Goal: Task Accomplishment & Management: Use online tool/utility

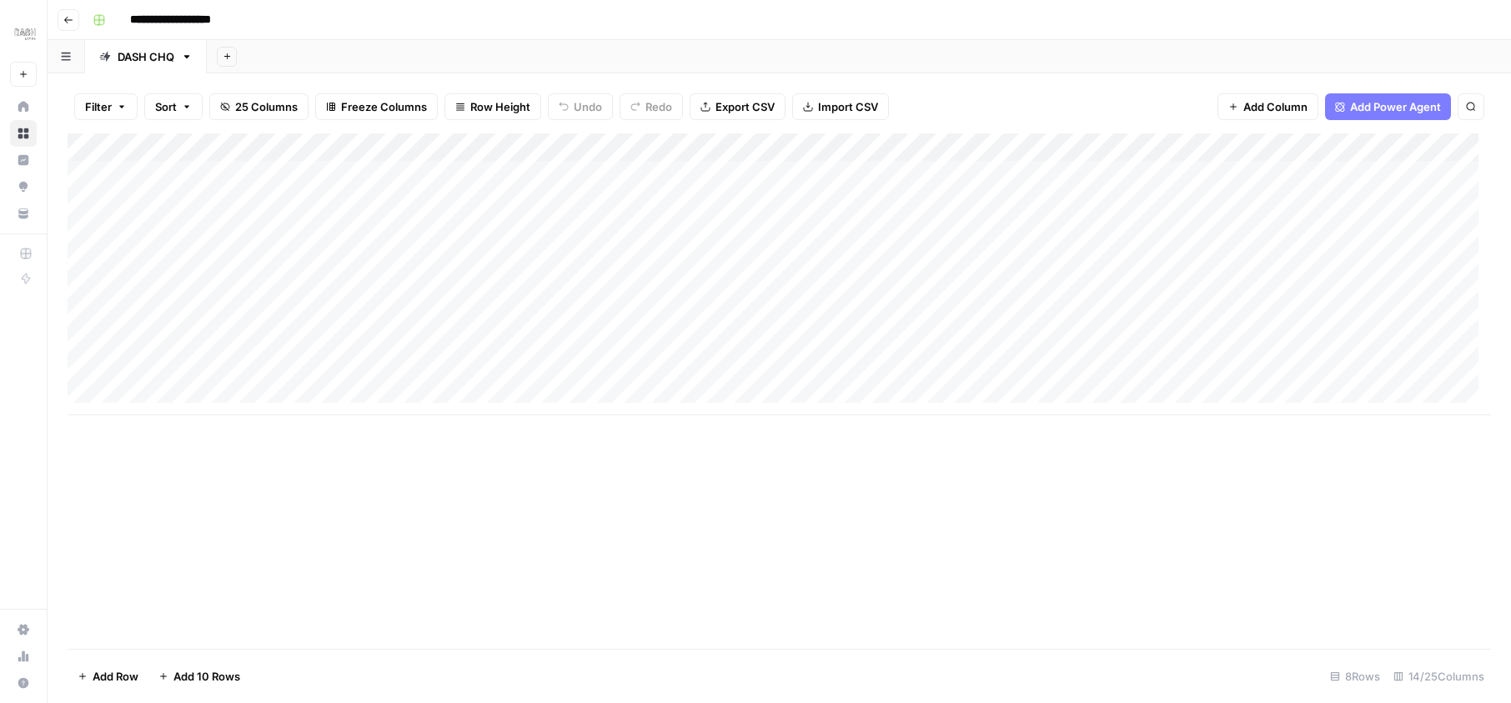
click at [415, 262] on div "Add Column" at bounding box center [779, 274] width 1423 height 282
click at [907, 258] on div "Add Column" at bounding box center [779, 274] width 1423 height 282
click at [610, 255] on div "Add Column" at bounding box center [779, 274] width 1423 height 282
click at [534, 263] on div "Add Column" at bounding box center [779, 274] width 1423 height 282
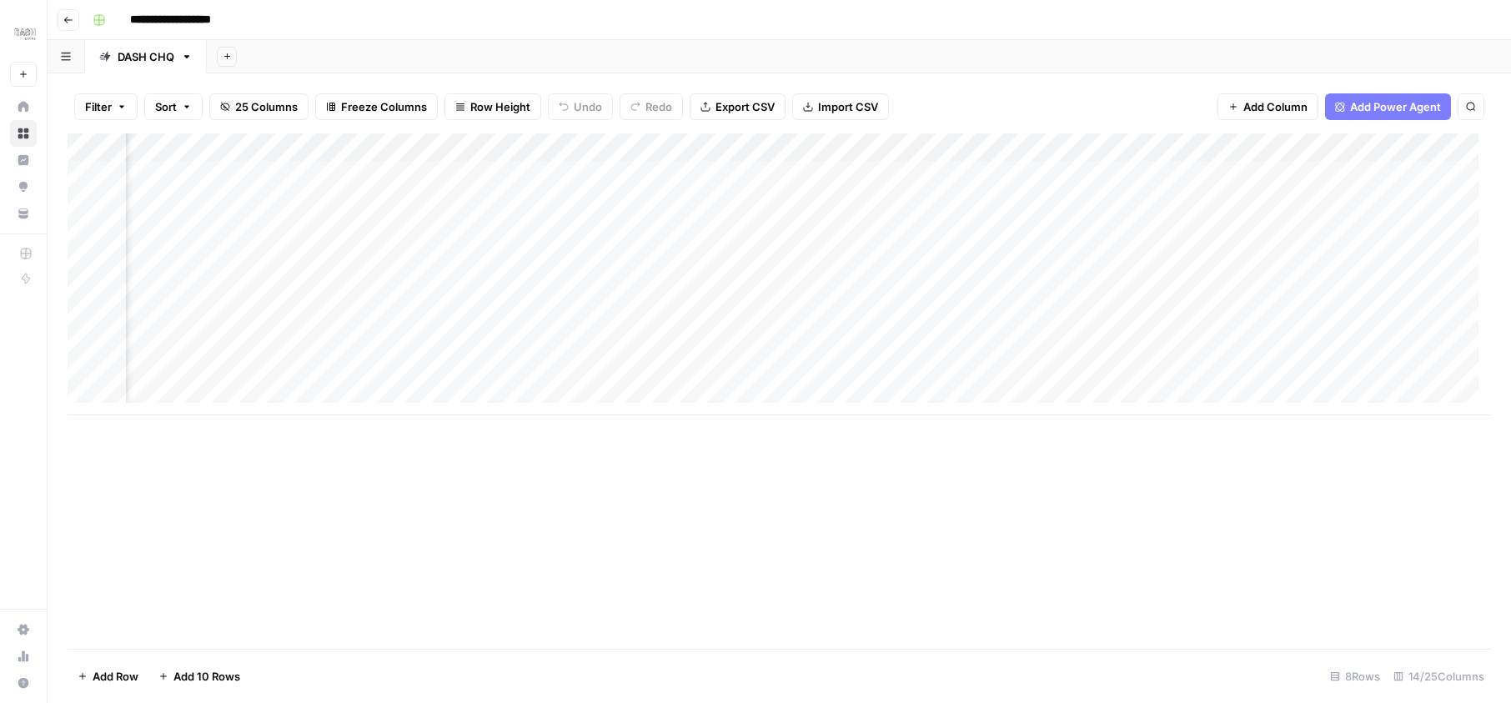
click at [534, 263] on body "**********" at bounding box center [755, 351] width 1511 height 703
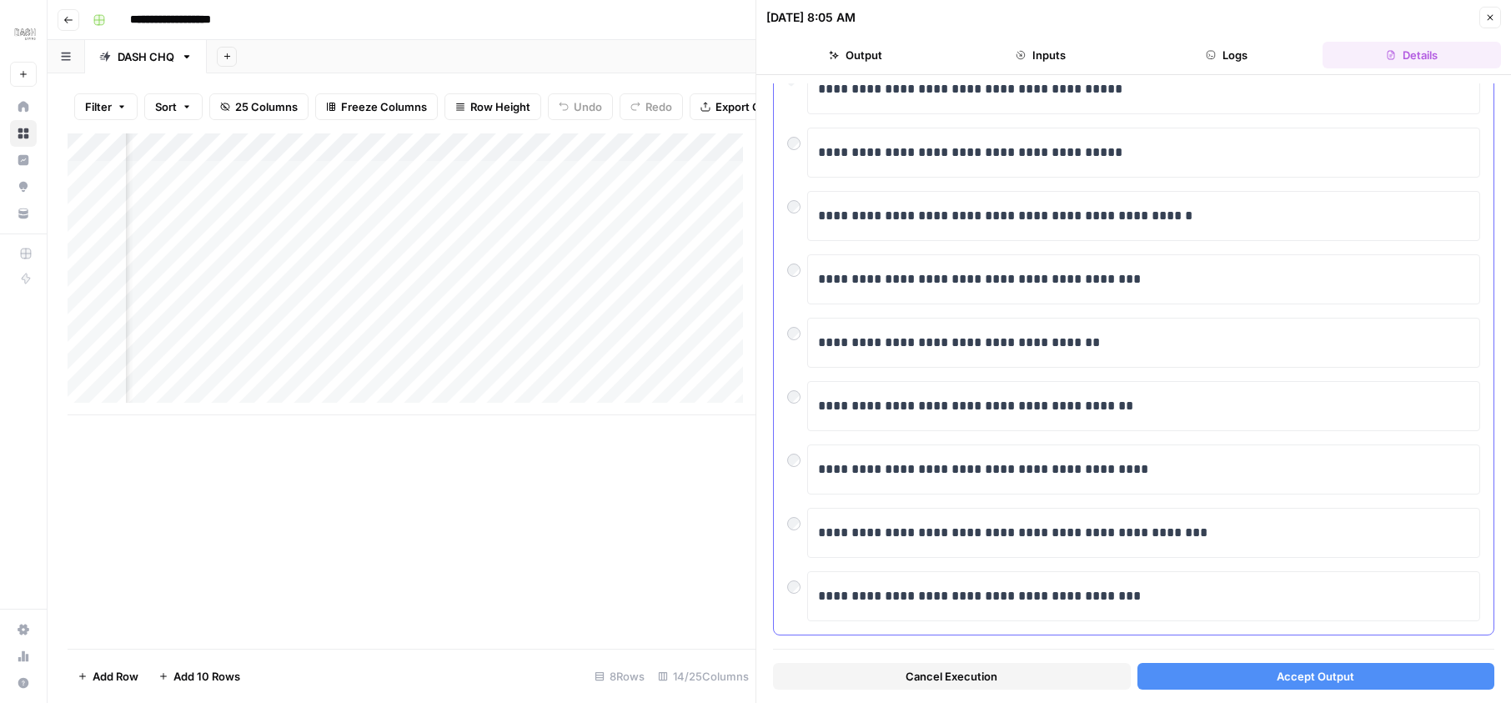
scroll to position [229, 0]
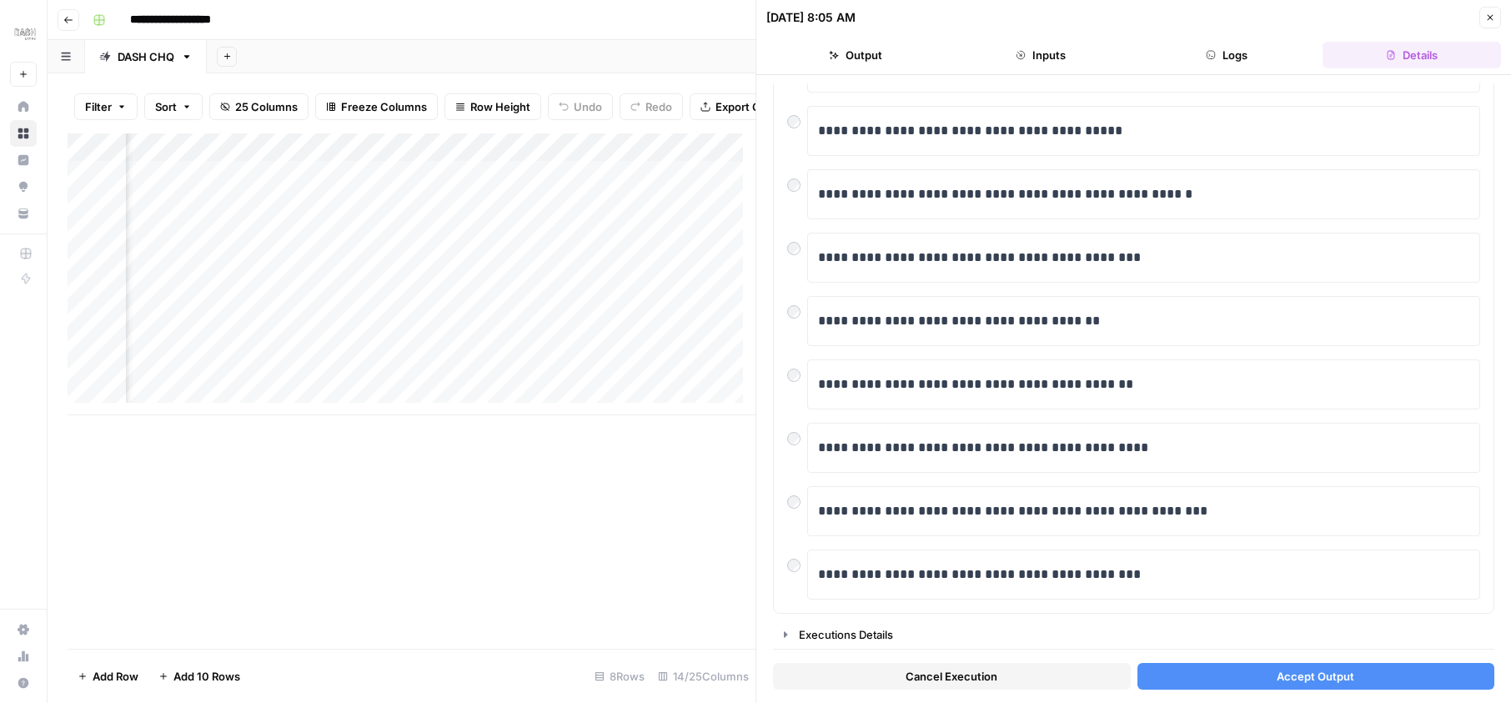
drag, startPoint x: 567, startPoint y: 405, endPoint x: 1257, endPoint y: 675, distance: 740.3
click at [1257, 675] on button "Accept Output" at bounding box center [1316, 676] width 358 height 27
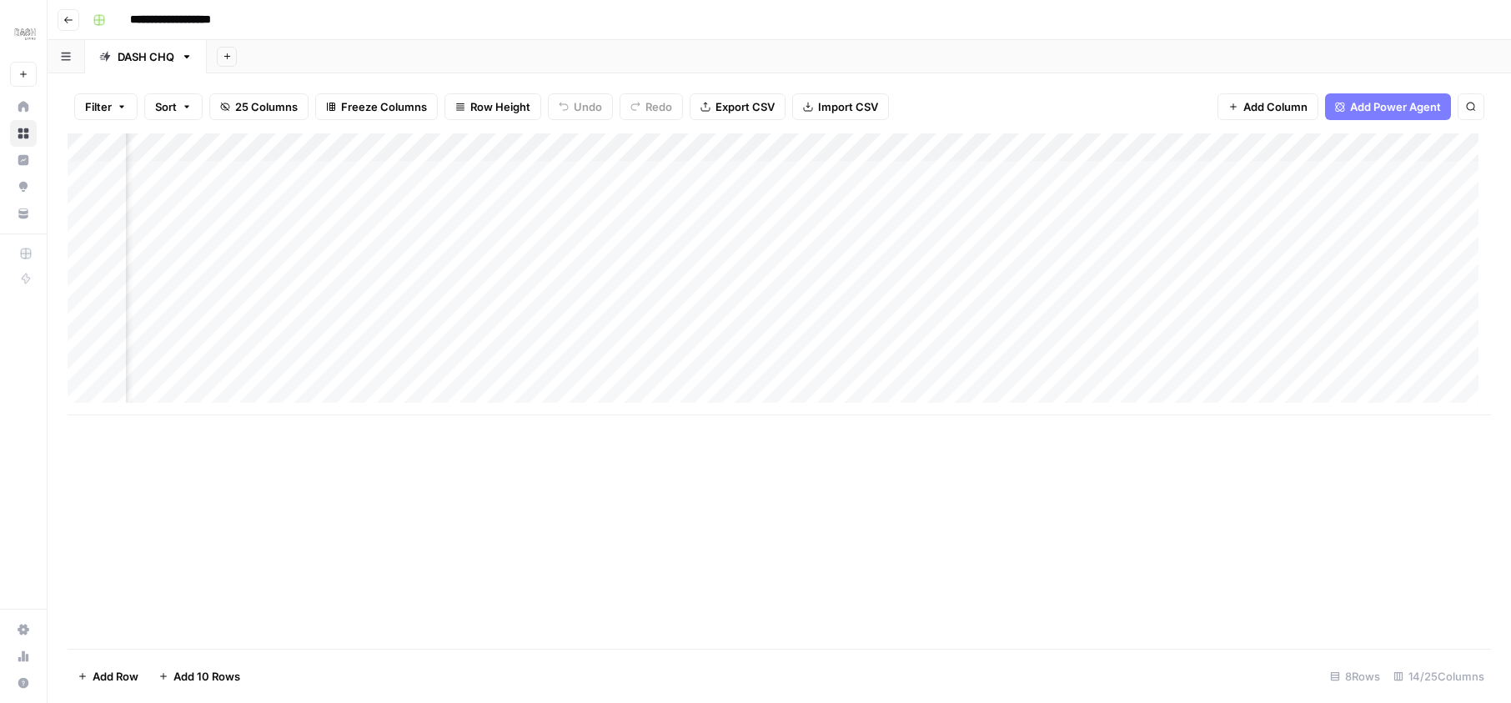
click at [911, 258] on div "Add Column" at bounding box center [779, 274] width 1423 height 282
click at [682, 260] on div "Add Column" at bounding box center [779, 274] width 1423 height 282
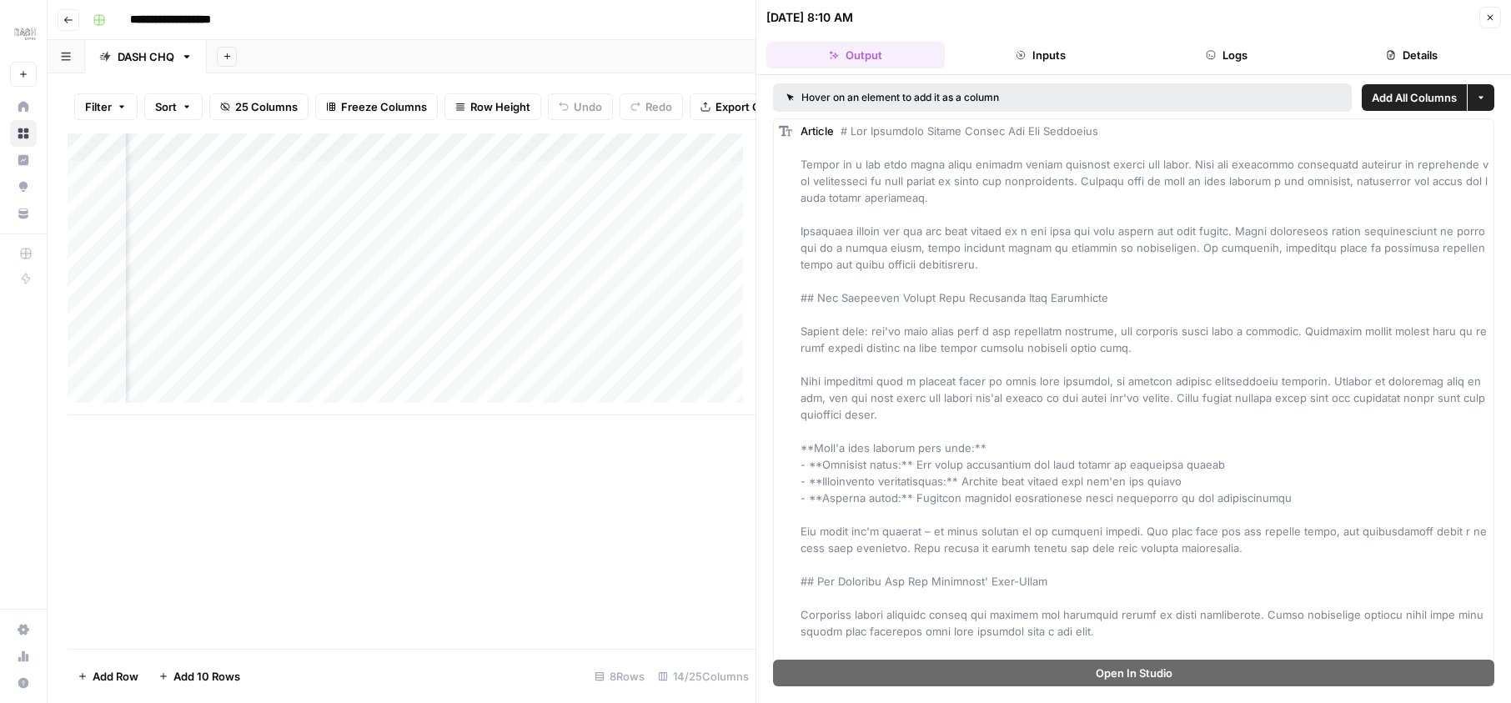
click at [1031, 46] on button "Inputs" at bounding box center [1040, 55] width 178 height 27
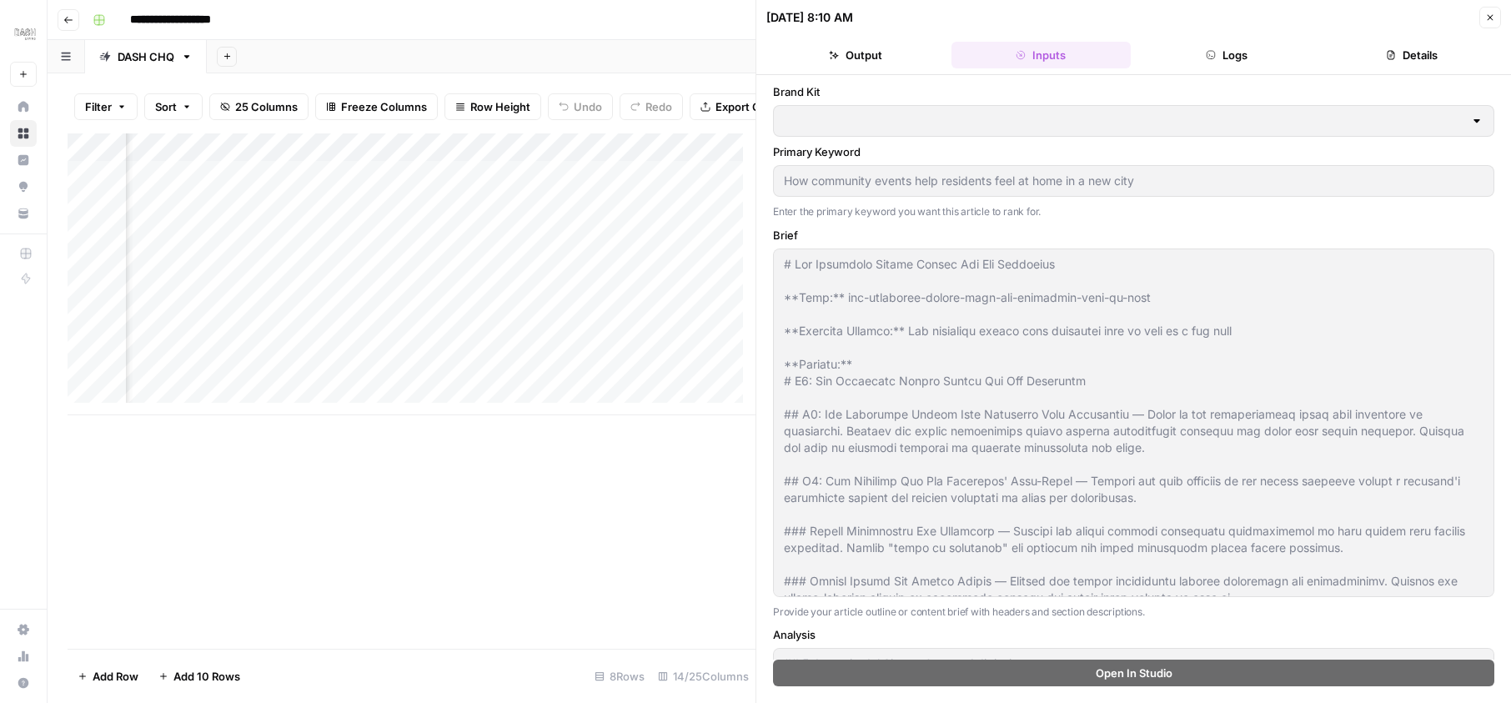
click at [1046, 55] on button "Inputs" at bounding box center [1040, 55] width 178 height 27
type input "Dash Living (Main)"
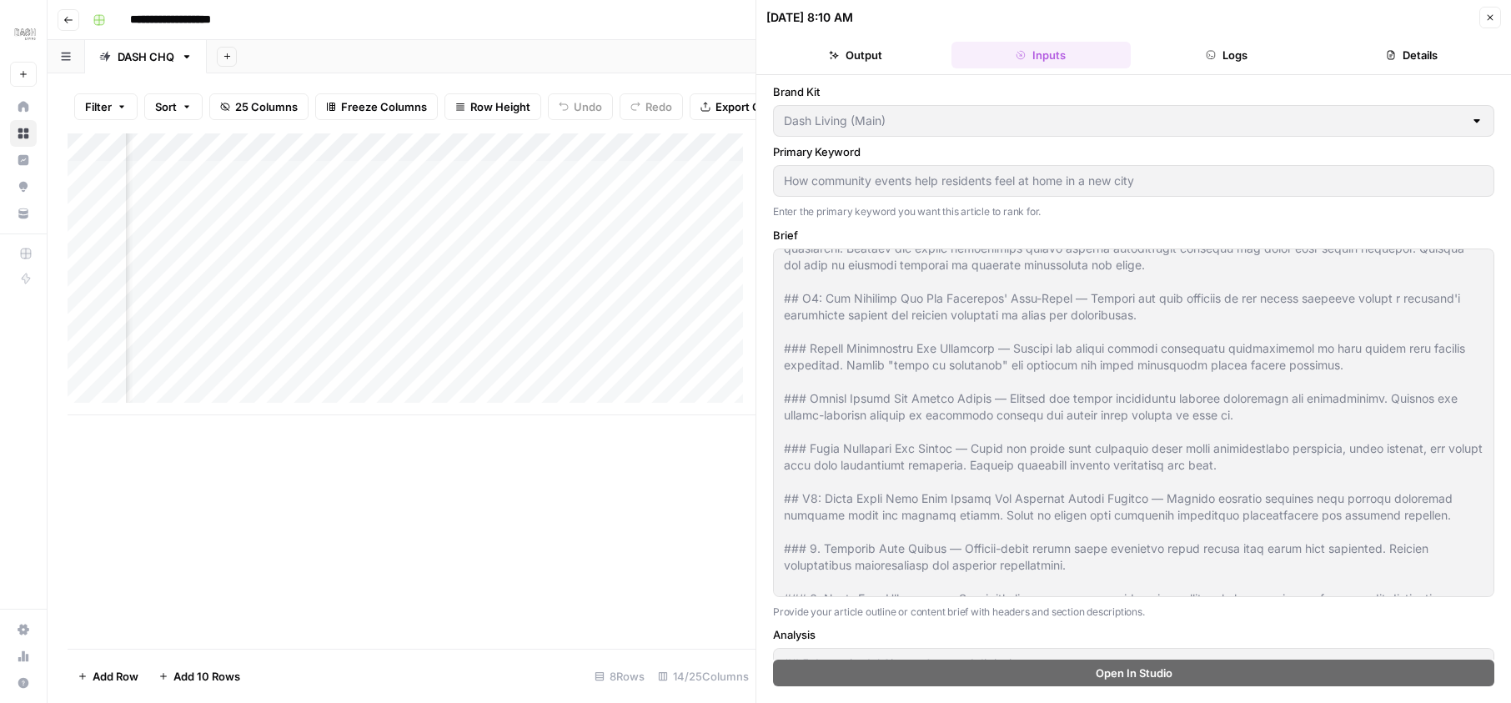
scroll to position [200, 0]
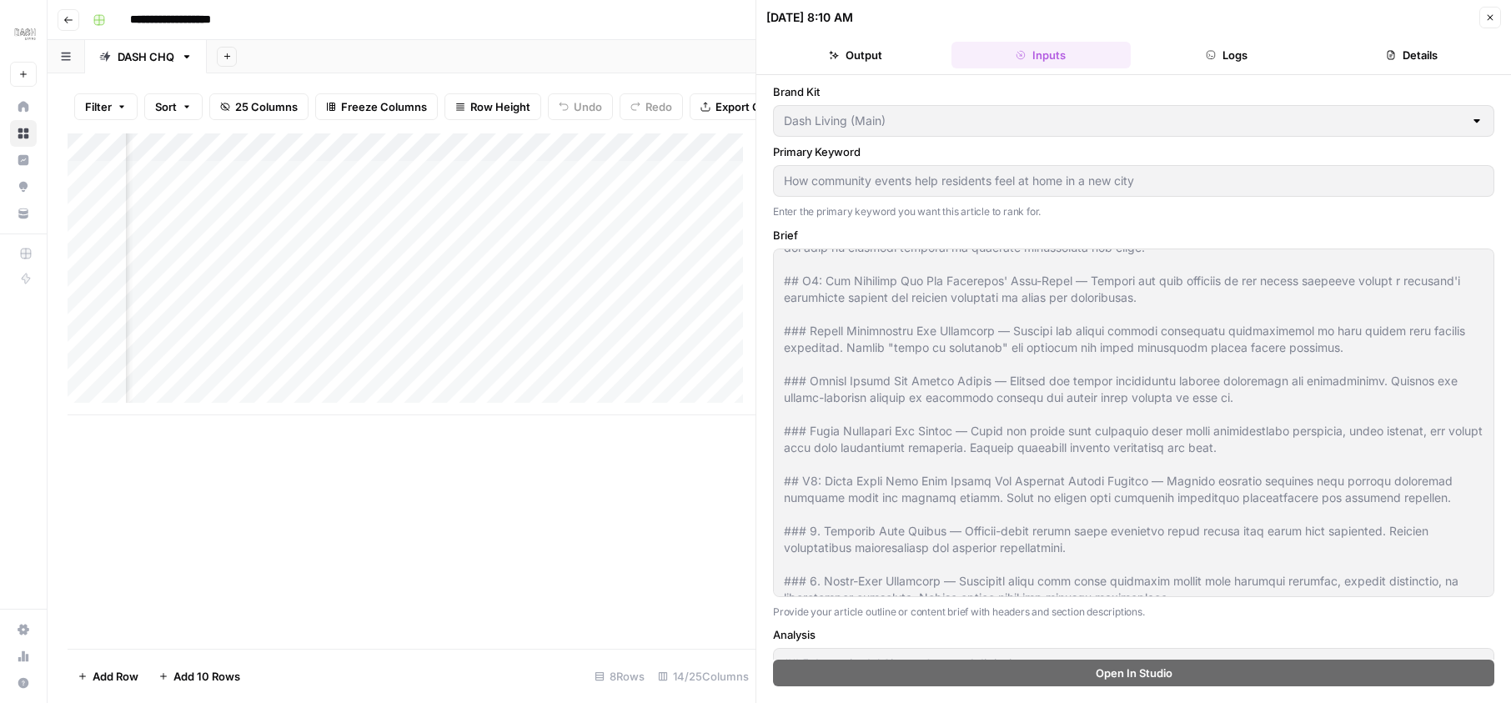
click at [1229, 63] on button "Logs" at bounding box center [1226, 55] width 178 height 27
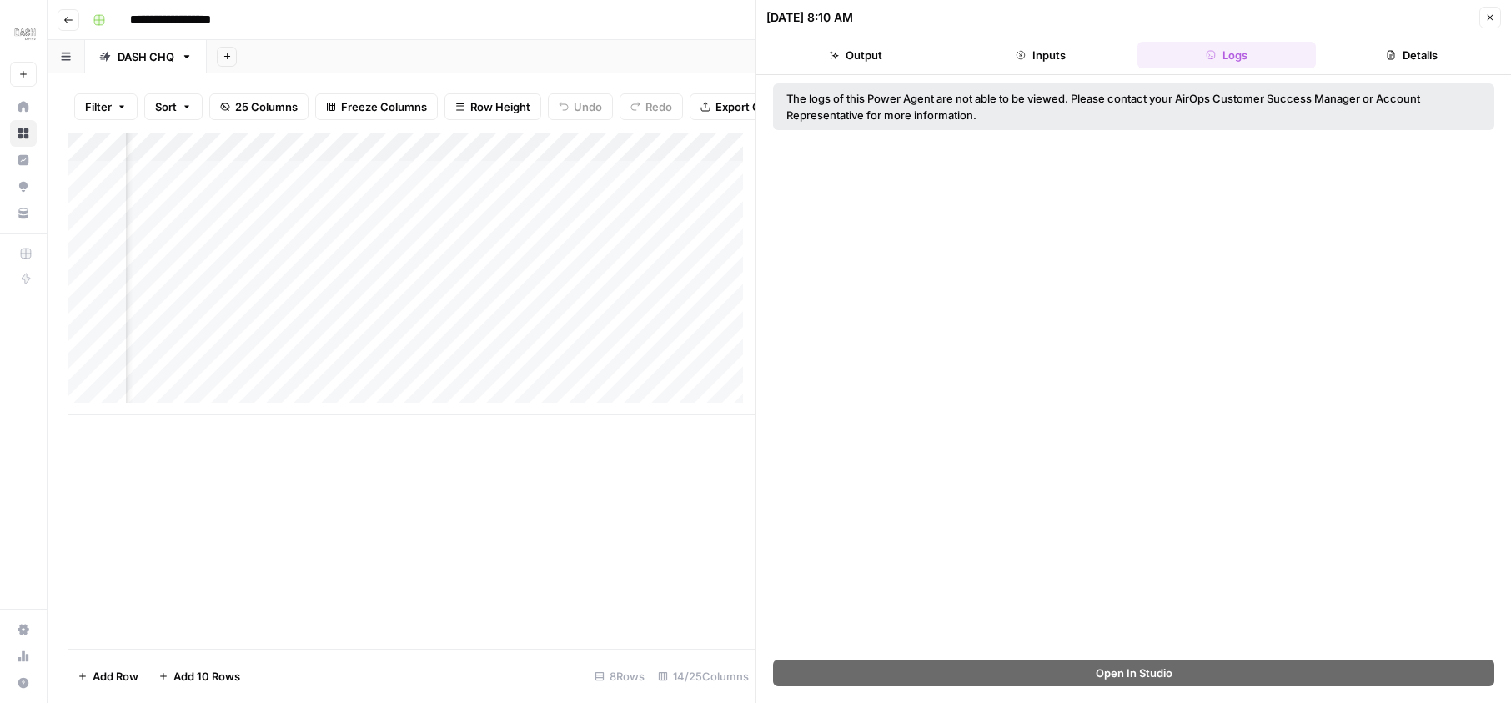
click at [1386, 56] on icon "button" at bounding box center [1391, 55] width 10 height 10
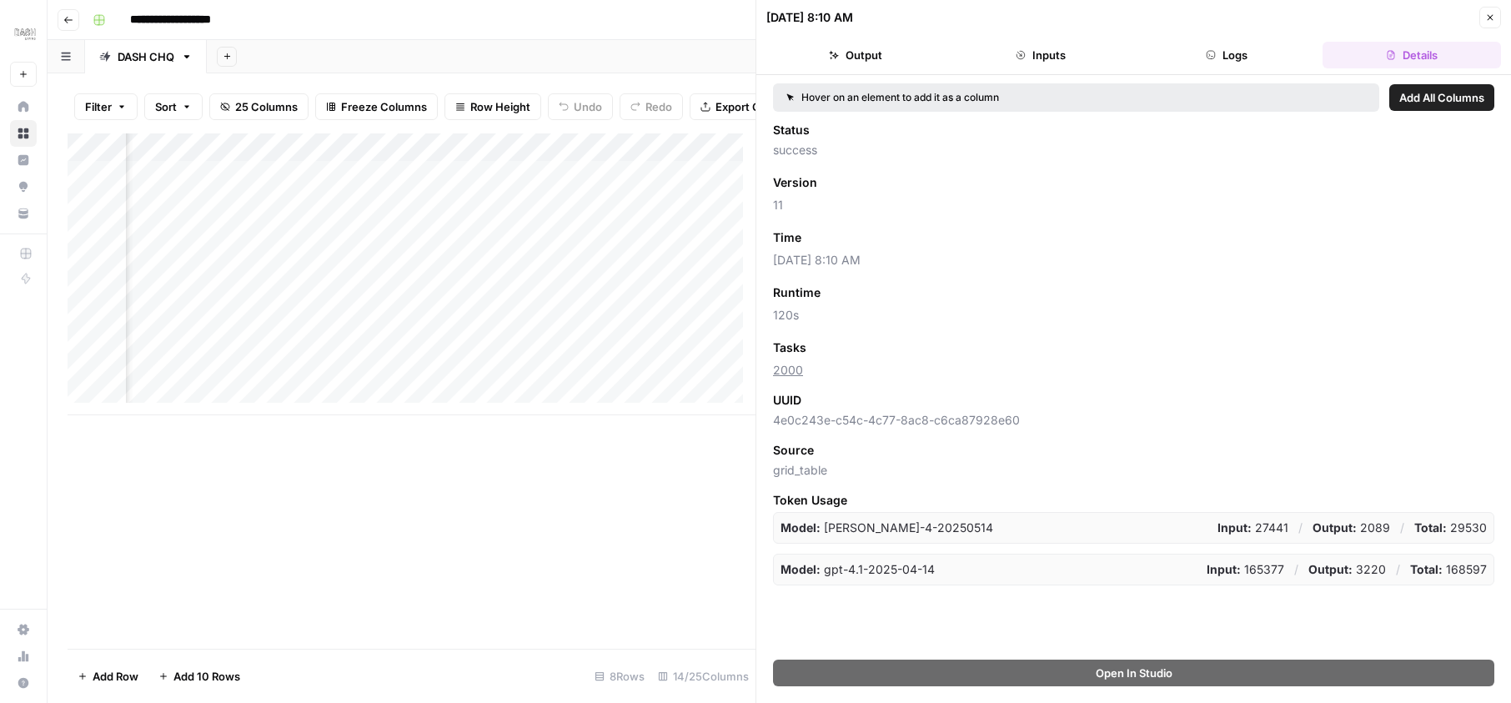
click at [1055, 66] on button "Inputs" at bounding box center [1040, 55] width 178 height 27
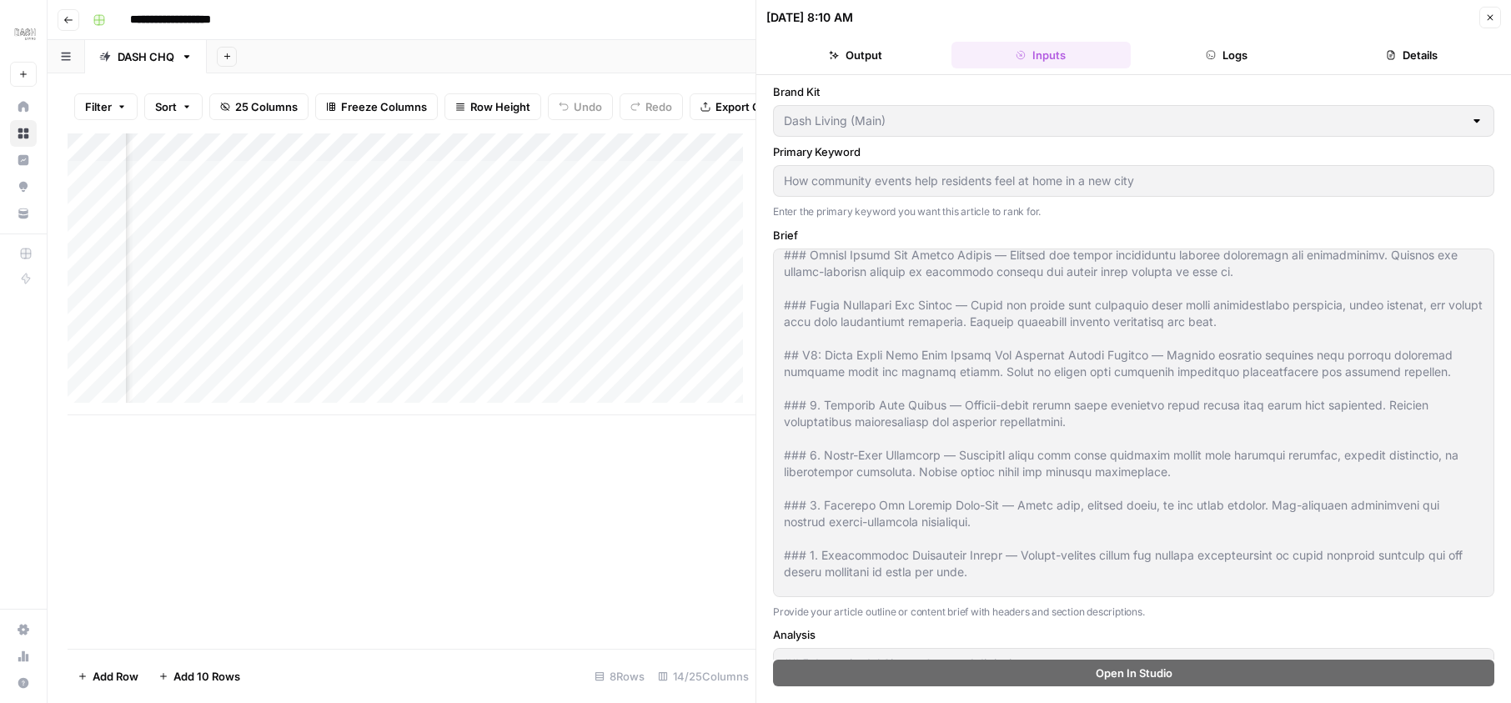
scroll to position [330, 0]
click at [867, 58] on button "Output" at bounding box center [855, 55] width 178 height 27
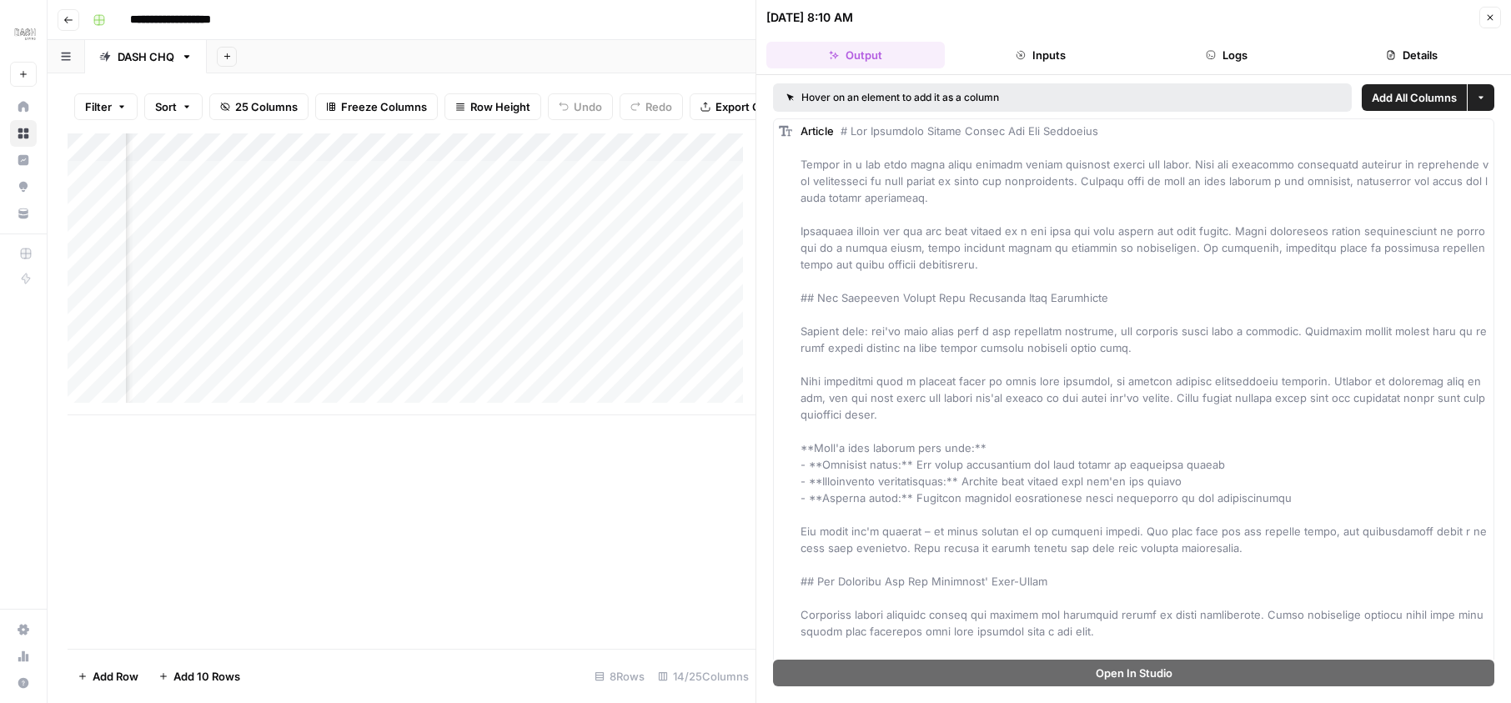
click at [881, 53] on button "Output" at bounding box center [855, 55] width 178 height 27
drag, startPoint x: 682, startPoint y: 260, endPoint x: 1095, endPoint y: 434, distance: 447.7
drag, startPoint x: 1072, startPoint y: 218, endPoint x: 1094, endPoint y: 215, distance: 21.8
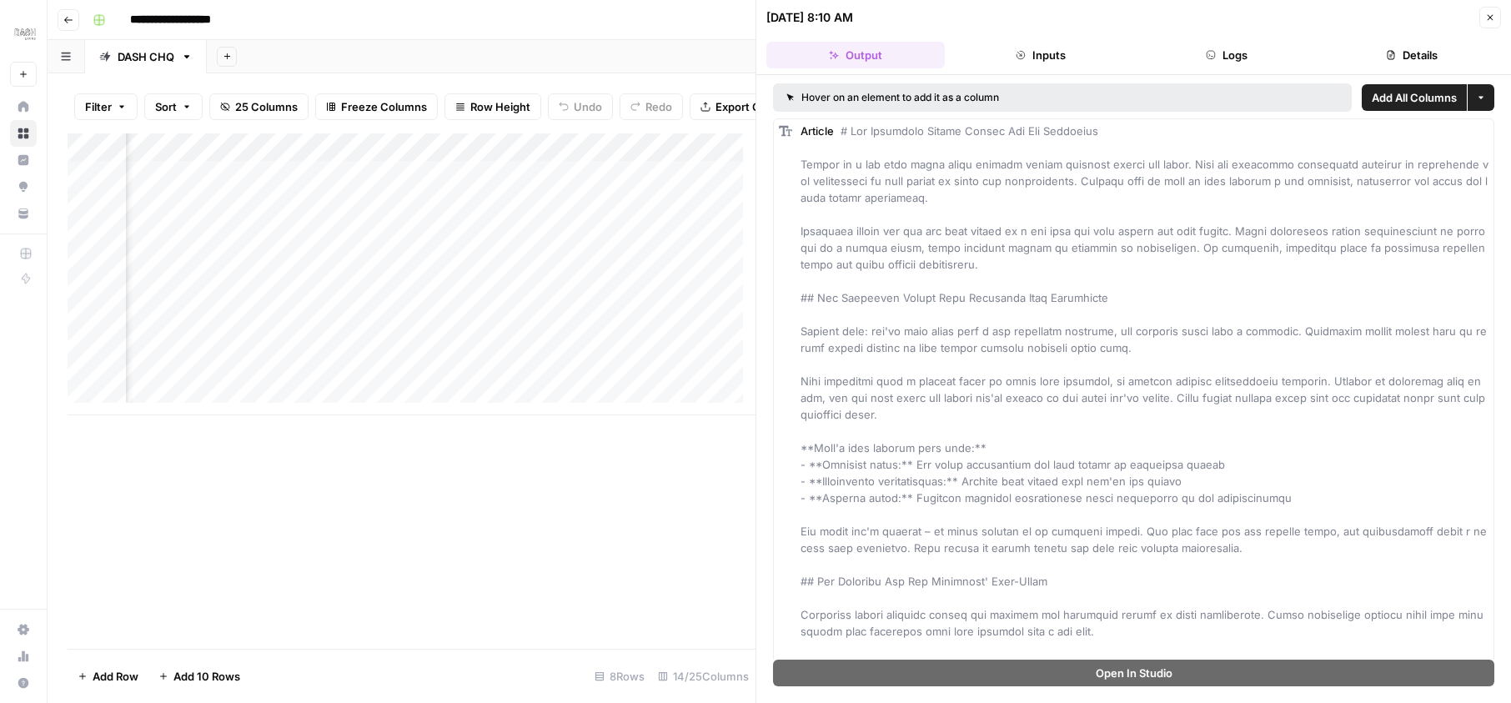
click at [633, 506] on div "Add Column" at bounding box center [412, 390] width 688 height 515
click at [464, 273] on div "Add Column" at bounding box center [412, 274] width 688 height 282
click at [468, 274] on div "Add Column" at bounding box center [412, 274] width 688 height 282
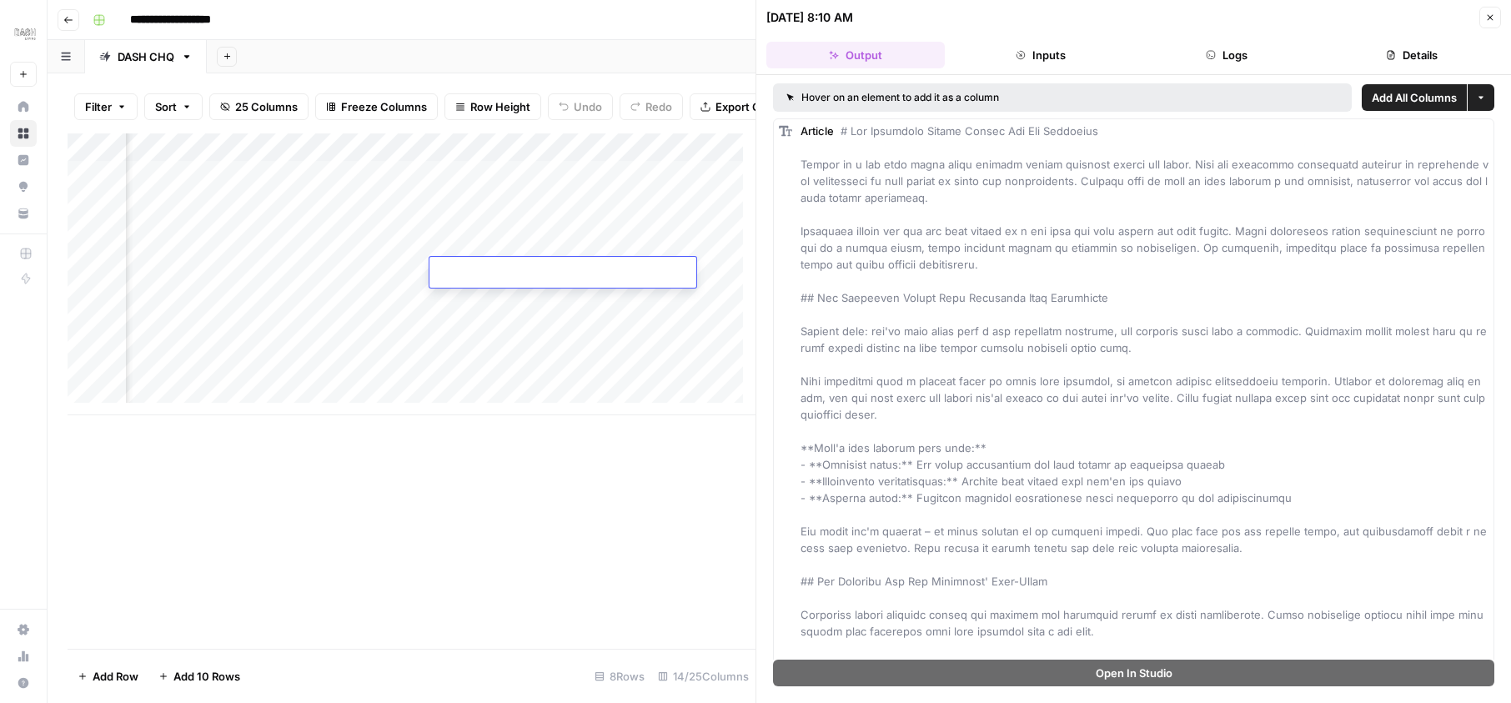
click at [468, 274] on textarea at bounding box center [562, 273] width 267 height 23
type textarea "**********"
click at [214, 270] on div "Add Column" at bounding box center [412, 274] width 688 height 282
click at [455, 273] on div "Add Column" at bounding box center [412, 274] width 688 height 282
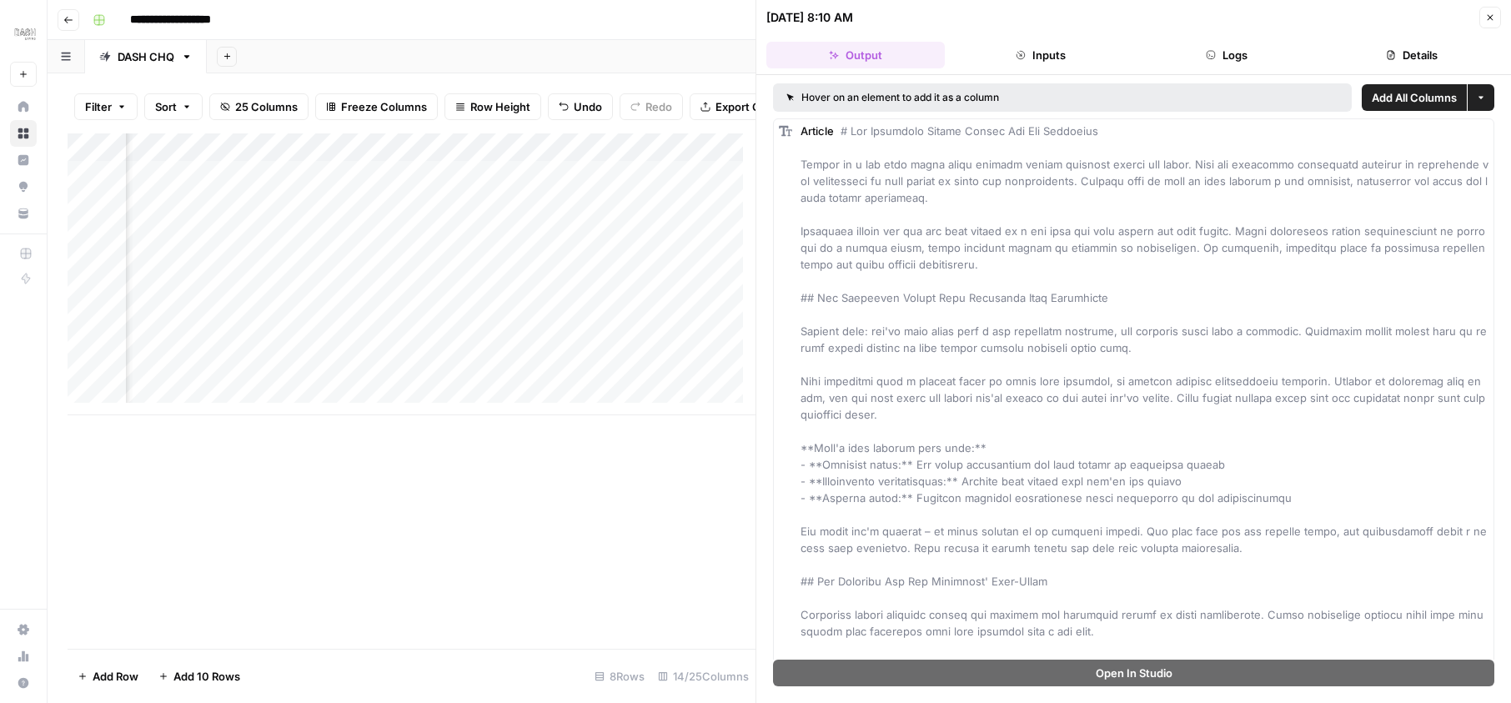
click at [198, 269] on div "Add Column" at bounding box center [412, 274] width 688 height 282
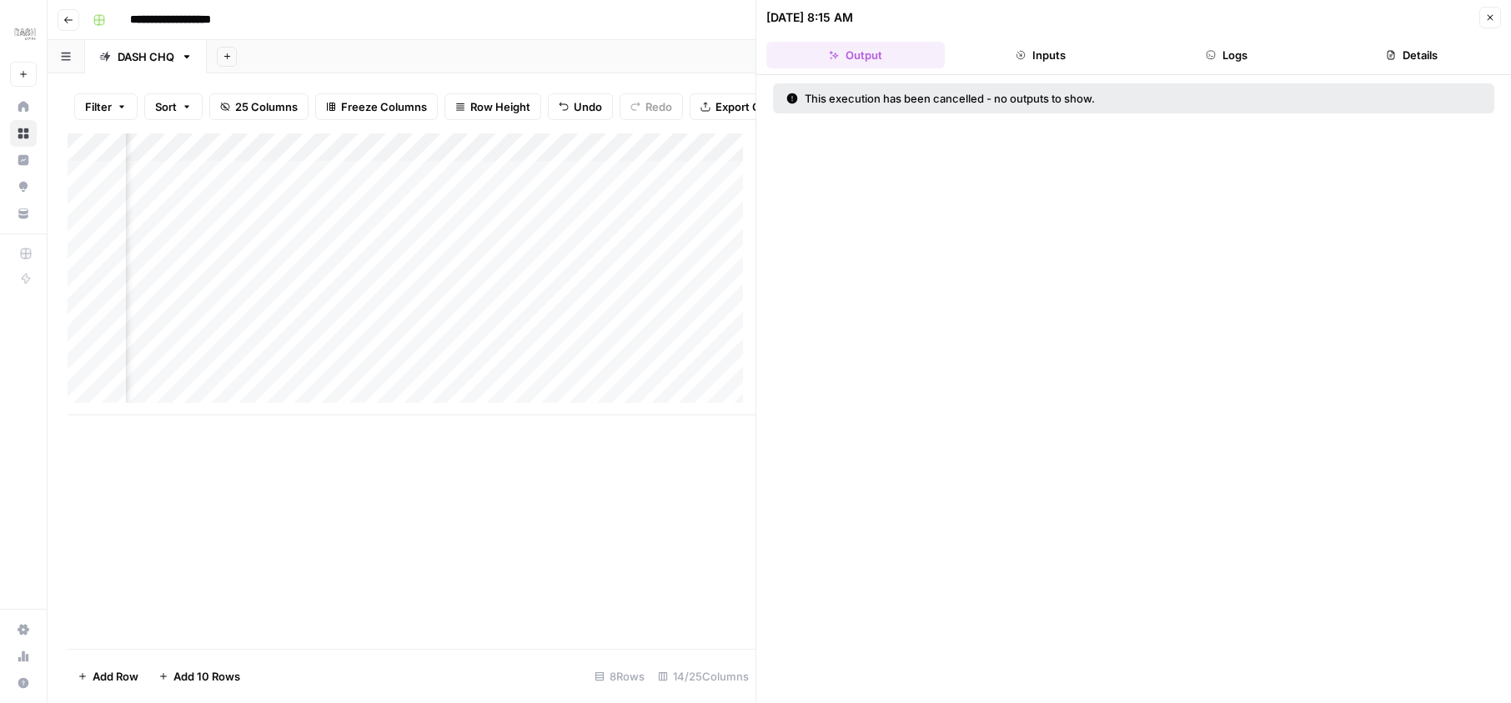
click at [1053, 53] on button "Inputs" at bounding box center [1040, 55] width 178 height 27
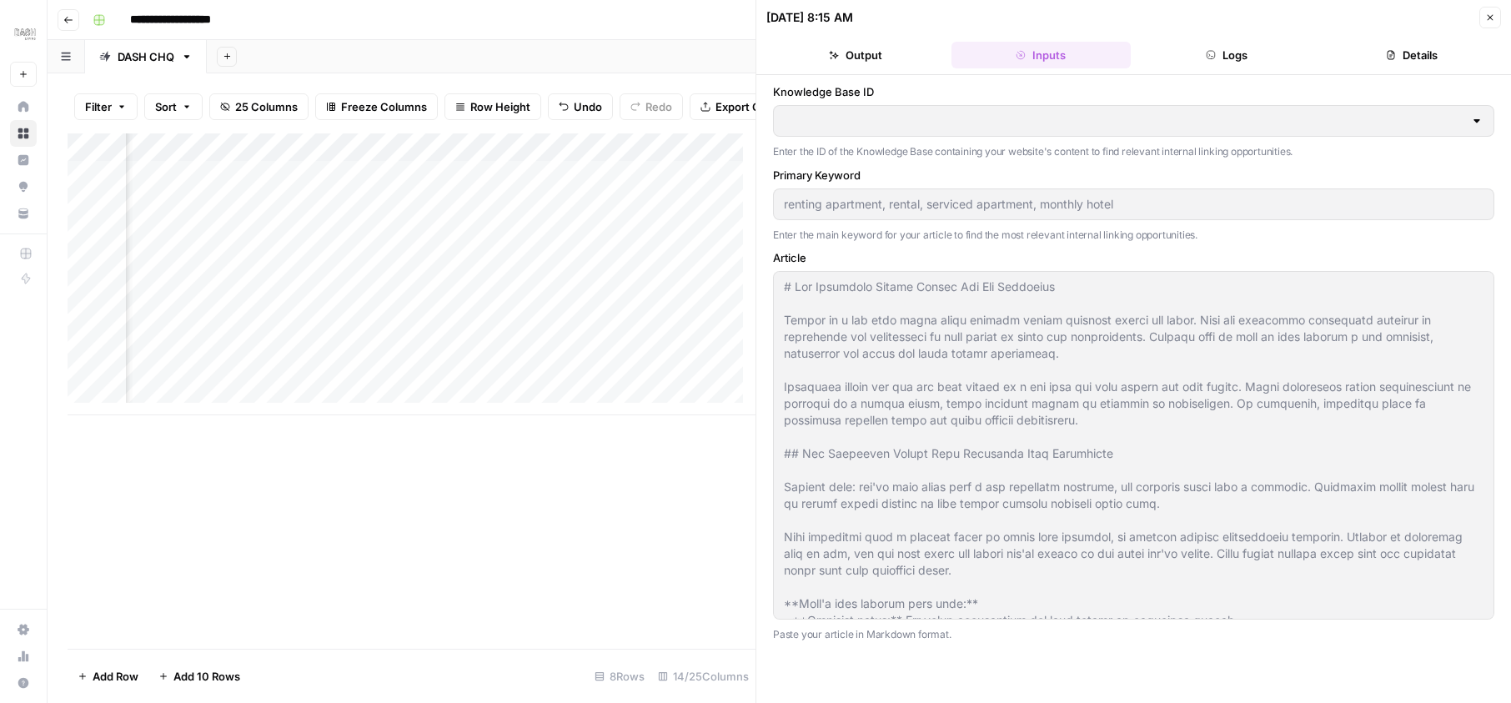
type input "Dash Knowledge Base (EN)"
click at [1233, 58] on button "Logs" at bounding box center [1226, 55] width 178 height 27
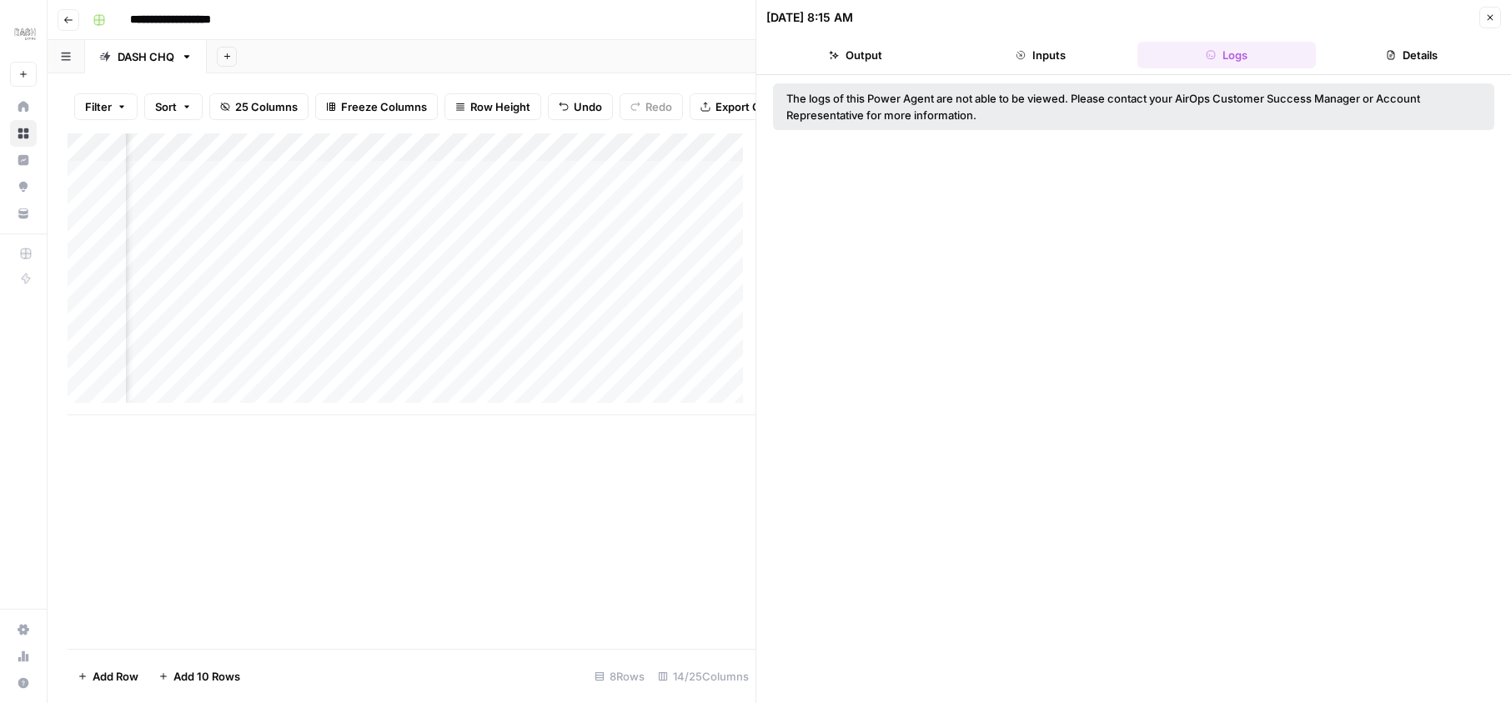
click at [1407, 47] on button "Details" at bounding box center [1411, 55] width 178 height 27
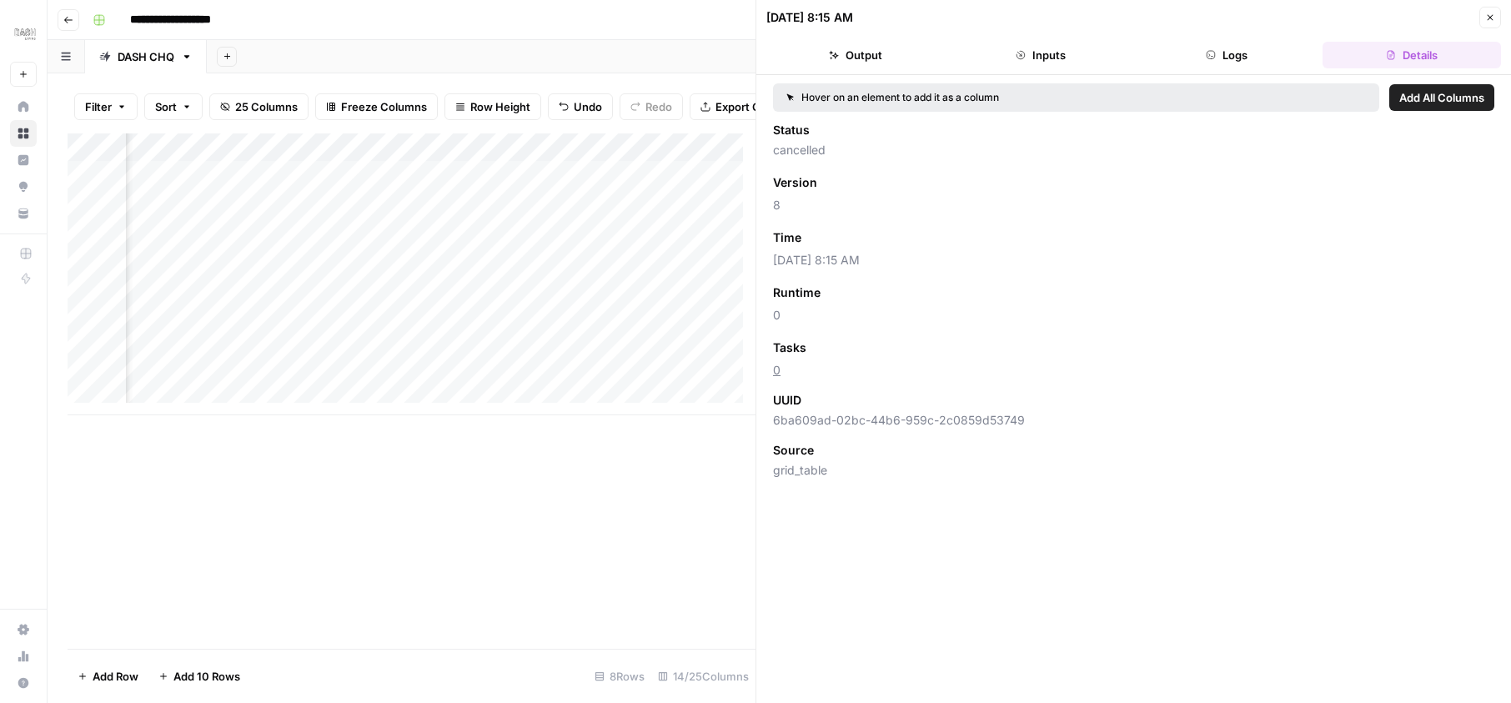
click at [234, 267] on div "Add Column" at bounding box center [412, 274] width 688 height 282
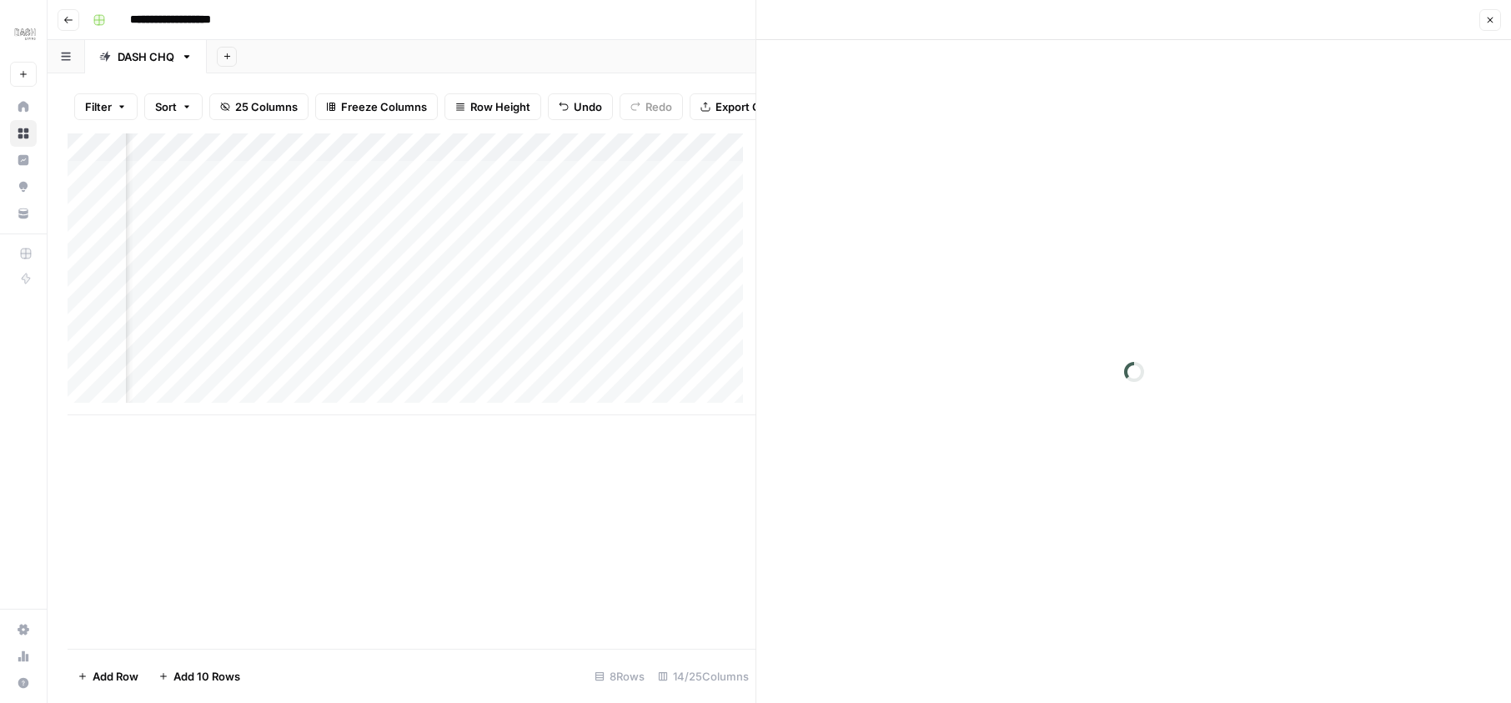
click at [234, 267] on div at bounding box center [329, 272] width 291 height 31
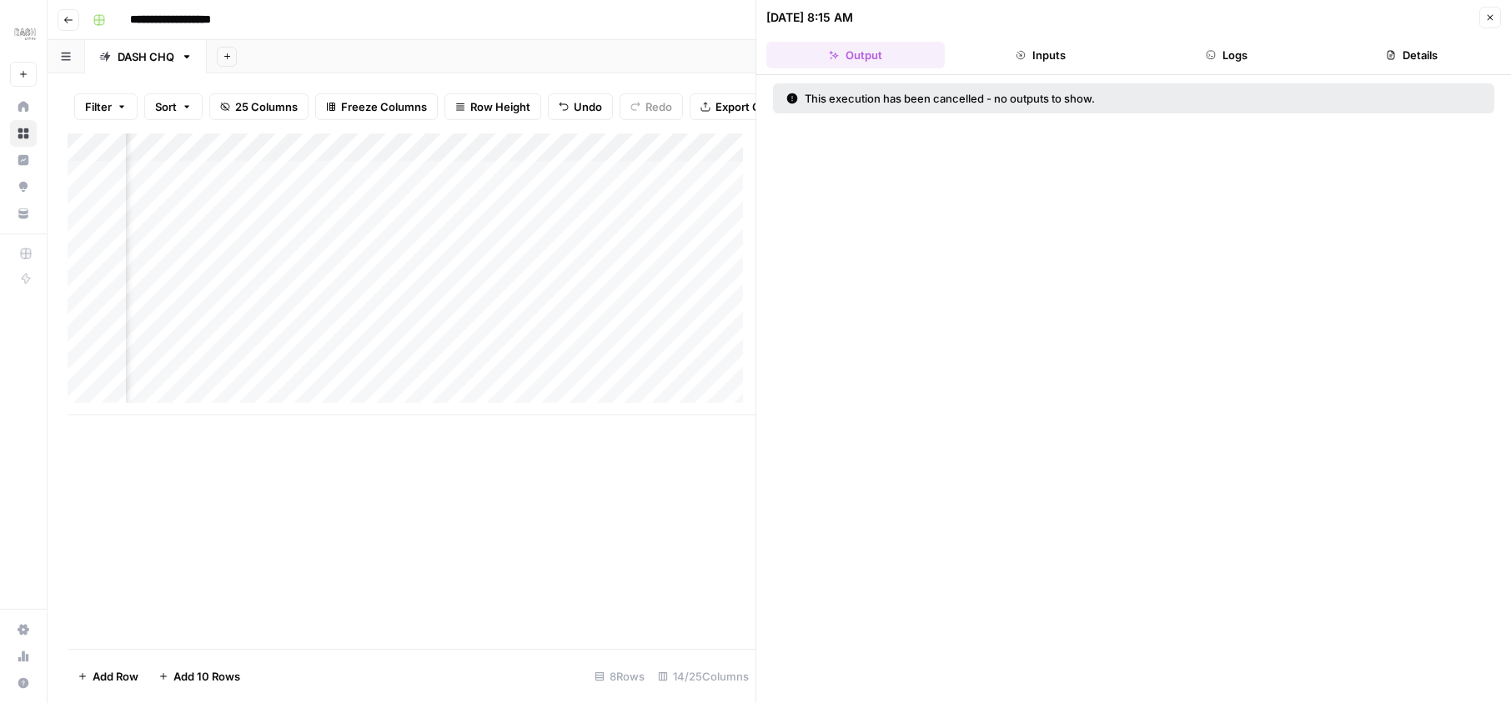
click at [201, 269] on div "Add Column" at bounding box center [412, 274] width 688 height 282
click at [457, 269] on div at bounding box center [329, 272] width 291 height 31
click at [458, 273] on div at bounding box center [329, 272] width 291 height 31
click at [434, 274] on div at bounding box center [329, 272] width 291 height 31
click at [460, 271] on div at bounding box center [329, 272] width 291 height 31
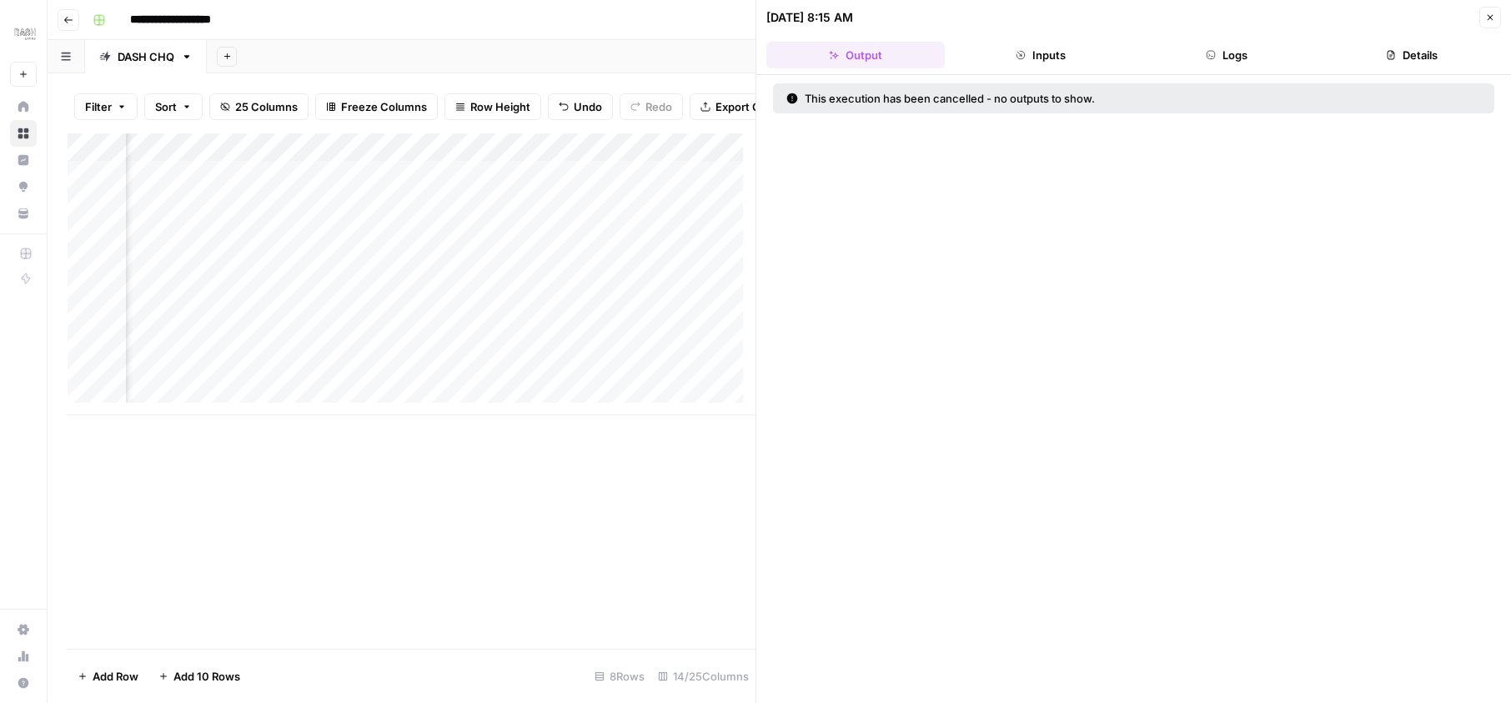
click at [1059, 55] on button "Inputs" at bounding box center [1040, 55] width 178 height 27
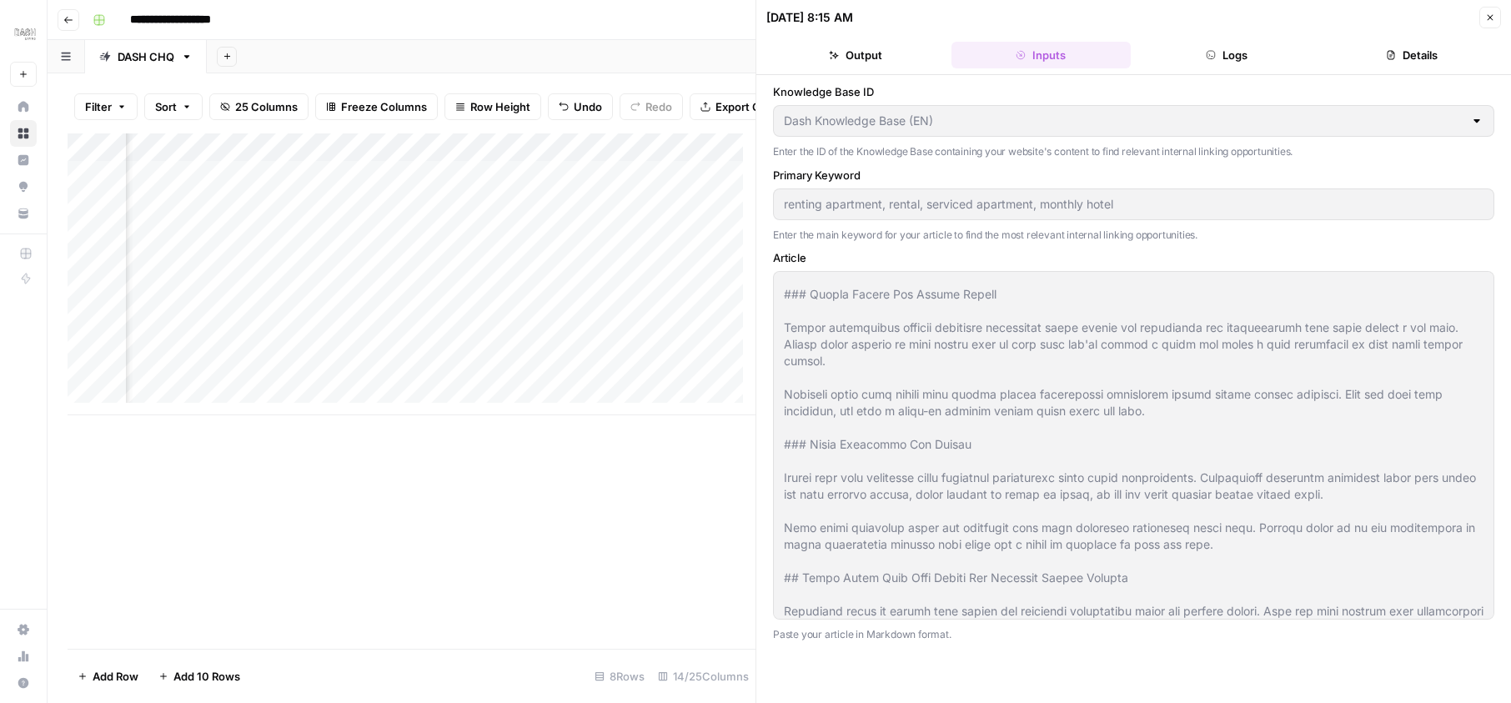
scroll to position [416, 0]
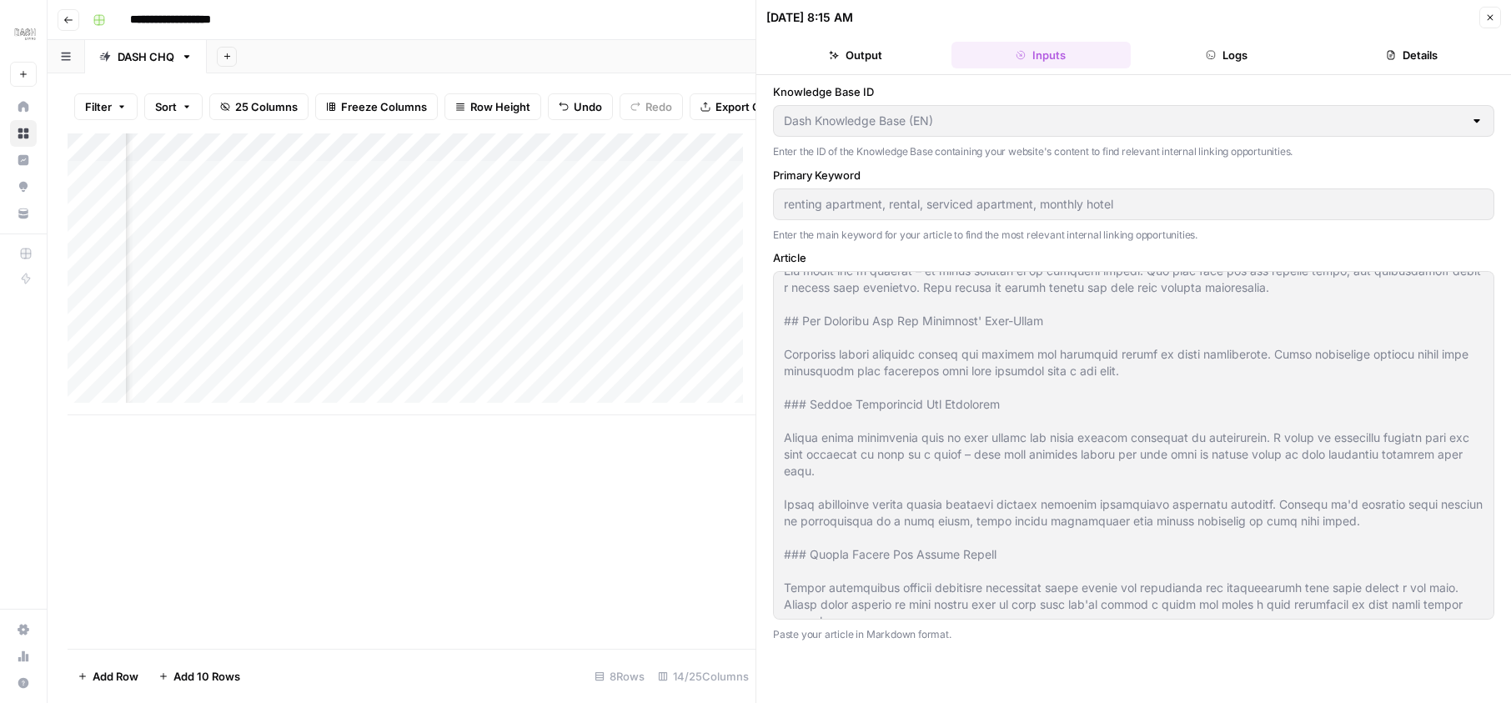
click at [1055, 129] on div "Dash Knowledge Base (EN)" at bounding box center [1133, 121] width 721 height 32
click at [1478, 120] on div at bounding box center [1476, 121] width 13 height 17
click at [290, 279] on div "Add Column" at bounding box center [412, 274] width 688 height 282
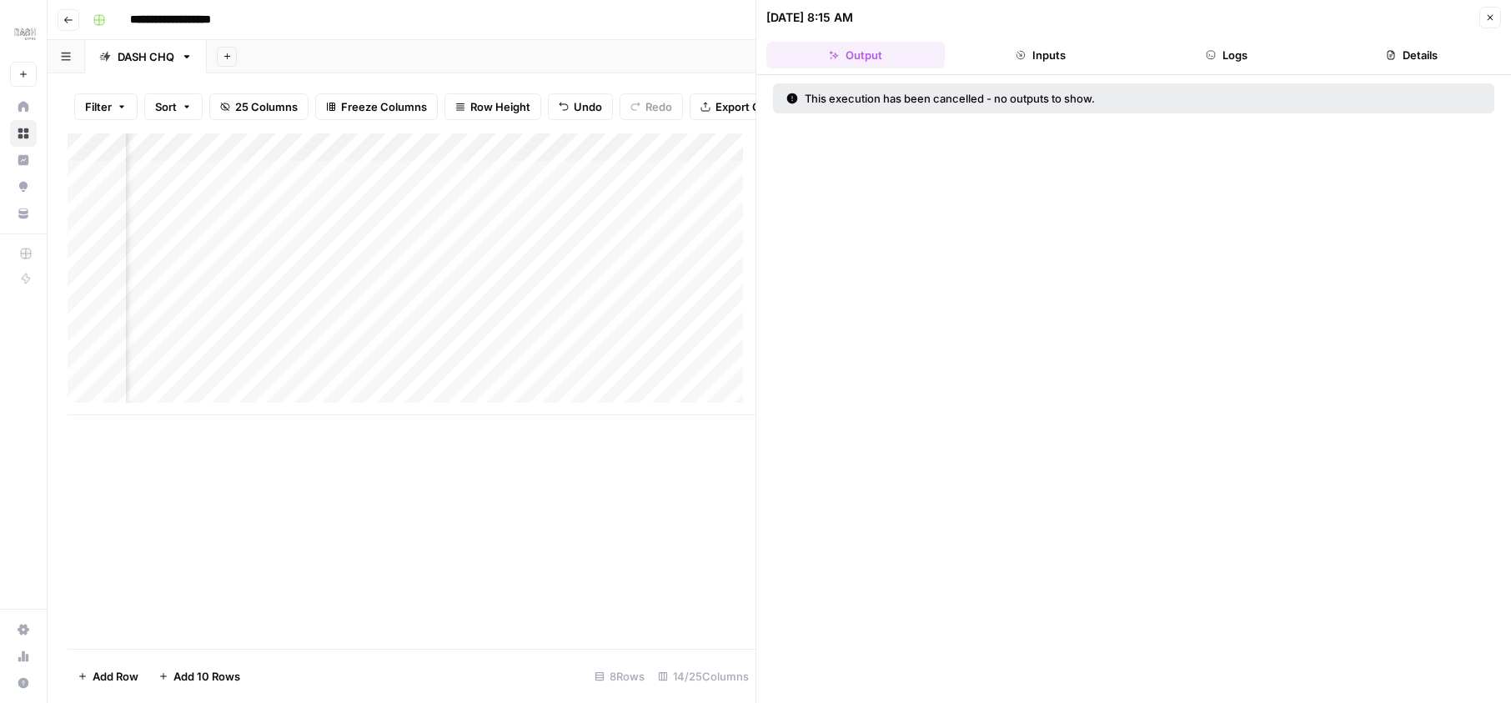
click at [459, 274] on div at bounding box center [329, 272] width 291 height 31
click at [458, 271] on div at bounding box center [329, 272] width 291 height 31
click at [459, 272] on div at bounding box center [329, 272] width 291 height 31
click at [684, 270] on div "Add Column" at bounding box center [412, 274] width 688 height 282
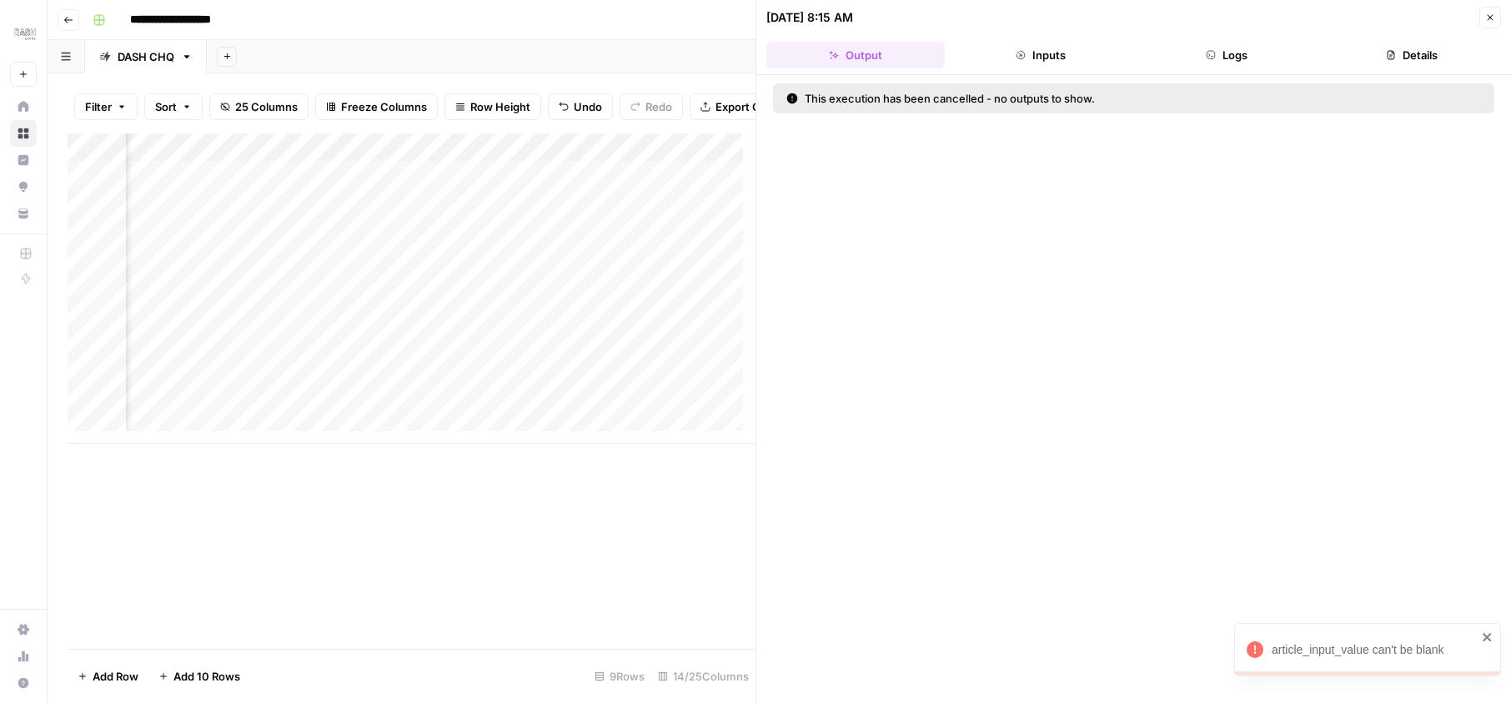
drag, startPoint x: 201, startPoint y: 269, endPoint x: 559, endPoint y: 417, distance: 387.0
click at [559, 417] on div "Add Column" at bounding box center [412, 288] width 688 height 310
click at [1492, 635] on icon "close" at bounding box center [1488, 636] width 12 height 13
click at [499, 276] on div "Add Column" at bounding box center [412, 288] width 688 height 310
click at [275, 276] on div "Add Column" at bounding box center [412, 288] width 688 height 310
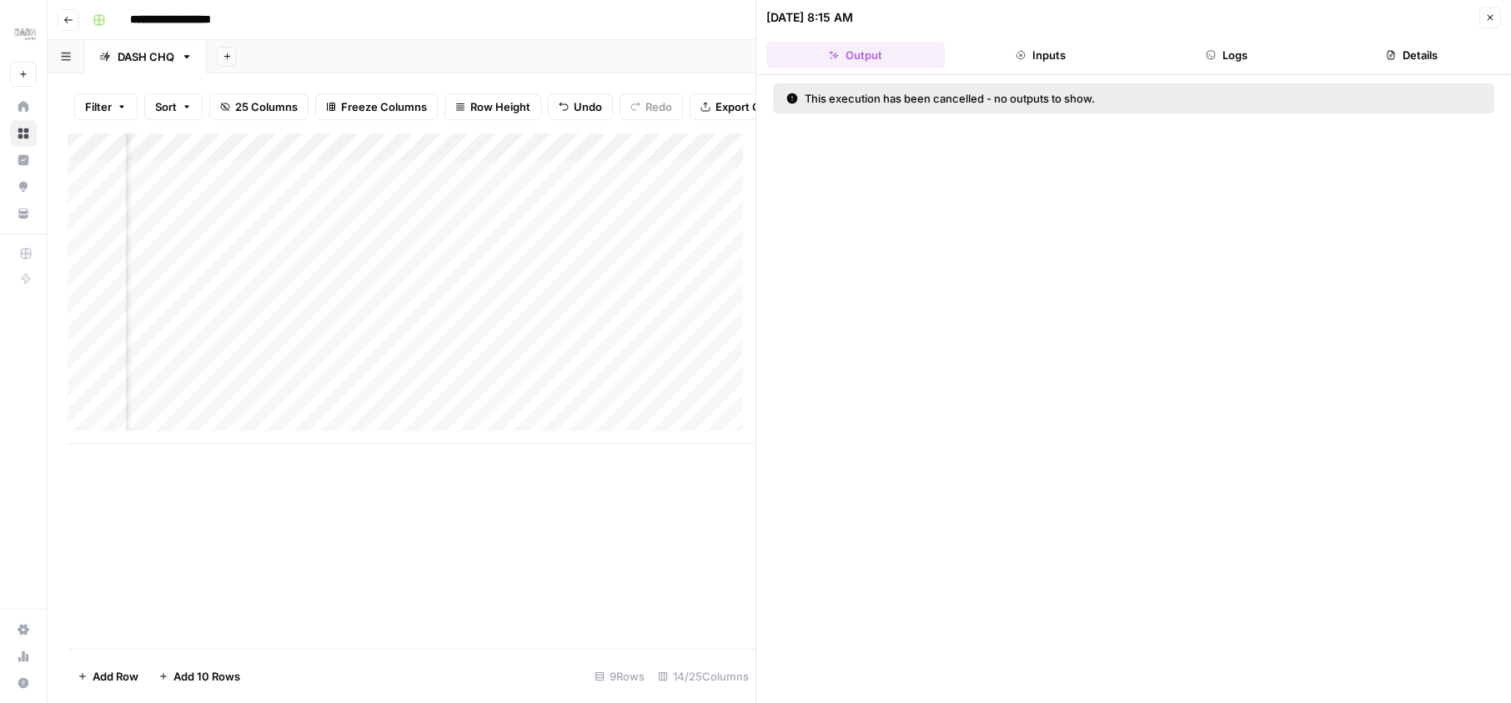
click at [459, 162] on div "Add Column" at bounding box center [412, 288] width 688 height 310
click at [441, 158] on div "Add Column" at bounding box center [412, 288] width 688 height 310
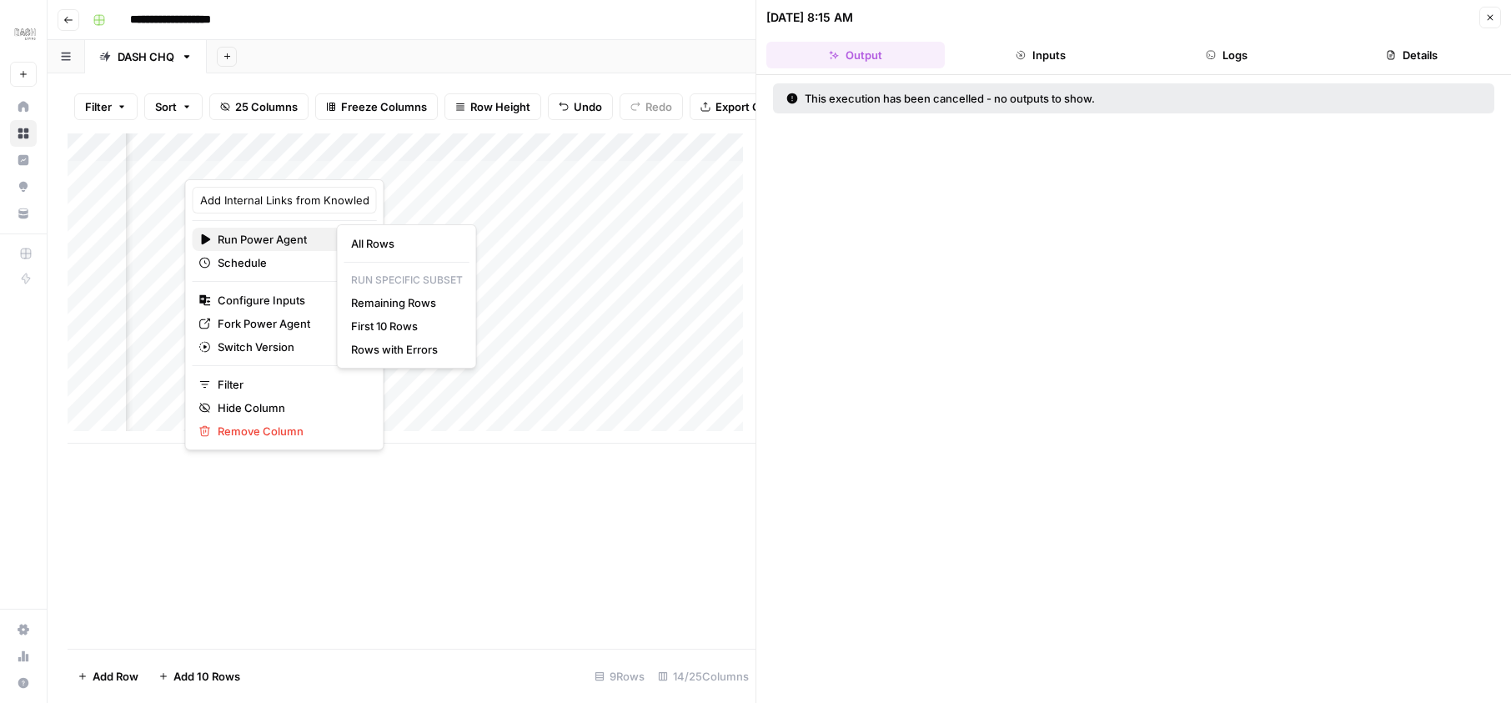
click at [308, 232] on div "Run Power Agent" at bounding box center [284, 239] width 171 height 17
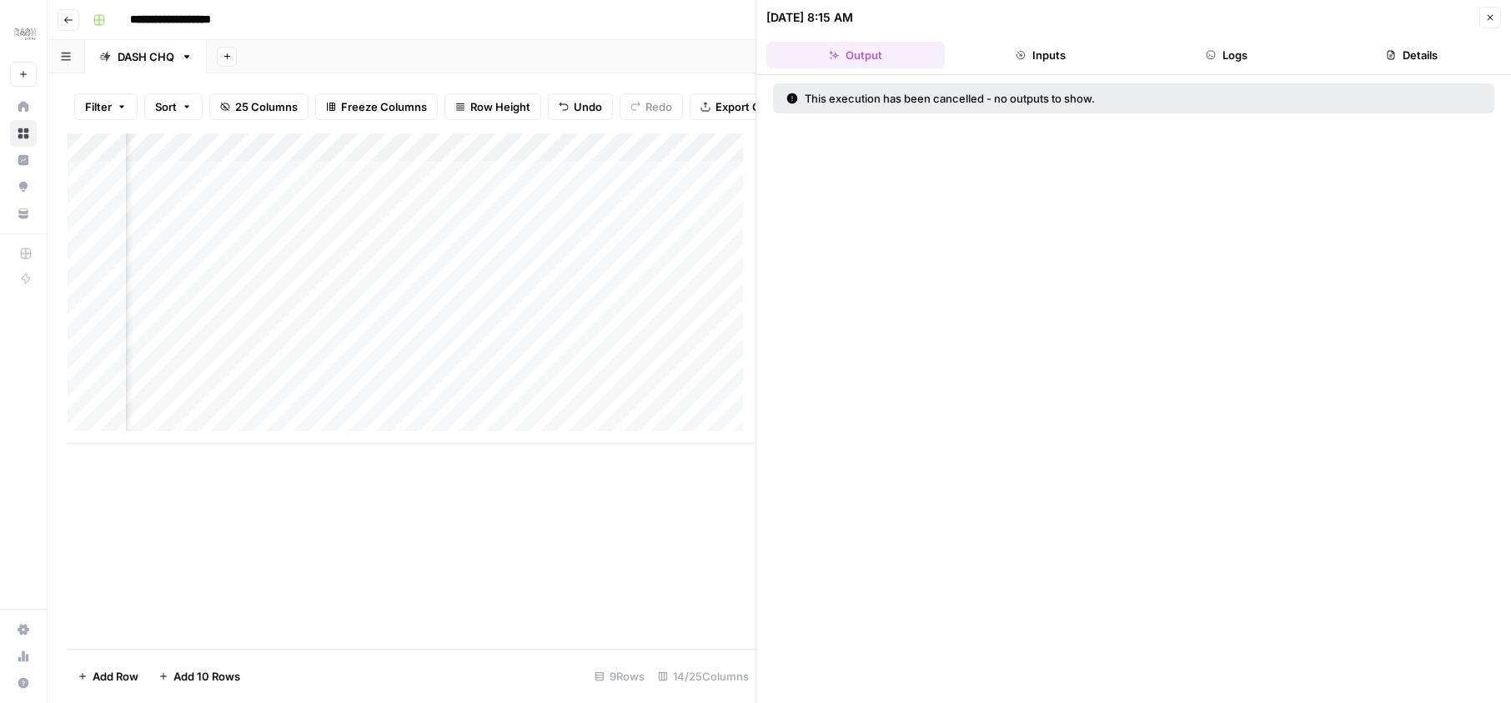
click at [287, 300] on html "**********" at bounding box center [755, 351] width 1511 height 703
click at [279, 279] on div "Add Column" at bounding box center [412, 288] width 688 height 310
click at [203, 267] on div "Add Column" at bounding box center [412, 288] width 688 height 310
click at [197, 267] on div at bounding box center [329, 269] width 291 height 31
click at [1486, 15] on icon "button" at bounding box center [1490, 18] width 10 height 10
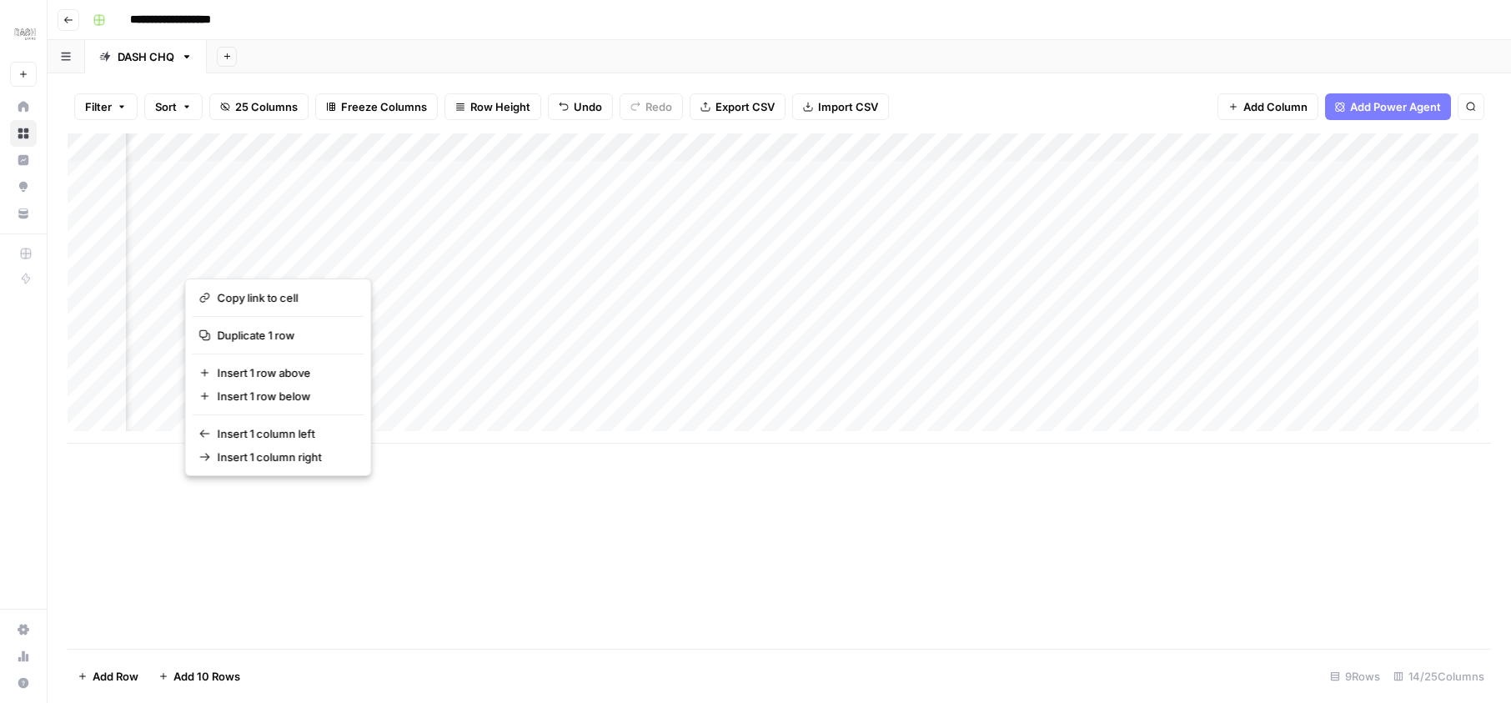
click at [423, 248] on button "button" at bounding box center [329, 257] width 289 height 29
click at [459, 258] on button "button" at bounding box center [329, 257] width 289 height 29
click at [228, 255] on button "button" at bounding box center [329, 257] width 289 height 29
click at [560, 252] on div "Add Column" at bounding box center [779, 288] width 1423 height 310
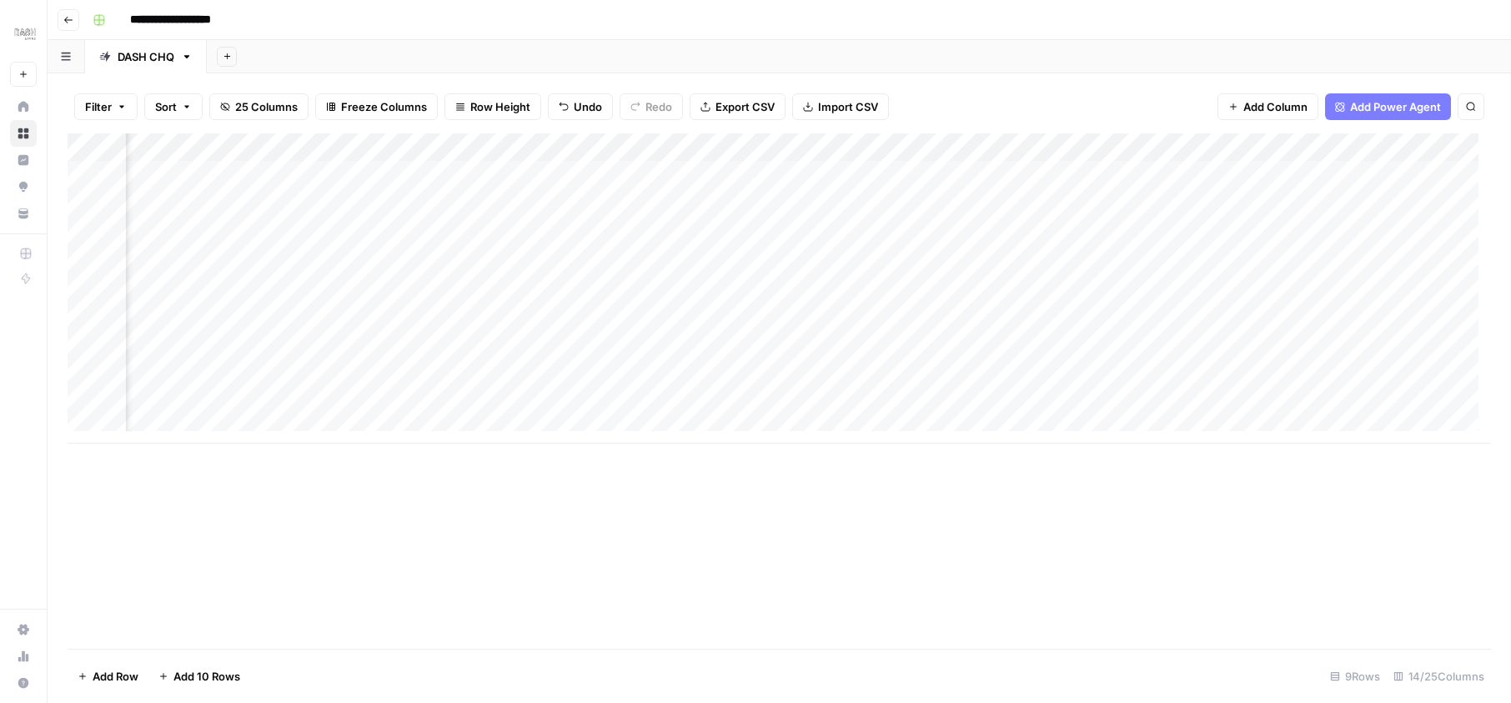
click at [308, 265] on div "Add Column" at bounding box center [779, 288] width 1423 height 310
click at [504, 250] on div "Add Column" at bounding box center [779, 288] width 1423 height 310
click at [577, 250] on div "Add Column" at bounding box center [779, 288] width 1423 height 310
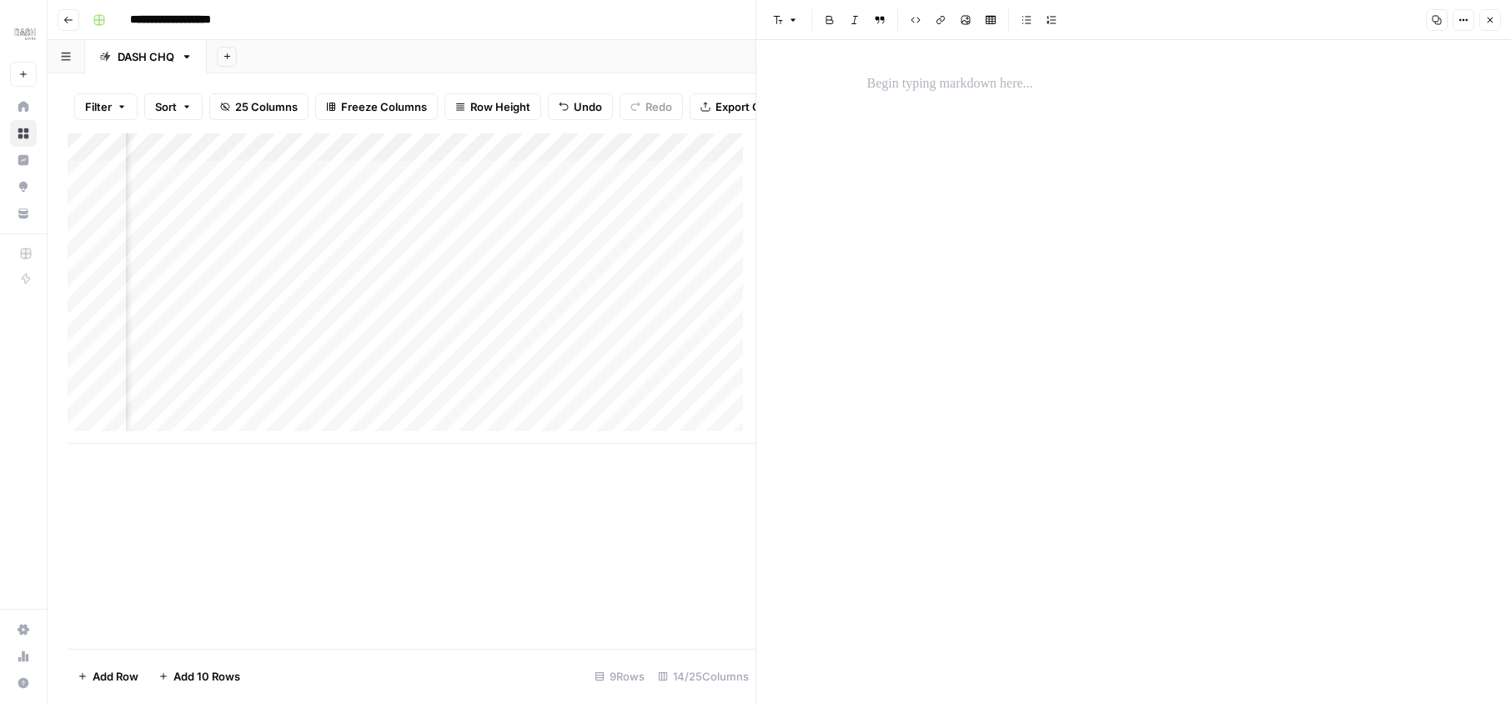
click at [1006, 174] on div at bounding box center [1134, 371] width 554 height 663
click at [910, 86] on p at bounding box center [1134, 84] width 534 height 22
drag, startPoint x: 1486, startPoint y: 15, endPoint x: 568, endPoint y: 456, distance: 1018.5
click at [568, 456] on div "Add Column" at bounding box center [412, 390] width 688 height 515
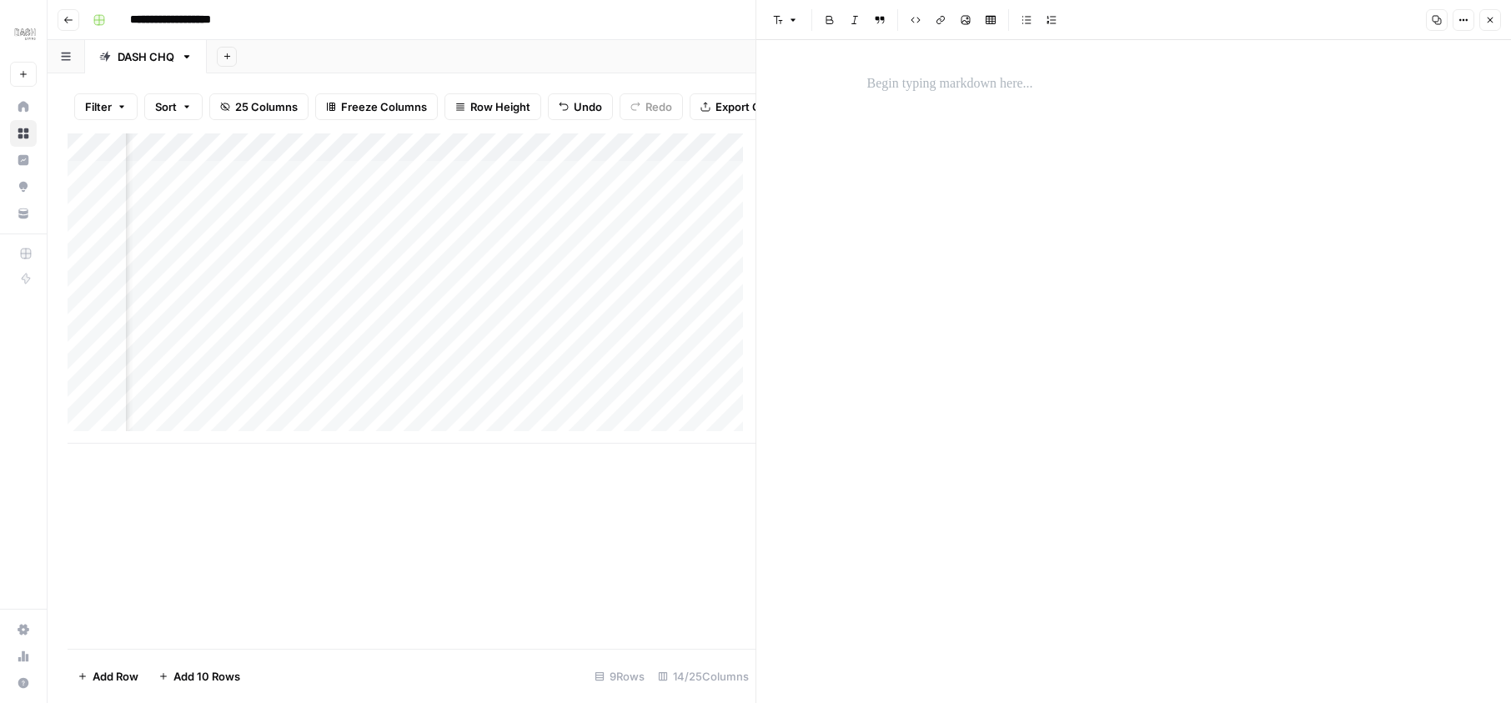
scroll to position [3, 1903]
click at [470, 267] on div "Add Column" at bounding box center [412, 288] width 688 height 310
click at [1487, 633] on icon "close" at bounding box center [1488, 636] width 12 height 13
drag, startPoint x: 568, startPoint y: 456, endPoint x: 346, endPoint y: 271, distance: 288.9
click at [346, 271] on div "Add Column" at bounding box center [412, 288] width 688 height 310
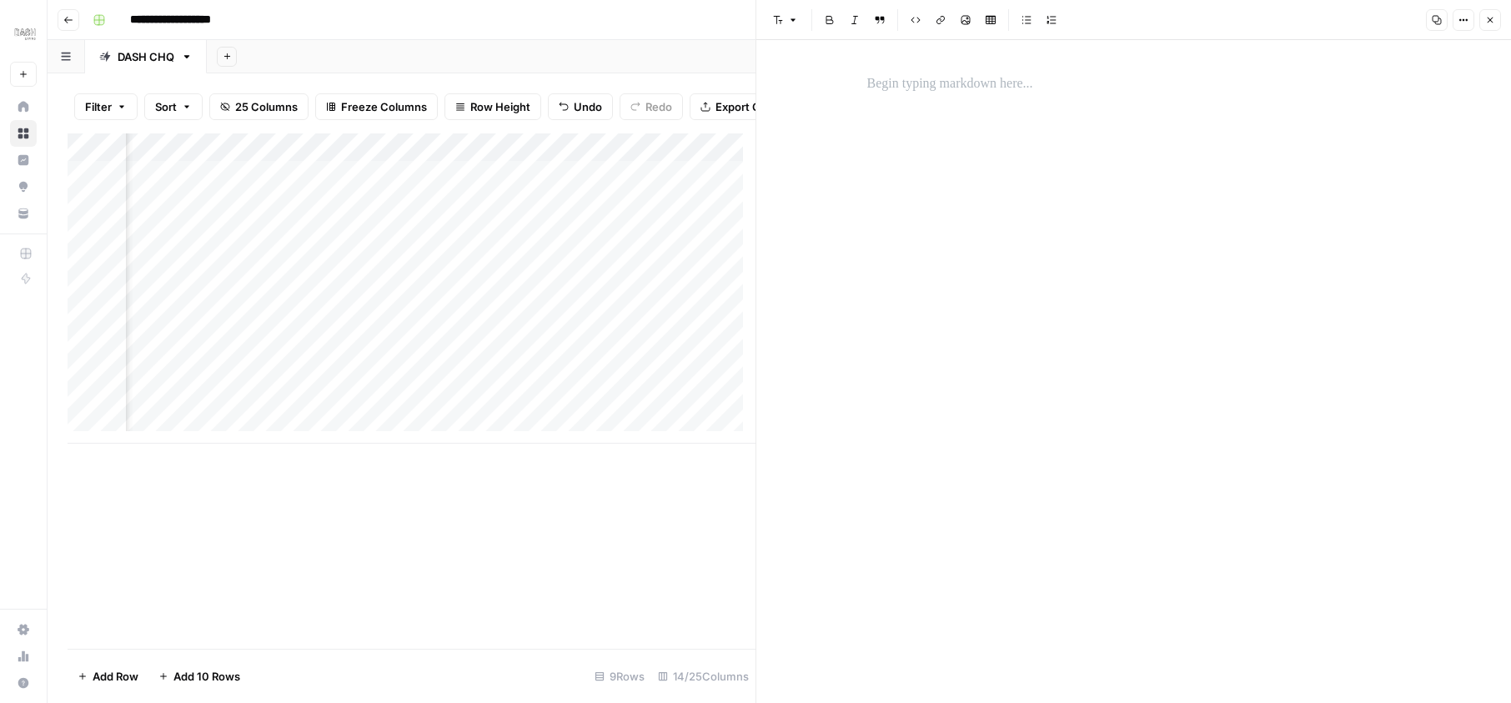
click at [929, 148] on div at bounding box center [1134, 371] width 554 height 663
click at [917, 82] on p at bounding box center [1134, 84] width 534 height 22
drag, startPoint x: 346, startPoint y: 271, endPoint x: 928, endPoint y: 82, distance: 612.0
click at [928, 82] on p at bounding box center [1134, 84] width 534 height 22
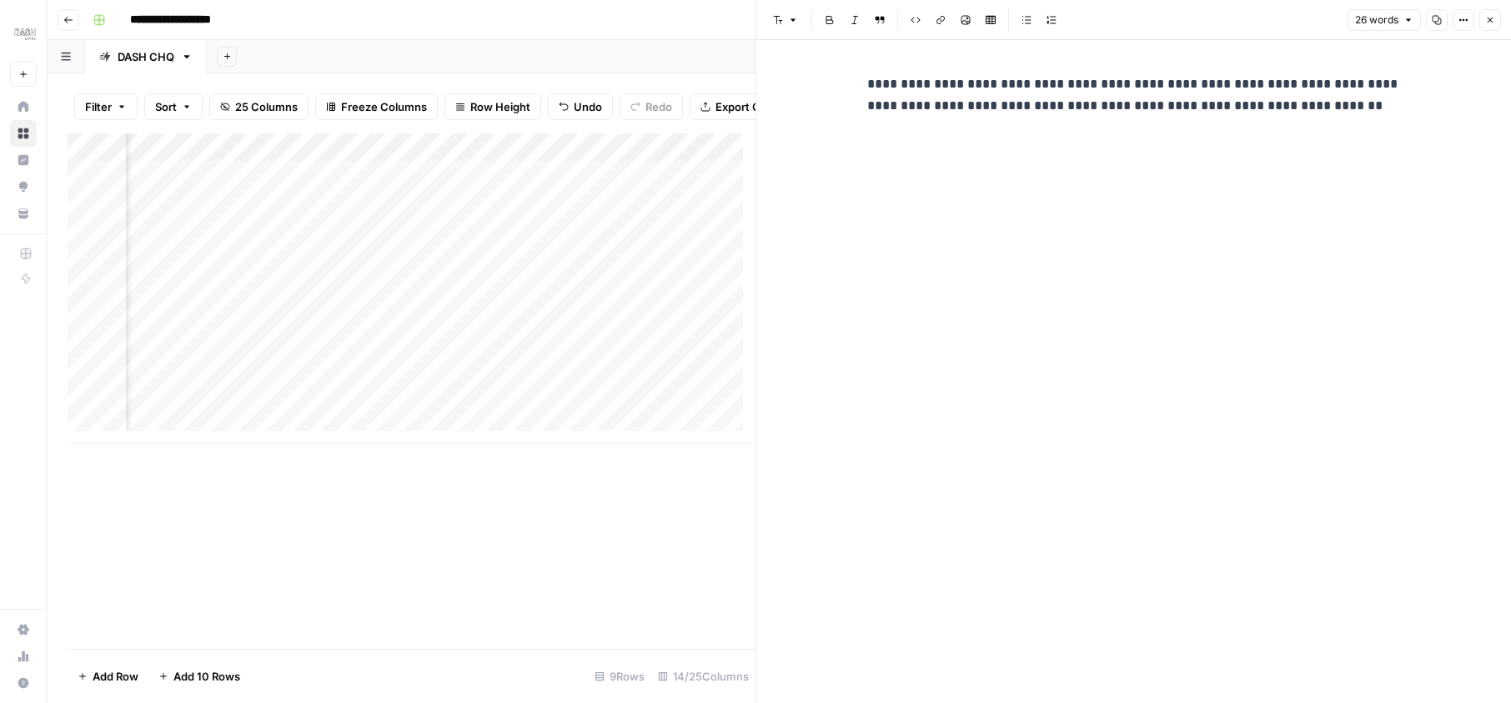
click at [1207, 108] on p "**********" at bounding box center [1134, 94] width 534 height 43
drag, startPoint x: 1207, startPoint y: 108, endPoint x: 1328, endPoint y: 103, distance: 121.0
click at [1328, 103] on p "**********" at bounding box center [1134, 94] width 534 height 43
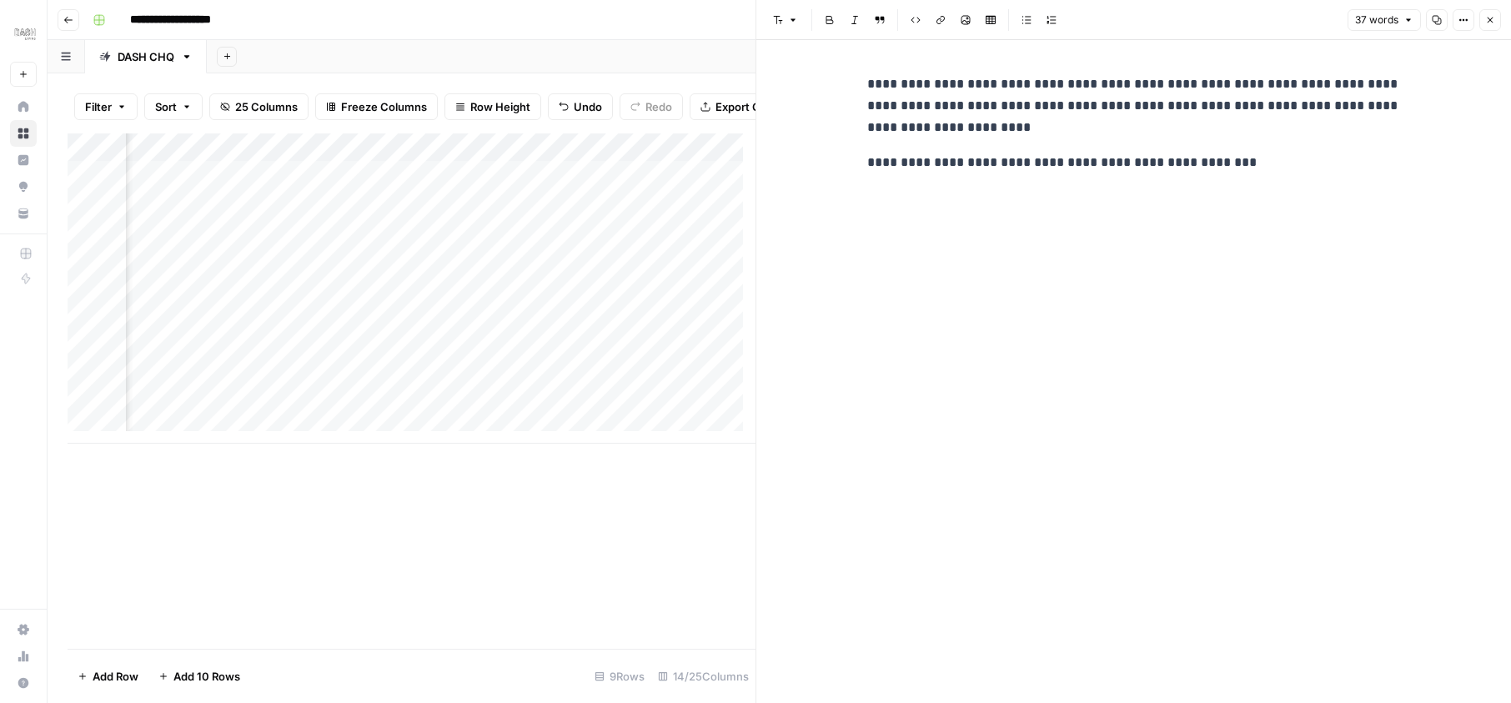
click at [1350, 241] on div "**********" at bounding box center [1134, 371] width 554 height 663
click at [539, 269] on div "Add Column" at bounding box center [412, 288] width 688 height 310
click at [1197, 168] on p "**********" at bounding box center [1134, 163] width 534 height 22
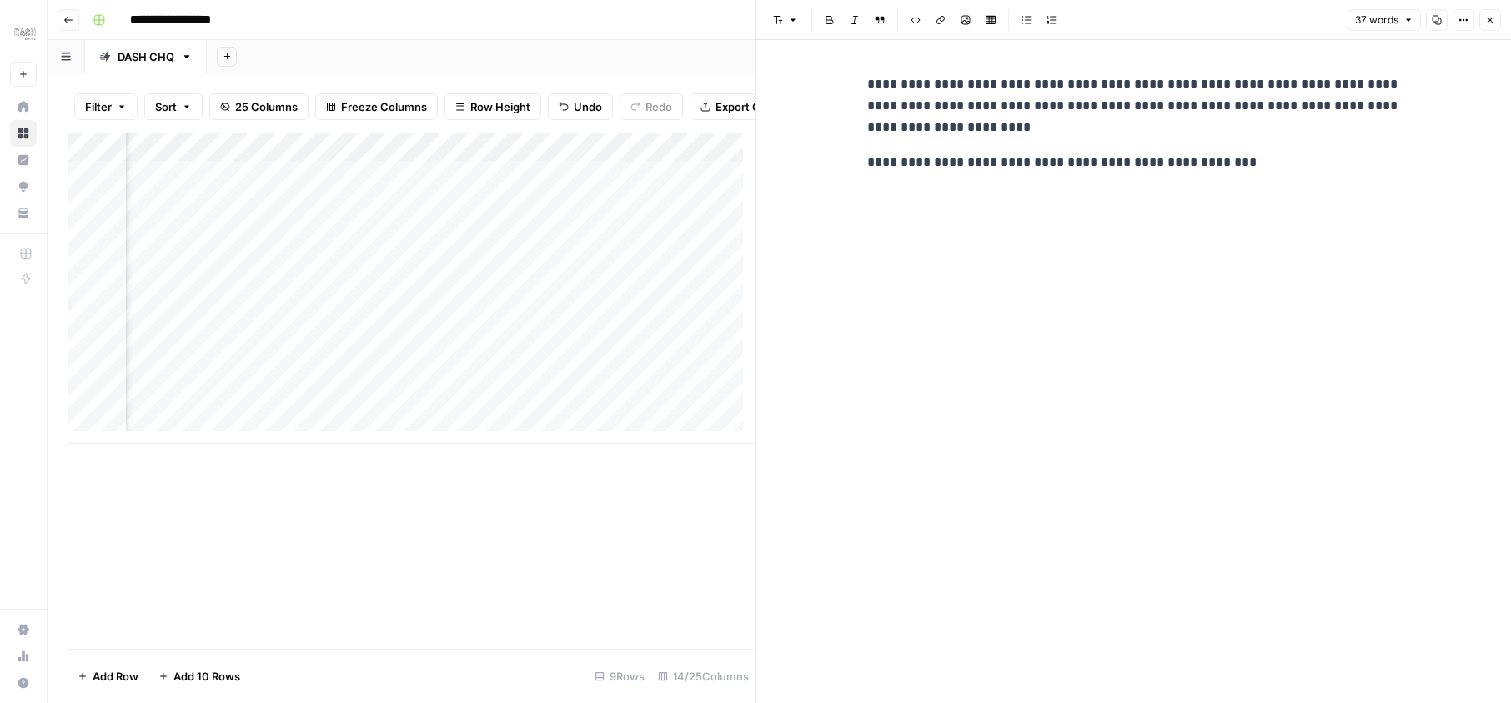
click at [505, 272] on div "Add Column" at bounding box center [412, 288] width 688 height 310
click at [496, 270] on div "Add Column" at bounding box center [412, 288] width 688 height 310
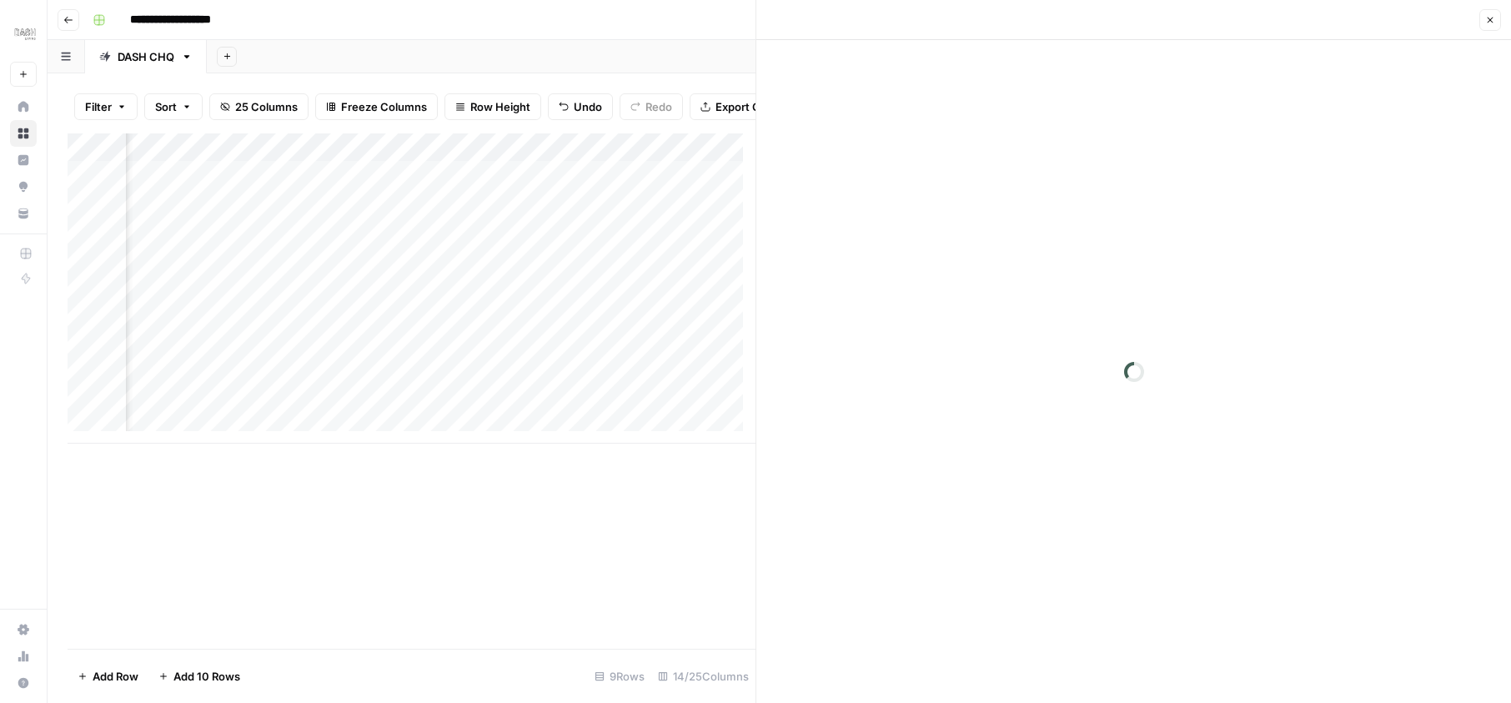
click at [496, 270] on div at bounding box center [538, 269] width 153 height 31
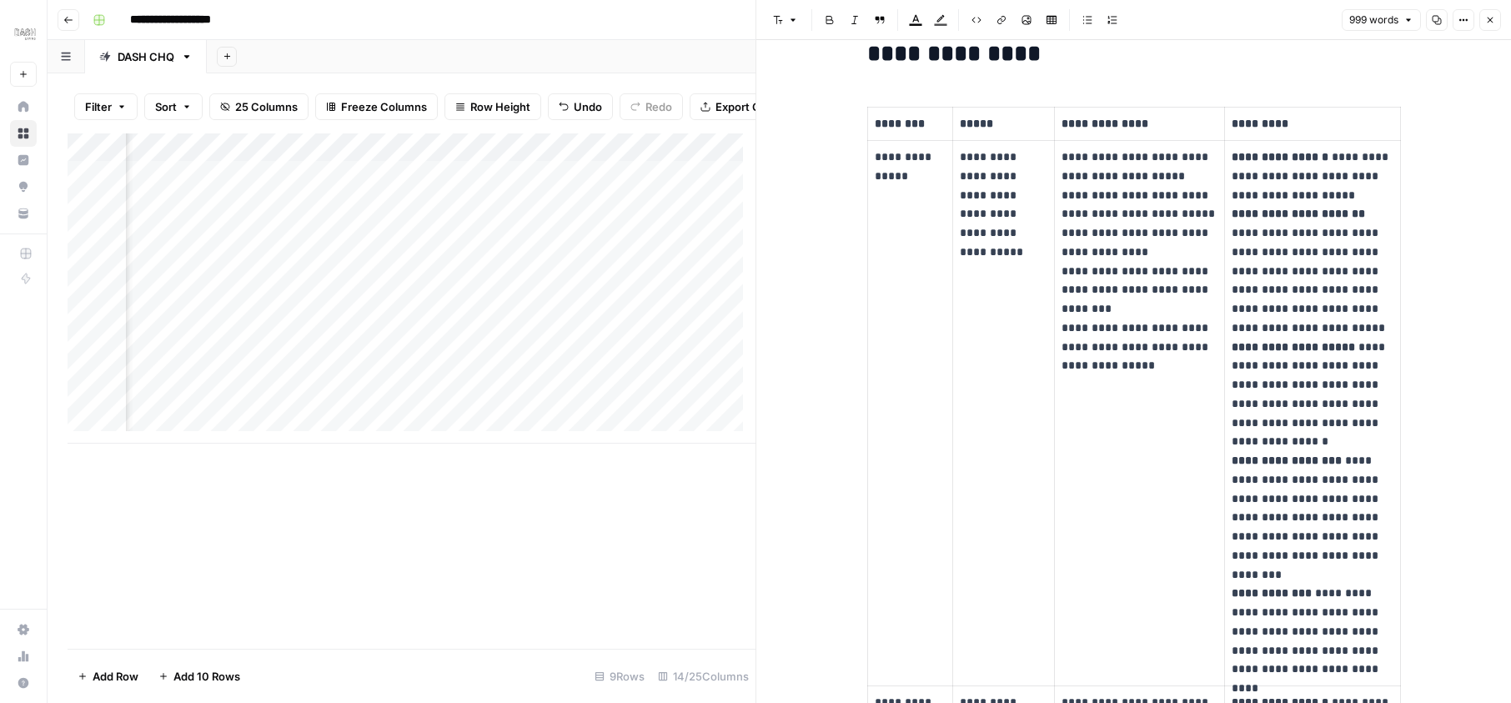
scroll to position [600, 0]
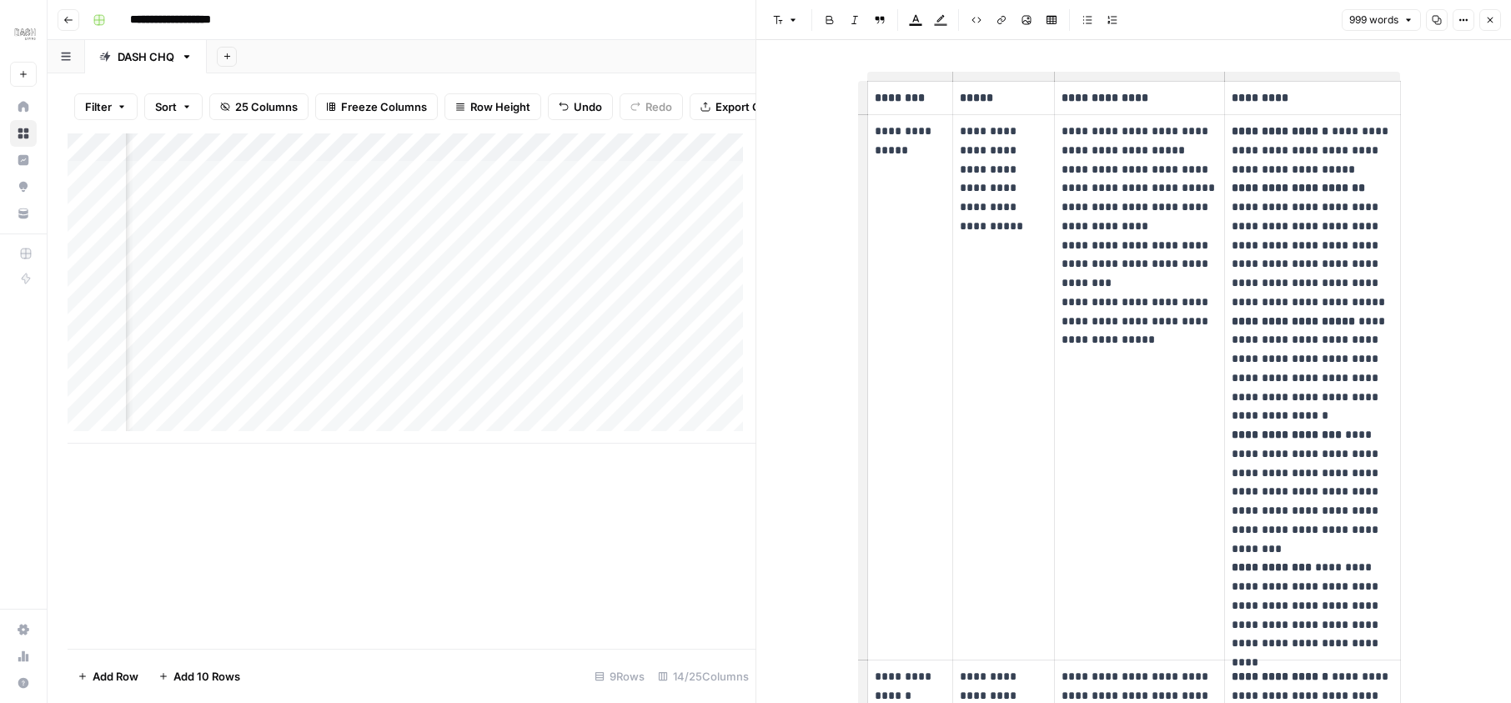
drag, startPoint x: 0, startPoint y: 0, endPoint x: 1123, endPoint y: 228, distance: 1146.0
click at [1123, 228] on p "**********" at bounding box center [1139, 236] width 157 height 228
drag, startPoint x: 1123, startPoint y: 228, endPoint x: 1134, endPoint y: 252, distance: 26.5
click at [1134, 252] on p "**********" at bounding box center [1139, 236] width 157 height 228
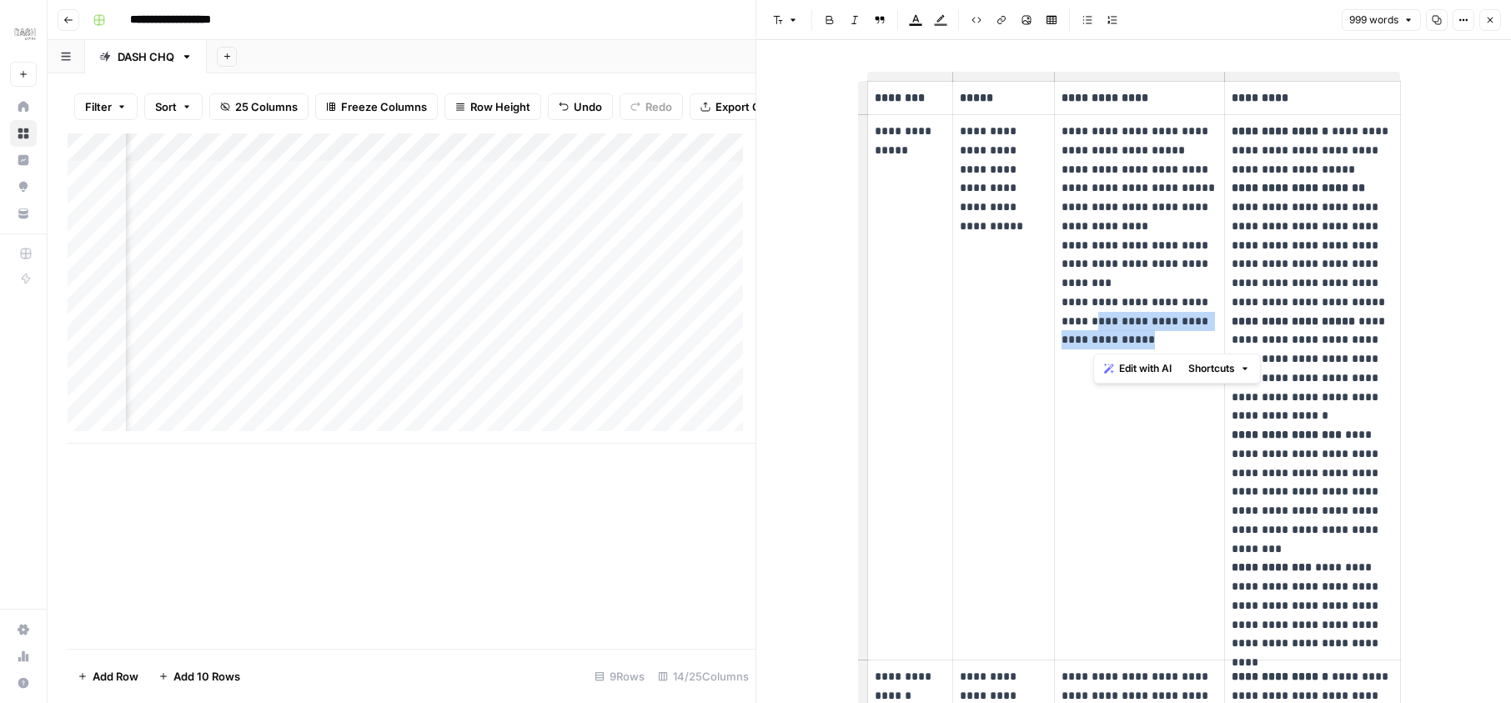
drag, startPoint x: 1155, startPoint y: 339, endPoint x: 1090, endPoint y: 326, distance: 66.4
click at [1090, 326] on p "**********" at bounding box center [1139, 236] width 157 height 228
click at [1129, 306] on p "**********" at bounding box center [1139, 236] width 157 height 228
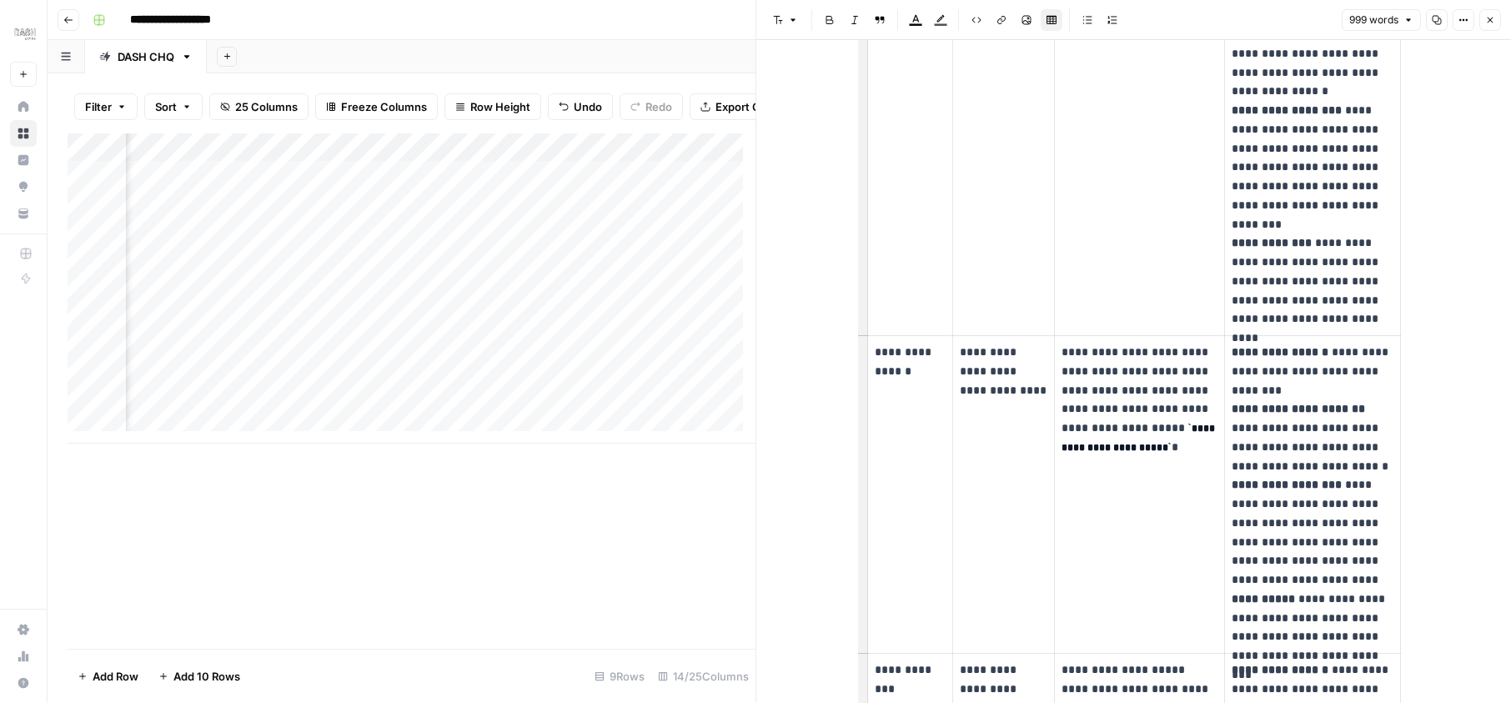
scroll to position [1025, 0]
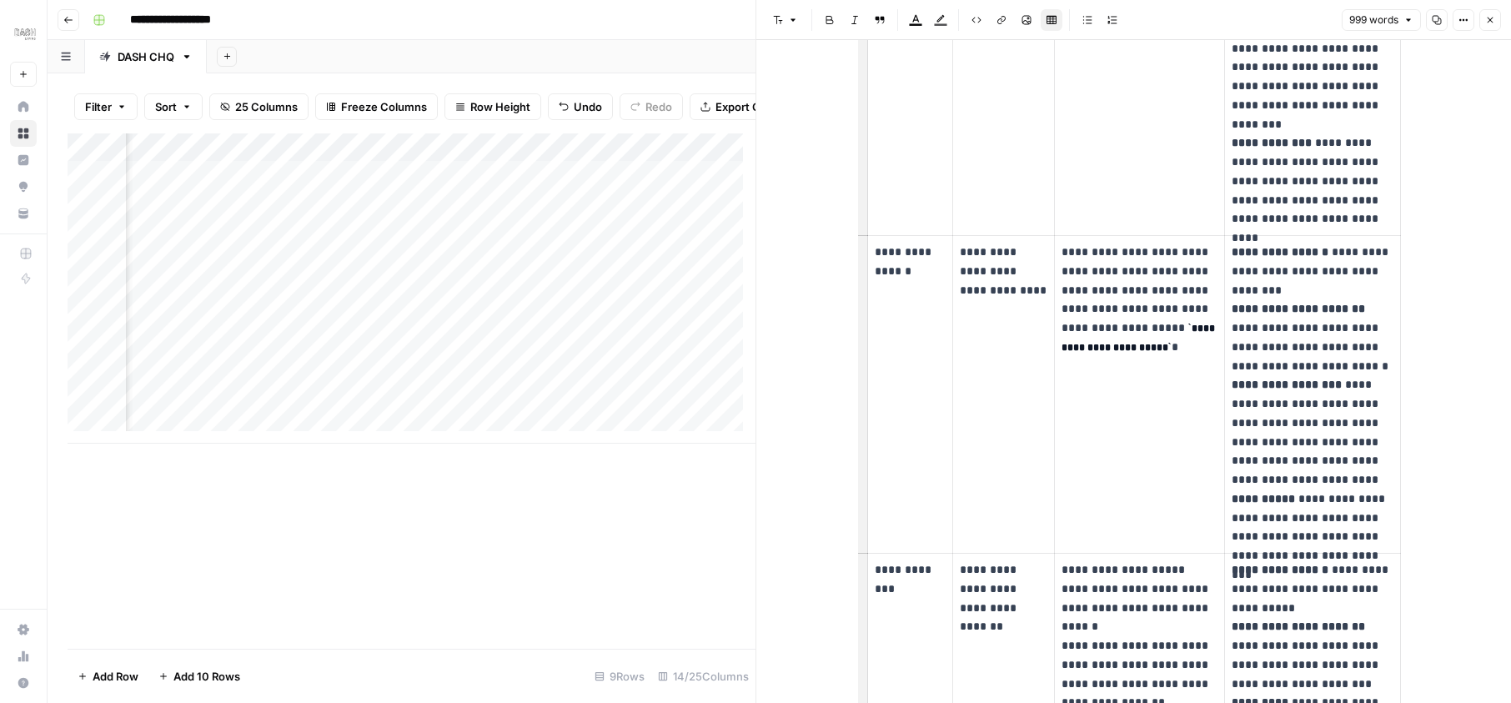
click at [1164, 344] on p "**********" at bounding box center [1139, 309] width 157 height 133
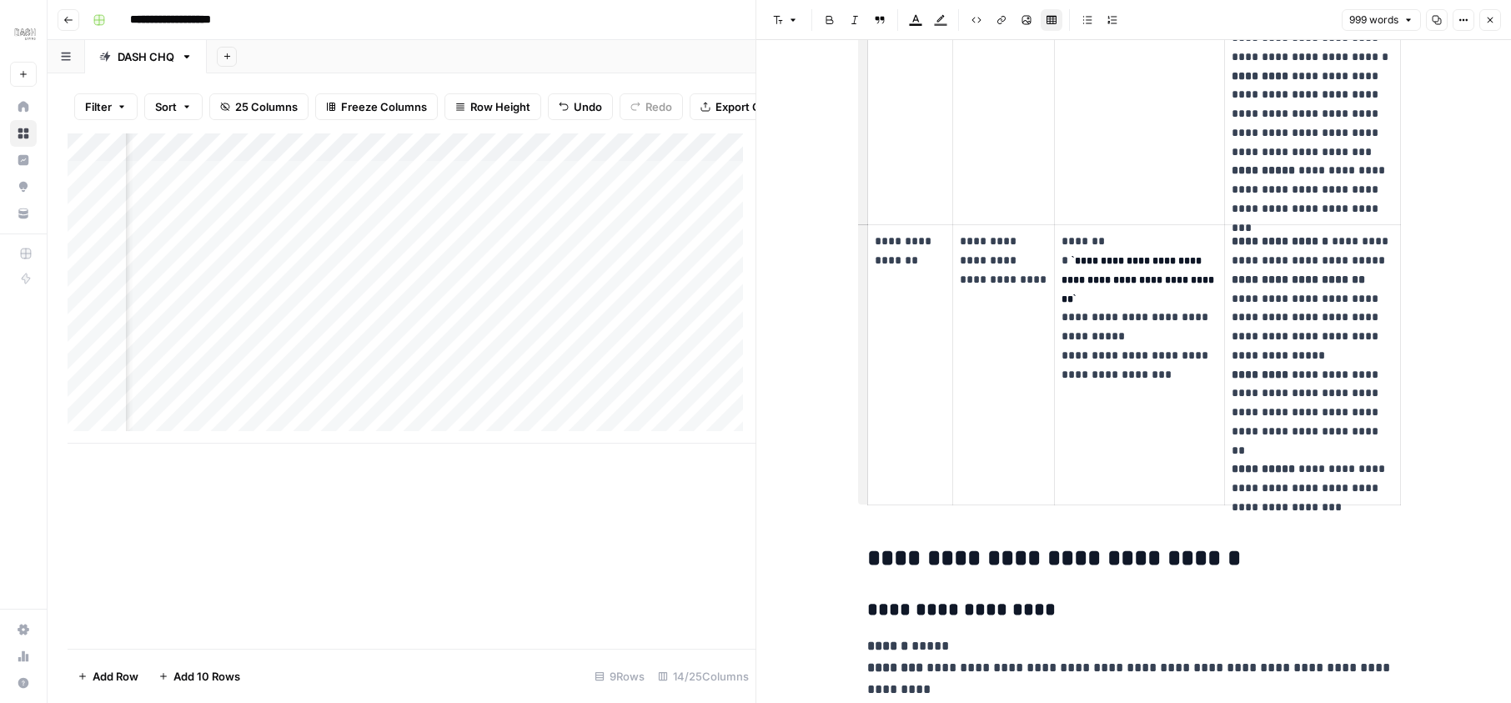
scroll to position [1750, 0]
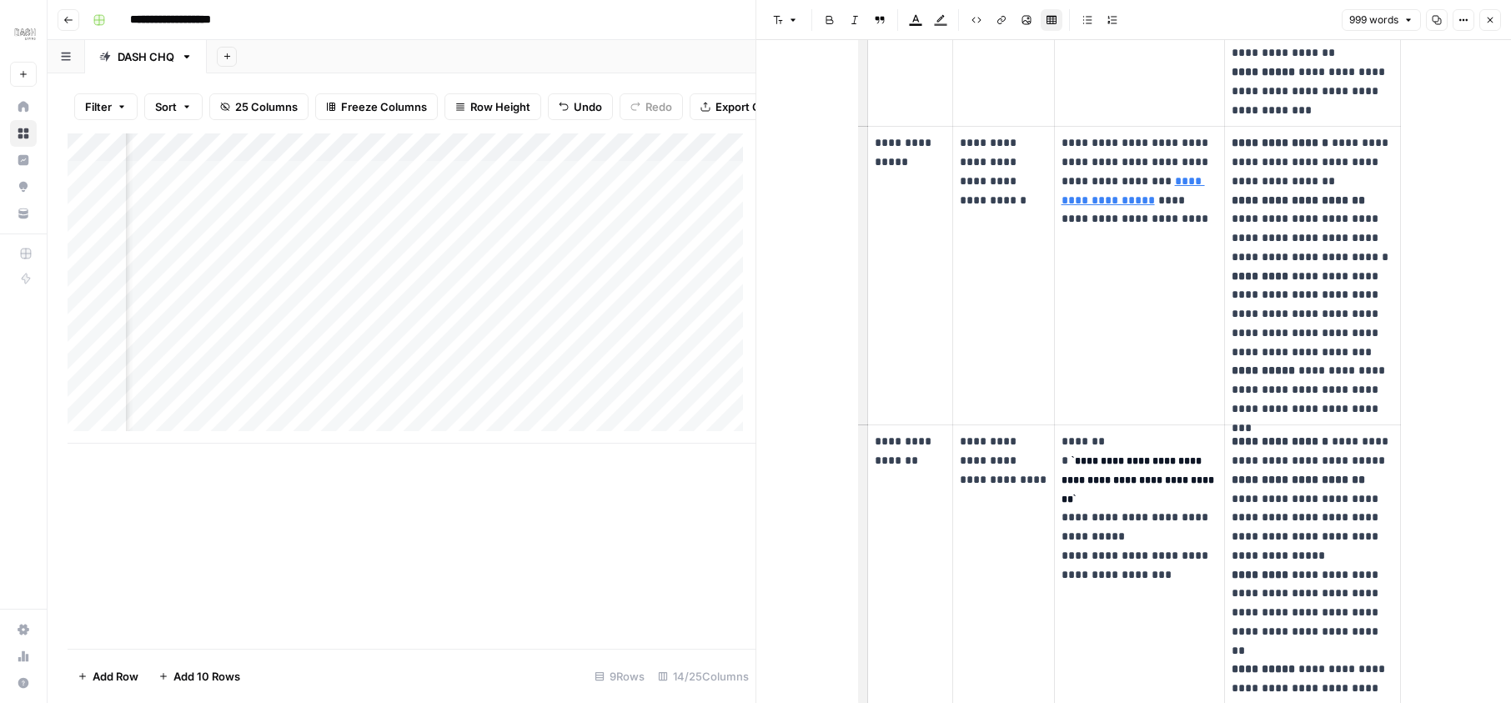
click at [1136, 220] on p "**********" at bounding box center [1139, 180] width 157 height 95
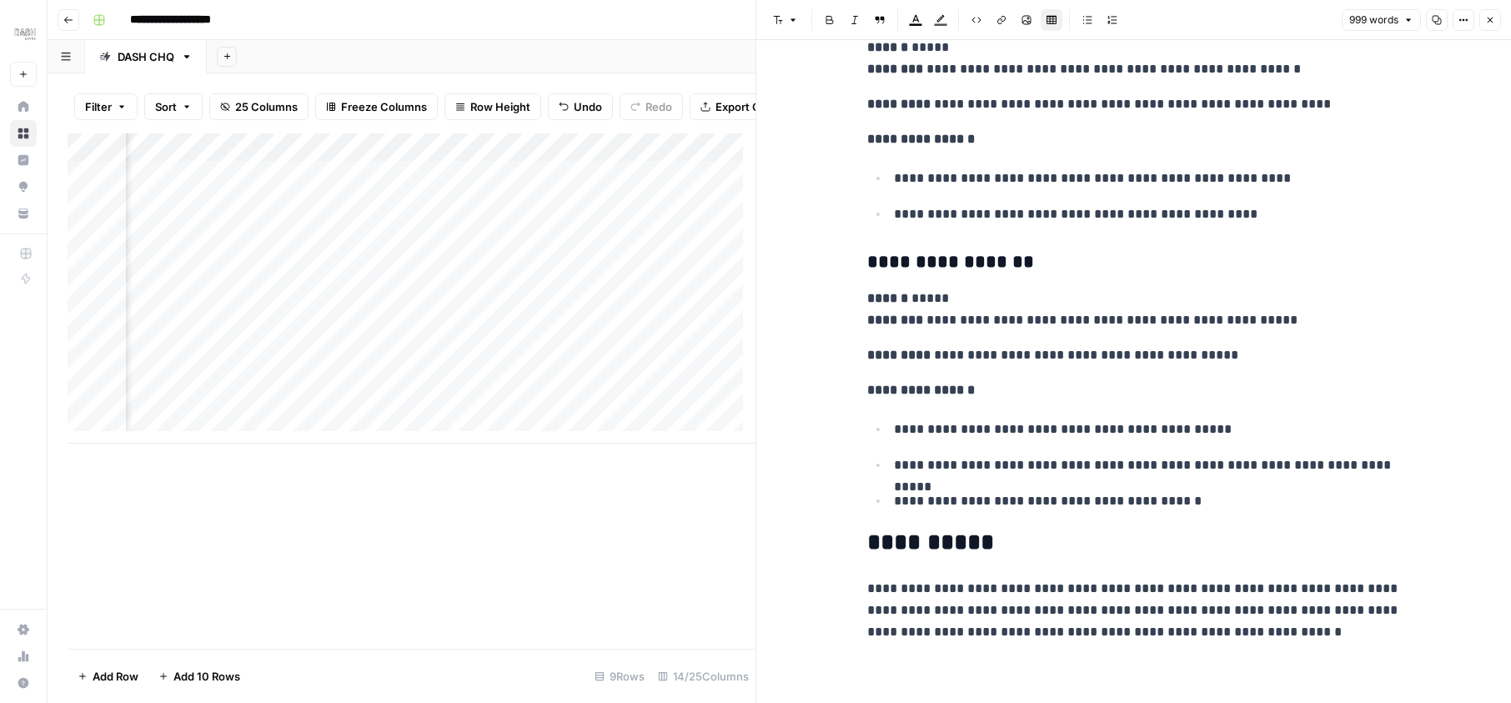
scroll to position [3, 2501]
click at [280, 268] on div "Add Column" at bounding box center [412, 288] width 688 height 310
drag, startPoint x: 1090, startPoint y: 326, endPoint x: 279, endPoint y: 271, distance: 812.4
click at [279, 271] on div "Add Column" at bounding box center [412, 288] width 688 height 310
click at [504, 267] on div "Add Column" at bounding box center [412, 288] width 688 height 310
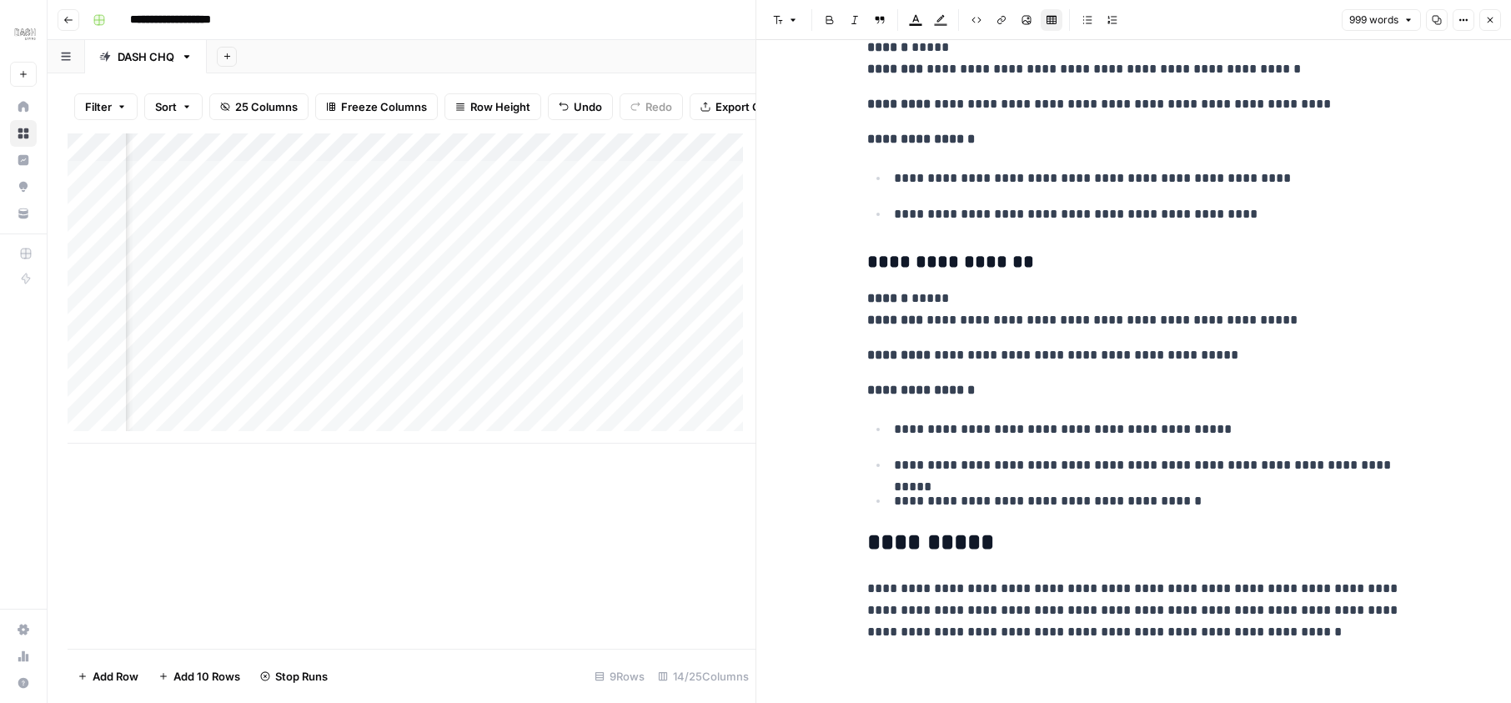
click at [509, 265] on div "Add Column" at bounding box center [412, 288] width 688 height 310
click at [664, 275] on div "Add Column" at bounding box center [710, 282] width 92 height 298
click at [534, 262] on div "Add Column" at bounding box center [412, 288] width 688 height 310
click at [664, 278] on div "Add Column" at bounding box center [710, 282] width 92 height 298
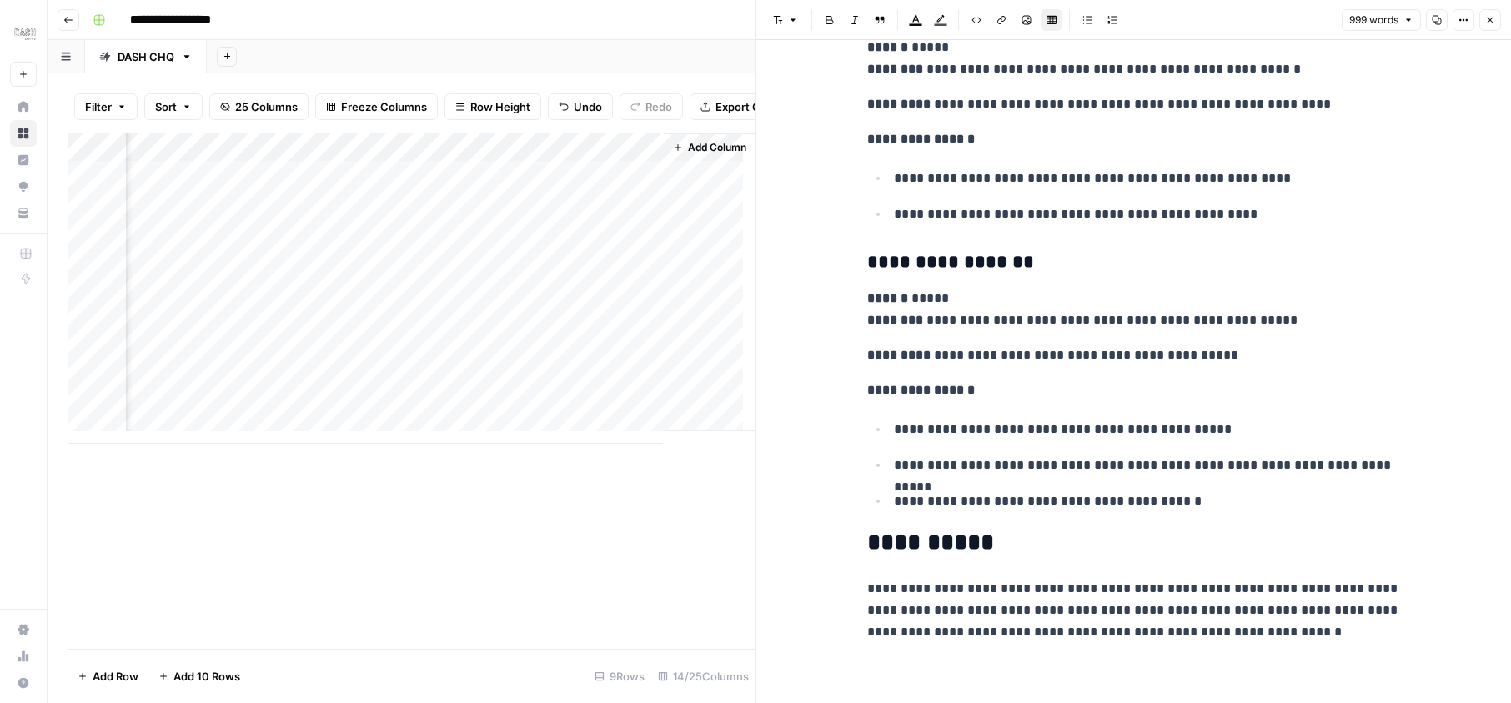
click at [537, 269] on div "Add Column" at bounding box center [412, 288] width 688 height 310
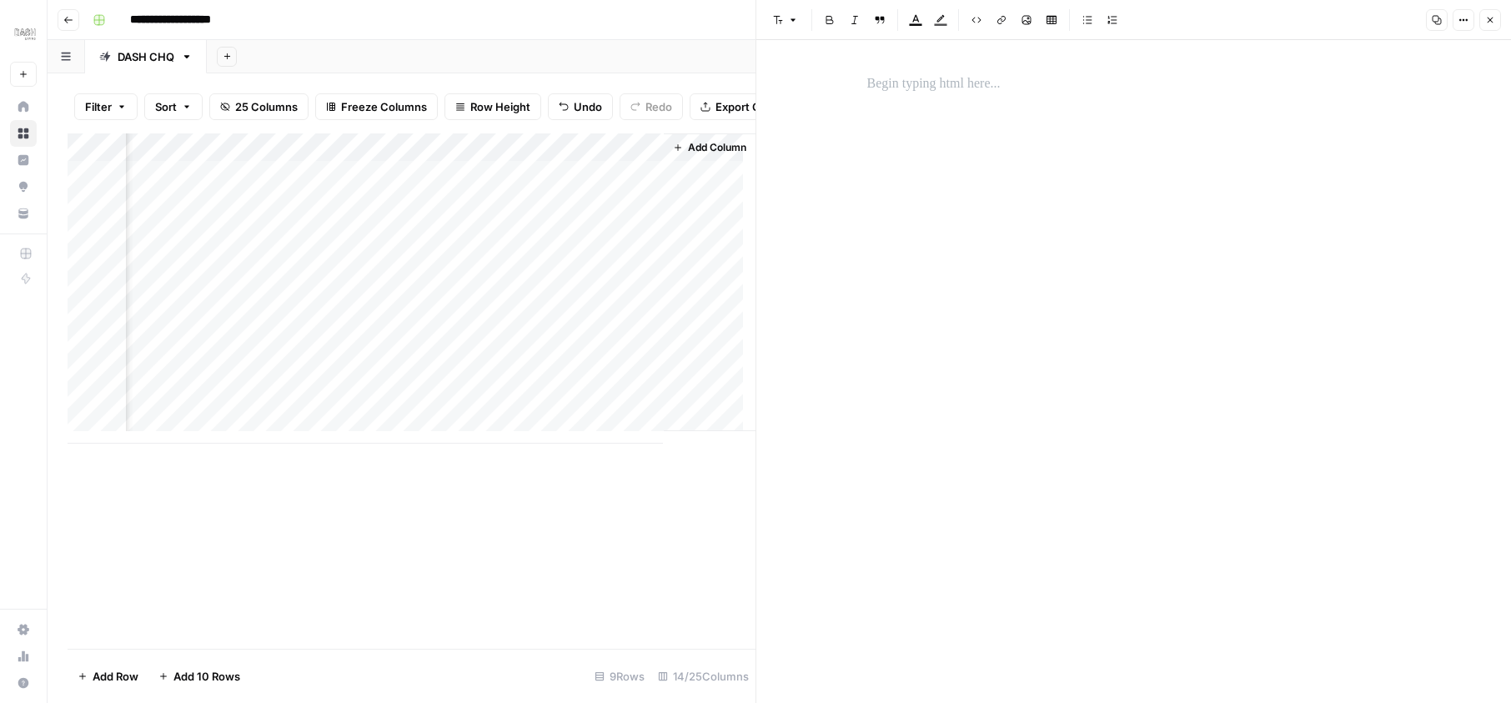
click at [364, 263] on div "Add Column" at bounding box center [412, 288] width 688 height 310
click at [615, 269] on div "Add Column" at bounding box center [412, 288] width 688 height 310
click at [1491, 18] on icon "button" at bounding box center [1490, 20] width 10 height 10
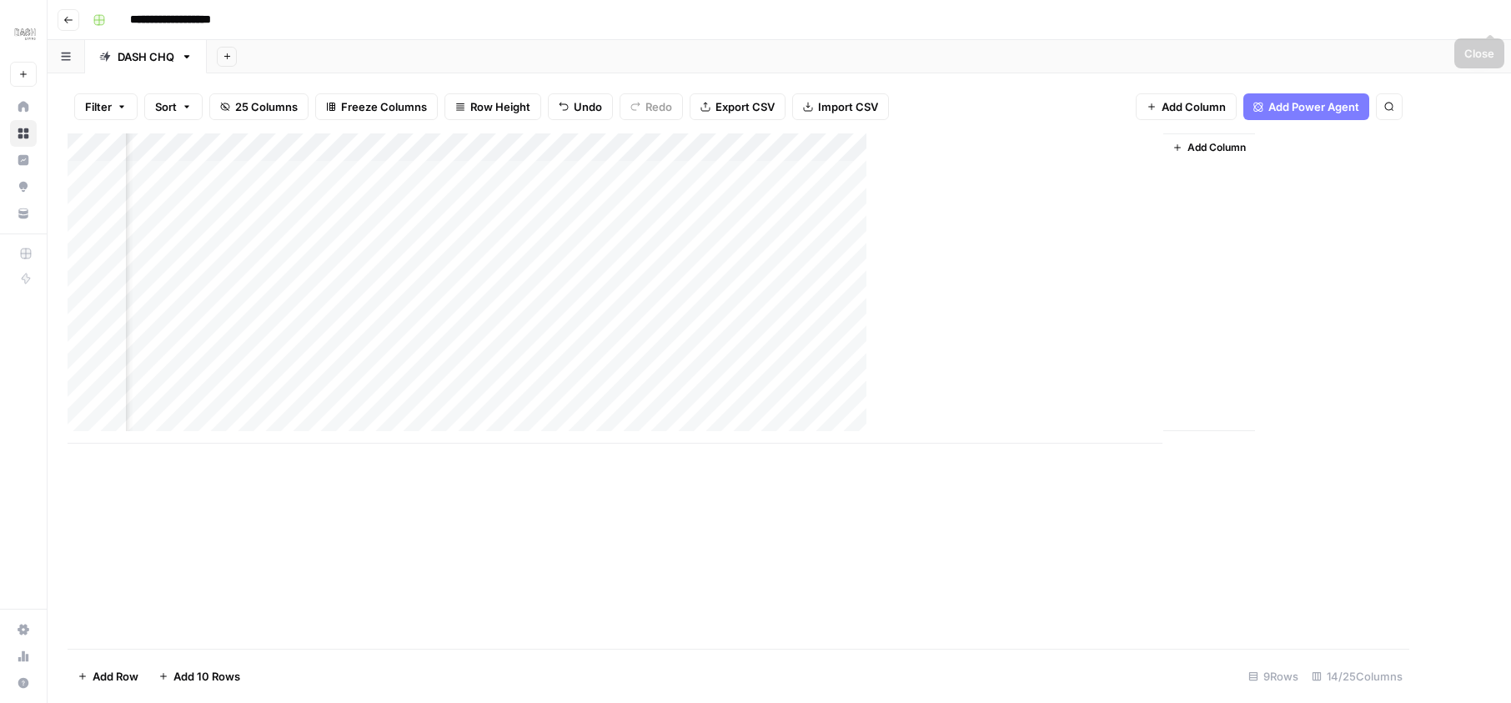
scroll to position [3, 1919]
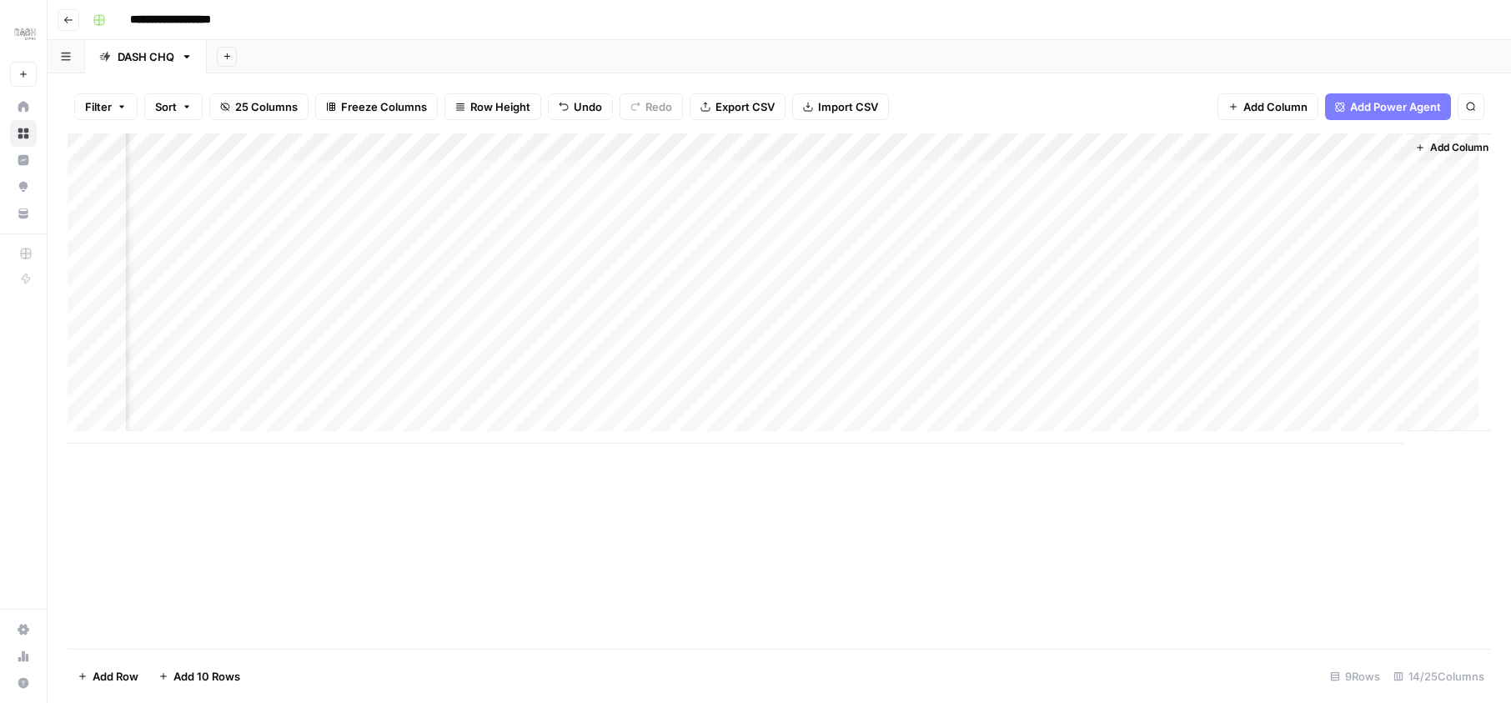
click at [1065, 253] on div "Add Column" at bounding box center [779, 288] width 1423 height 310
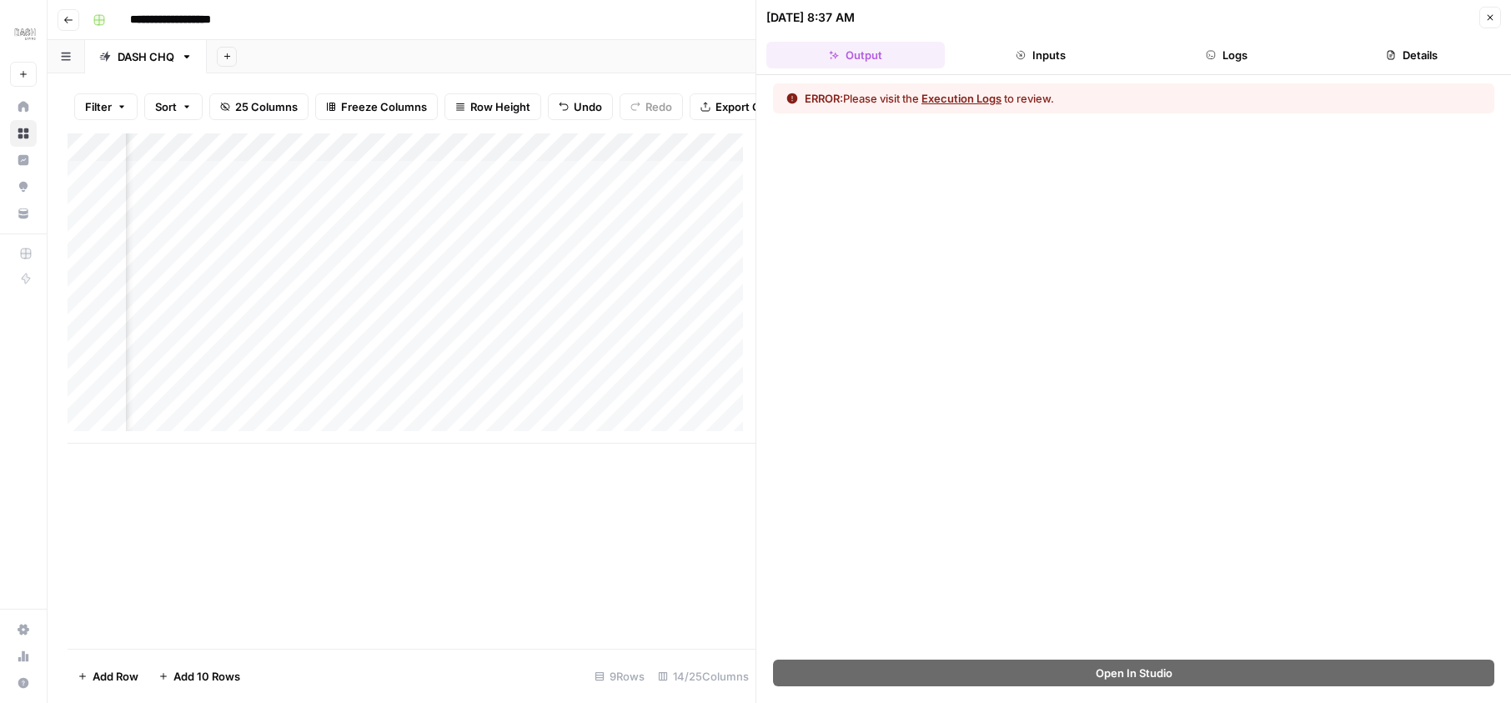
scroll to position [3, 1509]
click at [560, 266] on div "Add Column" at bounding box center [412, 288] width 688 height 310
click at [688, 268] on div "Add Column" at bounding box center [412, 288] width 688 height 310
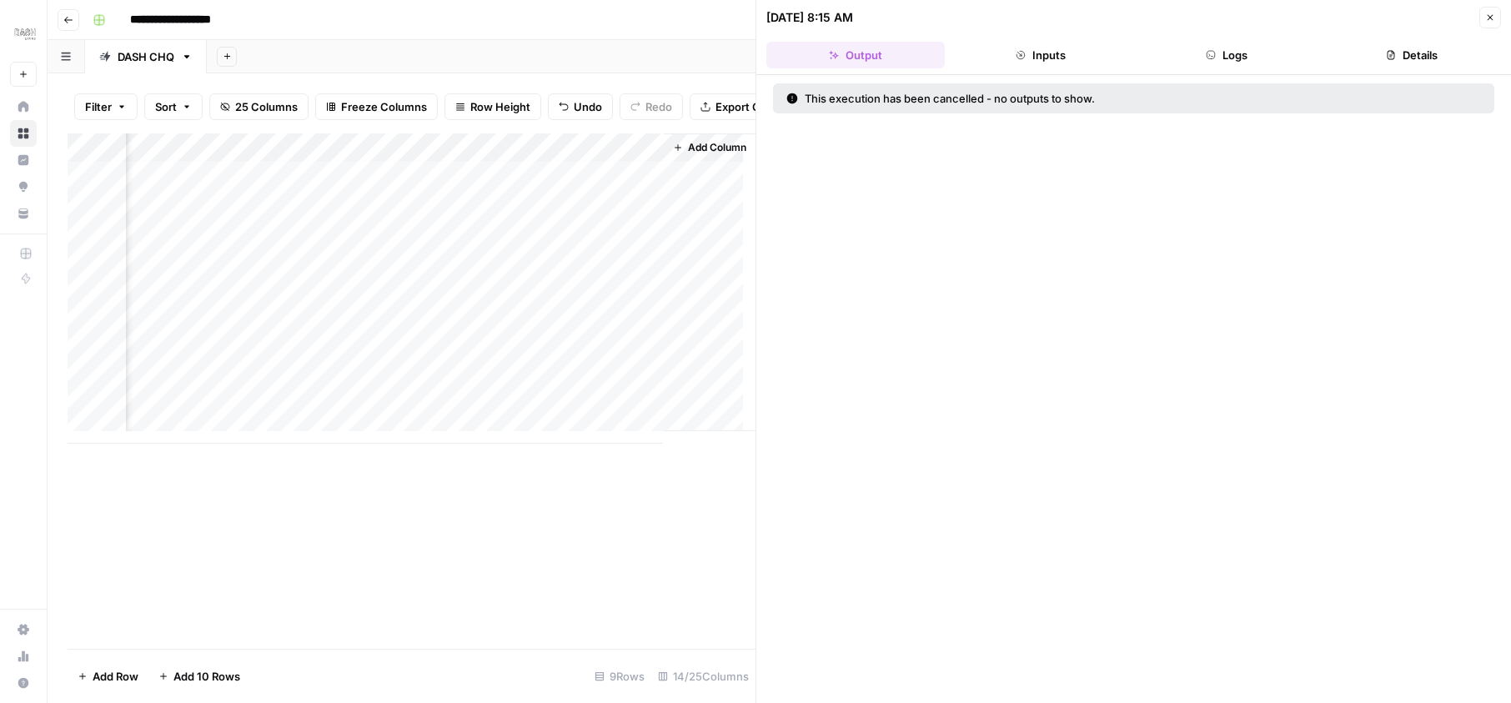
scroll to position [0, 2674]
click at [1493, 14] on icon "button" at bounding box center [1490, 18] width 10 height 10
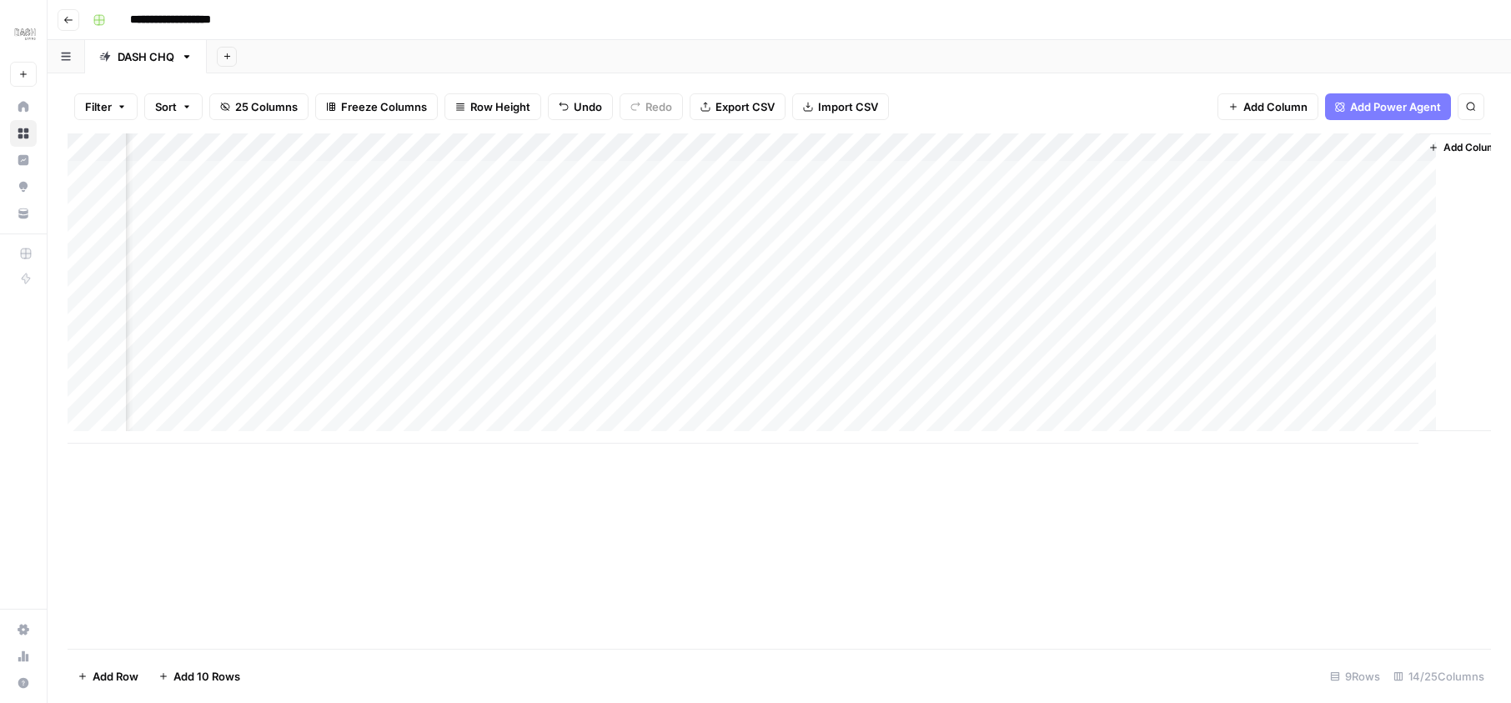
scroll to position [0, 1919]
drag, startPoint x: 1493, startPoint y: 14, endPoint x: 978, endPoint y: 429, distance: 660.6
click at [978, 429] on div "Add Column" at bounding box center [779, 302] width 1423 height 339
click at [963, 257] on div "Add Column" at bounding box center [779, 302] width 1423 height 339
click at [1049, 258] on div "Add Column" at bounding box center [779, 302] width 1423 height 339
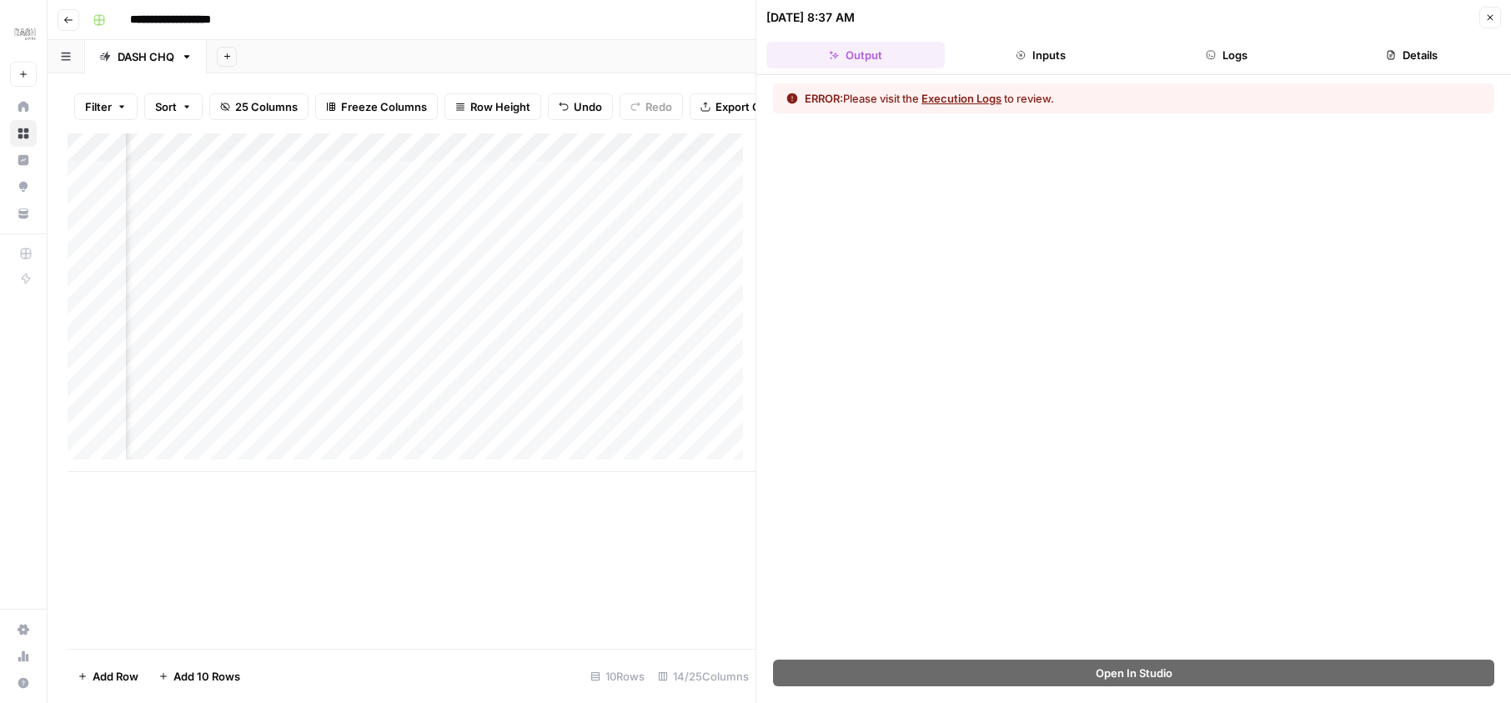
click at [960, 98] on button "Execution Logs" at bounding box center [961, 98] width 80 height 17
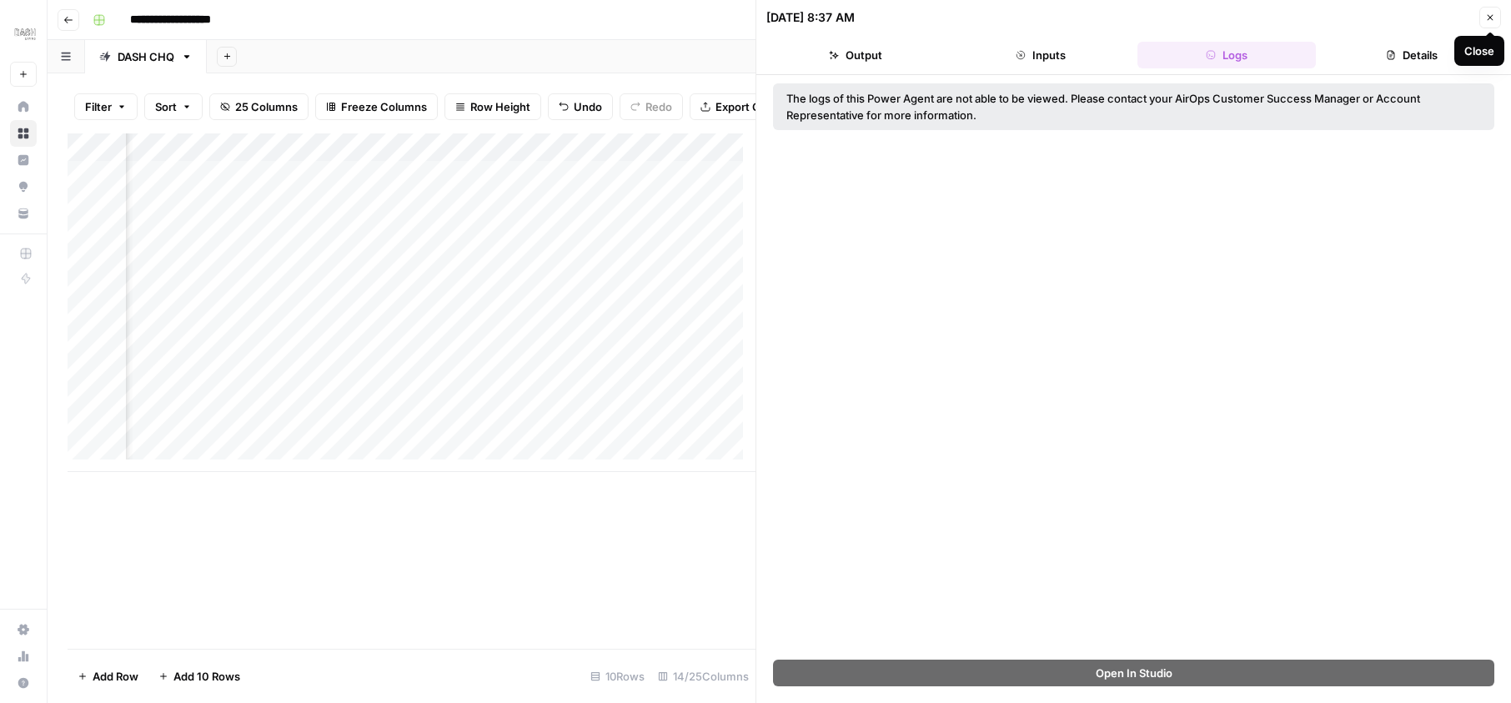
click at [1493, 13] on icon "button" at bounding box center [1490, 18] width 10 height 10
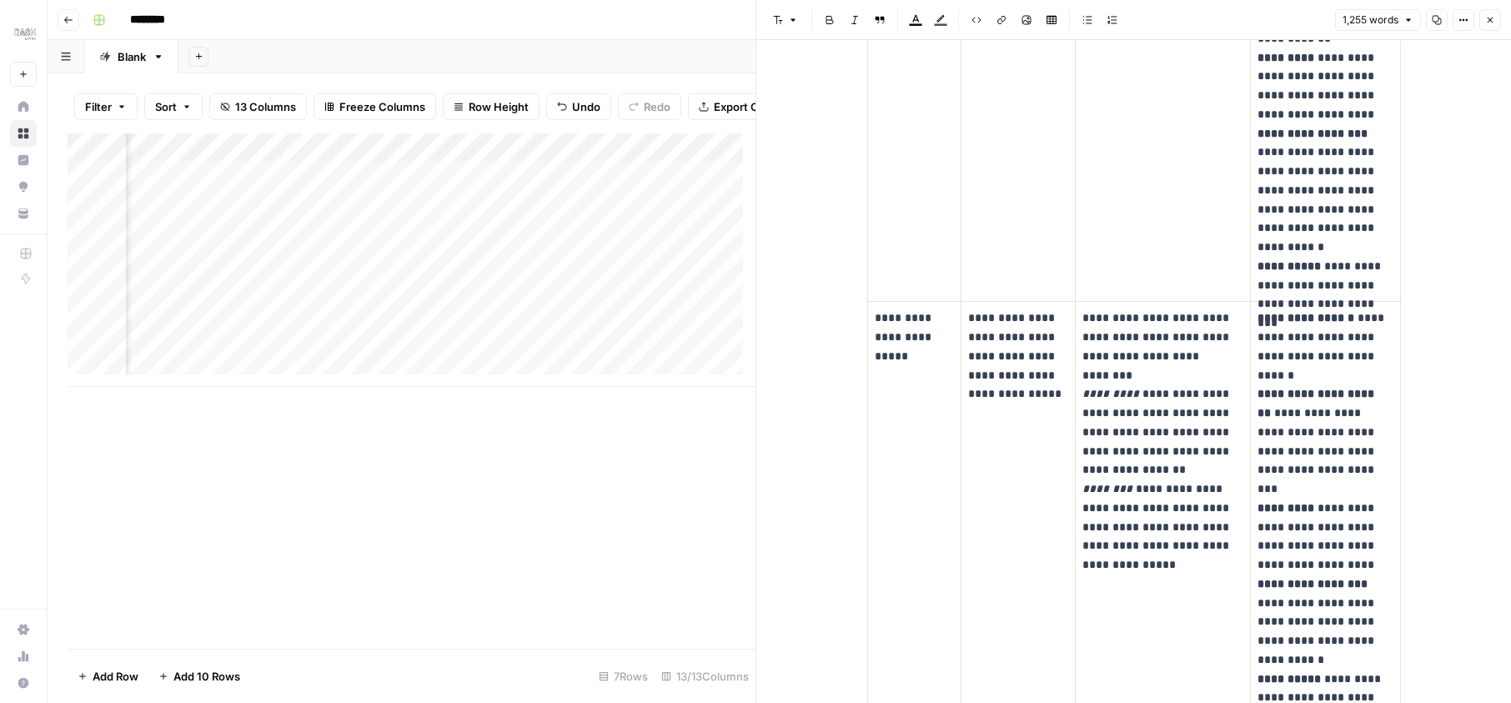
scroll to position [0, 416]
click at [1499, 20] on button "Close" at bounding box center [1490, 20] width 22 height 22
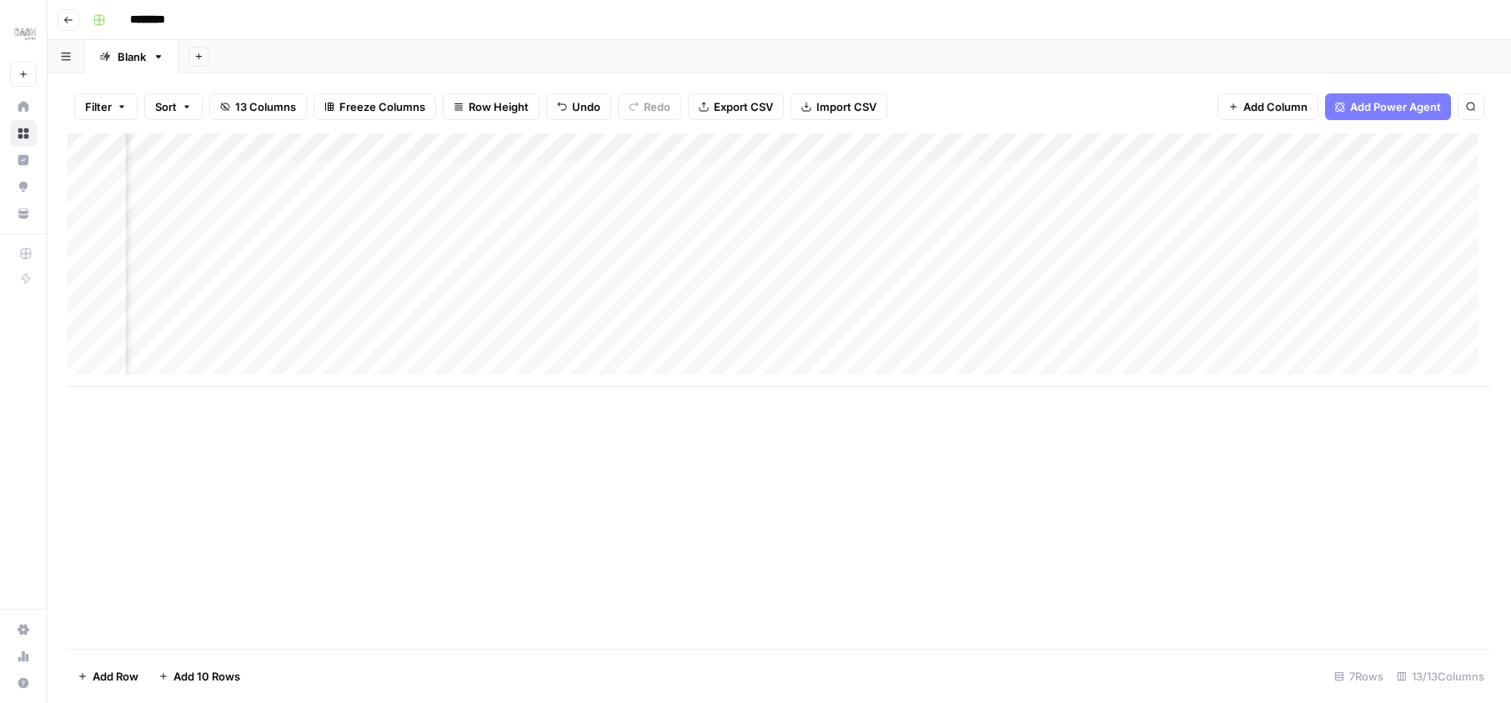
click at [516, 175] on div "Add Column" at bounding box center [779, 259] width 1423 height 253
click at [603, 147] on div "Add Column" at bounding box center [779, 259] width 1423 height 253
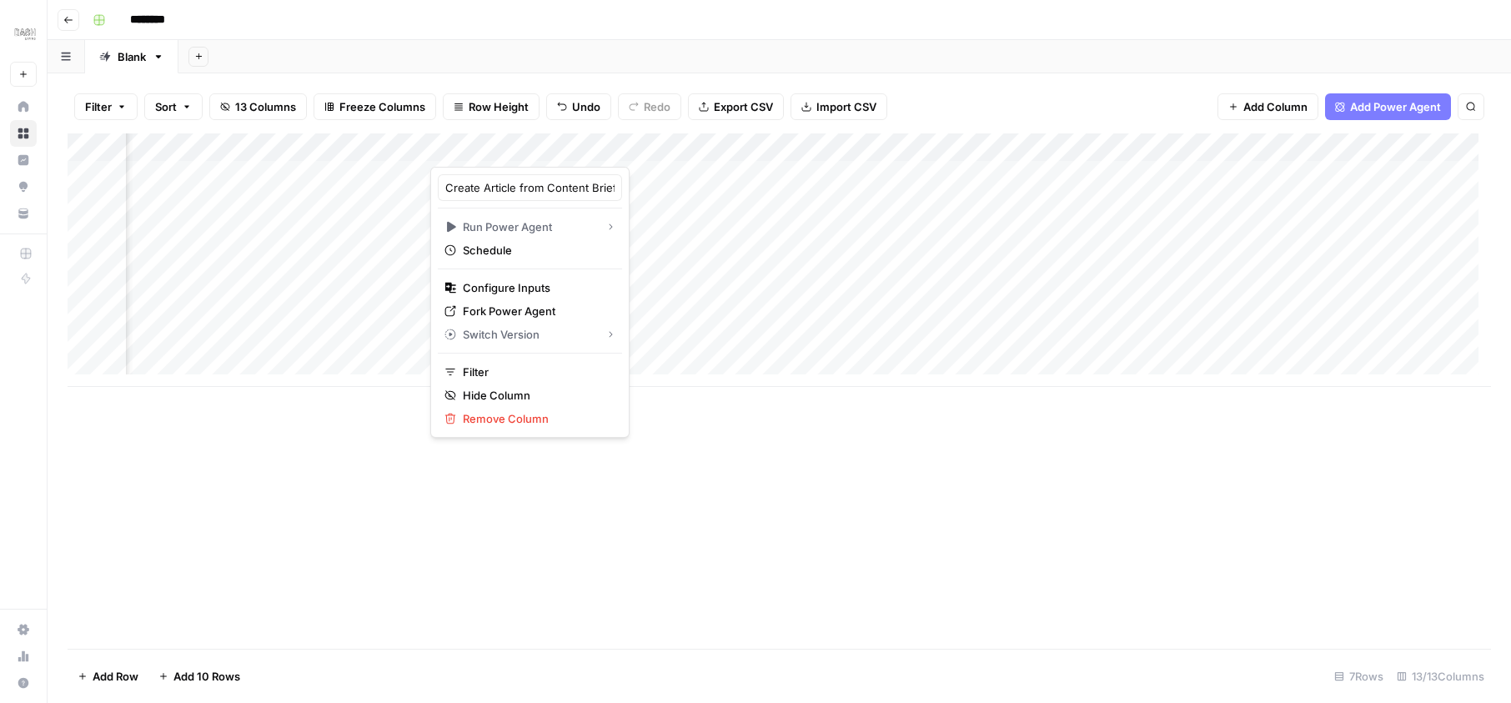
click at [618, 178] on div "Add Column" at bounding box center [779, 259] width 1423 height 253
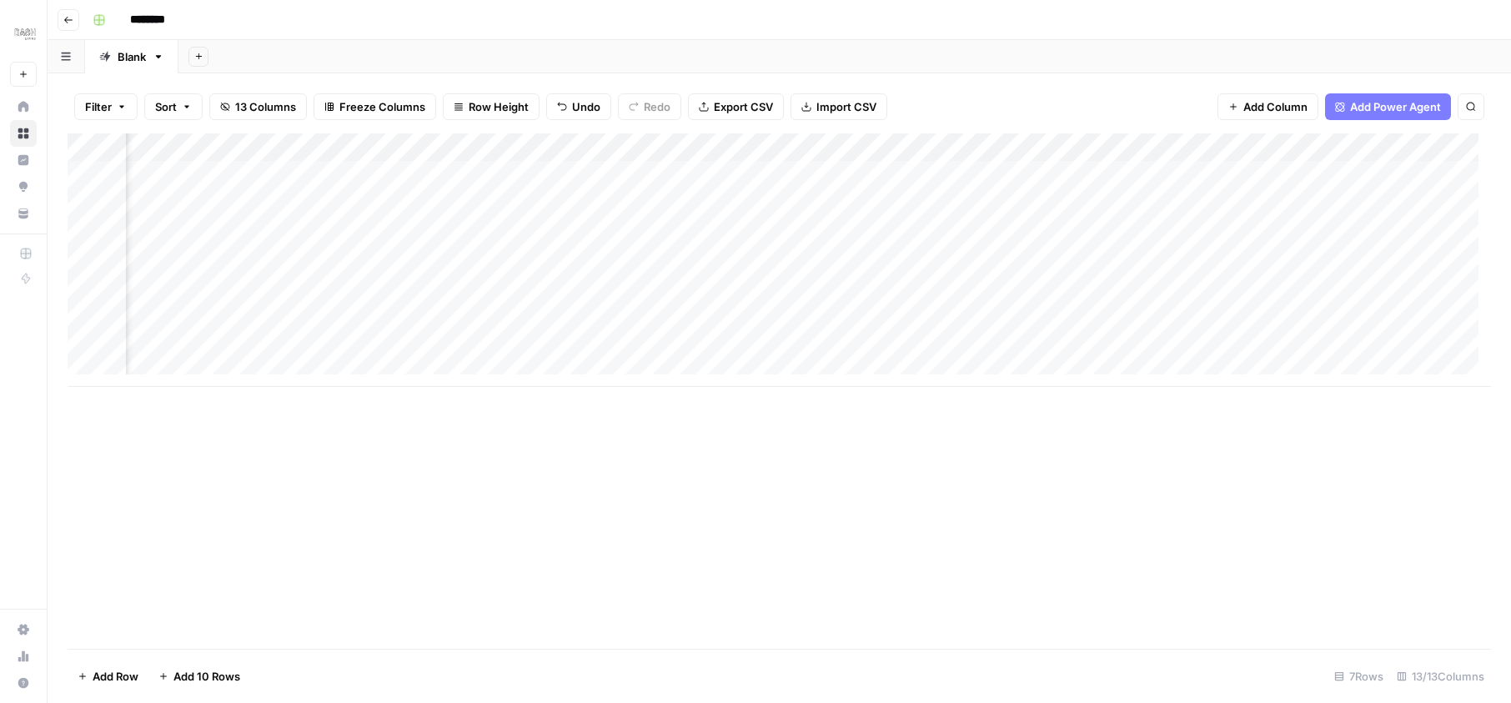
click at [793, 176] on div "Add Column" at bounding box center [779, 259] width 1423 height 253
click at [412, 175] on div "Add Column" at bounding box center [779, 259] width 1423 height 253
click at [740, 167] on div "Add Column" at bounding box center [779, 259] width 1423 height 253
click at [734, 177] on div "Add Column" at bounding box center [779, 259] width 1423 height 253
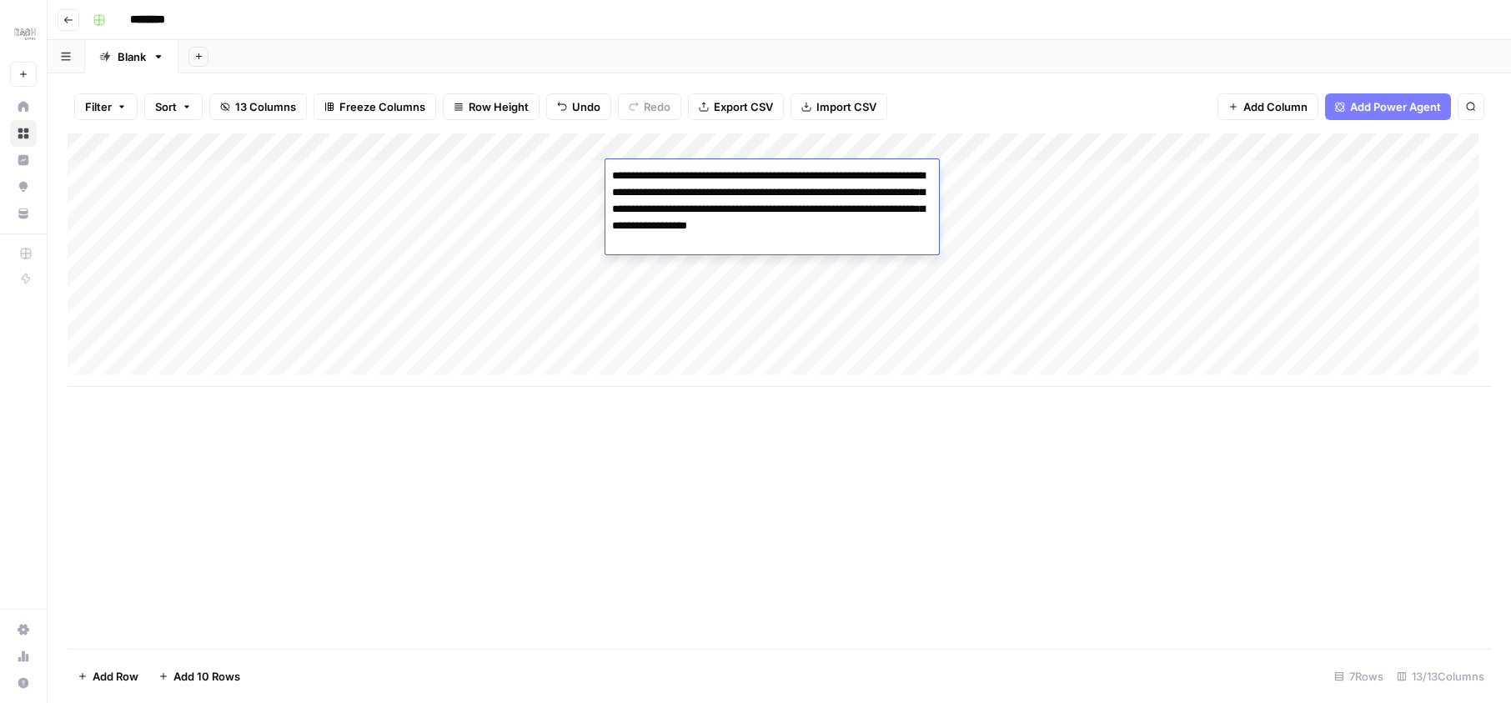
click at [734, 177] on textarea "**********" at bounding box center [772, 209] width 334 height 90
click at [769, 203] on textarea "**********" at bounding box center [772, 200] width 334 height 73
click at [789, 222] on textarea "**********" at bounding box center [772, 200] width 334 height 73
click at [815, 221] on textarea "**********" at bounding box center [772, 200] width 334 height 73
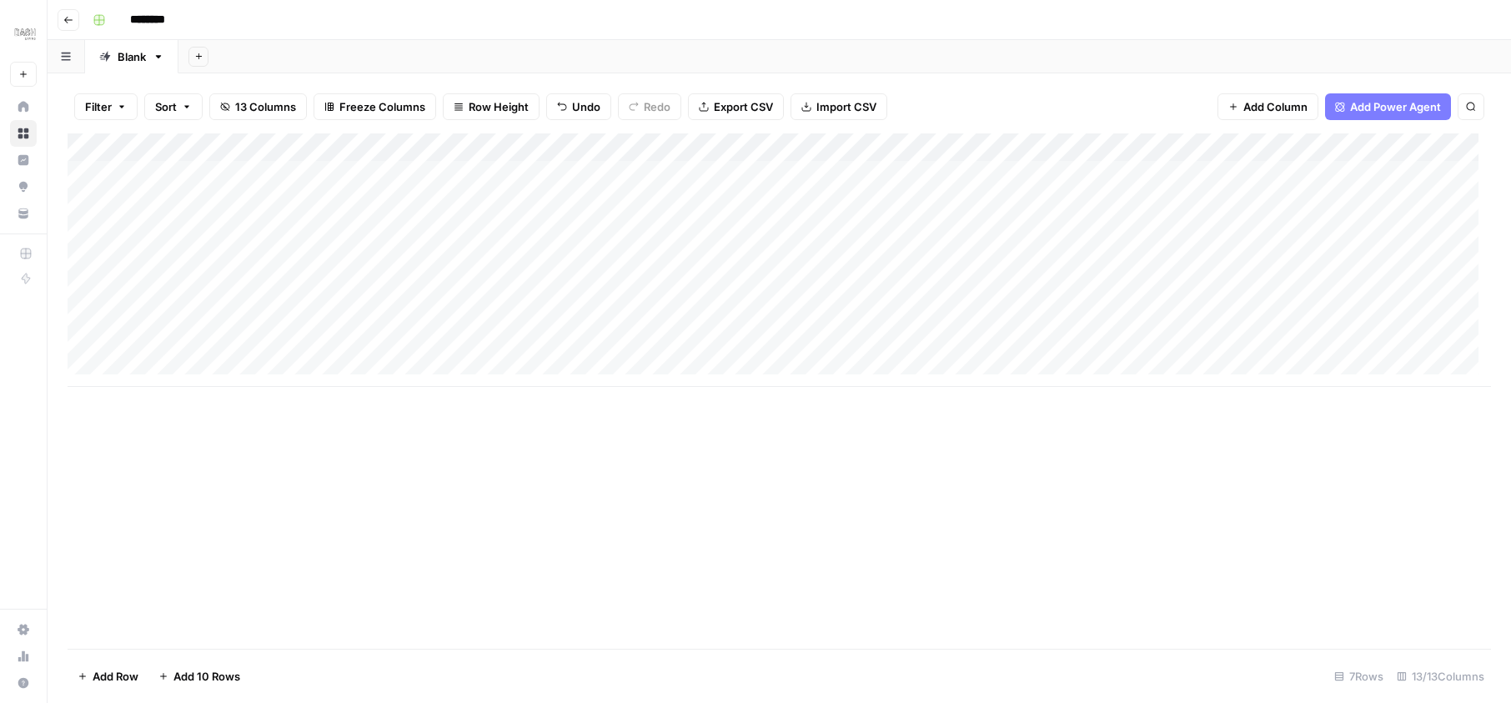
click at [906, 171] on div "Add Column" at bounding box center [779, 259] width 1423 height 253
click at [1385, 102] on span "Add Power Agent" at bounding box center [1395, 106] width 91 height 17
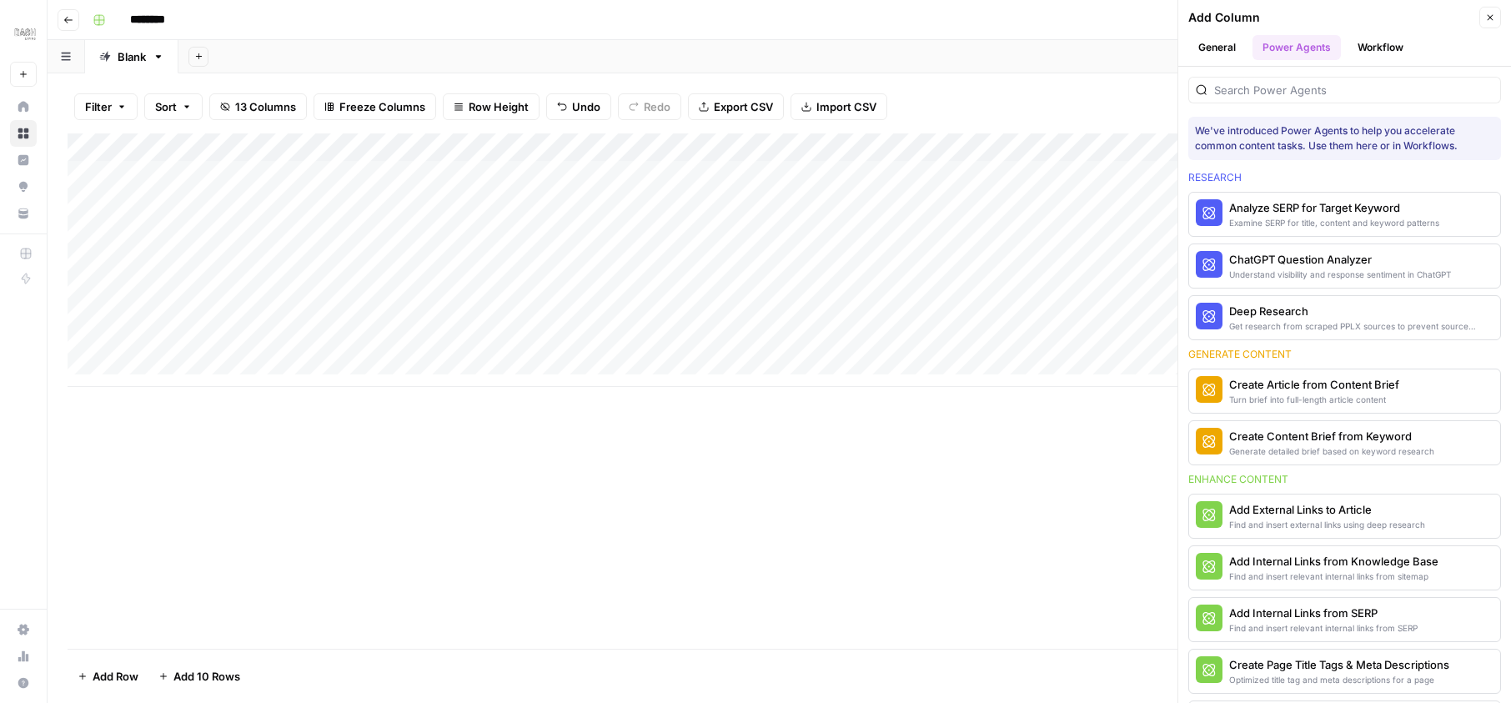
click at [1364, 448] on div "Generate detailed brief based on keyword research" at bounding box center [1331, 450] width 205 height 13
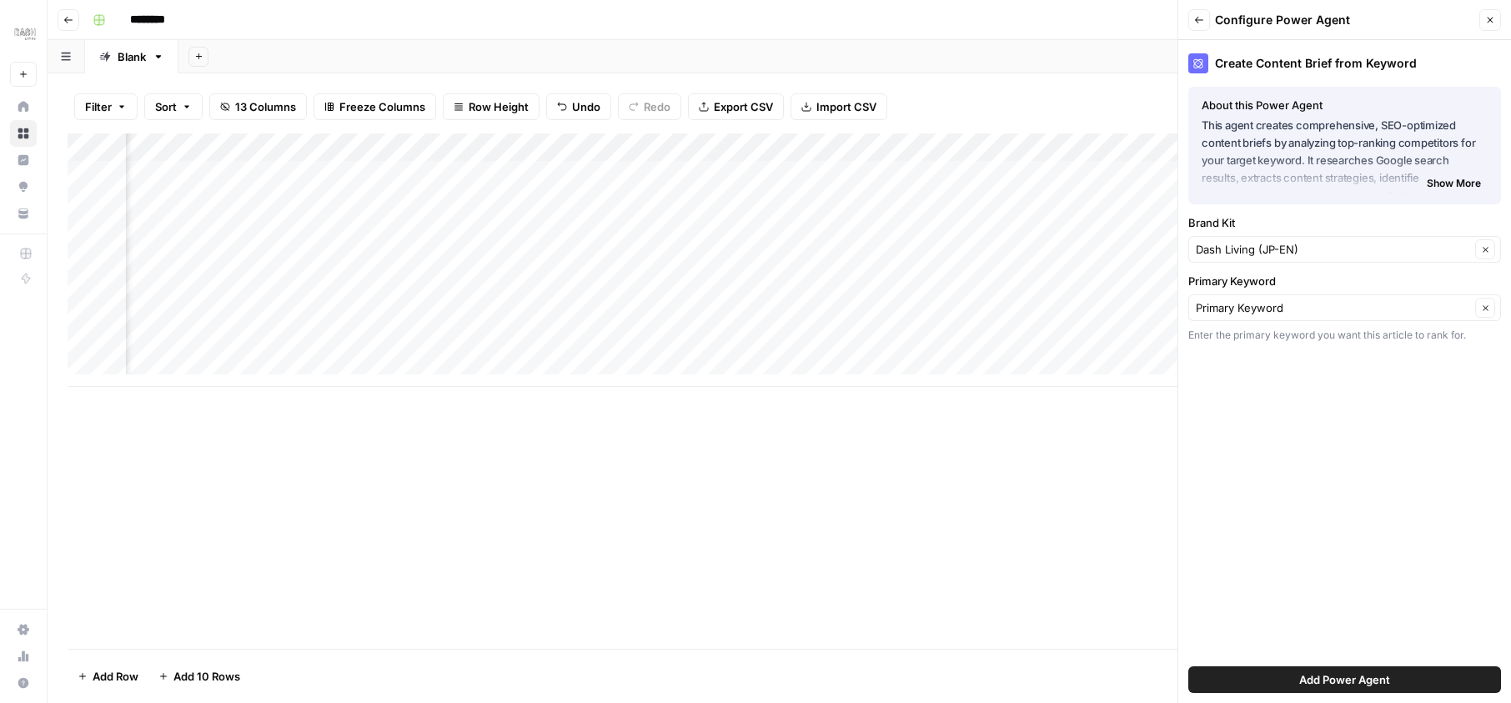
scroll to position [0, 494]
click at [1286, 248] on input "Brand Kit" at bounding box center [1333, 249] width 274 height 17
click at [1287, 311] on span "Dash Living (JP-EN)" at bounding box center [1333, 312] width 263 height 17
type input "Dash Living (JP-EN)"
click at [1285, 299] on input "Primary Keyword" at bounding box center [1333, 307] width 274 height 17
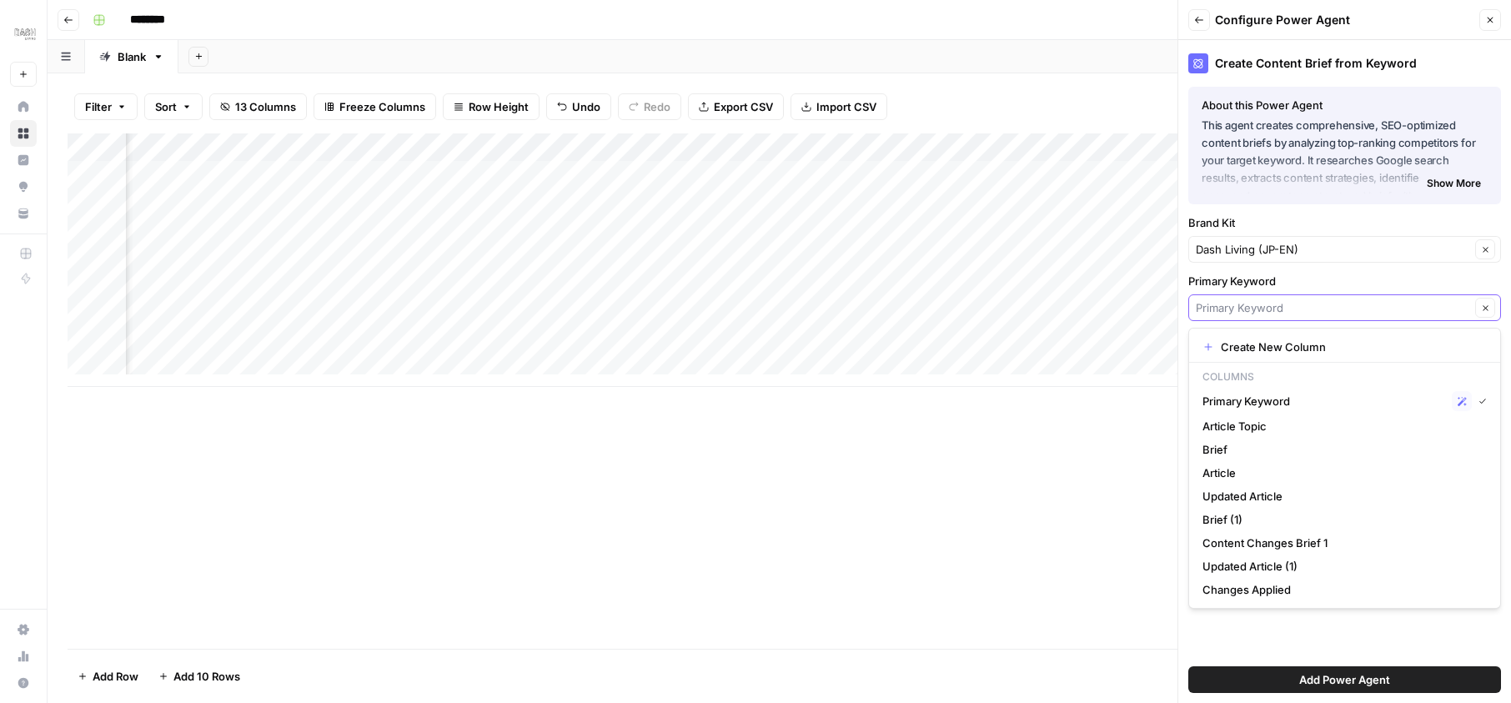
scroll to position [0, 128]
type input "Primary Keyword"
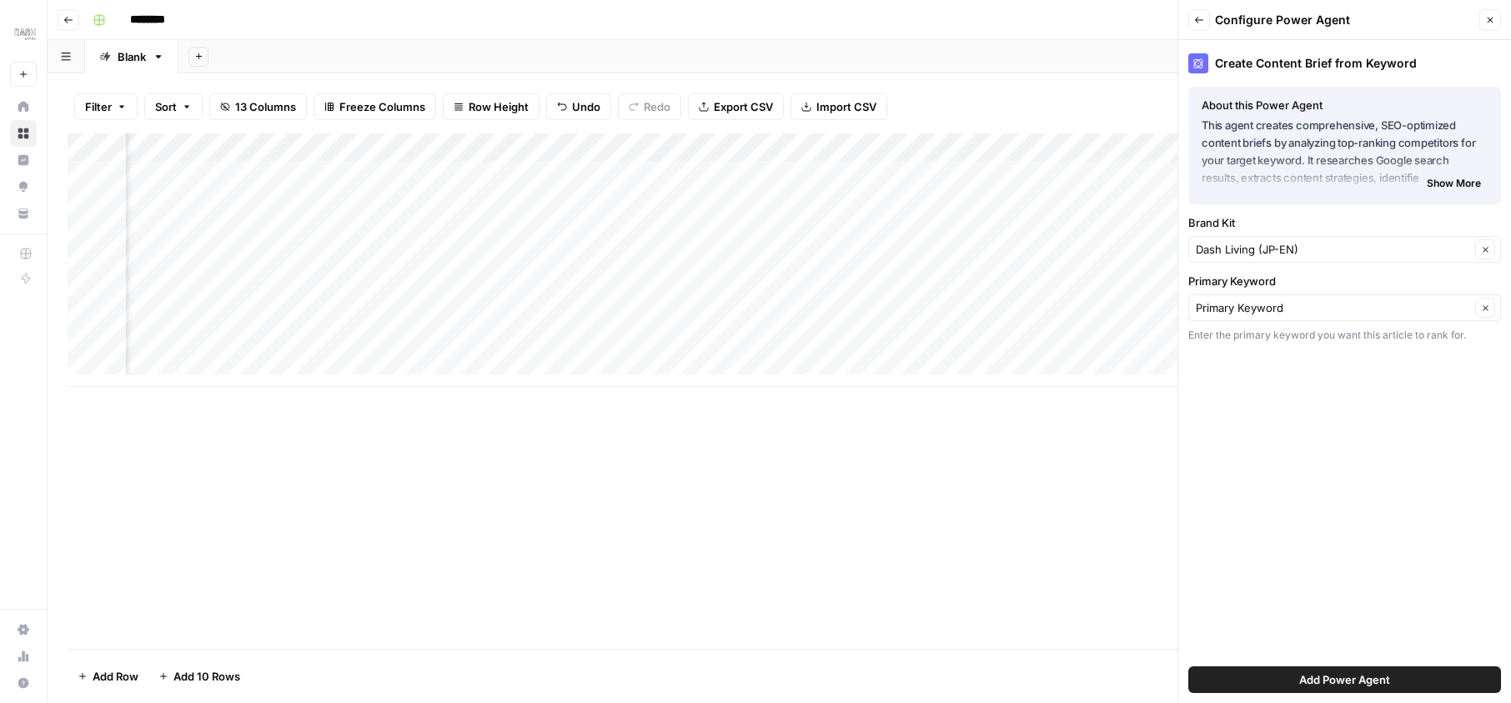
click at [1340, 274] on label "Primary Keyword" at bounding box center [1344, 281] width 313 height 17
click at [1340, 299] on input "Primary Keyword" at bounding box center [1333, 307] width 274 height 17
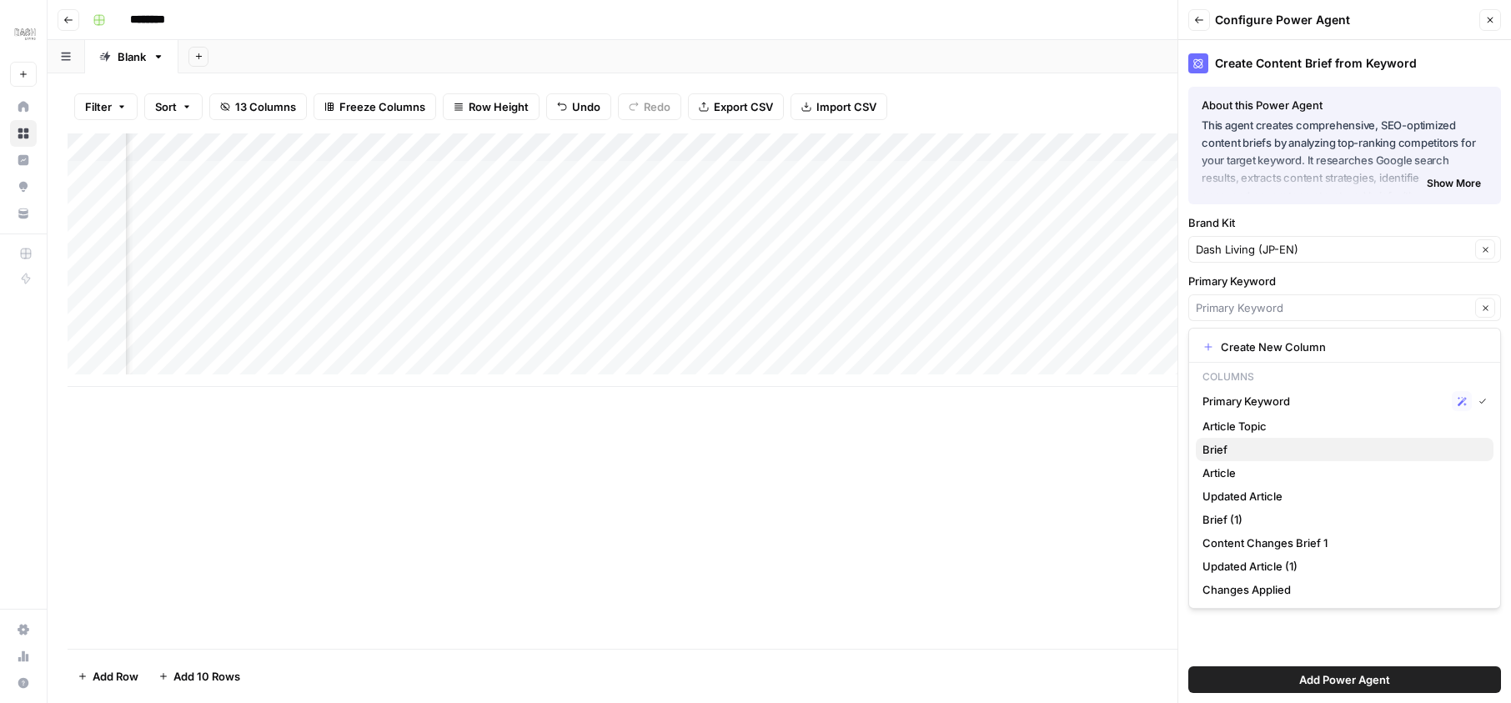
click at [1251, 445] on span "Brief" at bounding box center [1341, 449] width 278 height 17
type input "Brief"
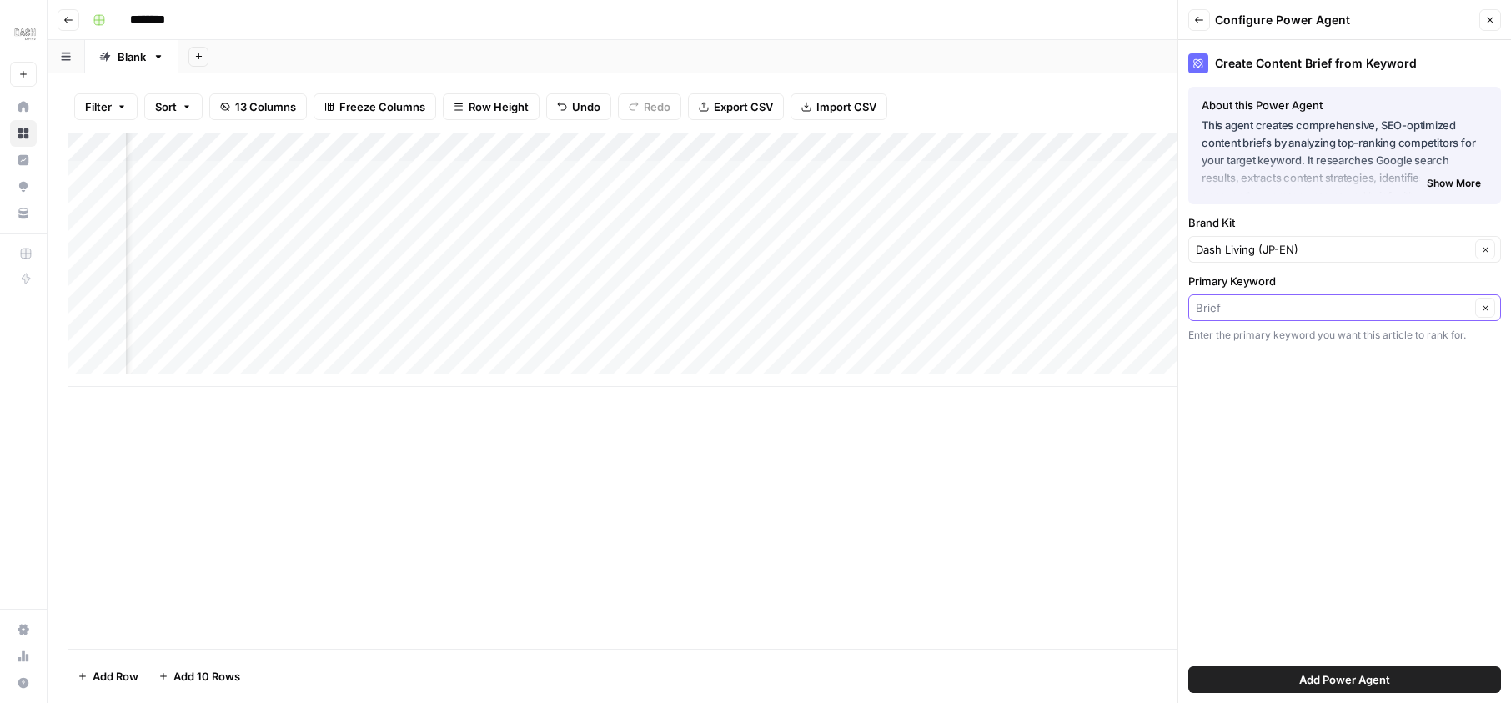
click at [1296, 304] on input "Primary Keyword" at bounding box center [1333, 307] width 274 height 17
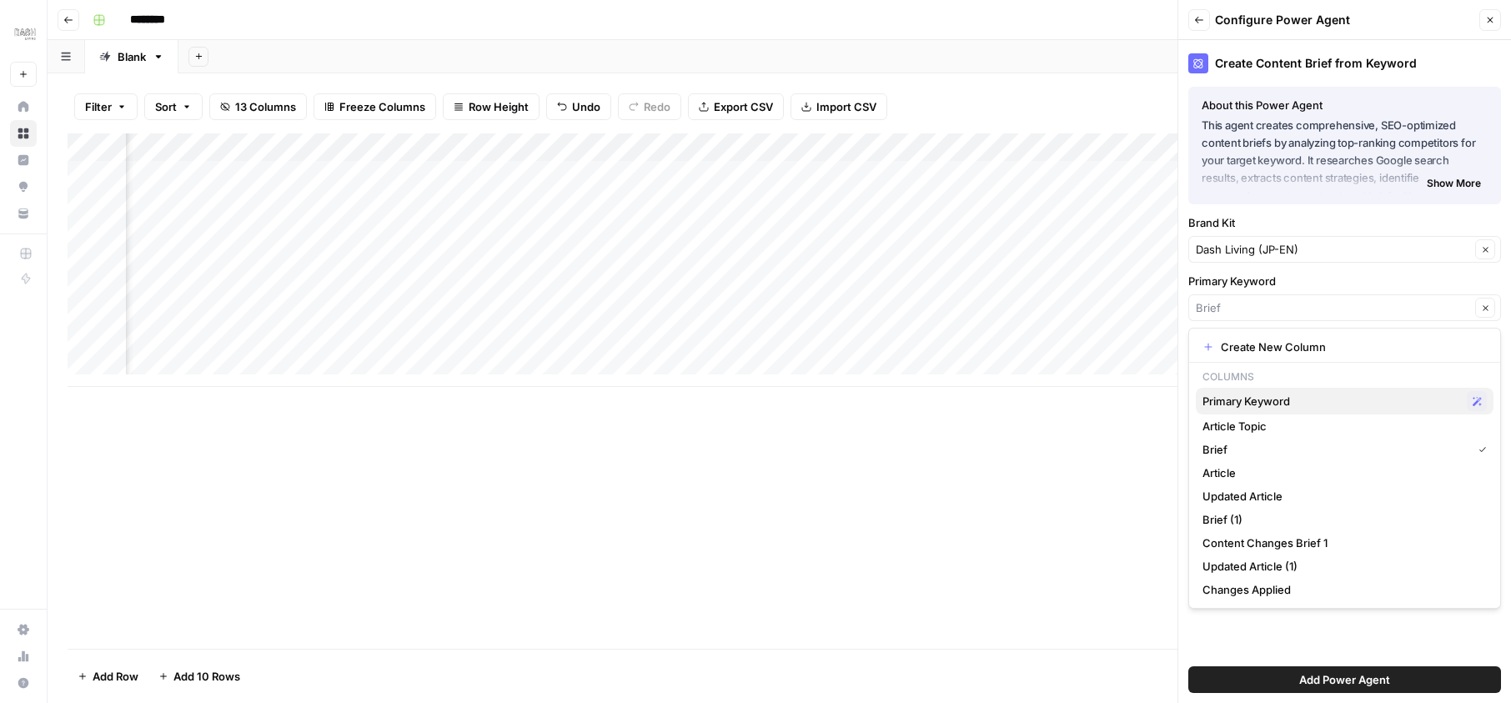
click at [1268, 404] on span "Primary Keyword" at bounding box center [1331, 401] width 258 height 17
type input "Primary Keyword"
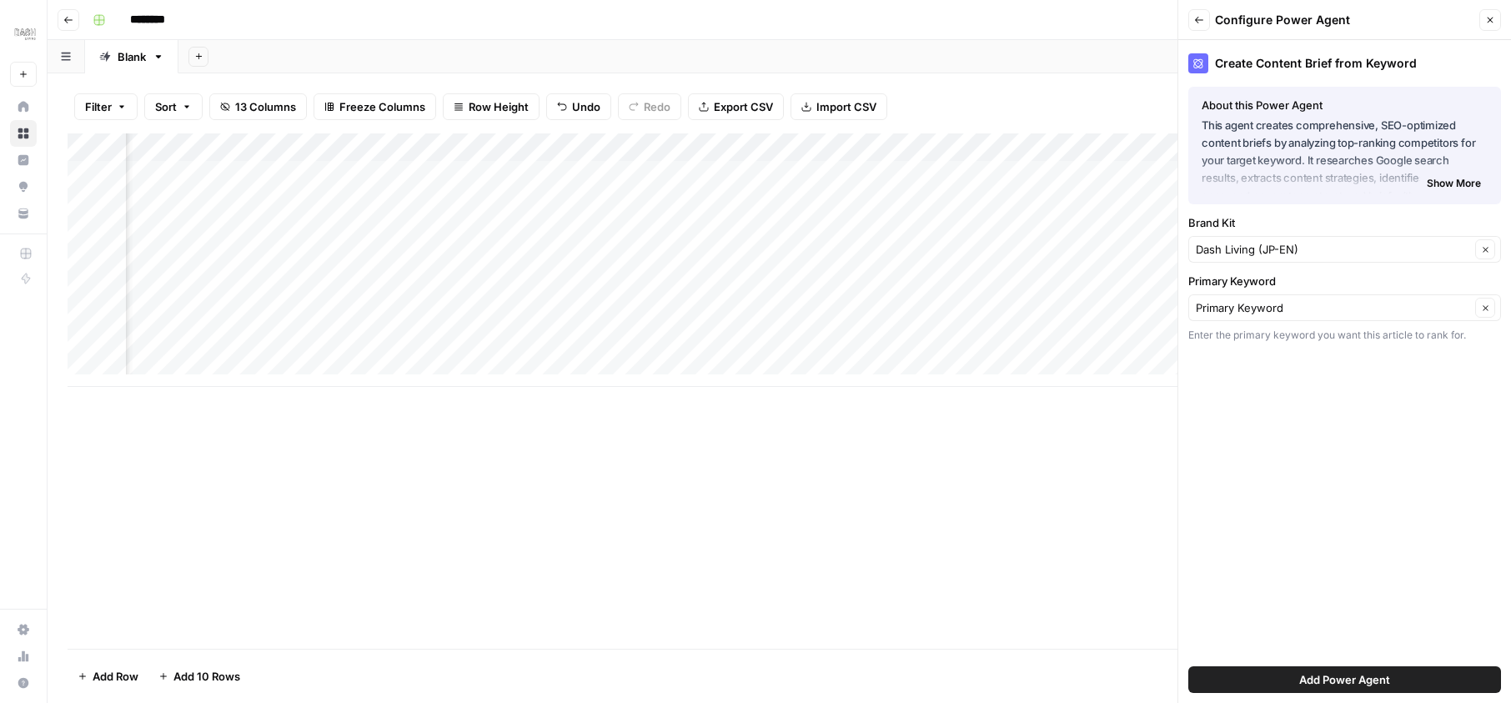
click at [1343, 684] on span "Add Power Agent" at bounding box center [1344, 679] width 91 height 17
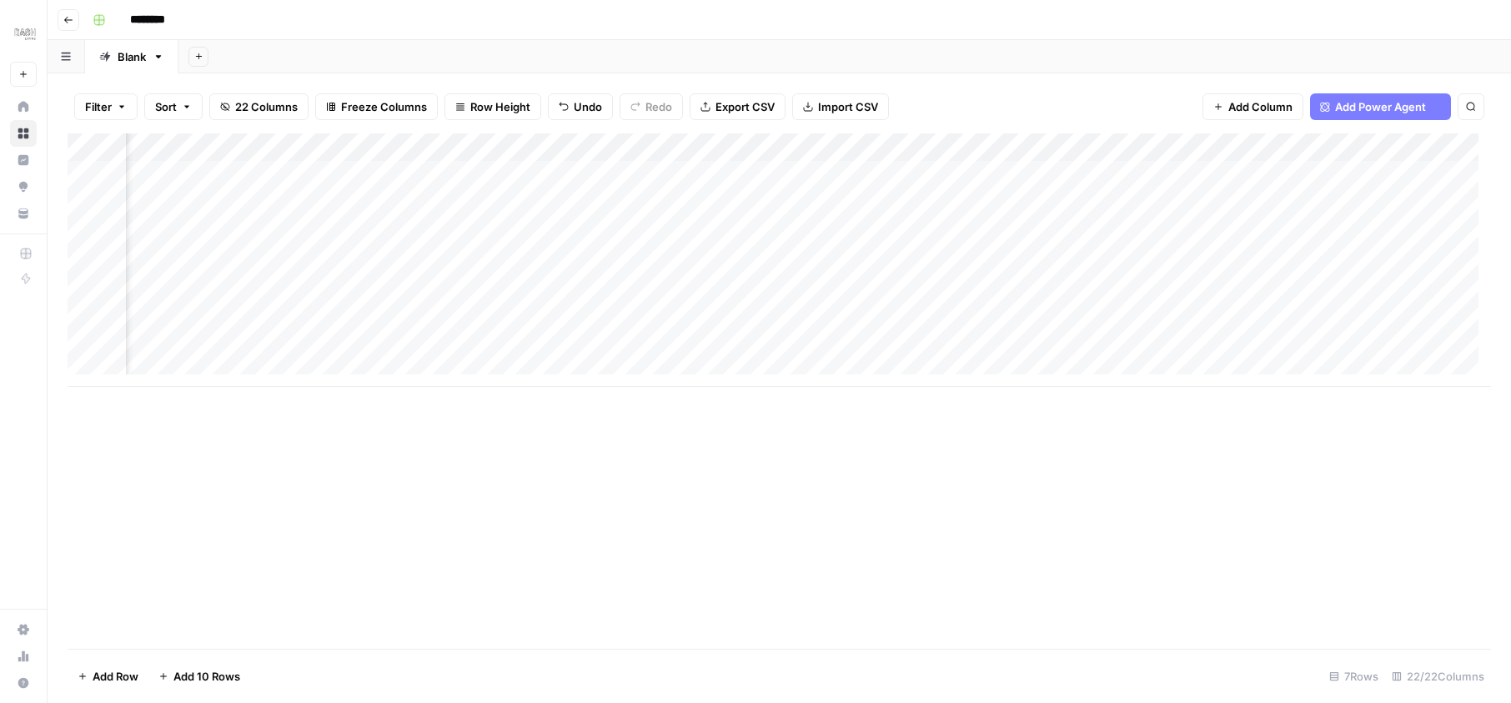
scroll to position [0, 1799]
drag, startPoint x: 1343, startPoint y: 684, endPoint x: 261, endPoint y: 149, distance: 1207.1
click at [261, 149] on div "Add Column" at bounding box center [779, 259] width 1423 height 253
drag, startPoint x: 261, startPoint y: 149, endPoint x: 469, endPoint y: 144, distance: 208.5
click at [469, 144] on div "Add Column" at bounding box center [779, 259] width 1423 height 253
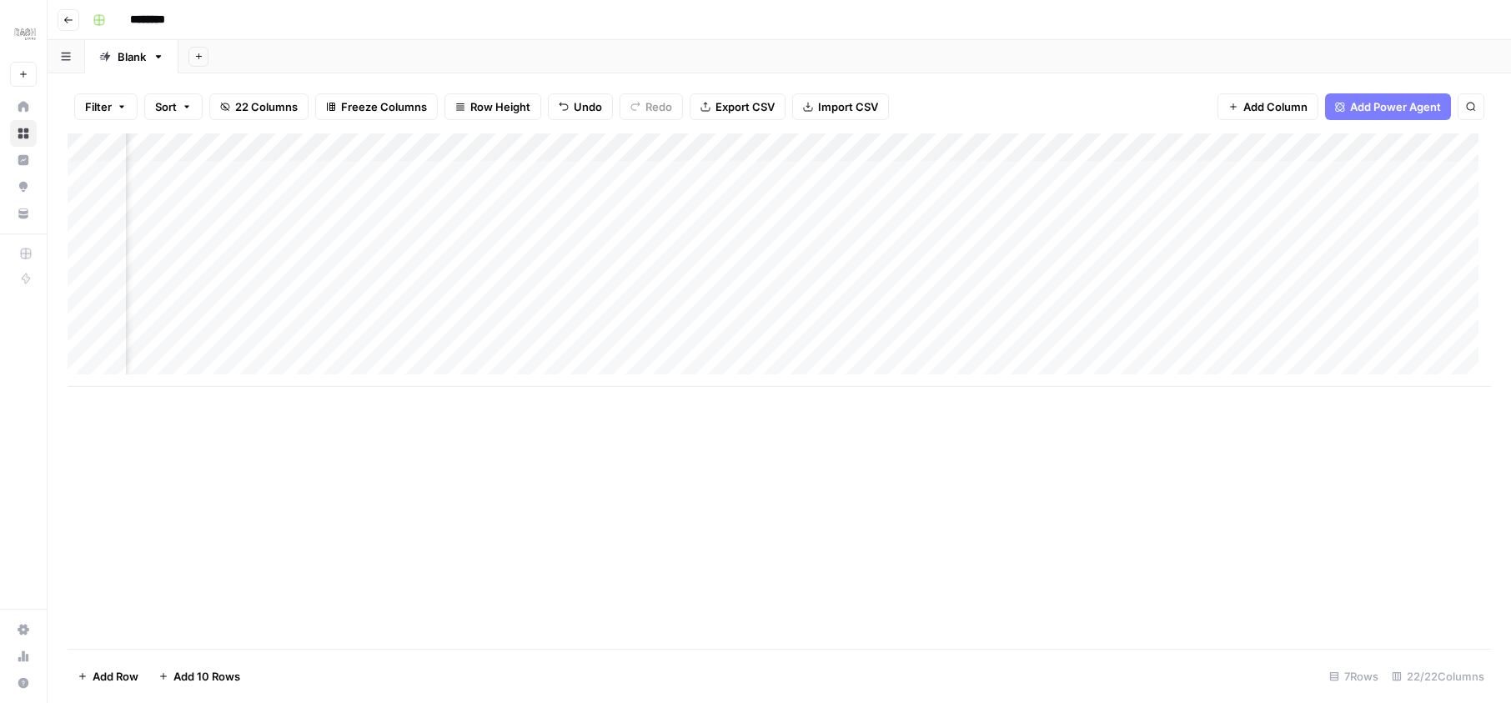
scroll to position [0, 1230]
drag, startPoint x: 469, startPoint y: 144, endPoint x: 231, endPoint y: 152, distance: 238.6
click at [231, 152] on div "Add Column" at bounding box center [779, 259] width 1423 height 253
drag, startPoint x: 231, startPoint y: 152, endPoint x: 455, endPoint y: 143, distance: 224.5
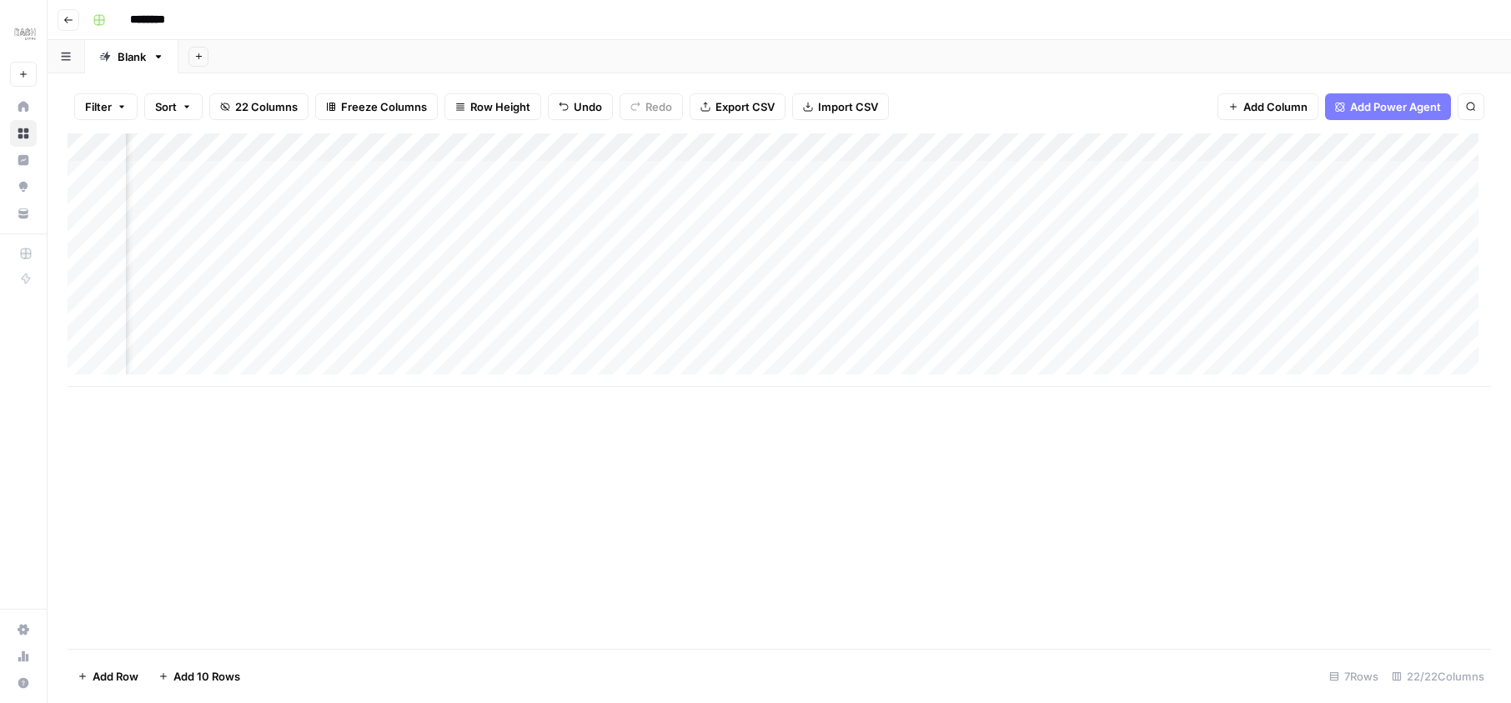
click at [455, 143] on div "Add Column" at bounding box center [779, 259] width 1423 height 253
drag, startPoint x: 455, startPoint y: 143, endPoint x: 494, endPoint y: 141, distance: 39.2
click at [494, 141] on div "Add Column" at bounding box center [779, 259] width 1423 height 253
drag, startPoint x: 494, startPoint y: 141, endPoint x: 818, endPoint y: 145, distance: 323.6
click at [818, 145] on div "Add Column" at bounding box center [779, 259] width 1423 height 253
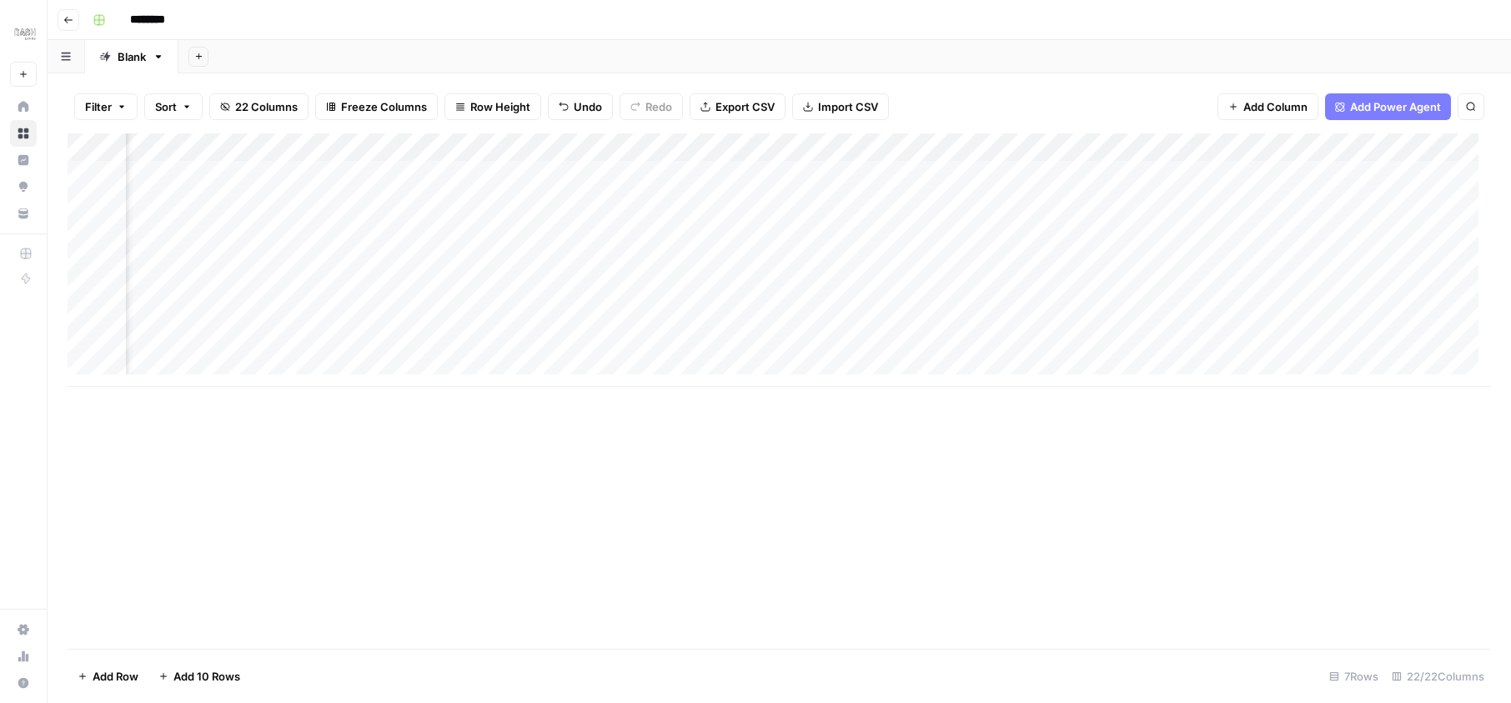
scroll to position [0, 0]
click at [620, 173] on div "Add Column" at bounding box center [779, 259] width 1423 height 253
click at [682, 181] on div "Add Column" at bounding box center [779, 259] width 1423 height 253
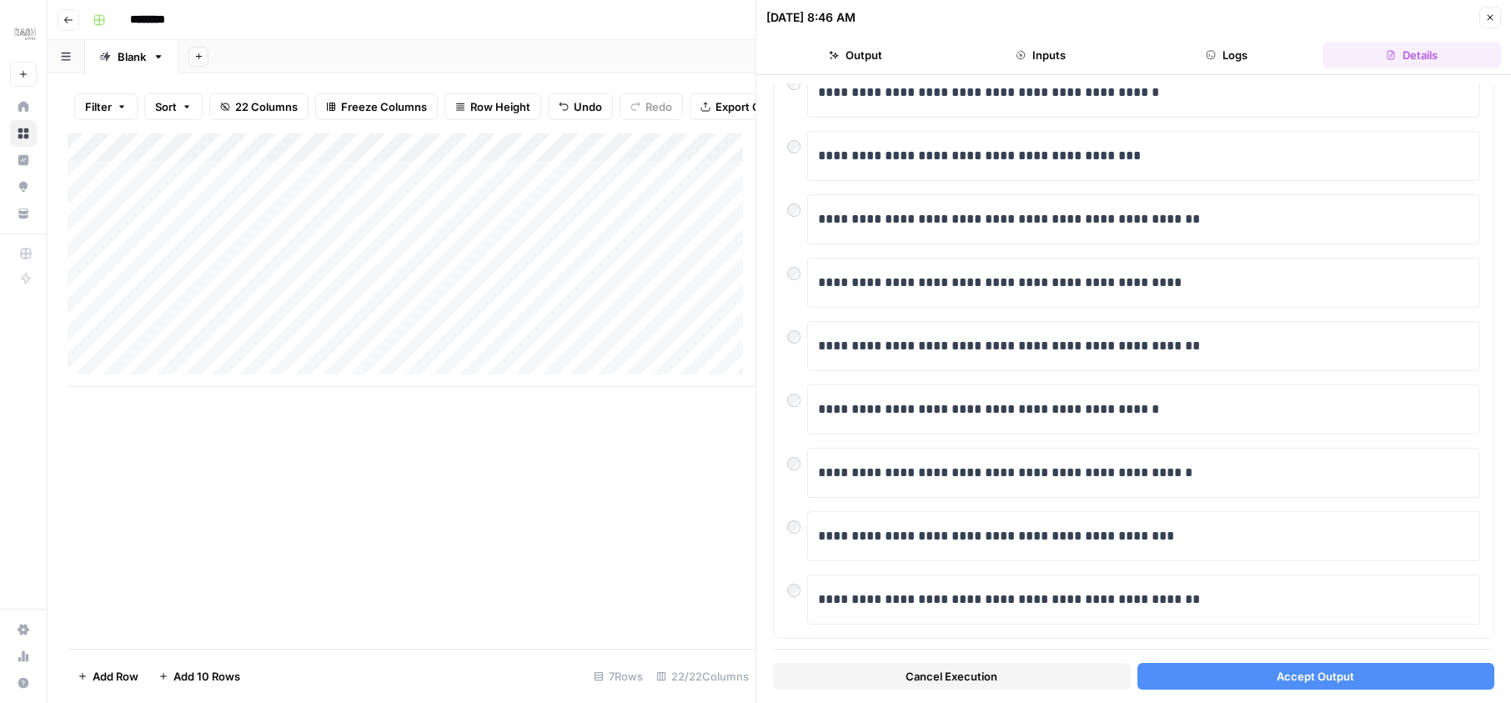
scroll to position [229, 0]
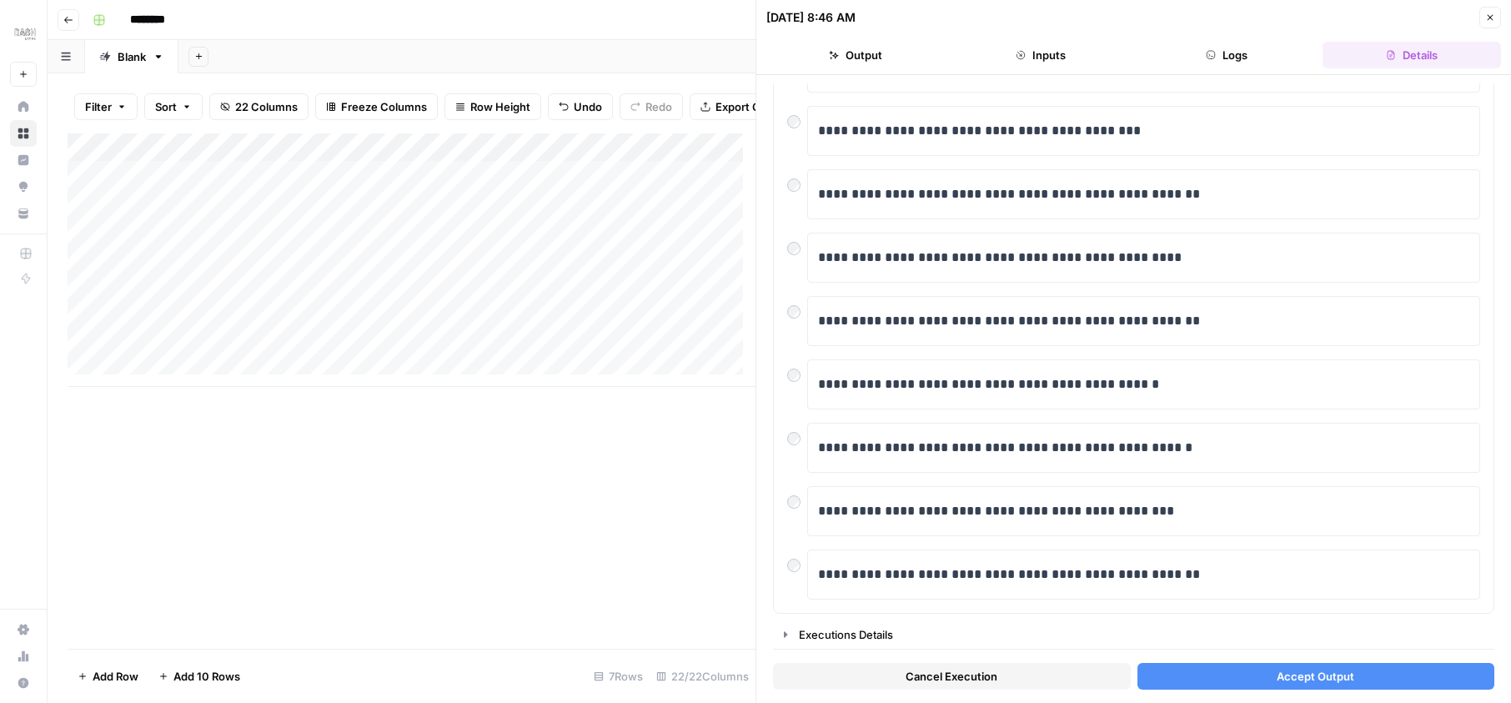
drag, startPoint x: 818, startPoint y: 145, endPoint x: 781, endPoint y: 630, distance: 486.7
click at [781, 630] on icon "button" at bounding box center [785, 634] width 13 height 13
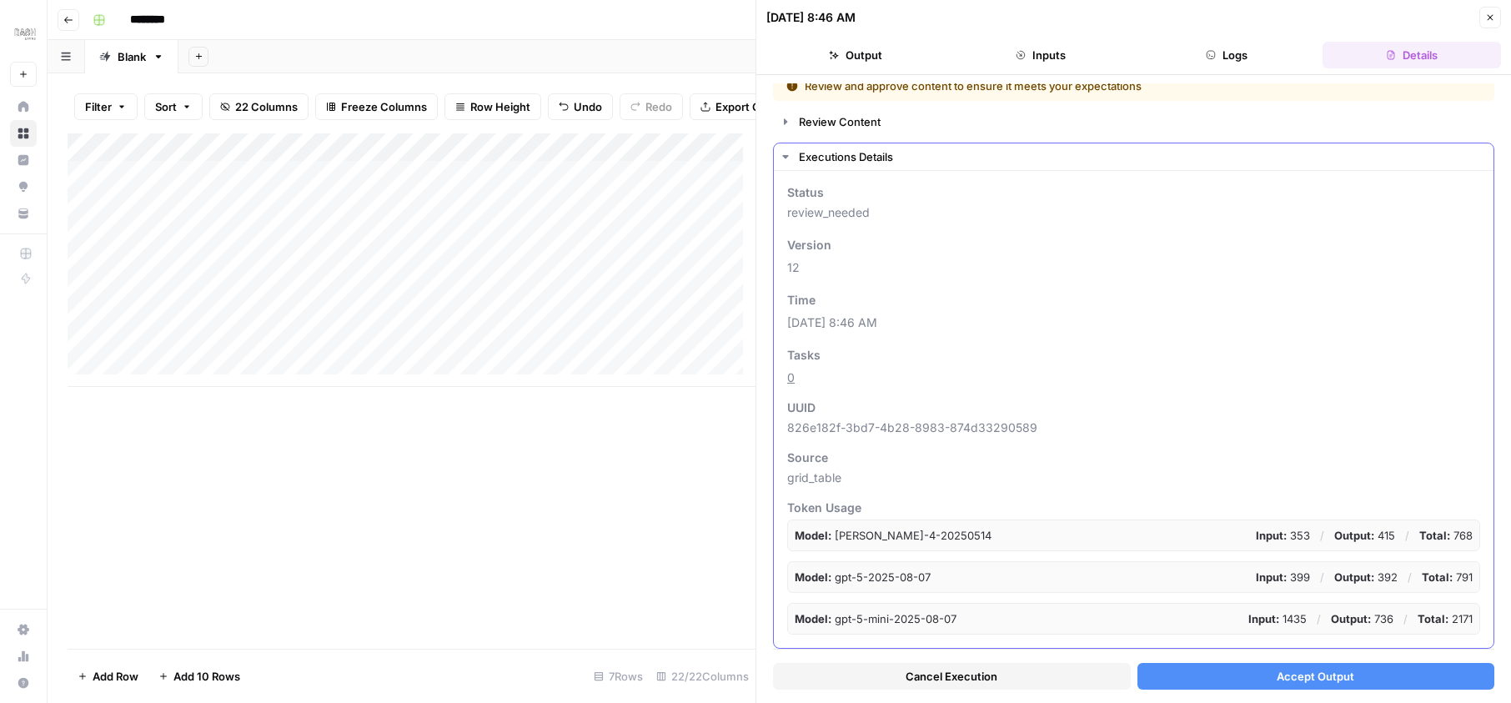
scroll to position [0, 0]
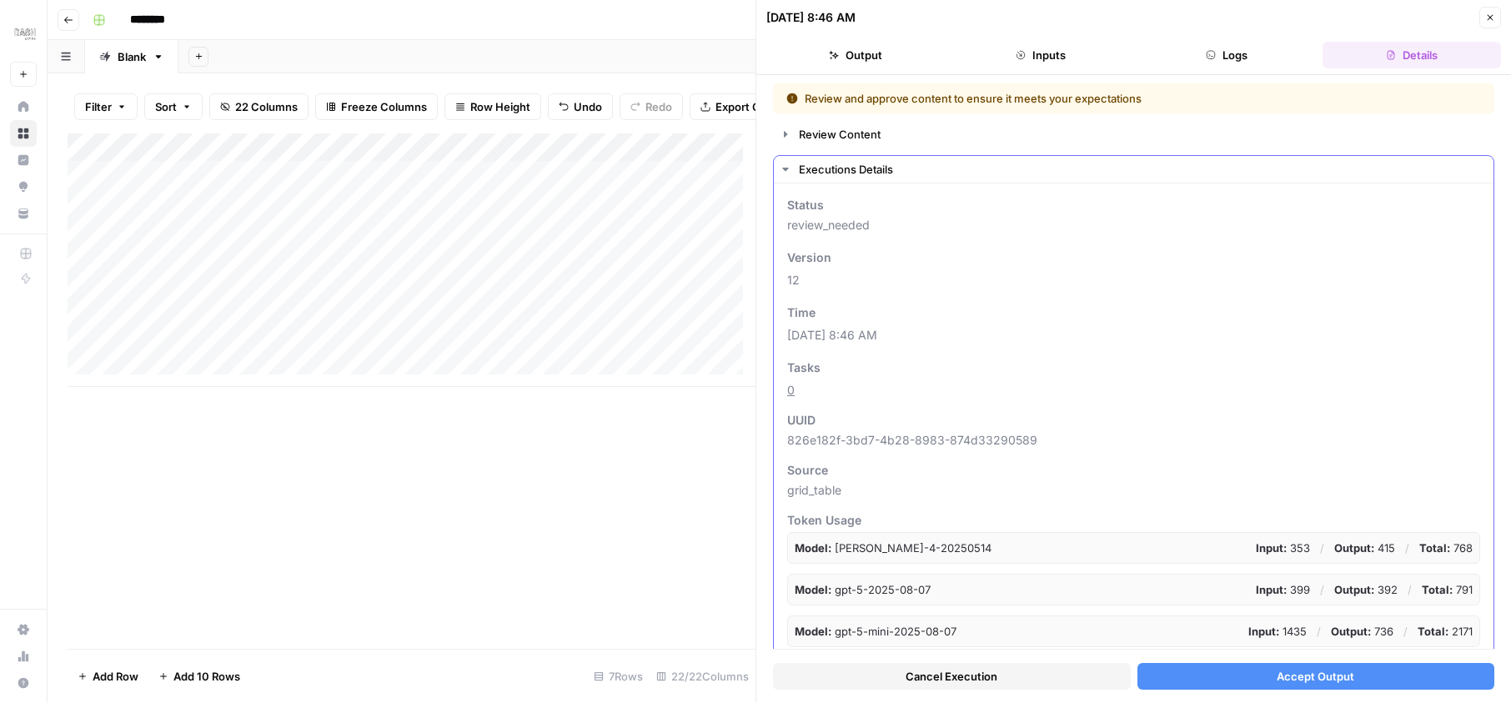
click at [785, 128] on icon "button" at bounding box center [785, 134] width 13 height 13
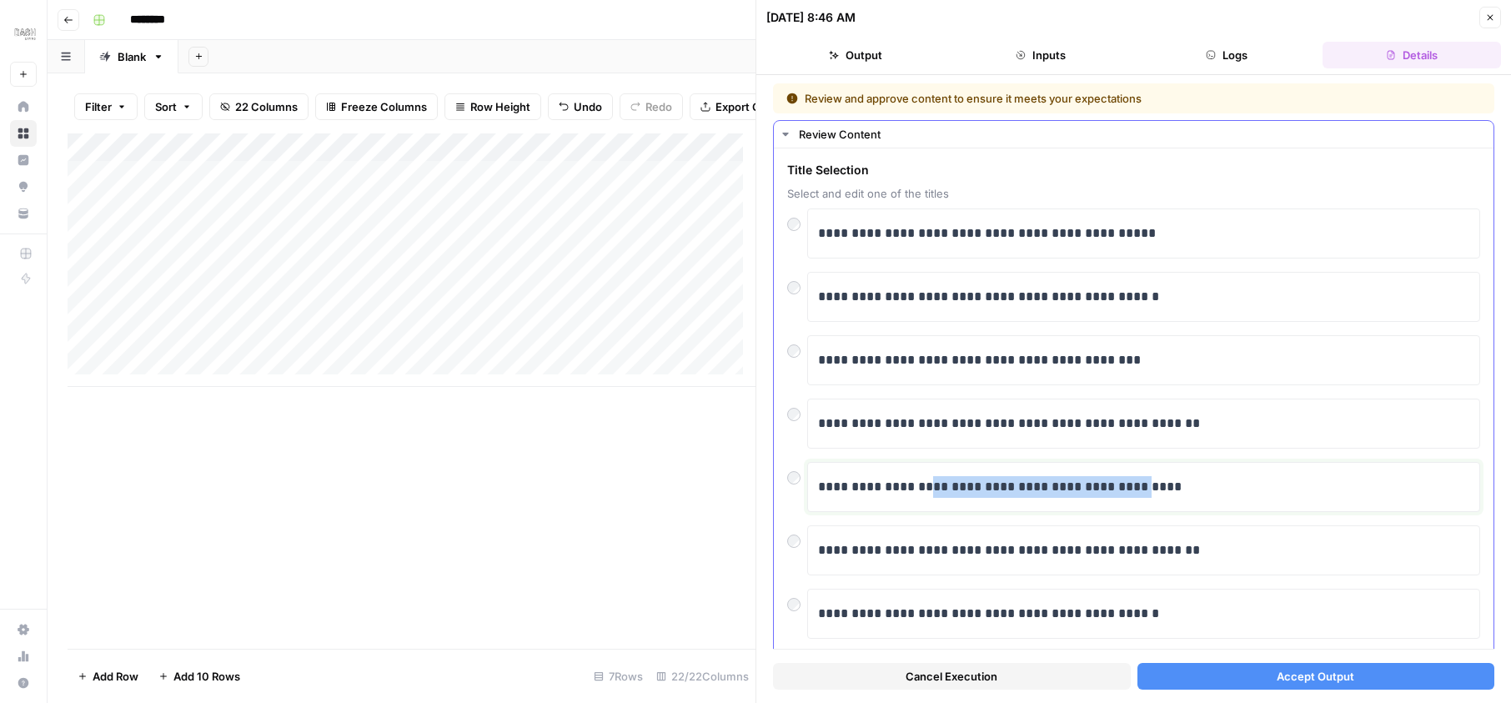
drag, startPoint x: 928, startPoint y: 482, endPoint x: 1152, endPoint y: 481, distance: 224.3
click at [1152, 481] on p "**********" at bounding box center [1137, 487] width 639 height 22
click at [277, 186] on div "Add Column" at bounding box center [412, 259] width 688 height 253
click at [280, 185] on div "Add Column" at bounding box center [412, 259] width 688 height 253
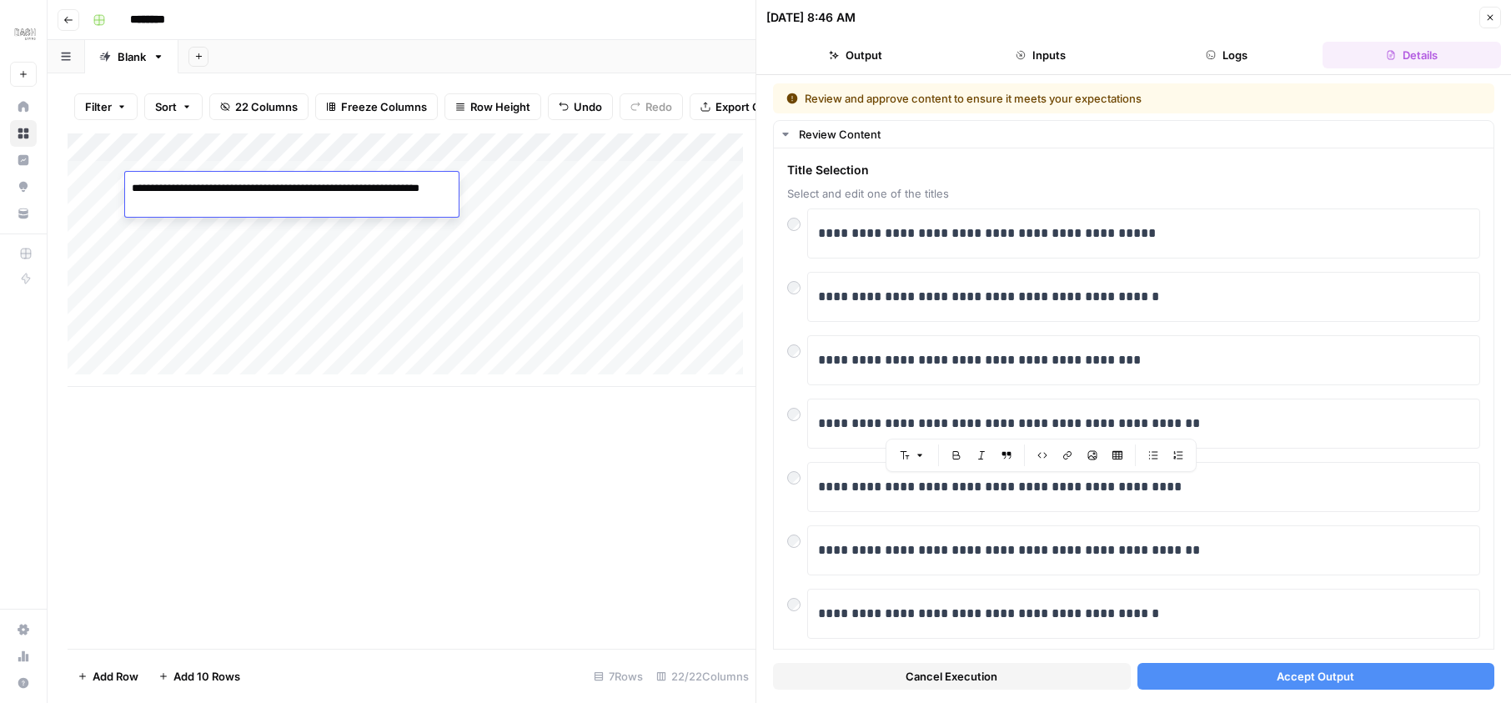
drag, startPoint x: 1152, startPoint y: 481, endPoint x: 351, endPoint y: 190, distance: 852.5
click at [351, 190] on textarea "**********" at bounding box center [292, 197] width 334 height 40
drag, startPoint x: 351, startPoint y: 190, endPoint x: 133, endPoint y: 188, distance: 218.5
click at [133, 188] on textarea "**********" at bounding box center [292, 197] width 334 height 40
click at [1033, 412] on div "**********" at bounding box center [1143, 423] width 651 height 35
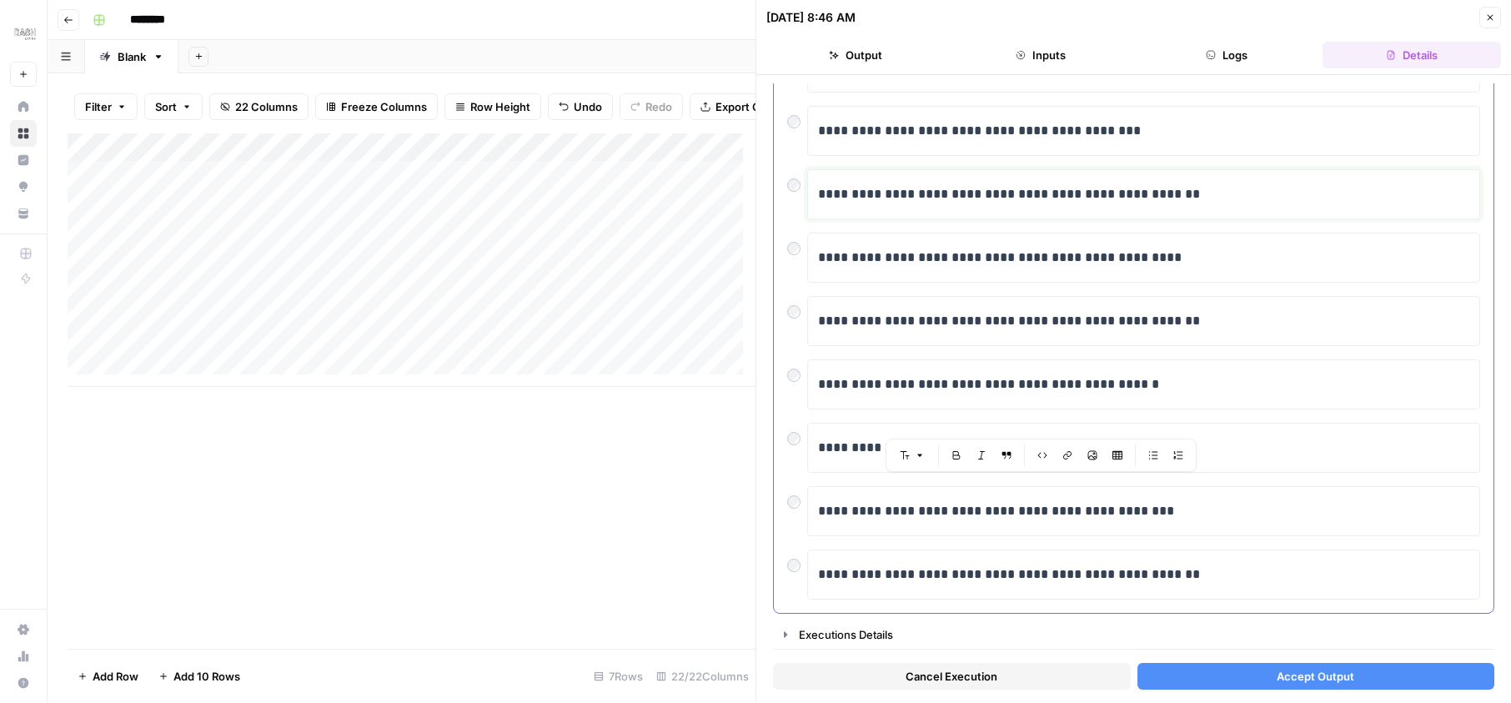
scroll to position [29, 0]
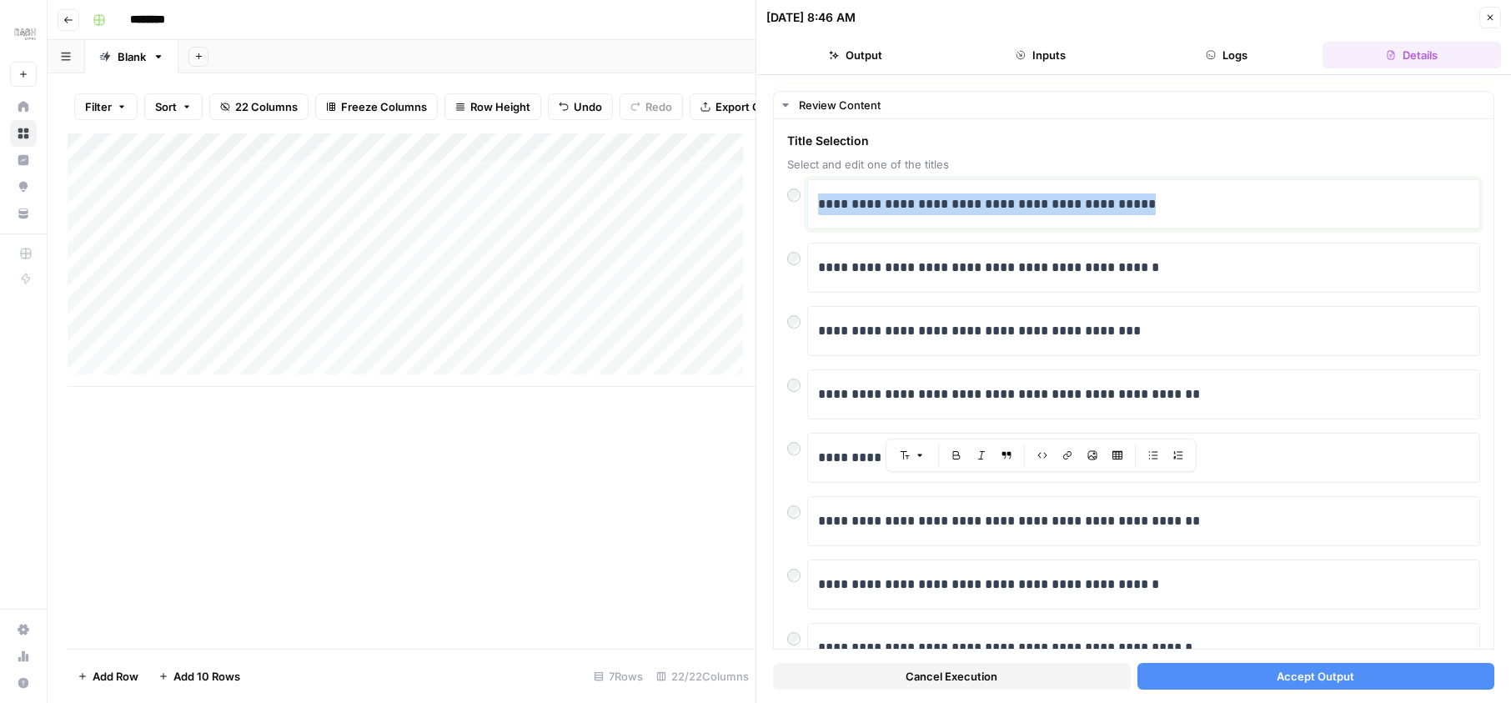
drag, startPoint x: 133, startPoint y: 188, endPoint x: 770, endPoint y: 204, distance: 638.1
click at [770, 204] on div "**********" at bounding box center [1133, 389] width 755 height 628
click at [1170, 198] on p "**********" at bounding box center [1137, 204] width 639 height 22
click at [1277, 680] on span "Accept Output" at bounding box center [1316, 676] width 78 height 17
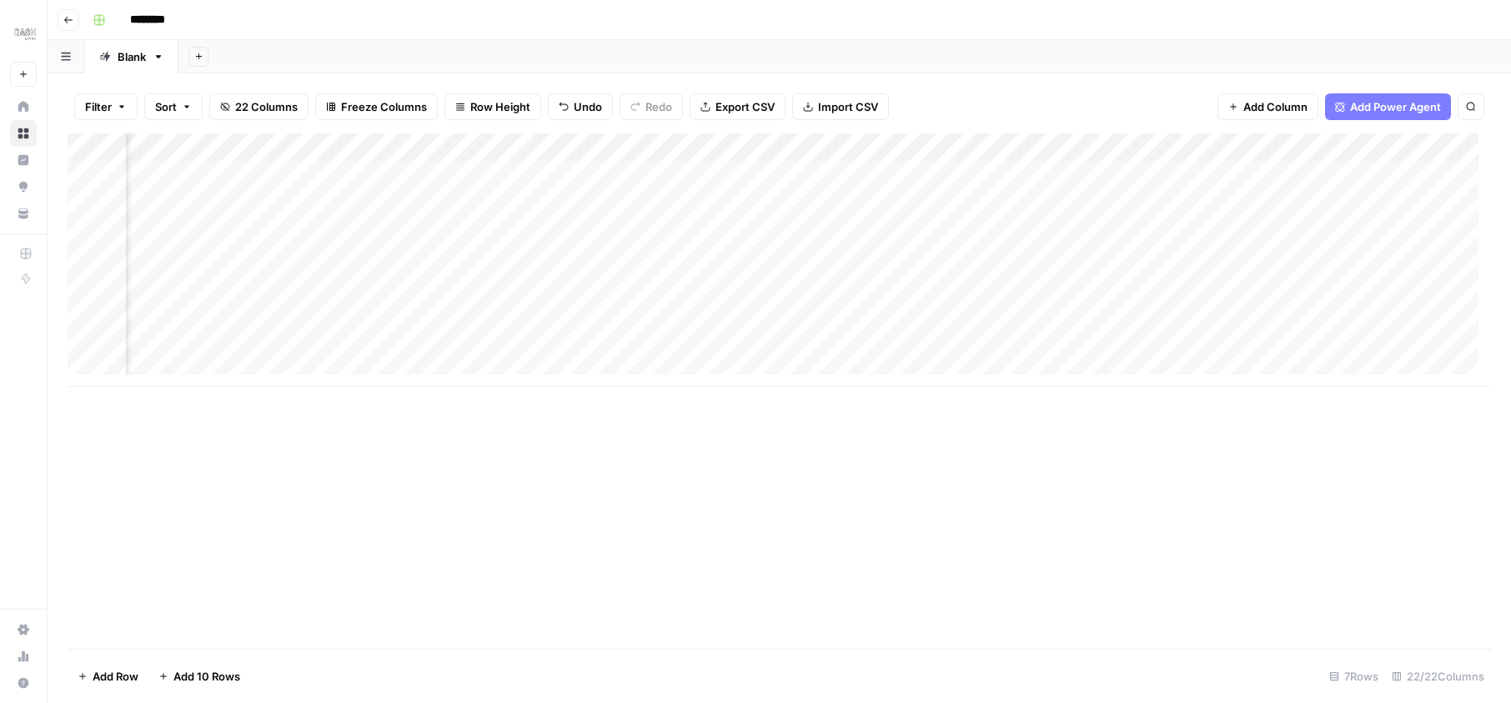
scroll to position [0, 840]
click at [1031, 158] on div "Add Column" at bounding box center [779, 259] width 1423 height 253
click at [1033, 311] on span "Remove Column" at bounding box center [1059, 311] width 146 height 17
click at [700, 183] on button "Delete" at bounding box center [696, 173] width 56 height 30
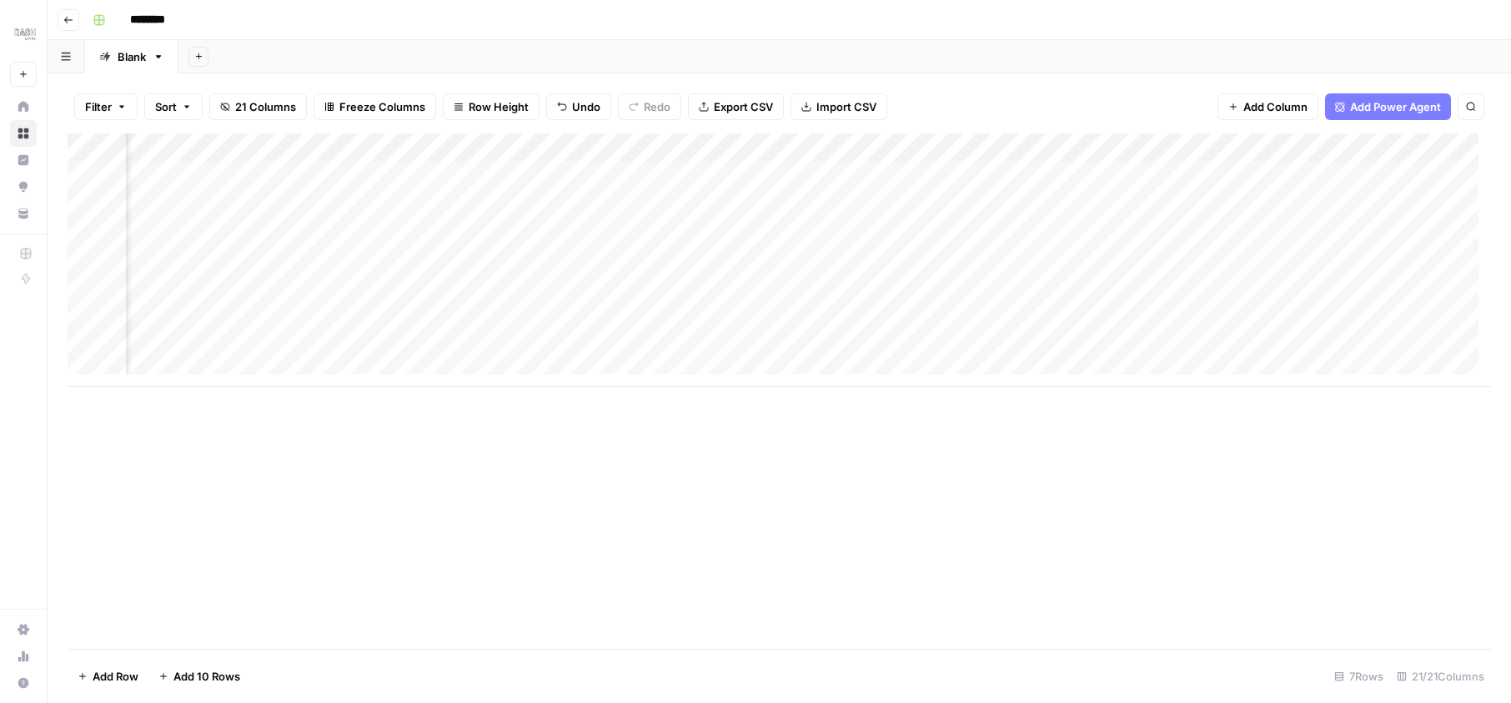
click at [560, 174] on div "Add Column" at bounding box center [779, 259] width 1423 height 253
click at [675, 174] on div "Add Column" at bounding box center [779, 259] width 1423 height 253
click at [335, 169] on div "Add Column" at bounding box center [779, 259] width 1423 height 253
click at [812, 174] on div "Add Column" at bounding box center [779, 259] width 1423 height 253
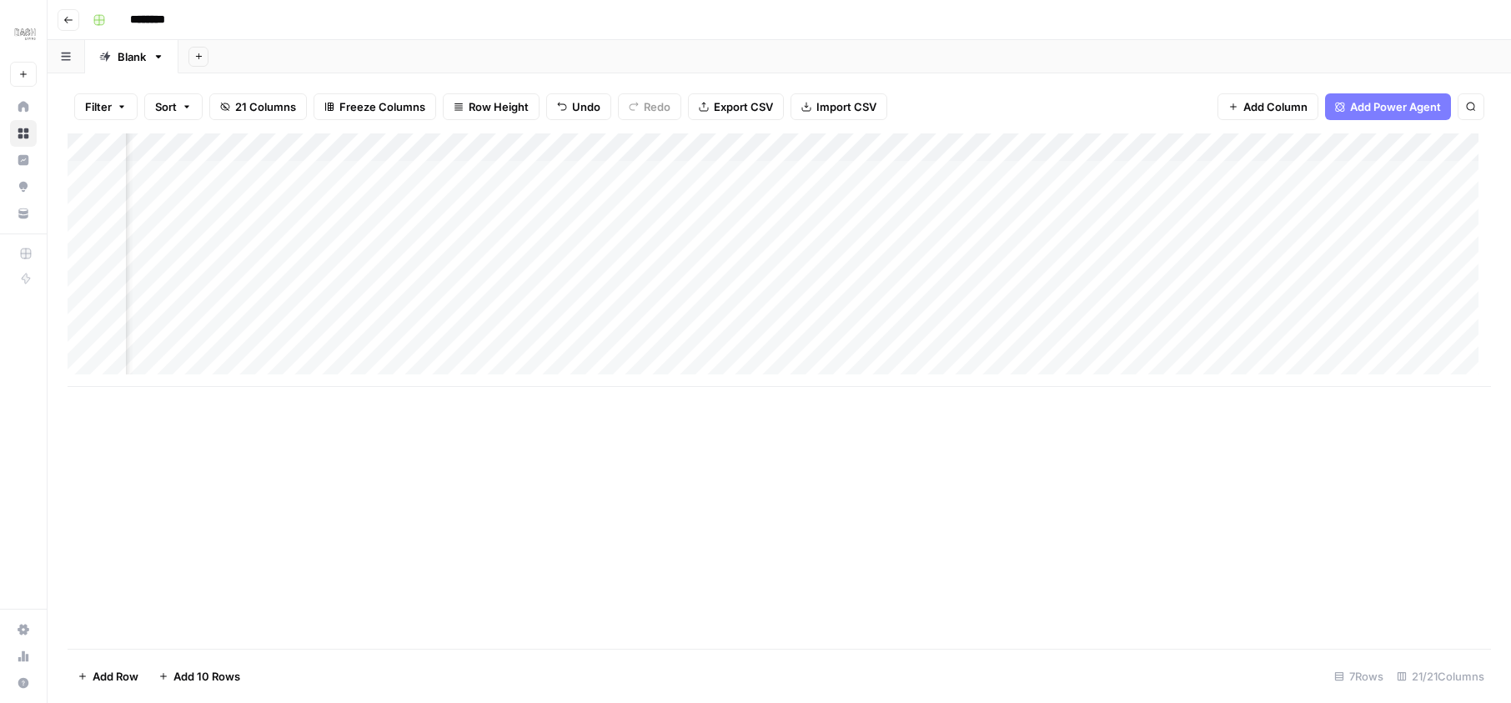
click at [839, 174] on div "Add Column" at bounding box center [779, 259] width 1423 height 253
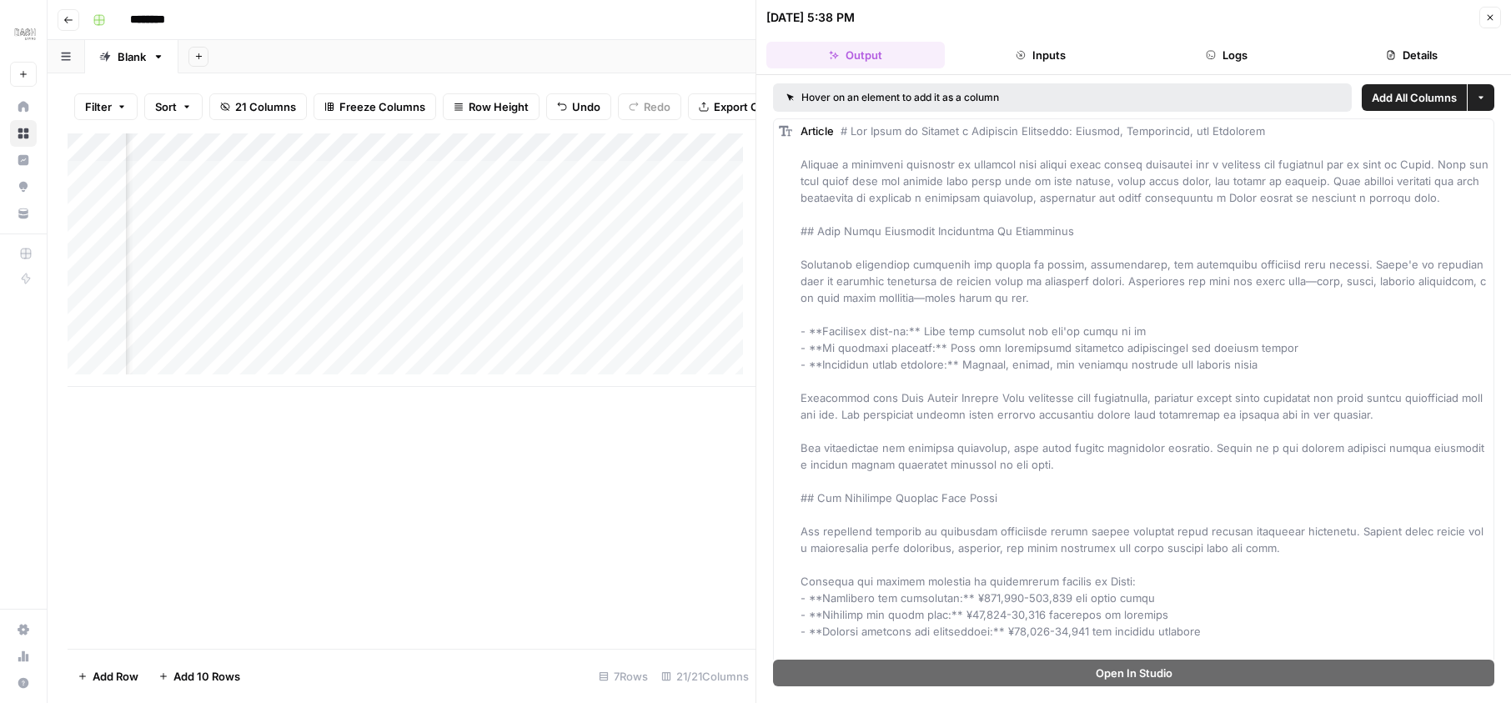
click at [1043, 60] on button "Inputs" at bounding box center [1040, 55] width 178 height 27
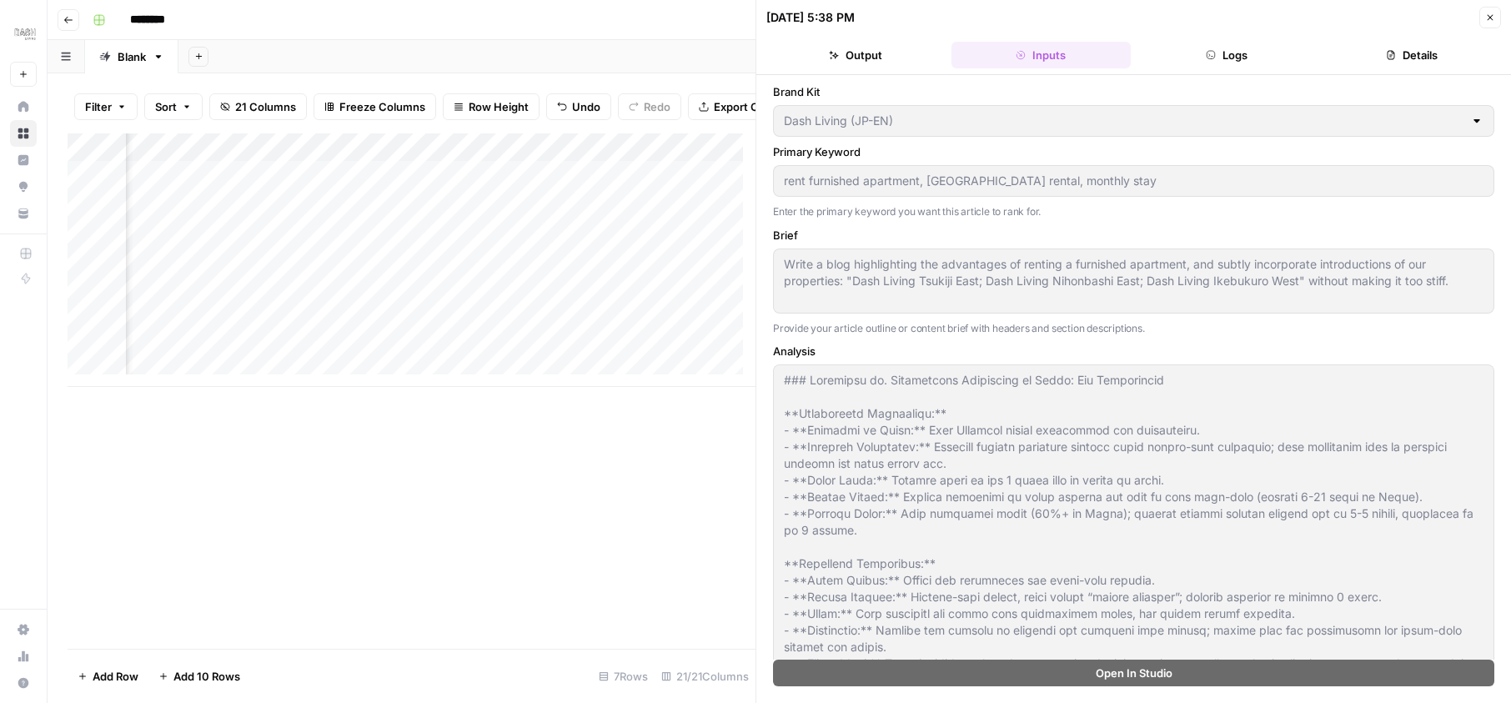
scroll to position [0, 1051]
click at [544, 176] on div "Add Column" at bounding box center [412, 259] width 688 height 253
click at [548, 193] on div "Add Column" at bounding box center [412, 259] width 688 height 253
click at [548, 193] on div at bounding box center [598, 187] width 291 height 31
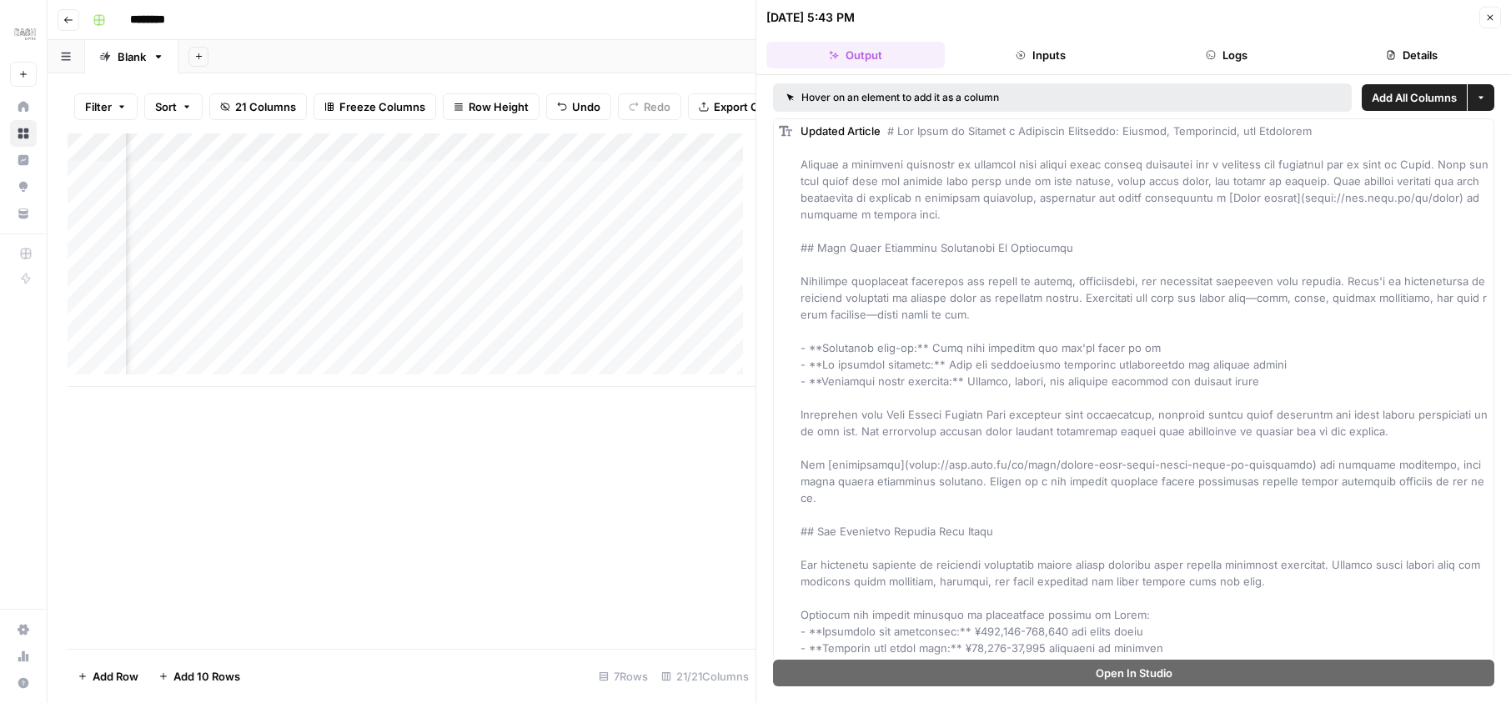
scroll to position [0, 658]
click at [1490, 13] on icon "button" at bounding box center [1490, 18] width 10 height 10
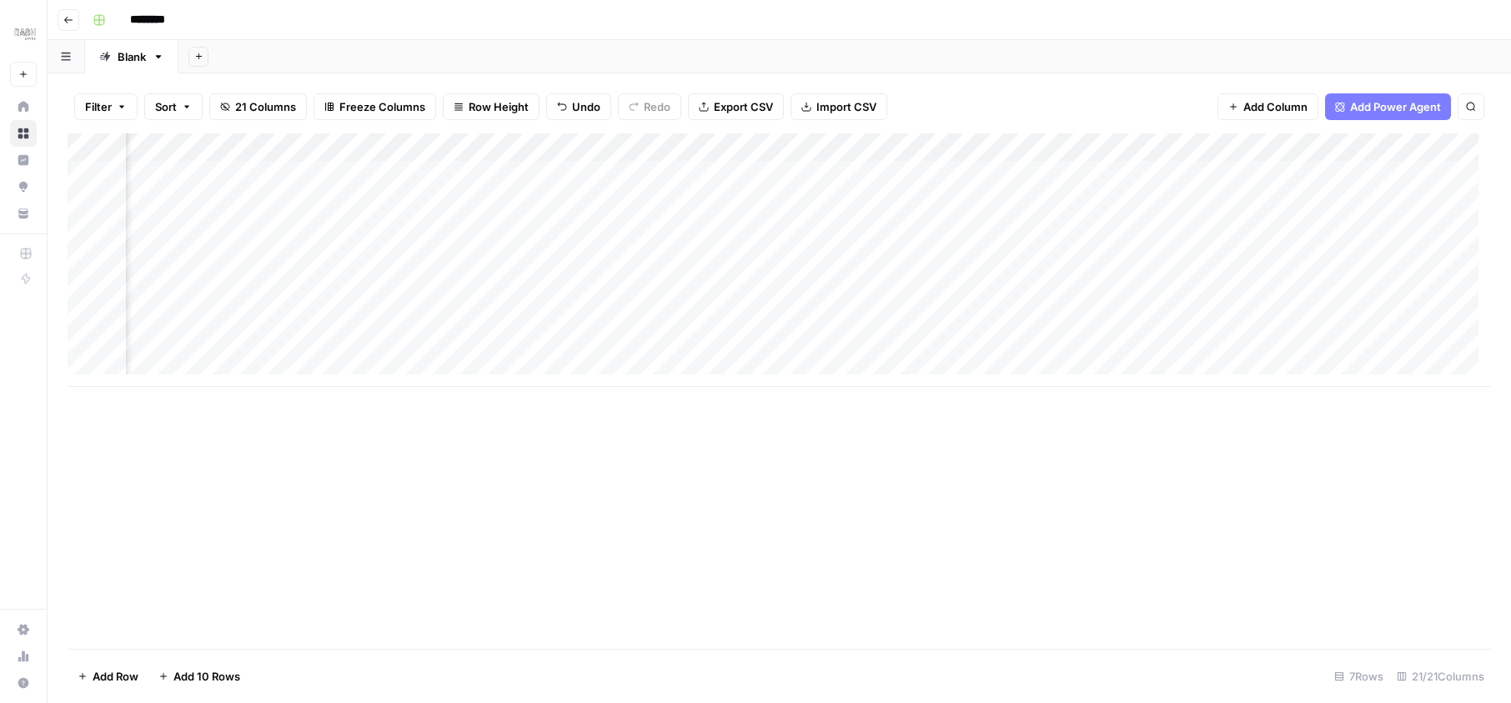
click at [1027, 170] on div "Add Column" at bounding box center [779, 259] width 1423 height 253
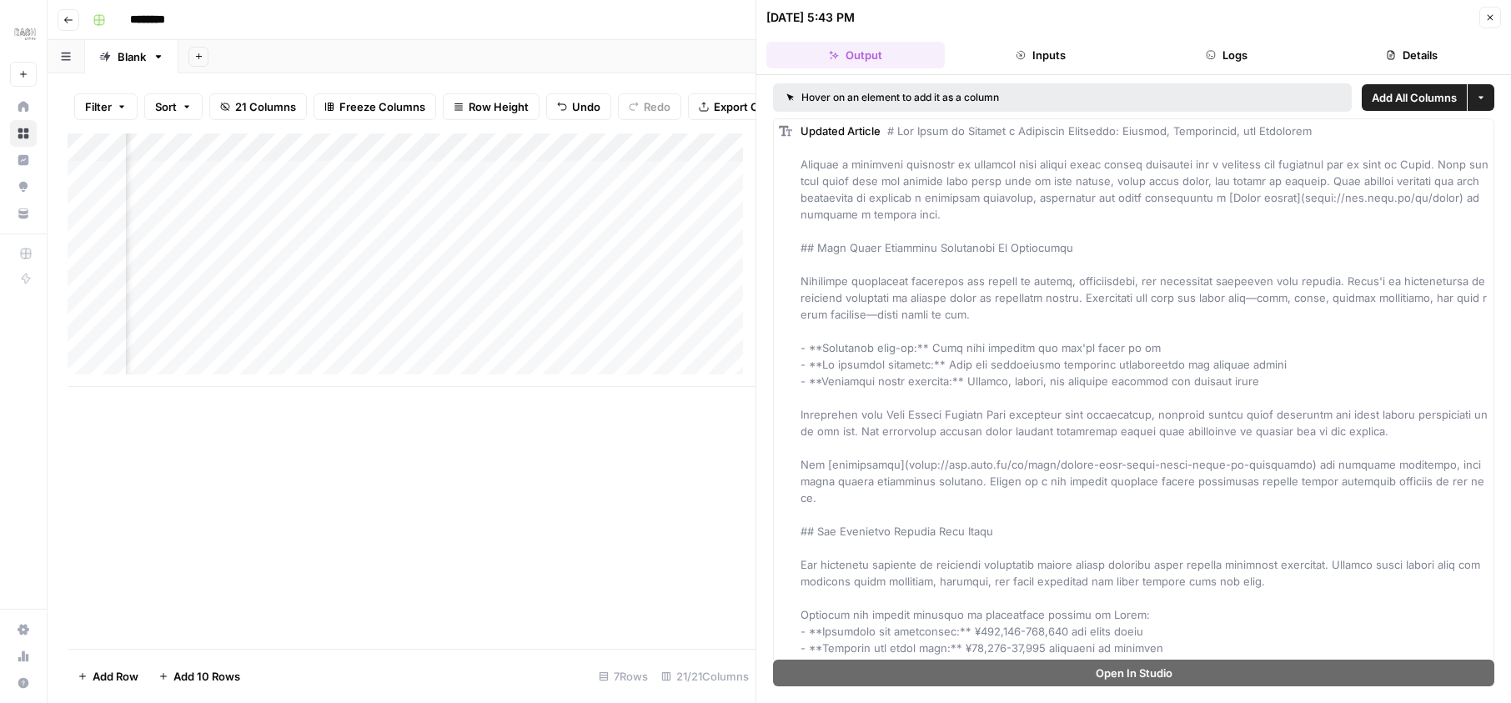
click at [1493, 22] on icon "button" at bounding box center [1490, 18] width 10 height 10
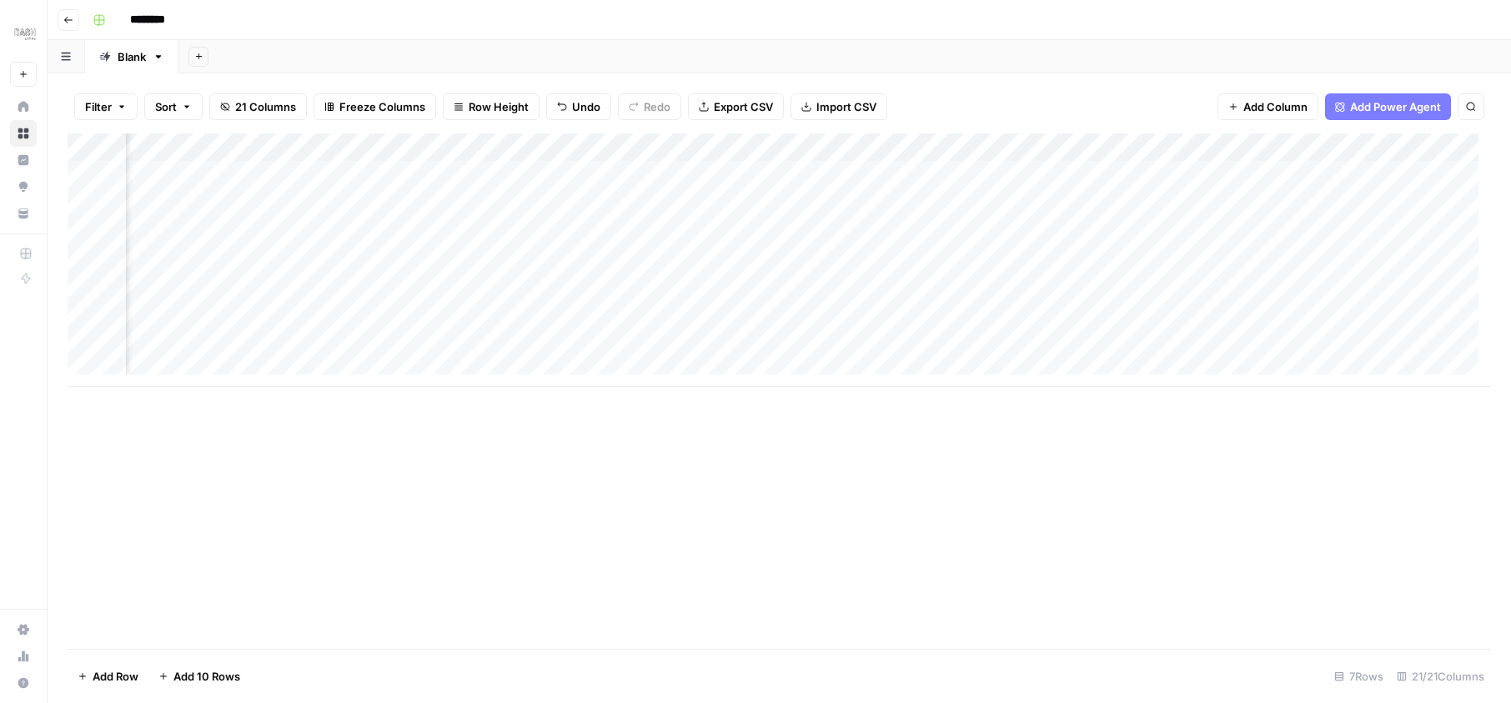
click at [1092, 143] on div "Add Column" at bounding box center [779, 259] width 1423 height 253
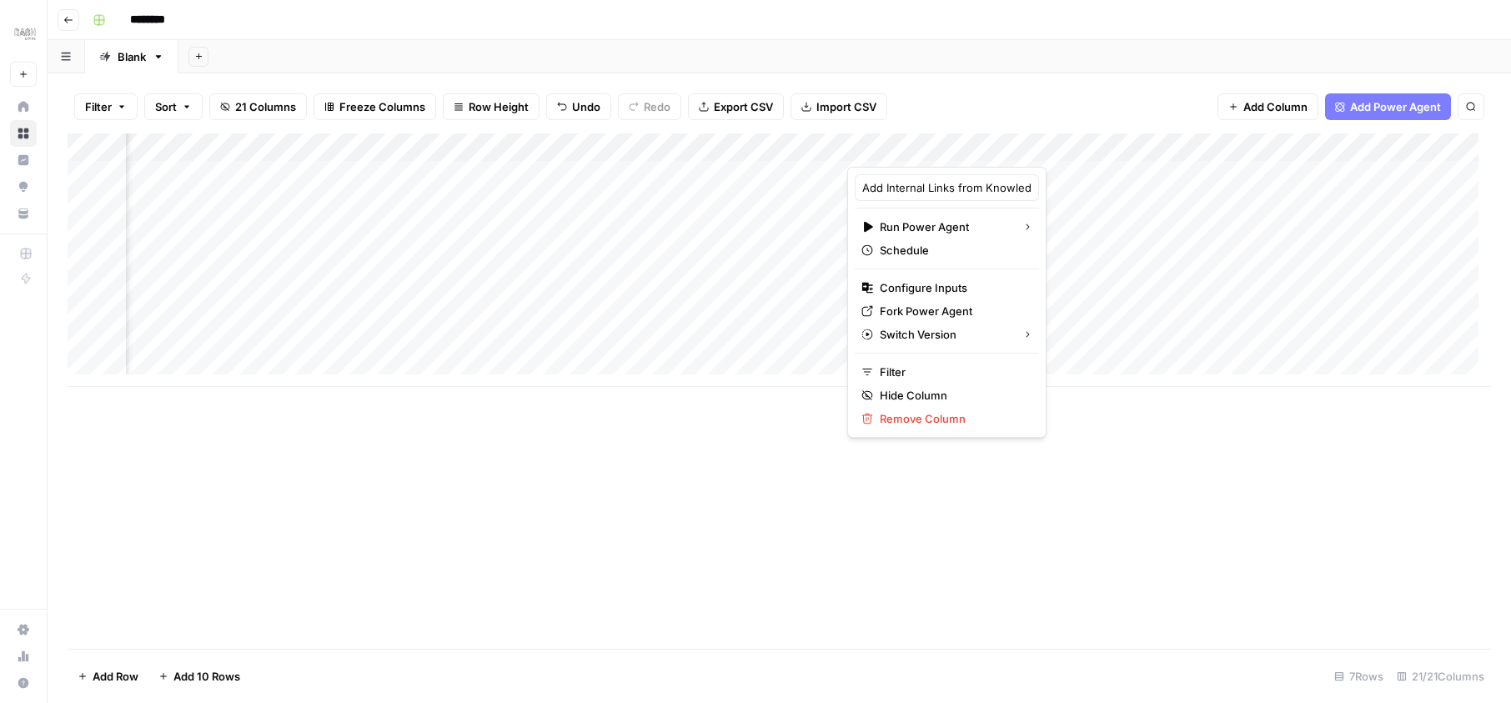
click at [1102, 148] on div at bounding box center [991, 149] width 289 height 33
drag, startPoint x: 1493, startPoint y: 22, endPoint x: 892, endPoint y: 419, distance: 720.4
click at [892, 419] on span "Remove Column" at bounding box center [953, 418] width 146 height 17
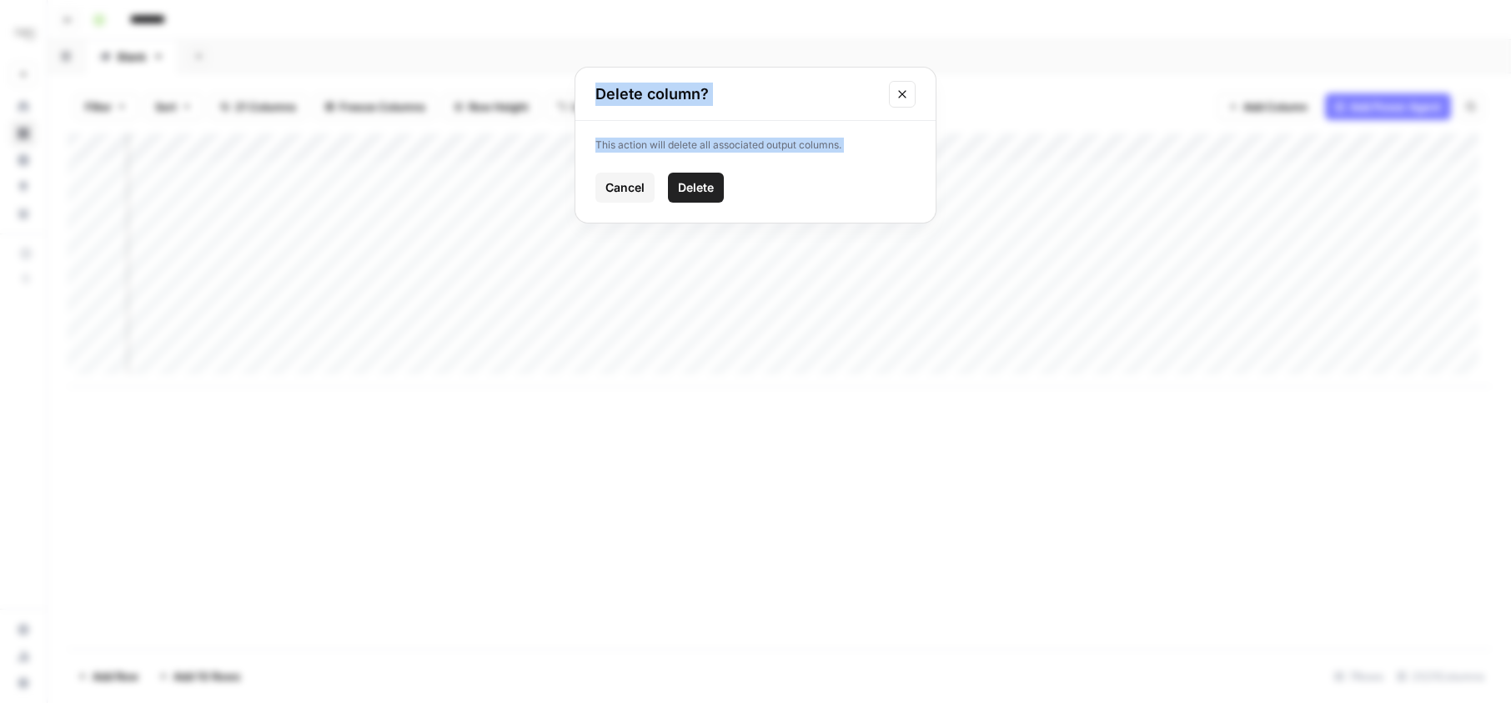
click at [700, 203] on div "This action will delete all associated output columns. Cancel Delete" at bounding box center [755, 172] width 360 height 102
click at [700, 187] on span "Delete" at bounding box center [696, 187] width 36 height 17
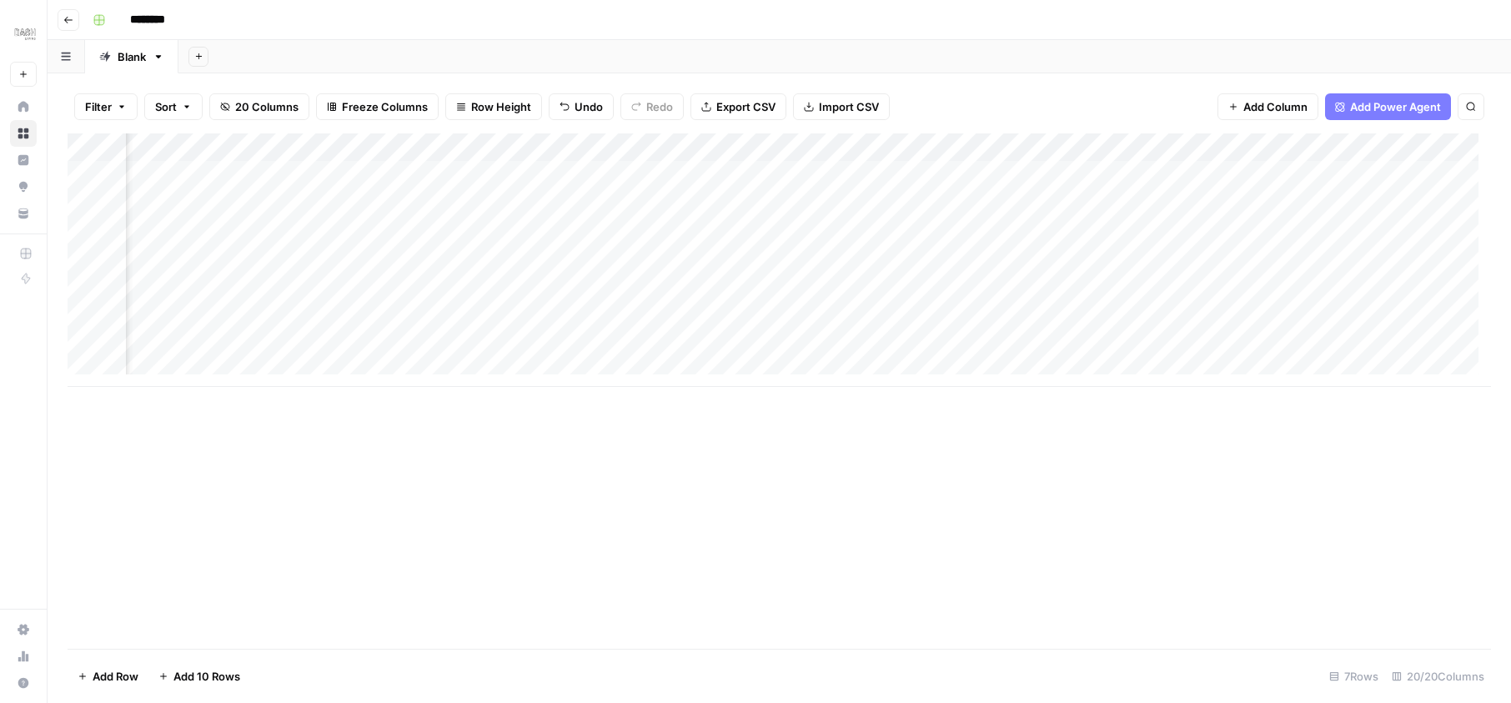
click at [796, 146] on div "Add Column" at bounding box center [779, 259] width 1423 height 253
click at [752, 309] on span "Remove Column" at bounding box center [803, 311] width 146 height 17
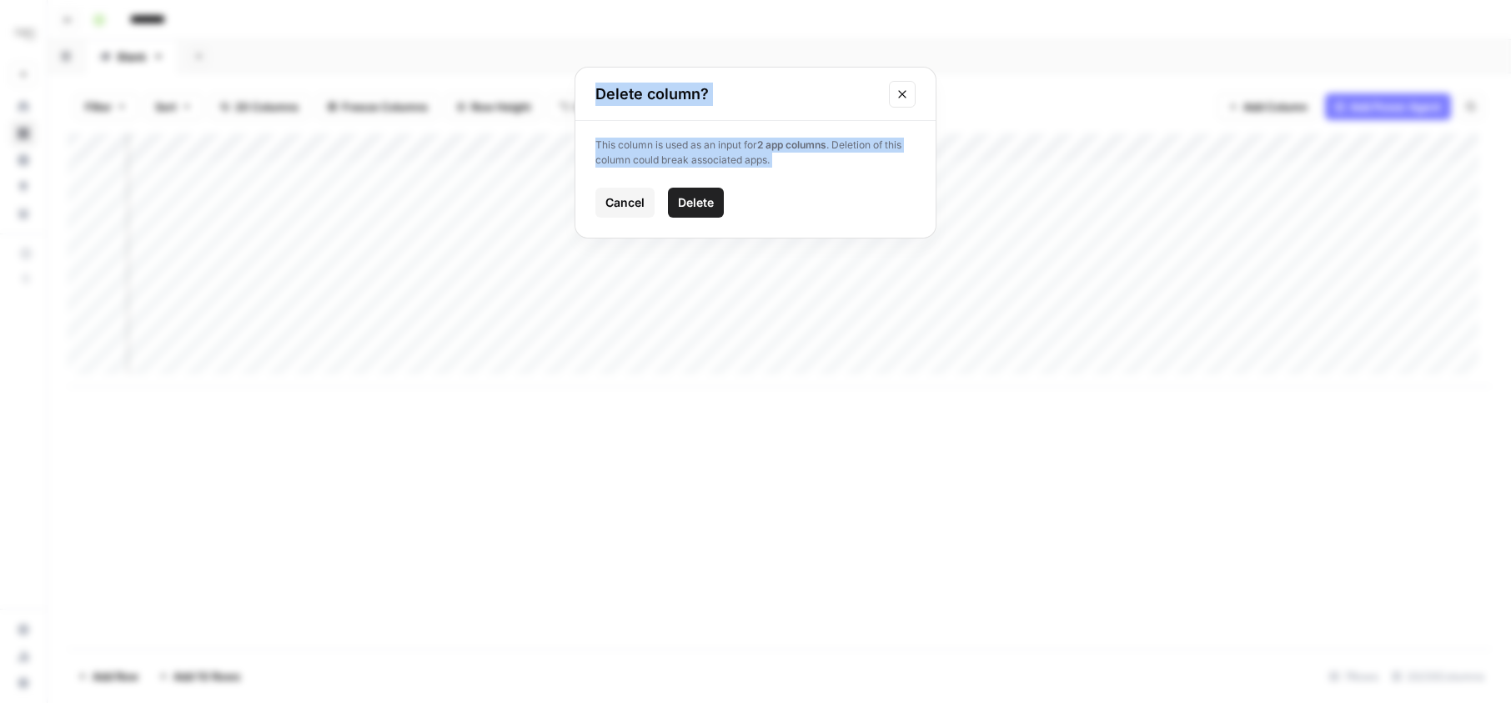
drag, startPoint x: 892, startPoint y: 419, endPoint x: 712, endPoint y: 203, distance: 280.6
click at [712, 203] on span "Delete" at bounding box center [696, 202] width 36 height 17
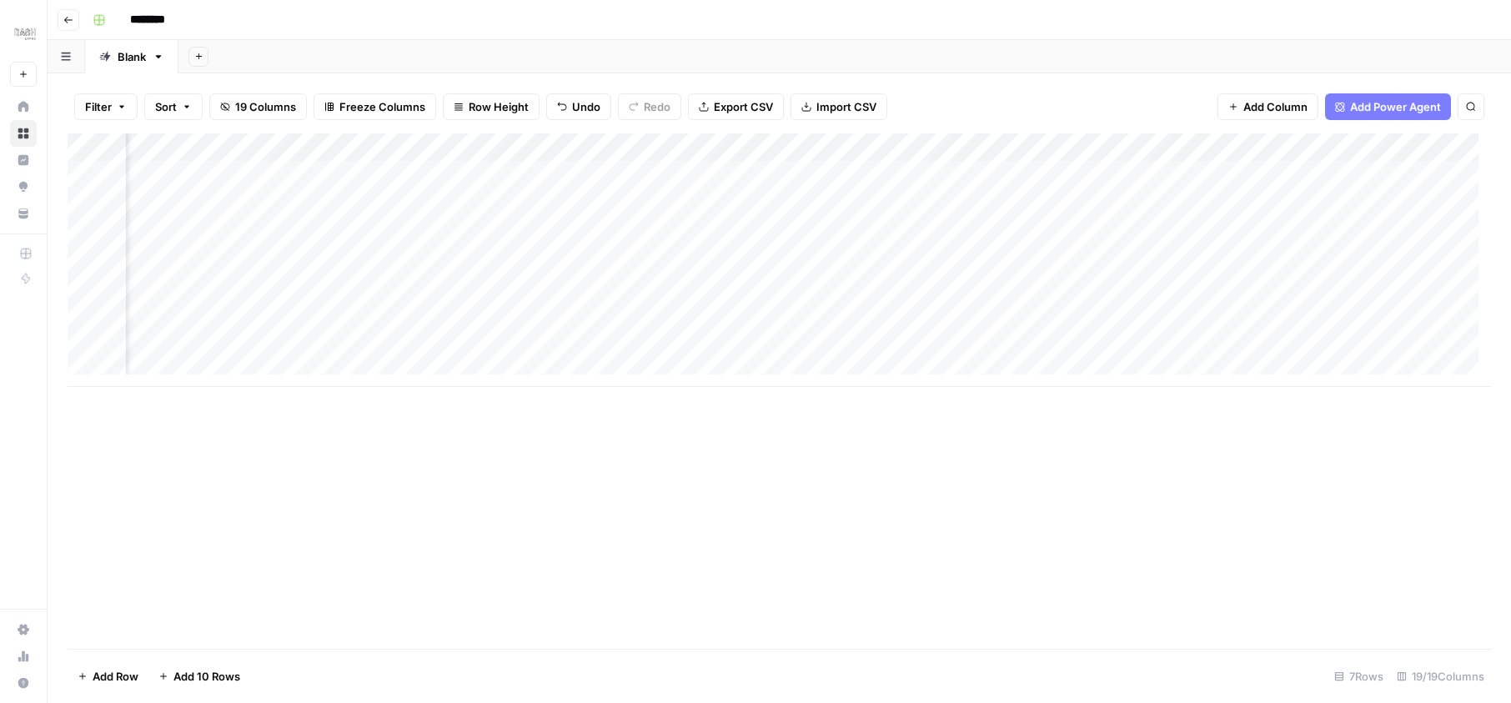
click at [608, 148] on div "Add Column" at bounding box center [779, 259] width 1423 height 253
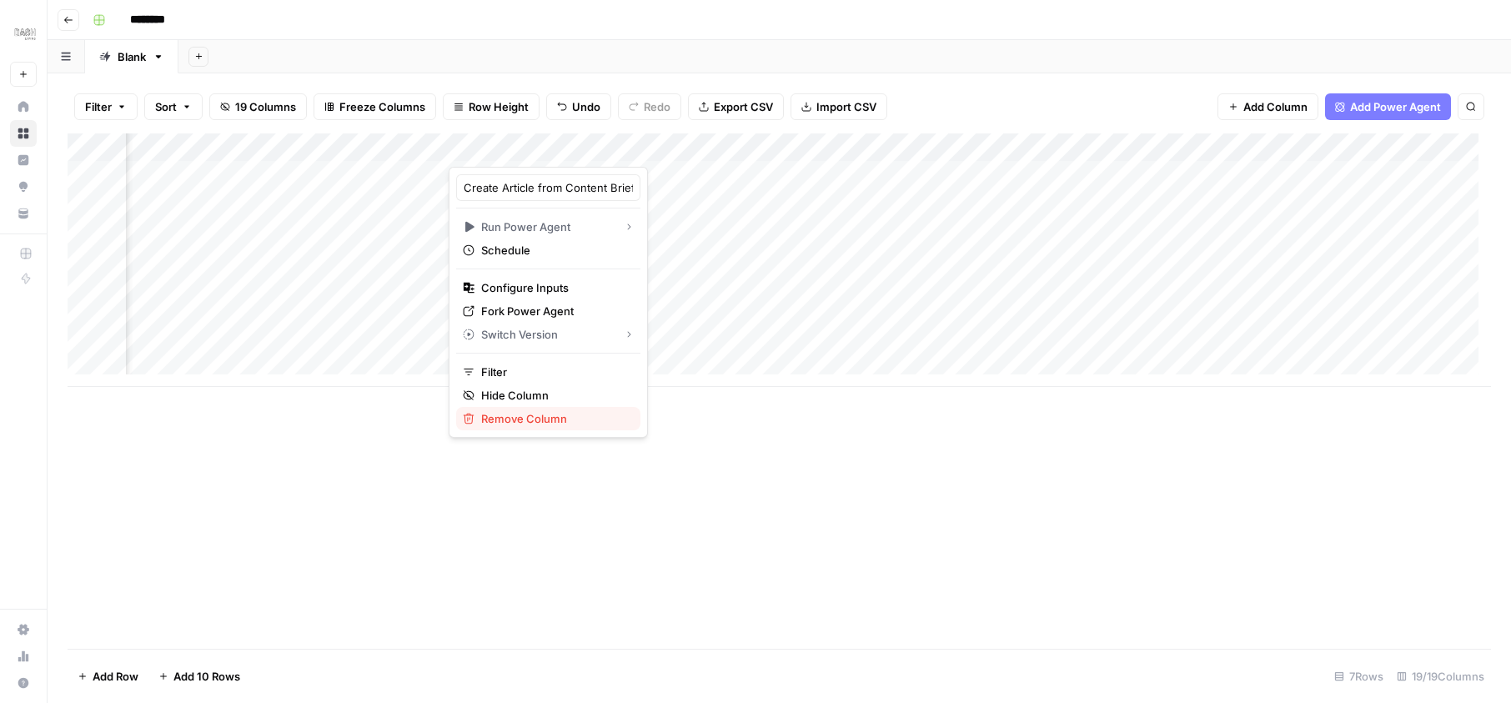
drag, startPoint x: 712, startPoint y: 203, endPoint x: 500, endPoint y: 409, distance: 294.8
click at [500, 409] on button "Remove Column" at bounding box center [548, 418] width 184 height 23
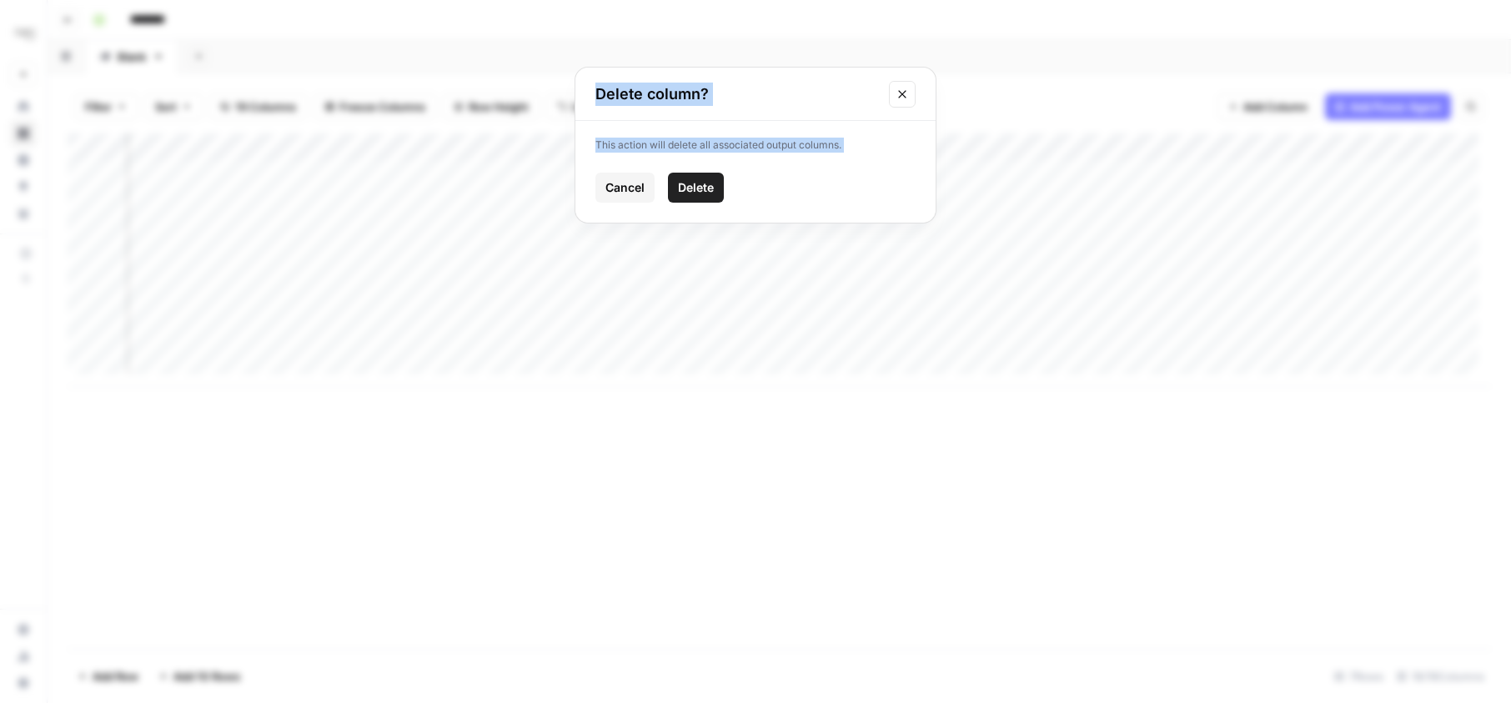
click at [668, 194] on button "Delete" at bounding box center [696, 188] width 56 height 30
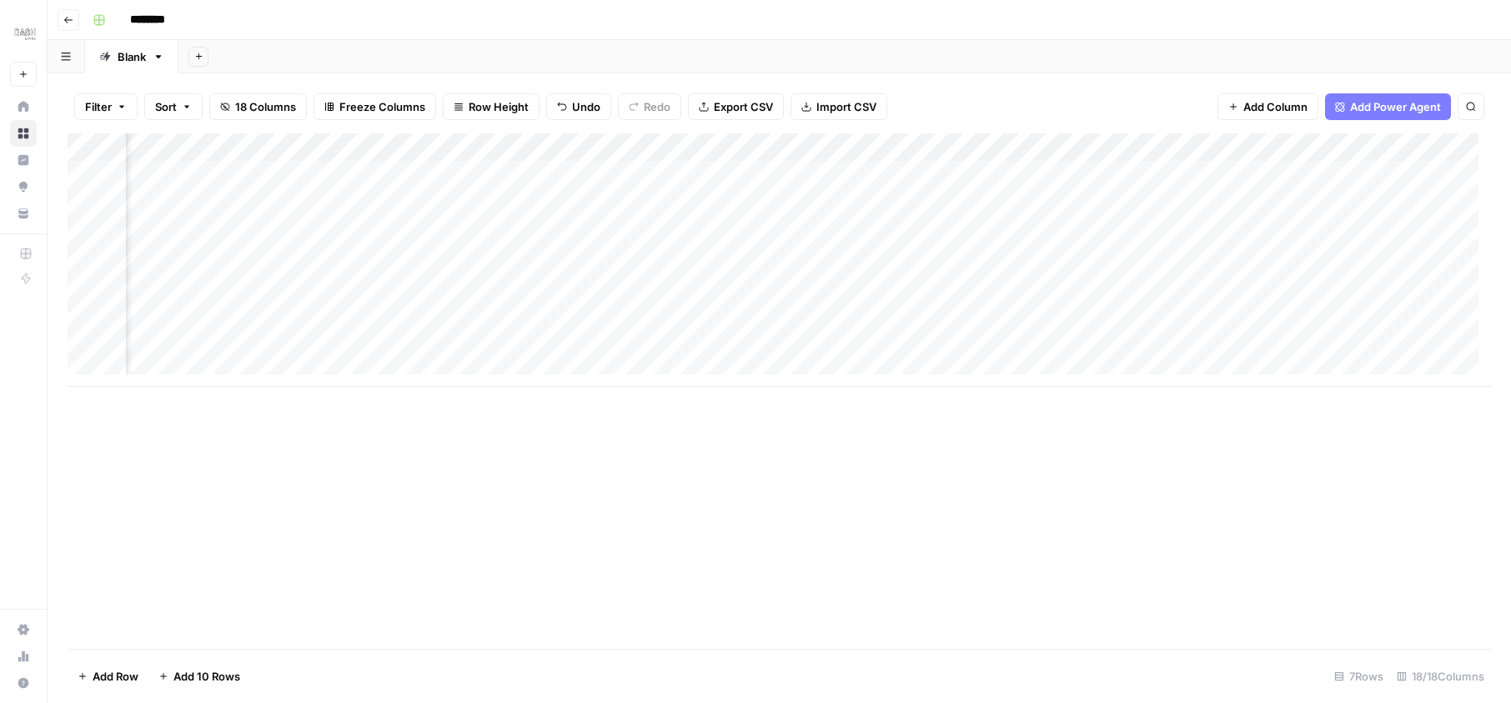
click at [643, 145] on div "Add Column" at bounding box center [779, 259] width 1423 height 253
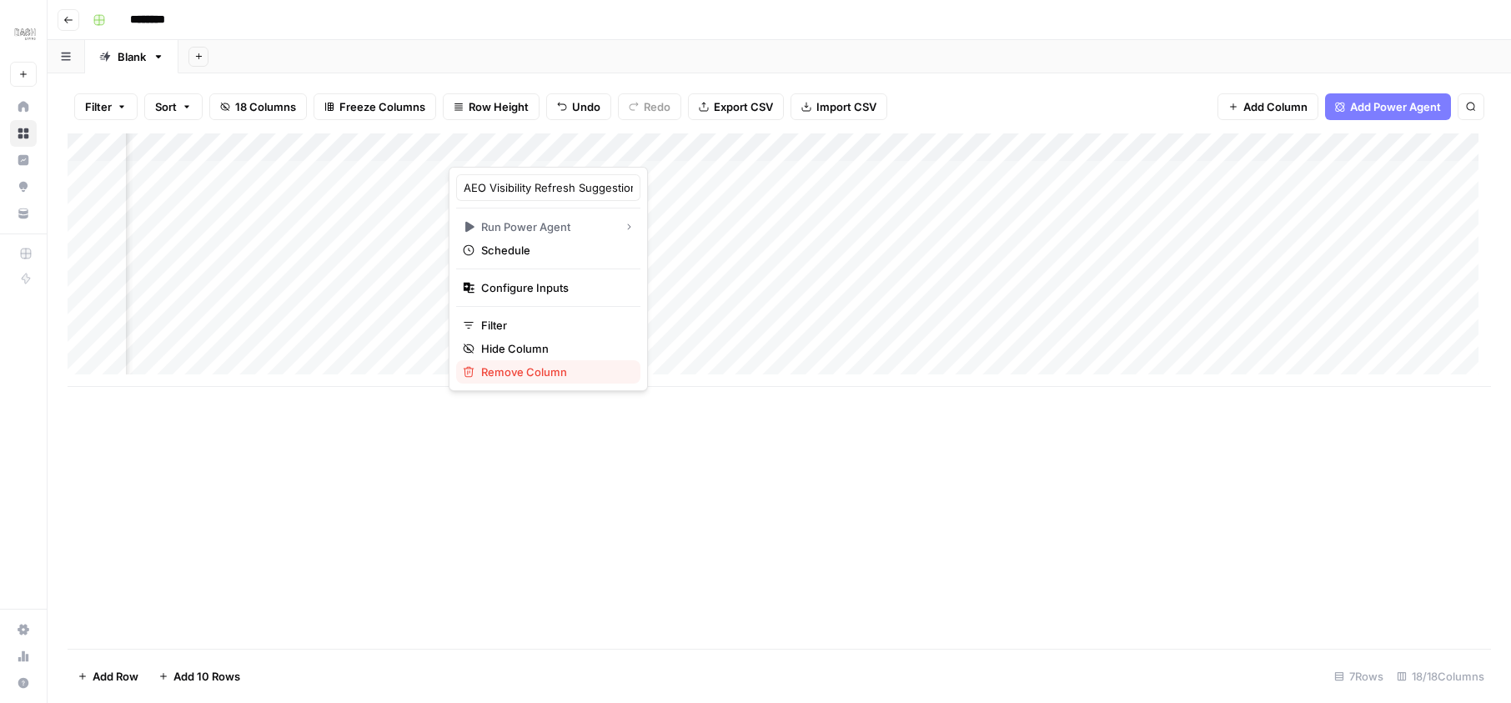
drag, startPoint x: 500, startPoint y: 409, endPoint x: 519, endPoint y: 371, distance: 41.8
click at [519, 371] on span "Remove Column" at bounding box center [554, 372] width 146 height 17
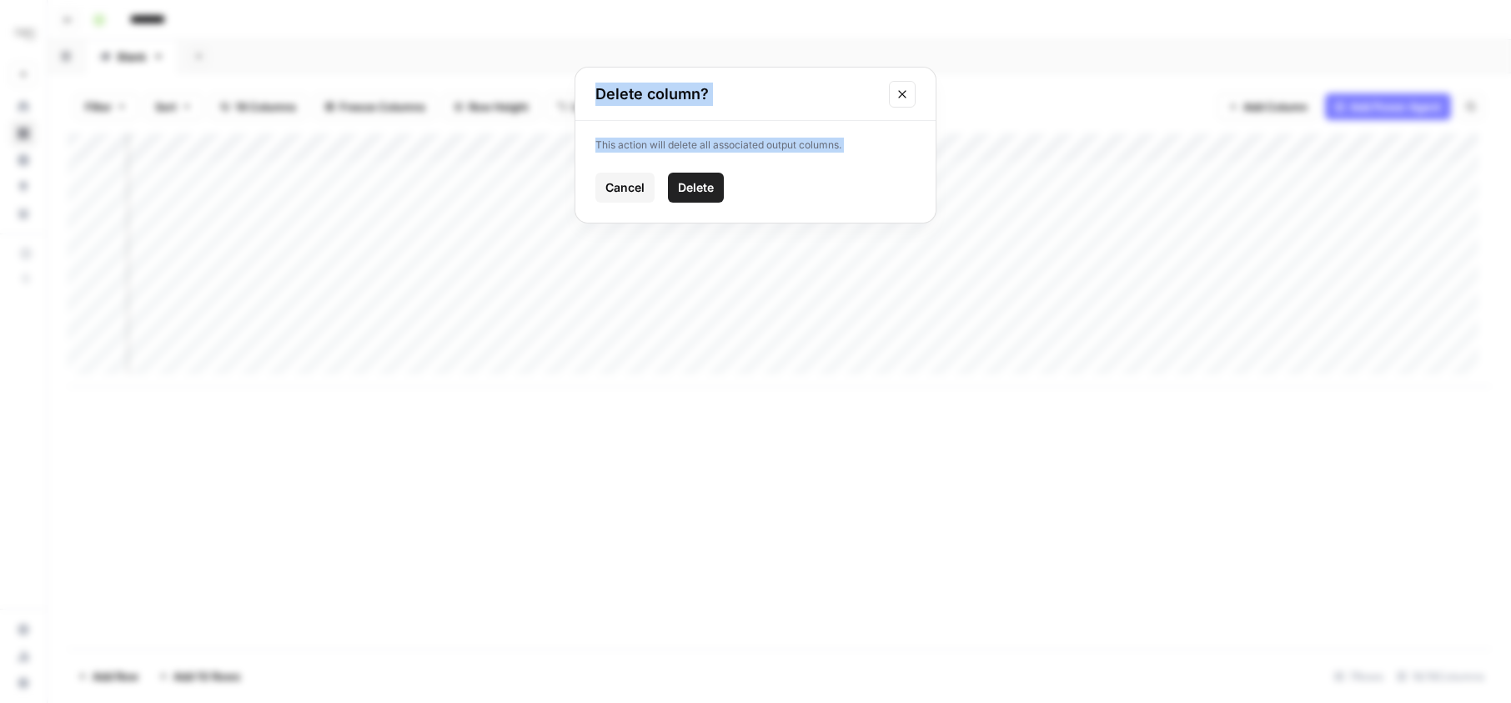
click at [684, 187] on span "Delete" at bounding box center [696, 187] width 36 height 17
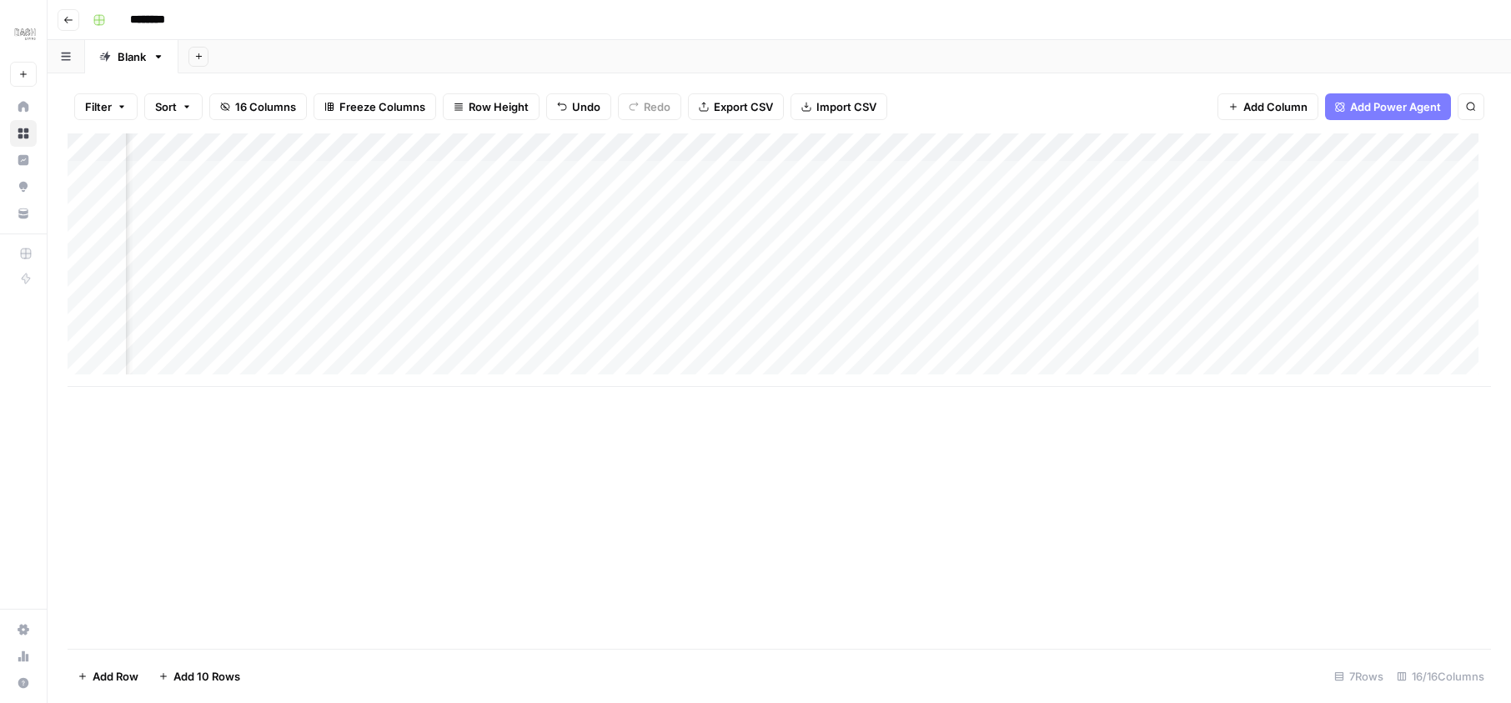
click at [1011, 149] on div "Add Column" at bounding box center [779, 259] width 1423 height 253
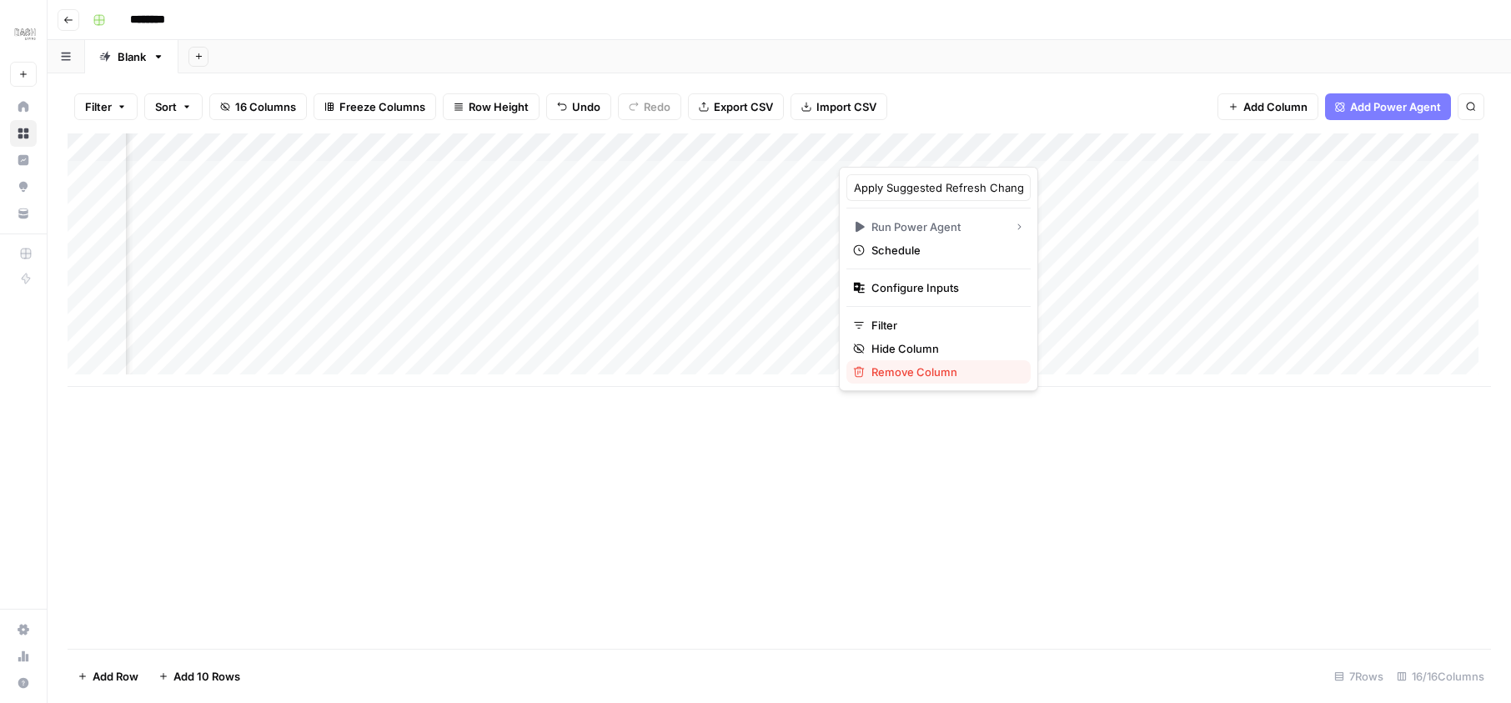
click at [910, 371] on span "Remove Column" at bounding box center [944, 372] width 146 height 17
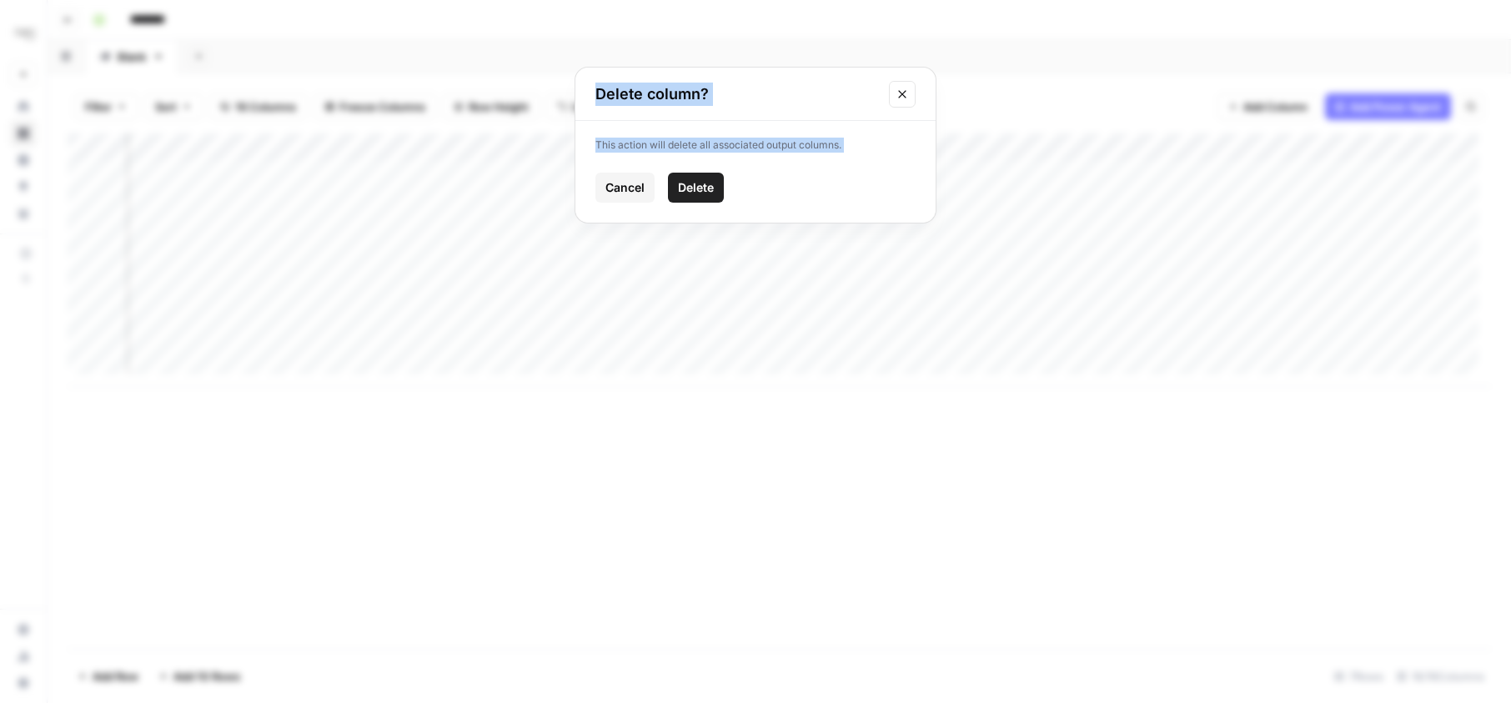
click at [713, 186] on span "Delete" at bounding box center [696, 187] width 36 height 17
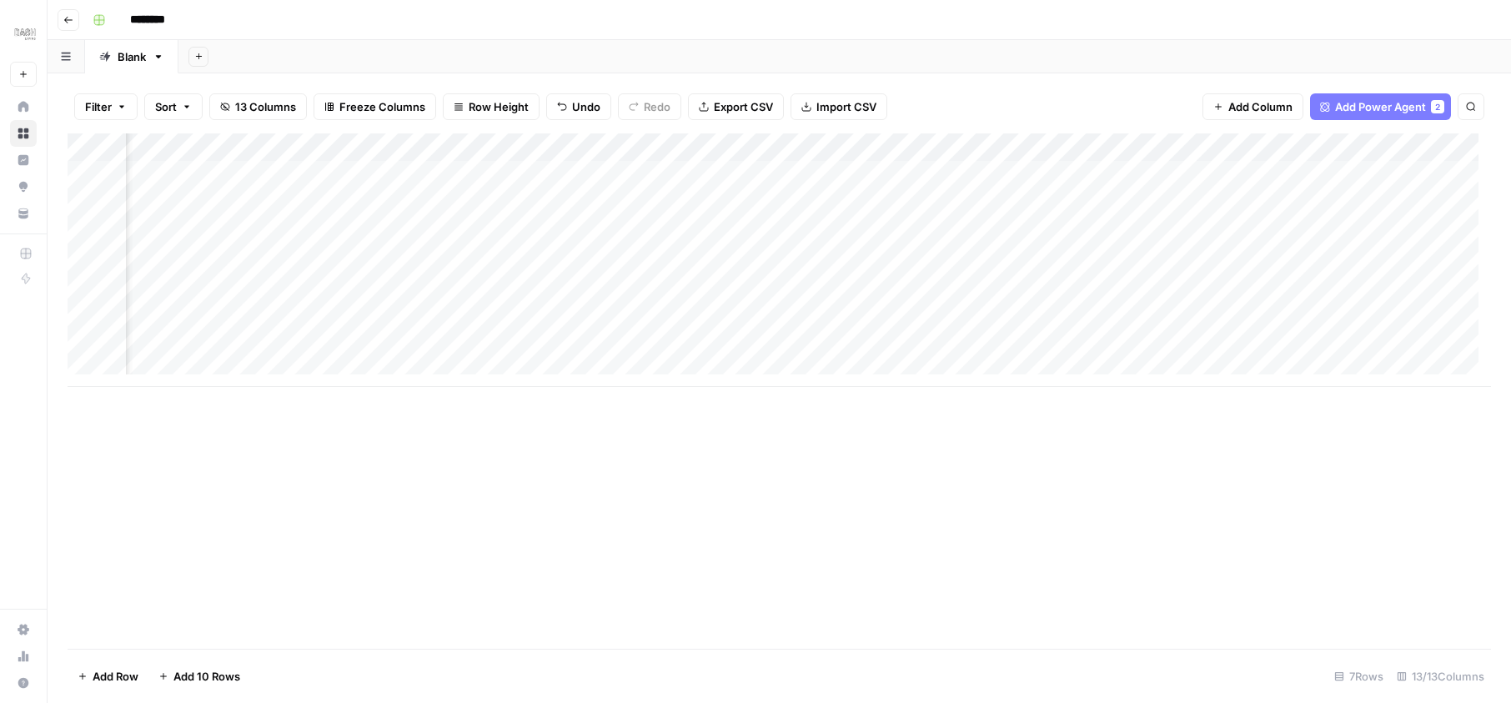
click at [667, 153] on div "Add Column" at bounding box center [779, 259] width 1423 height 253
click at [787, 173] on div "Add Column" at bounding box center [779, 259] width 1423 height 253
click at [324, 172] on div "Add Column" at bounding box center [779, 259] width 1423 height 253
click at [238, 173] on div "Add Column" at bounding box center [779, 259] width 1423 height 253
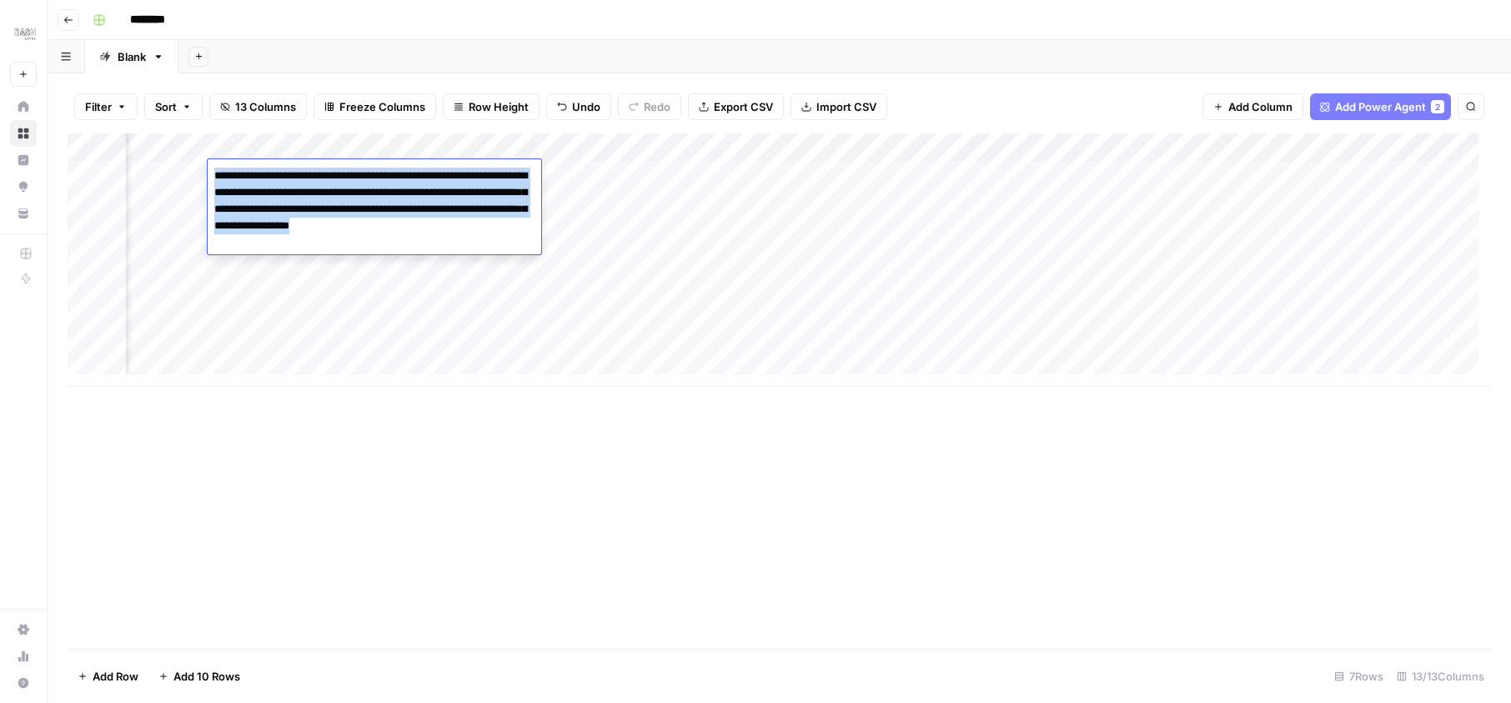
click at [238, 173] on textarea "**********" at bounding box center [375, 200] width 334 height 73
click at [357, 184] on textarea "**********" at bounding box center [375, 200] width 334 height 73
drag, startPoint x: 519, startPoint y: 371, endPoint x: 210, endPoint y: 178, distance: 363.7
click at [210, 178] on textarea "**********" at bounding box center [375, 200] width 334 height 73
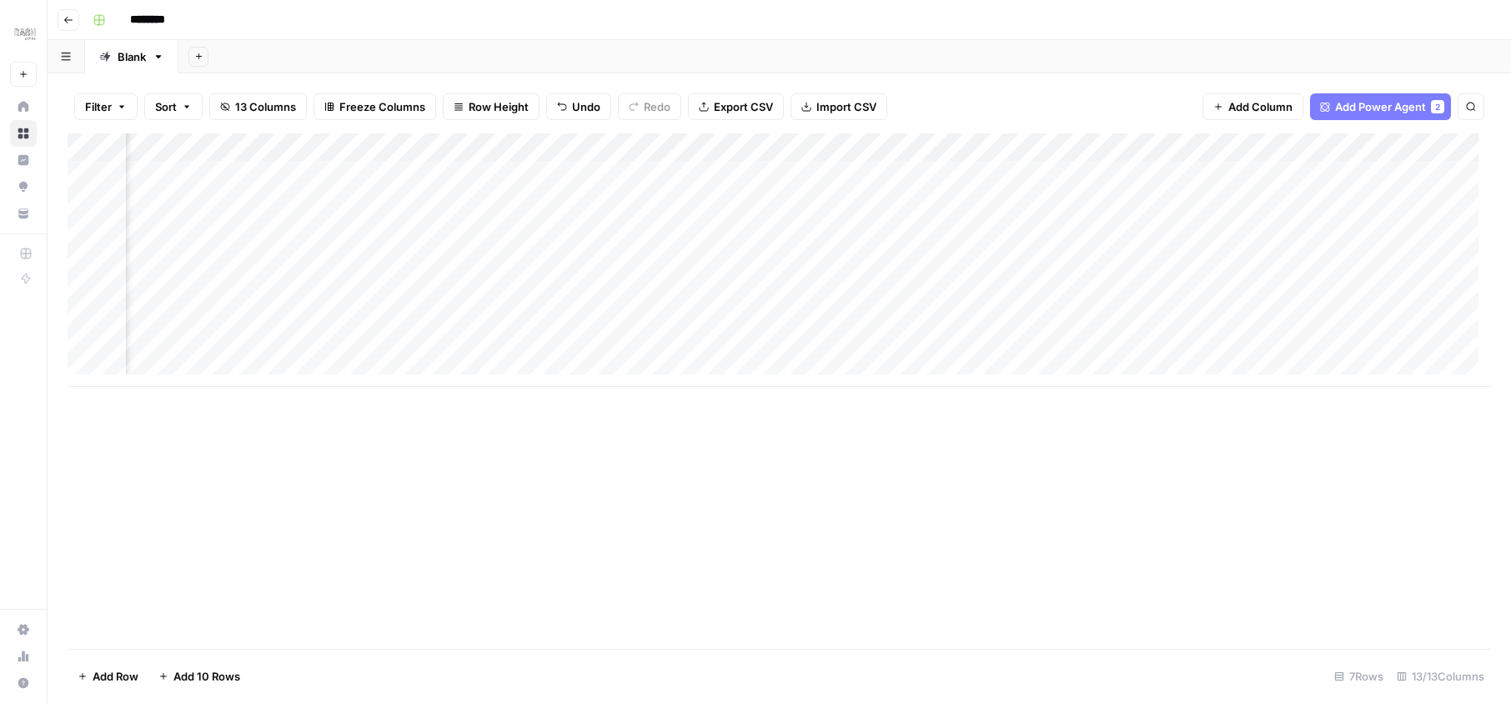
click at [698, 168] on div "Add Column" at bounding box center [779, 259] width 1423 height 253
type textarea "**********"
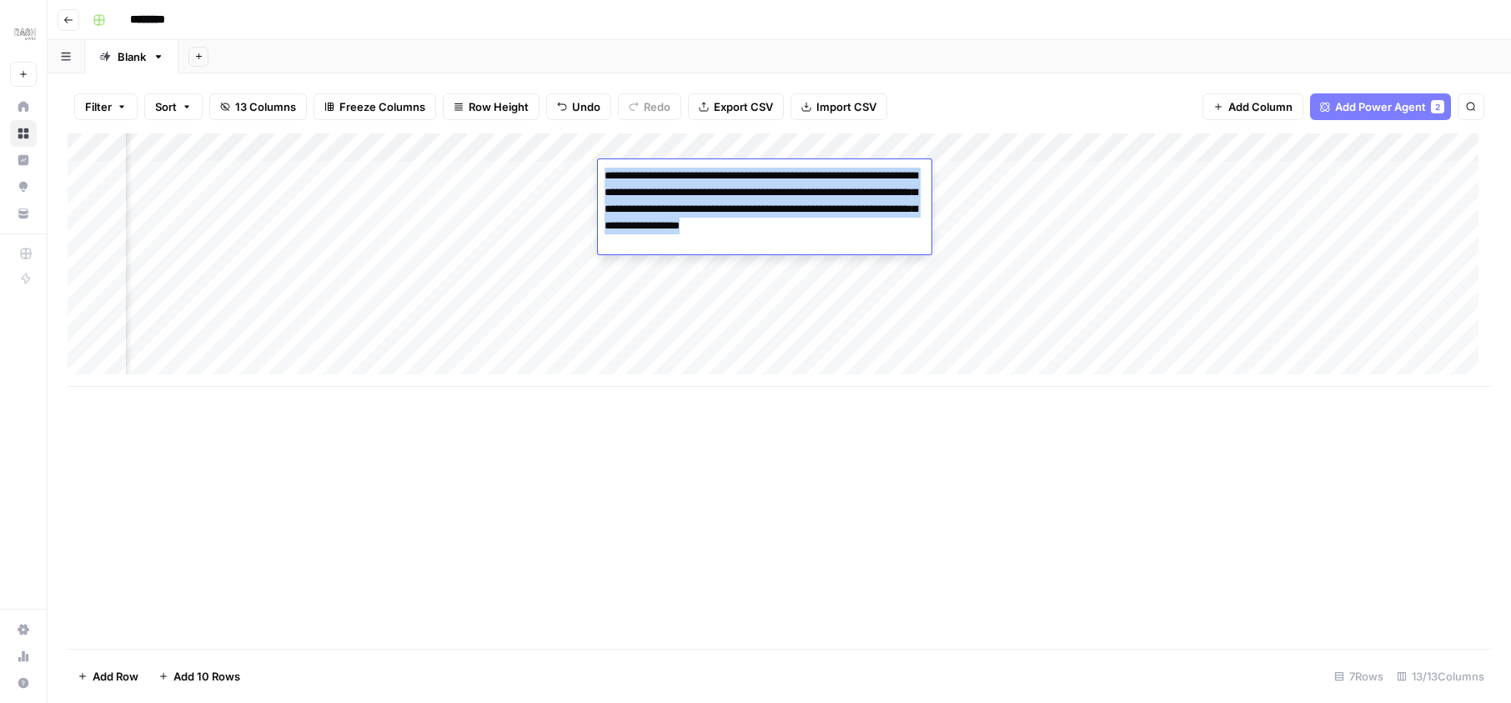
drag, startPoint x: 210, startPoint y: 178, endPoint x: 354, endPoint y: 143, distance: 147.6
click at [354, 143] on div "Add Column" at bounding box center [779, 259] width 1423 height 253
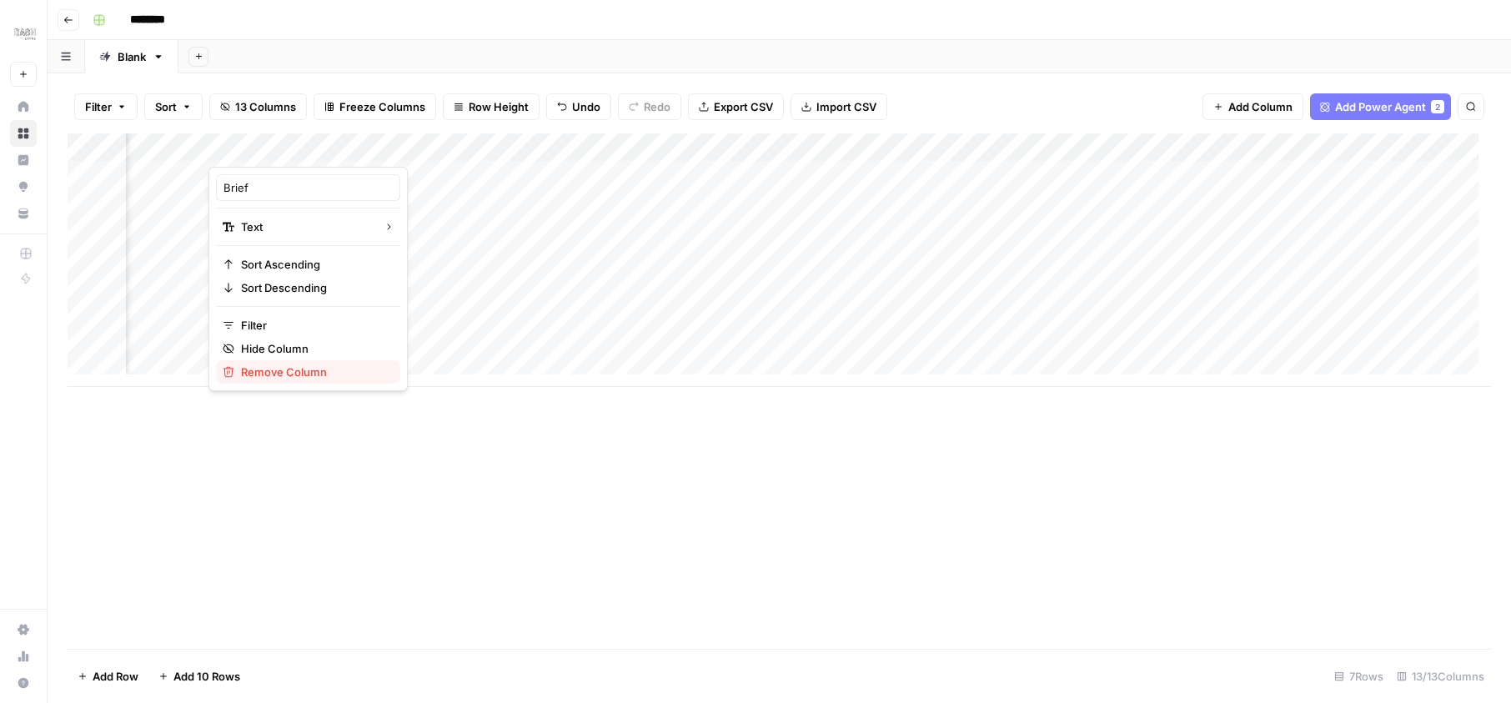
click at [289, 374] on span "Remove Column" at bounding box center [314, 372] width 146 height 17
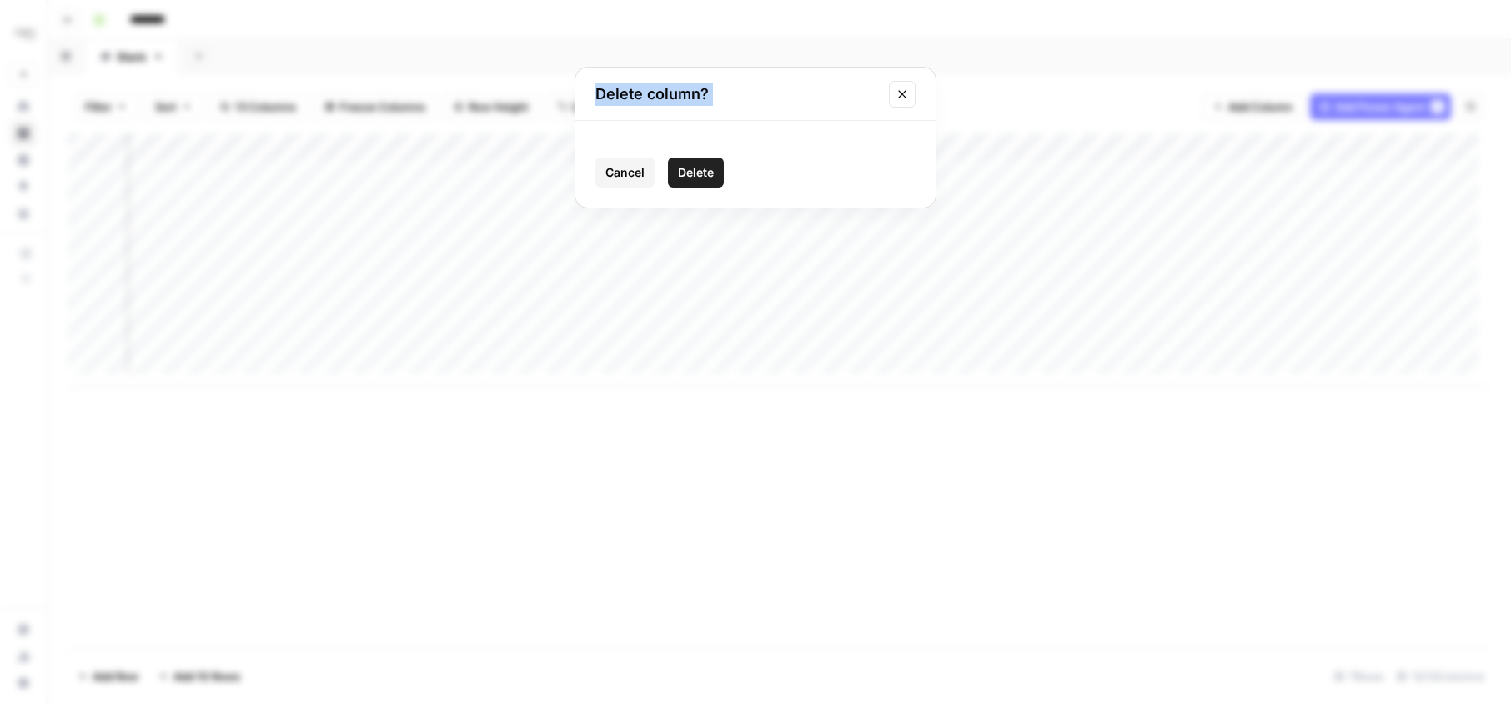
drag, startPoint x: 354, startPoint y: 143, endPoint x: 690, endPoint y: 178, distance: 338.7
click at [690, 178] on span "Delete" at bounding box center [696, 172] width 36 height 17
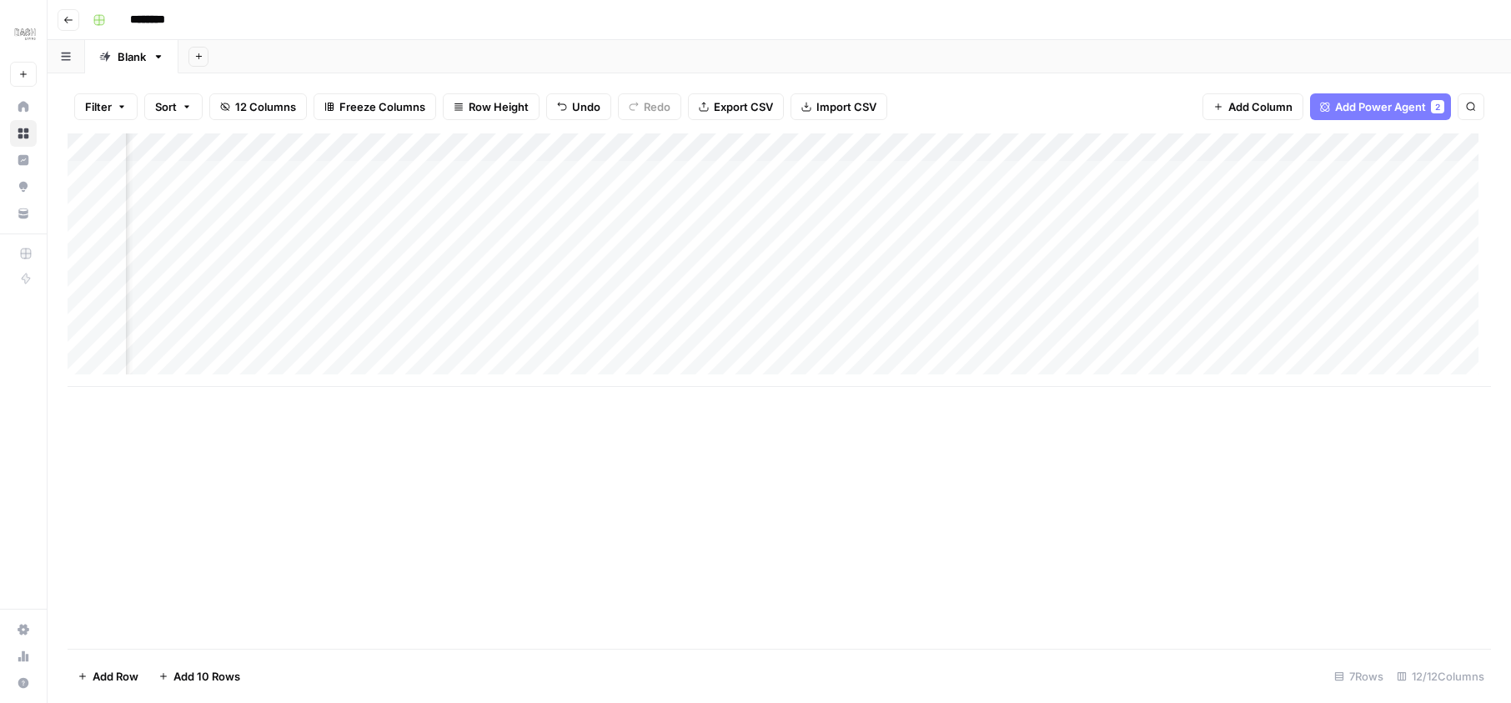
click at [531, 173] on div "Add Column" at bounding box center [779, 259] width 1423 height 253
click at [652, 180] on div "Add Column" at bounding box center [779, 259] width 1423 height 253
click at [843, 173] on div "Add Column" at bounding box center [779, 259] width 1423 height 253
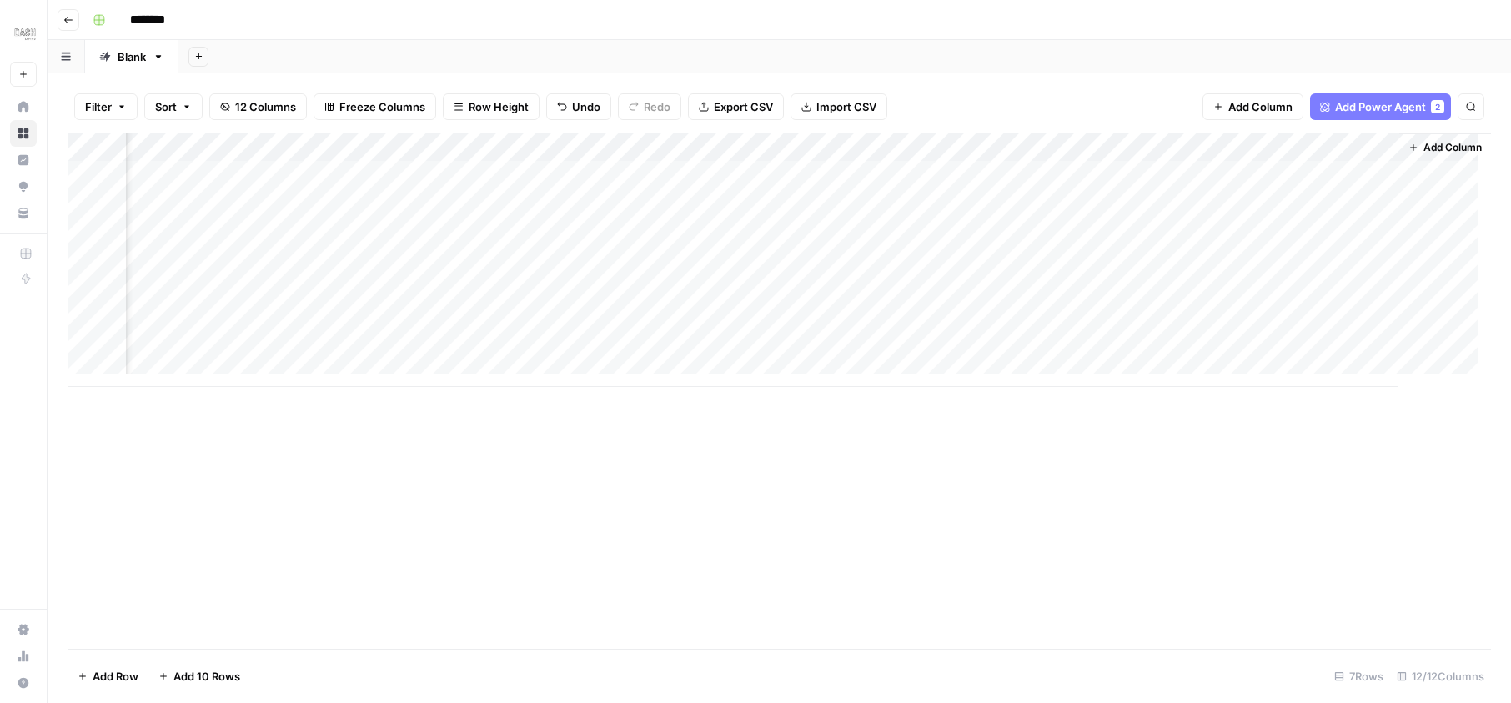
click at [1382, 101] on span "Add Power Agent" at bounding box center [1380, 106] width 91 height 17
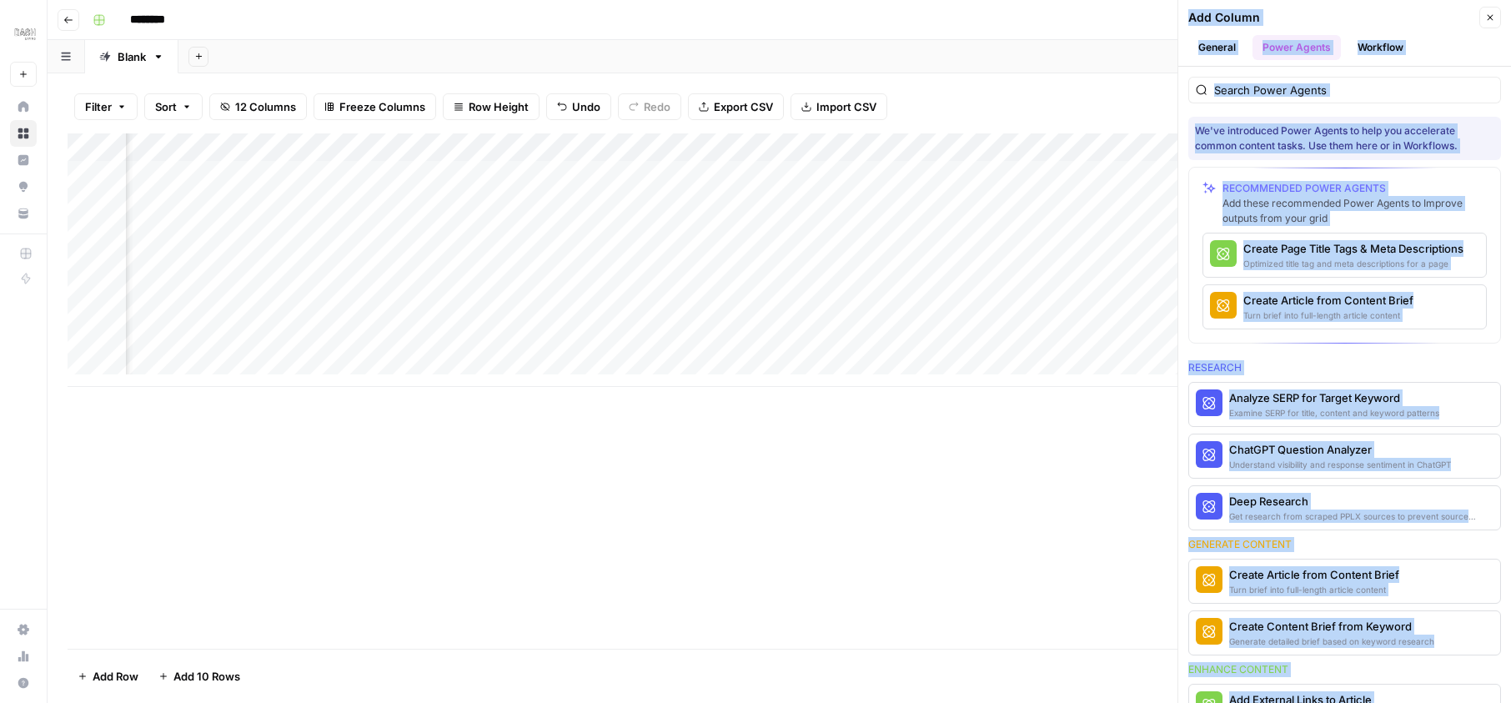
scroll to position [0, 1163]
click at [1005, 392] on div "Add Column" at bounding box center [779, 390] width 1423 height 515
click at [1132, 148] on div "Add Column" at bounding box center [779, 259] width 1423 height 253
drag, startPoint x: 1132, startPoint y: 148, endPoint x: 1097, endPoint y: 148, distance: 35.9
click at [1097, 148] on body "Dash New Home Browse Insights Opportunities Your Data Recent Grids Write Conten…" at bounding box center [755, 351] width 1511 height 703
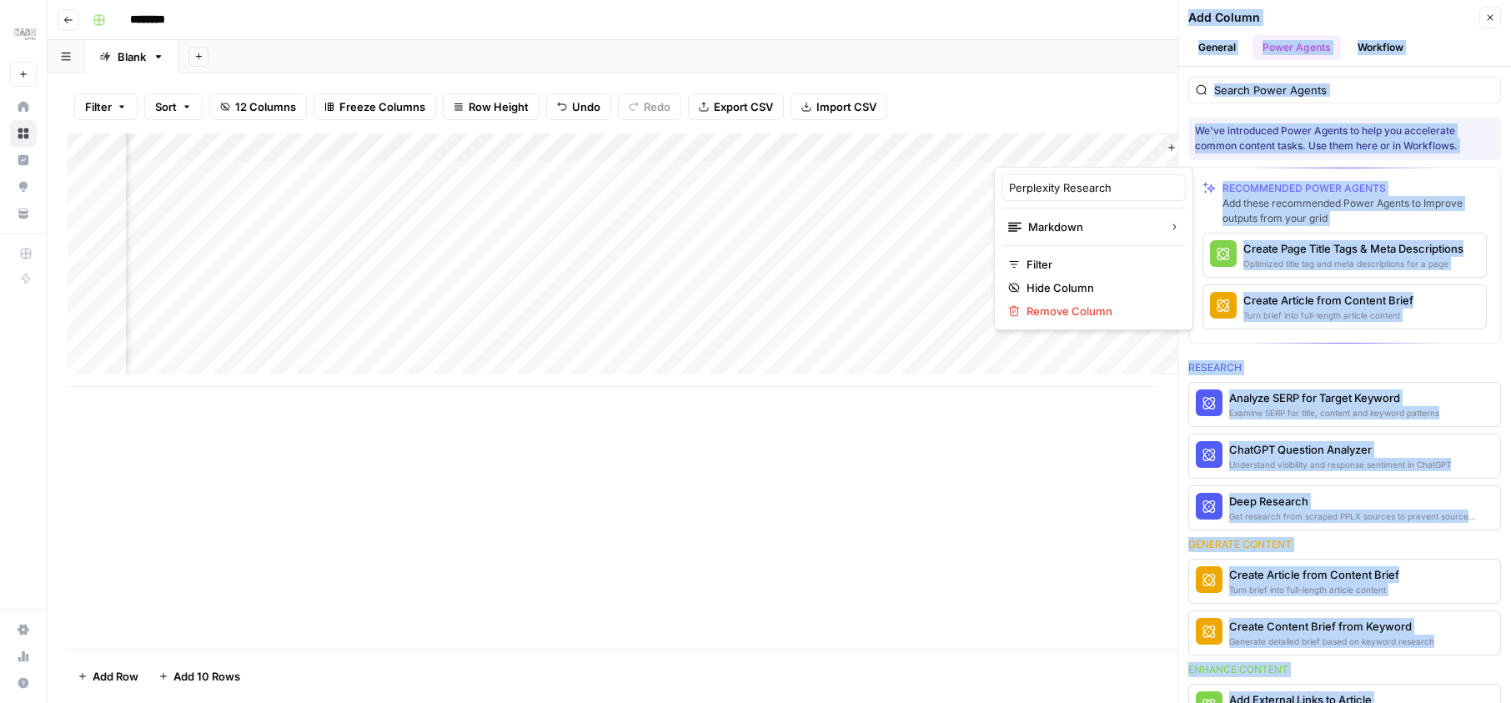
click at [1094, 145] on div at bounding box center [1069, 149] width 151 height 33
click at [1077, 312] on span "Remove Column" at bounding box center [1099, 311] width 146 height 17
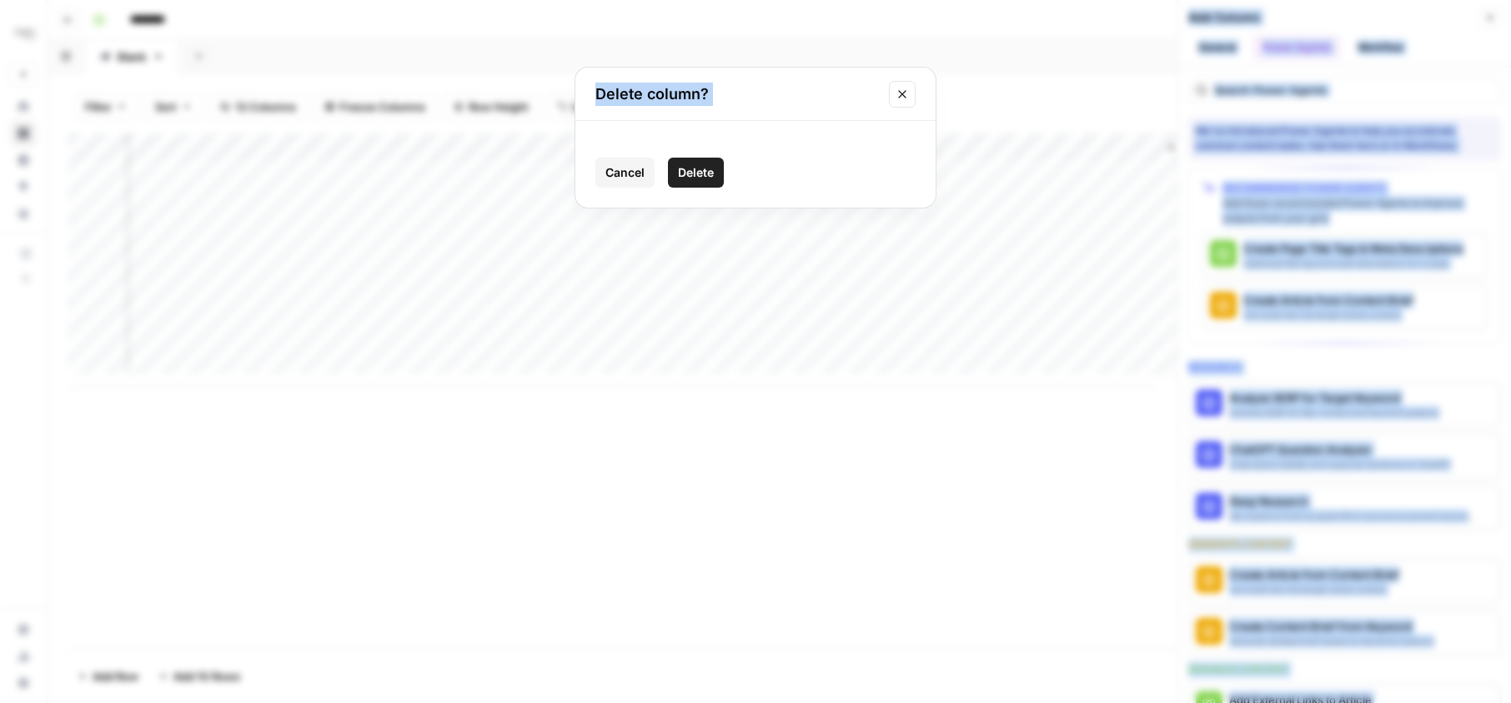
click at [712, 166] on span "Delete" at bounding box center [696, 172] width 36 height 17
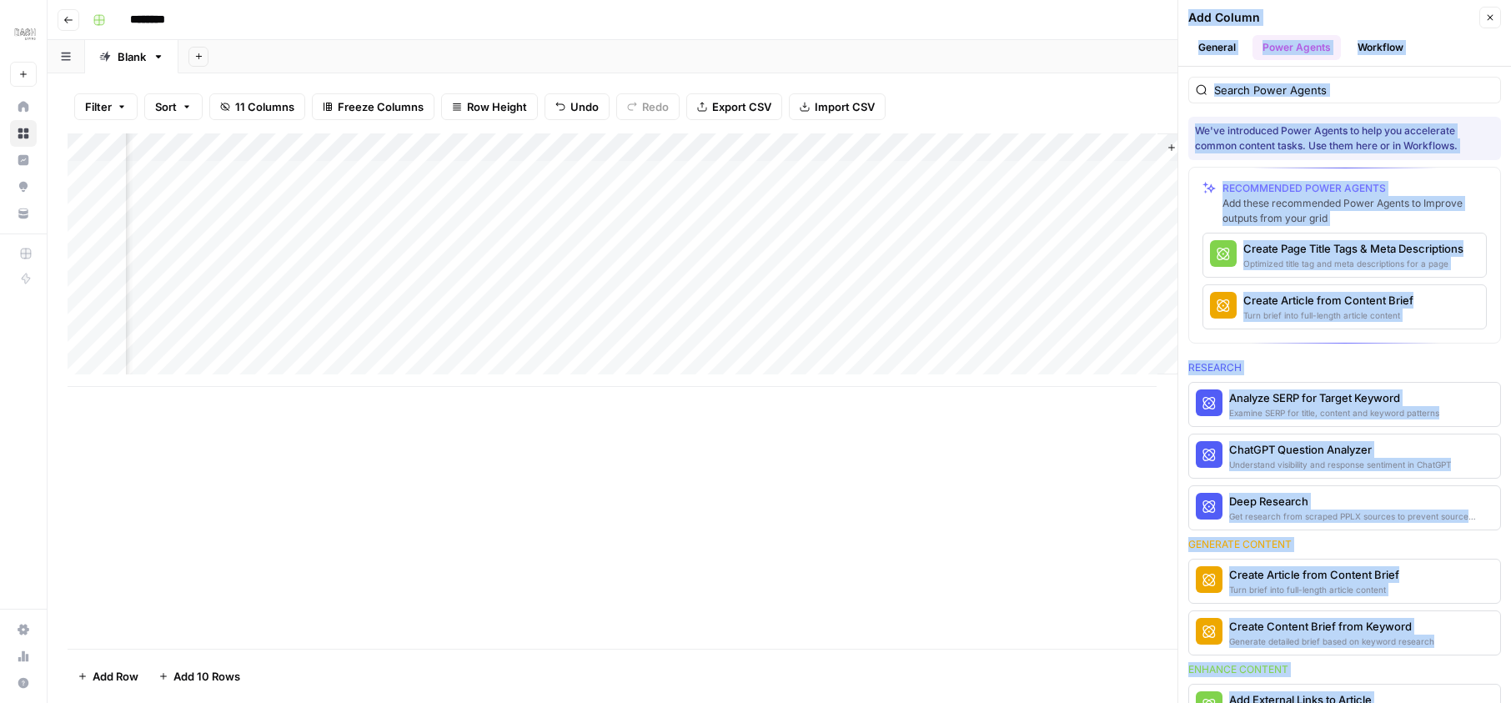
scroll to position [0, 1013]
click at [1060, 141] on div "Add Column" at bounding box center [779, 259] width 1423 height 253
click at [1053, 312] on span "Remove Column" at bounding box center [1099, 311] width 146 height 17
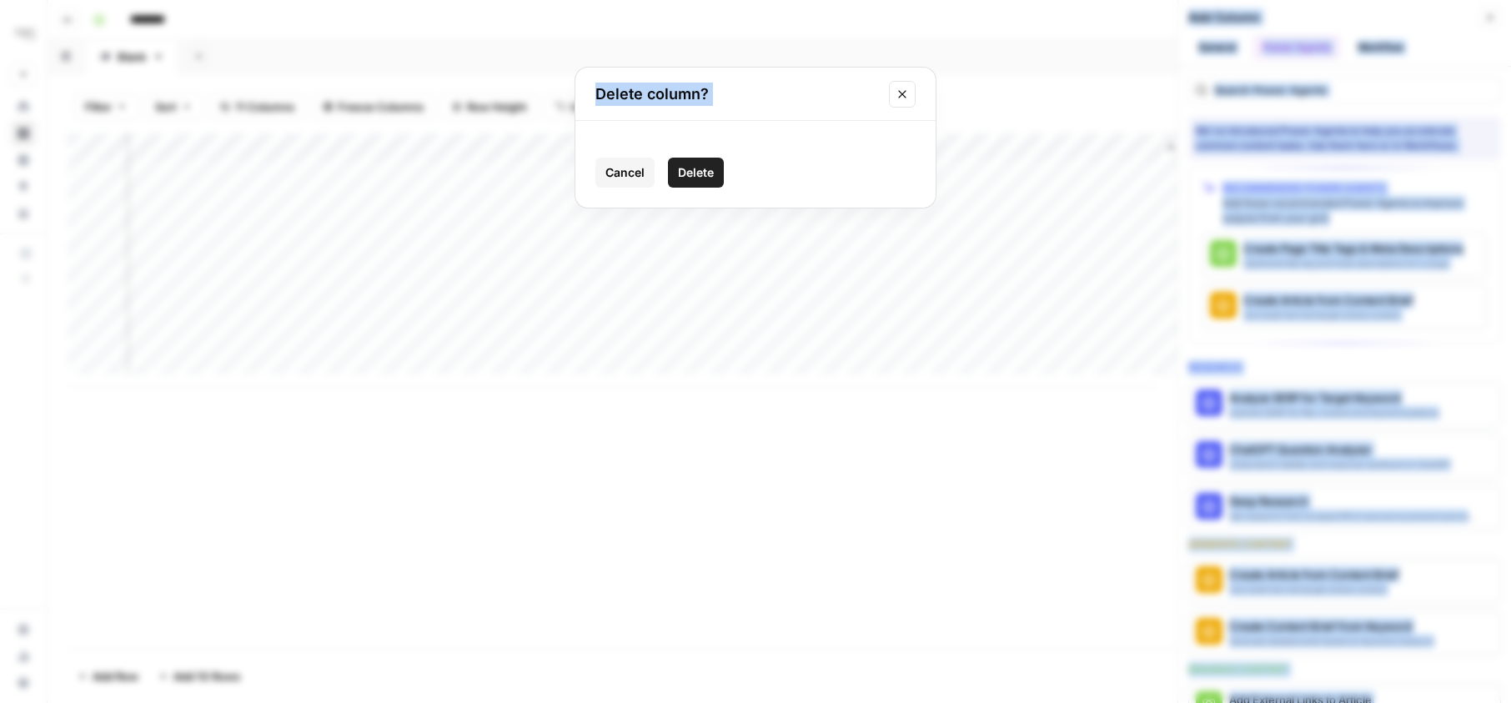
click at [692, 169] on span "Delete" at bounding box center [696, 172] width 36 height 17
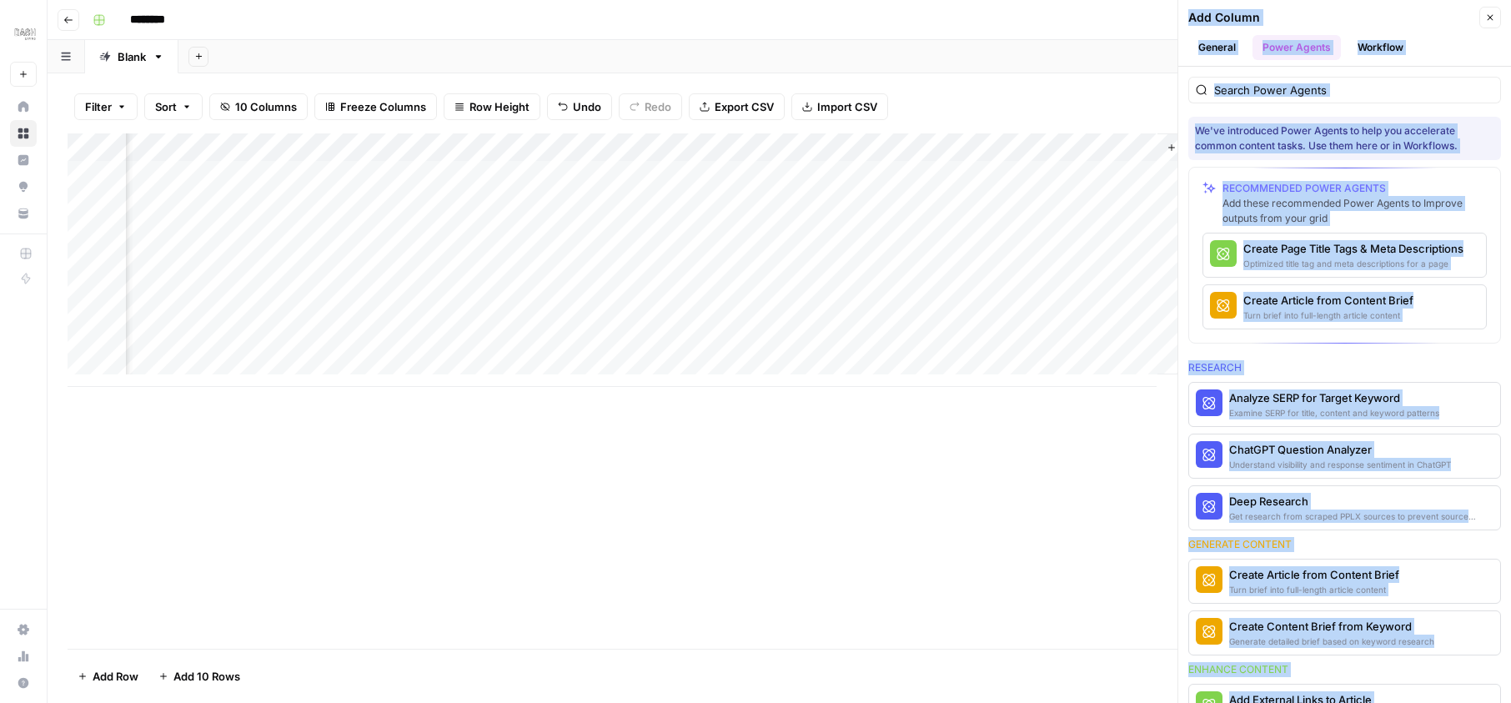
scroll to position [0, 863]
click at [956, 147] on div "Add Column" at bounding box center [779, 259] width 1423 height 253
click at [906, 314] on span "Remove Column" at bounding box center [949, 311] width 146 height 17
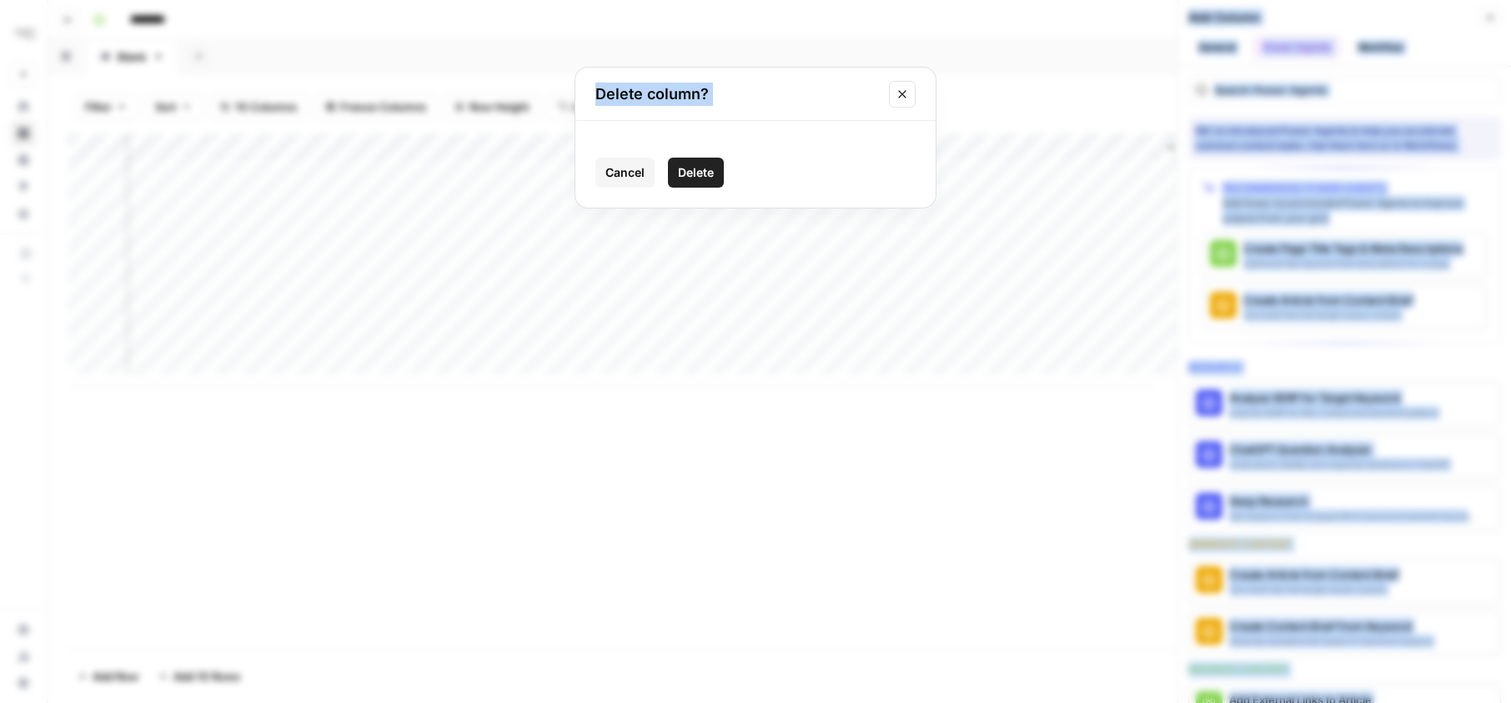
click at [712, 177] on span "Delete" at bounding box center [696, 172] width 36 height 17
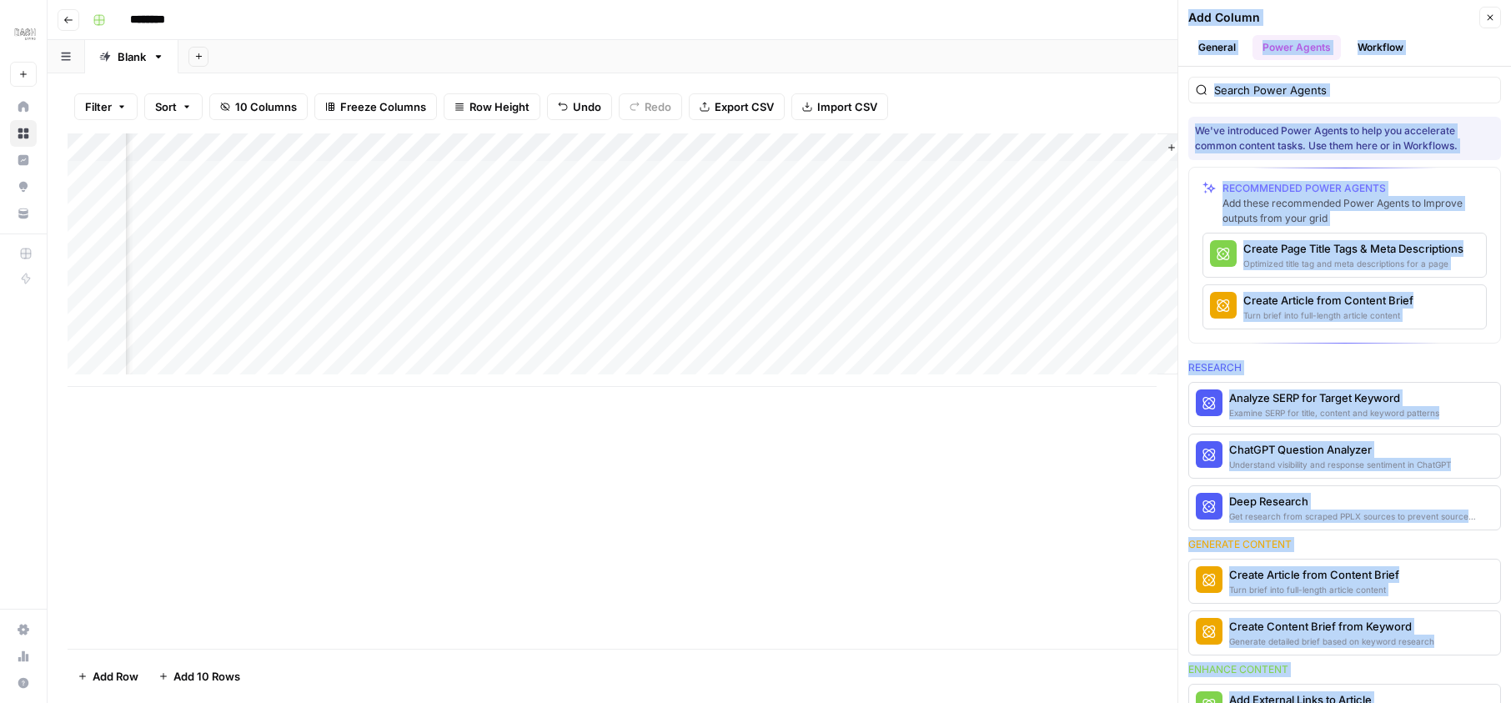
scroll to position [0, 713]
click at [907, 151] on div "Add Column" at bounding box center [779, 259] width 1423 height 253
click at [907, 312] on span "Remove Column" at bounding box center [949, 311] width 146 height 17
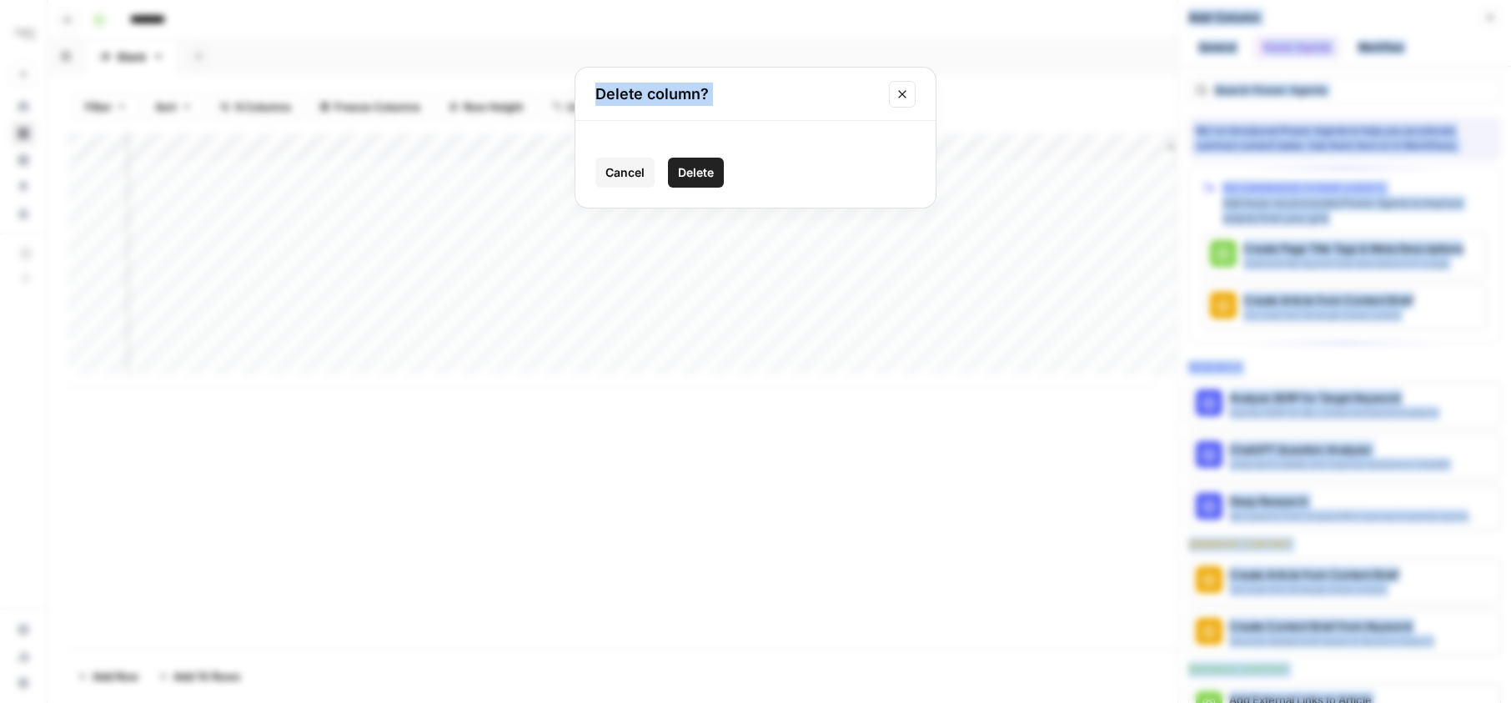
click at [689, 180] on span "Delete" at bounding box center [696, 172] width 36 height 17
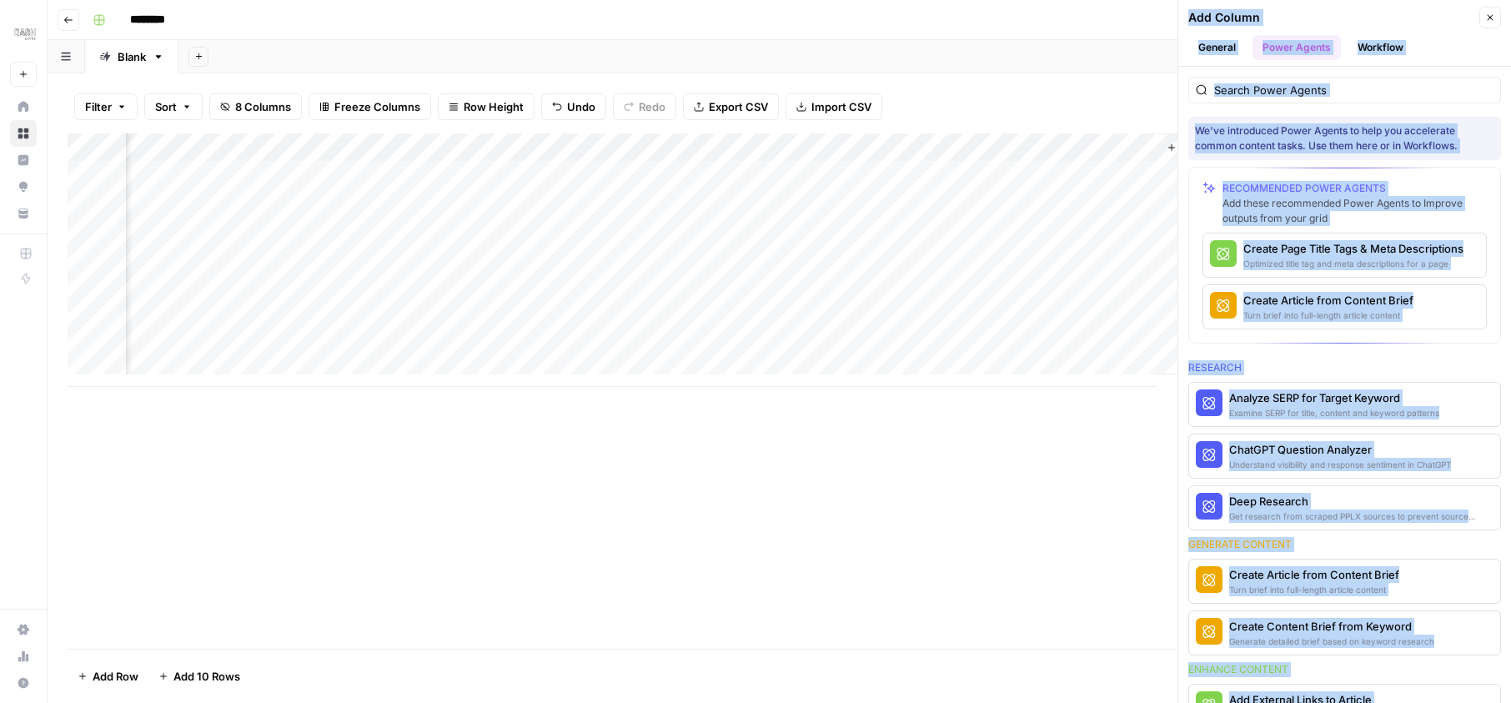
scroll to position [0, 563]
click at [1035, 147] on div "Add Column" at bounding box center [779, 259] width 1423 height 253
click at [1034, 308] on span "Remove Column" at bounding box center [1099, 311] width 146 height 17
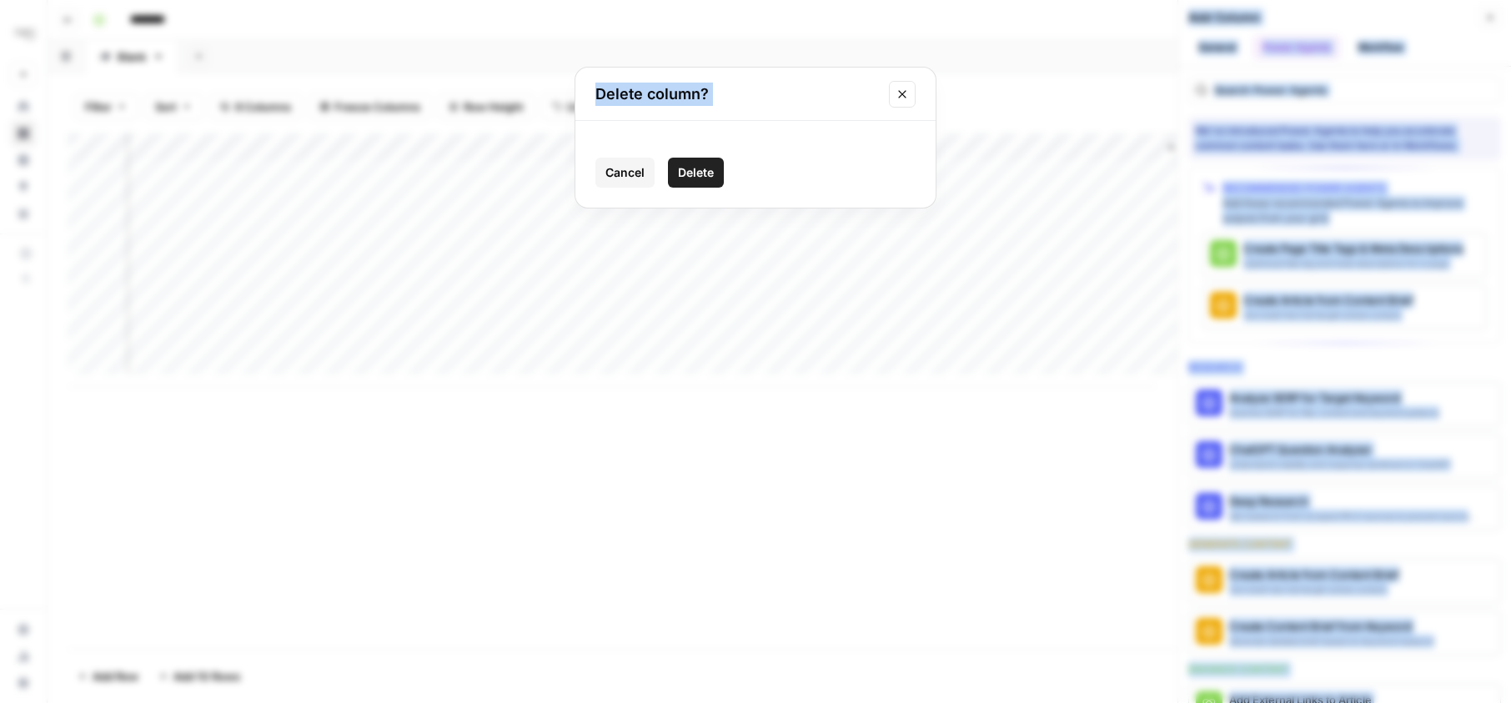
click at [715, 183] on button "Delete" at bounding box center [696, 173] width 56 height 30
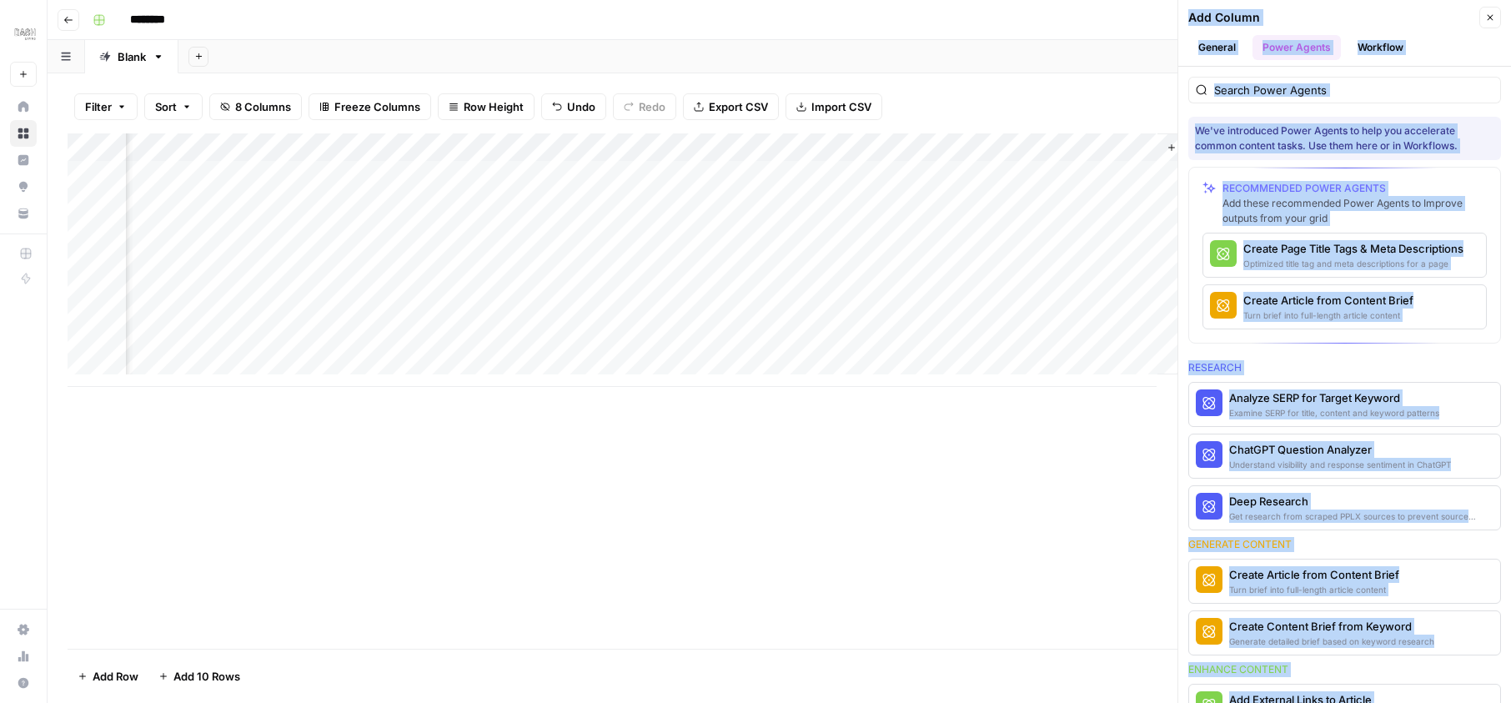
scroll to position [0, 413]
click at [937, 153] on div "Add Column" at bounding box center [779, 259] width 1423 height 253
click at [916, 304] on span "Remove Column" at bounding box center [949, 311] width 146 height 17
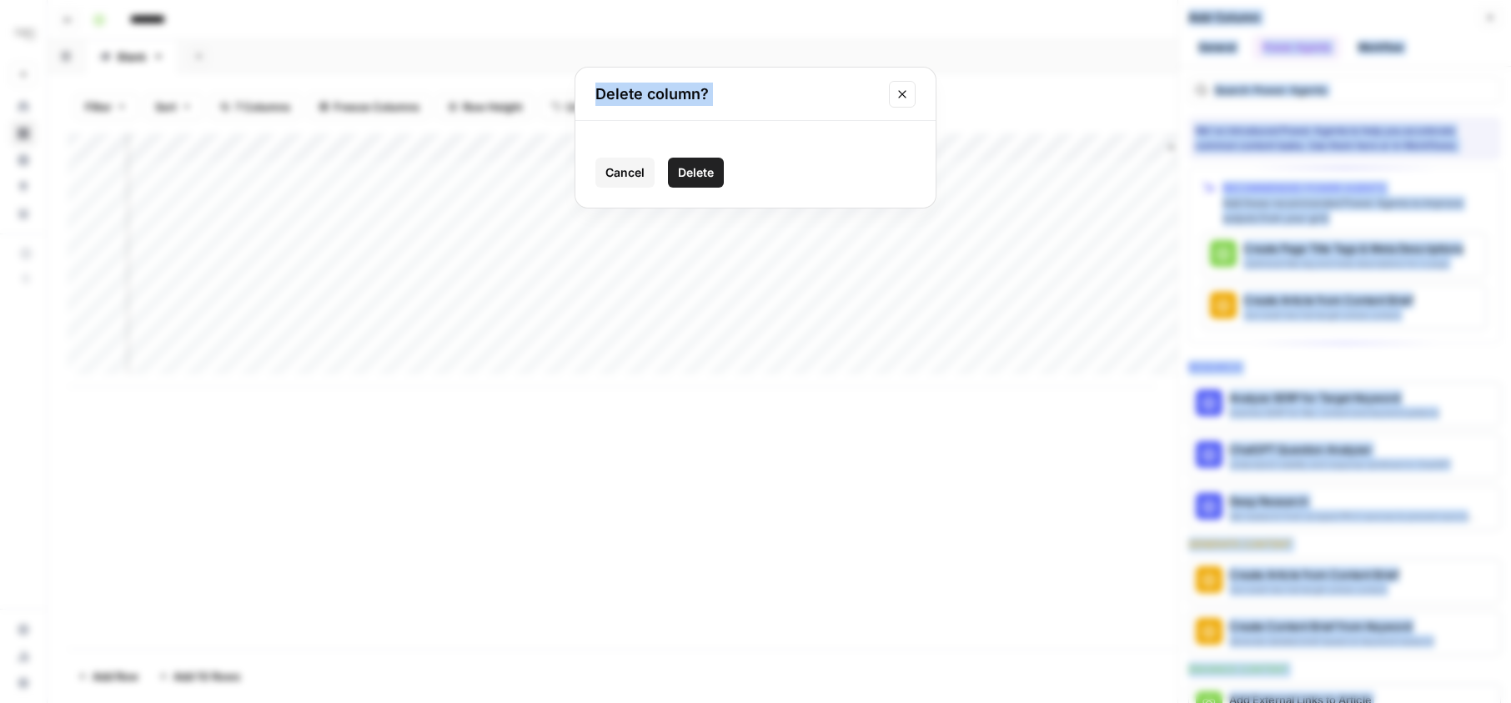
drag, startPoint x: 1097, startPoint y: 148, endPoint x: 691, endPoint y: 168, distance: 405.7
click at [691, 168] on span "Delete" at bounding box center [696, 172] width 36 height 17
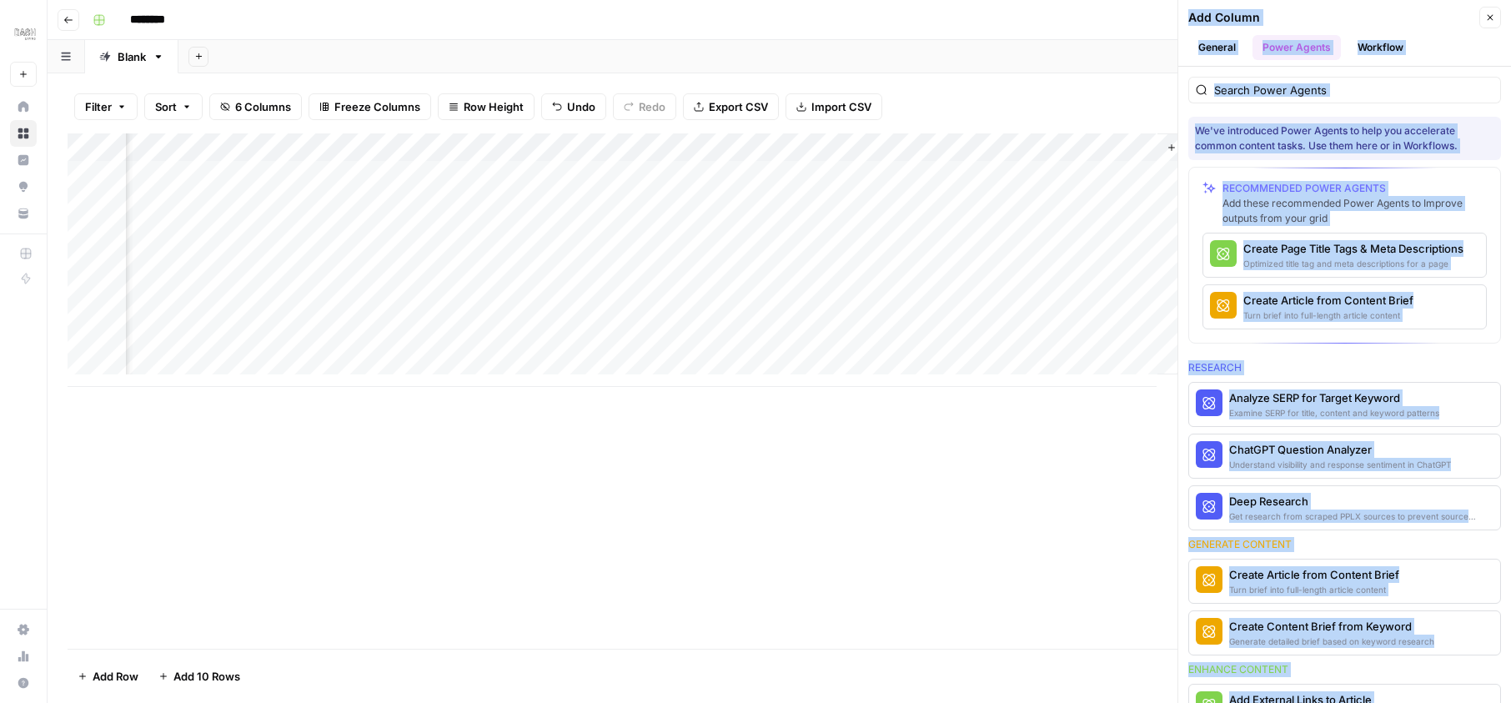
scroll to position [0, 263]
click at [927, 145] on div "Add Column" at bounding box center [779, 259] width 1423 height 253
drag, startPoint x: 691, startPoint y: 168, endPoint x: 790, endPoint y: 372, distance: 226.0
click at [790, 372] on span "Remove Column" at bounding box center [859, 372] width 146 height 17
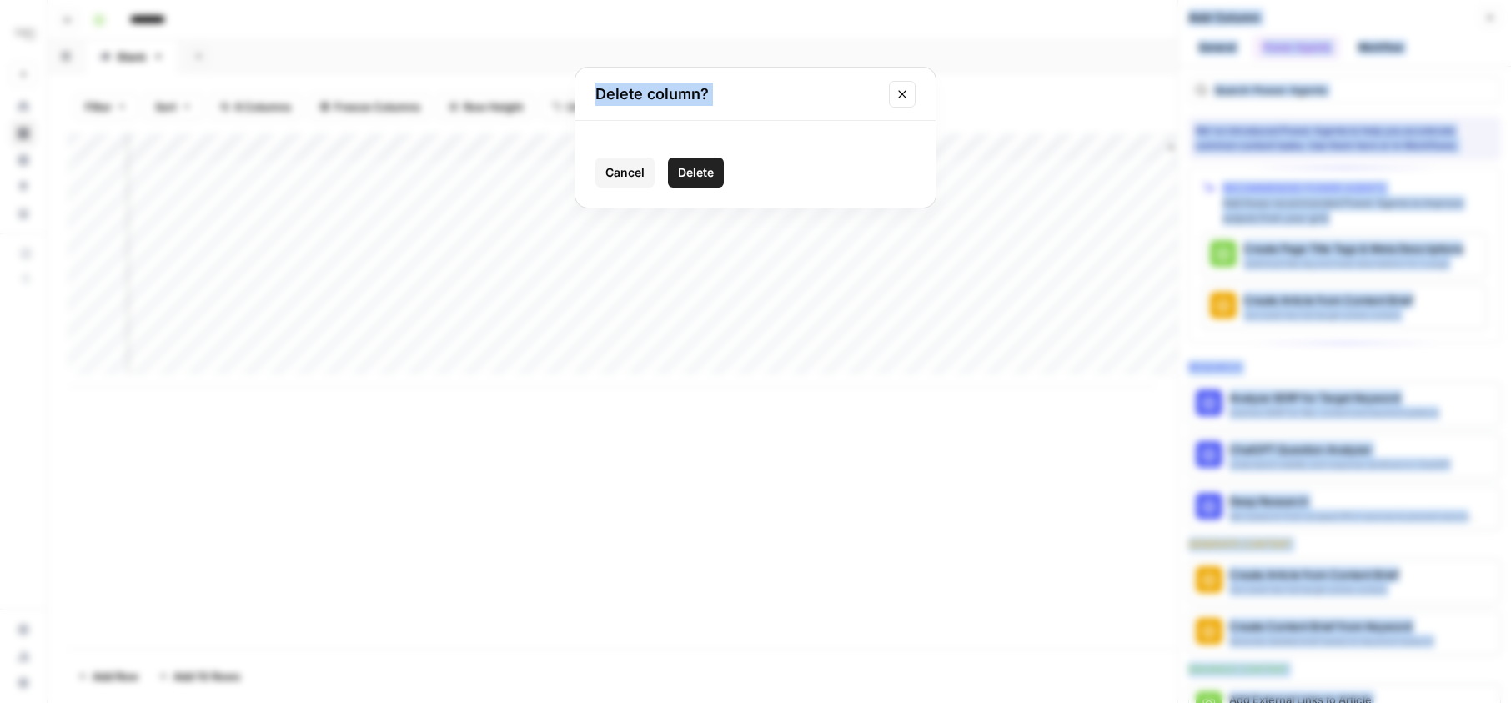
click at [680, 184] on button "Delete" at bounding box center [696, 173] width 56 height 30
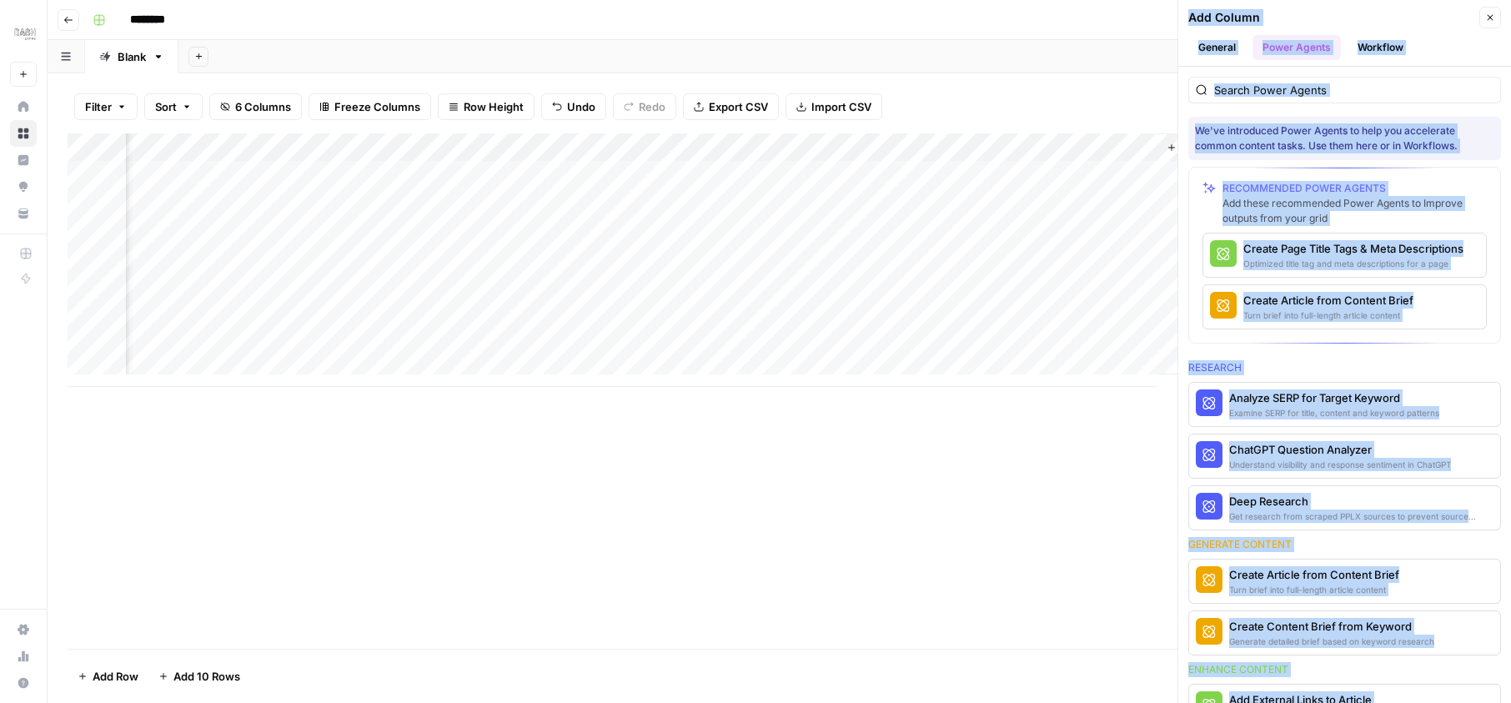
scroll to position [0, 23]
click at [1054, 150] on div "Add Column" at bounding box center [779, 259] width 1423 height 253
click at [1027, 310] on span "Remove Column" at bounding box center [1099, 311] width 146 height 17
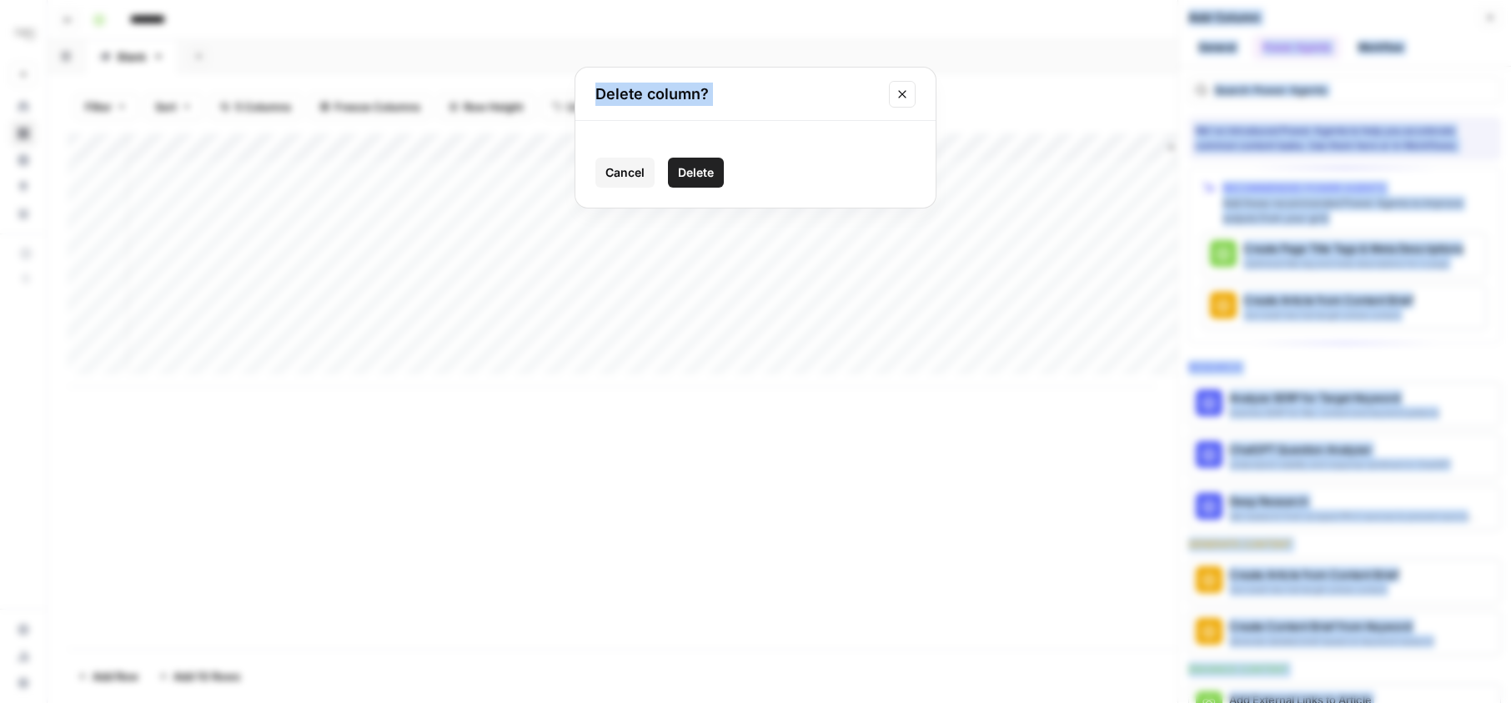
click at [716, 171] on button "Delete" at bounding box center [696, 173] width 56 height 30
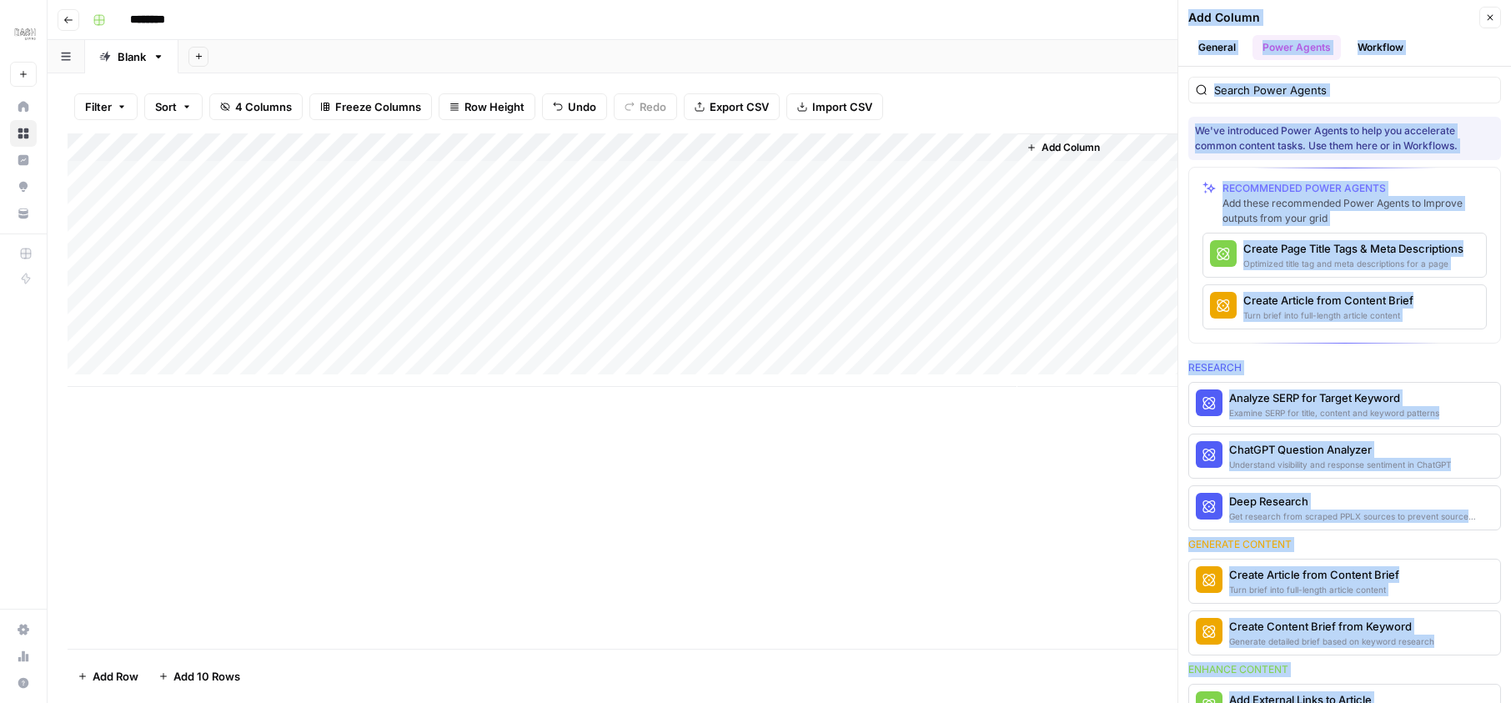
scroll to position [0, 0]
click at [454, 148] on div "Add Column" at bounding box center [779, 259] width 1423 height 253
drag, startPoint x: 790, startPoint y: 372, endPoint x: 411, endPoint y: 371, distance: 378.6
click at [411, 371] on span "Remove Column" at bounding box center [472, 372] width 146 height 17
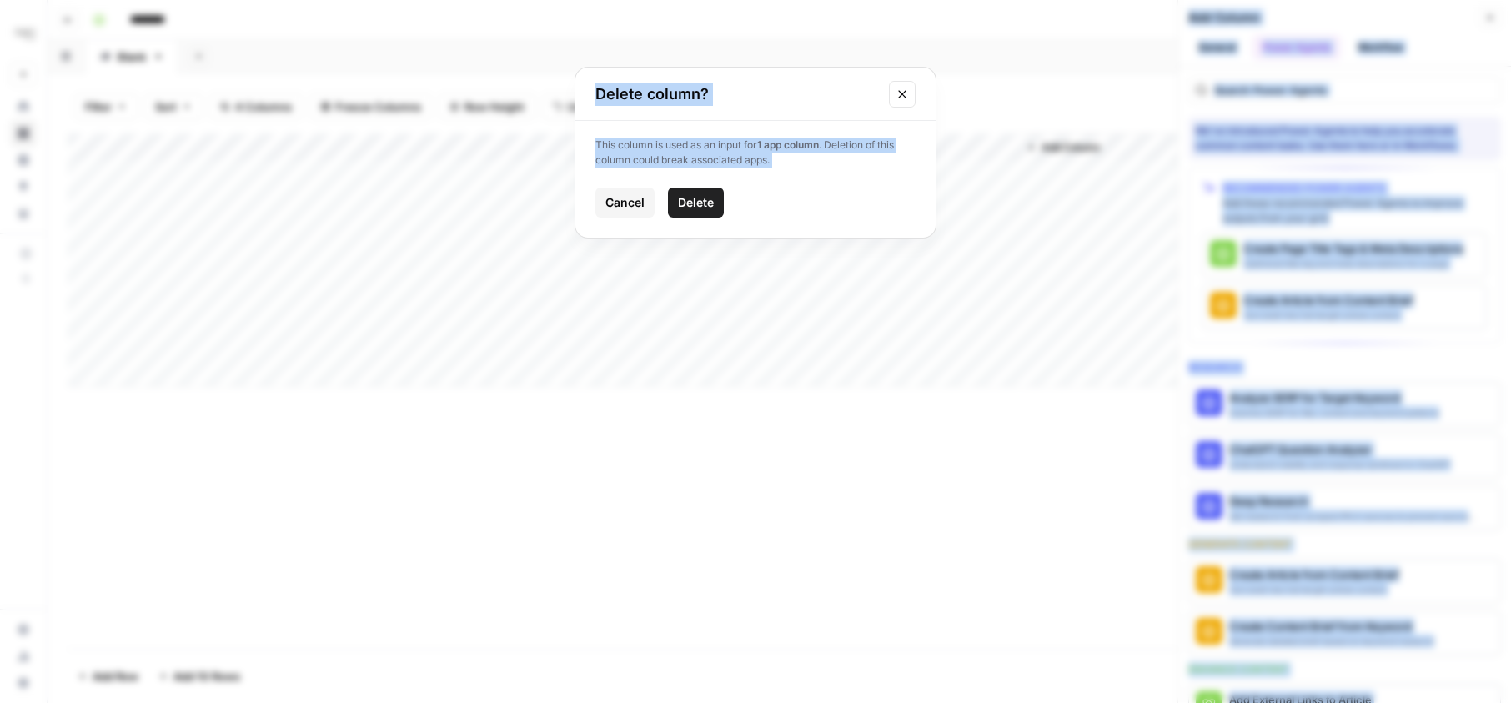
click at [702, 206] on span "Delete" at bounding box center [696, 202] width 36 height 17
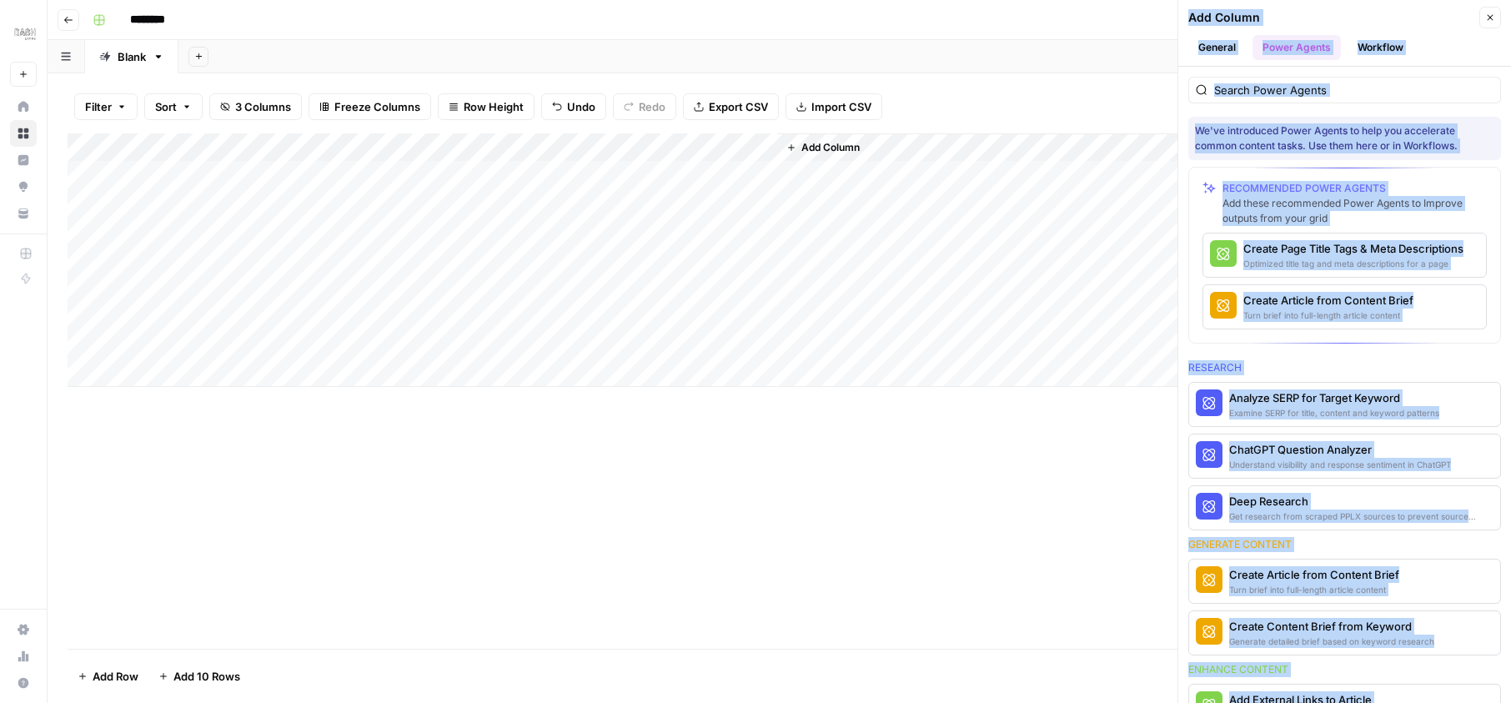
click at [525, 145] on div "Add Column" at bounding box center [779, 259] width 1423 height 253
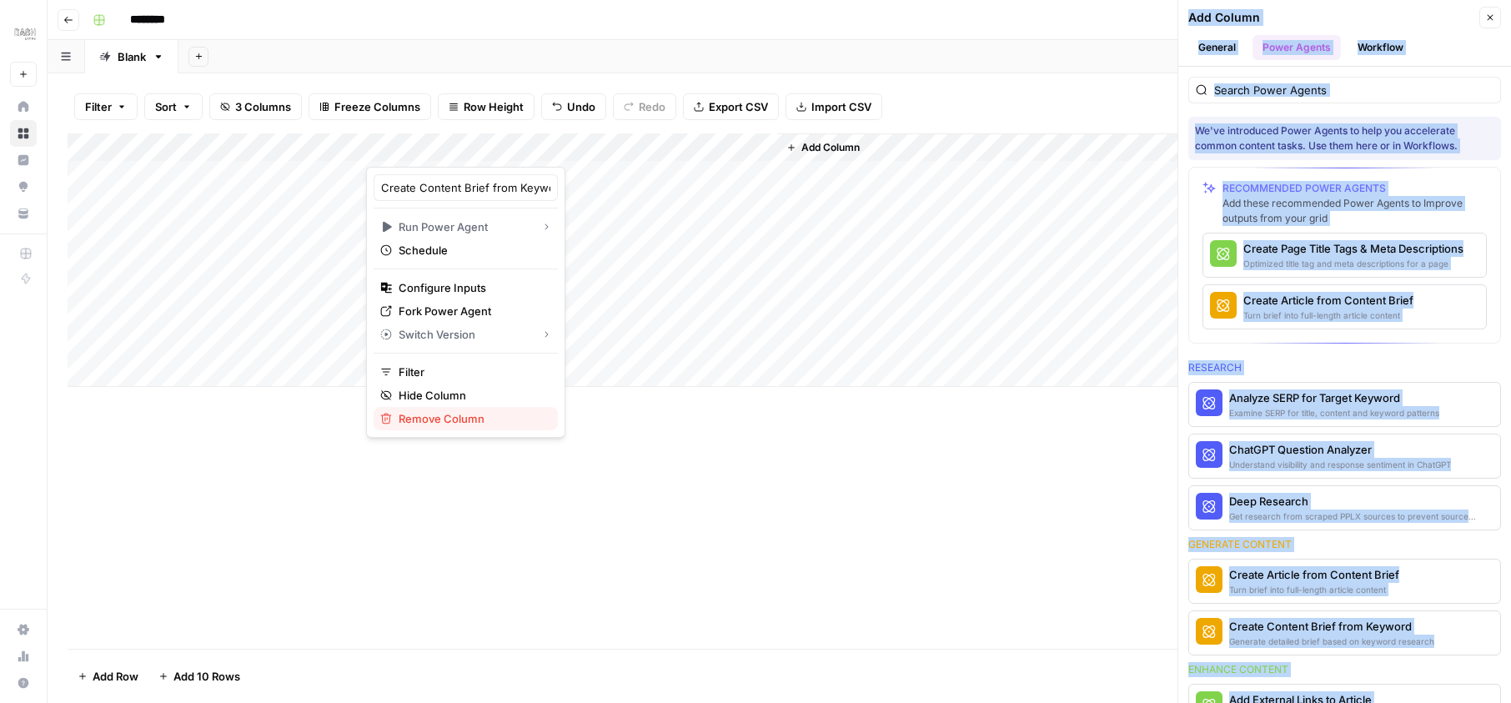
click at [424, 414] on span "Remove Column" at bounding box center [472, 418] width 146 height 17
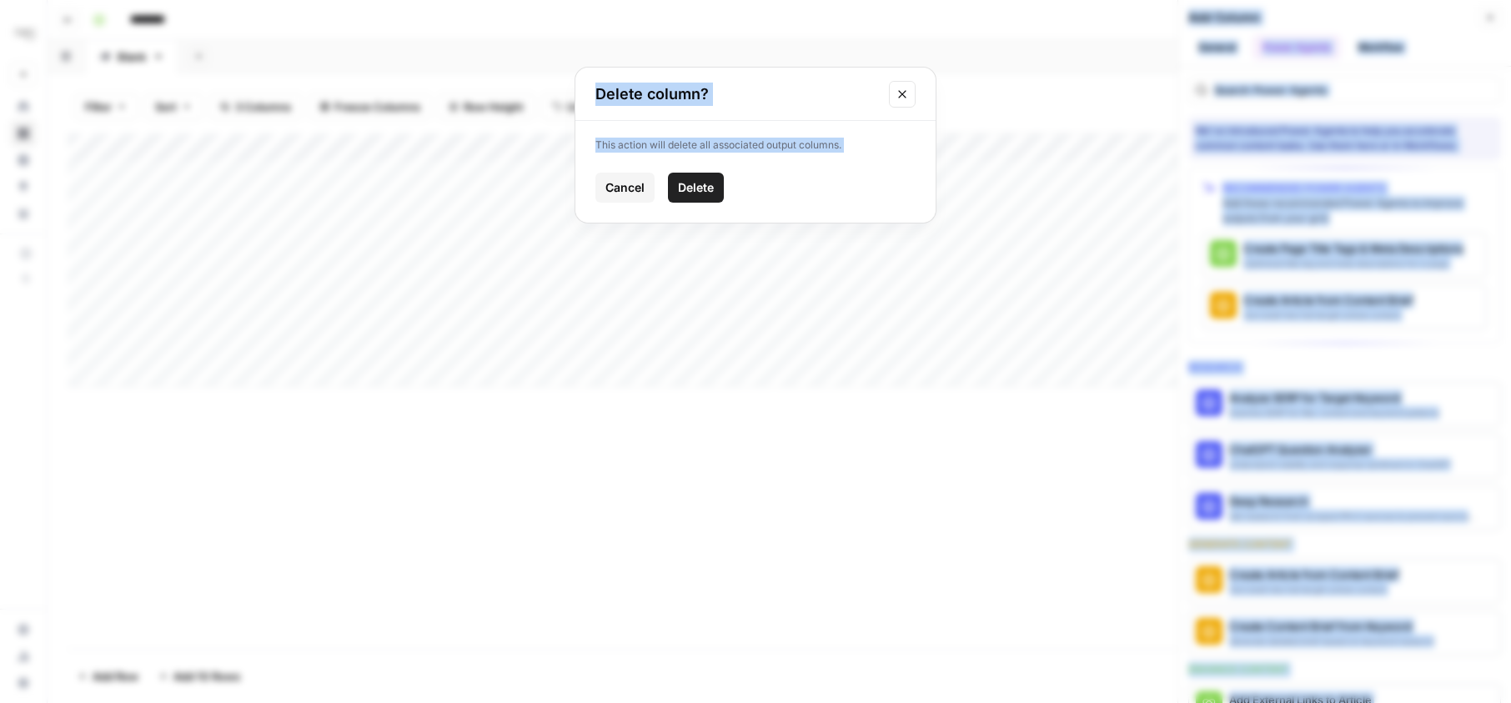
drag, startPoint x: 411, startPoint y: 371, endPoint x: 697, endPoint y: 191, distance: 338.0
click at [697, 191] on span "Delete" at bounding box center [696, 187] width 36 height 17
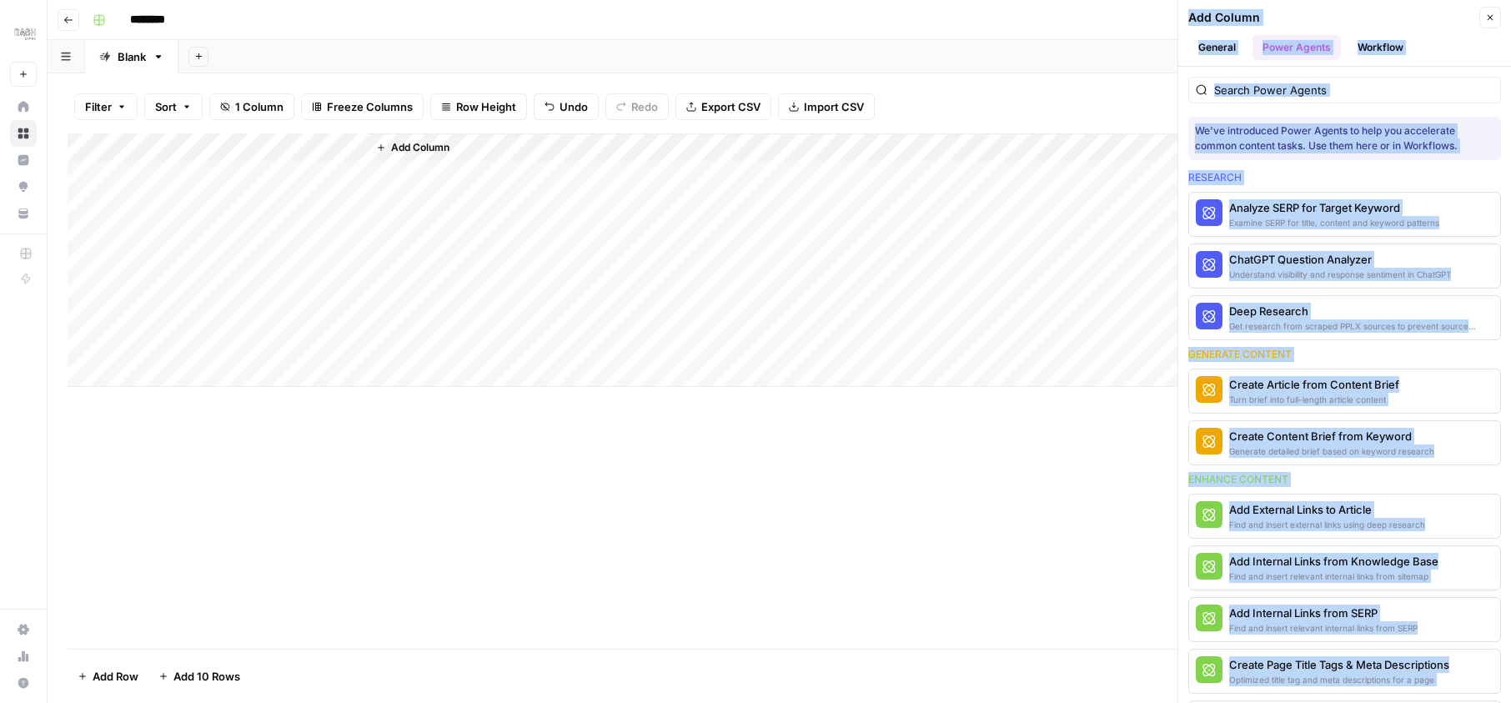
click at [1287, 228] on div "Examine SERP for title, content and keyword patterns" at bounding box center [1334, 222] width 210 height 13
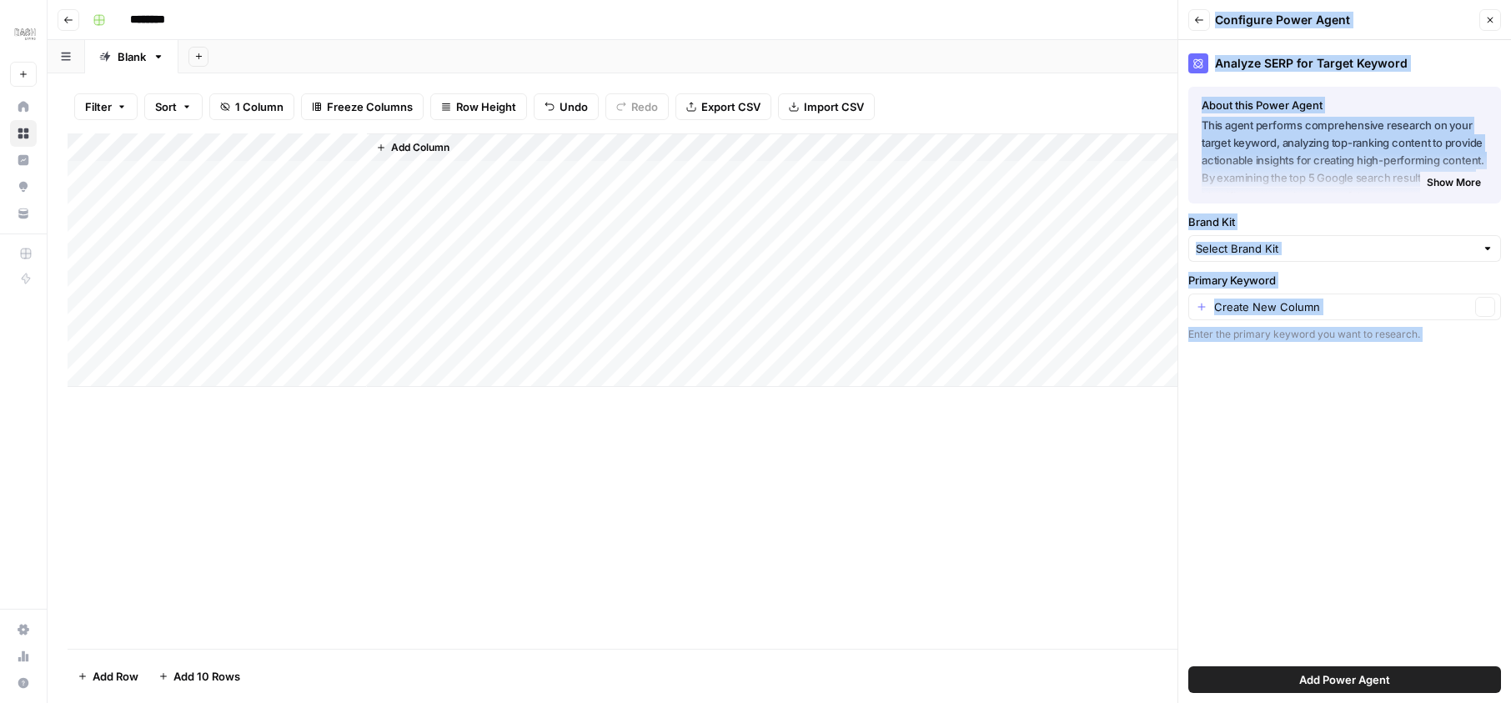
type input "Dash Living (JP-EN)"
click at [1299, 312] on input "Primary Keyword" at bounding box center [1342, 307] width 256 height 17
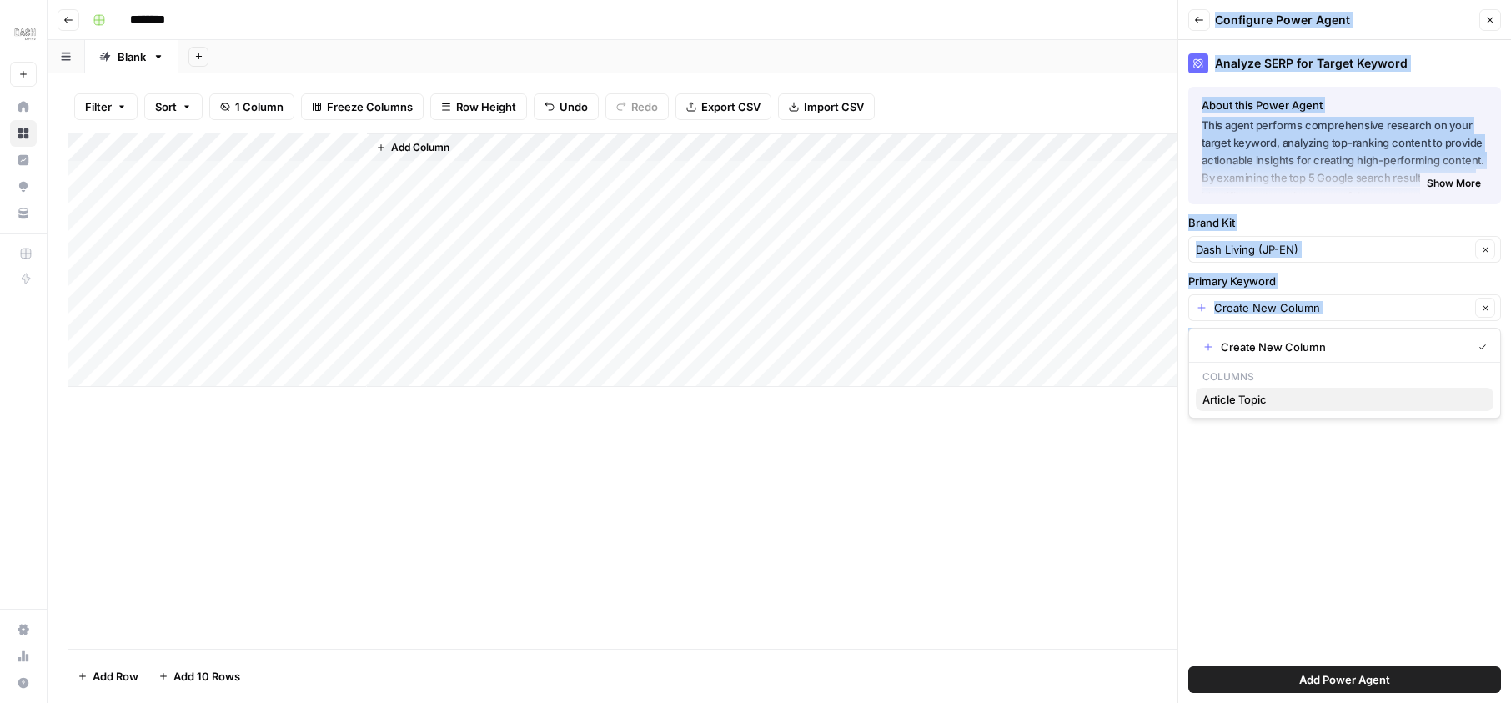
click at [1245, 402] on span "Article Topic" at bounding box center [1341, 399] width 278 height 17
type input "Article Topic"
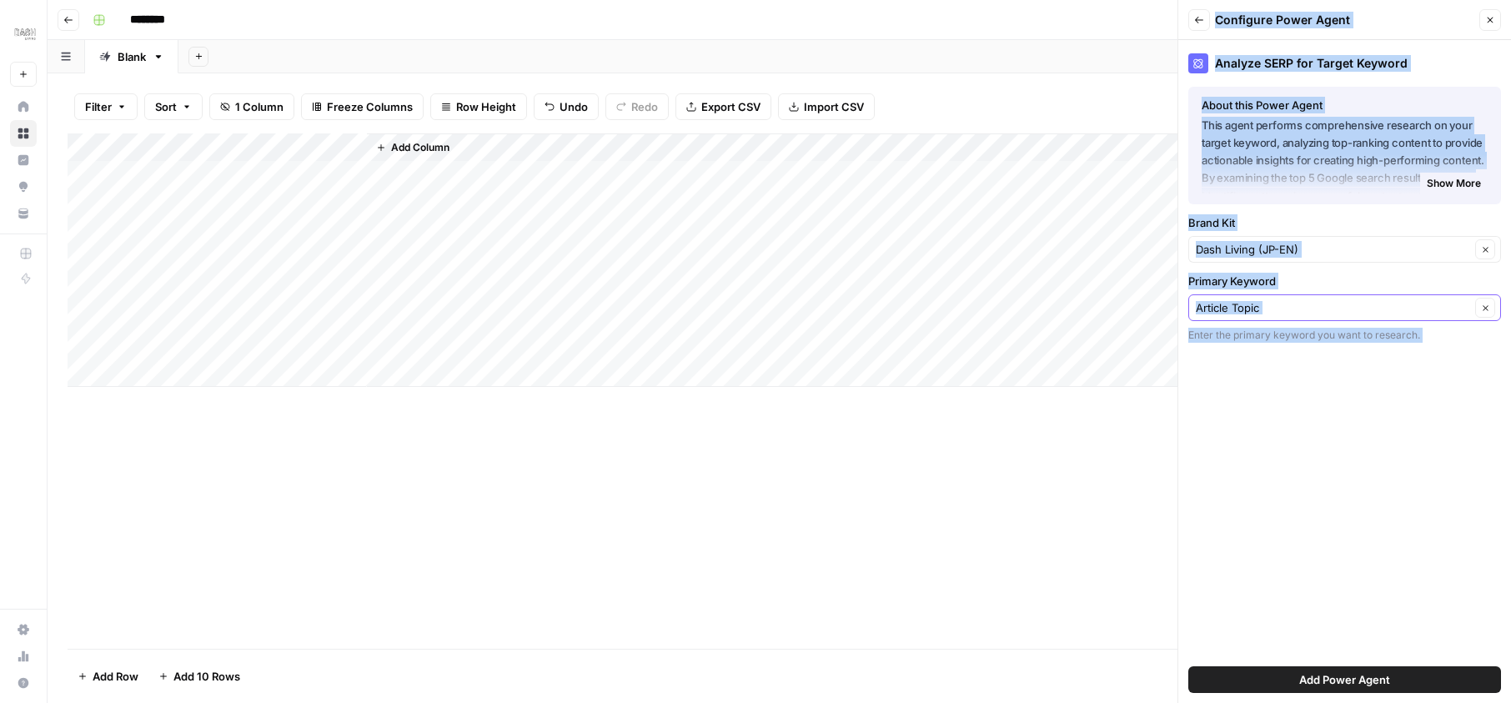
click at [1251, 301] on input "Primary Keyword" at bounding box center [1333, 307] width 274 height 17
click at [1238, 347] on span "Create New Column" at bounding box center [1350, 347] width 259 height 17
type input "Create New Column"
drag, startPoint x: 697, startPoint y: 191, endPoint x: 1295, endPoint y: 682, distance: 773.7
click at [1295, 682] on button "Add Power Agent" at bounding box center [1344, 679] width 313 height 27
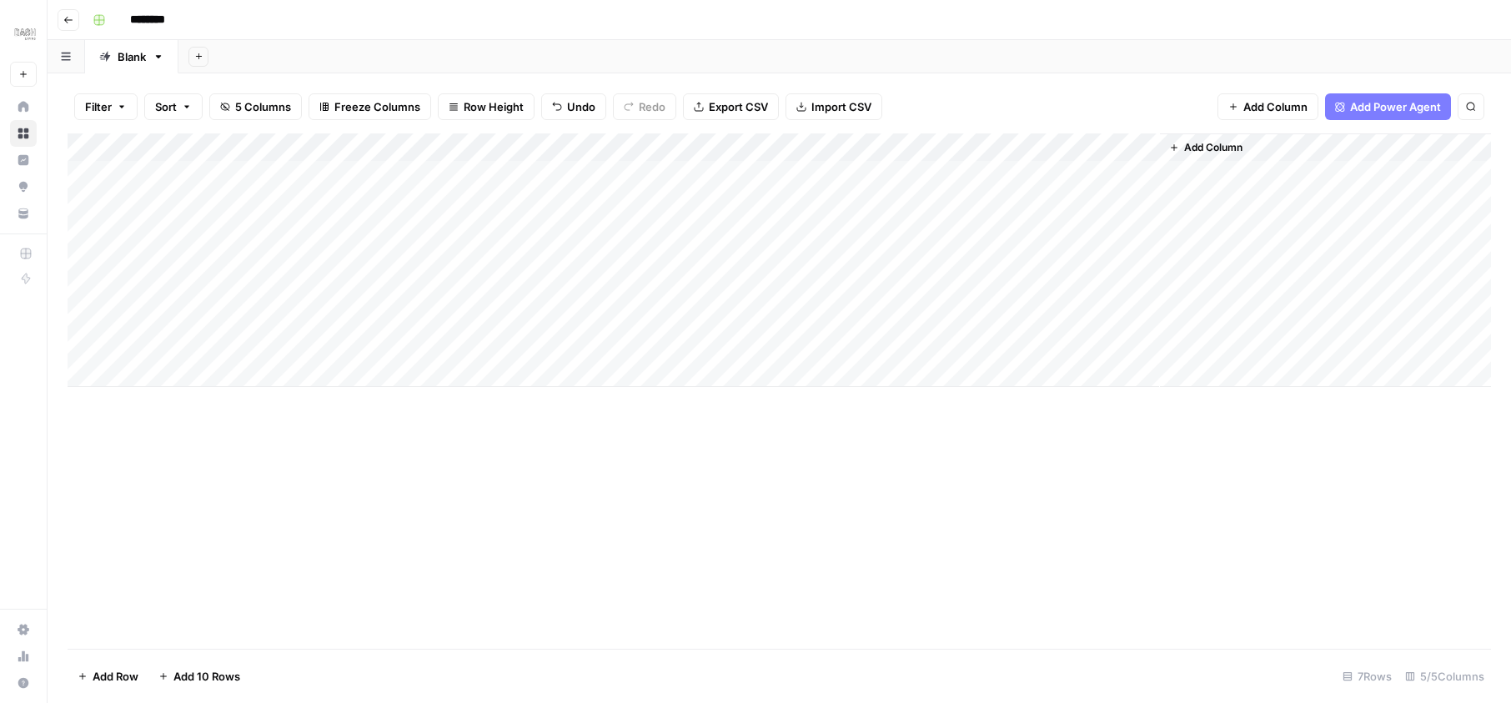
click at [478, 174] on div "Add Column" at bounding box center [779, 259] width 1423 height 253
click at [478, 176] on div "Add Column" at bounding box center [779, 259] width 1423 height 253
click at [478, 176] on textarea at bounding box center [498, 175] width 267 height 23
click at [372, 177] on textarea "******" at bounding box center [498, 175] width 267 height 23
click at [431, 173] on textarea "**********" at bounding box center [498, 175] width 267 height 23
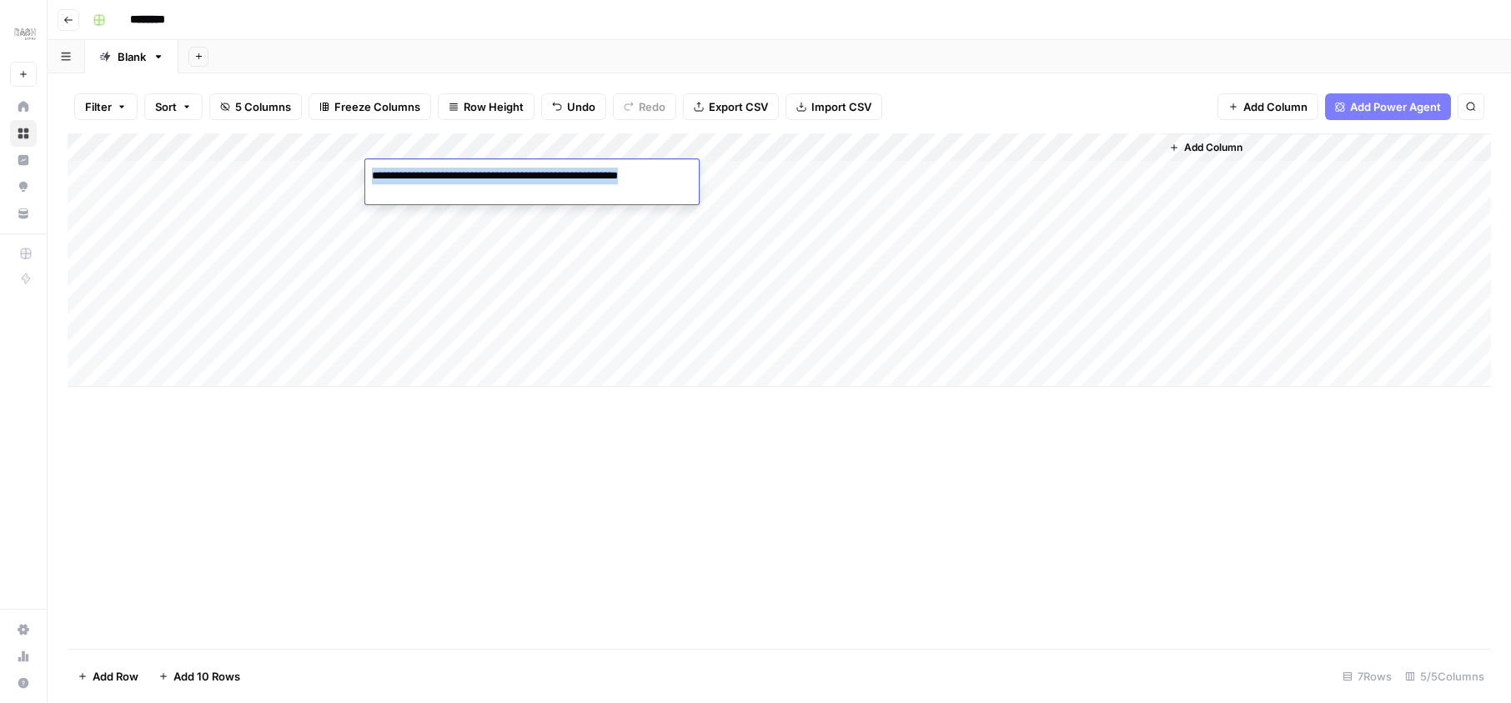
drag, startPoint x: 1295, startPoint y: 682, endPoint x: 370, endPoint y: 177, distance: 1053.8
click at [370, 177] on textarea "**********" at bounding box center [520, 175] width 310 height 23
type textarea "**********"
click at [531, 495] on div "Add Column" at bounding box center [779, 390] width 1423 height 515
click at [621, 175] on div "Add Column" at bounding box center [779, 259] width 1423 height 253
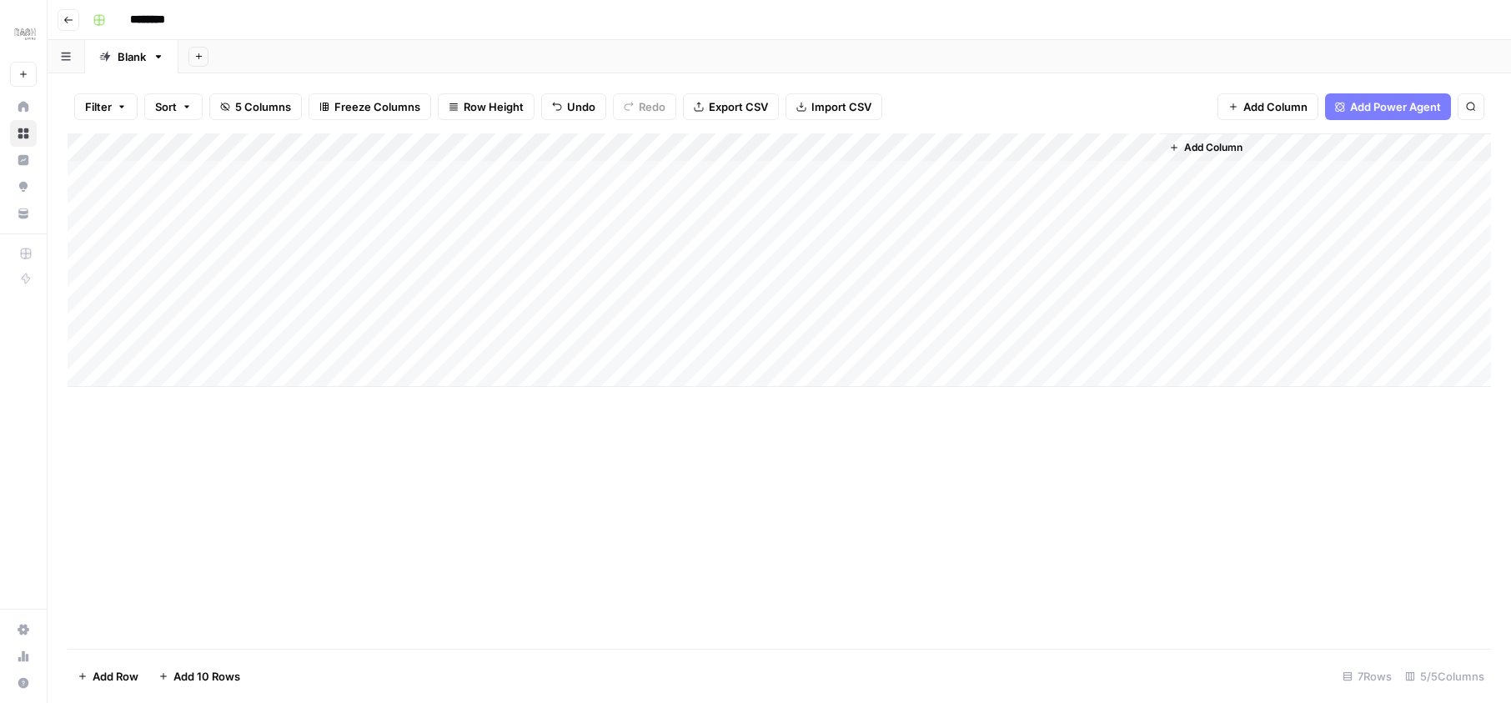
click at [726, 174] on div "Add Column" at bounding box center [779, 259] width 1423 height 253
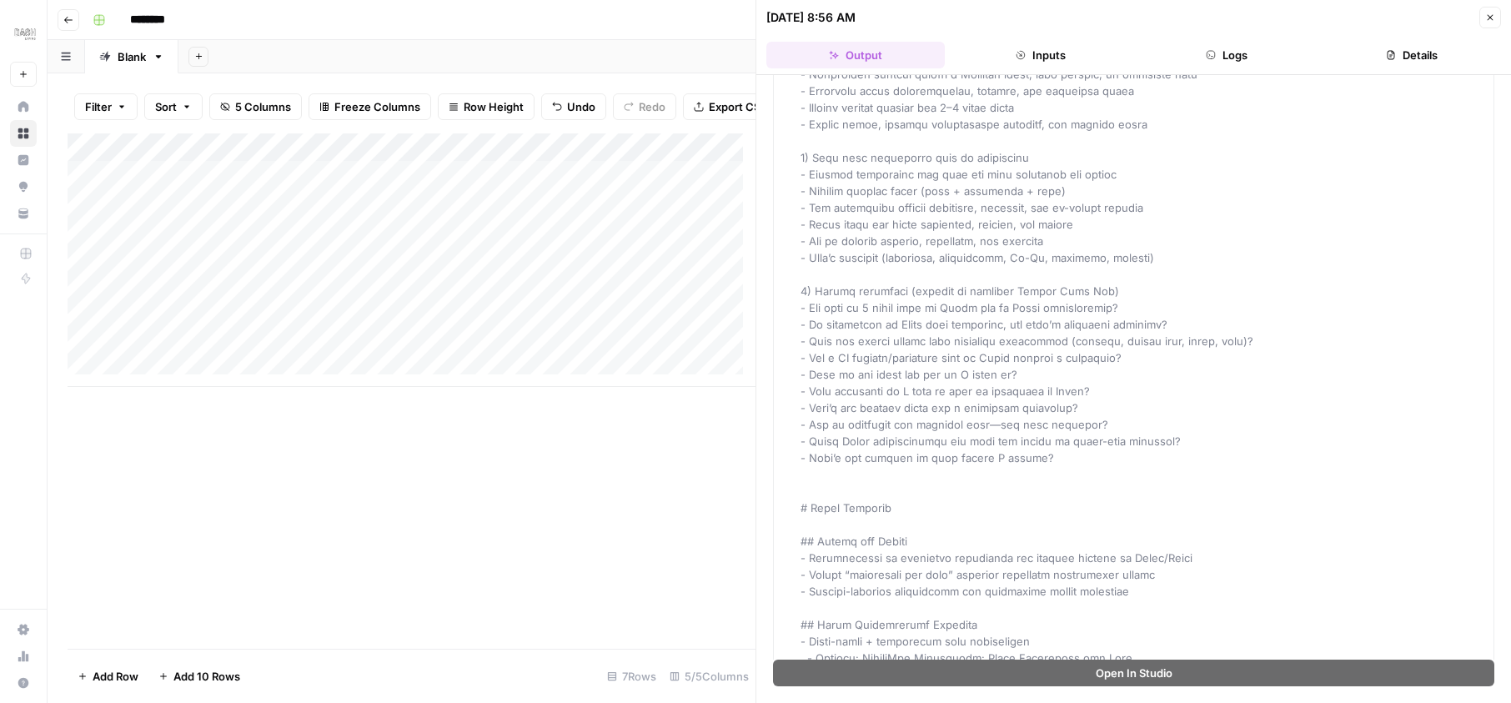
scroll to position [500, 0]
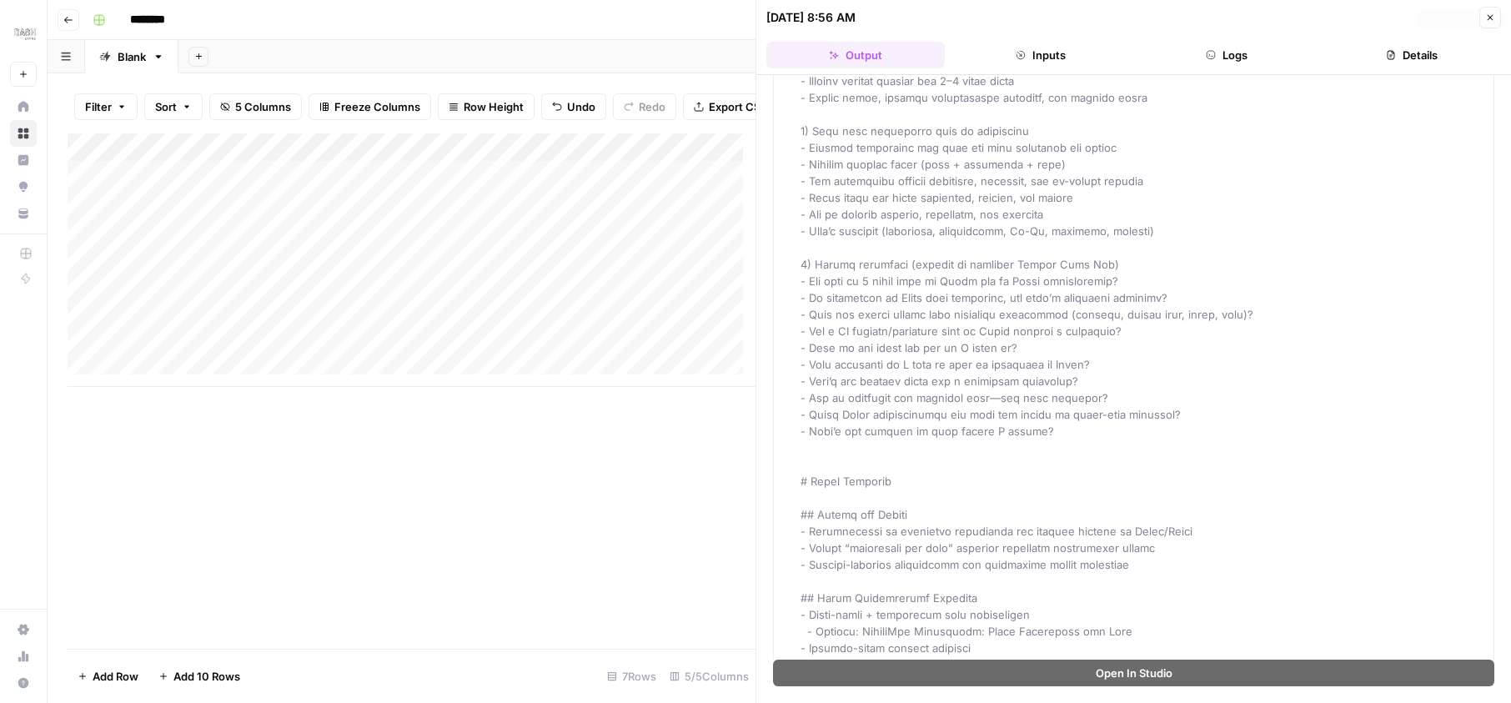
drag, startPoint x: 933, startPoint y: 365, endPoint x: 1033, endPoint y: 365, distance: 100.1
click at [1062, 54] on button "Inputs" at bounding box center [1040, 55] width 178 height 27
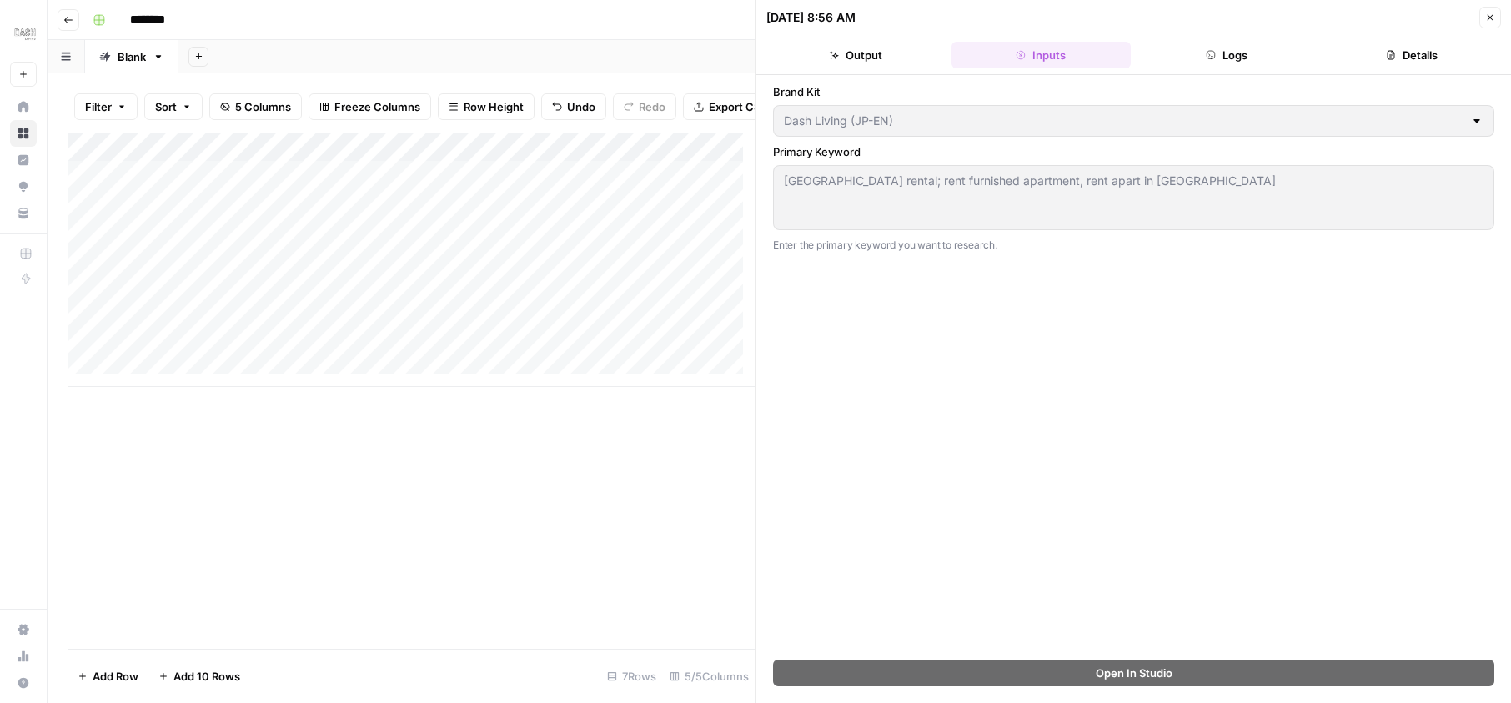
scroll to position [0, 0]
click at [884, 50] on button "Output" at bounding box center [855, 55] width 178 height 27
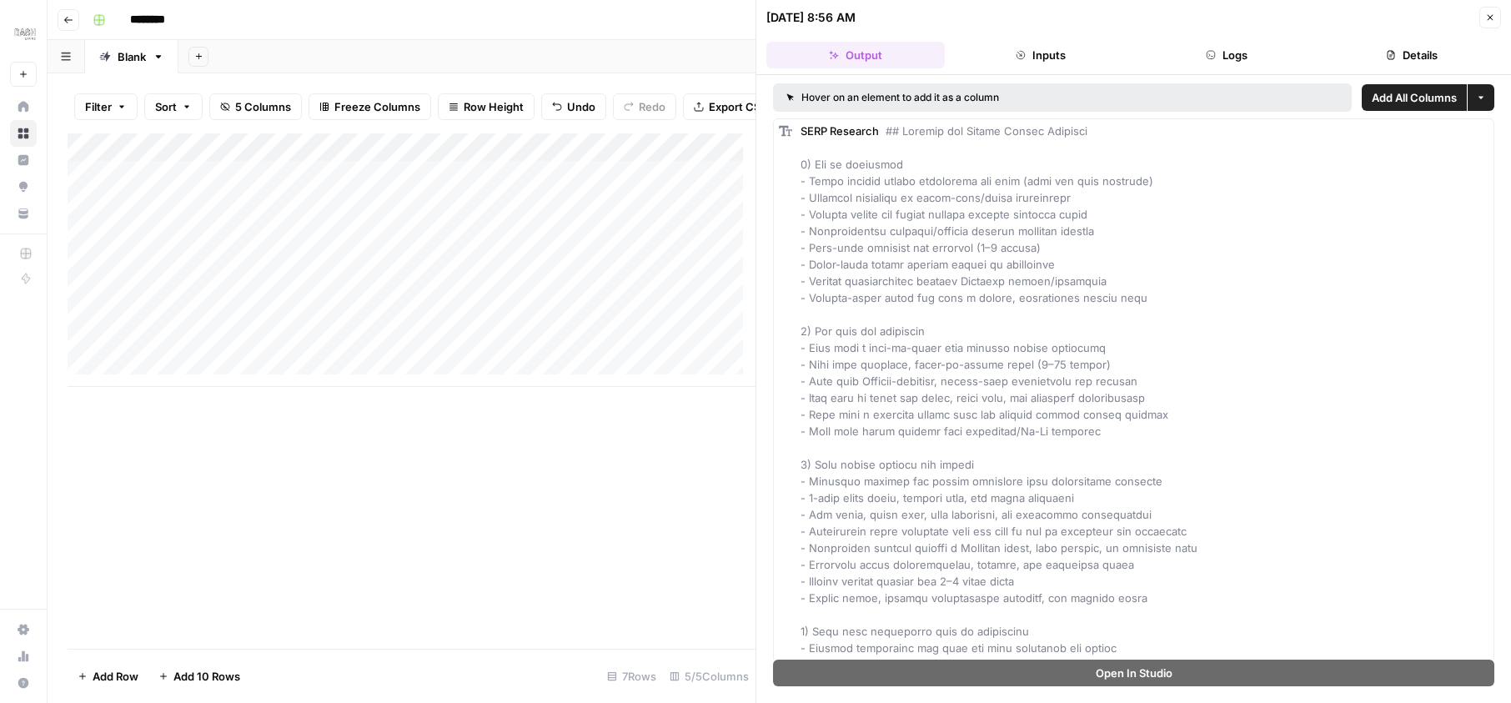
click at [1488, 16] on icon "button" at bounding box center [1490, 18] width 10 height 10
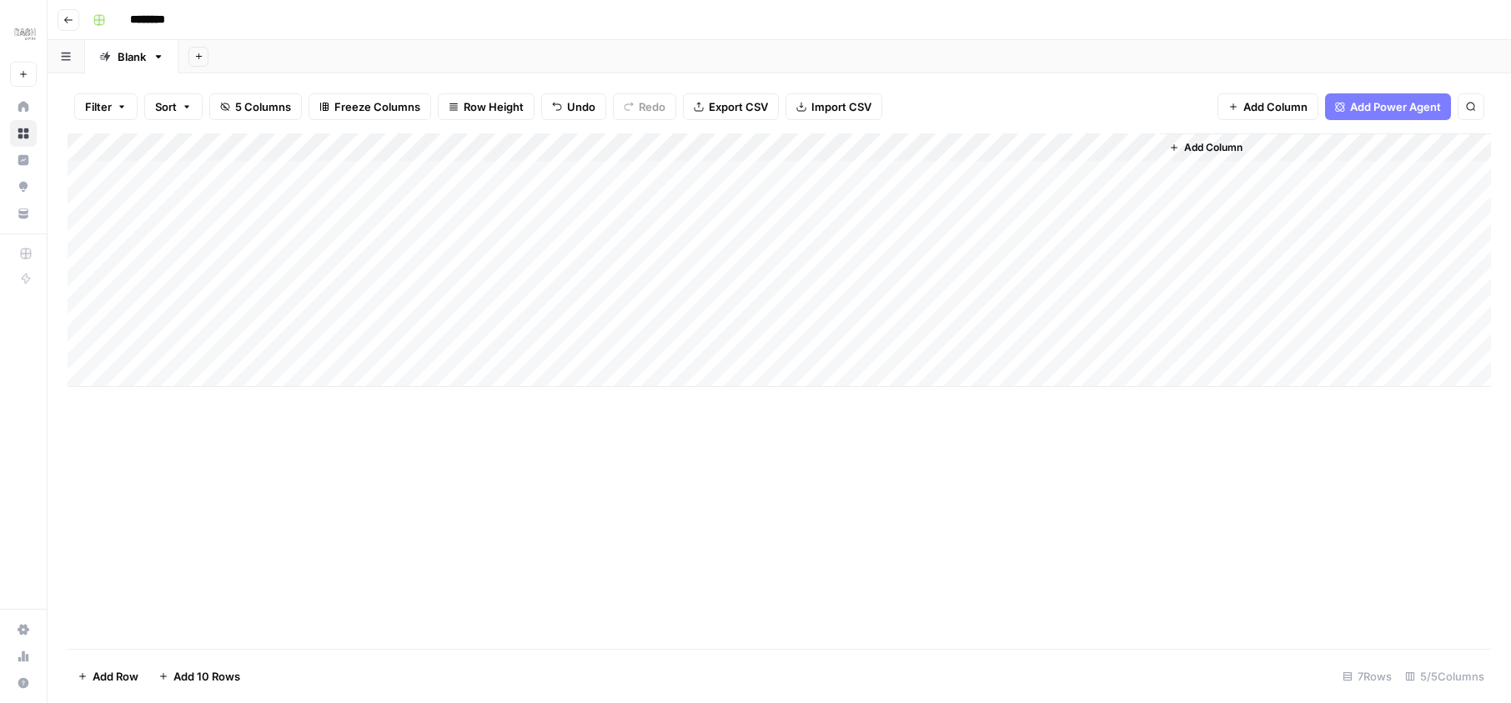
click at [959, 179] on div "Add Column" at bounding box center [779, 259] width 1423 height 253
click at [1081, 166] on div "Add Column" at bounding box center [779, 259] width 1423 height 253
click at [1081, 179] on div "Add Column" at bounding box center [779, 259] width 1423 height 253
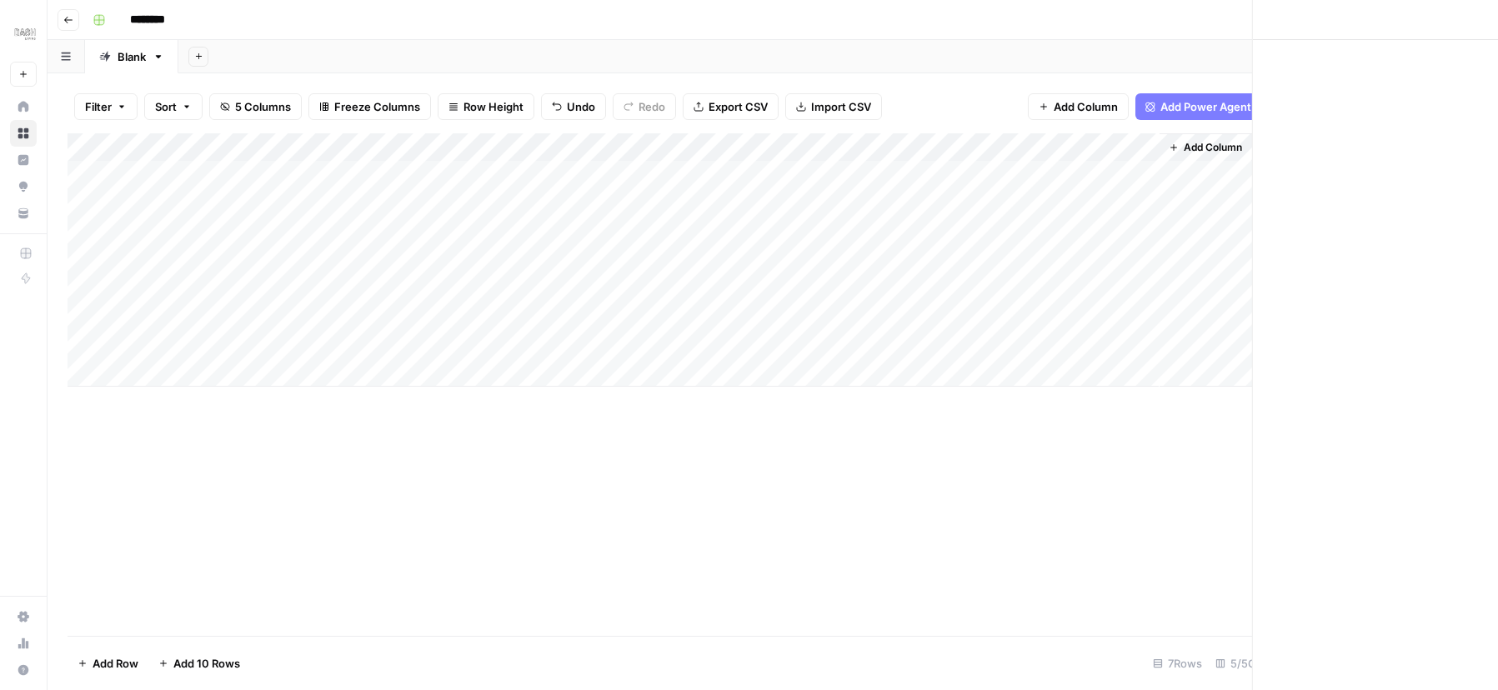
click at [1081, 179] on div at bounding box center [1084, 174] width 153 height 31
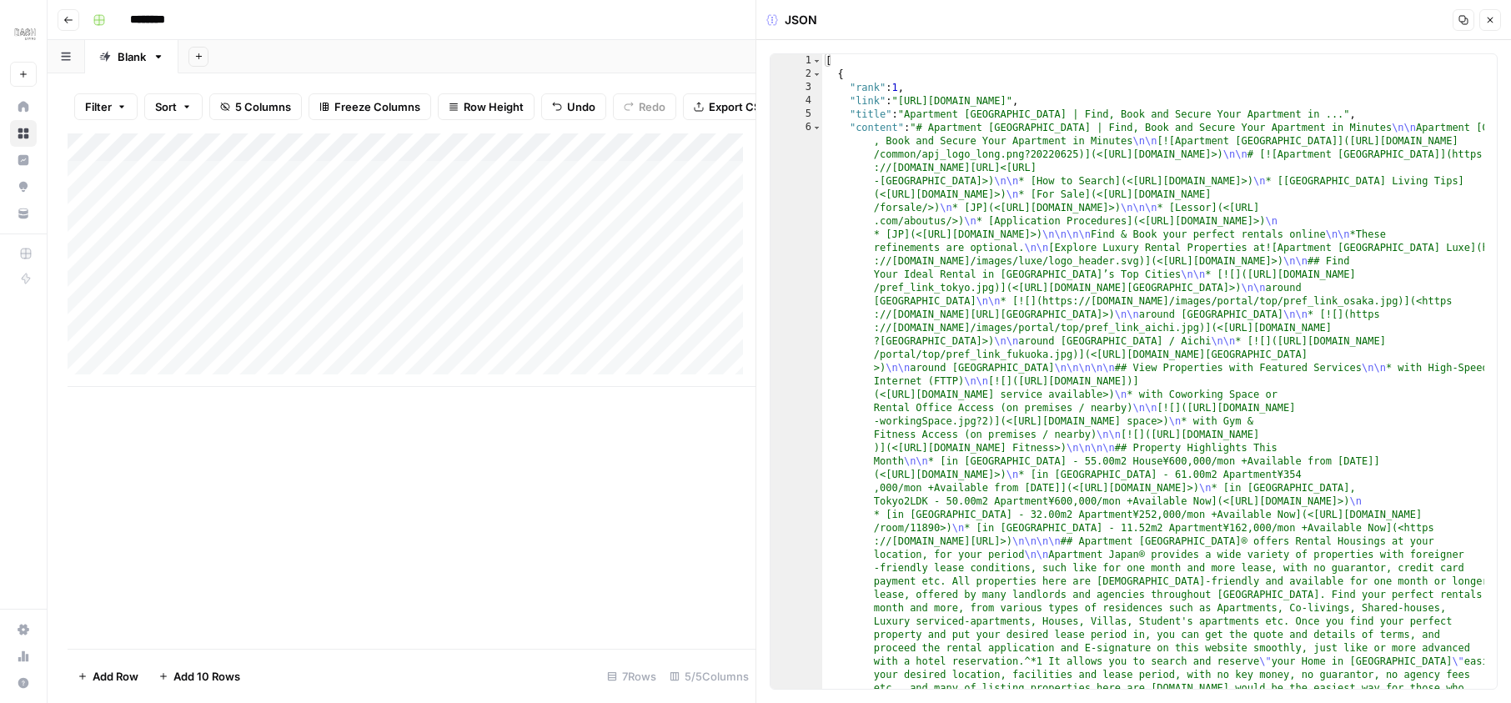
click at [1489, 22] on icon "button" at bounding box center [1490, 20] width 10 height 10
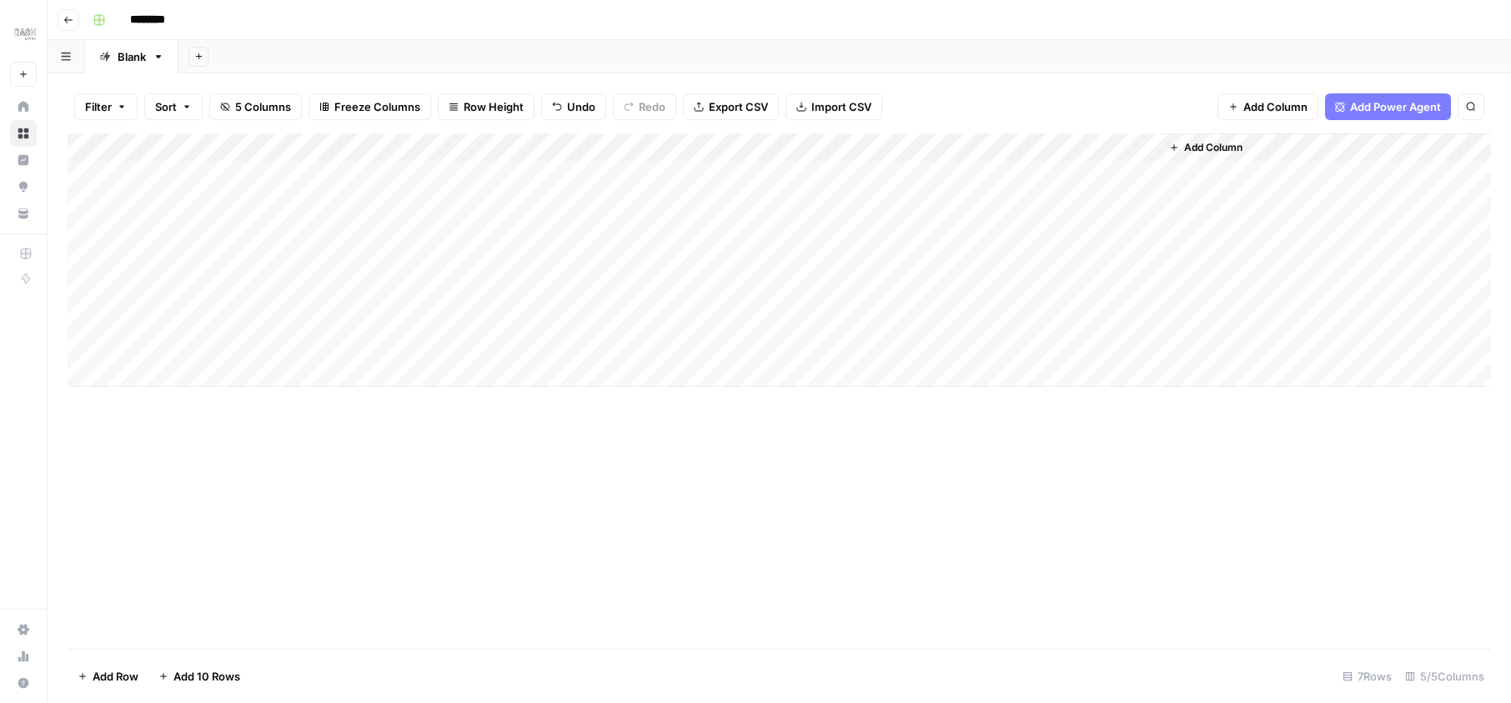
click at [1354, 113] on span "Add Power Agent" at bounding box center [1395, 106] width 91 height 17
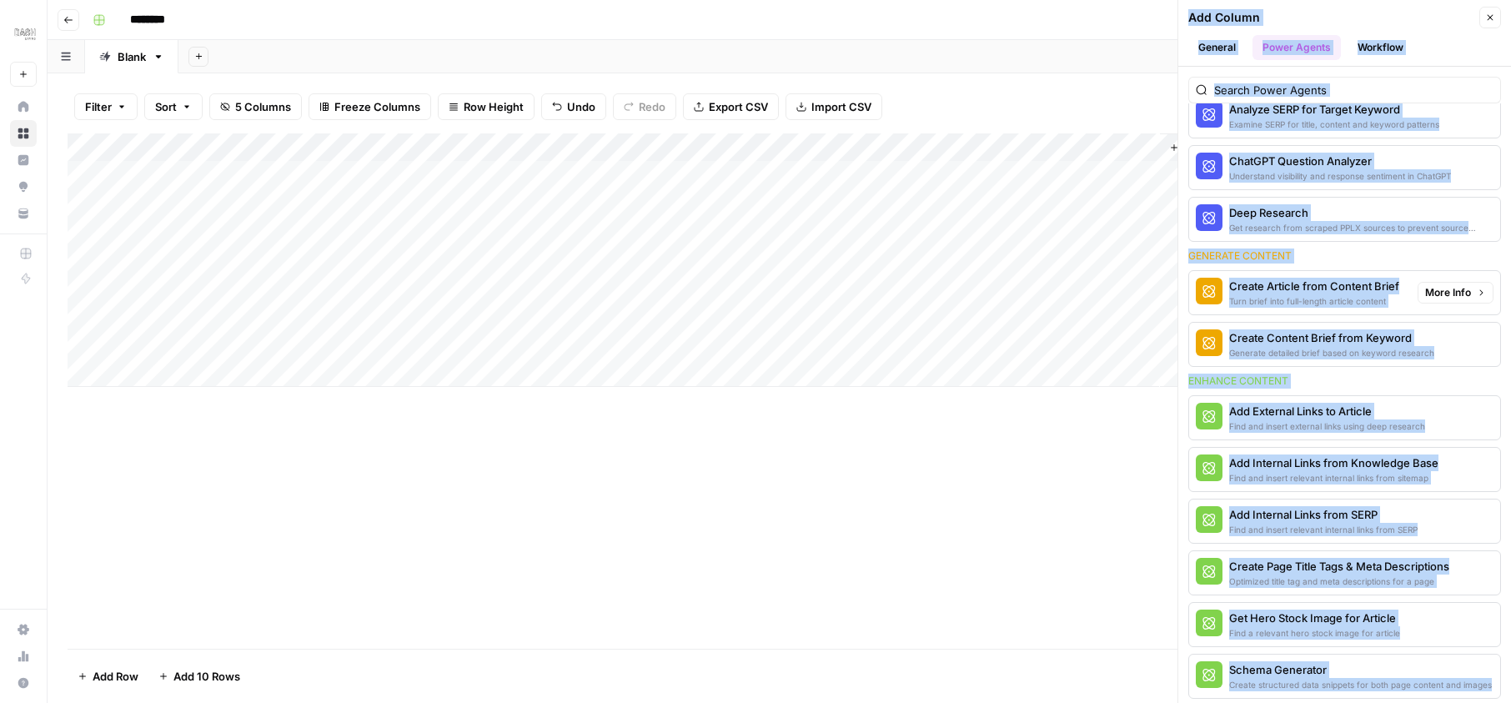
scroll to position [98, 0]
click at [1307, 338] on div "Create Content Brief from Keyword" at bounding box center [1331, 338] width 205 height 17
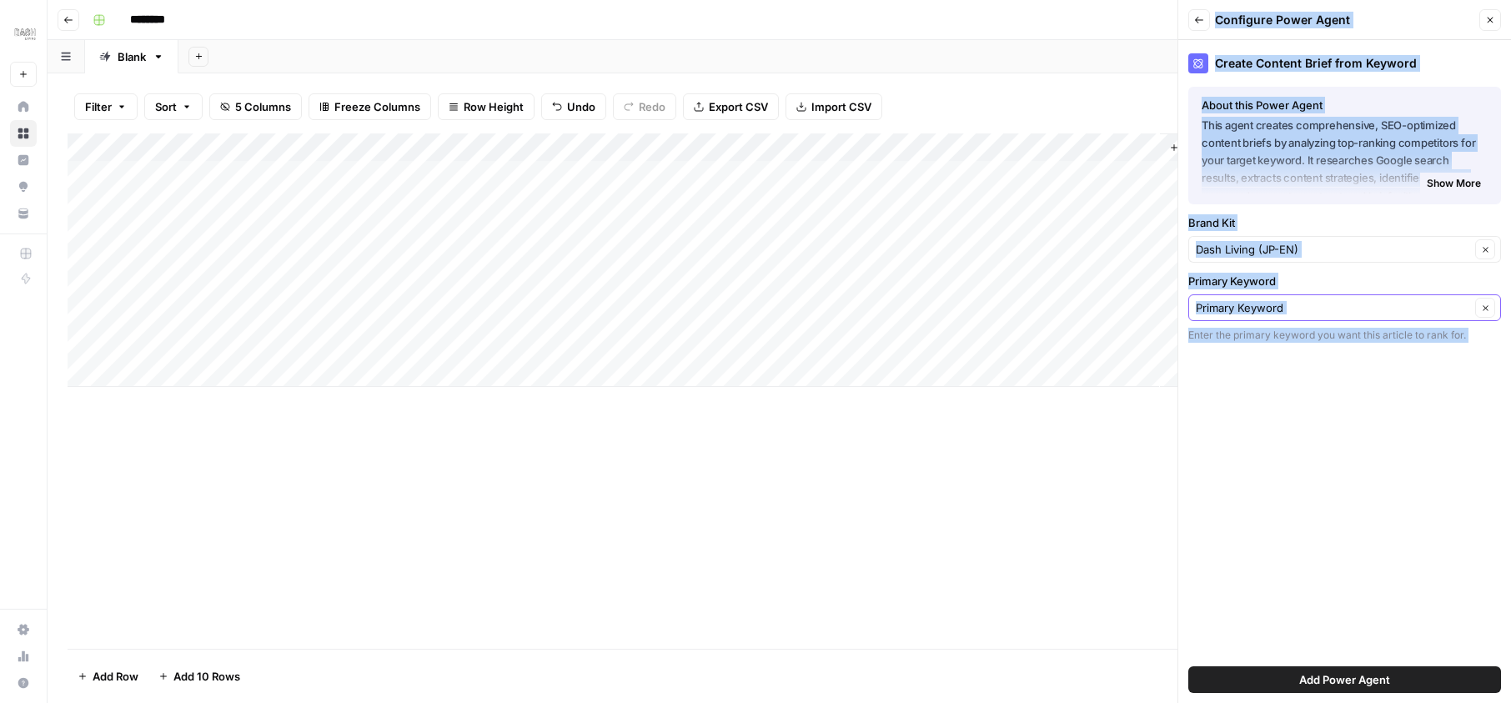
click at [1372, 309] on input "Primary Keyword" at bounding box center [1333, 307] width 274 height 17
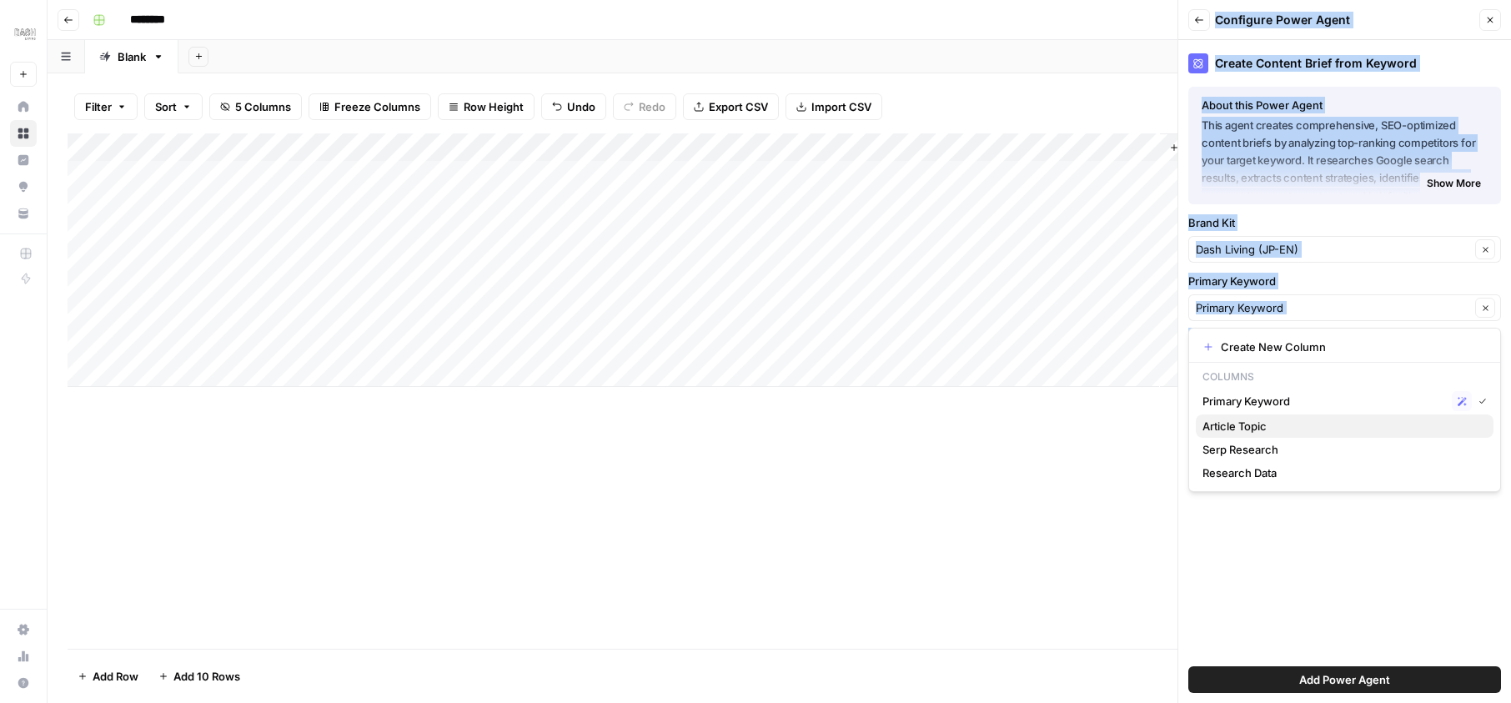
click at [1281, 424] on span "Article Topic" at bounding box center [1341, 426] width 278 height 17
type input "Article Topic"
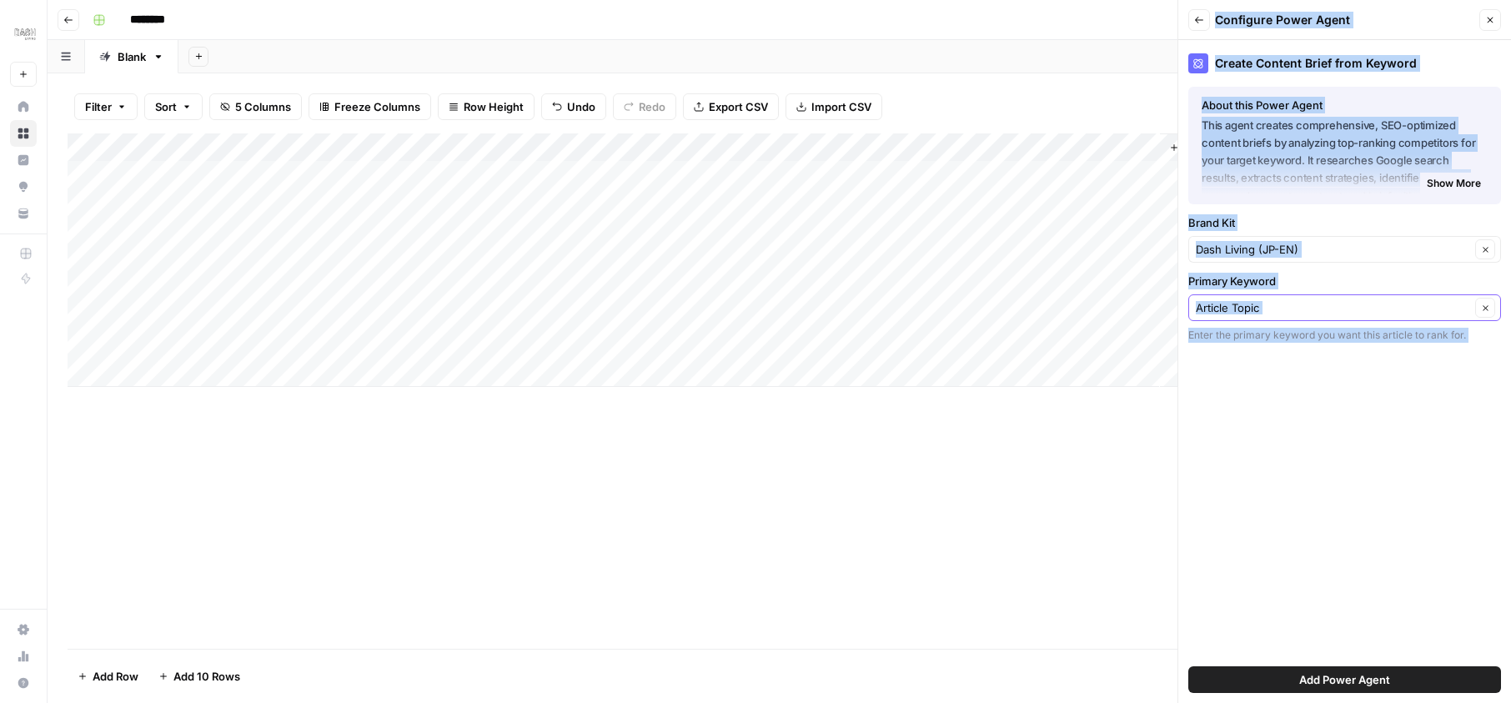
click at [1341, 309] on input "Primary Keyword" at bounding box center [1333, 307] width 274 height 17
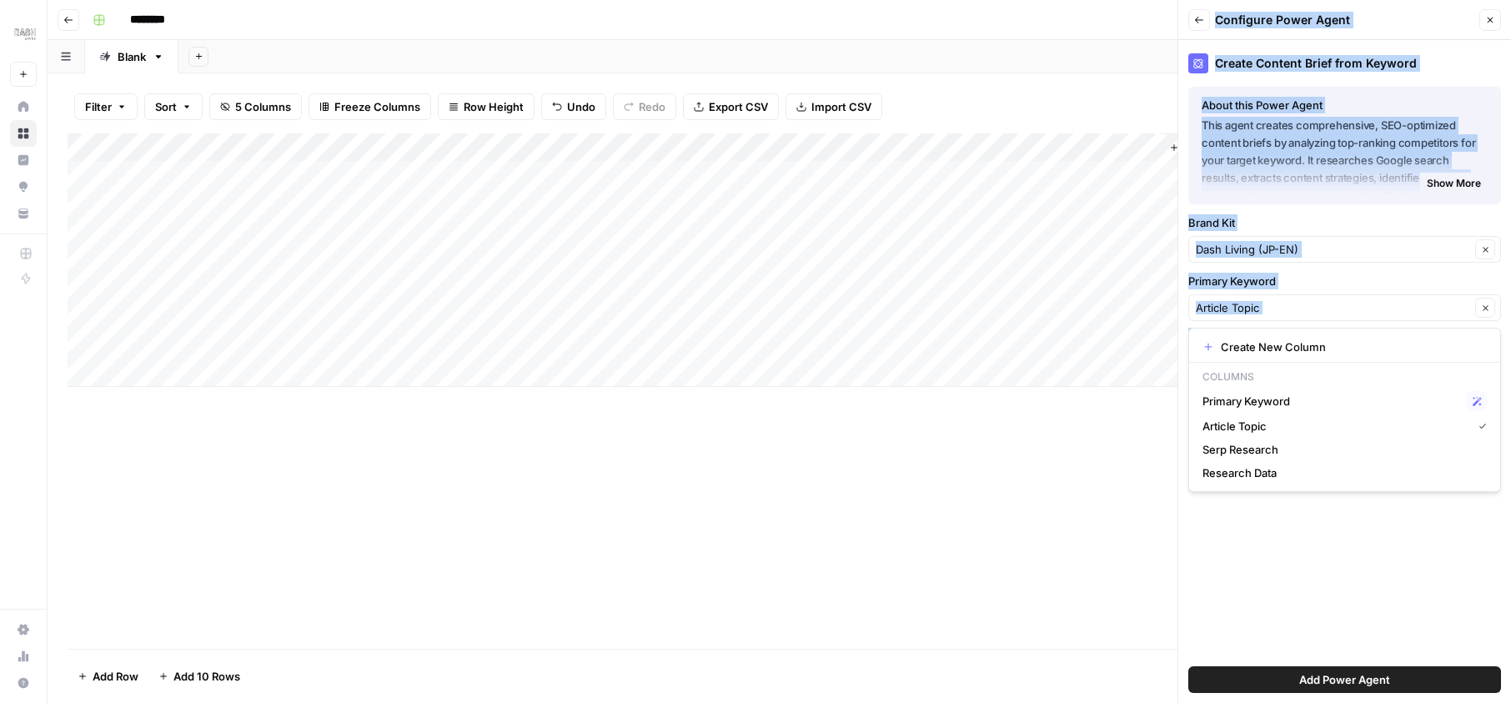
type input "Article Topic"
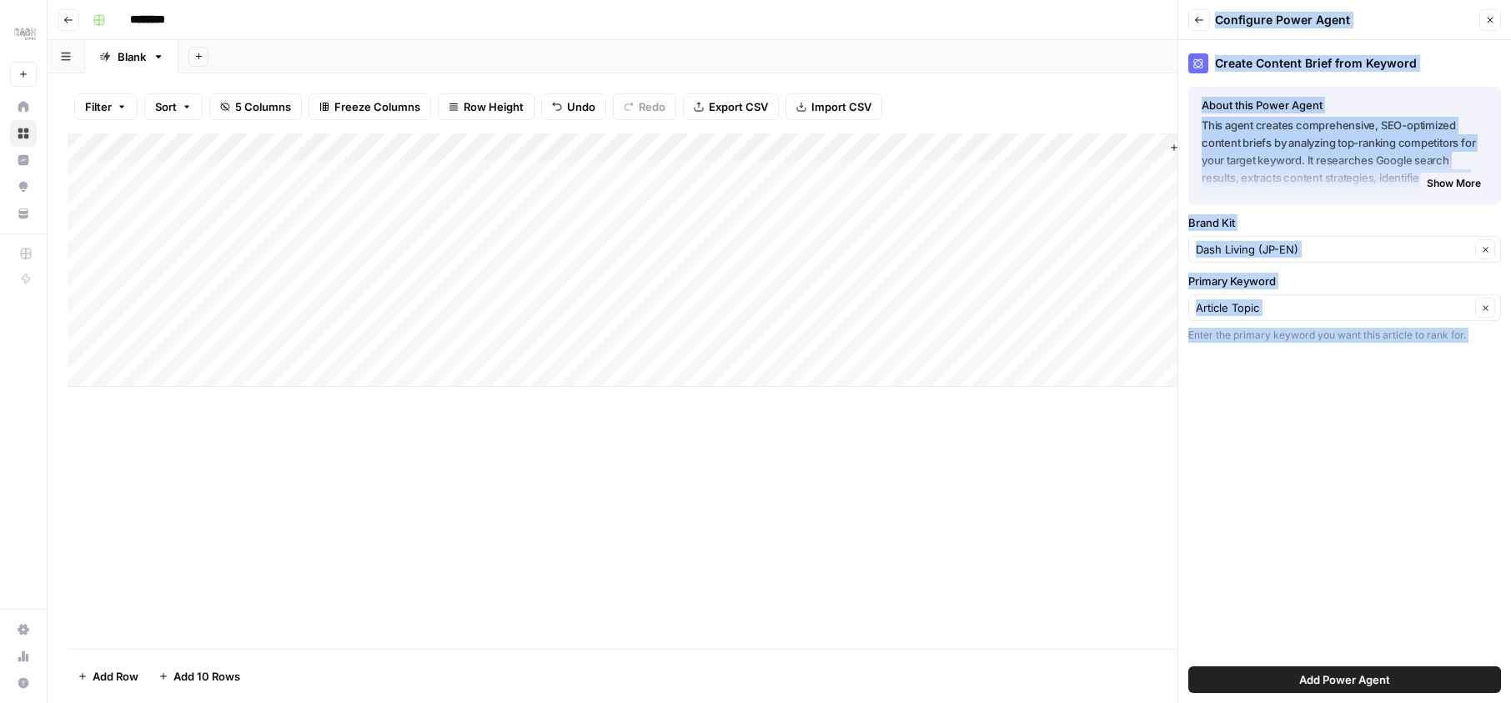
click at [1205, 20] on button "Back" at bounding box center [1199, 20] width 22 height 22
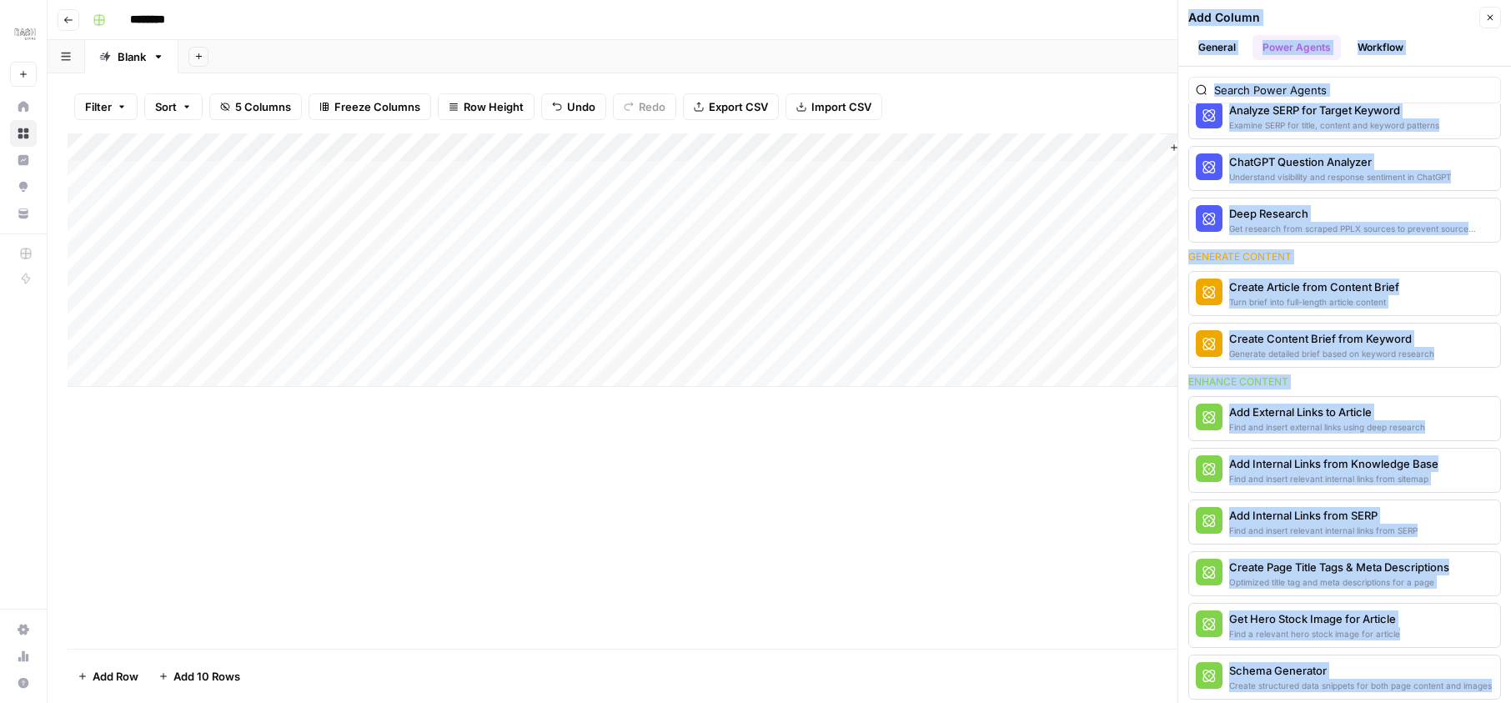
click at [1334, 286] on div "Create Article from Content Brief" at bounding box center [1314, 287] width 170 height 17
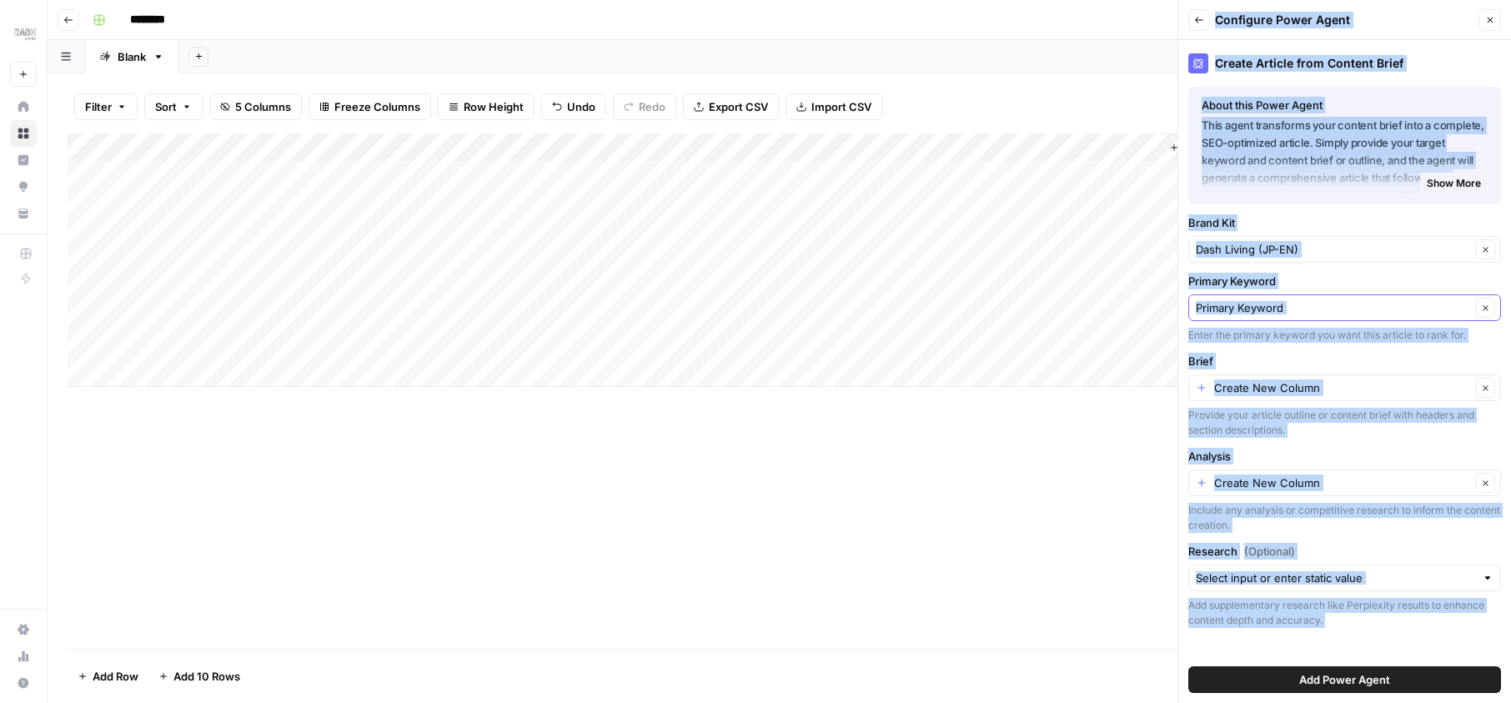
click at [1303, 312] on input "Primary Keyword" at bounding box center [1333, 307] width 274 height 17
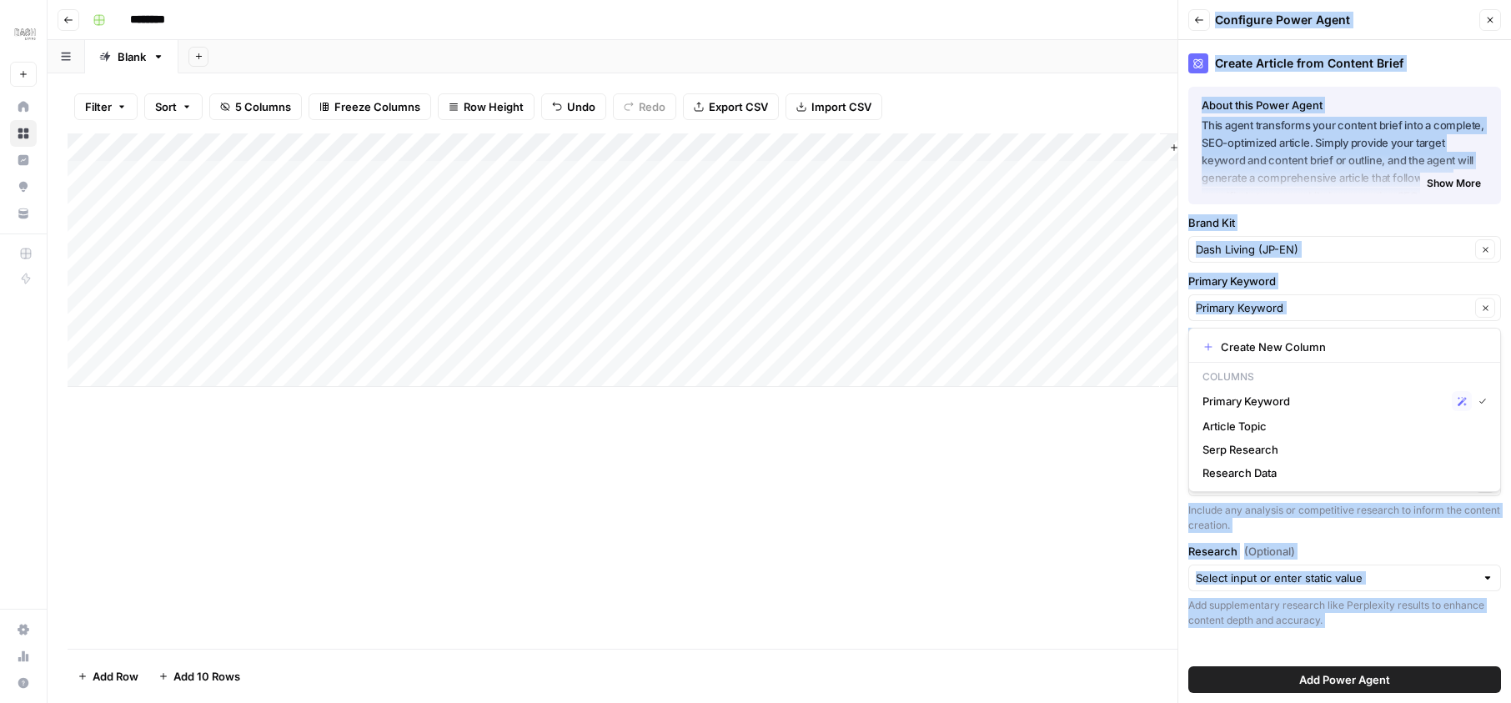
type input "Primary Keyword"
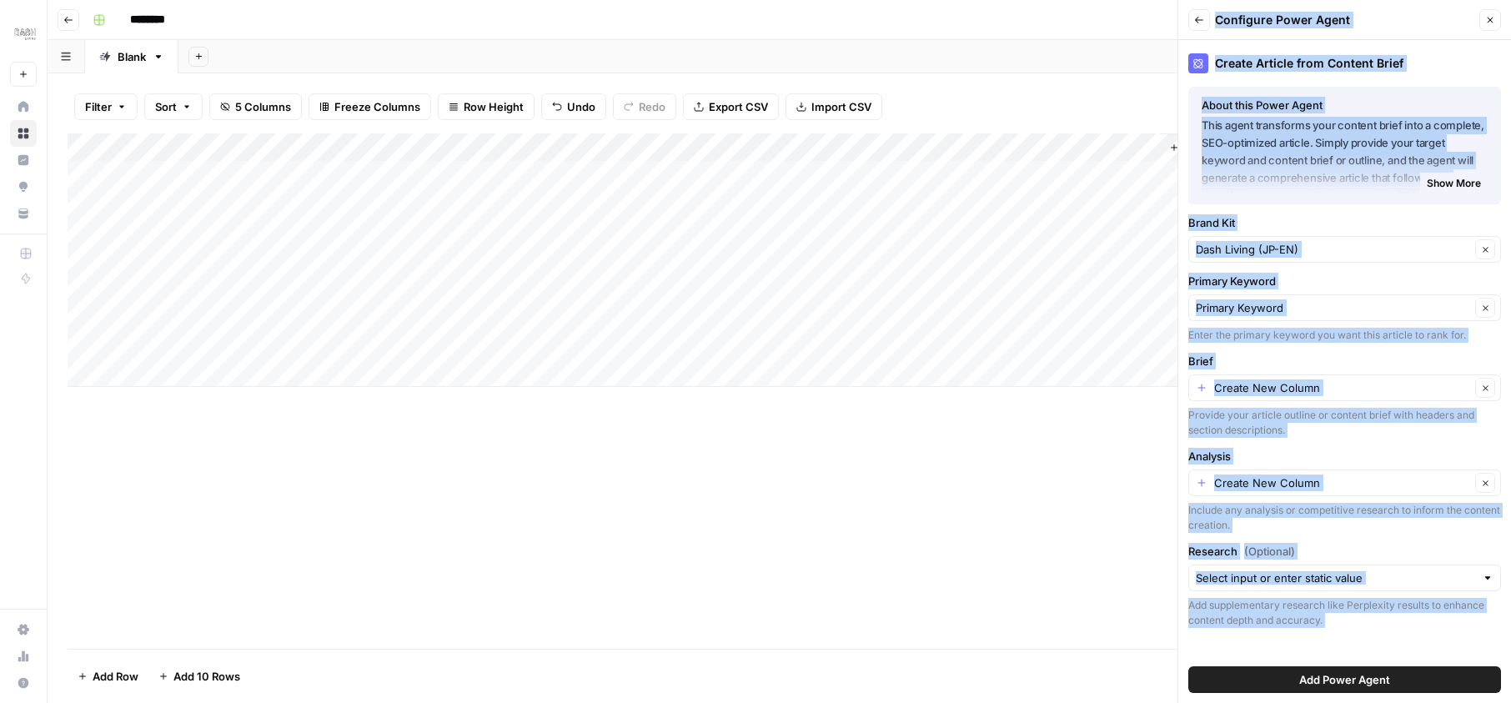
click at [1318, 279] on label "Primary Keyword" at bounding box center [1344, 281] width 313 height 17
click at [1318, 299] on input "Primary Keyword" at bounding box center [1333, 307] width 274 height 17
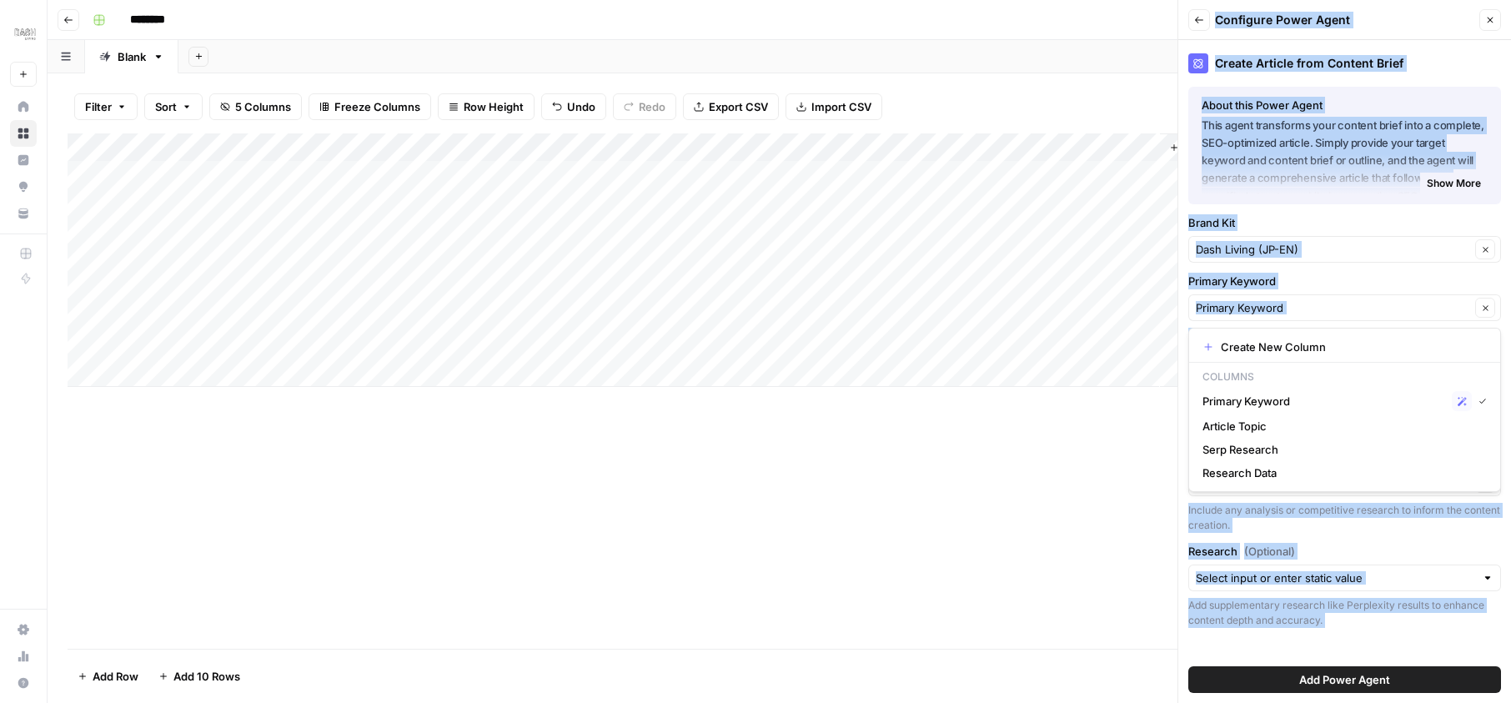
type input "Primary Keyword"
click at [1308, 285] on label "Primary Keyword" at bounding box center [1344, 281] width 313 height 17
click at [1308, 299] on input "Primary Keyword" at bounding box center [1333, 307] width 274 height 17
type input "Primary Keyword"
click at [1183, 348] on div "Create Article from Content Brief About this Power Agent This agent transforms …" at bounding box center [1344, 371] width 333 height 663
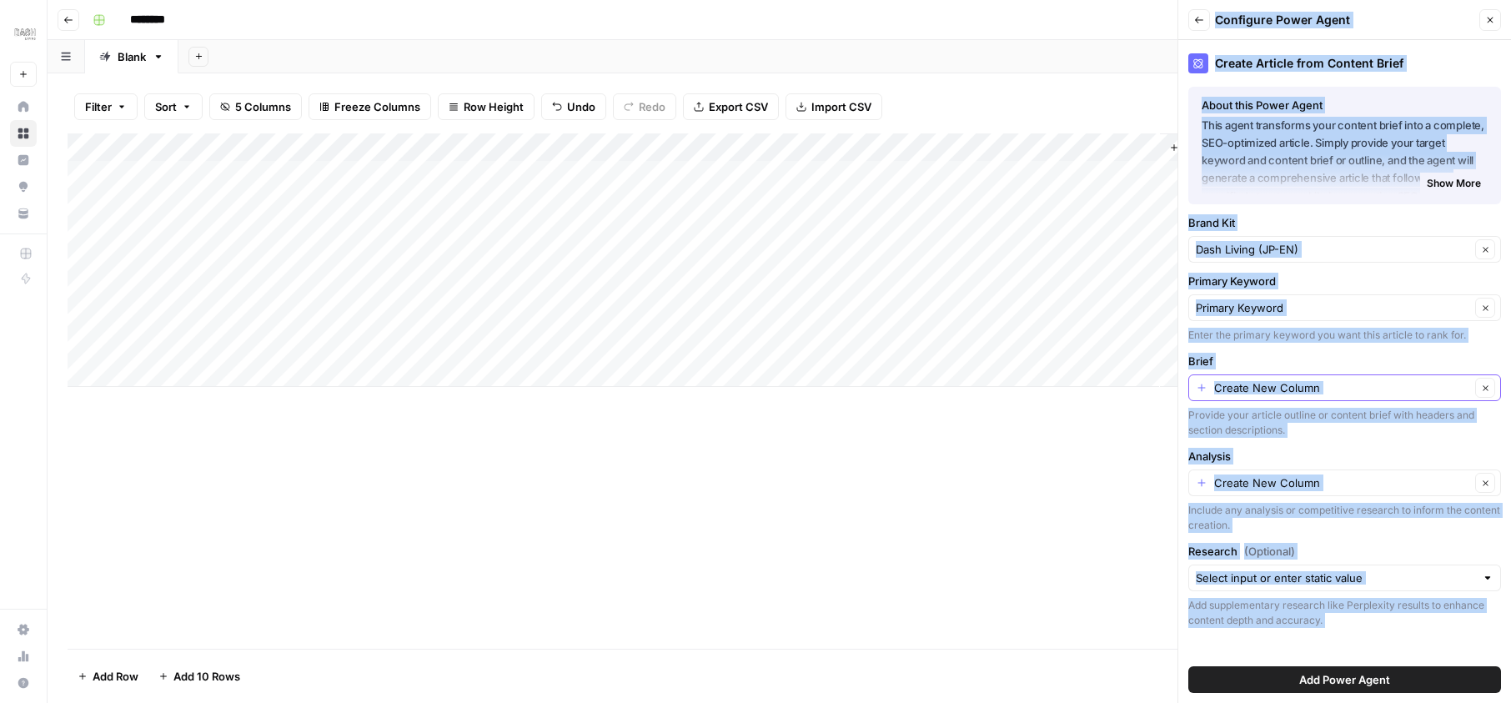
click at [1250, 384] on input "Brief" at bounding box center [1342, 387] width 256 height 17
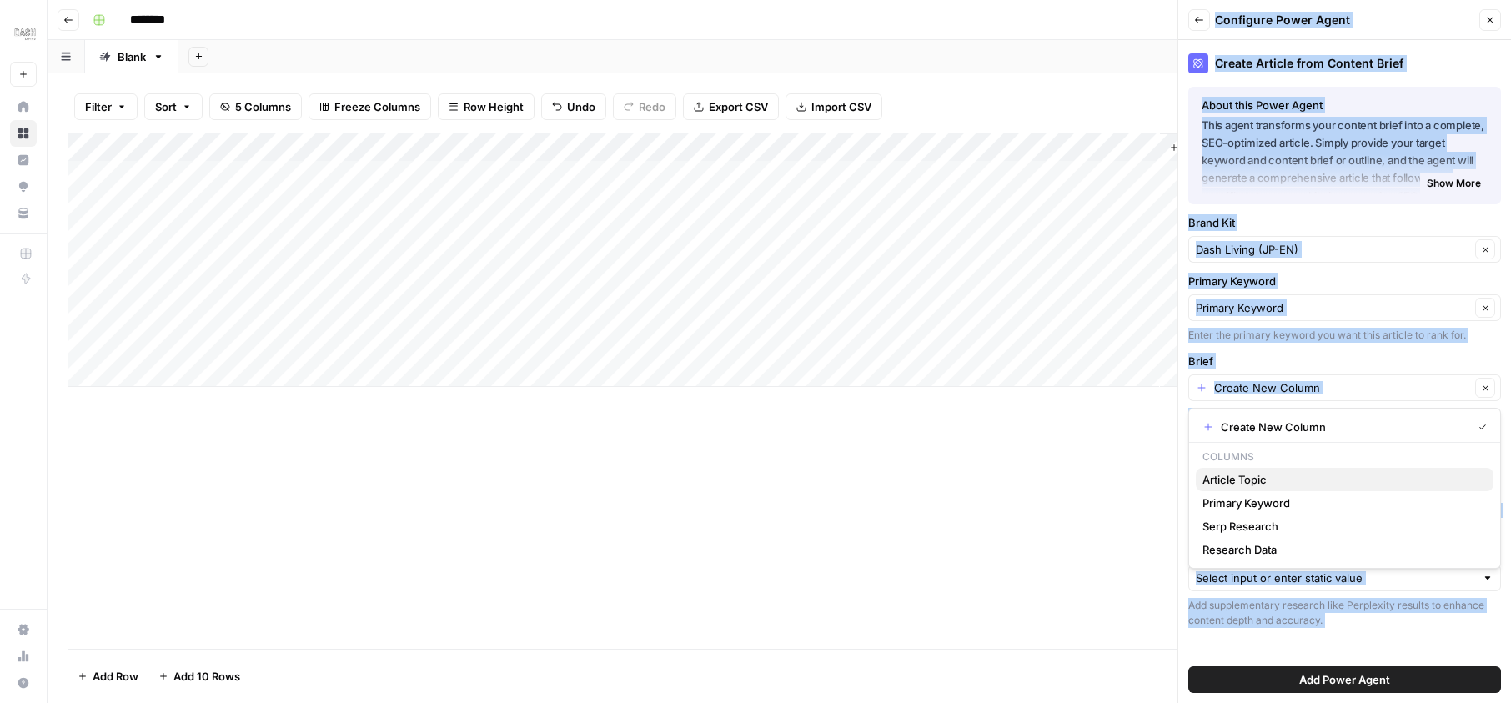
click at [1232, 479] on span "Article Topic" at bounding box center [1341, 479] width 278 height 17
type input "Article Topic"
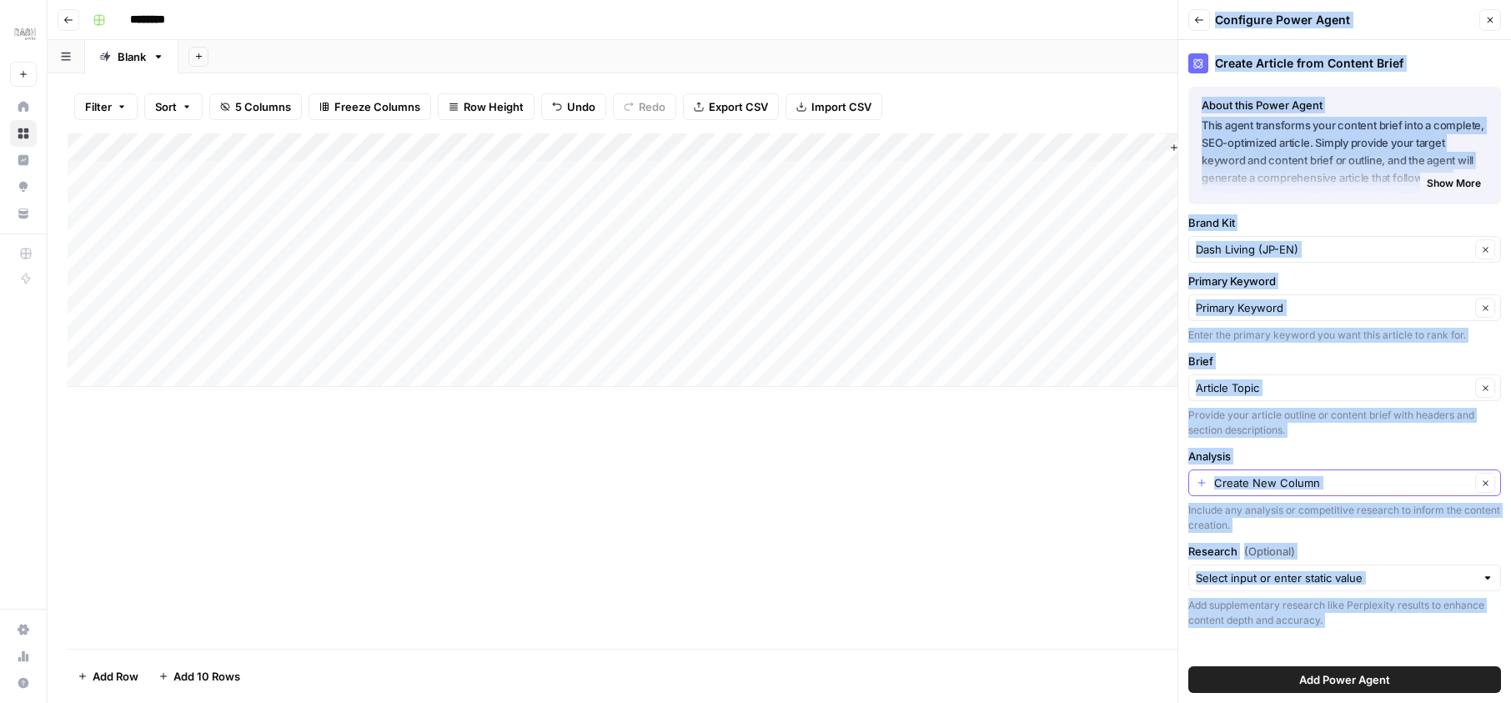
click at [1254, 479] on input "Analysis" at bounding box center [1342, 482] width 256 height 17
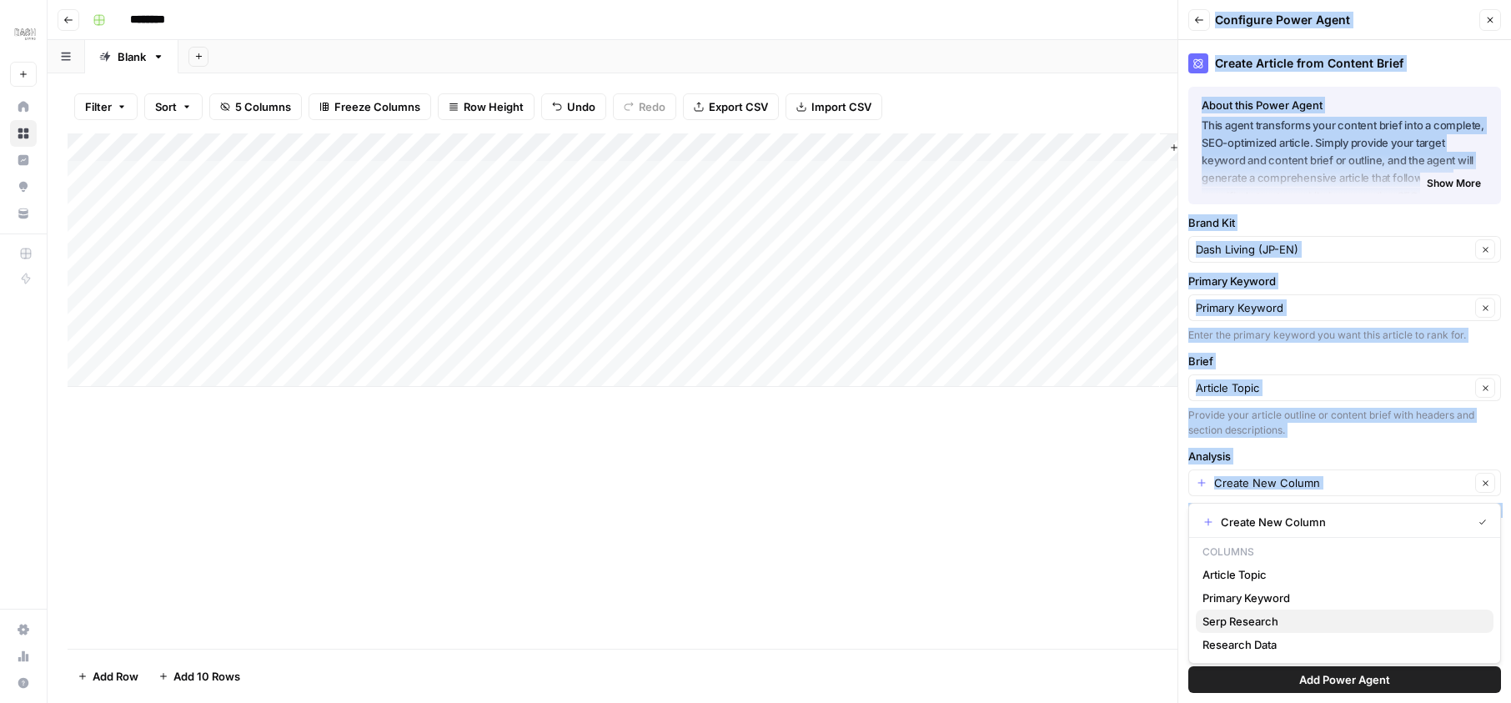
drag, startPoint x: 1033, startPoint y: 365, endPoint x: 1237, endPoint y: 621, distance: 327.0
click at [1237, 621] on span "Serp Research" at bounding box center [1341, 621] width 278 height 17
type input "Serp Research"
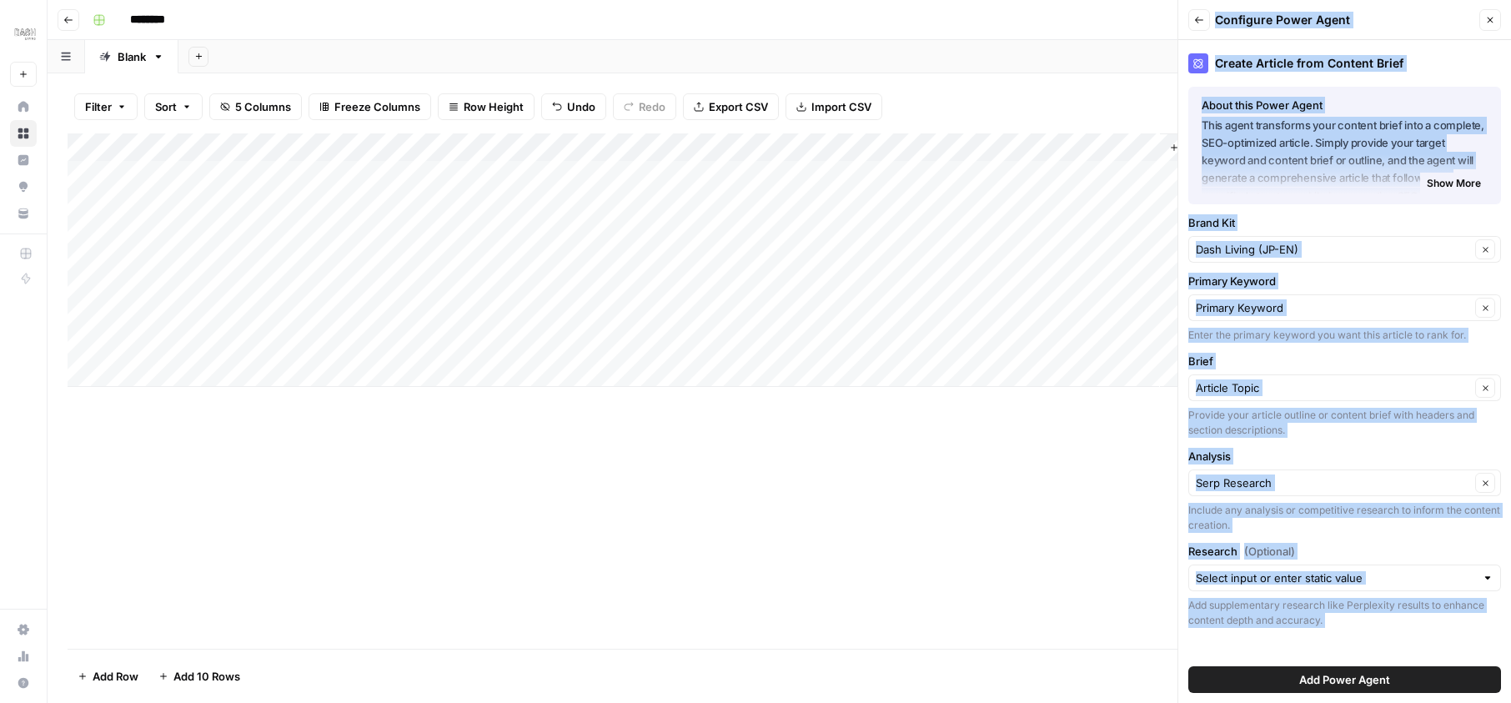
click at [1209, 587] on div at bounding box center [1344, 578] width 313 height 27
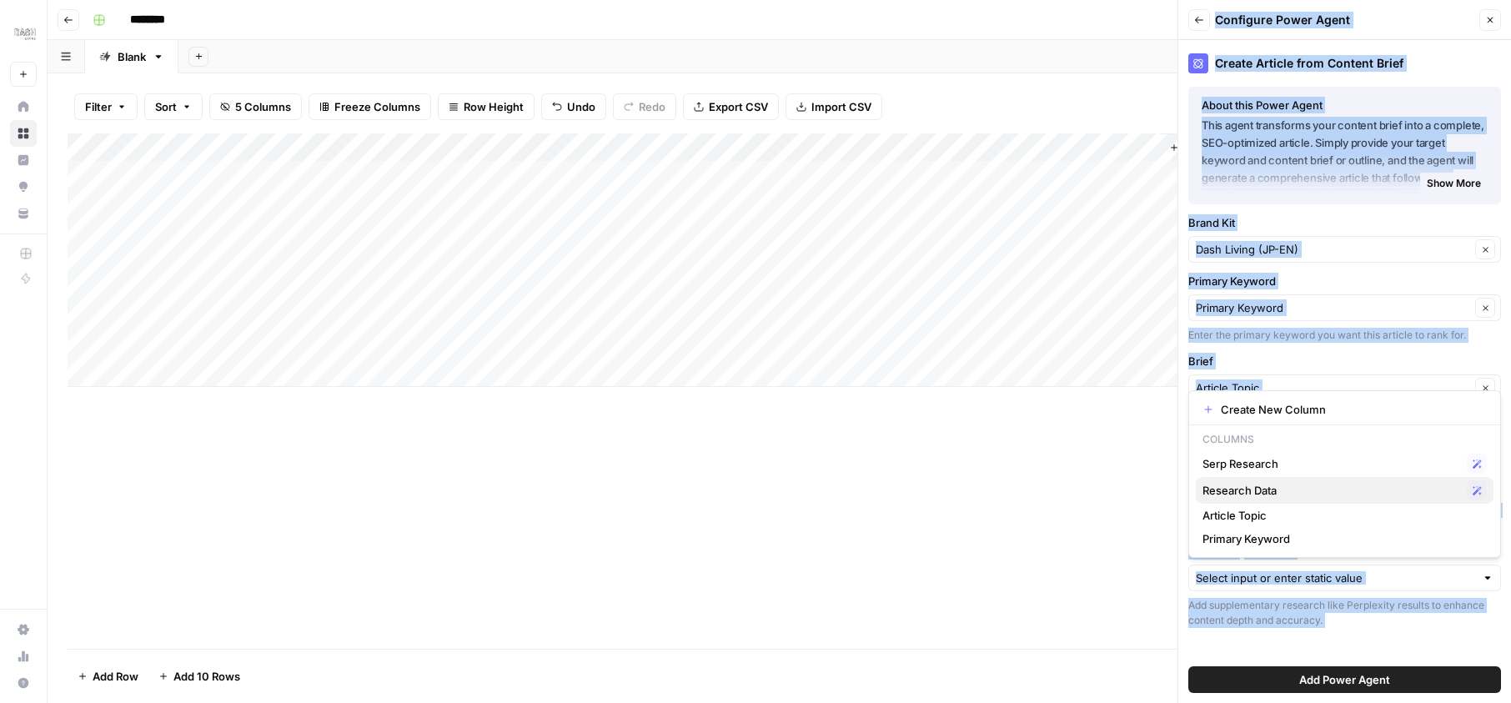
drag, startPoint x: 1237, startPoint y: 621, endPoint x: 1225, endPoint y: 494, distance: 128.1
click at [1225, 494] on span "Research Data" at bounding box center [1331, 490] width 258 height 17
type input "Research Data"
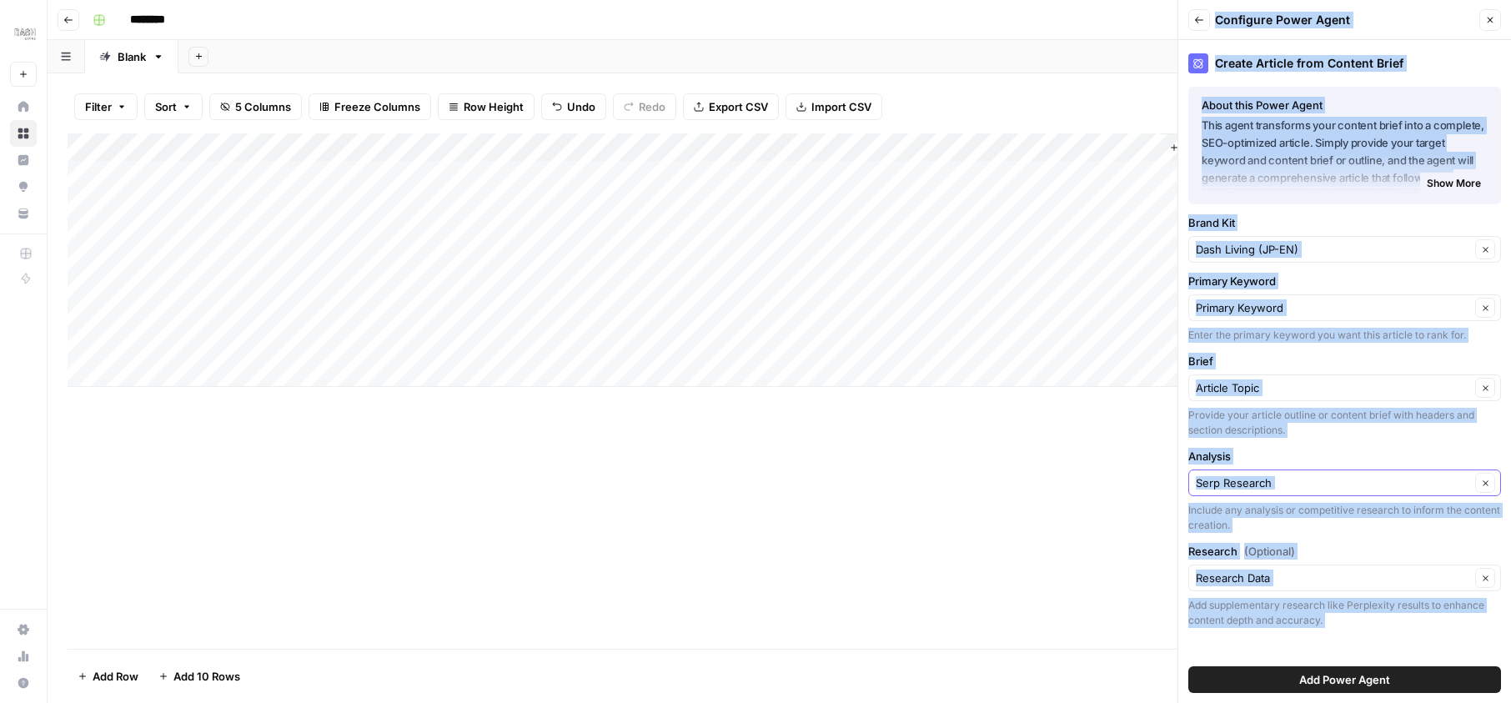
click at [1247, 479] on input "Analysis" at bounding box center [1333, 482] width 274 height 17
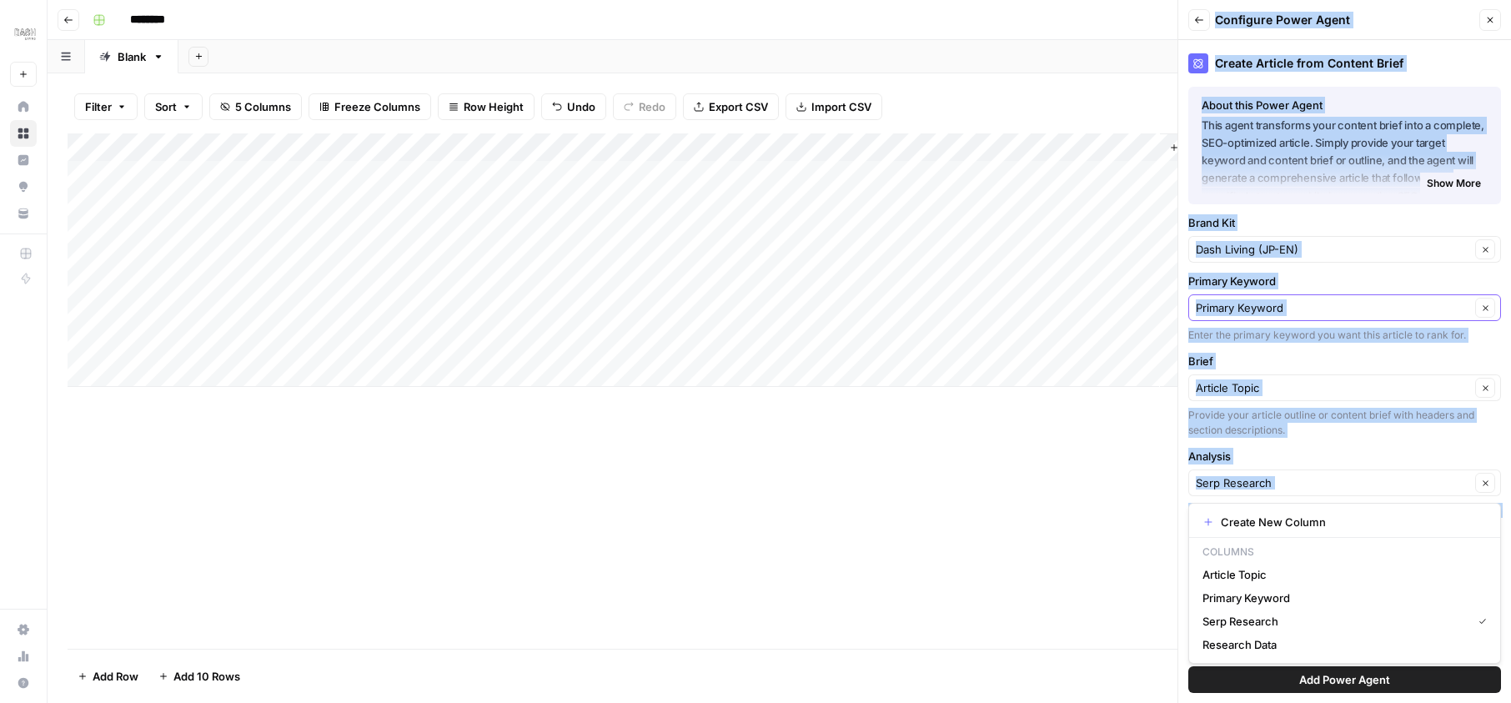
type input "Serp Research"
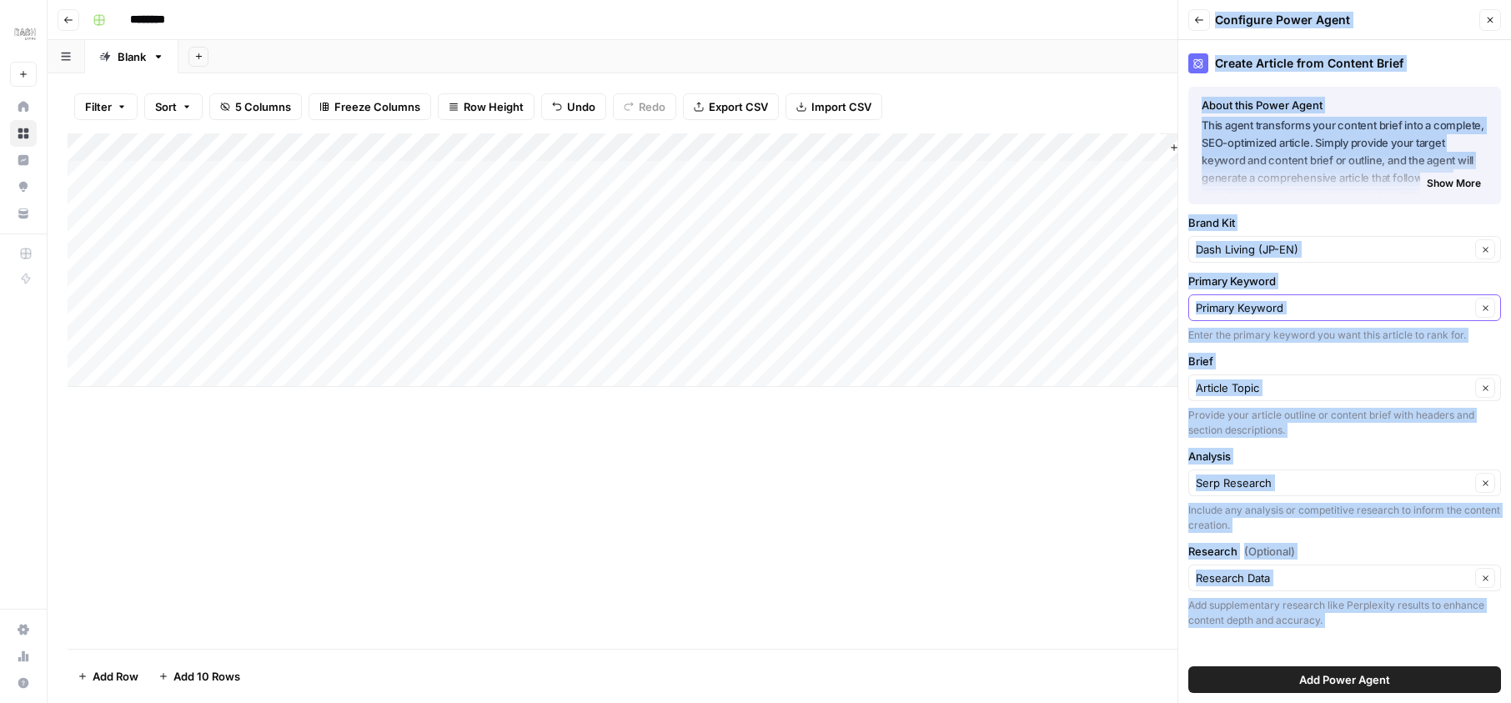
click at [1304, 310] on input "Primary Keyword" at bounding box center [1333, 307] width 274 height 17
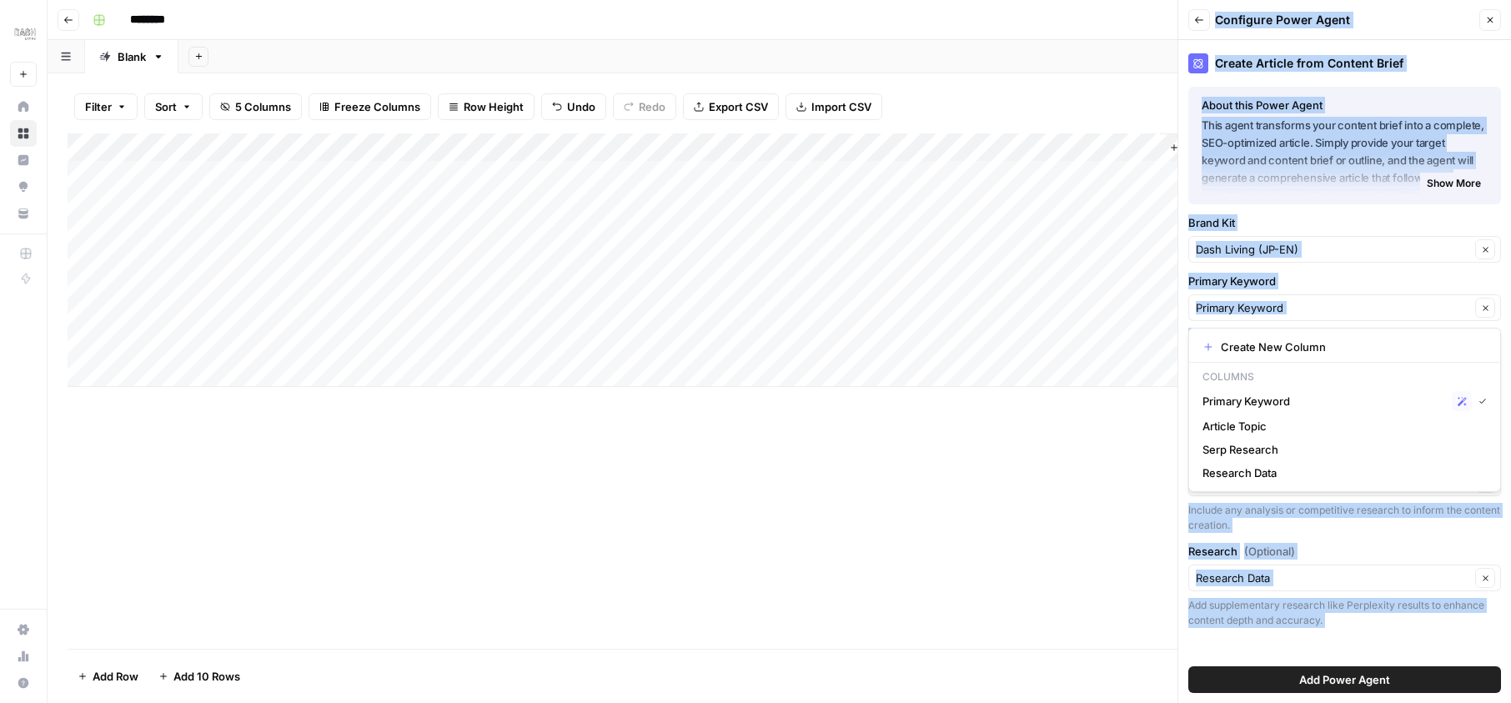
type input "Primary Keyword"
click at [1303, 281] on label "Primary Keyword" at bounding box center [1344, 281] width 313 height 17
click at [1303, 299] on input "Primary Keyword" at bounding box center [1333, 307] width 274 height 17
type input "Primary Keyword"
click at [1242, 508] on div "Include any analysis or competitive research to inform the content creation." at bounding box center [1344, 518] width 313 height 30
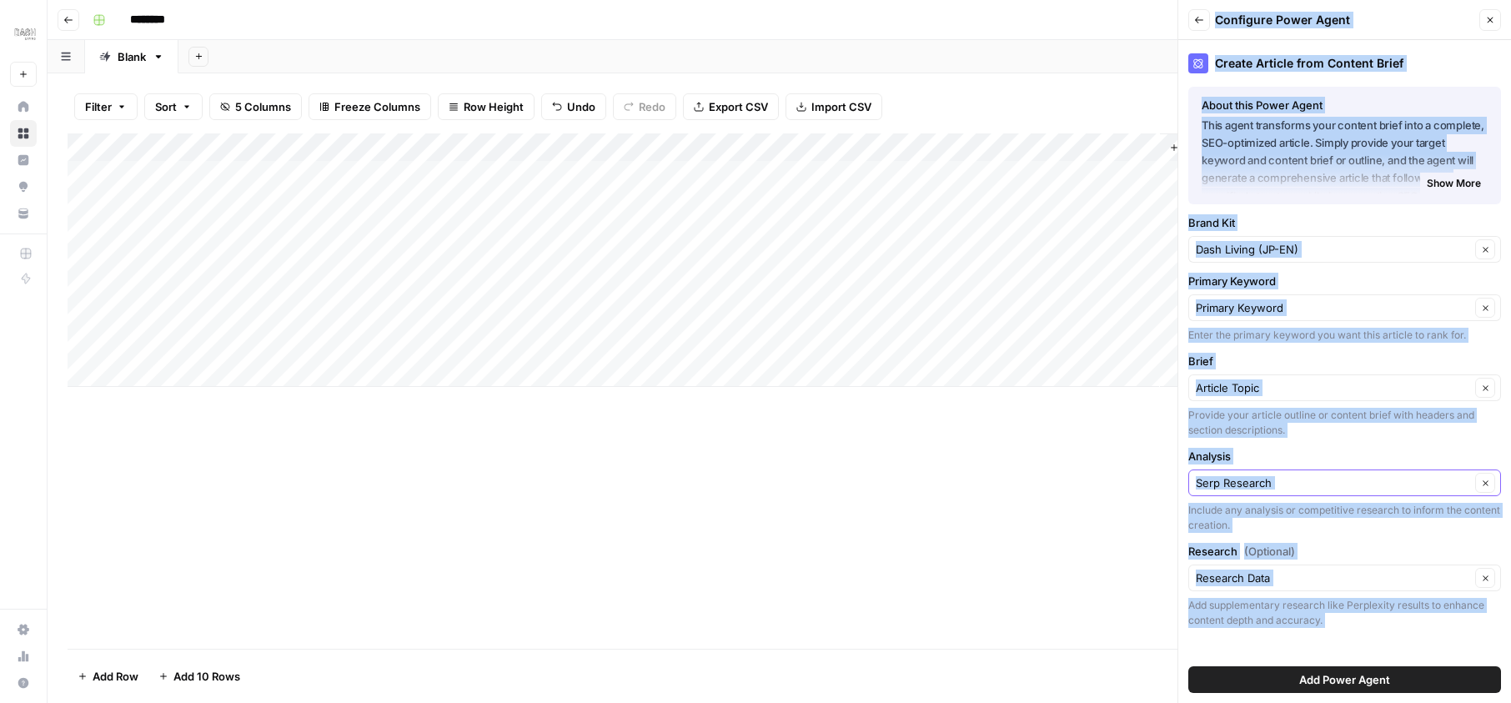
click at [1246, 486] on input "Analysis" at bounding box center [1333, 482] width 274 height 17
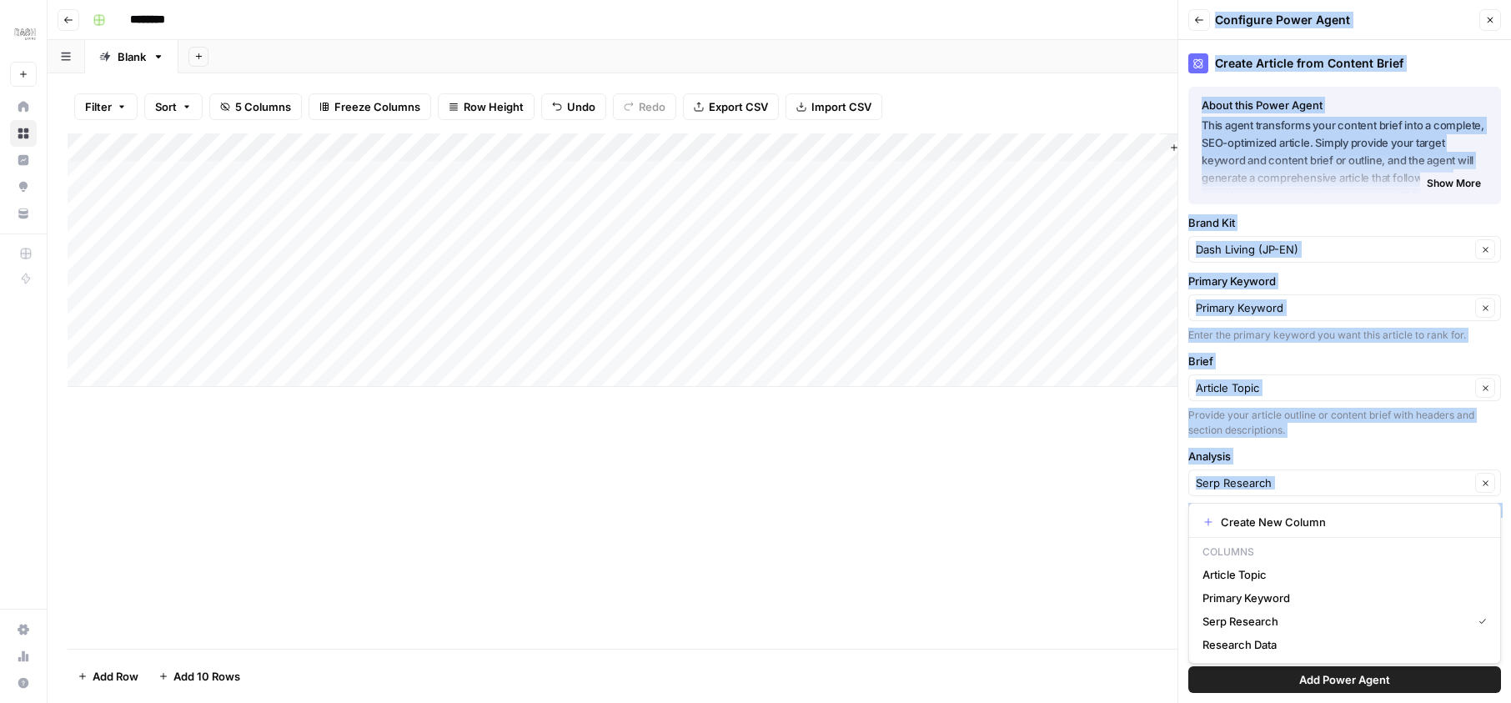
type input "Serp Research"
click at [1252, 355] on label "Brief" at bounding box center [1344, 361] width 313 height 17
click at [1252, 379] on input "Article Topic" at bounding box center [1333, 387] width 274 height 17
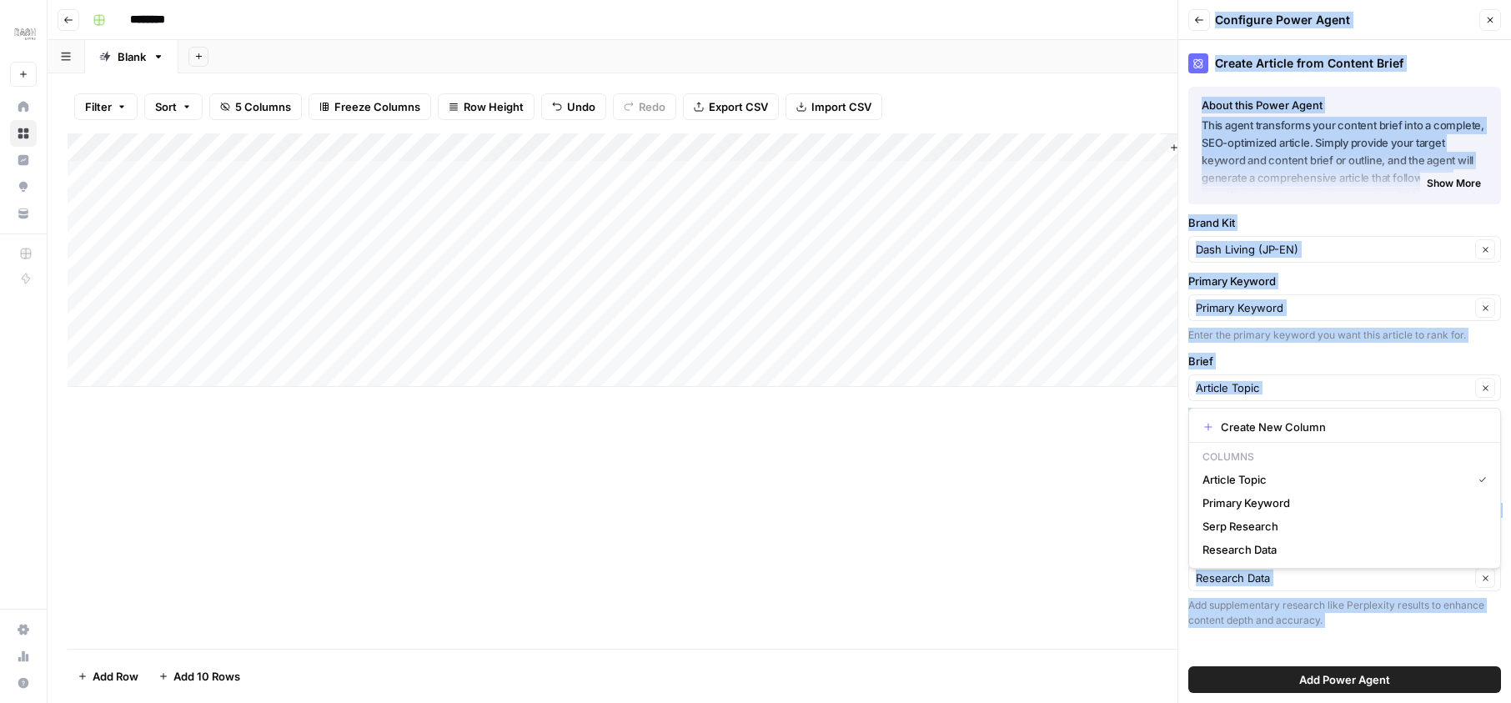
type input "Article Topic"
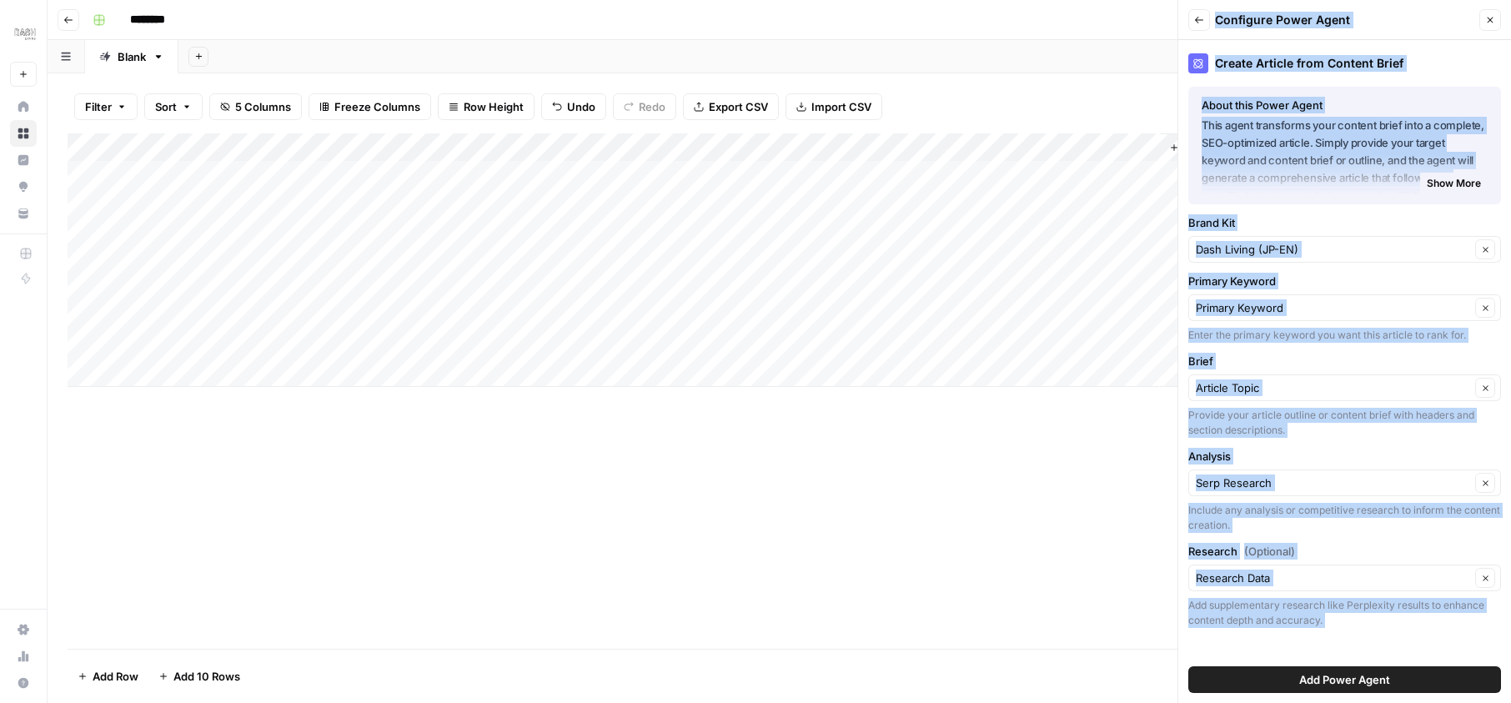
click at [1244, 356] on label "Brief" at bounding box center [1344, 361] width 313 height 17
click at [1244, 379] on input "Article Topic" at bounding box center [1333, 387] width 274 height 17
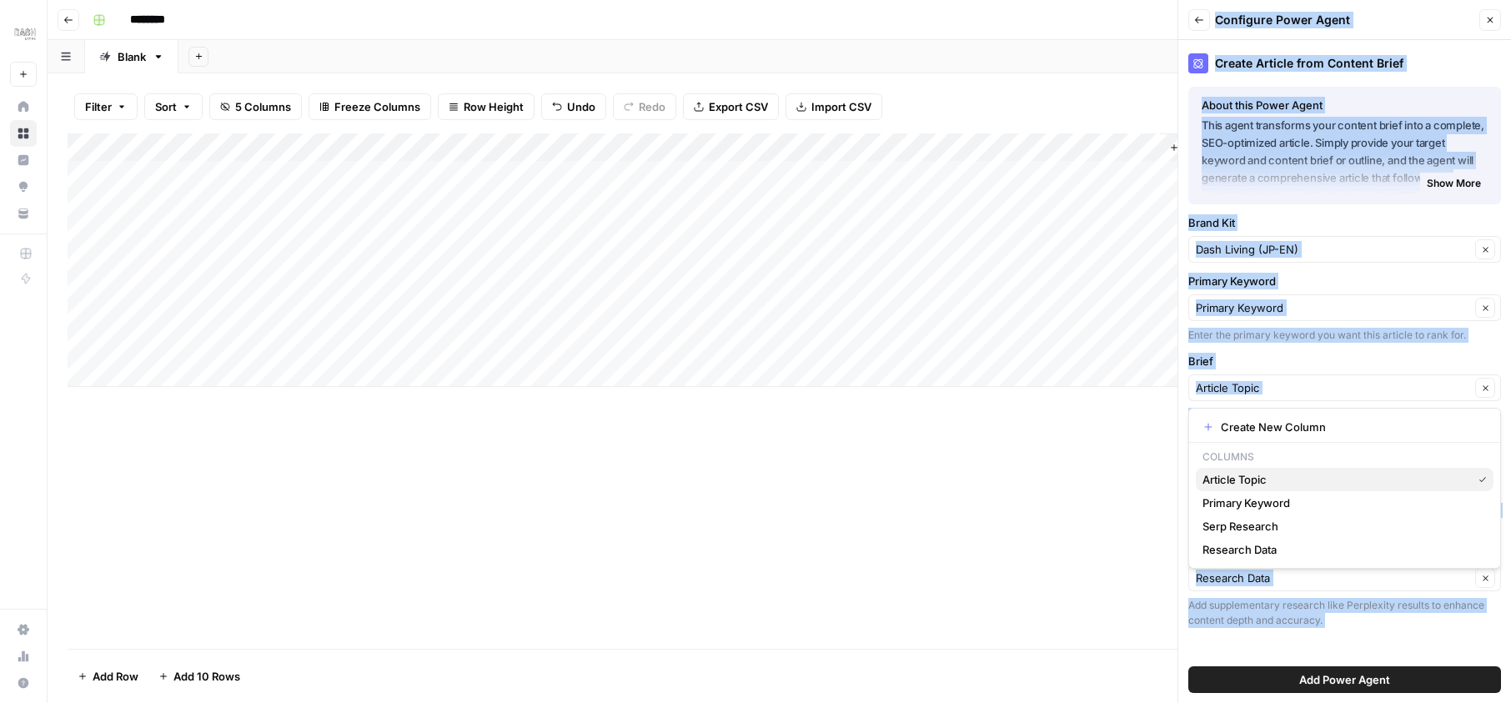
click at [1229, 474] on span "Article Topic" at bounding box center [1333, 479] width 263 height 17
type input "Article Topic"
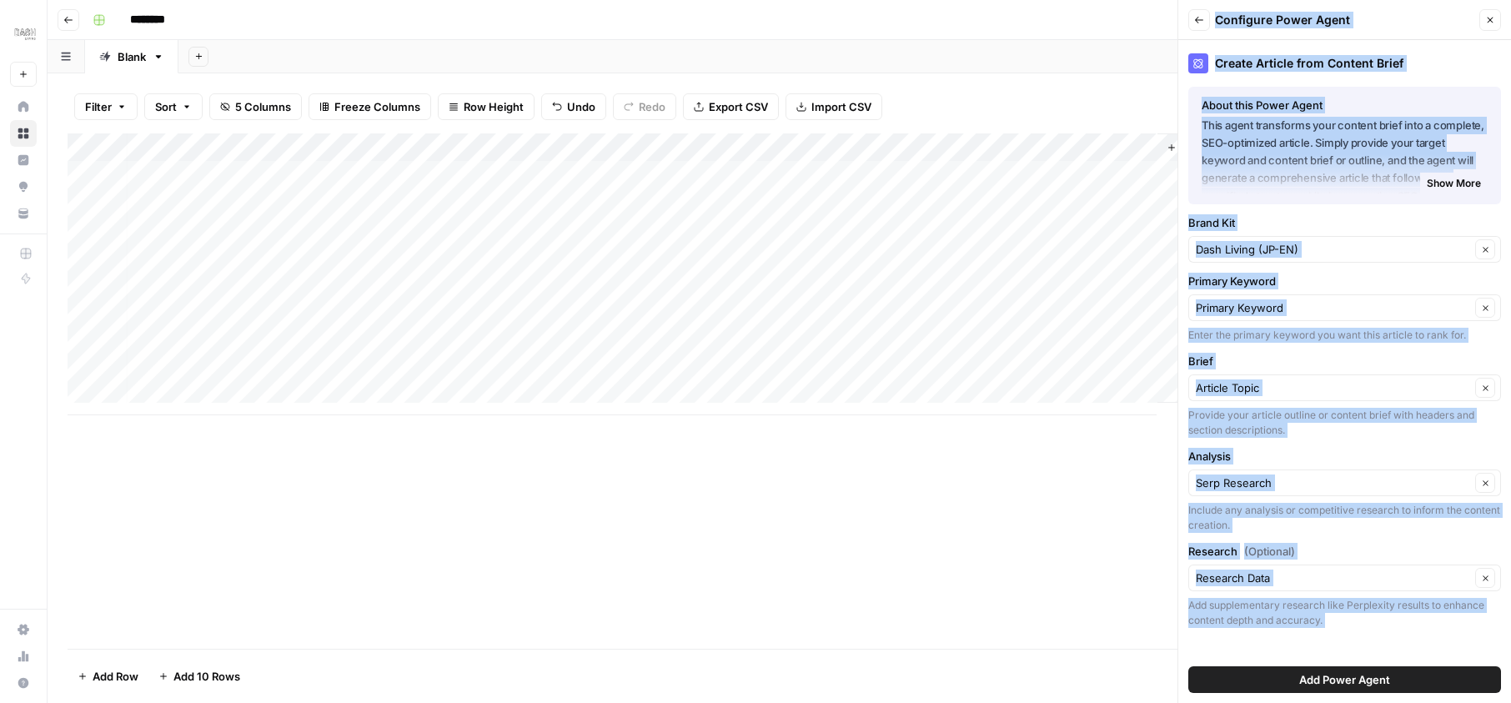
scroll to position [0, 0]
click at [1285, 396] on div "Article Topic Clear" at bounding box center [1344, 387] width 313 height 27
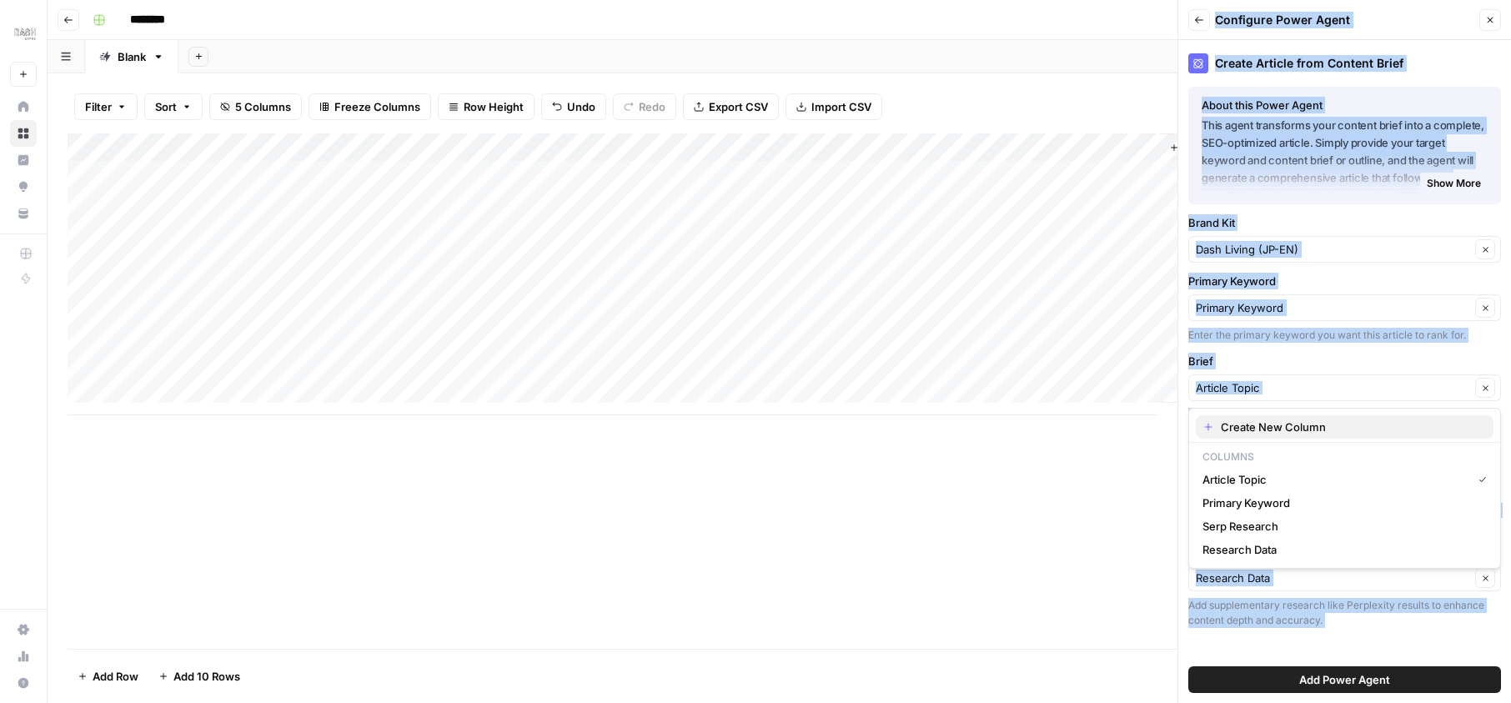
click at [1280, 425] on span "Create New Column" at bounding box center [1350, 427] width 259 height 17
type input "Create New Column"
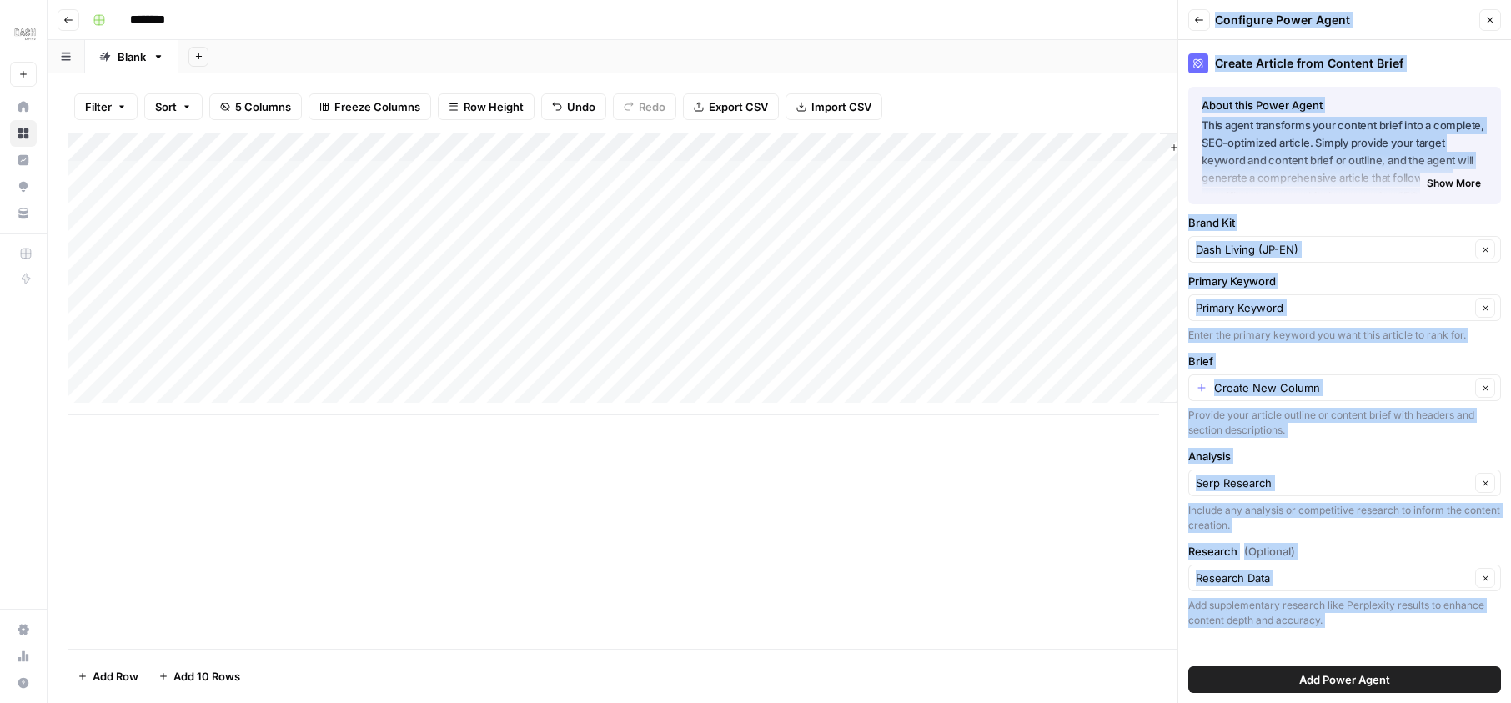
click at [1358, 682] on span "Add Power Agent" at bounding box center [1344, 679] width 91 height 17
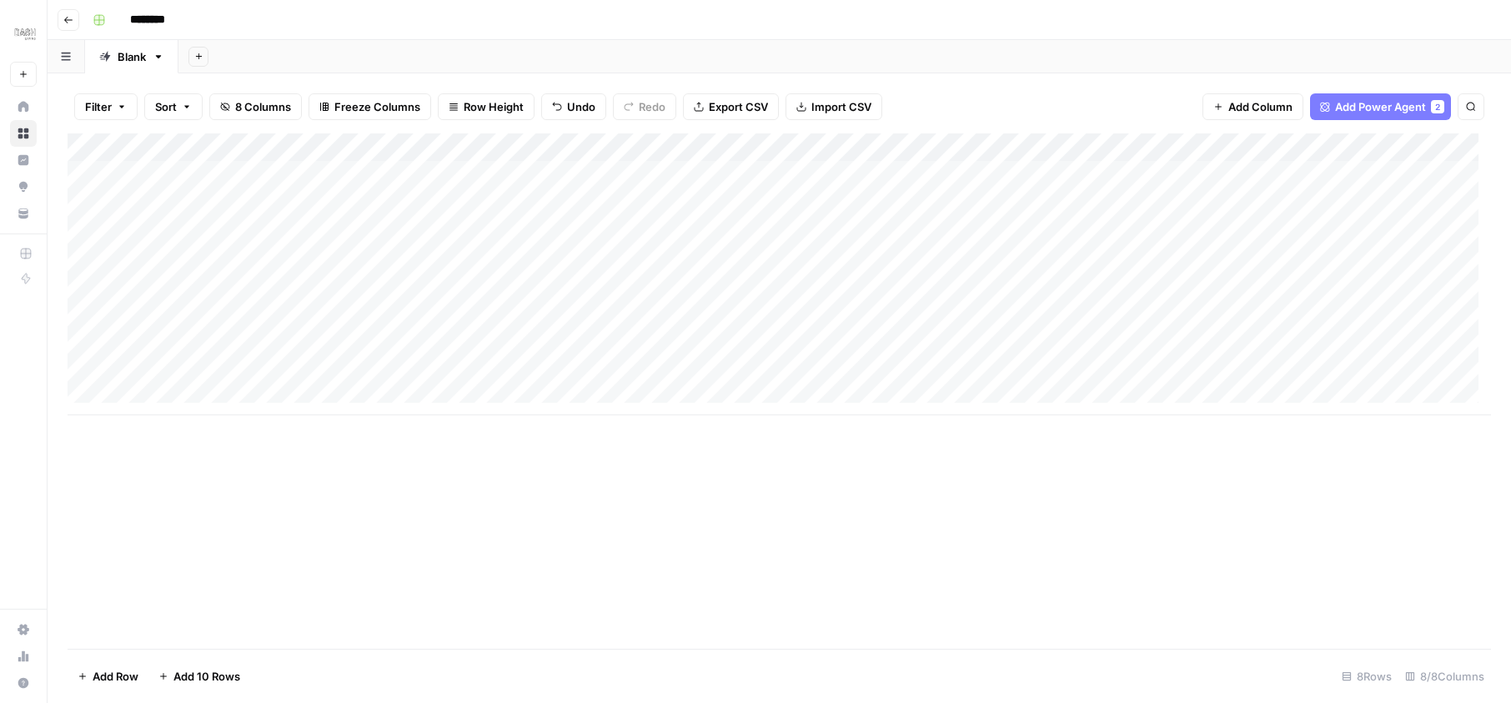
click at [236, 172] on div "Add Column" at bounding box center [779, 274] width 1423 height 282
click at [299, 171] on div "Add Column" at bounding box center [779, 274] width 1423 height 282
click at [378, 183] on textarea "**********" at bounding box center [292, 184] width 334 height 40
drag, startPoint x: 1225, startPoint y: 494, endPoint x: 129, endPoint y: 170, distance: 1142.4
click at [129, 170] on textarea "**********" at bounding box center [292, 184] width 334 height 40
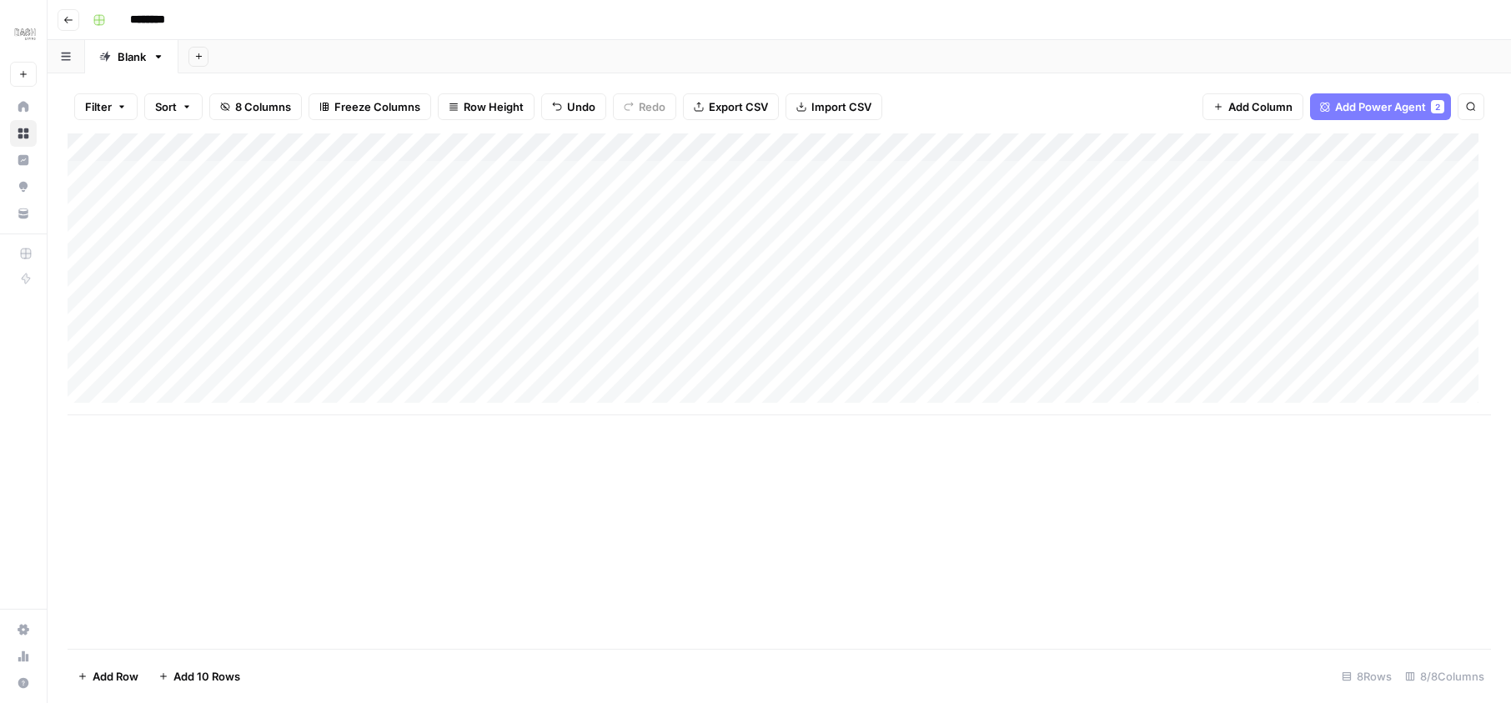
click at [1196, 181] on div "Add Column" at bounding box center [779, 274] width 1423 height 282
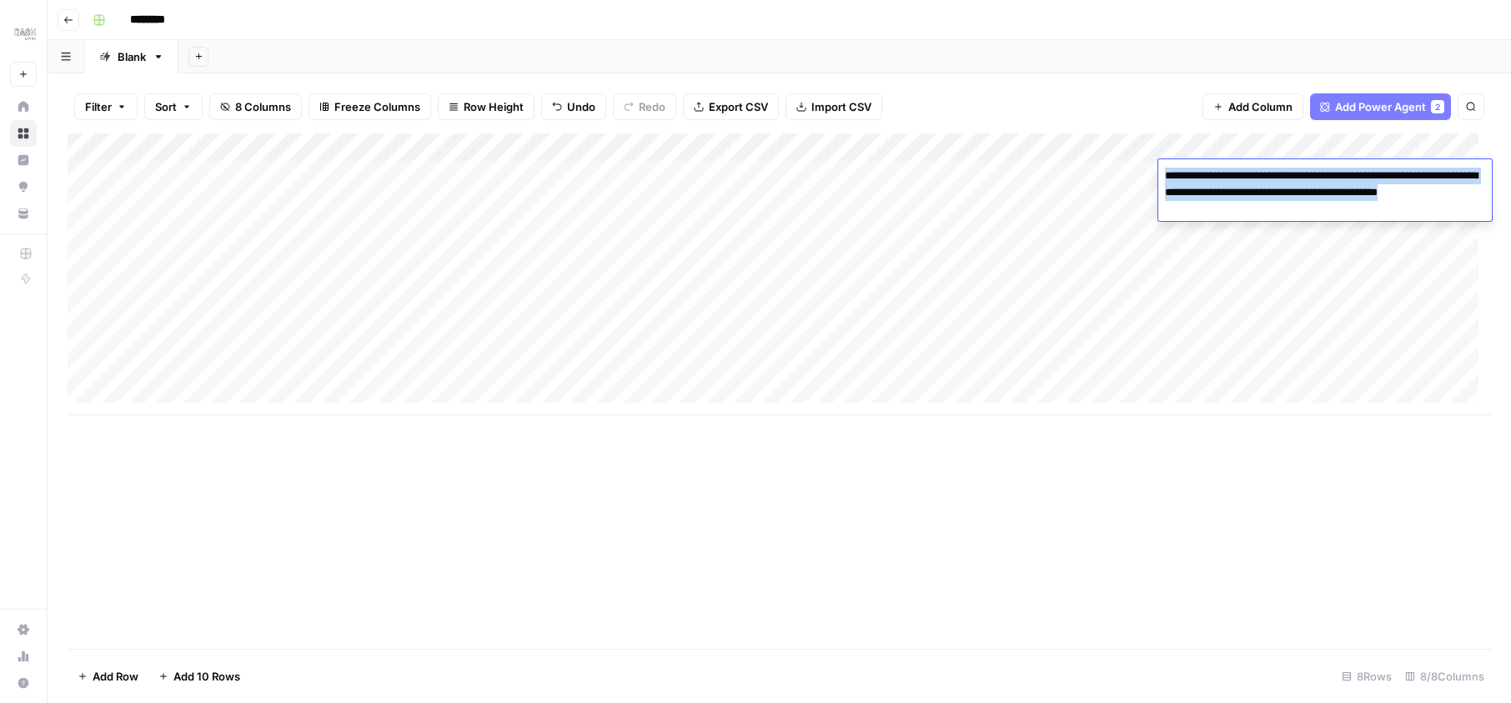
drag, startPoint x: 129, startPoint y: 170, endPoint x: 1208, endPoint y: 190, distance: 1079.2
click at [1208, 190] on textarea "**********" at bounding box center [1325, 192] width 334 height 57
click at [1300, 208] on textarea "**********" at bounding box center [1325, 192] width 334 height 57
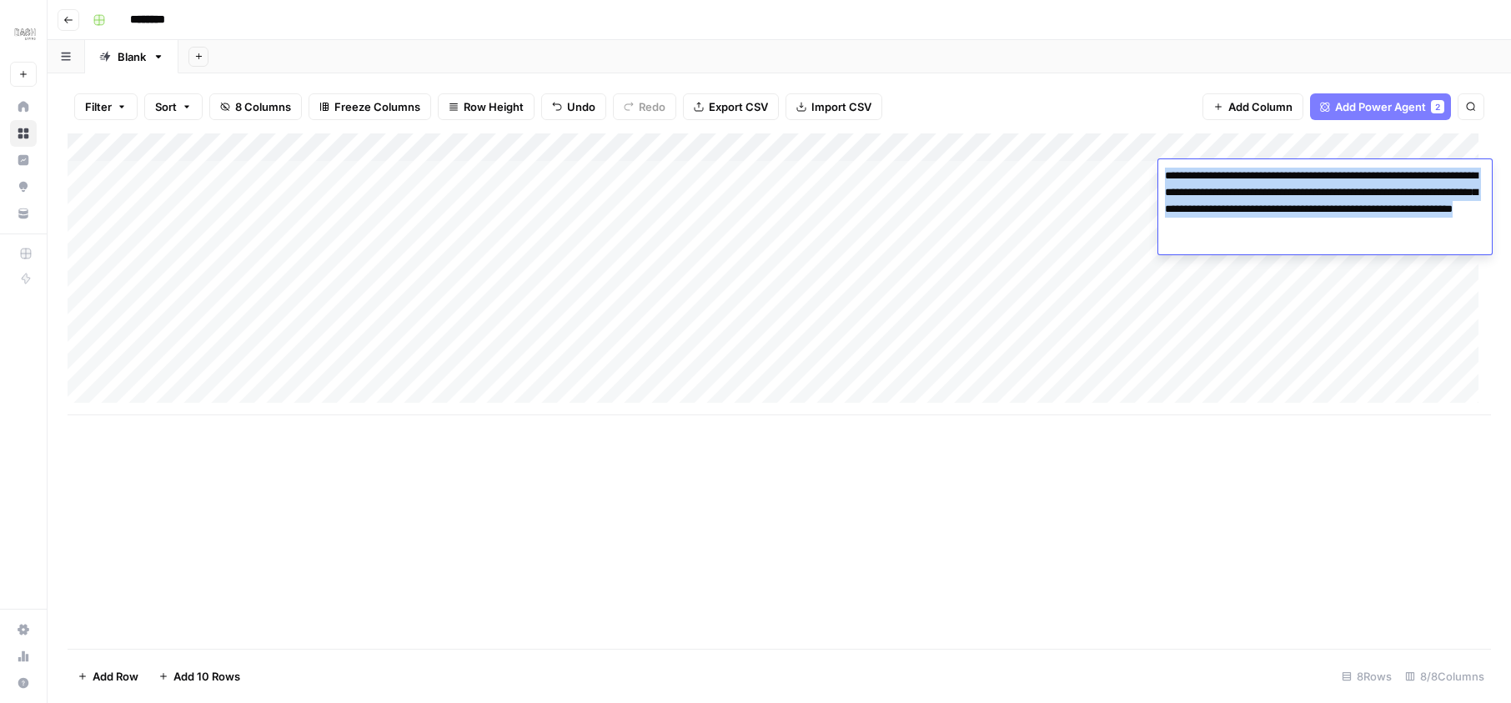
click at [1296, 209] on textarea "**********" at bounding box center [1325, 200] width 334 height 73
drag, startPoint x: 1208, startPoint y: 190, endPoint x: 1275, endPoint y: 209, distance: 69.4
click at [1275, 209] on textarea "**********" at bounding box center [1325, 200] width 334 height 73
drag, startPoint x: 1275, startPoint y: 209, endPoint x: 1257, endPoint y: 209, distance: 17.5
click at [1257, 209] on textarea "**********" at bounding box center [1325, 200] width 334 height 73
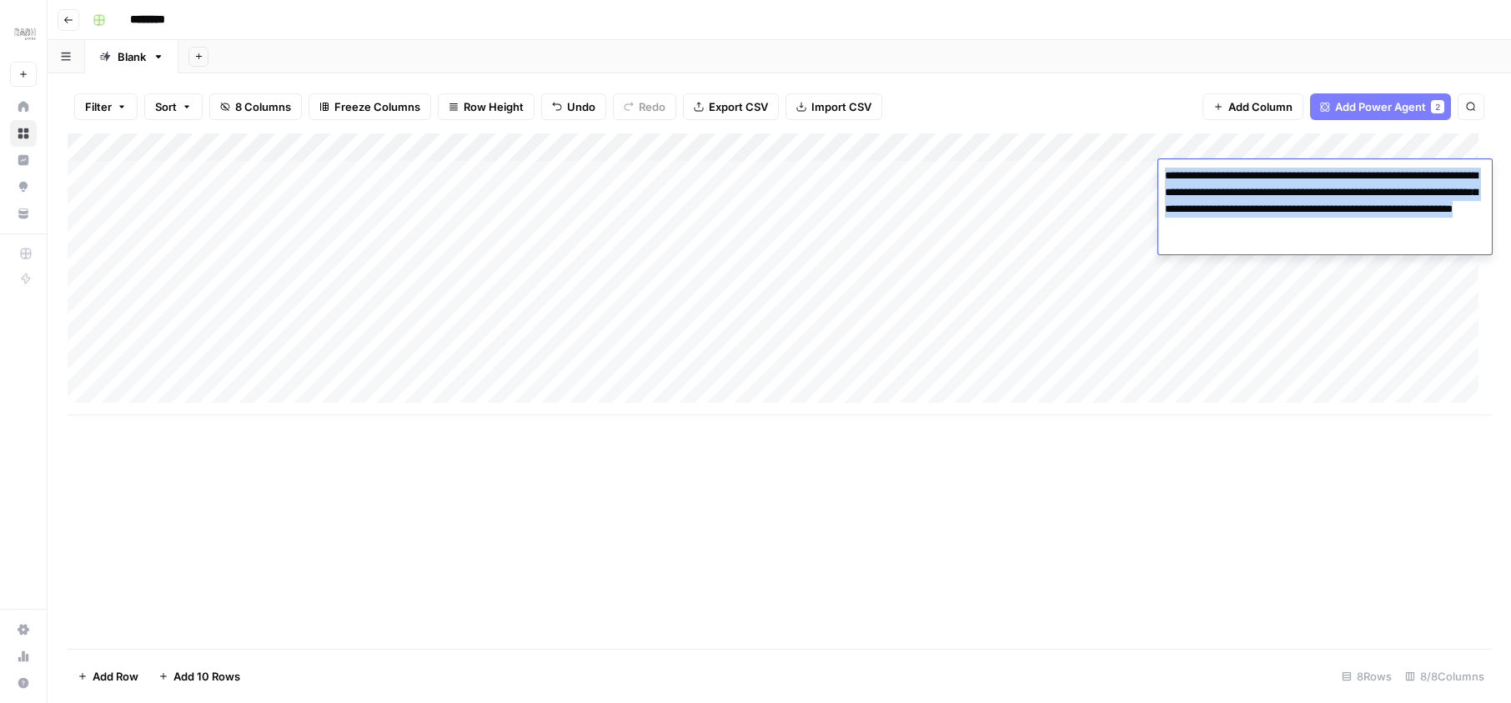
click at [1277, 208] on textarea "**********" at bounding box center [1325, 200] width 334 height 73
drag, startPoint x: 1277, startPoint y: 208, endPoint x: 1216, endPoint y: 213, distance: 61.0
click at [1216, 213] on textarea "**********" at bounding box center [1325, 200] width 334 height 73
paste textarea
drag, startPoint x: 1216, startPoint y: 213, endPoint x: 1257, endPoint y: 214, distance: 40.9
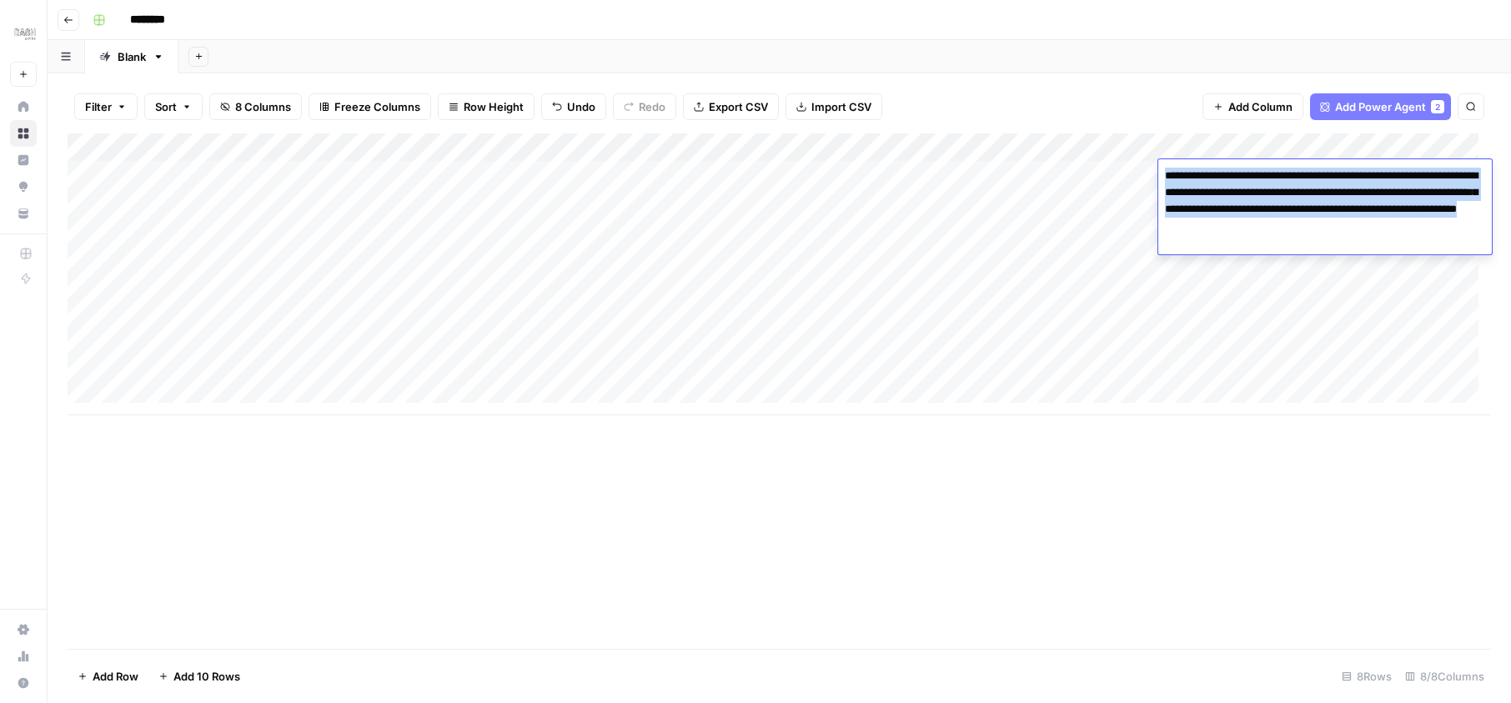
click at [1257, 214] on textarea "**********" at bounding box center [1325, 200] width 334 height 73
drag, startPoint x: 1257, startPoint y: 214, endPoint x: 1215, endPoint y: 210, distance: 41.9
click at [1215, 210] on textarea "**********" at bounding box center [1325, 200] width 334 height 73
drag, startPoint x: 1215, startPoint y: 210, endPoint x: 1267, endPoint y: 213, distance: 52.6
click at [1267, 213] on textarea "**********" at bounding box center [1325, 200] width 334 height 73
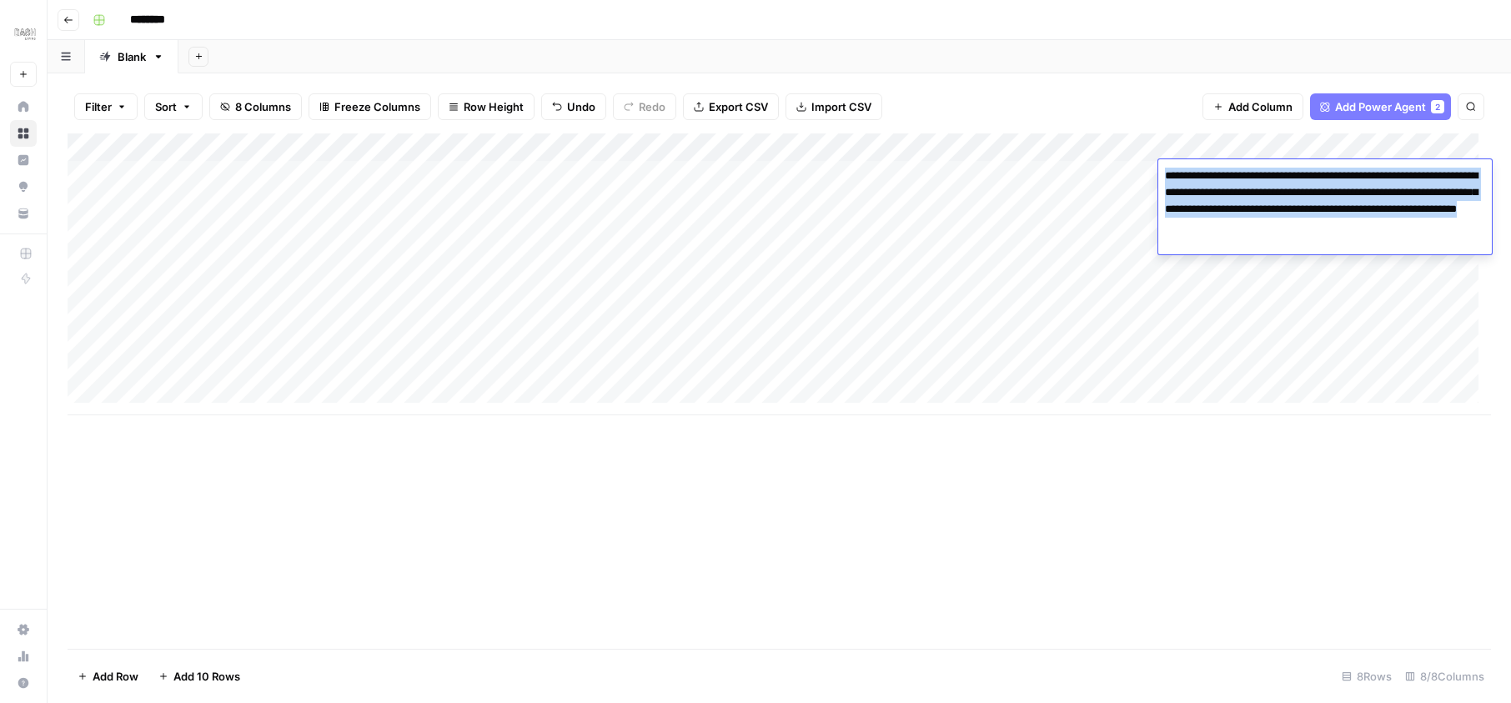
drag, startPoint x: 1267, startPoint y: 213, endPoint x: 1277, endPoint y: 213, distance: 10.0
click at [1277, 213] on textarea "**********" at bounding box center [1325, 200] width 334 height 73
drag, startPoint x: 1277, startPoint y: 213, endPoint x: 1243, endPoint y: 208, distance: 34.4
click at [1243, 208] on textarea "**********" at bounding box center [1325, 200] width 334 height 73
click at [1292, 213] on textarea "**********" at bounding box center [1325, 200] width 334 height 73
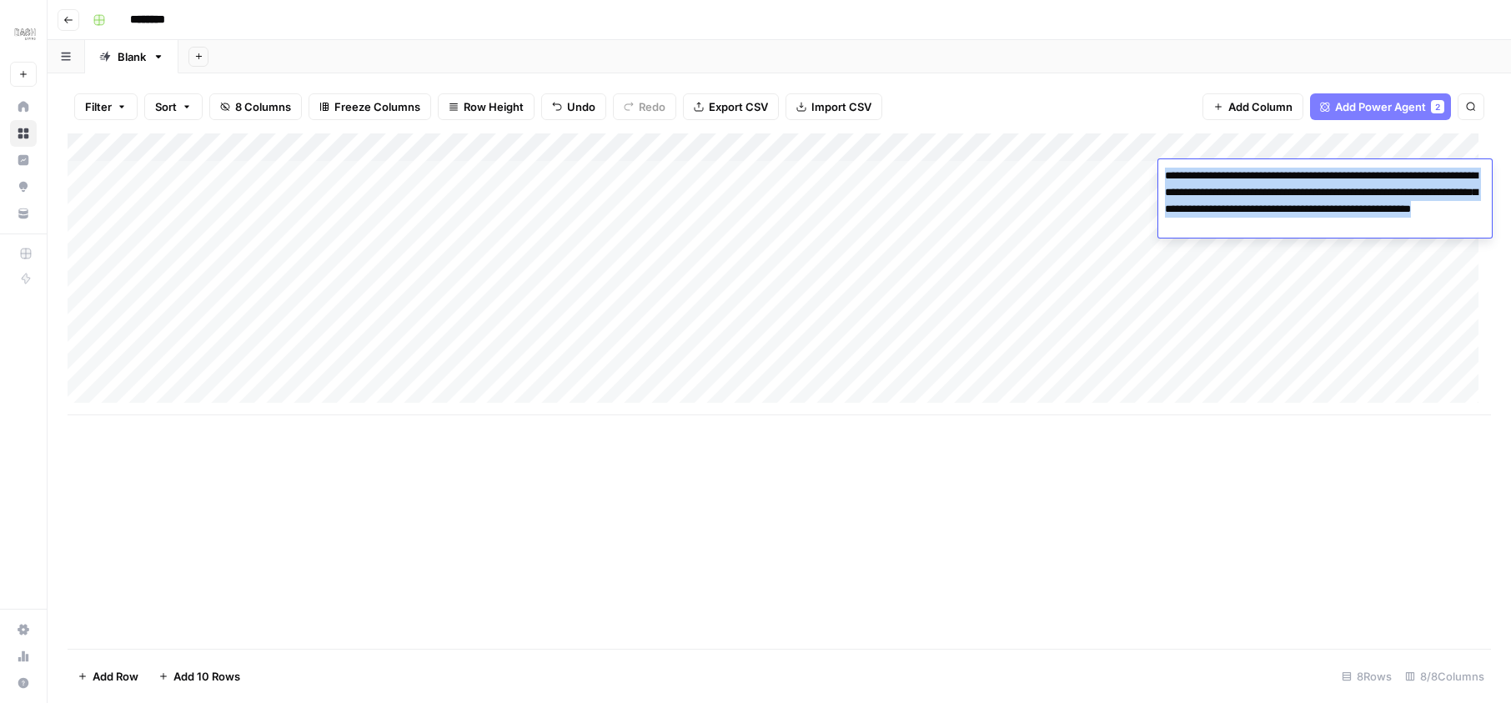
click at [1312, 212] on textarea "**********" at bounding box center [1325, 200] width 334 height 73
click at [1240, 210] on textarea "**********" at bounding box center [1325, 200] width 334 height 73
click at [1239, 210] on textarea "**********" at bounding box center [1325, 200] width 334 height 73
click at [1285, 216] on textarea "**********" at bounding box center [1325, 200] width 334 height 73
click at [1367, 221] on textarea "**********" at bounding box center [1325, 200] width 334 height 73
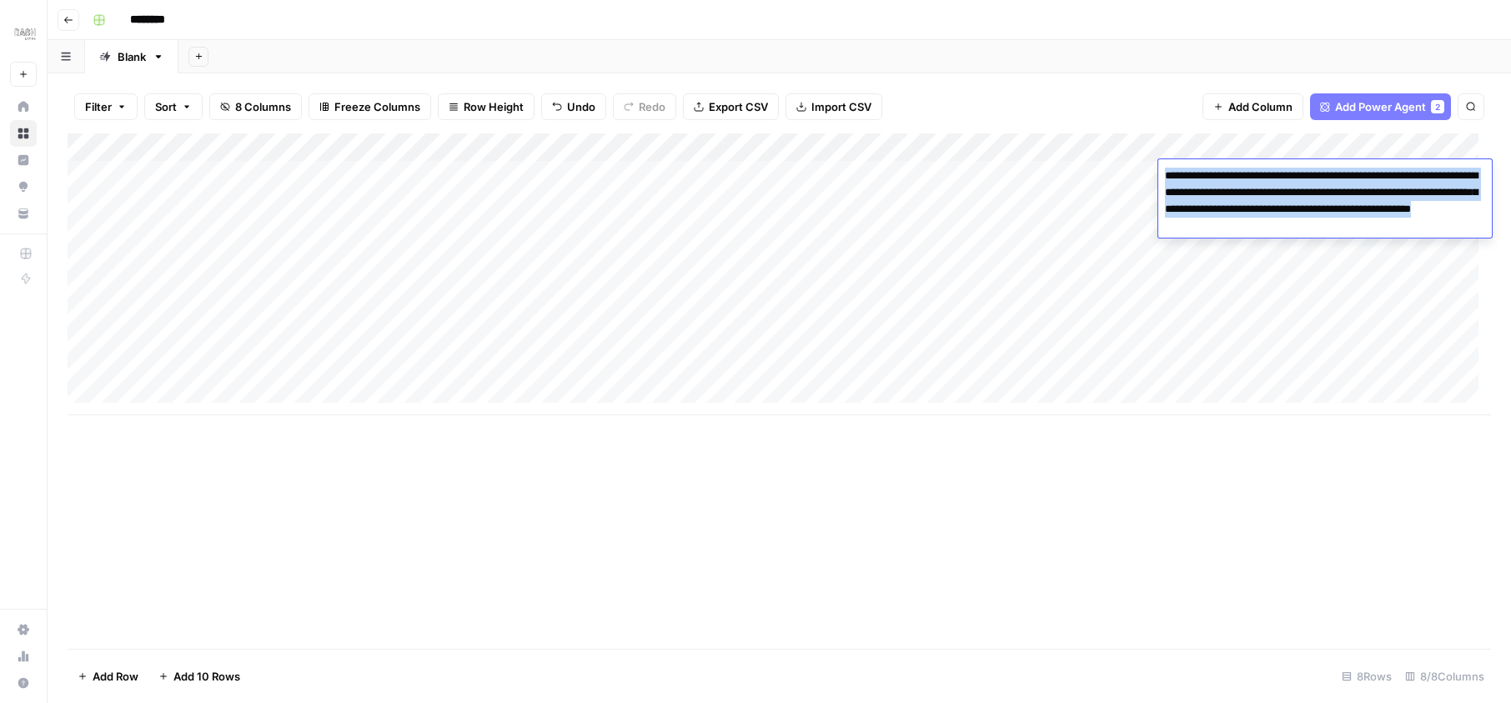
drag, startPoint x: 1239, startPoint y: 210, endPoint x: 1197, endPoint y: 228, distance: 45.5
click at [1197, 228] on textarea "**********" at bounding box center [1325, 200] width 334 height 73
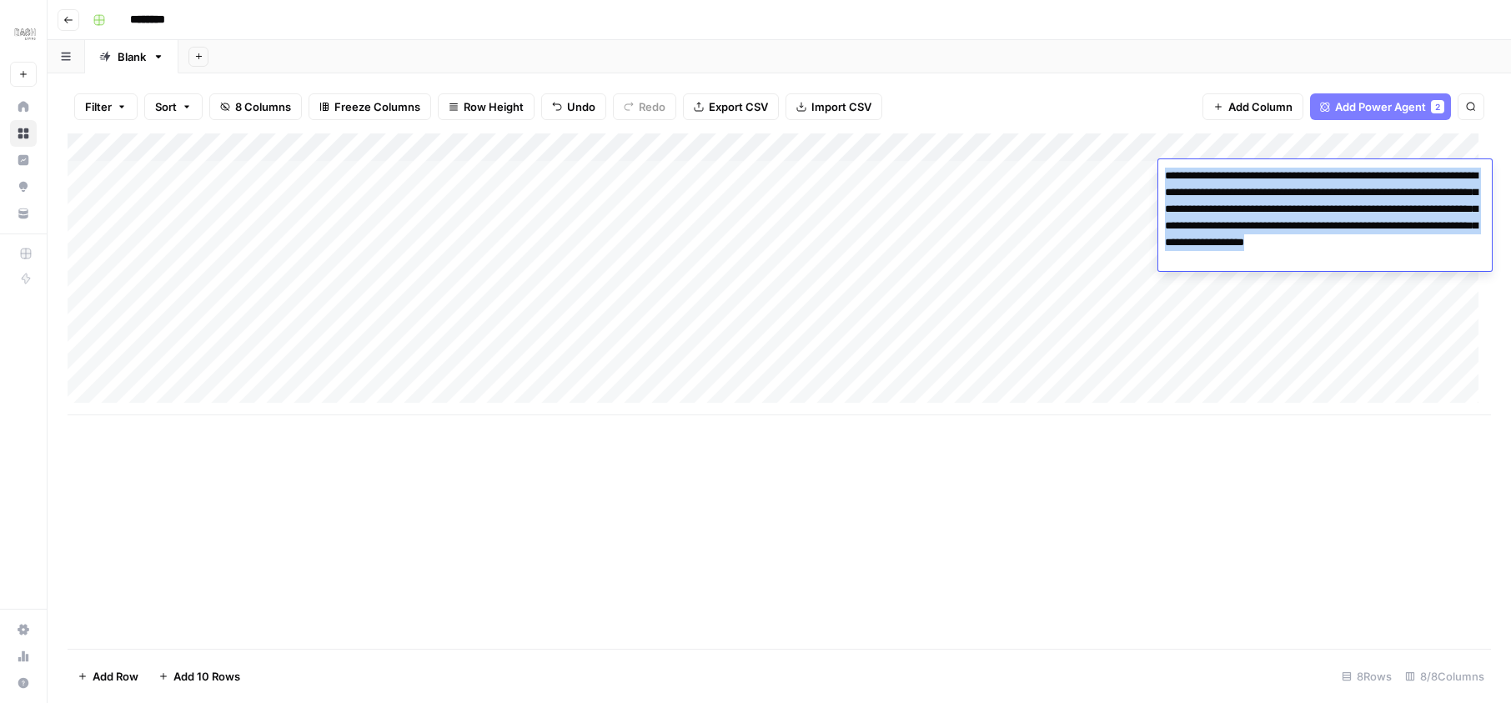
type textarea "**********"
click at [1243, 454] on div "Add Column" at bounding box center [779, 390] width 1423 height 515
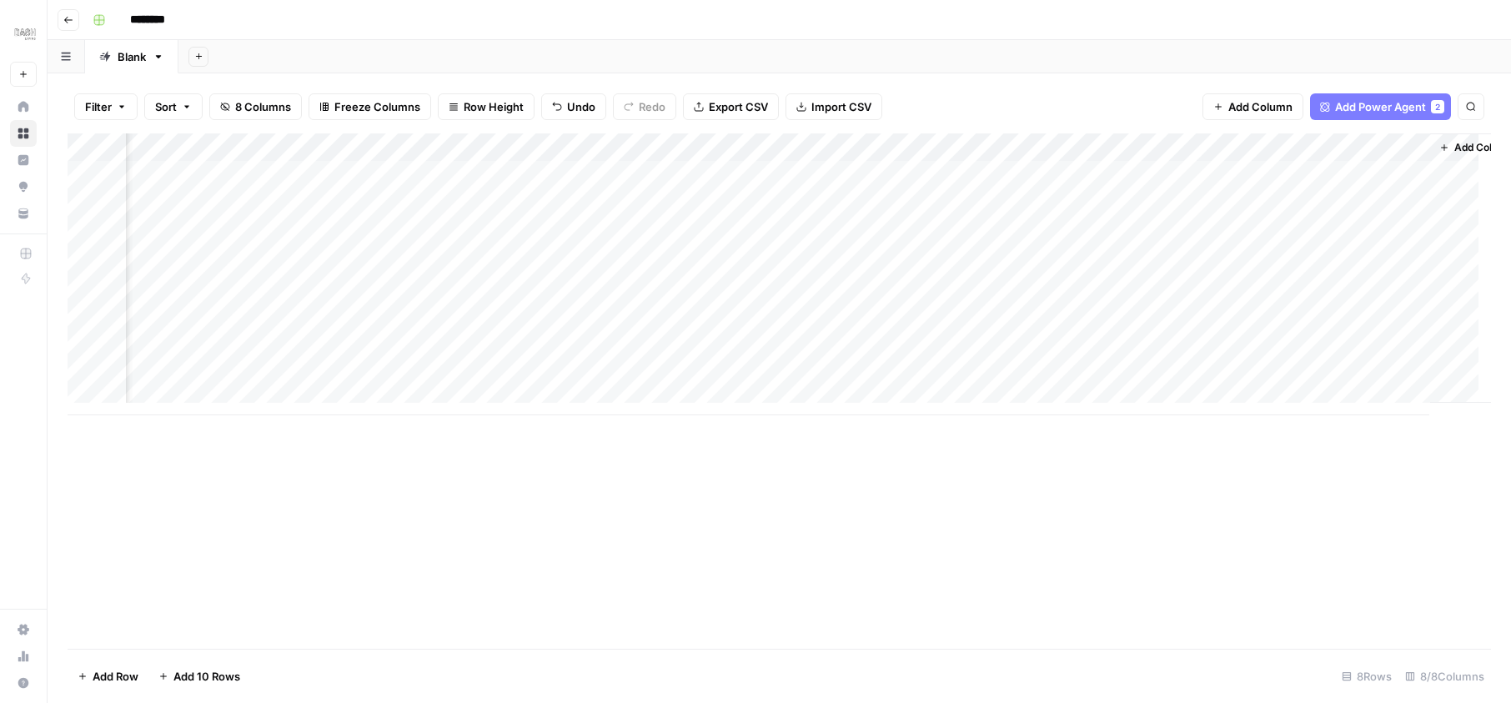
scroll to position [0, 406]
click at [1007, 173] on div "Add Column" at bounding box center [779, 274] width 1423 height 282
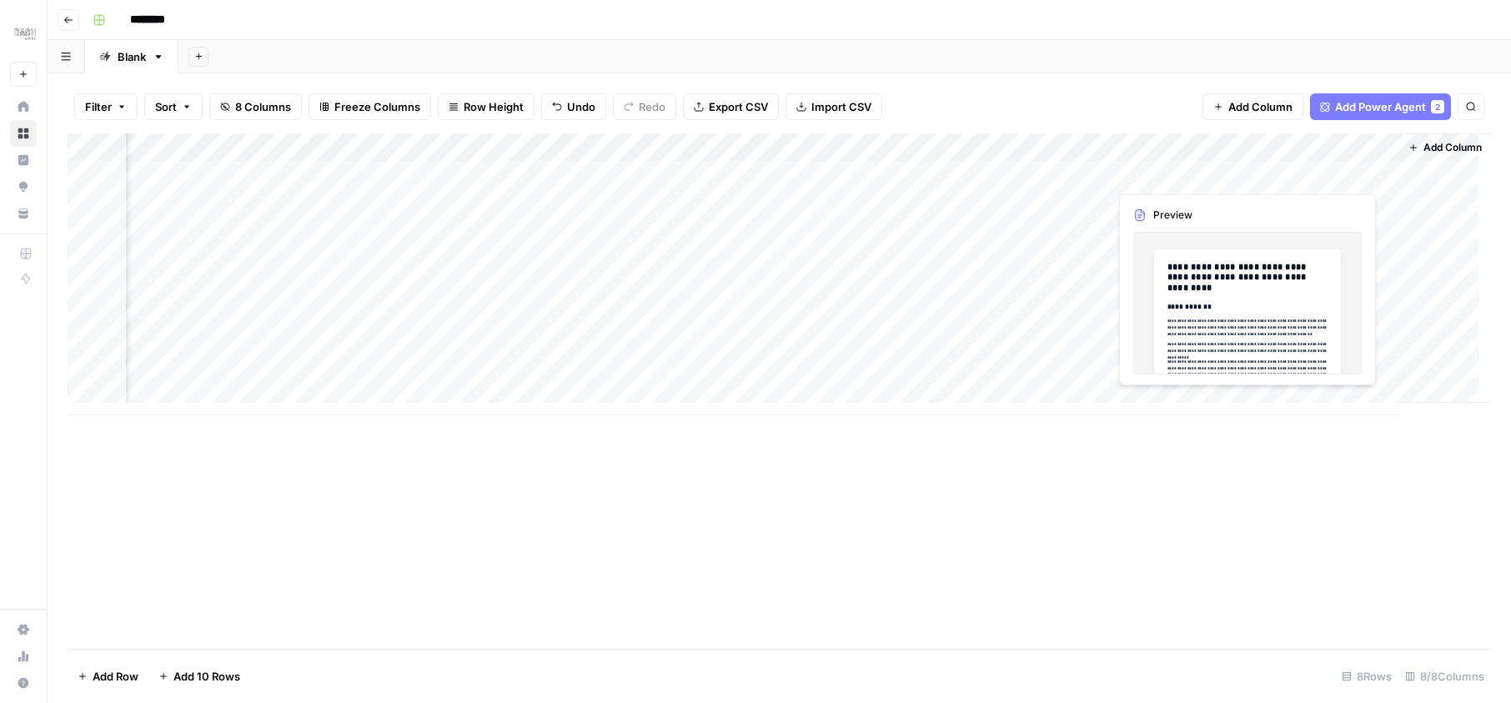
click at [1298, 168] on div "Add Column" at bounding box center [779, 274] width 1423 height 282
click at [1316, 172] on div "Add Column" at bounding box center [779, 274] width 1423 height 282
click at [1316, 172] on div at bounding box center [1310, 174] width 153 height 31
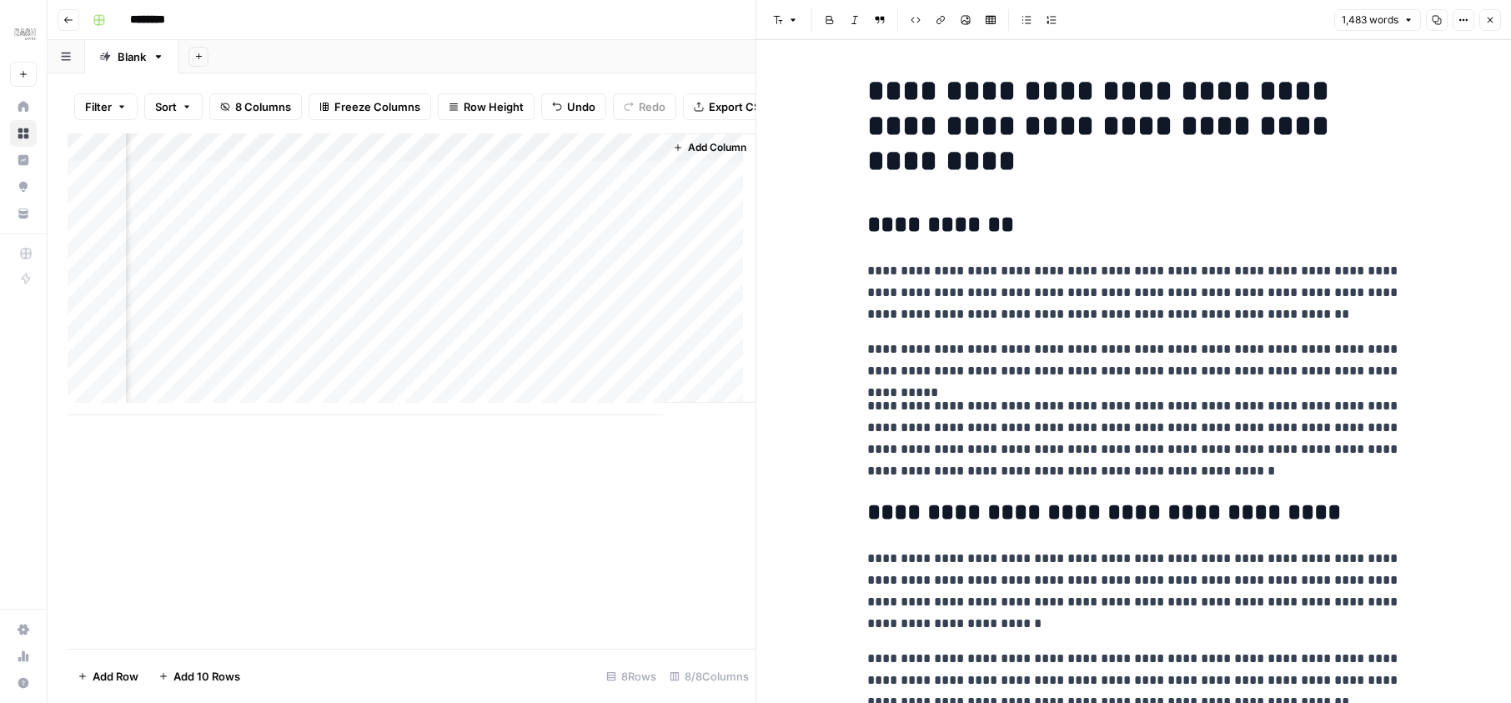
click at [876, 91] on h1 "**********" at bounding box center [1134, 125] width 534 height 105
drag, startPoint x: 876, startPoint y: 91, endPoint x: 1106, endPoint y: 385, distance: 373.1
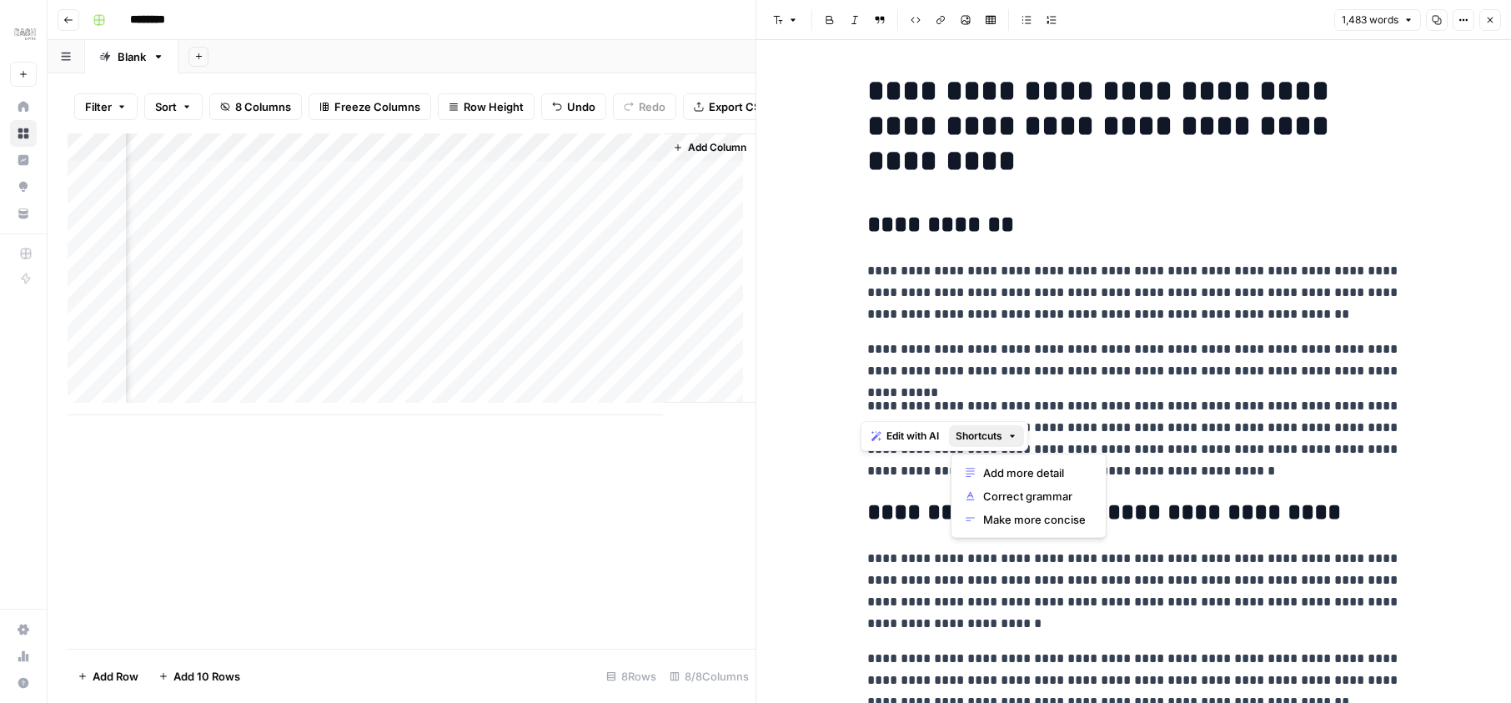
click at [1008, 434] on button "Shortcuts" at bounding box center [986, 436] width 75 height 22
click at [1127, 426] on p "**********" at bounding box center [1134, 438] width 534 height 87
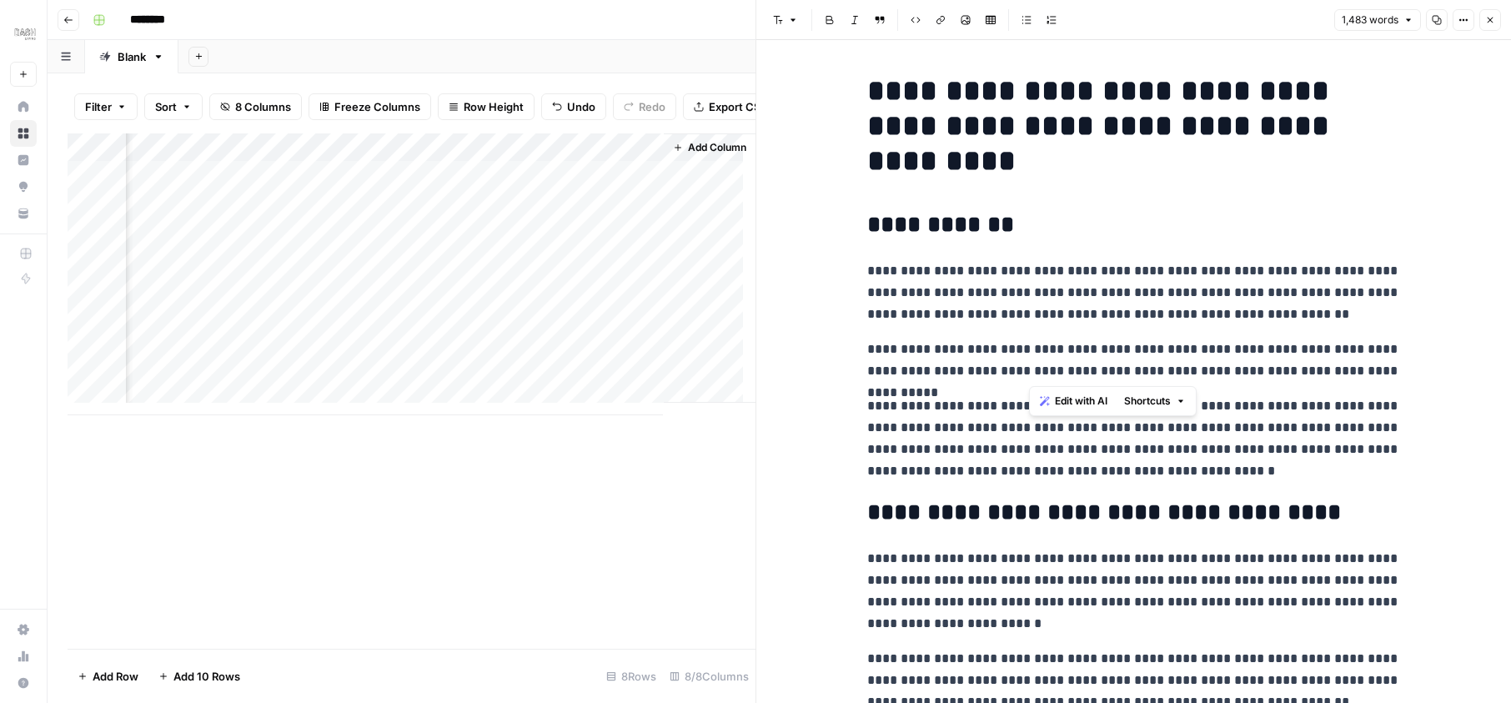
drag, startPoint x: 1106, startPoint y: 385, endPoint x: 1164, endPoint y: 364, distance: 62.0
click at [1164, 364] on p "**********" at bounding box center [1134, 360] width 534 height 43
copy div "**********"
click at [1497, 19] on button "Close" at bounding box center [1490, 20] width 22 height 22
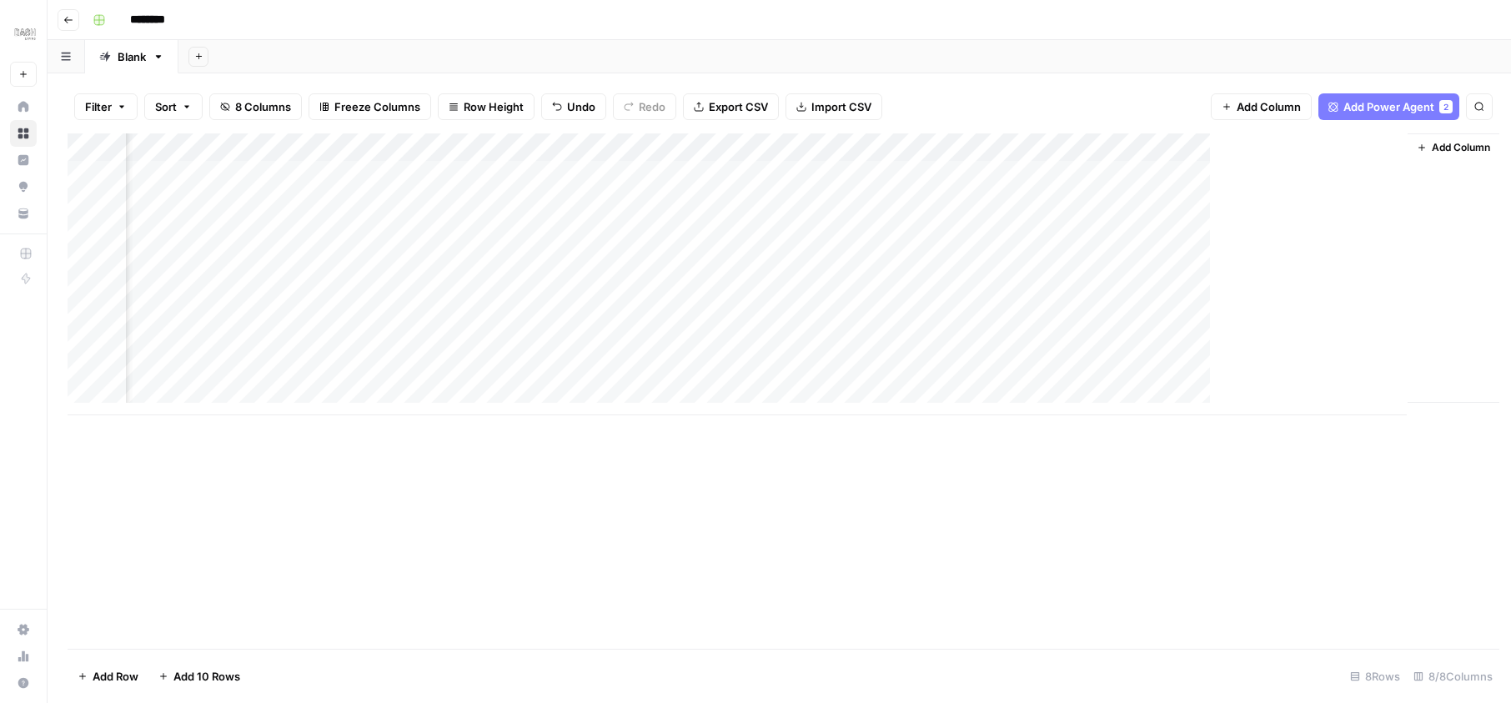
scroll to position [0, 393]
click at [1387, 112] on span "Add Power Agent" at bounding box center [1380, 106] width 91 height 17
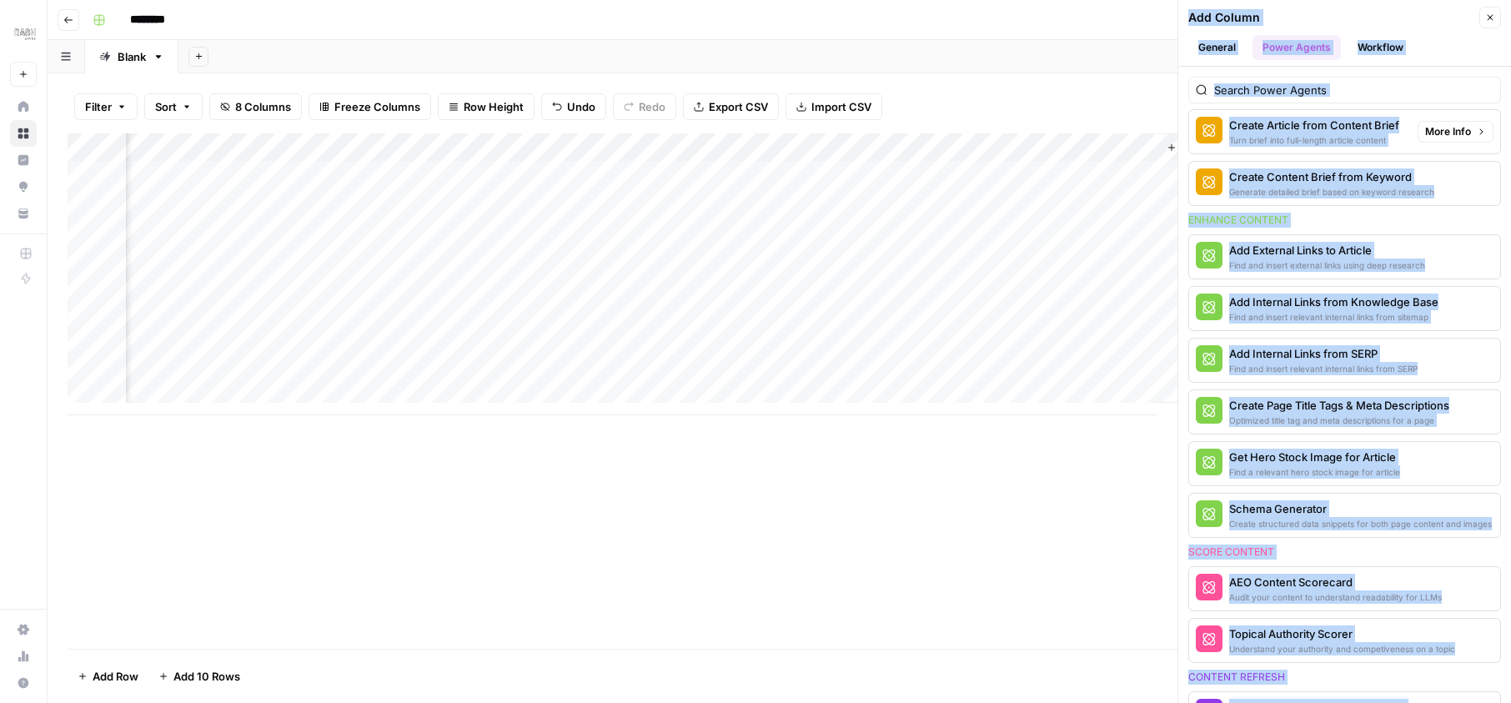
scroll to position [550, 0]
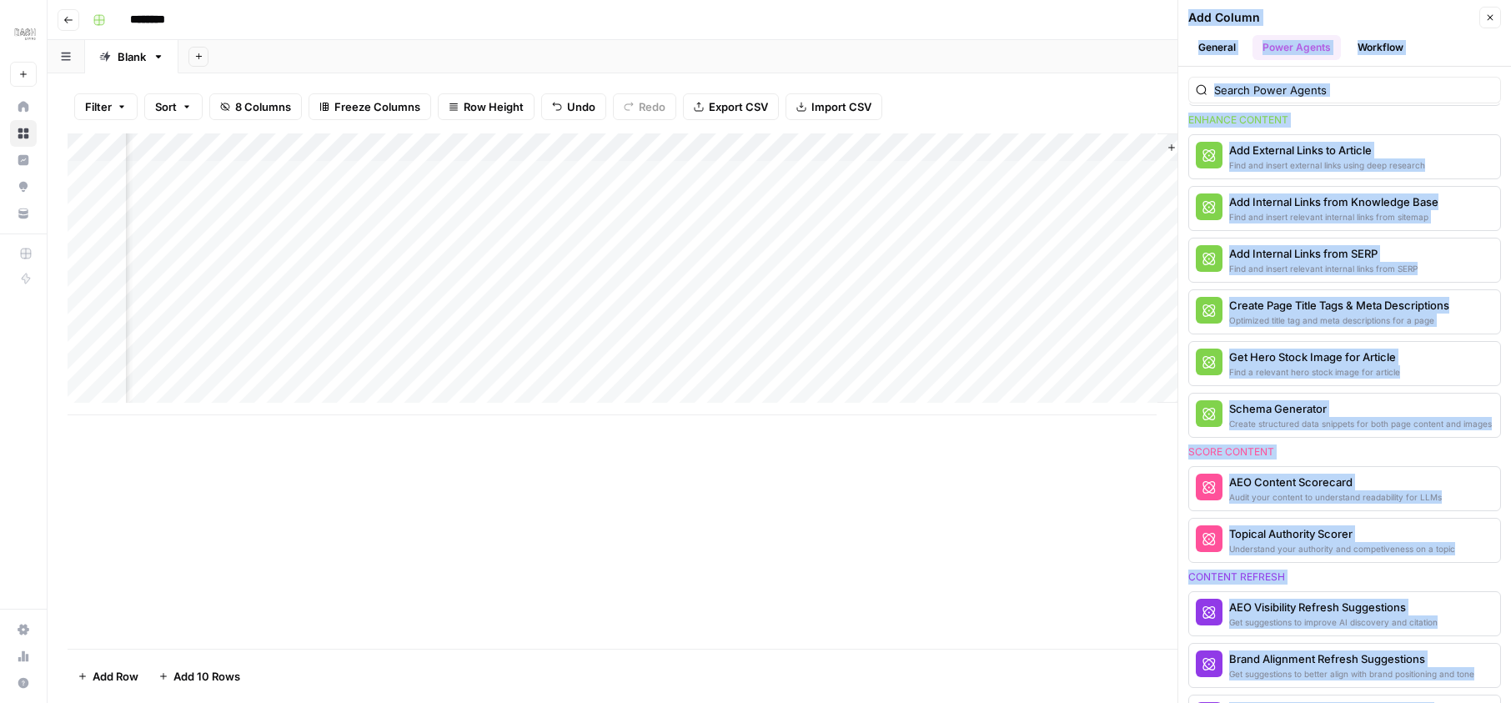
click at [1322, 622] on div "Get suggestions to improve AI discovery and citation" at bounding box center [1333, 621] width 208 height 13
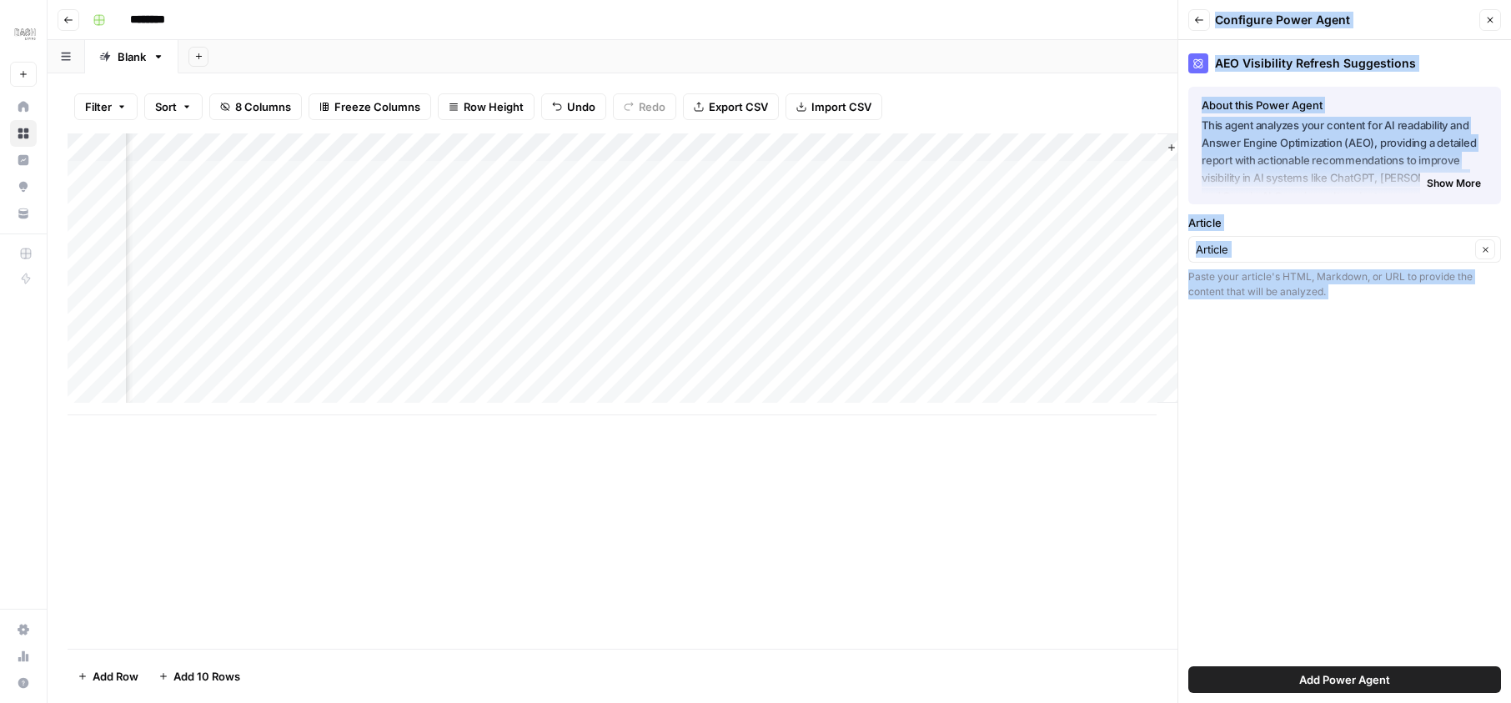
drag, startPoint x: 1497, startPoint y: 19, endPoint x: 1334, endPoint y: 681, distance: 681.7
click at [1334, 681] on span "Add Power Agent" at bounding box center [1344, 679] width 91 height 17
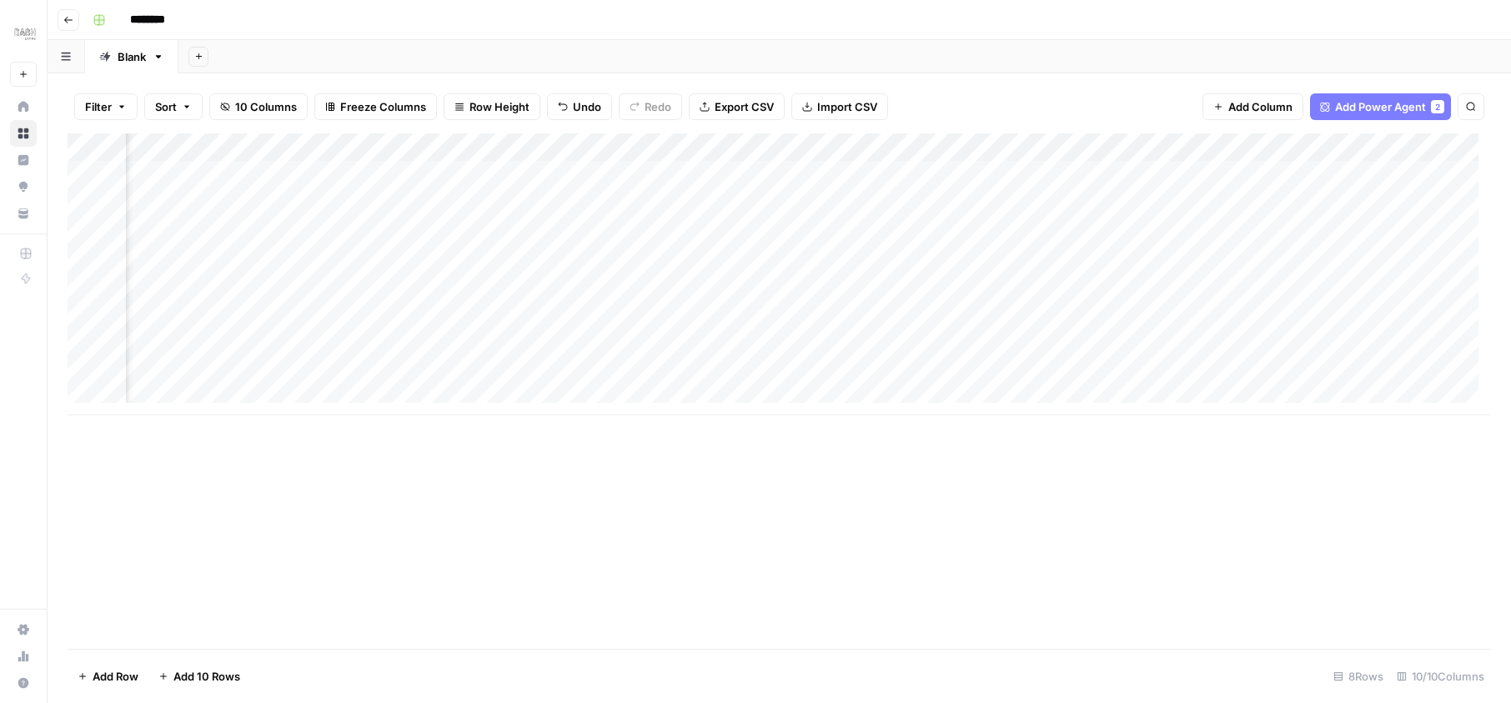
scroll to position [0, 703]
drag, startPoint x: 1334, startPoint y: 681, endPoint x: 1111, endPoint y: 174, distance: 554.0
click at [1111, 174] on div "Add Column" at bounding box center [779, 274] width 1423 height 282
click at [1252, 107] on span "Add Column" at bounding box center [1260, 106] width 64 height 17
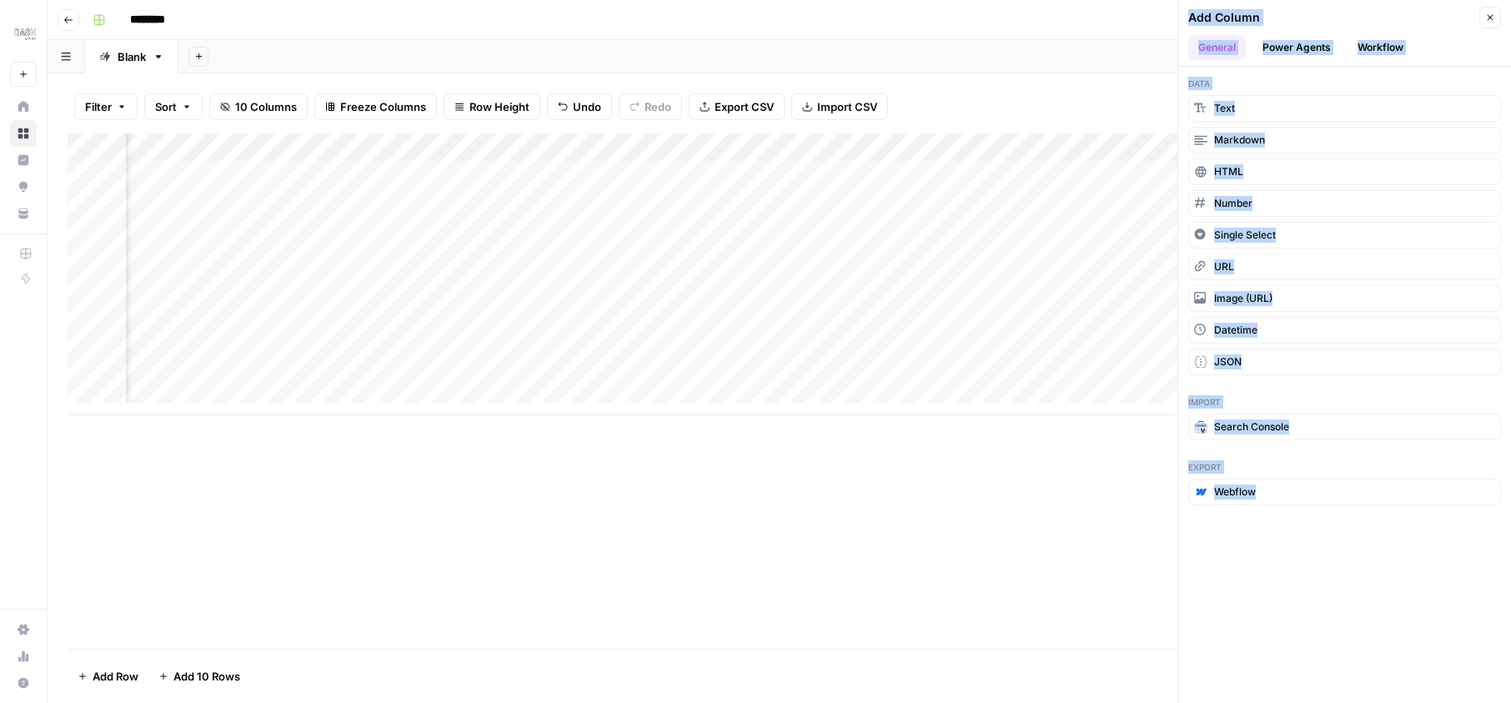
click at [1291, 59] on button "Power Agents" at bounding box center [1296, 47] width 88 height 25
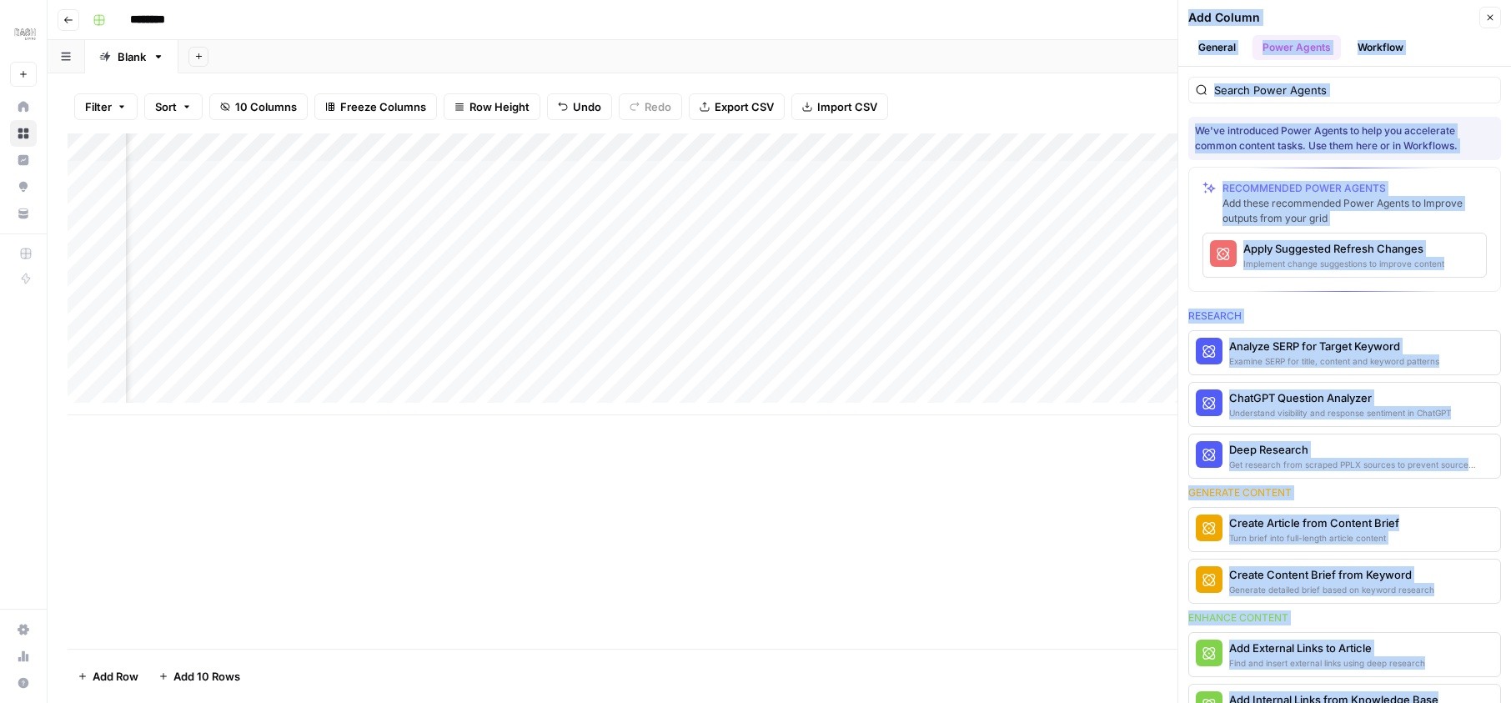
click at [1358, 50] on button "Workflow" at bounding box center [1380, 47] width 66 height 25
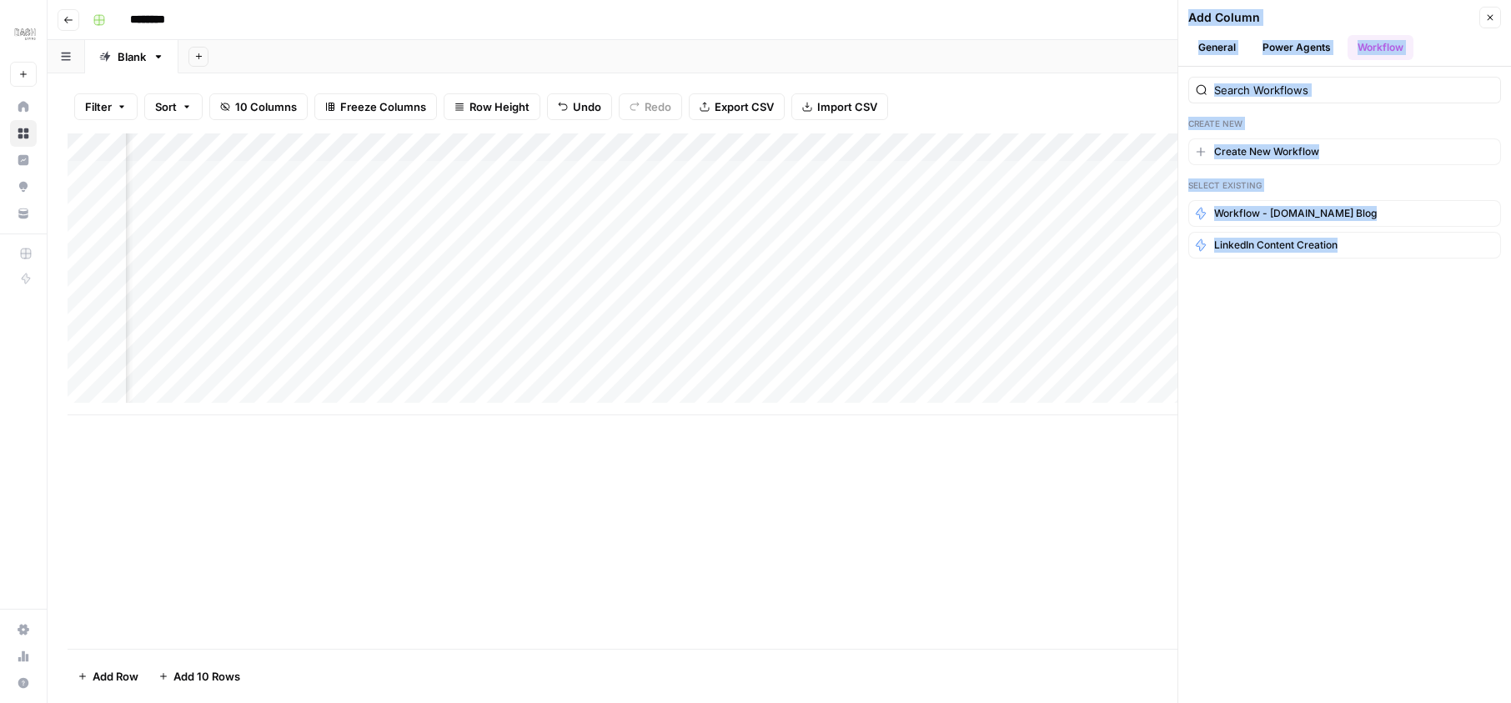
click at [1317, 47] on button "Power Agents" at bounding box center [1296, 47] width 88 height 25
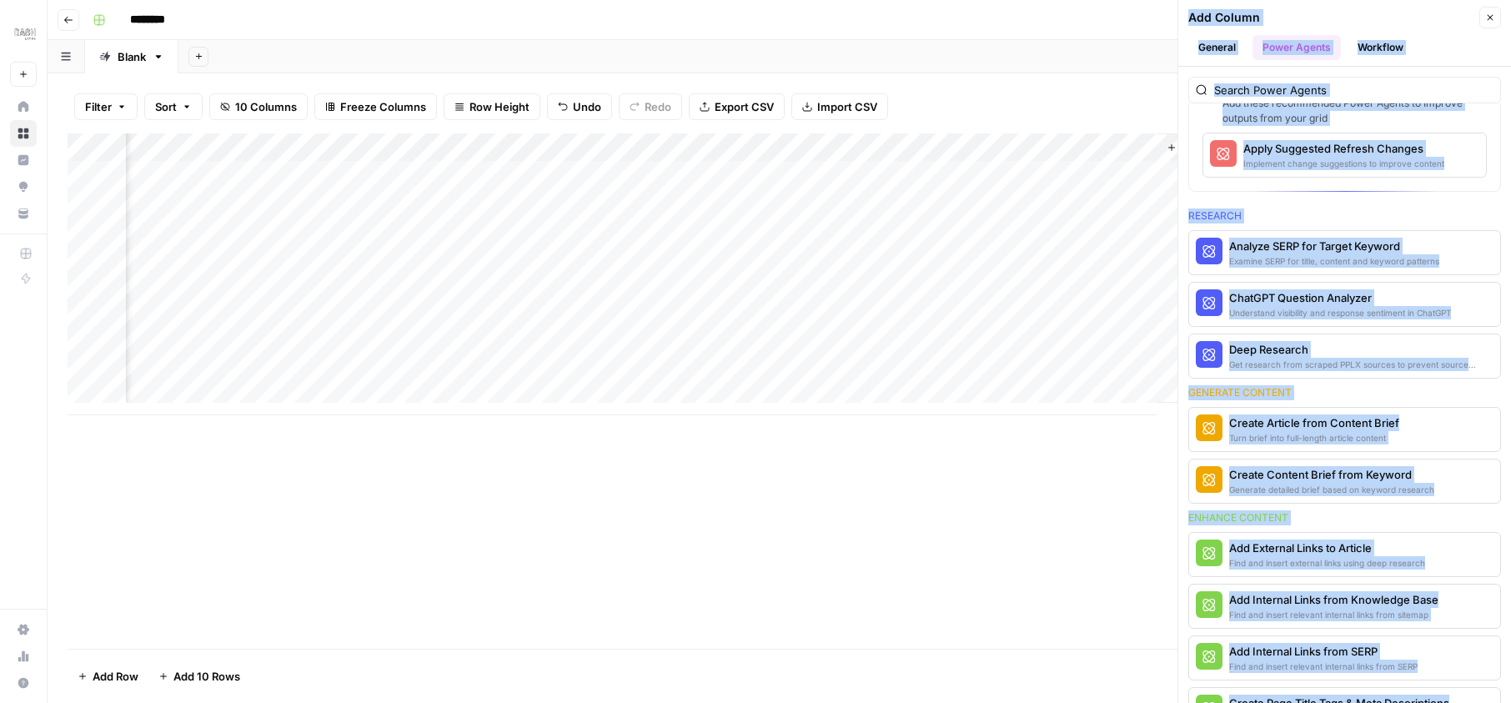
scroll to position [0, 0]
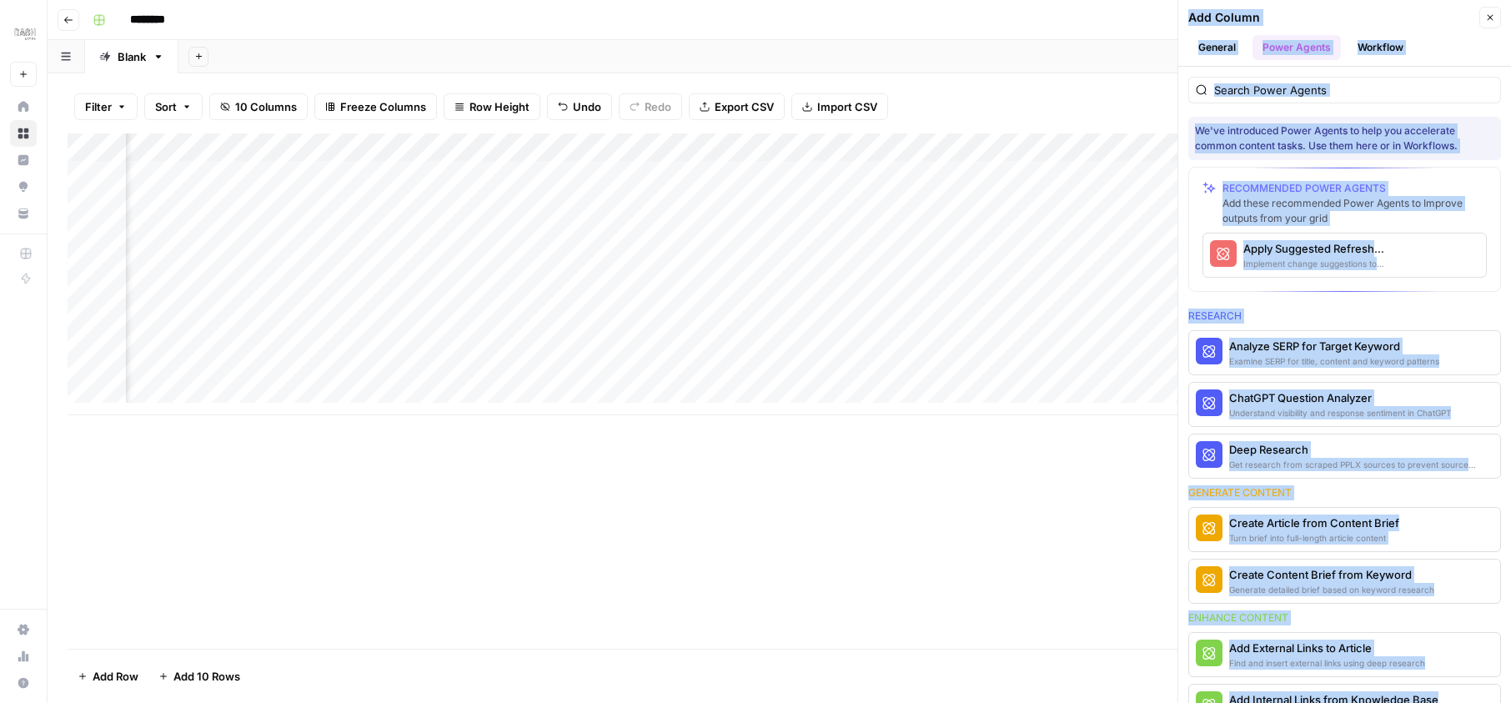
click at [1298, 259] on div "Implement change suggestions to improve content" at bounding box center [1316, 263] width 147 height 13
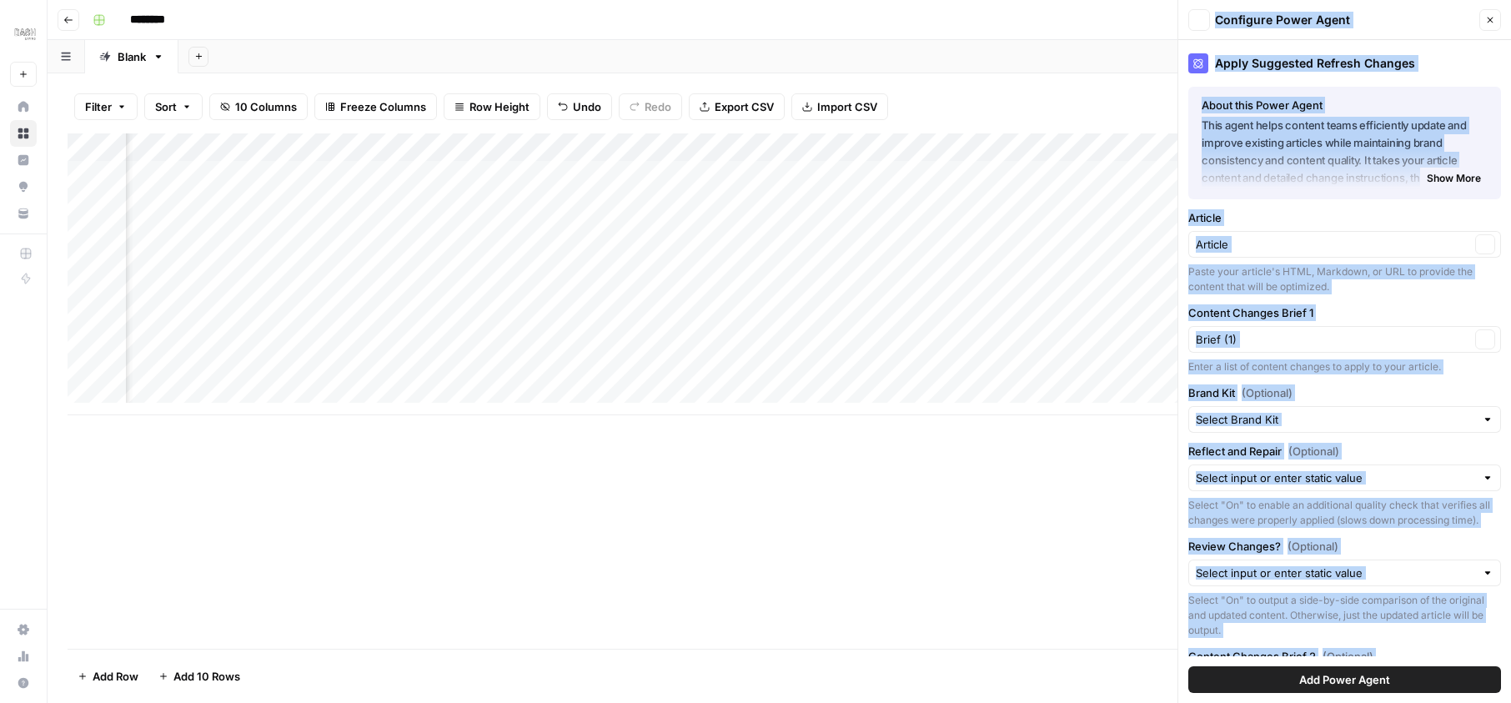
scroll to position [0, 1321]
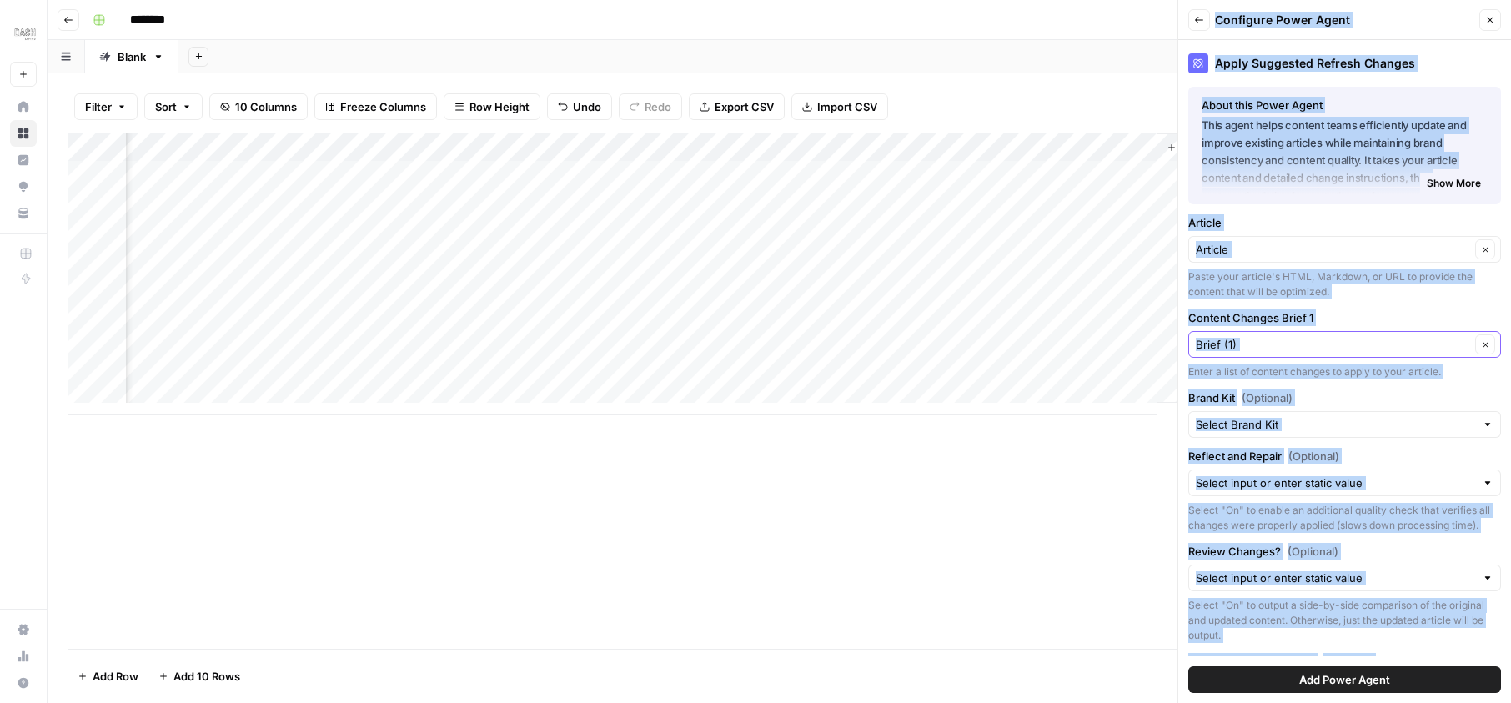
click at [1272, 346] on input "Content Changes Brief 1" at bounding box center [1333, 344] width 274 height 17
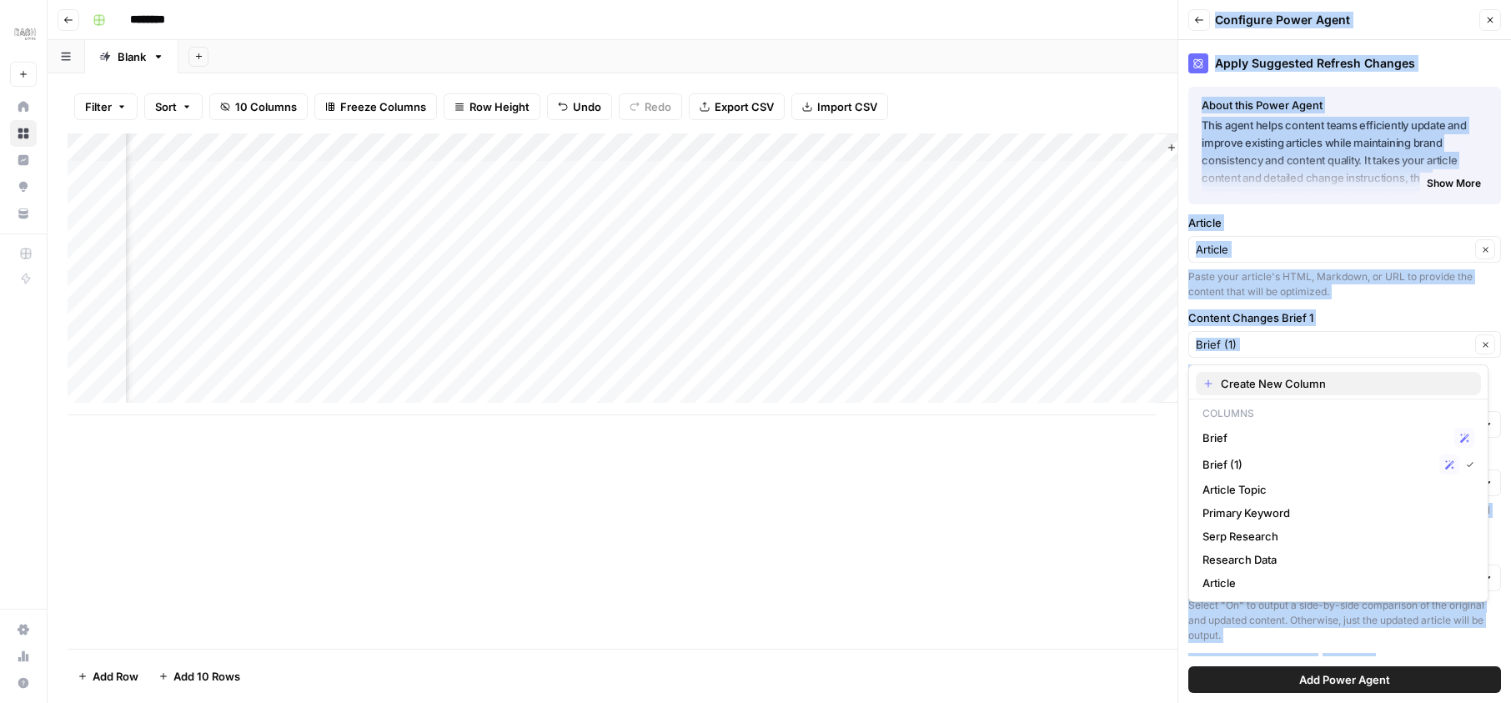
click at [1265, 385] on span "Create New Column" at bounding box center [1344, 383] width 247 height 17
type input "Create New Column"
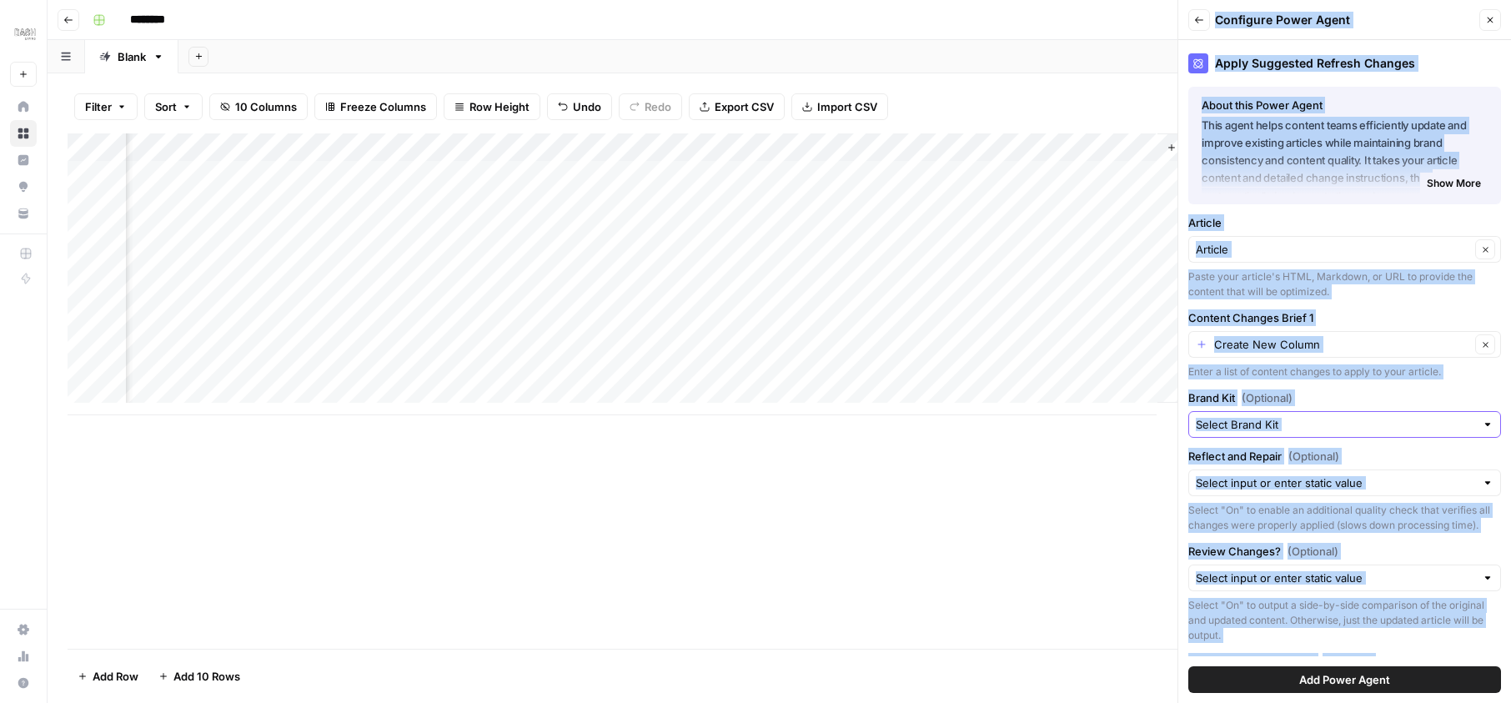
click at [1268, 430] on input "Brand Kit (Optional)" at bounding box center [1335, 424] width 279 height 17
click at [1268, 483] on span "Dash Living (JP-EN)" at bounding box center [1334, 487] width 265 height 17
type input "Dash Living (JP-EN)"
click at [1277, 483] on input "Reflect and Repair (Optional)" at bounding box center [1335, 482] width 279 height 17
drag, startPoint x: 1111, startPoint y: 174, endPoint x: 1181, endPoint y: 480, distance: 313.9
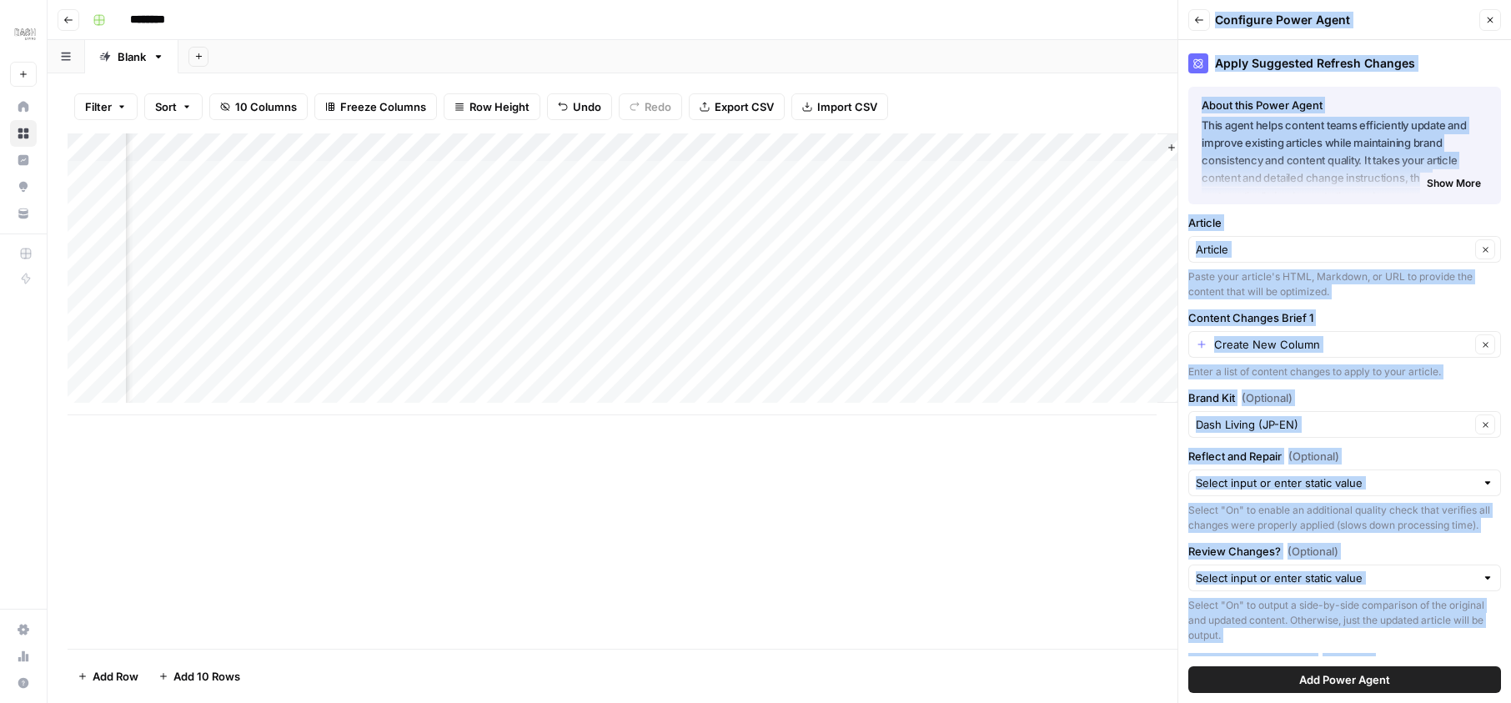
click at [1181, 480] on div "Apply Suggested Refresh Changes About this Power Agent This agent helps content…" at bounding box center [1344, 371] width 333 height 663
click at [1227, 480] on input "Reflect and Repair (Optional)" at bounding box center [1335, 482] width 279 height 17
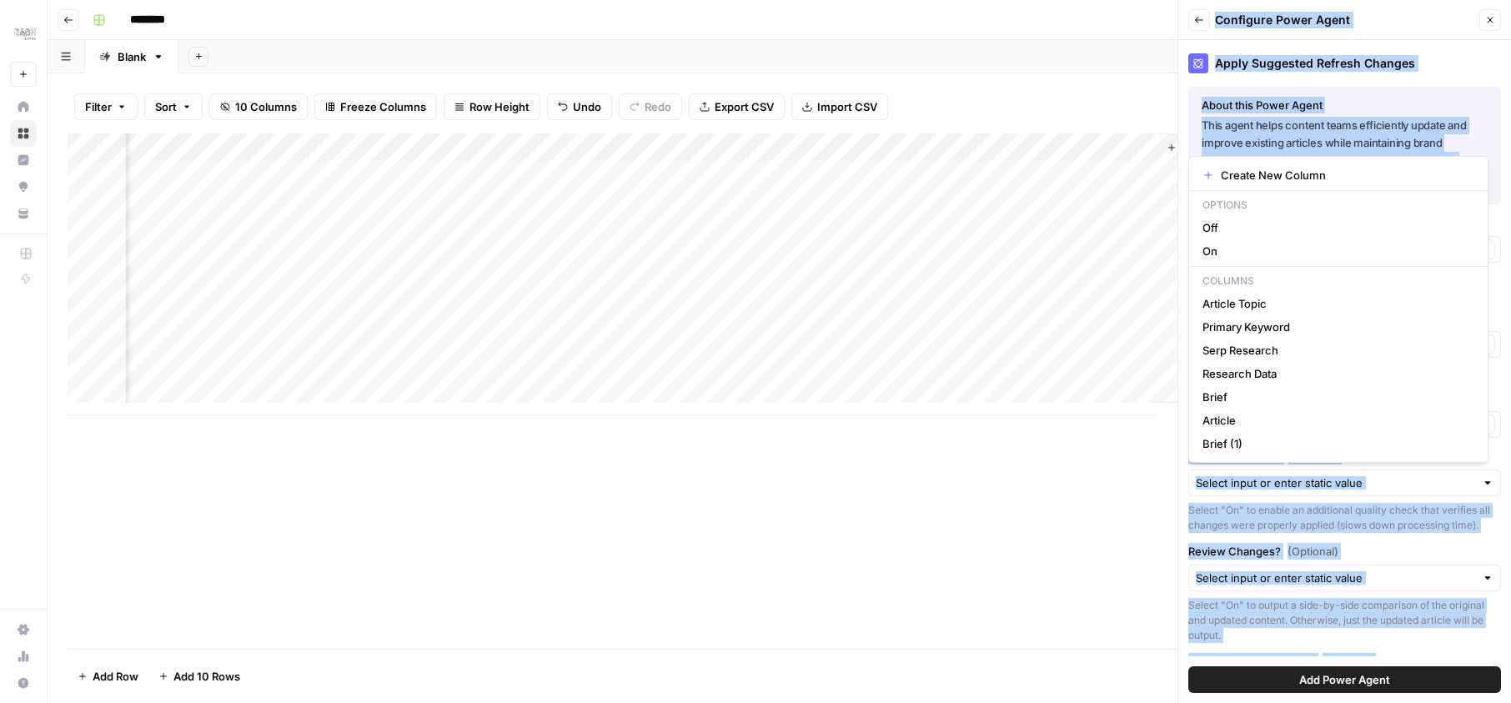
click at [1186, 471] on div "Apply Suggested Refresh Changes About this Power Agent This agent helps content…" at bounding box center [1344, 371] width 333 height 663
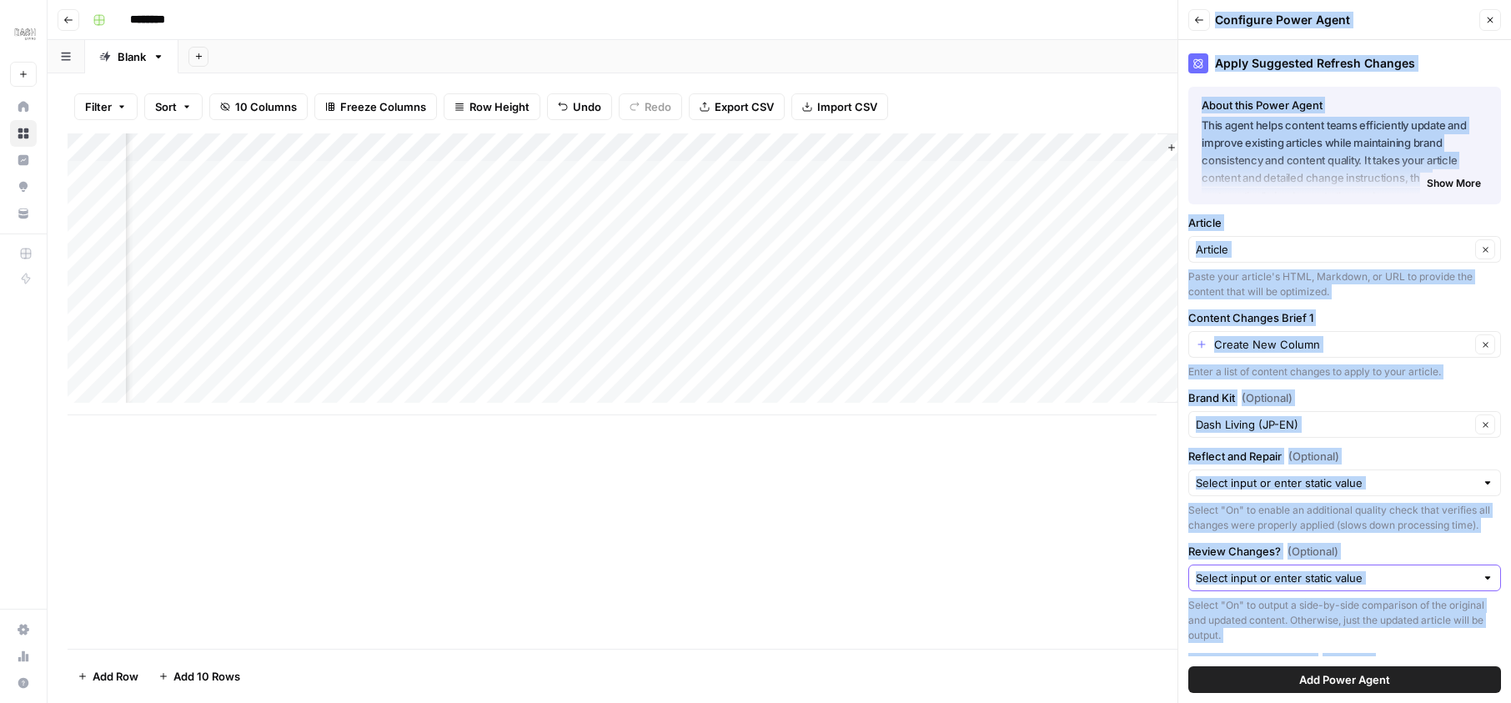
click at [1327, 586] on input "Review Changes? (Optional)" at bounding box center [1335, 578] width 279 height 17
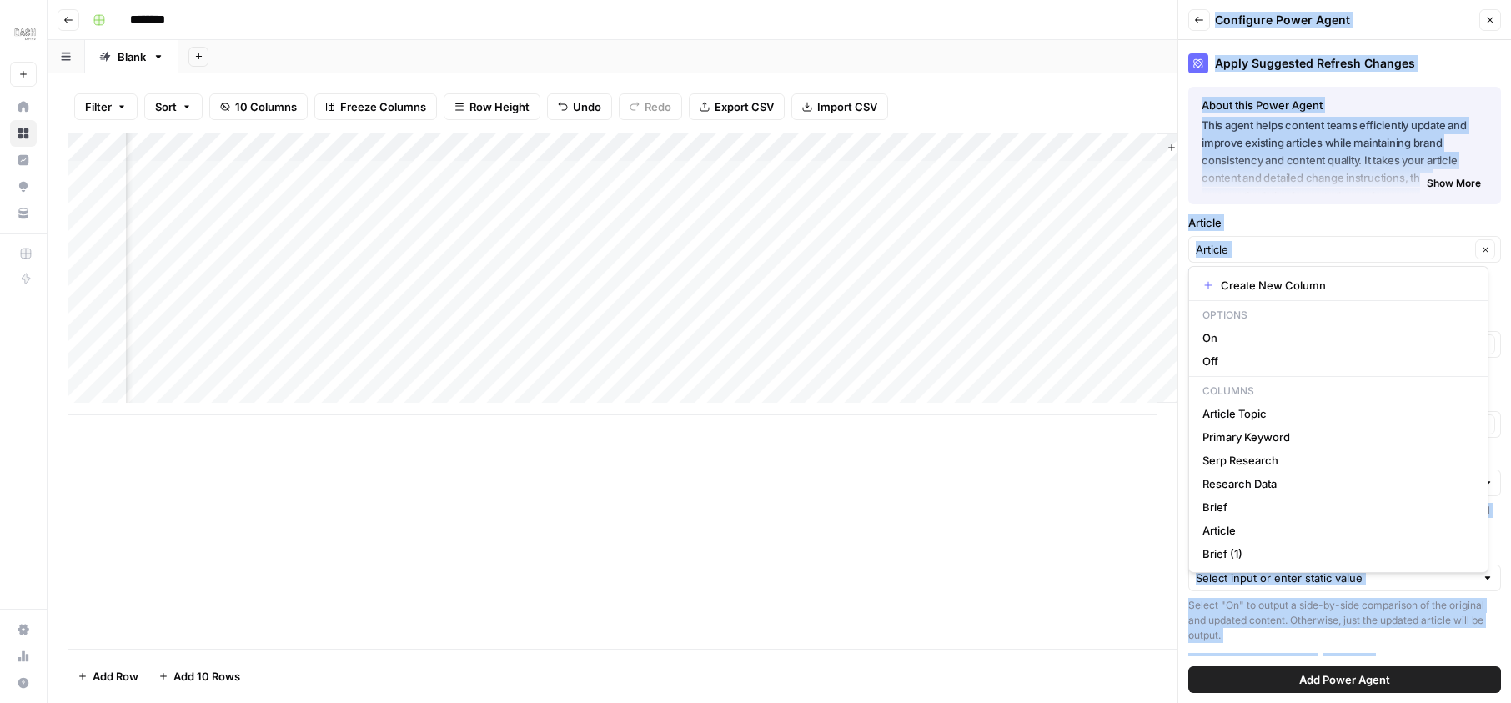
click at [1190, 565] on div "Create New Column Options On Off Columns Article Topic Primary Keyword Serp Res…" at bounding box center [1338, 419] width 300 height 307
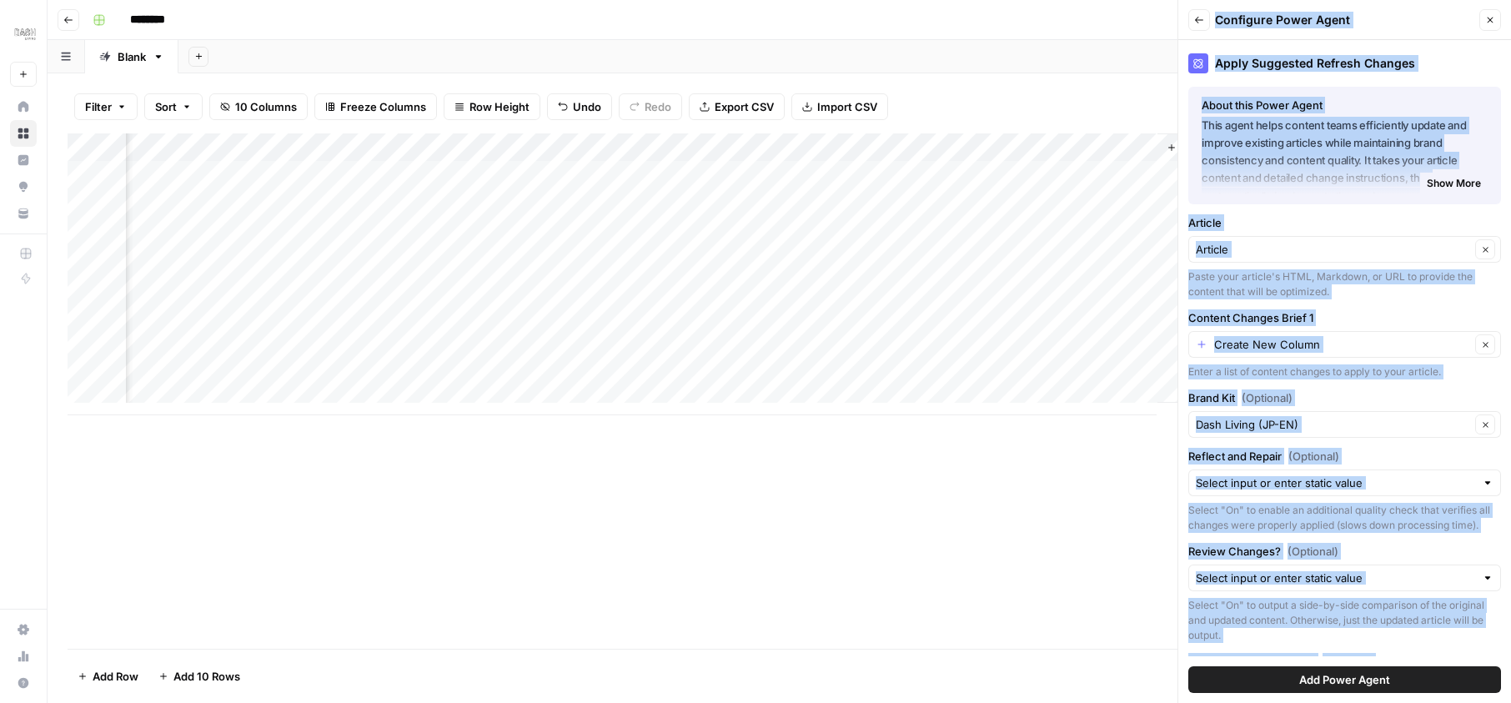
click at [1186, 579] on div "Apply Suggested Refresh Changes About this Power Agent This agent helps content…" at bounding box center [1344, 371] width 333 height 663
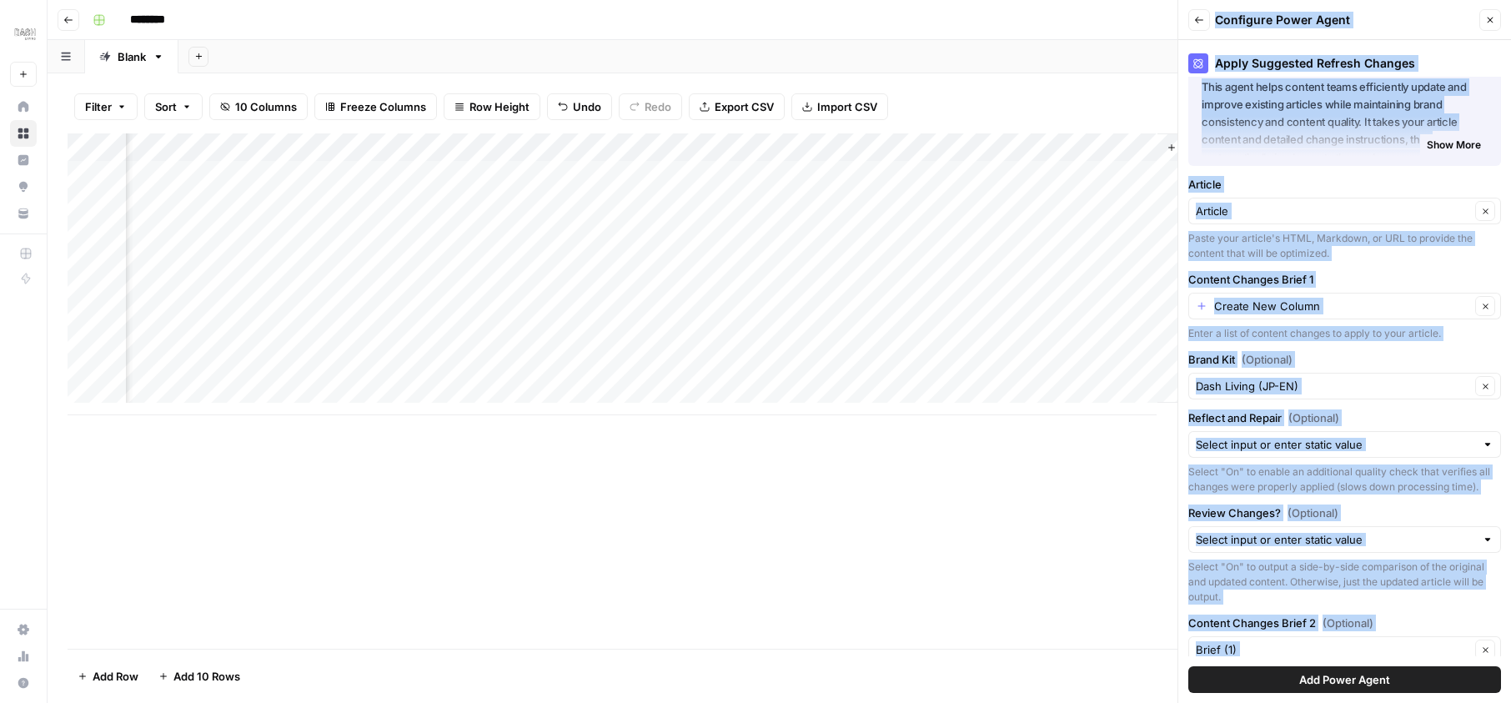
scroll to position [0, 0]
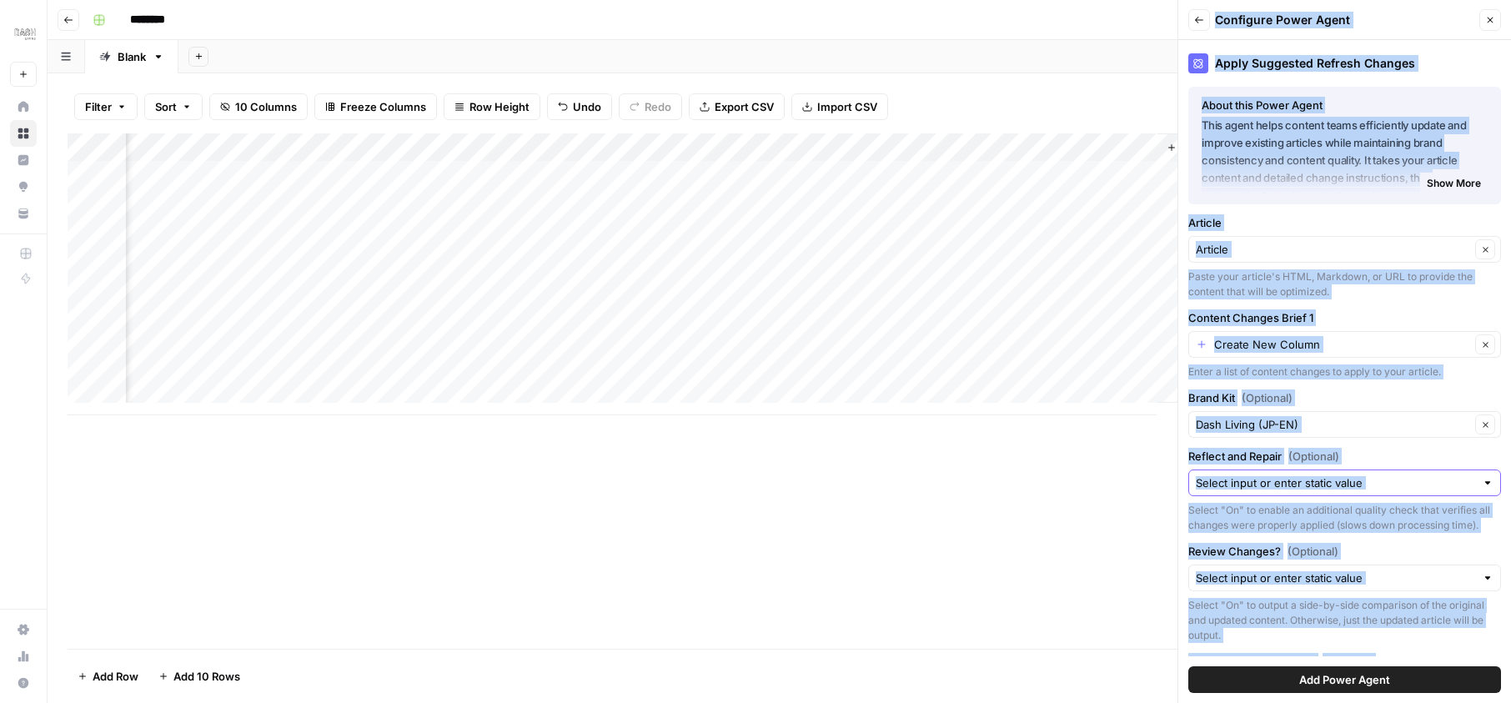
click at [1334, 489] on input "Reflect and Repair (Optional)" at bounding box center [1335, 482] width 279 height 17
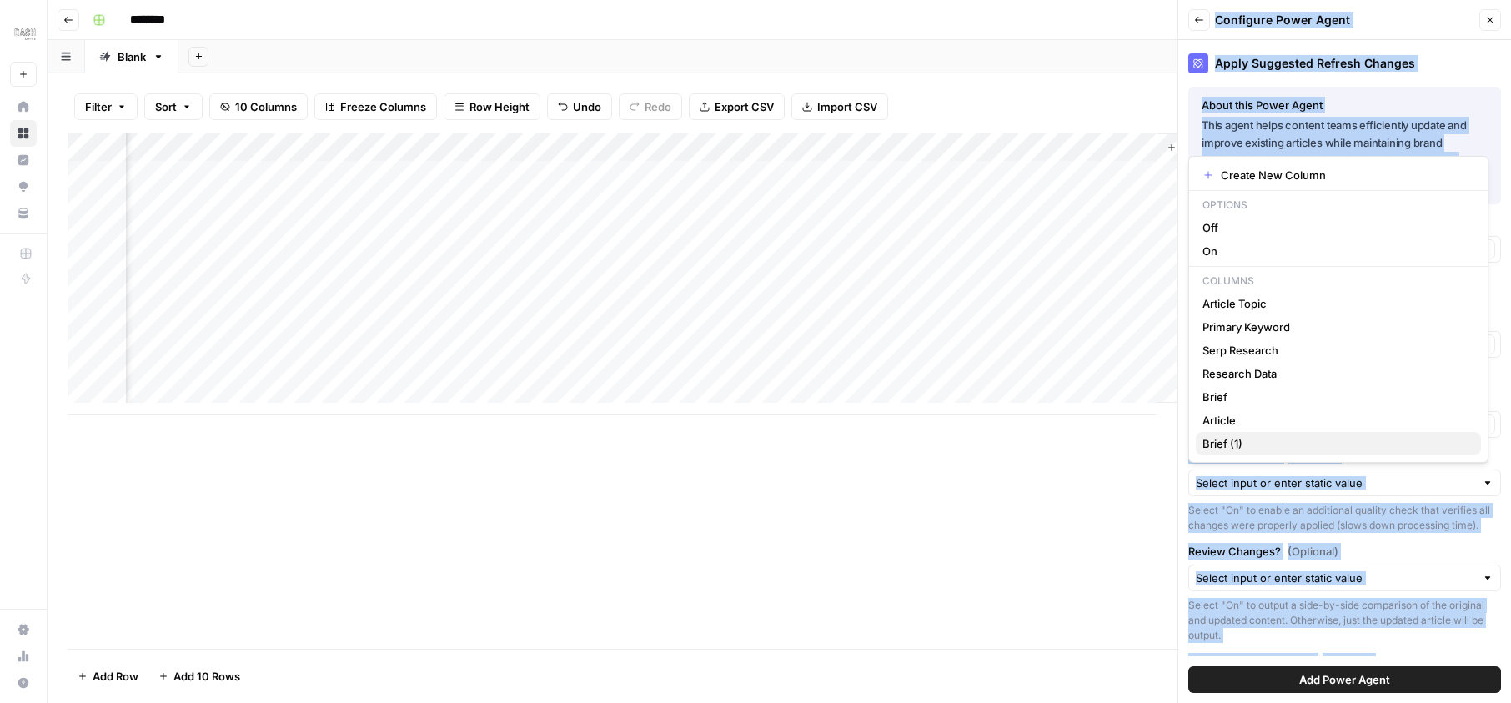
click at [1252, 442] on span "Brief (1)" at bounding box center [1334, 443] width 265 height 17
type input "Brief (1)"
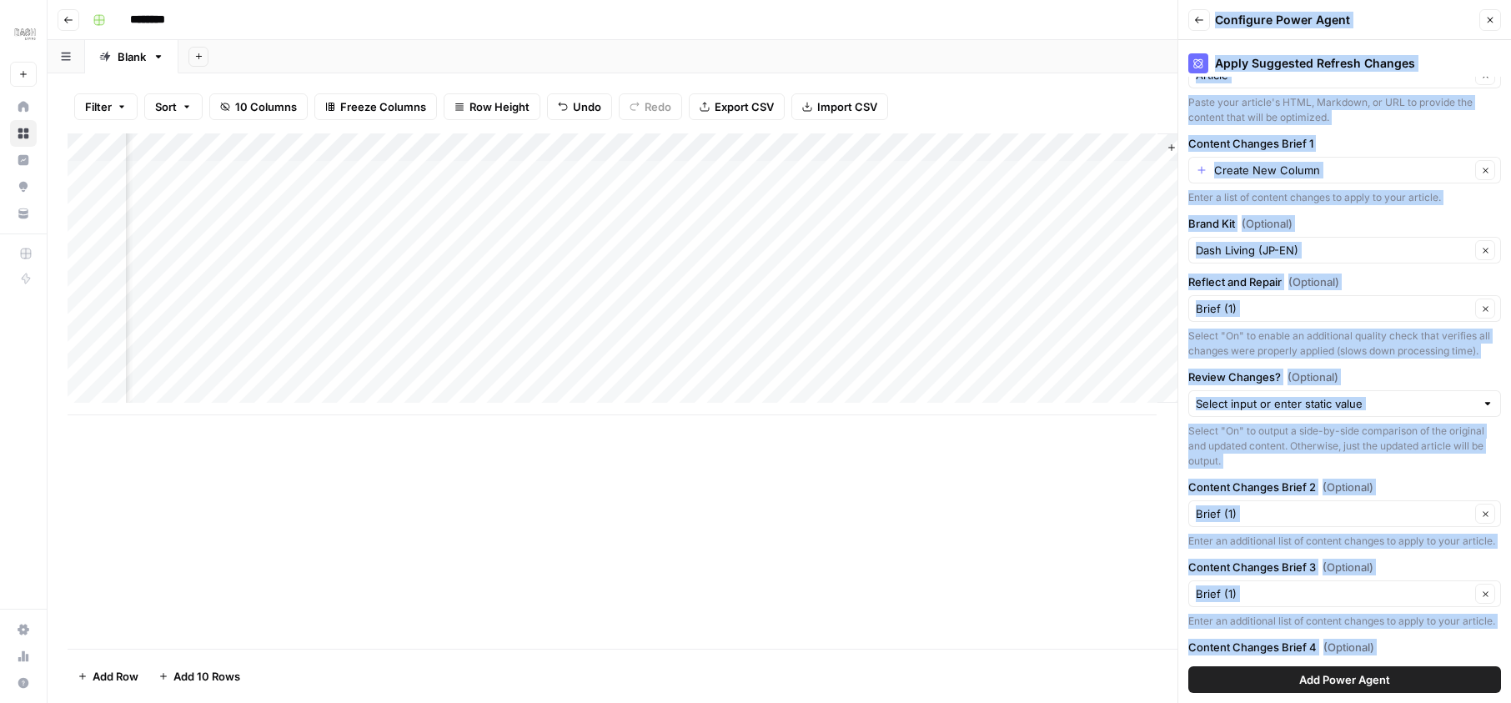
scroll to position [200, 0]
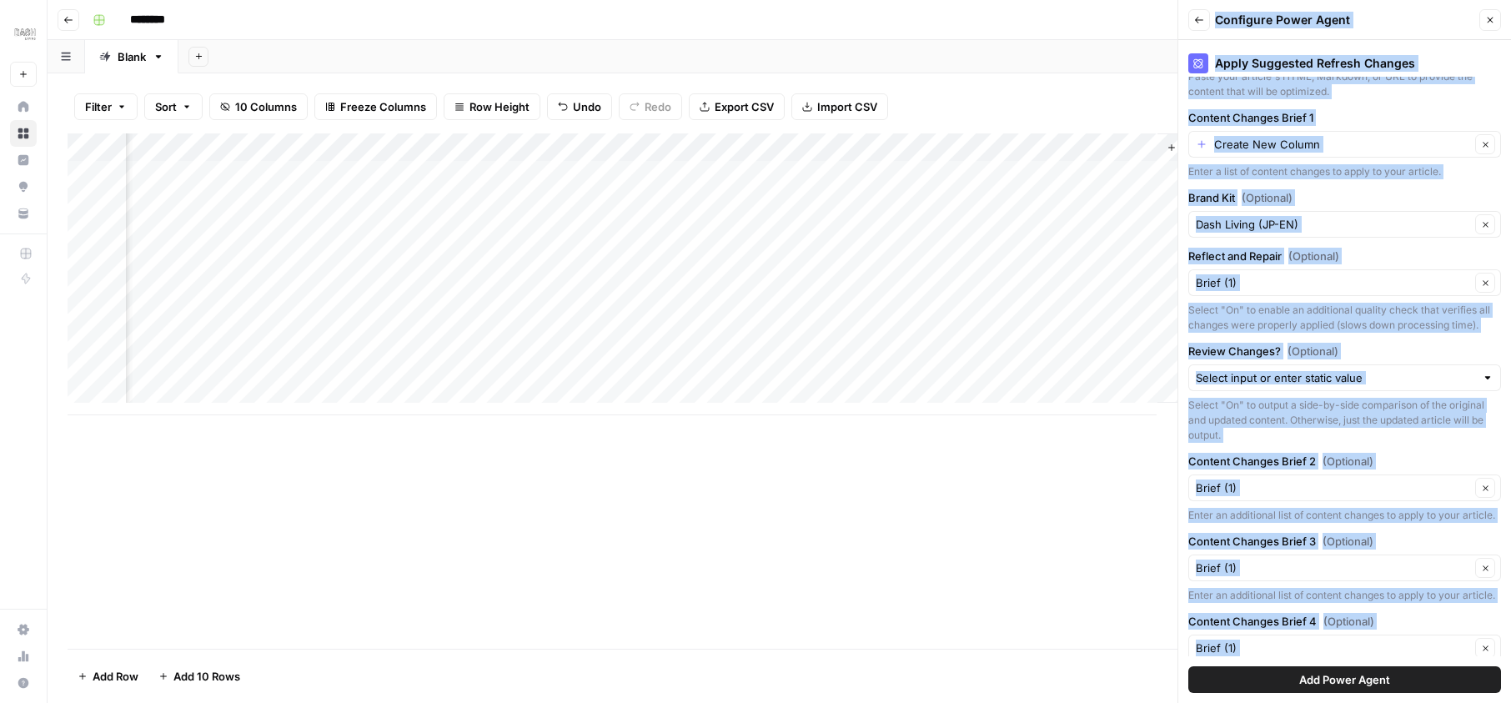
click at [1389, 682] on button "Add Power Agent" at bounding box center [1344, 679] width 313 height 27
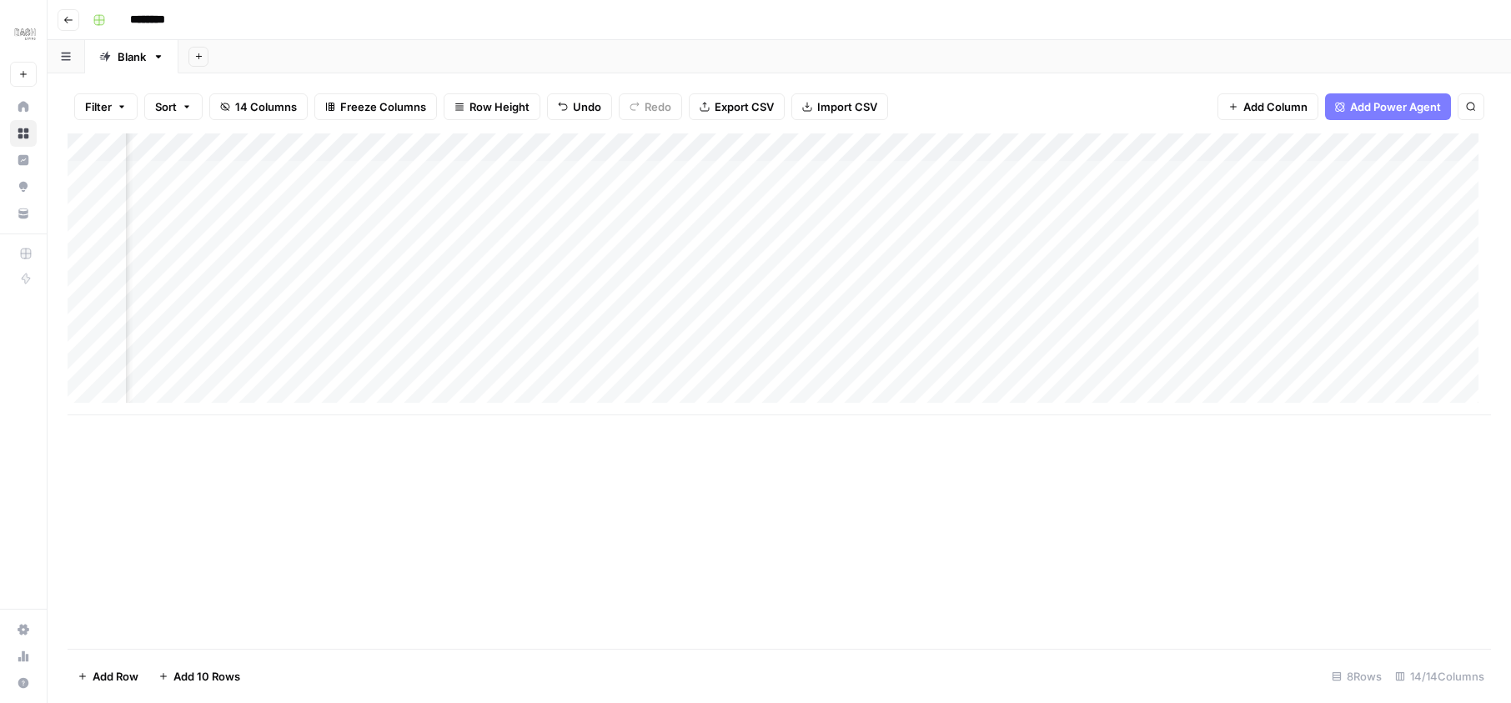
scroll to position [0, 1352]
click at [908, 174] on div "Add Column" at bounding box center [779, 274] width 1423 height 282
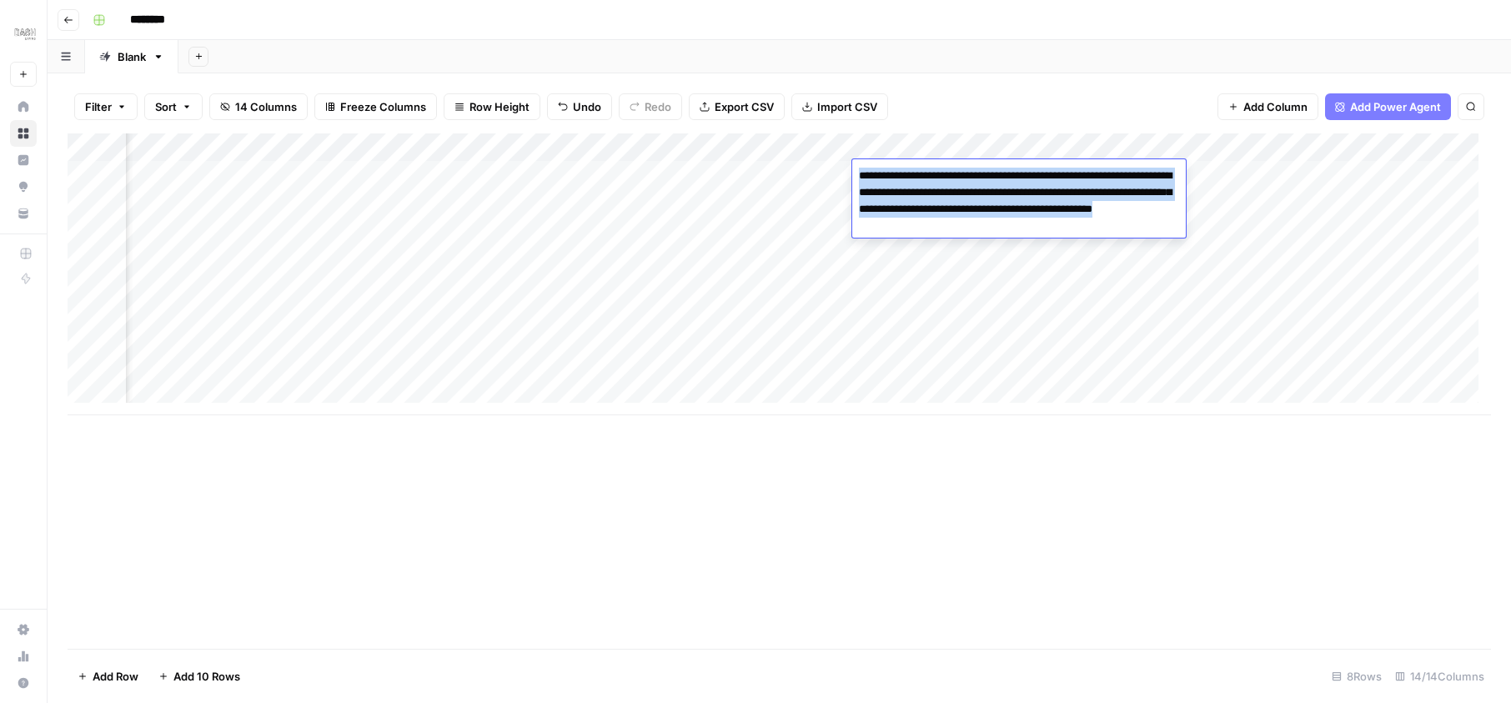
paste textarea "**********"
drag, startPoint x: 1181, startPoint y: 480, endPoint x: 1078, endPoint y: 226, distance: 274.2
click at [1078, 226] on textarea "**********" at bounding box center [1019, 200] width 334 height 73
click at [1103, 226] on textarea "**********" at bounding box center [1019, 200] width 334 height 73
click at [1130, 226] on textarea "**********" at bounding box center [1019, 200] width 334 height 73
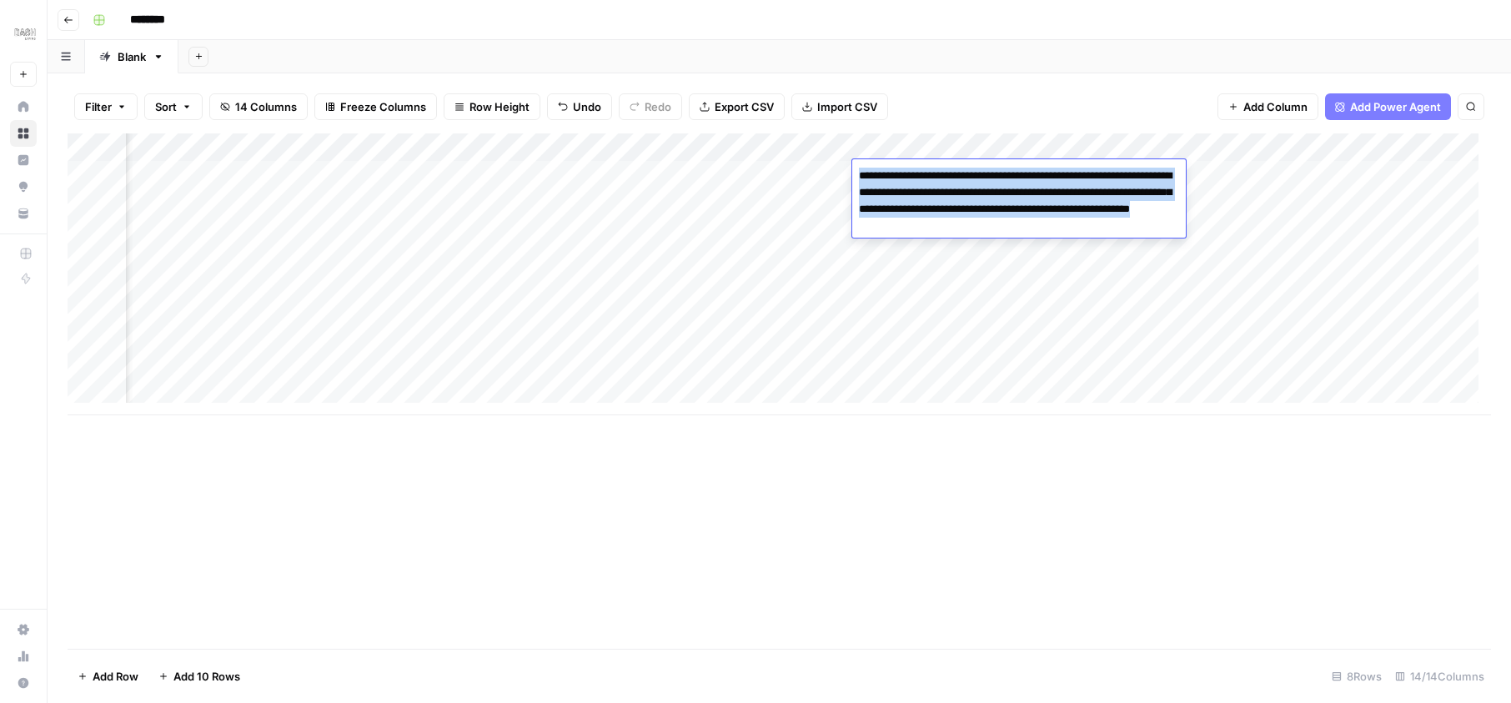
click at [1141, 225] on textarea "**********" at bounding box center [1019, 200] width 334 height 73
click at [1148, 225] on textarea "**********" at bounding box center [1019, 200] width 334 height 73
drag, startPoint x: 1078, startPoint y: 226, endPoint x: 991, endPoint y: 230, distance: 87.7
click at [991, 230] on textarea "**********" at bounding box center [1019, 200] width 334 height 73
drag, startPoint x: 991, startPoint y: 230, endPoint x: 1178, endPoint y: 222, distance: 187.8
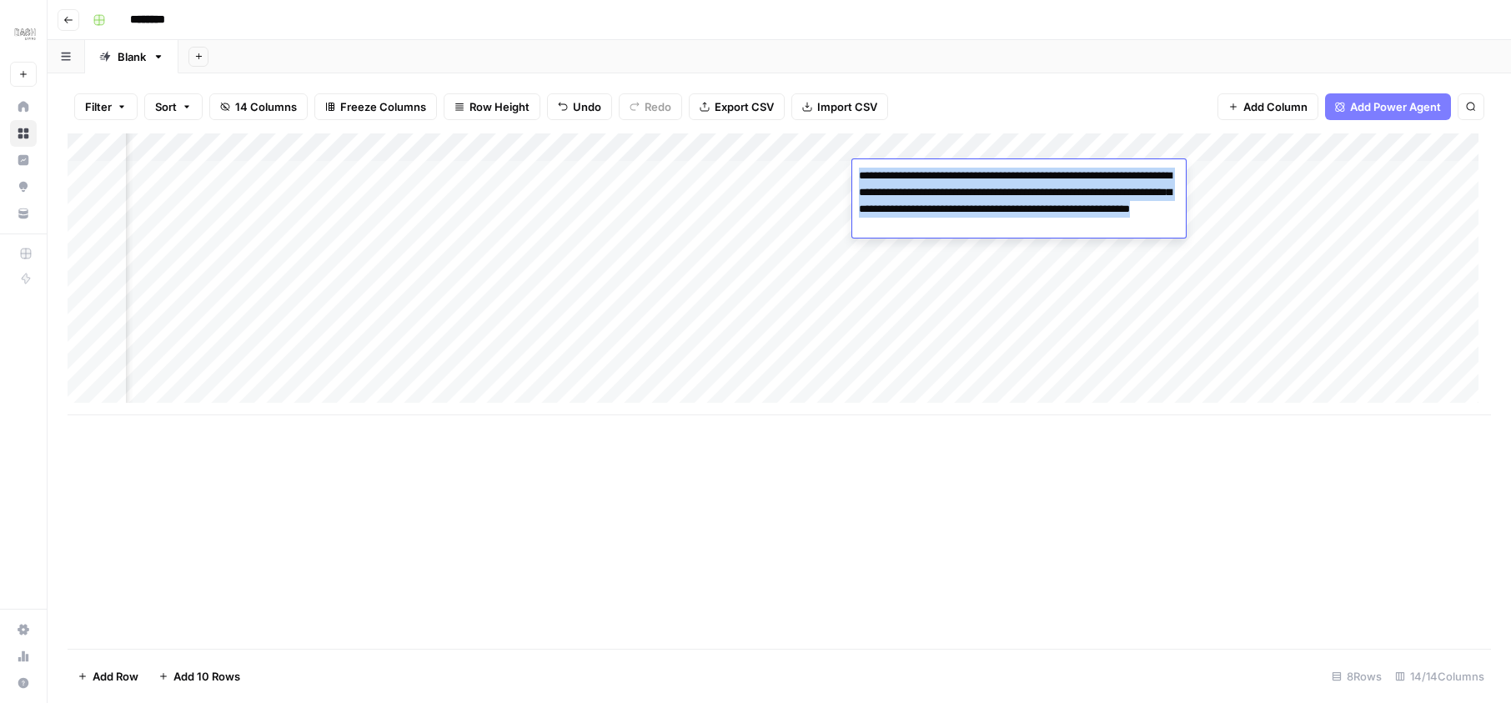
click at [1178, 222] on textarea "**********" at bounding box center [1019, 200] width 334 height 73
type textarea "**********"
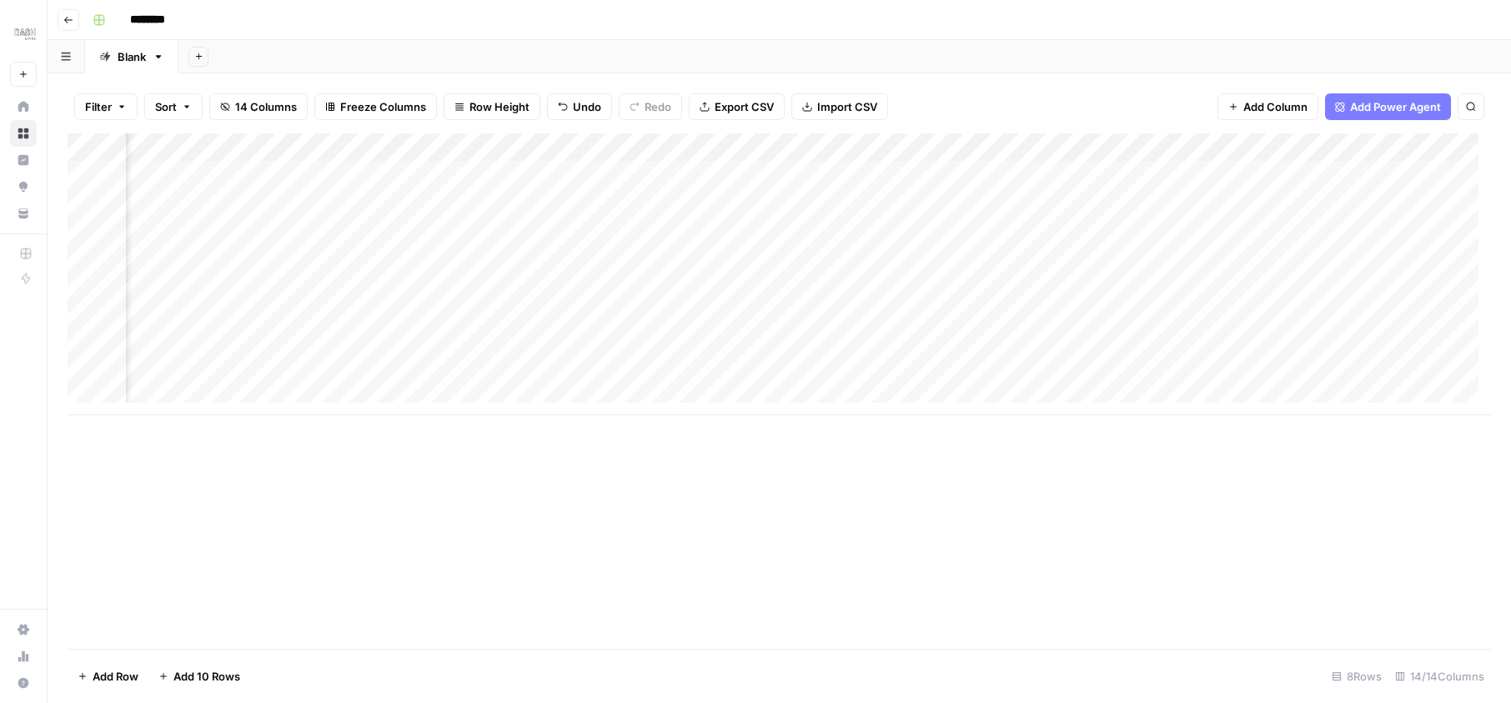
click at [1107, 173] on div "Add Column" at bounding box center [779, 274] width 1423 height 282
click at [1107, 174] on div "Add Column" at bounding box center [779, 274] width 1423 height 282
click at [1313, 148] on div "Add Column" at bounding box center [779, 274] width 1423 height 282
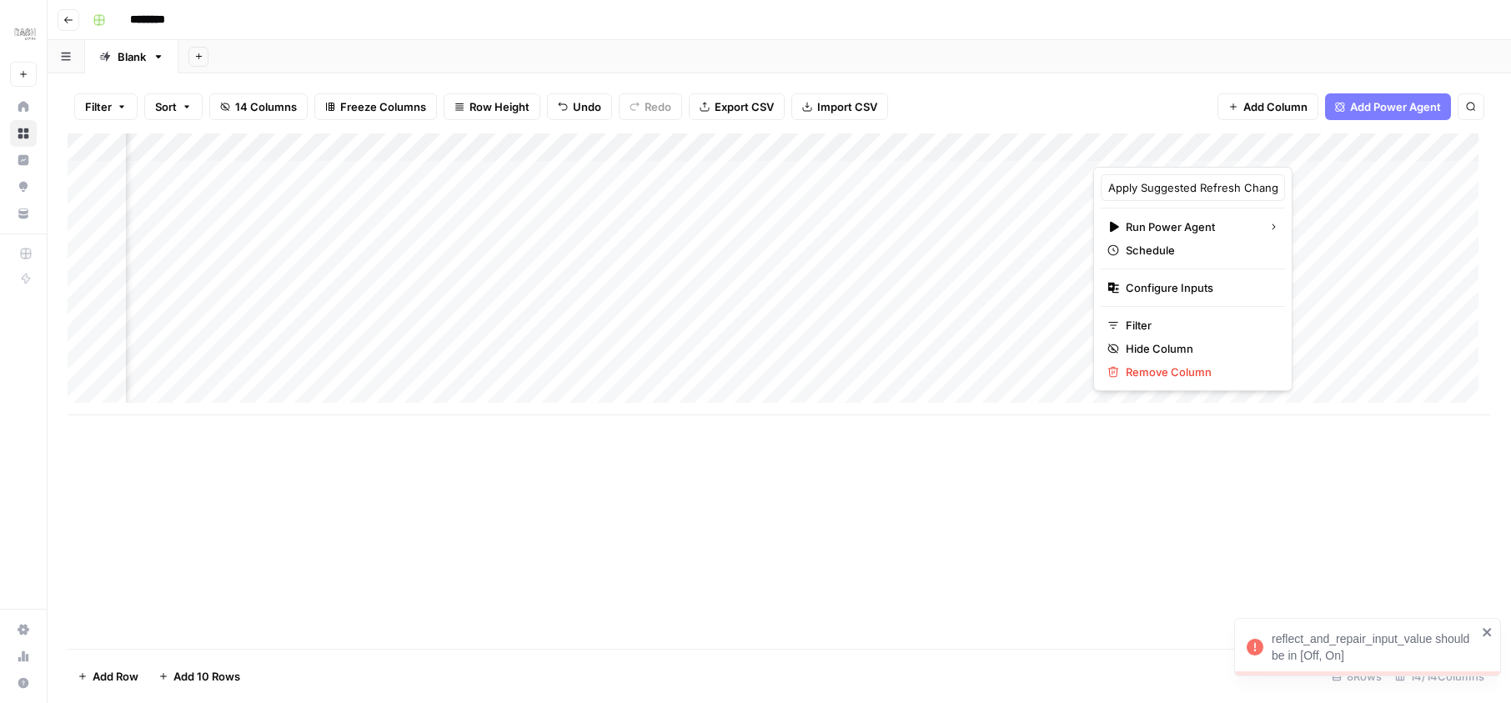
drag, startPoint x: 1308, startPoint y: 148, endPoint x: 1319, endPoint y: 147, distance: 11.0
click at [1319, 147] on div at bounding box center [1223, 149] width 260 height 33
click at [1318, 148] on div at bounding box center [1223, 149] width 260 height 33
click at [1317, 149] on div at bounding box center [1223, 149] width 260 height 33
click at [1145, 324] on span "Filter" at bounding box center [1199, 325] width 146 height 17
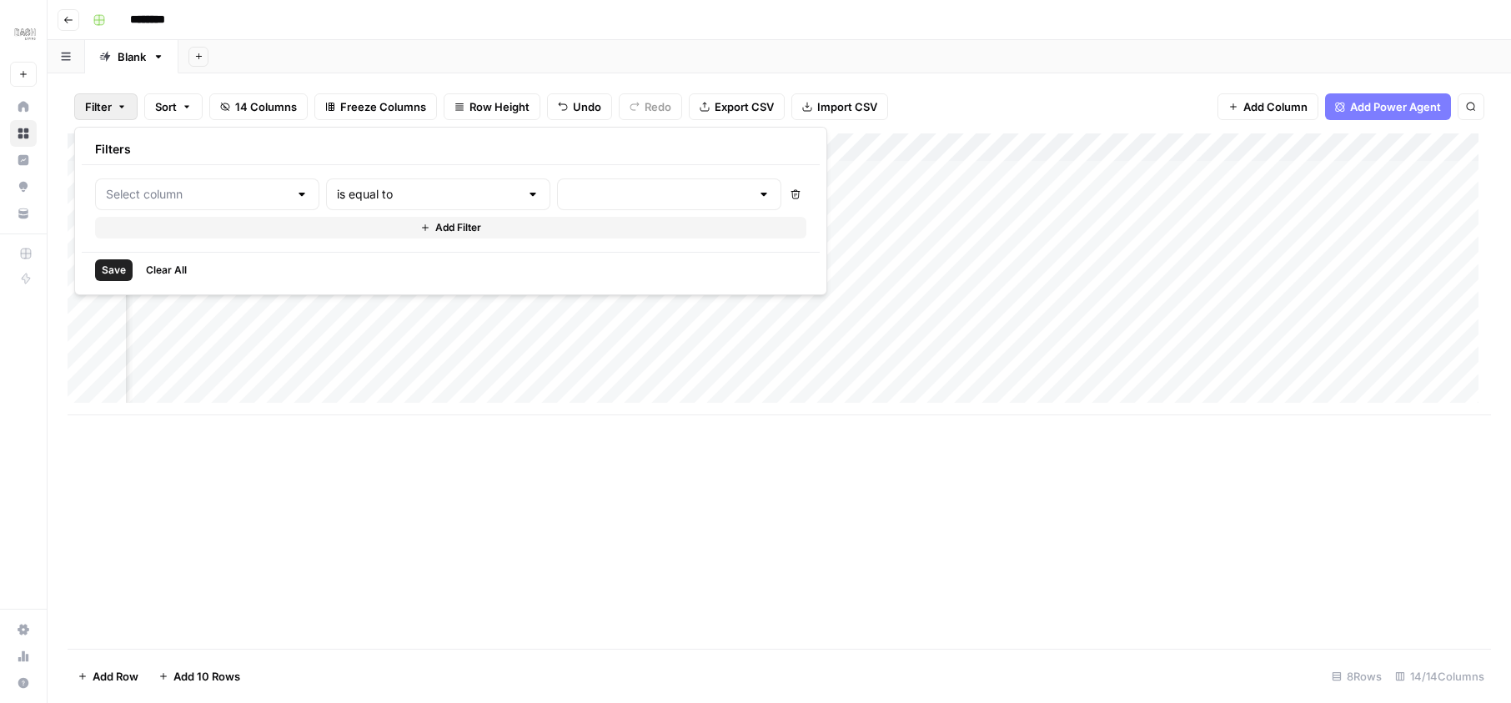
type input "Apply Suggested Refresh Changes"
click at [566, 198] on div at bounding box center [572, 194] width 13 height 17
type input "is equal to"
click at [610, 254] on div "Save Clear All" at bounding box center [481, 270] width 798 height 36
click at [1208, 163] on div "Add Column" at bounding box center [779, 274] width 1423 height 282
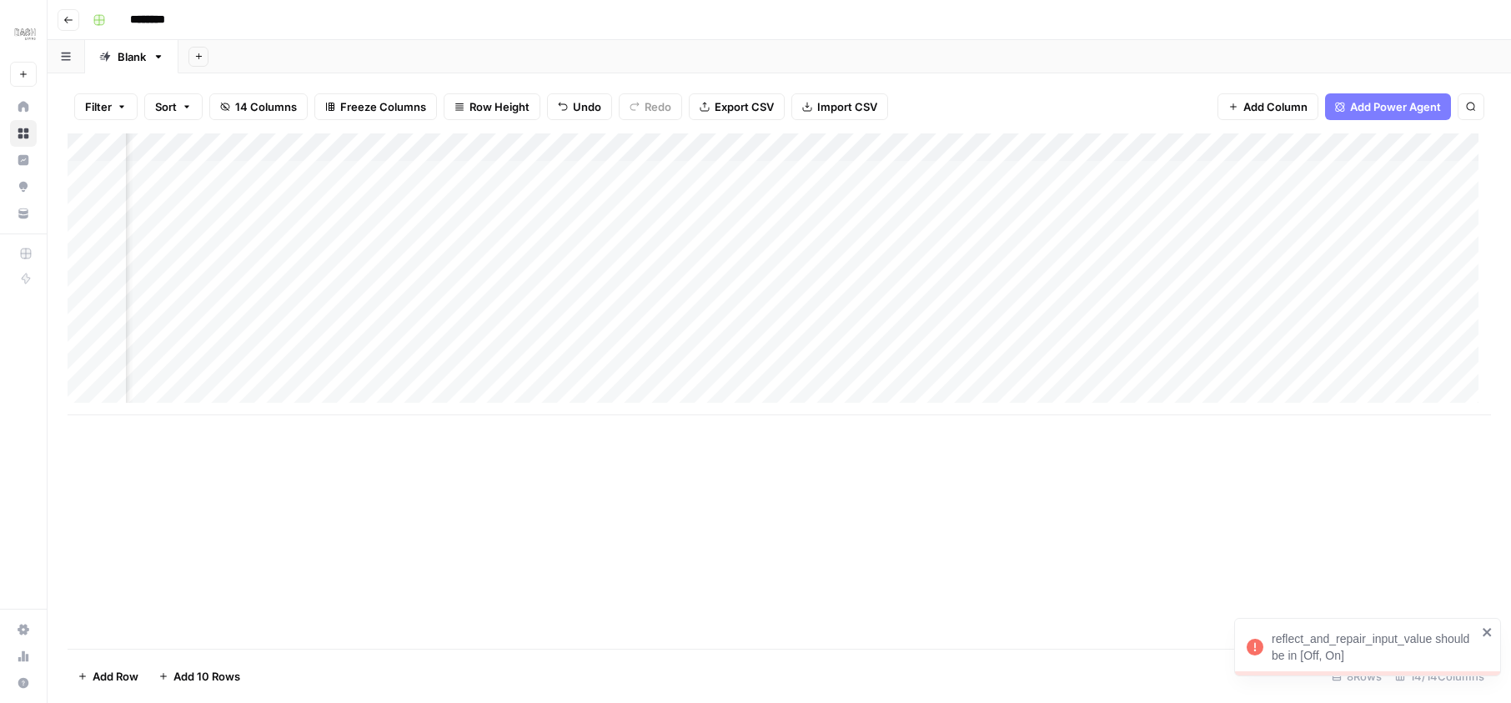
click at [1333, 146] on div "Add Column" at bounding box center [779, 274] width 1423 height 282
click at [1186, 146] on div "Add Column" at bounding box center [779, 274] width 1423 height 282
click at [1161, 143] on div at bounding box center [1223, 149] width 260 height 33
click at [1182, 153] on div at bounding box center [1223, 149] width 260 height 33
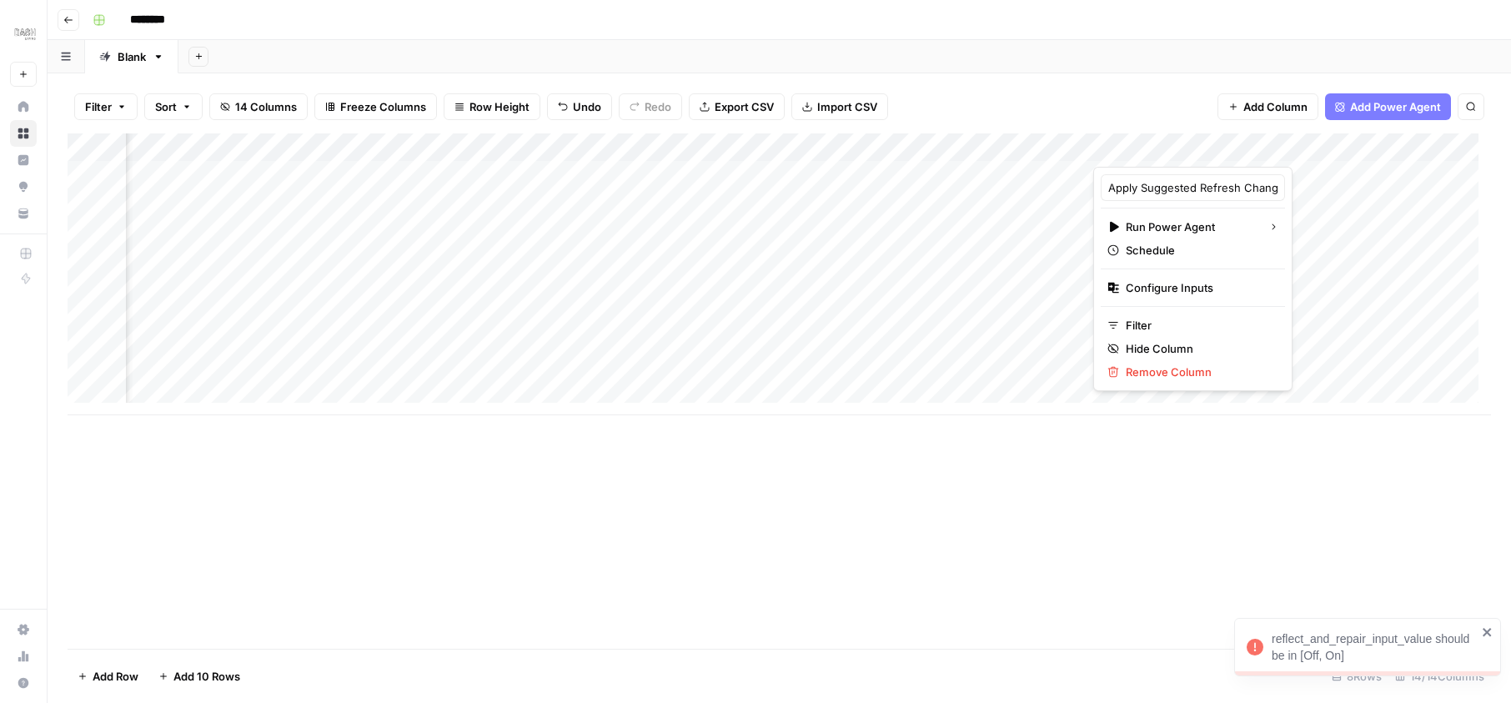
click at [1182, 153] on div at bounding box center [1223, 149] width 260 height 33
click at [1157, 187] on input "Apply Suggested Refresh Changes" at bounding box center [1192, 187] width 169 height 17
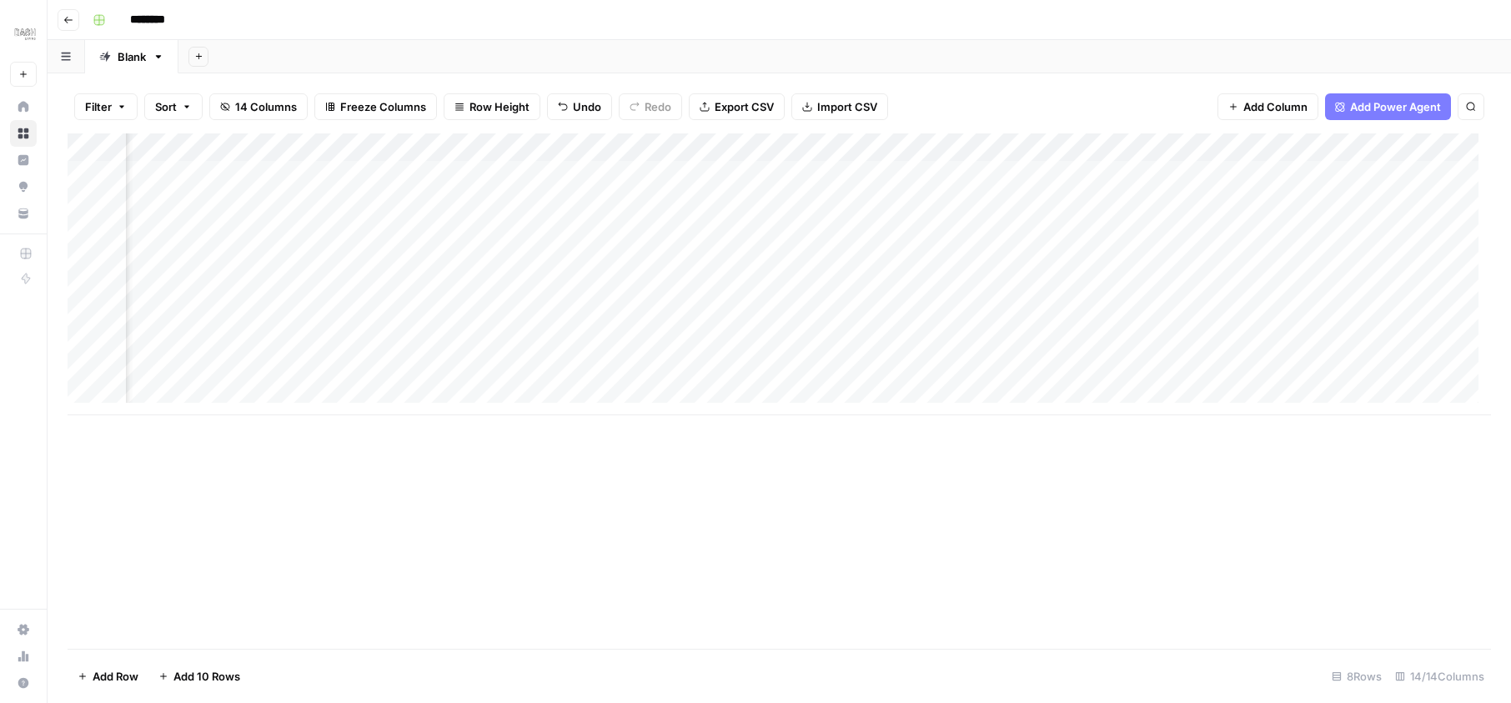
drag, startPoint x: 1319, startPoint y: 147, endPoint x: 1183, endPoint y: 223, distance: 155.7
click at [1181, 156] on div "Add Column" at bounding box center [779, 274] width 1423 height 282
click at [1255, 159] on div at bounding box center [1223, 149] width 260 height 33
click at [1307, 178] on div "Add Column" at bounding box center [779, 274] width 1423 height 282
click at [1108, 174] on div "Add Column" at bounding box center [779, 274] width 1423 height 282
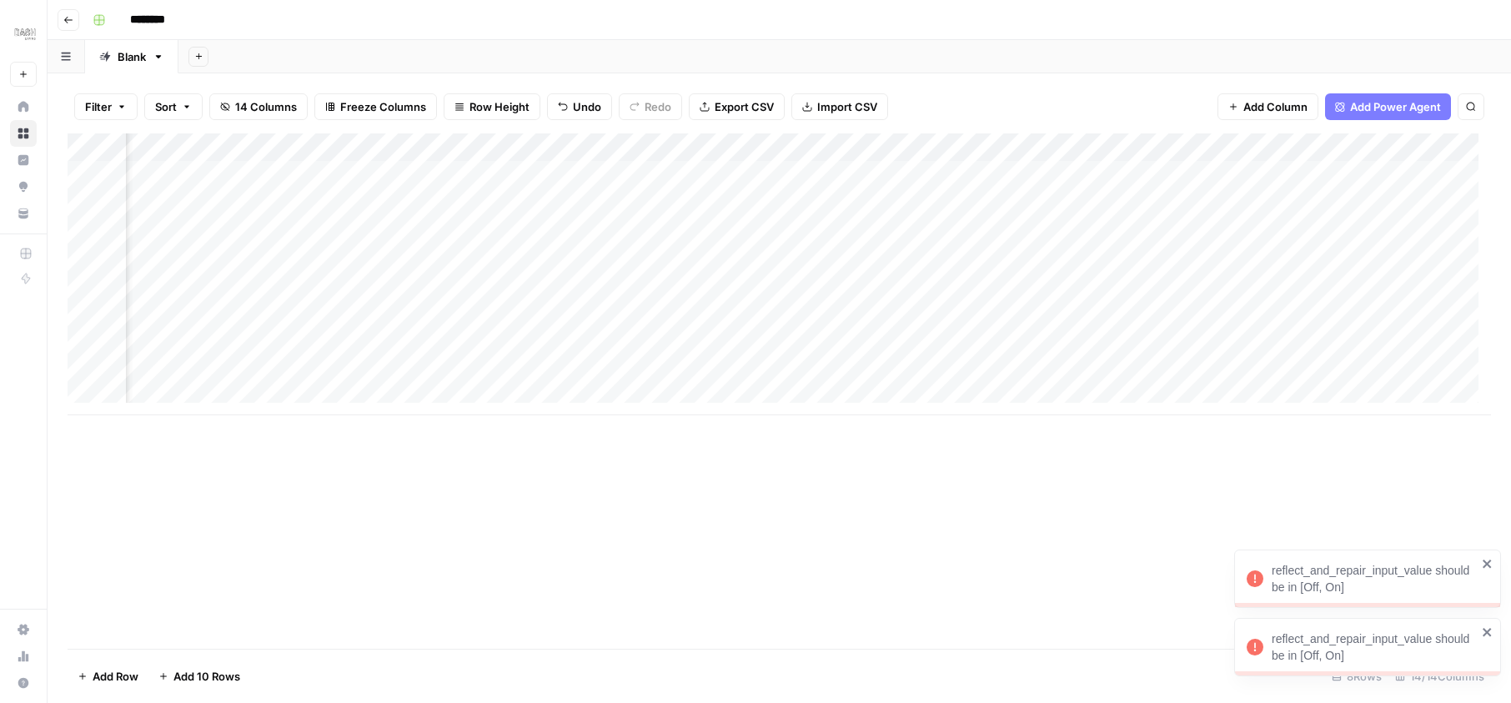
click at [1363, 650] on div "reflect_and_repair_input_value should be in [Off, On]" at bounding box center [1374, 646] width 205 height 33
click at [1363, 683] on div "reflect_and_repair_input_value should be in [Off, On] reflect_and_repair_input_…" at bounding box center [1364, 686] width 267 height 7
click at [1339, 600] on div "reflect_and_repair_input_value should be in [Off, On]" at bounding box center [1367, 579] width 267 height 58
click at [1339, 600] on div "Add Column" at bounding box center [779, 390] width 1423 height 515
click at [978, 148] on div "Add Column" at bounding box center [779, 274] width 1423 height 282
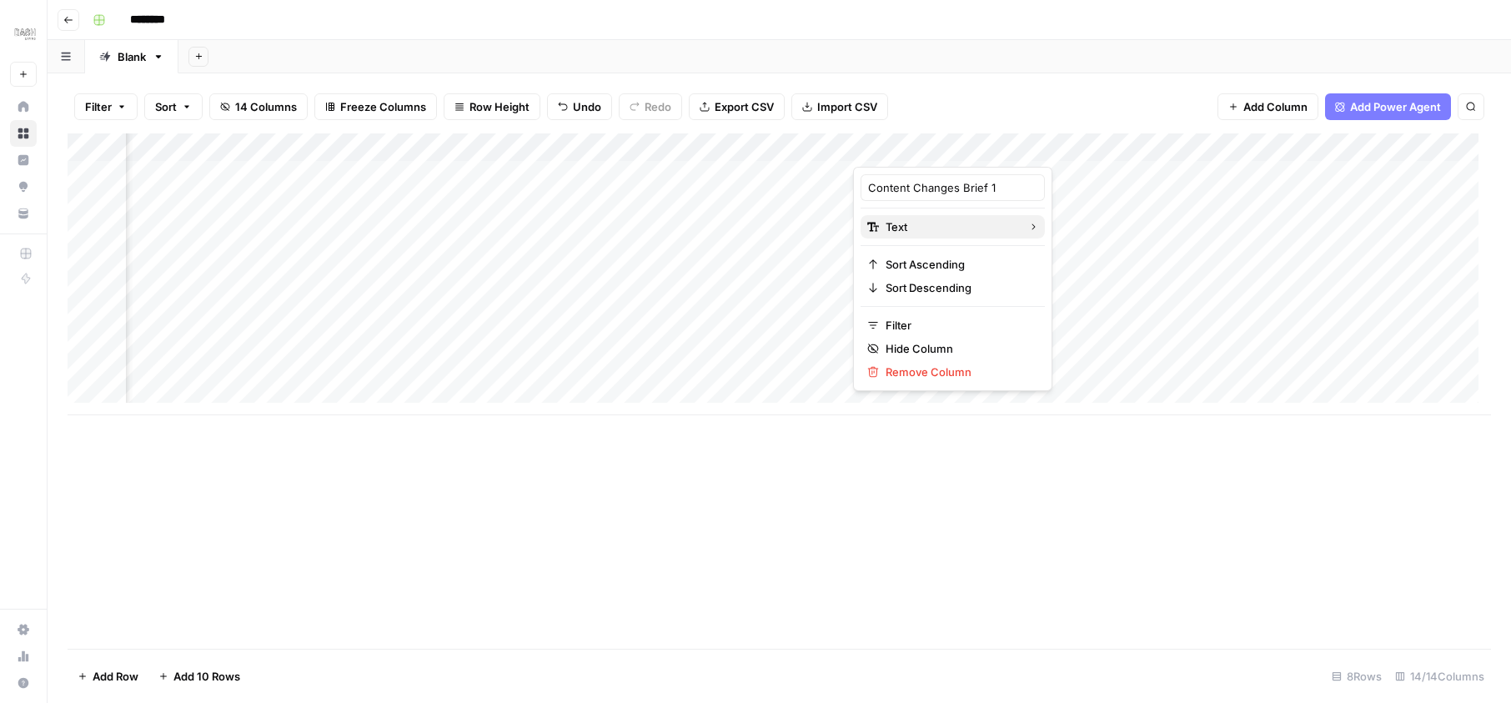
click at [911, 229] on span "Text" at bounding box center [950, 226] width 129 height 17
click at [1063, 391] on span "JSON" at bounding box center [1072, 394] width 78 height 17
click at [1314, 148] on div "Add Column" at bounding box center [779, 274] width 1423 height 282
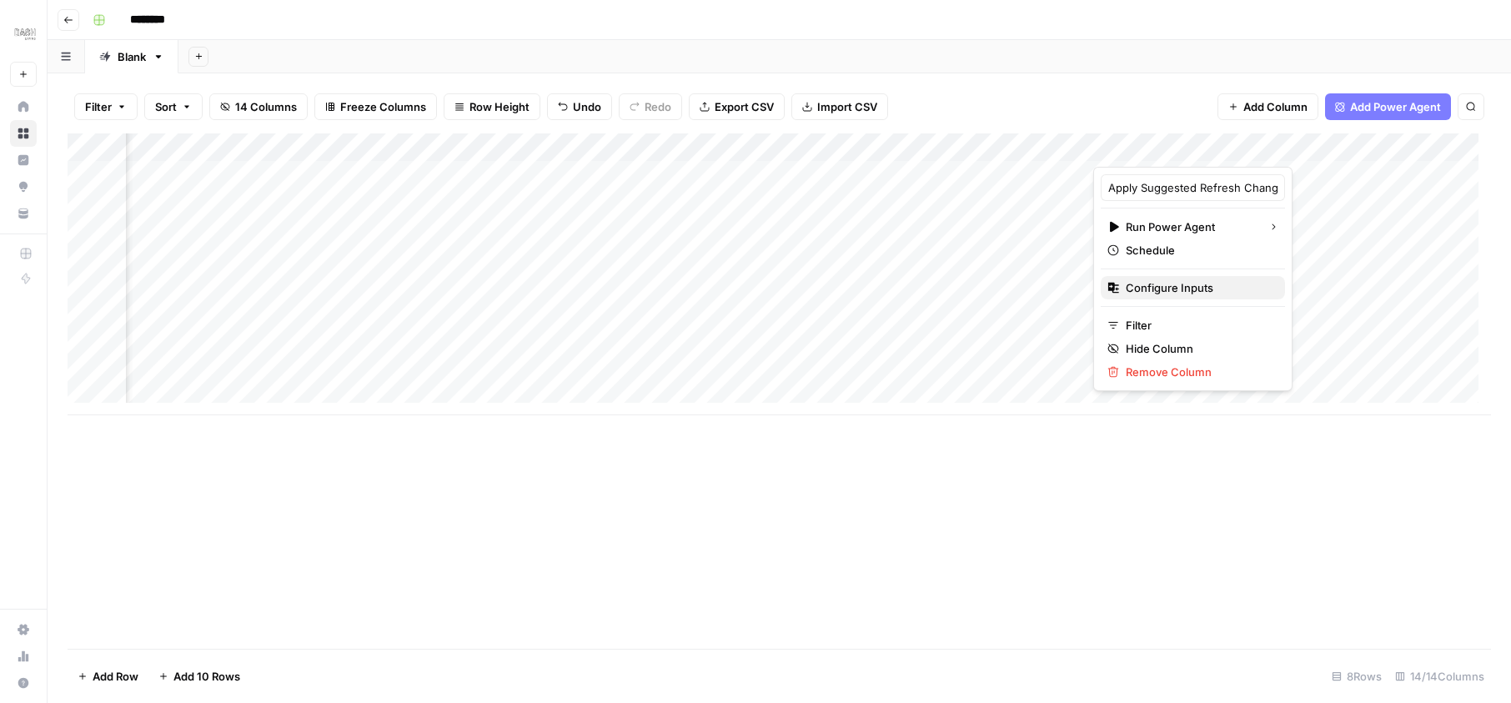
click at [1188, 281] on span "Configure Inputs" at bounding box center [1199, 287] width 146 height 17
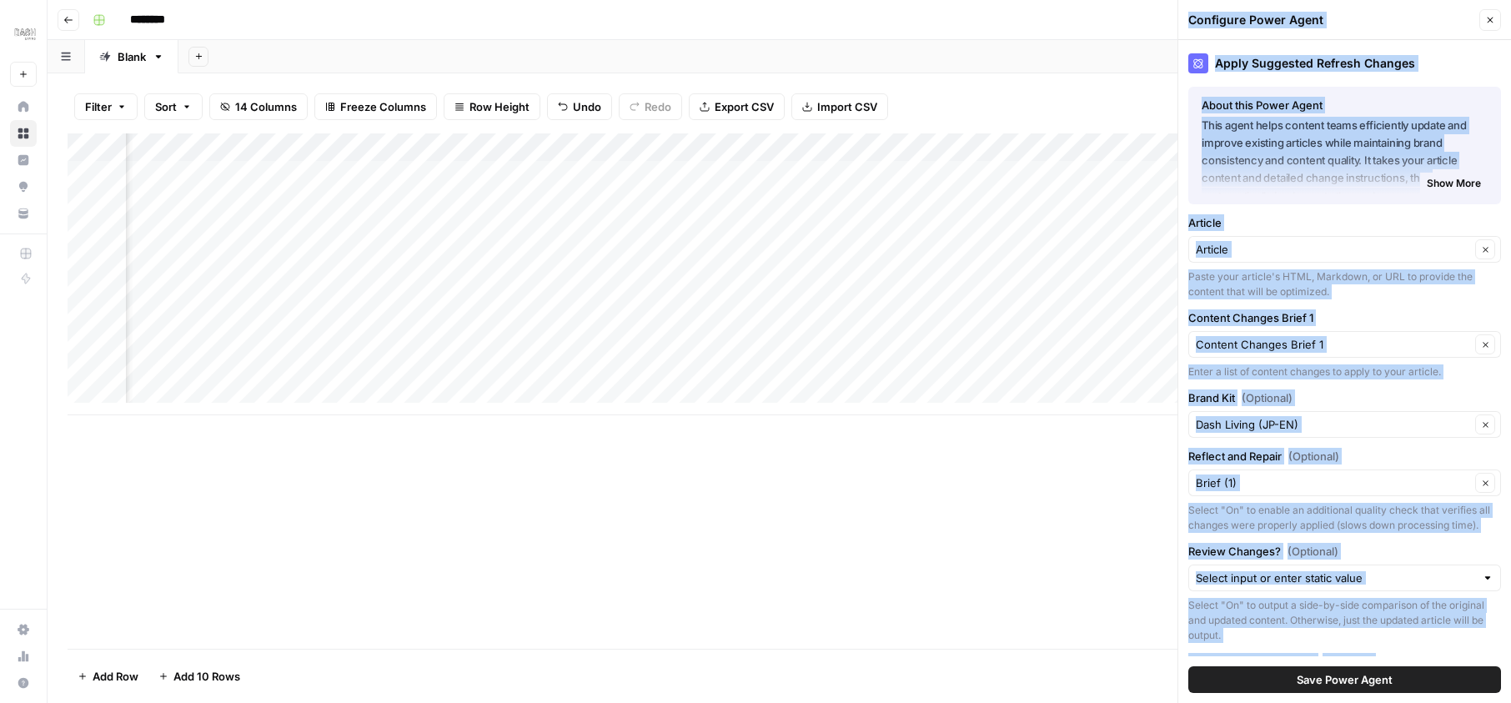
scroll to position [200, 0]
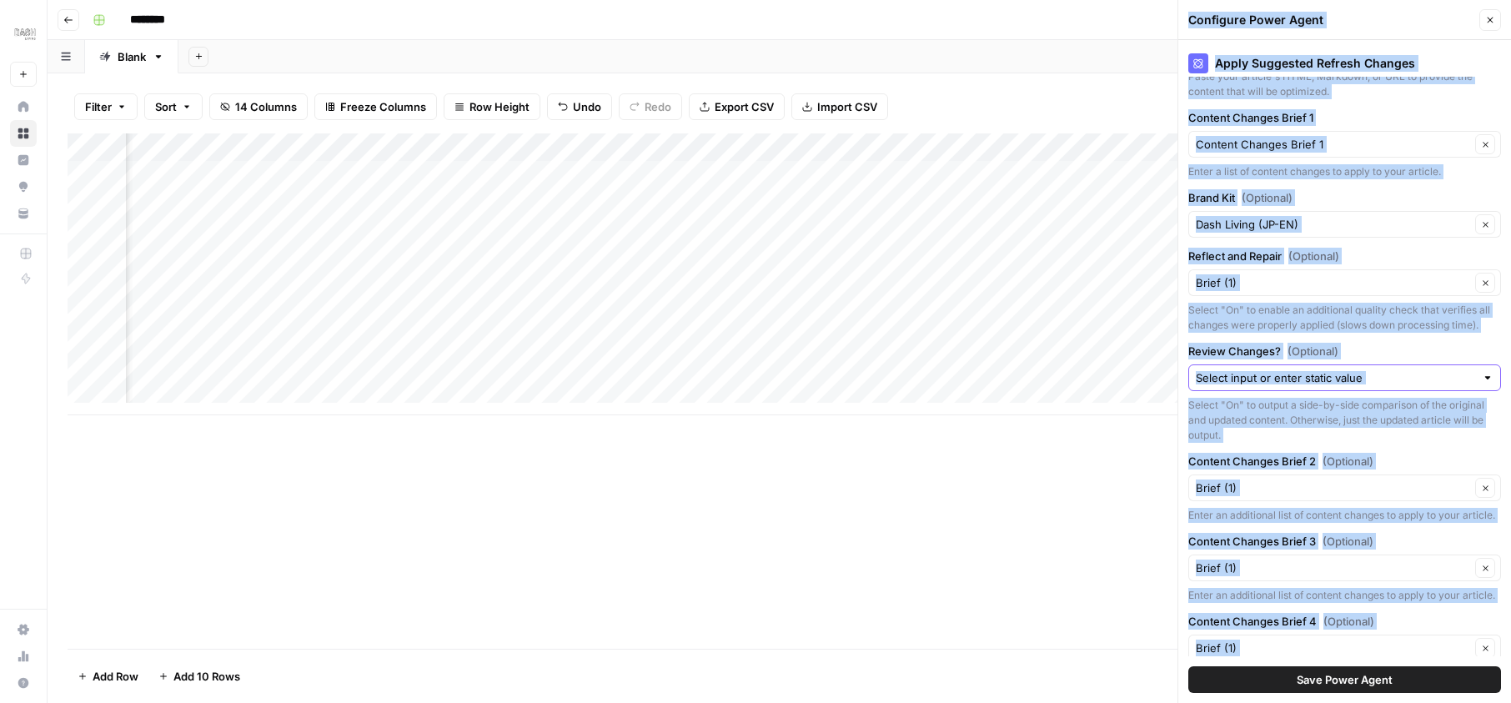
click at [1268, 386] on input "Review Changes? (Optional)" at bounding box center [1335, 377] width 279 height 17
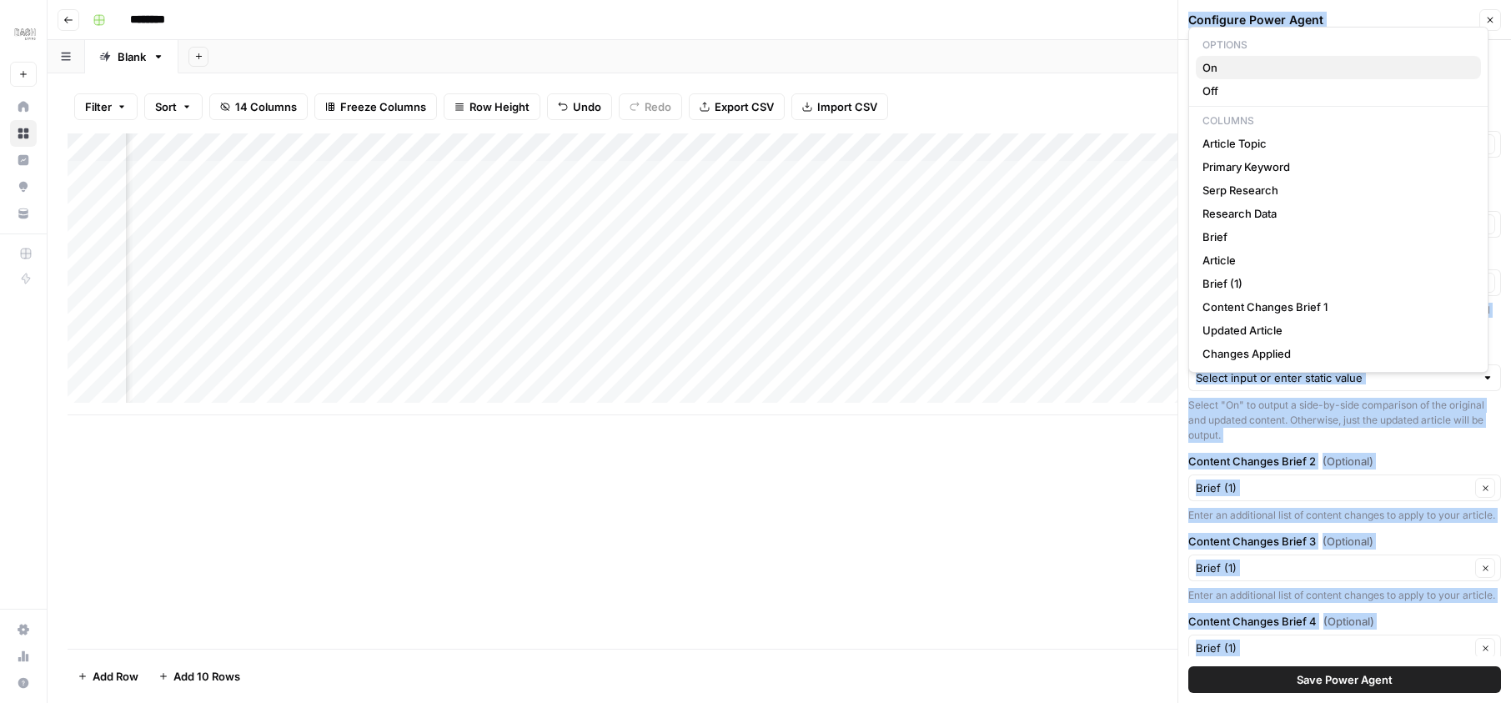
click at [1212, 67] on span "On" at bounding box center [1334, 67] width 265 height 17
type input "On"
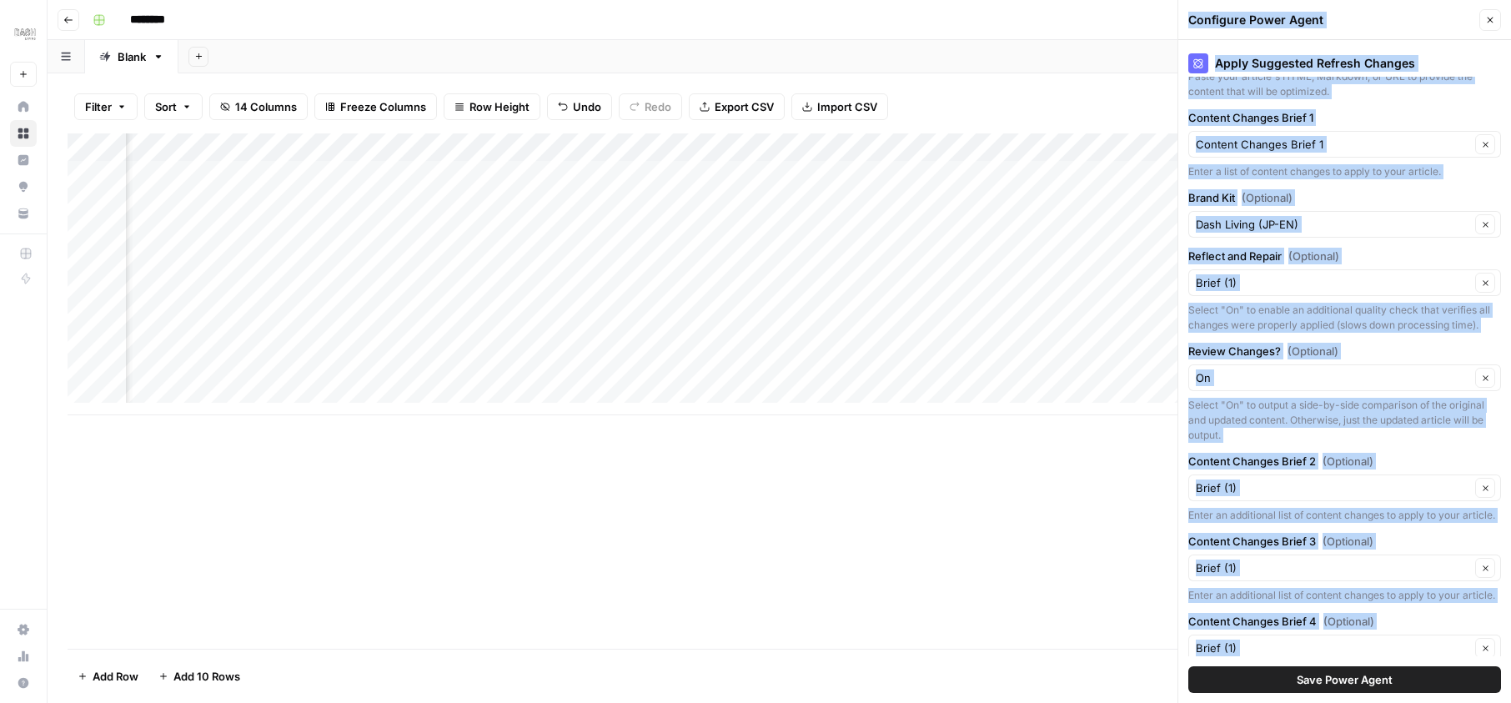
click at [1341, 687] on span "Save Power Agent" at bounding box center [1345, 679] width 96 height 17
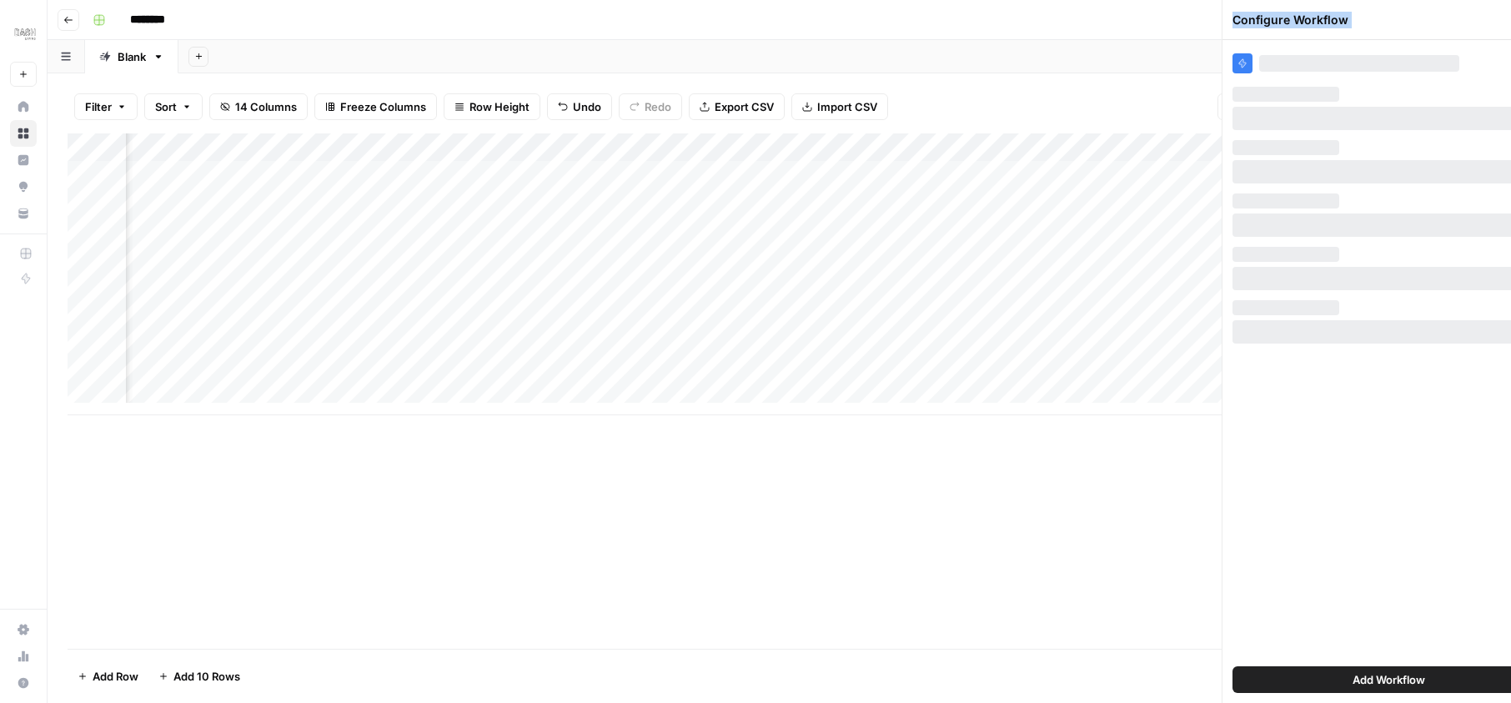
scroll to position [0, 0]
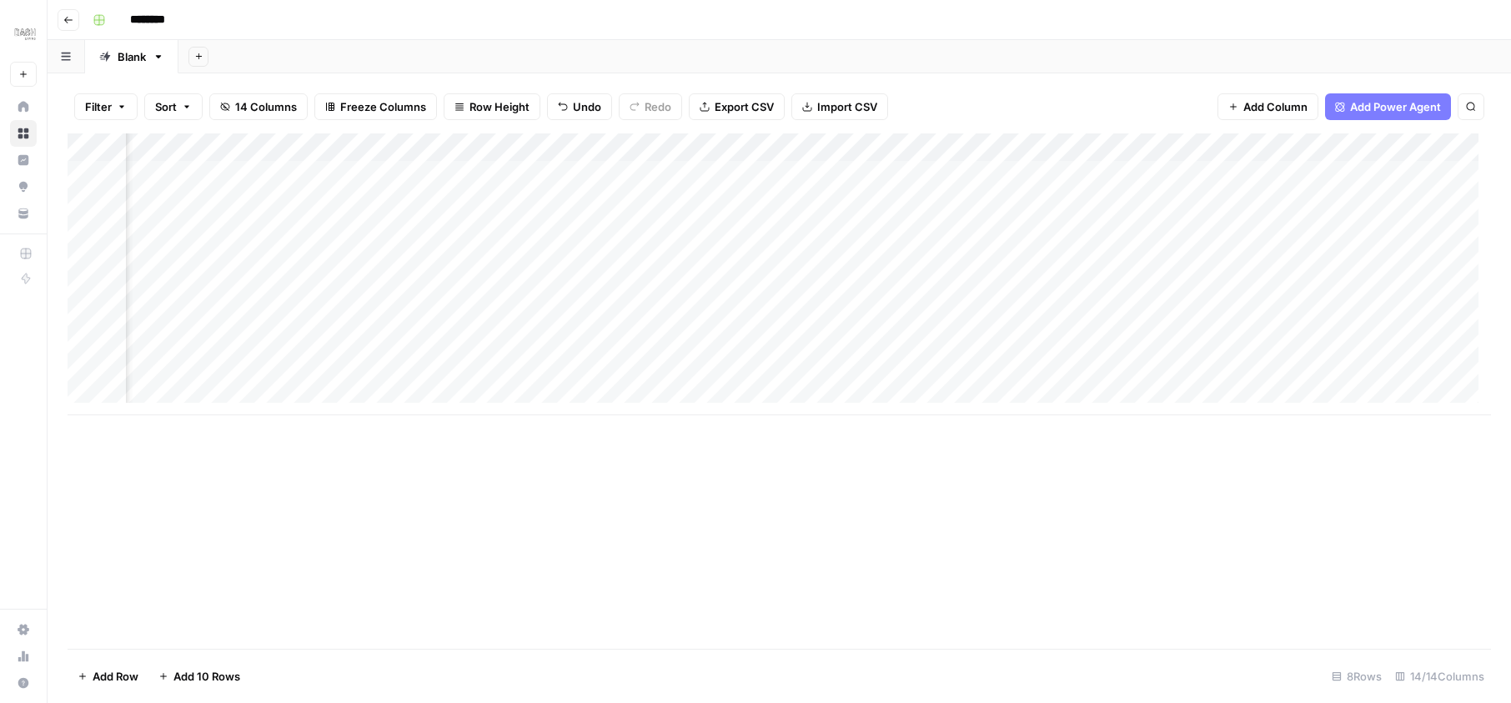
click at [1257, 168] on div "Add Column" at bounding box center [779, 274] width 1423 height 282
click at [1107, 173] on div "Add Column" at bounding box center [779, 274] width 1423 height 282
click at [1107, 174] on div at bounding box center [1223, 174] width 262 height 31
click at [1201, 183] on div at bounding box center [1223, 174] width 262 height 31
click at [1308, 150] on div "Add Column" at bounding box center [779, 274] width 1423 height 282
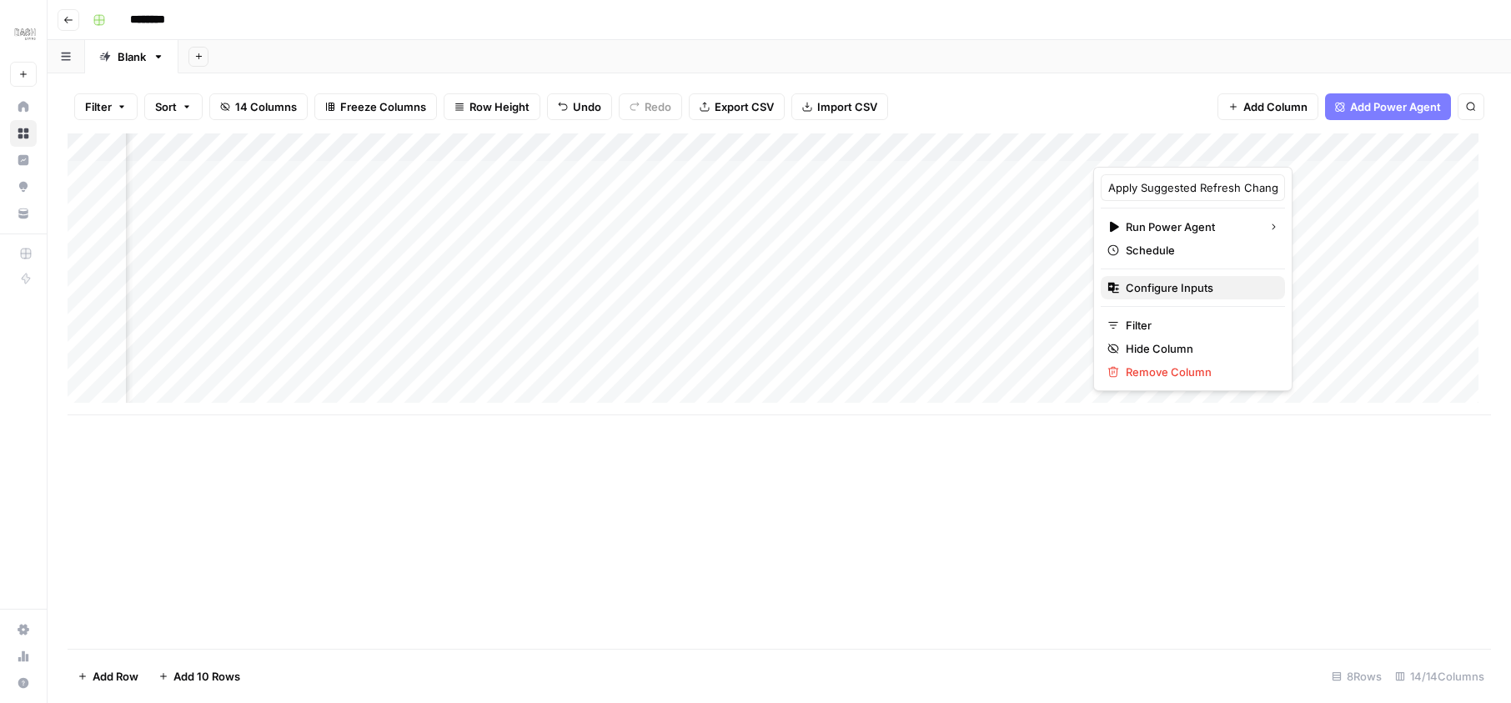
click at [1190, 289] on span "Configure Inputs" at bounding box center [1199, 287] width 146 height 17
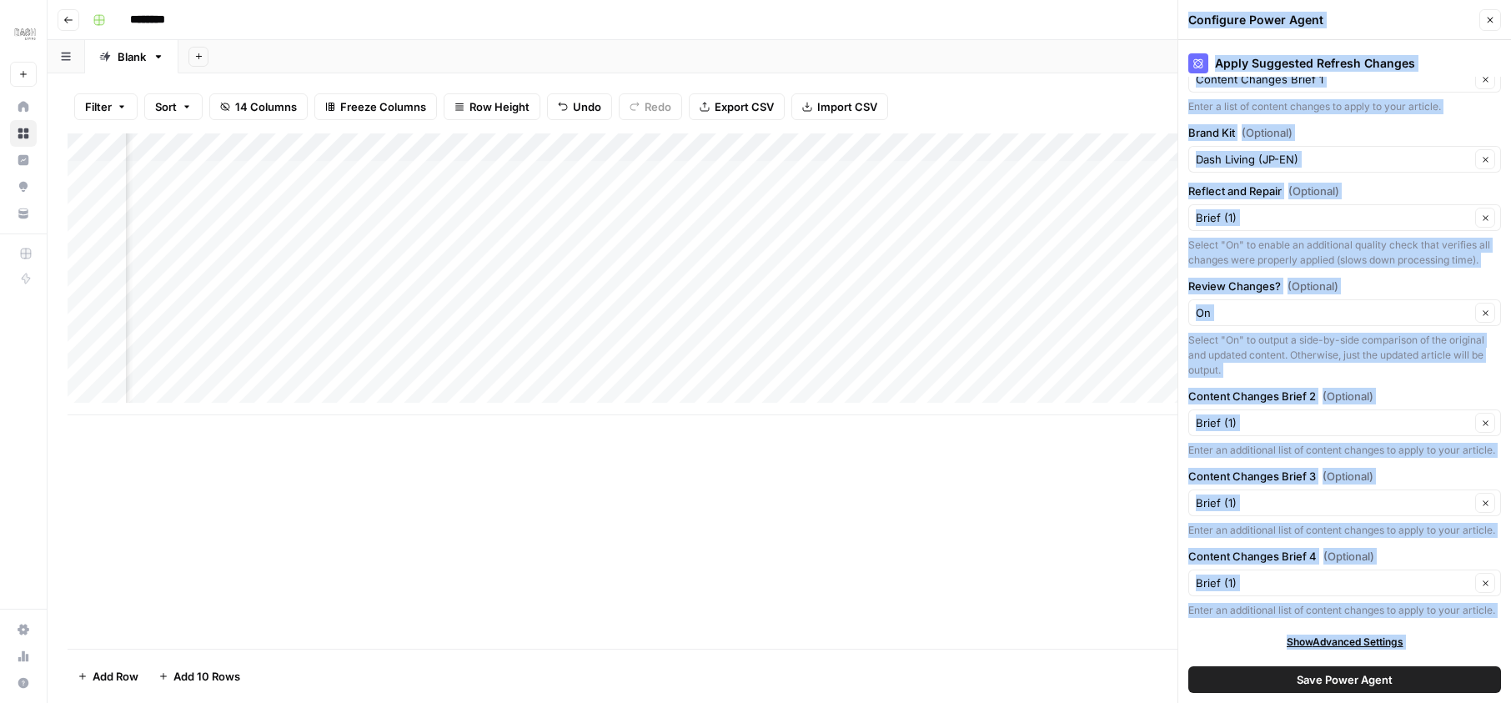
scroll to position [325, 0]
click at [1276, 304] on input "Review Changes? (Optional)" at bounding box center [1333, 312] width 274 height 17
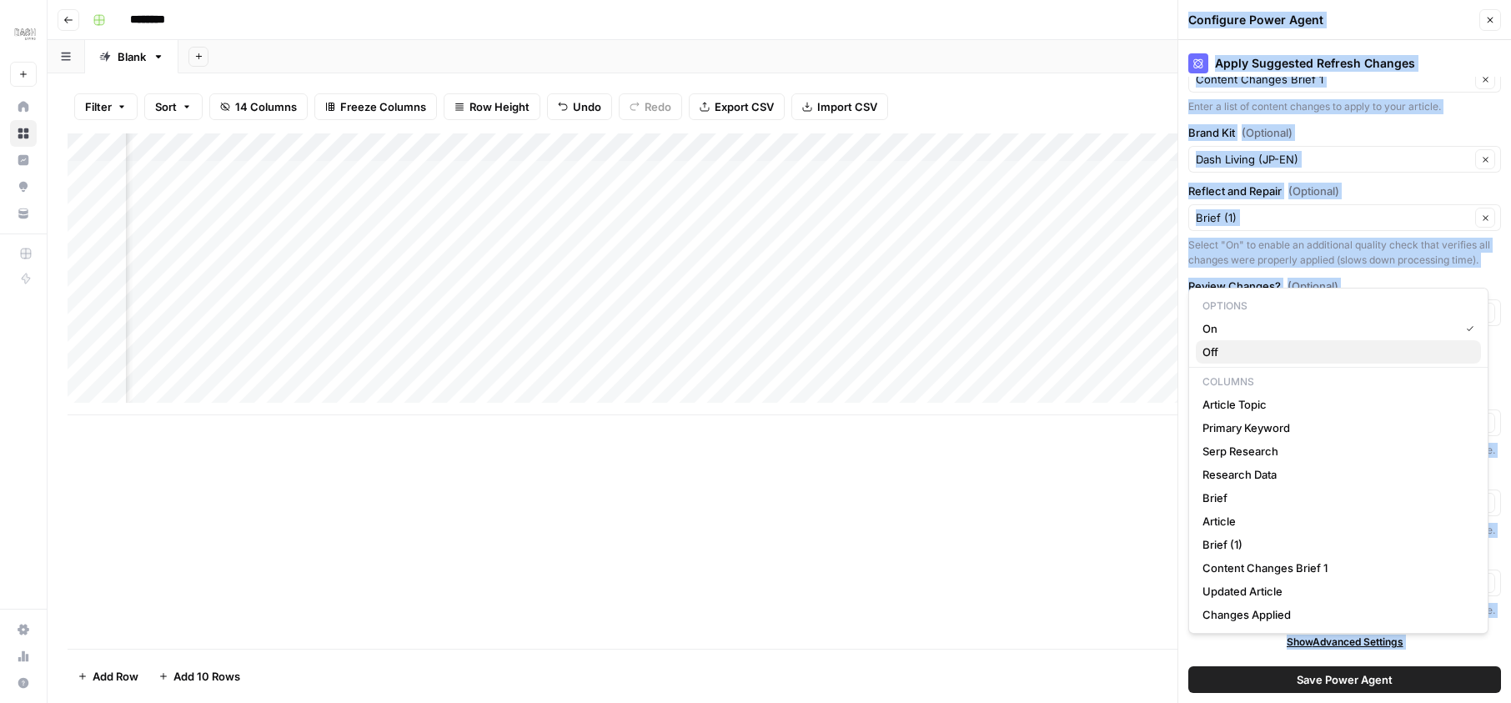
click at [1265, 354] on span "Off" at bounding box center [1334, 352] width 265 height 17
type input "Off"
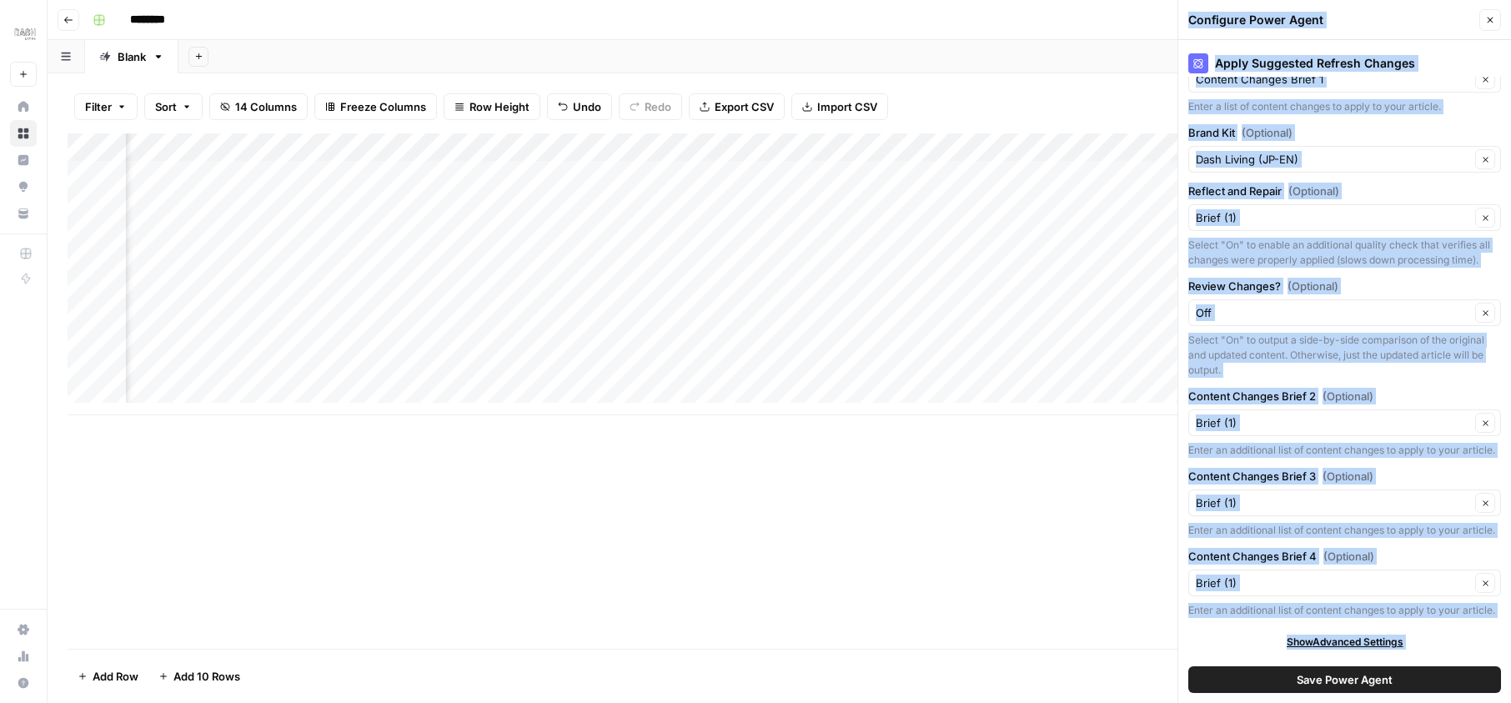
click at [1373, 678] on span "Save Power Agent" at bounding box center [1345, 679] width 96 height 17
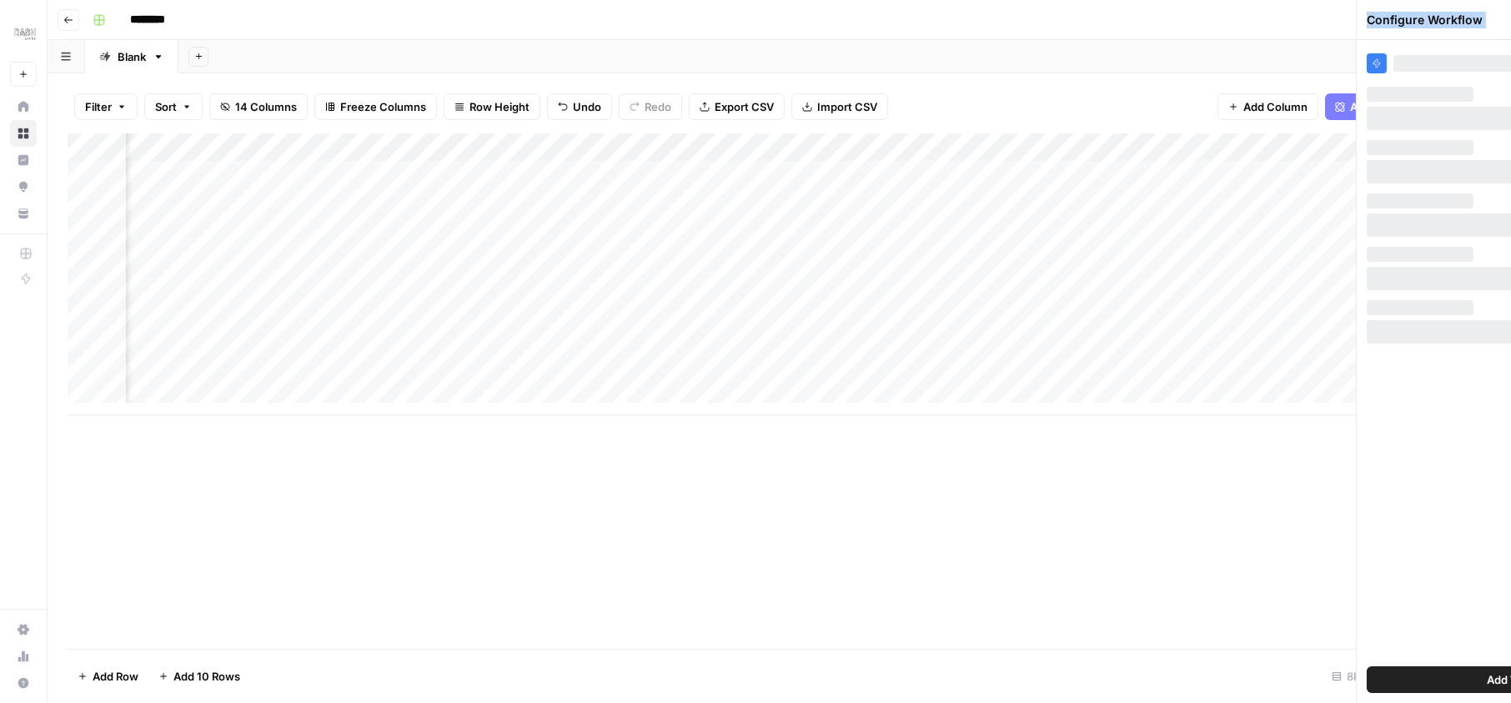
scroll to position [0, 0]
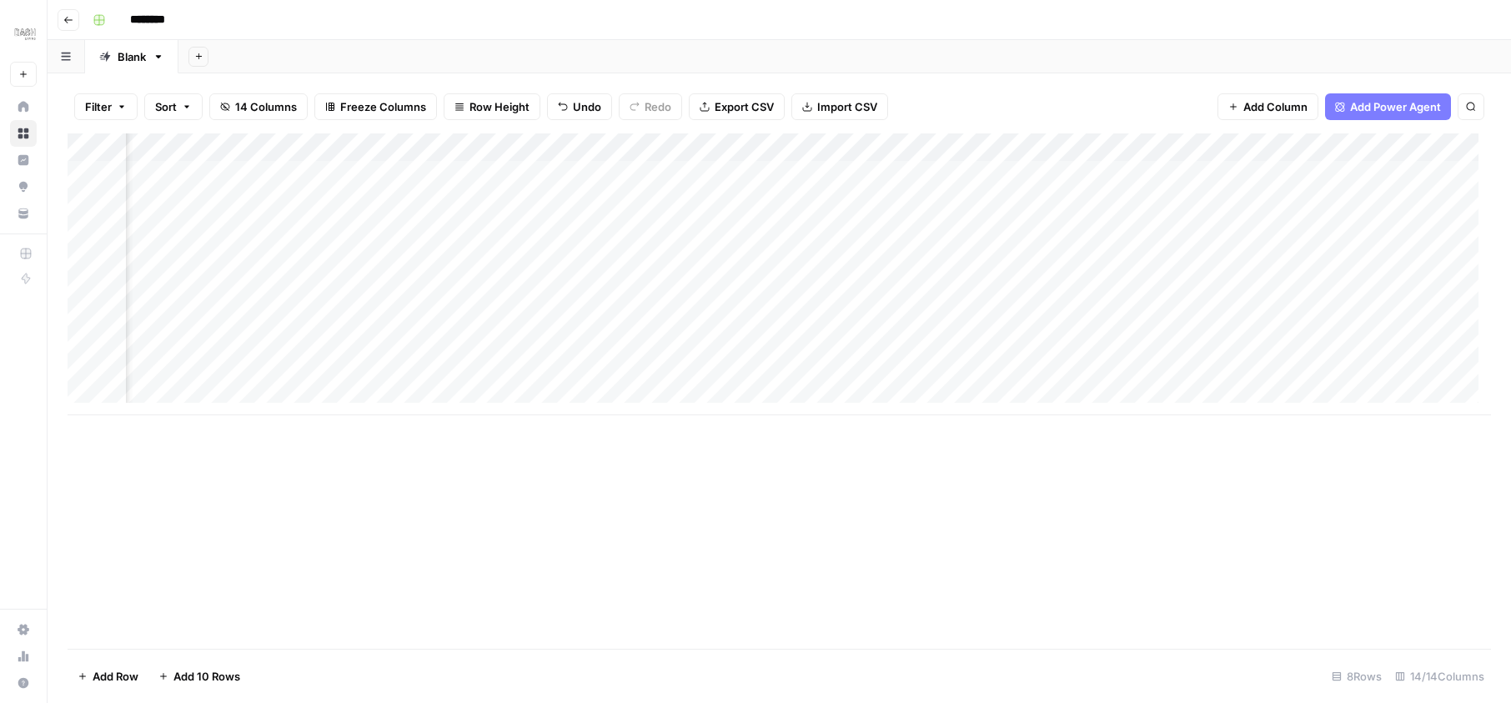
click at [1107, 177] on div "Add Column" at bounding box center [779, 274] width 1423 height 282
click at [1109, 175] on div "Add Column" at bounding box center [779, 274] width 1423 height 282
click at [1317, 145] on div "Add Column" at bounding box center [779, 274] width 1423 height 282
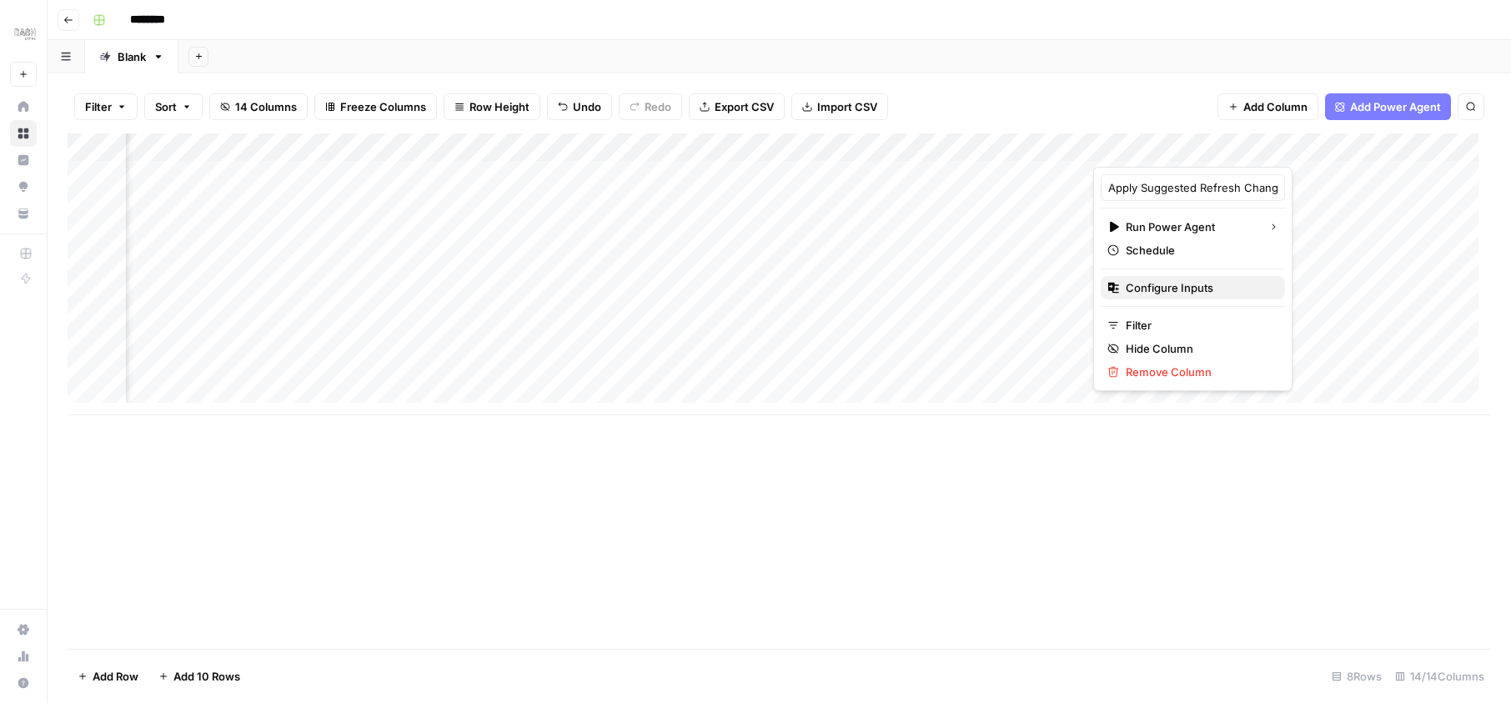
click at [1186, 292] on span "Configure Inputs" at bounding box center [1199, 287] width 146 height 17
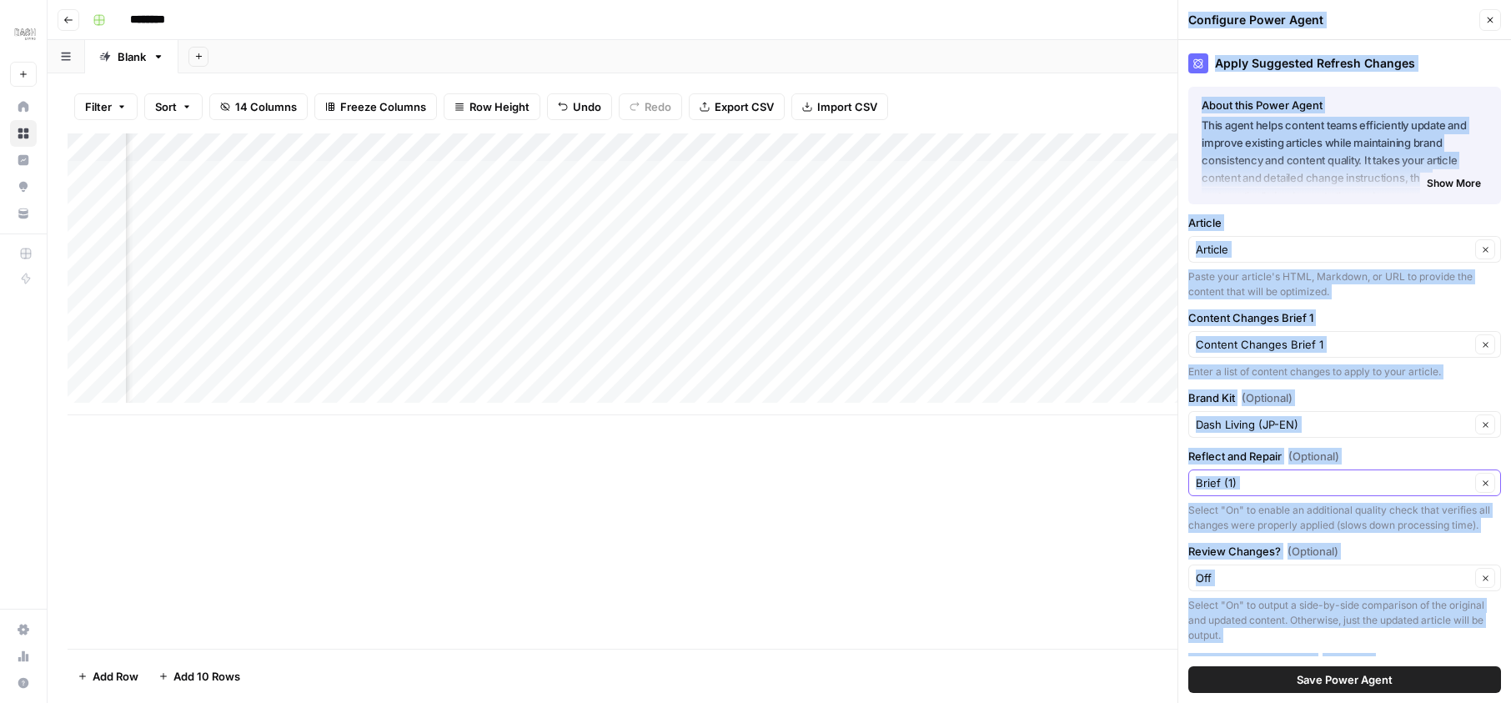
click at [1327, 479] on input "Reflect and Repair (Optional)" at bounding box center [1333, 482] width 274 height 17
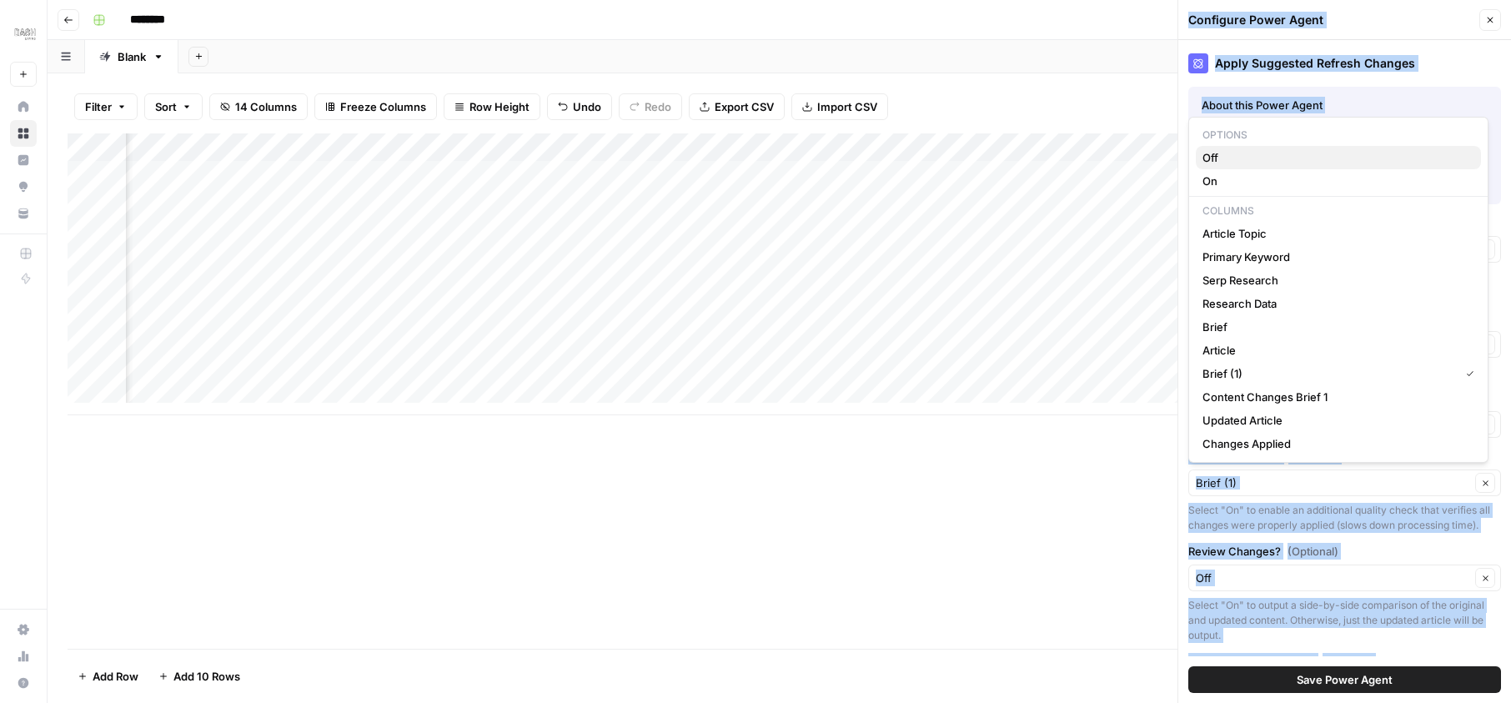
click at [1220, 163] on span "Off" at bounding box center [1334, 157] width 265 height 17
type input "Off"
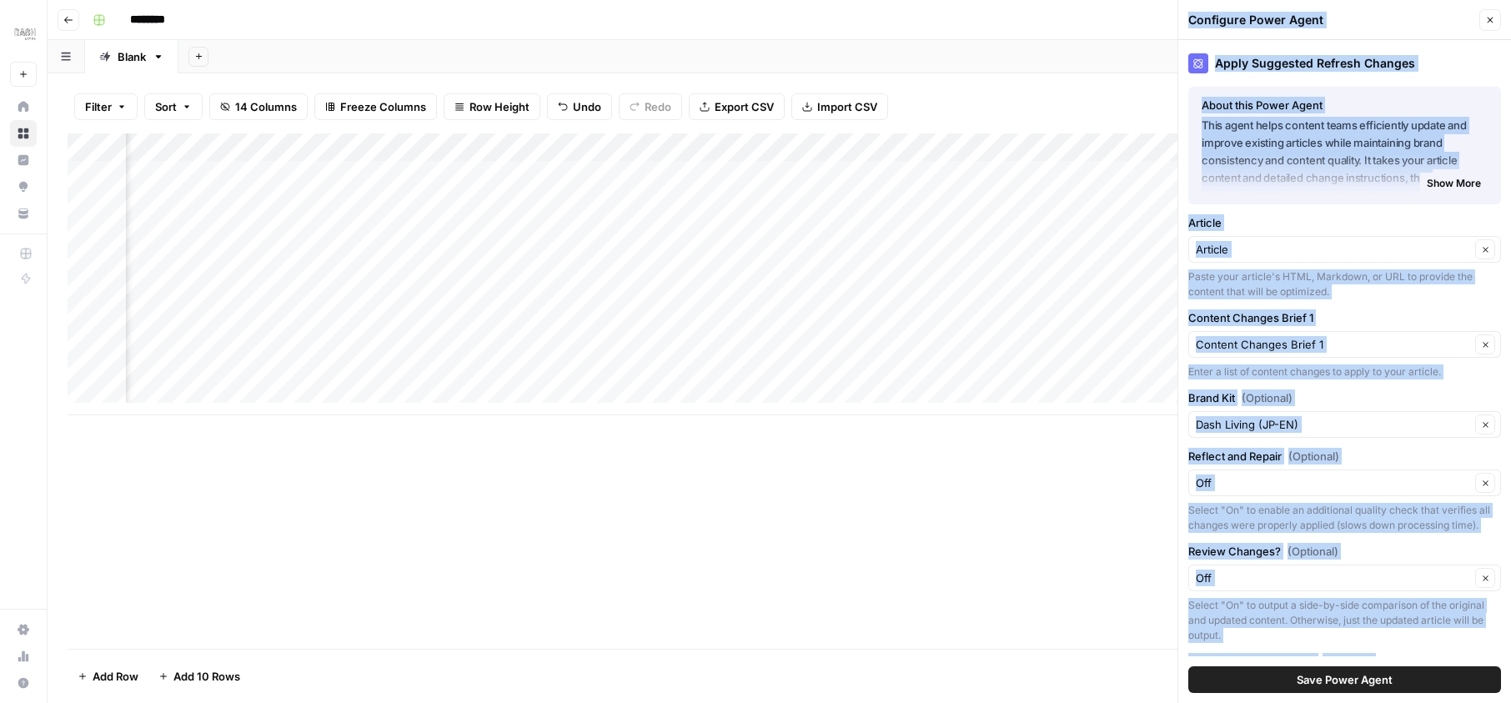
scroll to position [100, 0]
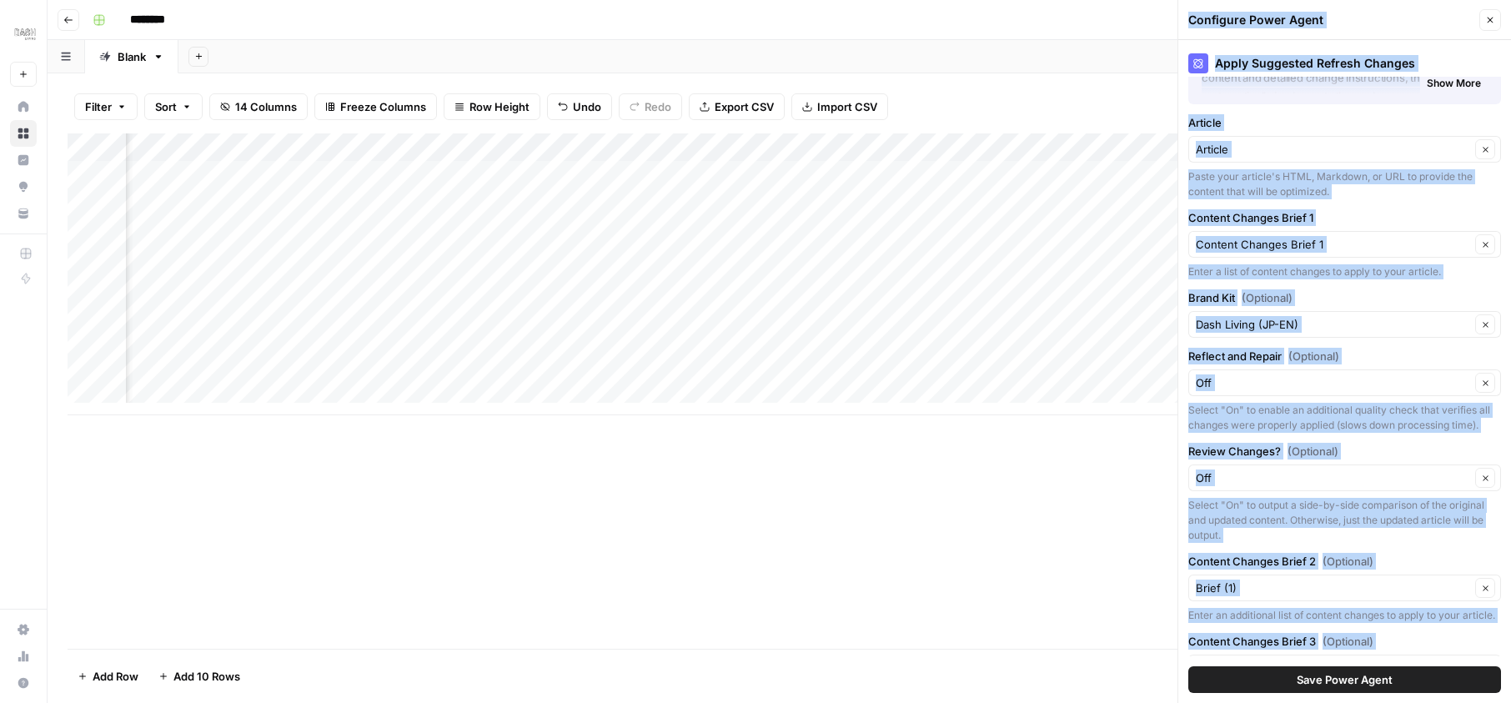
click at [1272, 391] on div "Off Clear" at bounding box center [1344, 382] width 313 height 27
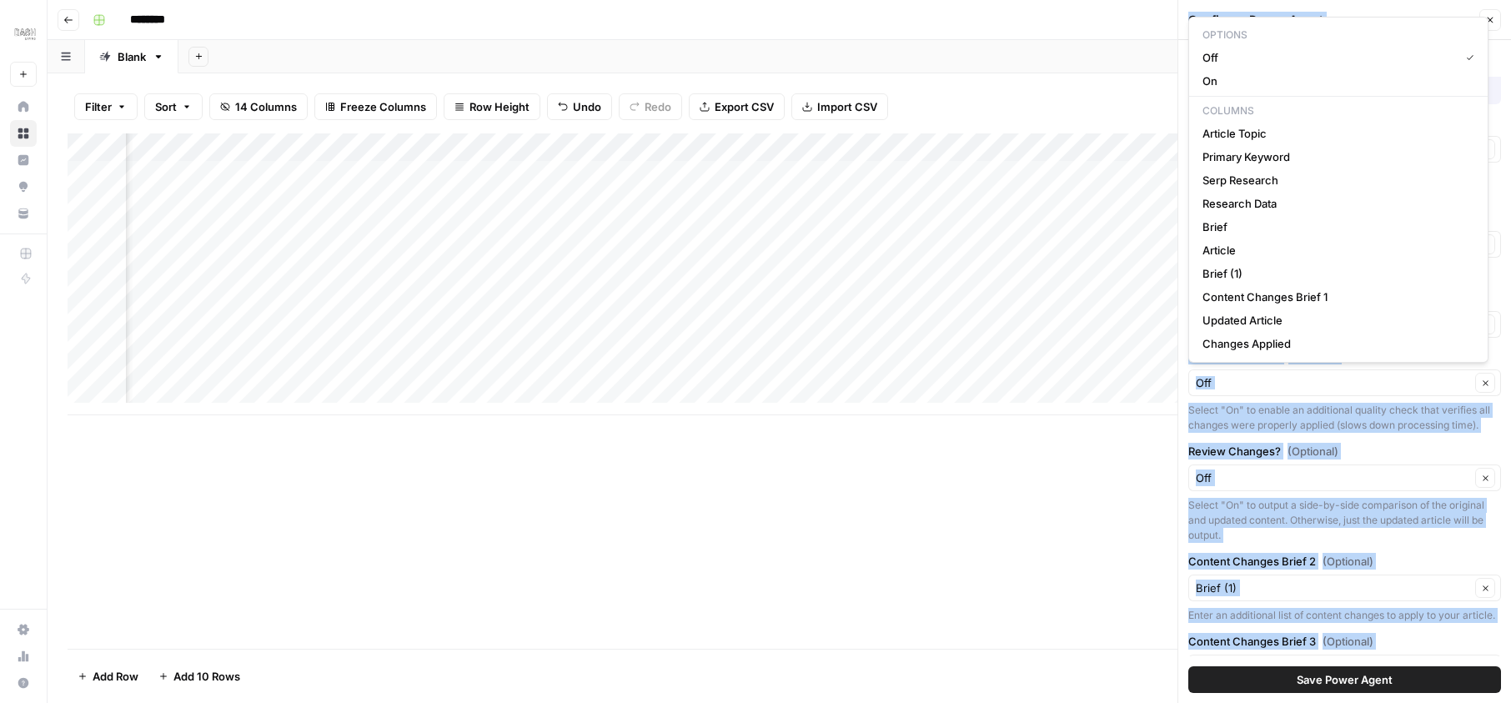
click at [1272, 391] on div "Clear" at bounding box center [1344, 382] width 313 height 27
type input "Off"
click at [1276, 596] on input "Content Changes Brief 2 (Optional)" at bounding box center [1333, 588] width 274 height 17
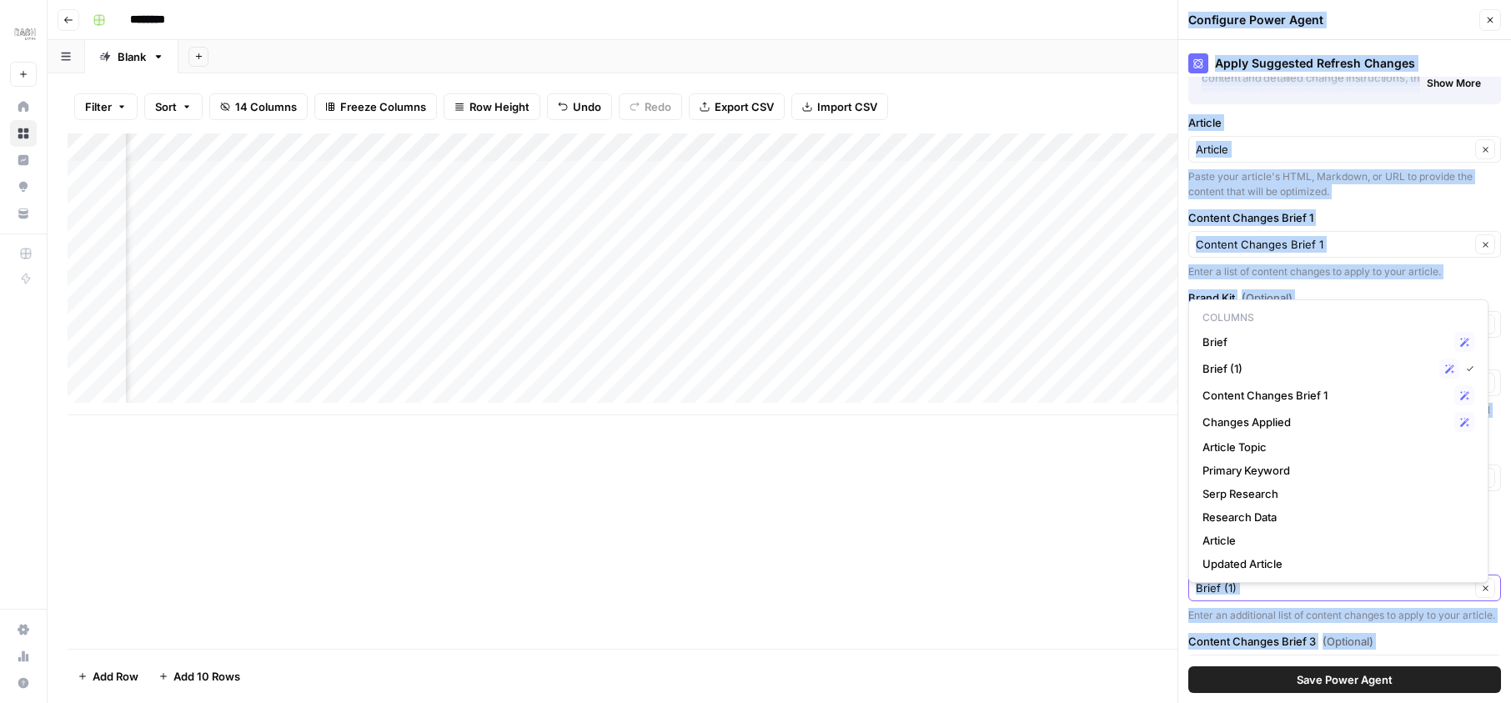
click at [1255, 596] on input "Content Changes Brief 2 (Optional)" at bounding box center [1333, 588] width 274 height 17
type input "Brief (1)"
click at [1235, 623] on div "Enter an additional list of content changes to apply to your article." at bounding box center [1344, 615] width 313 height 15
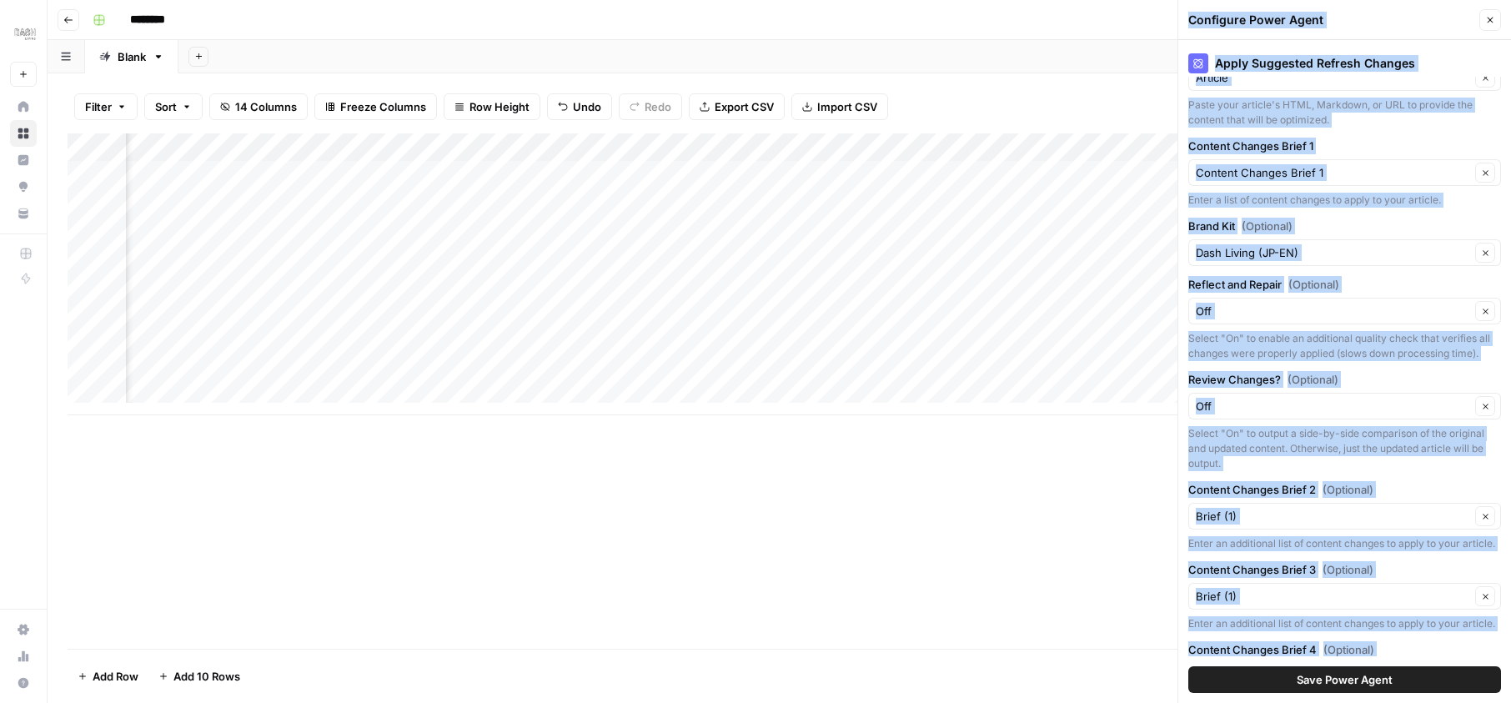
scroll to position [200, 0]
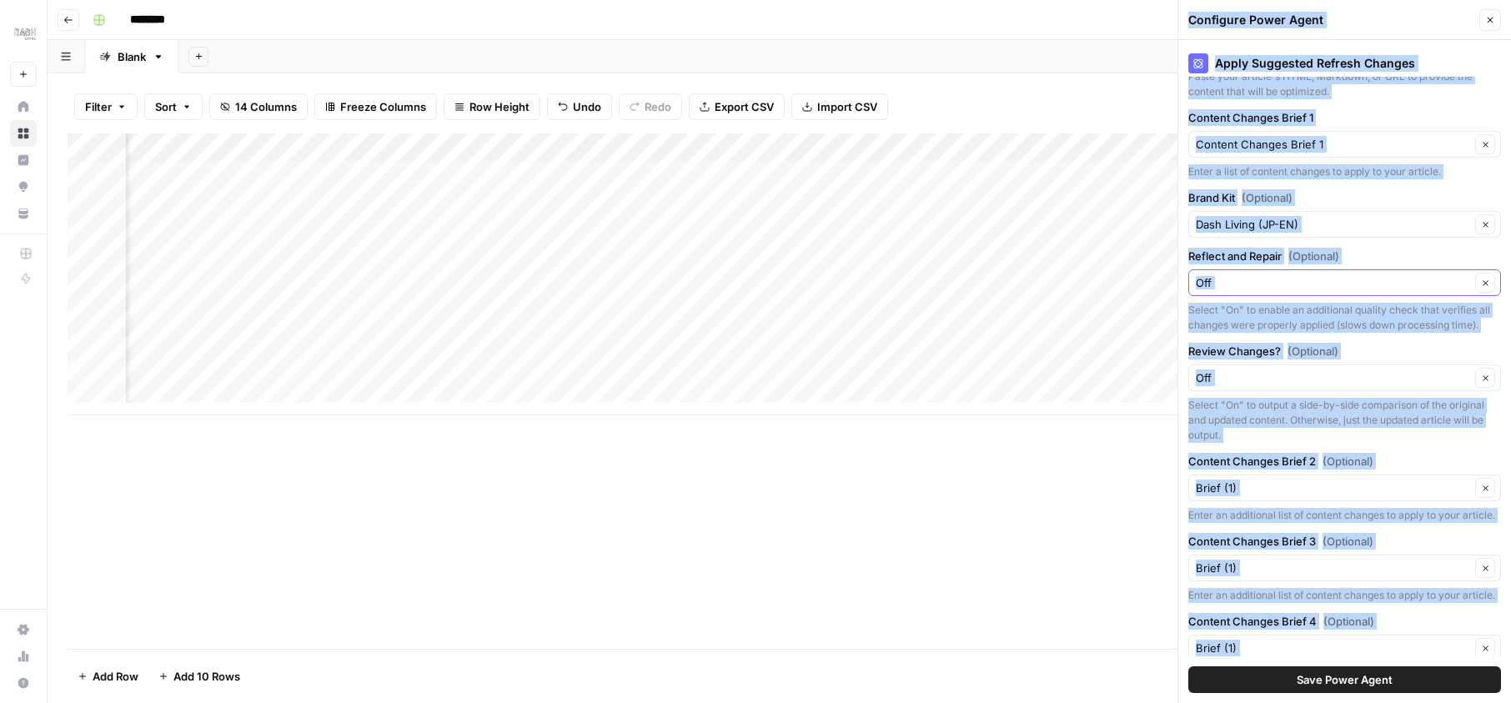
click at [1252, 279] on input "Reflect and Repair (Optional)" at bounding box center [1333, 282] width 274 height 17
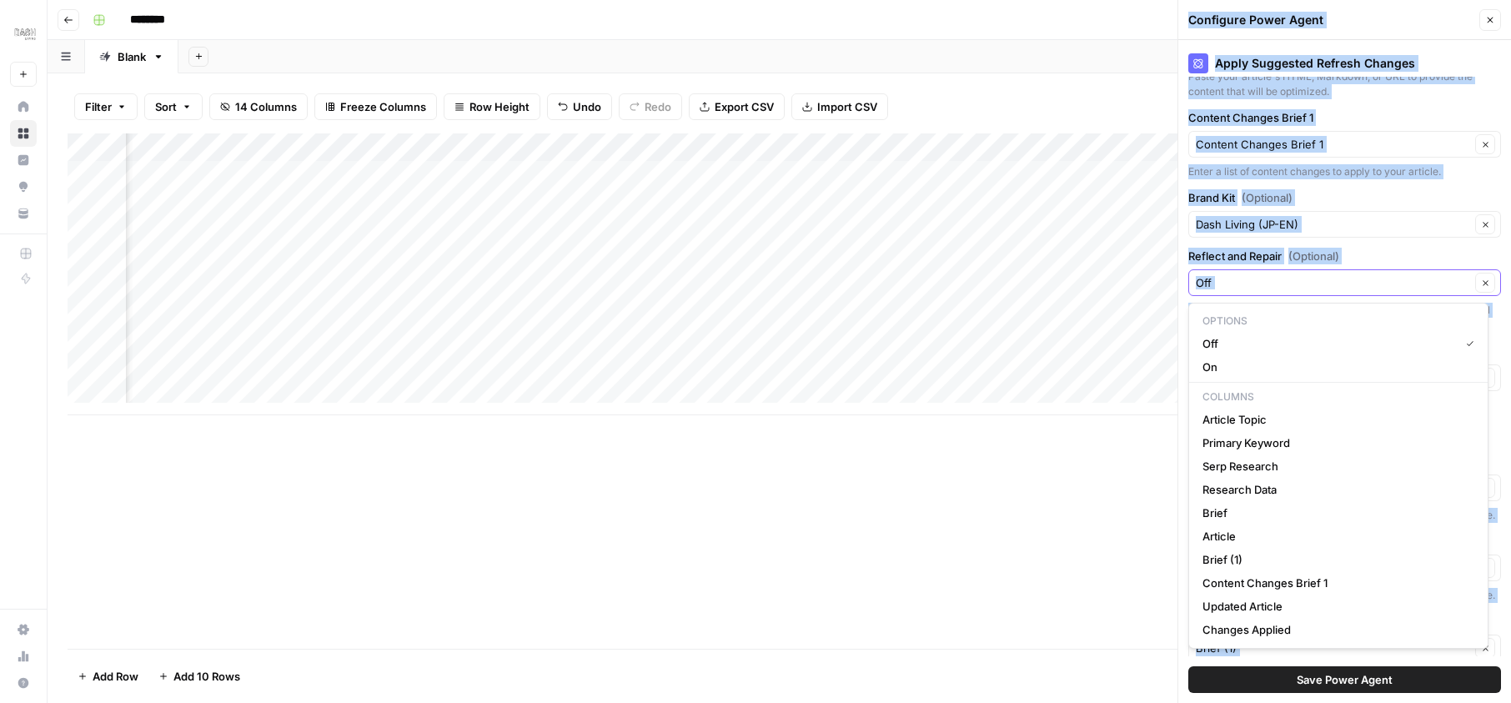
click at [1256, 286] on input "Reflect and Repair (Optional)" at bounding box center [1333, 282] width 274 height 17
type input "Off"
click at [1363, 263] on label "Reflect and Repair (Optional)" at bounding box center [1344, 256] width 313 height 17
click at [1363, 274] on input "Off" at bounding box center [1333, 282] width 274 height 17
click at [1286, 342] on span "Off" at bounding box center [1327, 343] width 250 height 17
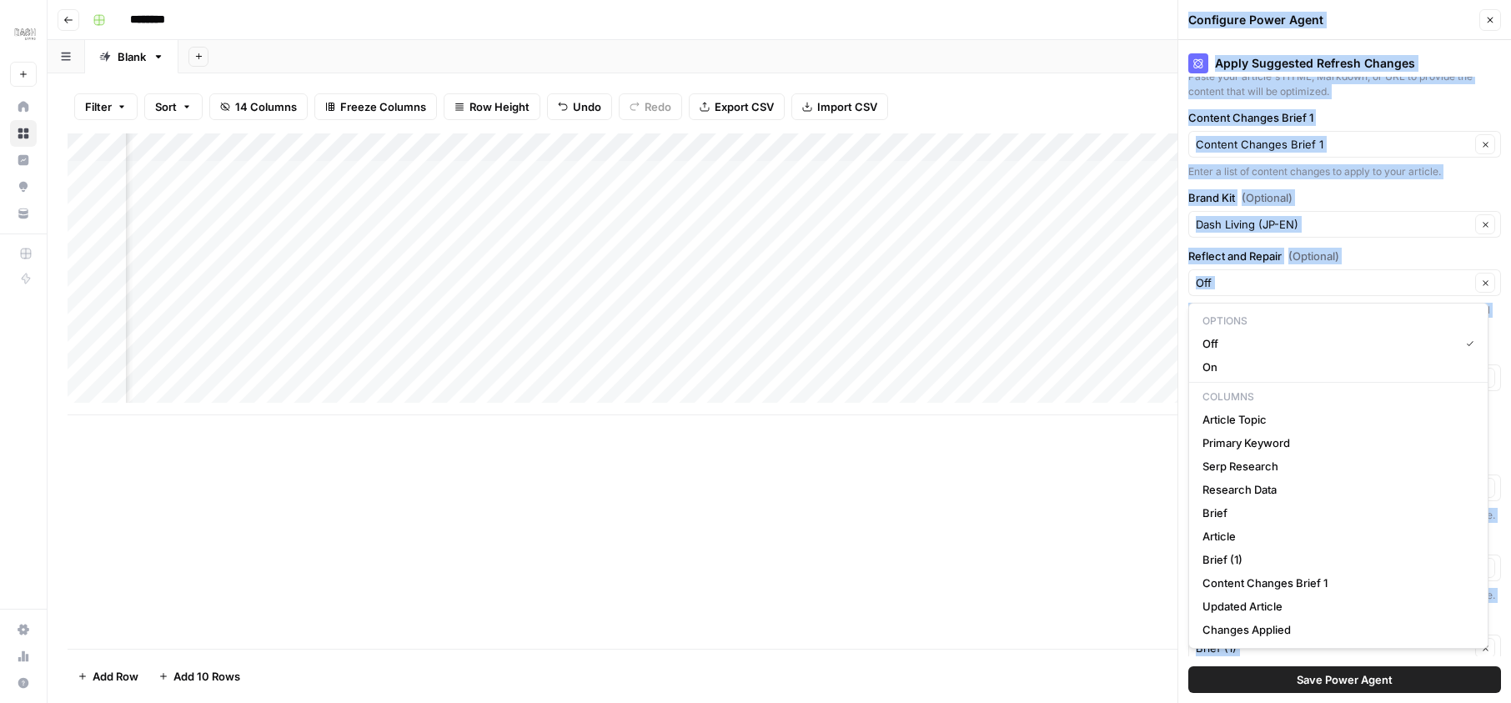
type input "Off"
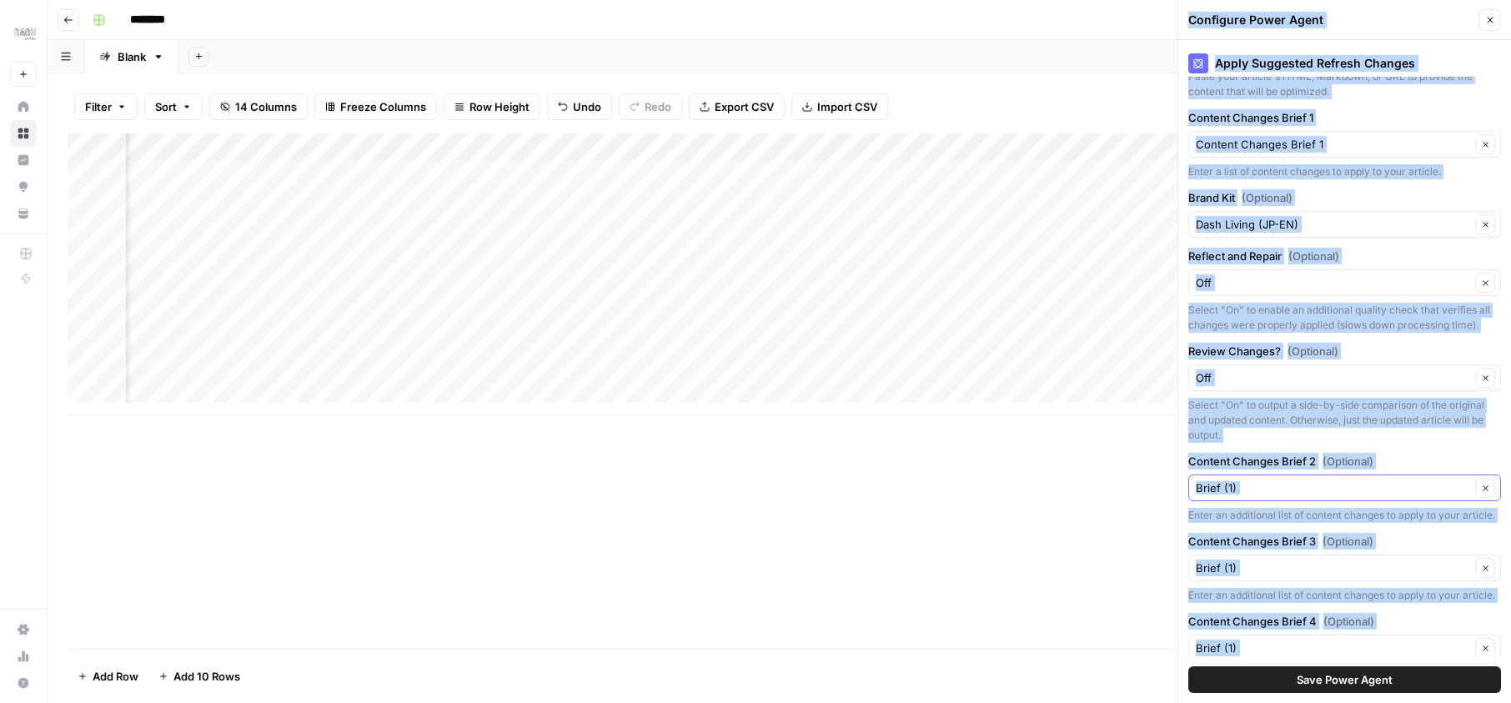
click at [1256, 496] on input "Content Changes Brief 2 (Optional)" at bounding box center [1333, 487] width 274 height 17
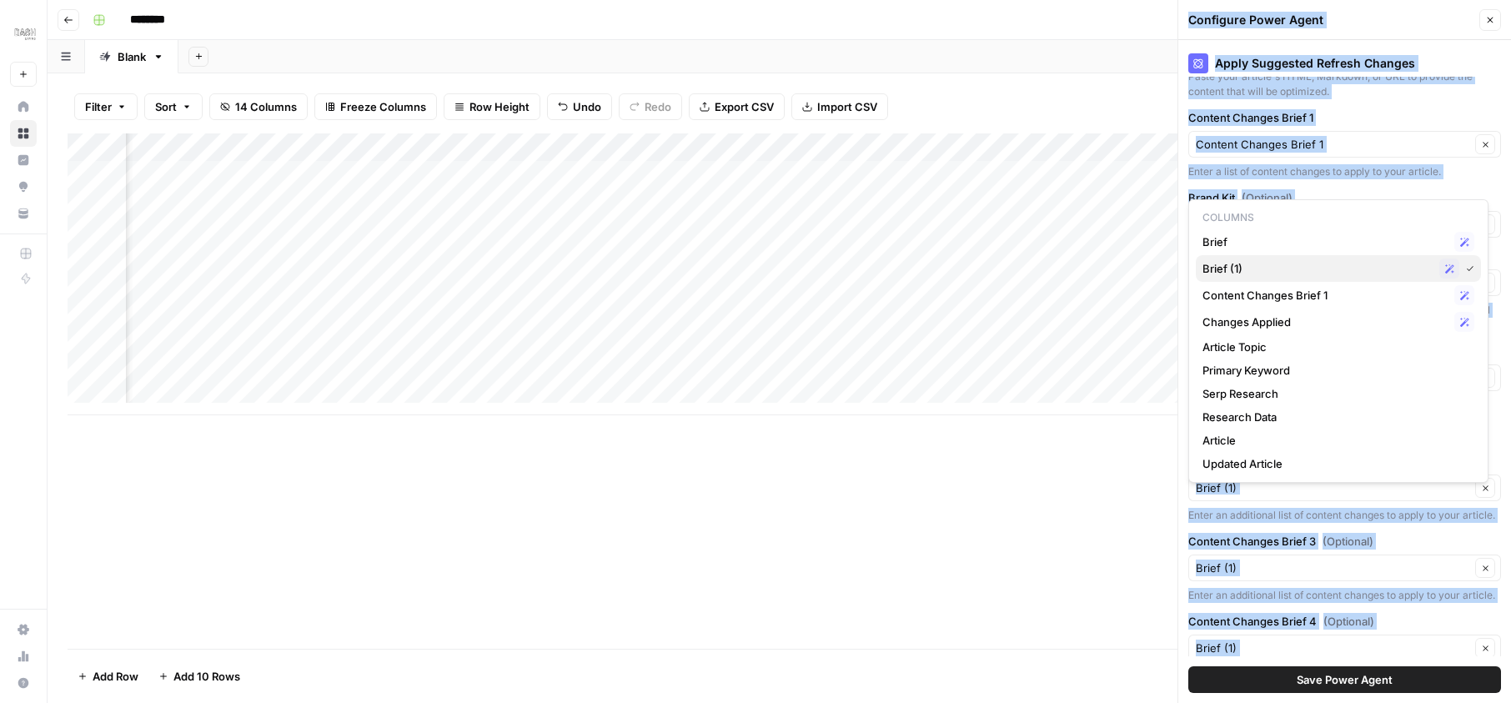
click at [1232, 269] on span "Brief (1)" at bounding box center [1317, 268] width 230 height 17
type input "Brief (1)"
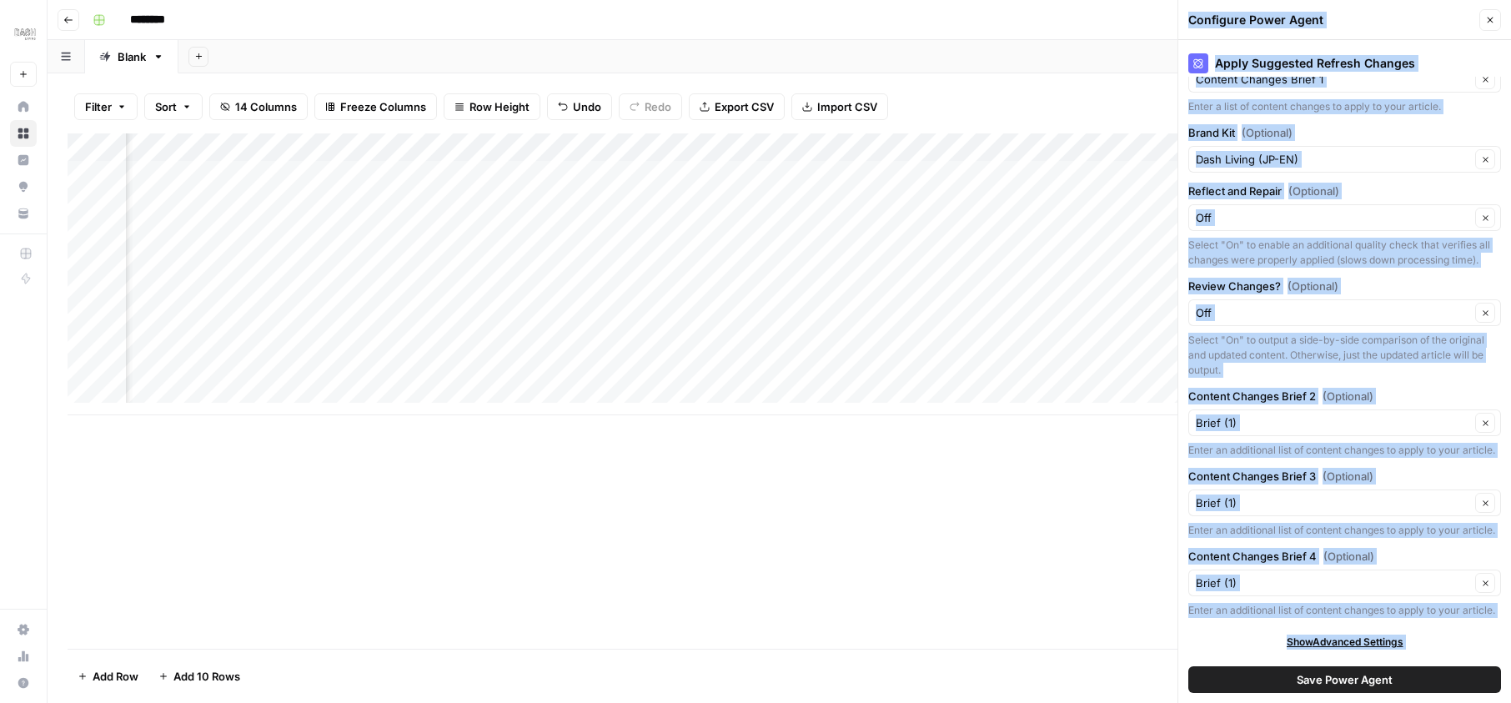
scroll to position [325, 0]
click at [1317, 583] on div "Content Changes Brief 4 (Optional) Brief (1) Clear Enter an additional list of …" at bounding box center [1344, 583] width 313 height 70
click at [1314, 575] on input "Content Changes Brief 4 (Optional)" at bounding box center [1333, 583] width 274 height 17
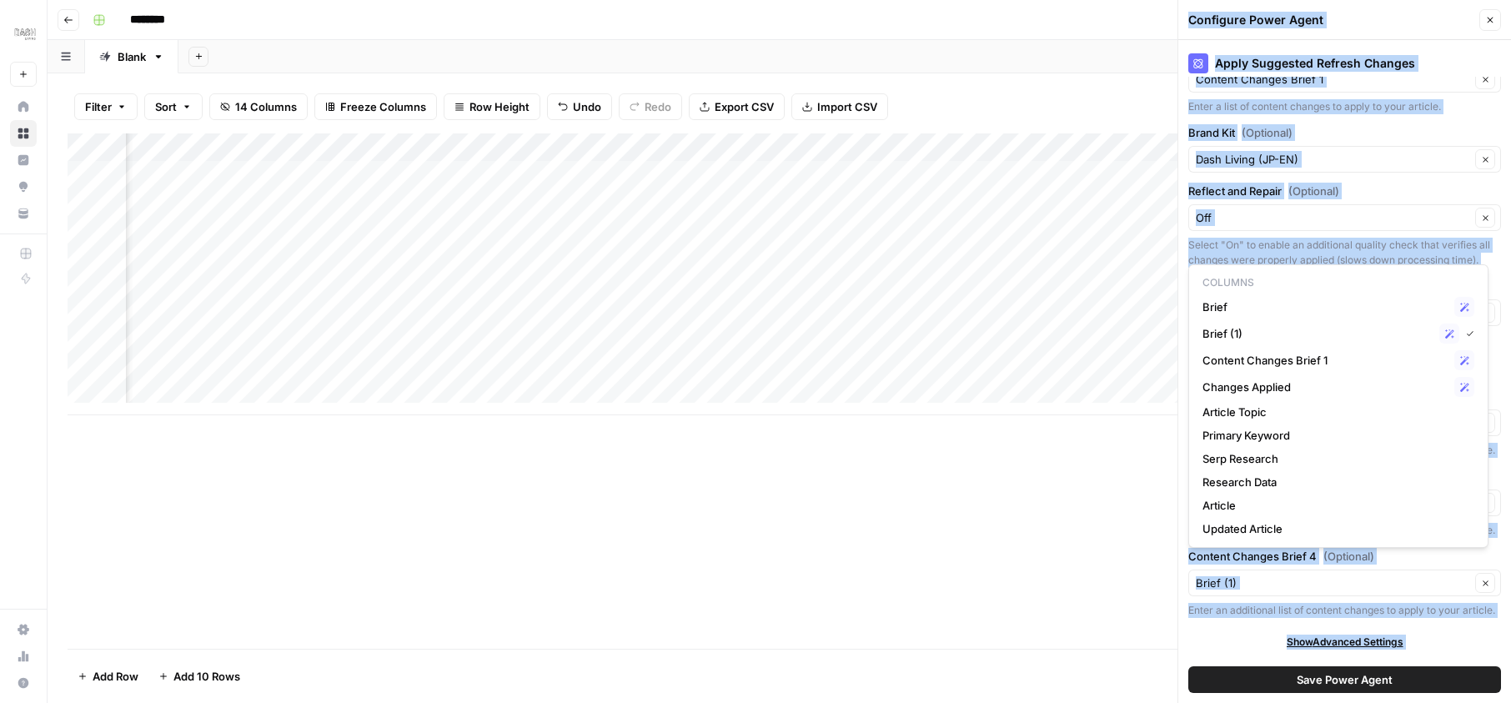
type input "Brief (1)"
click at [1237, 643] on div "Show Advanced Settings" at bounding box center [1344, 642] width 313 height 15
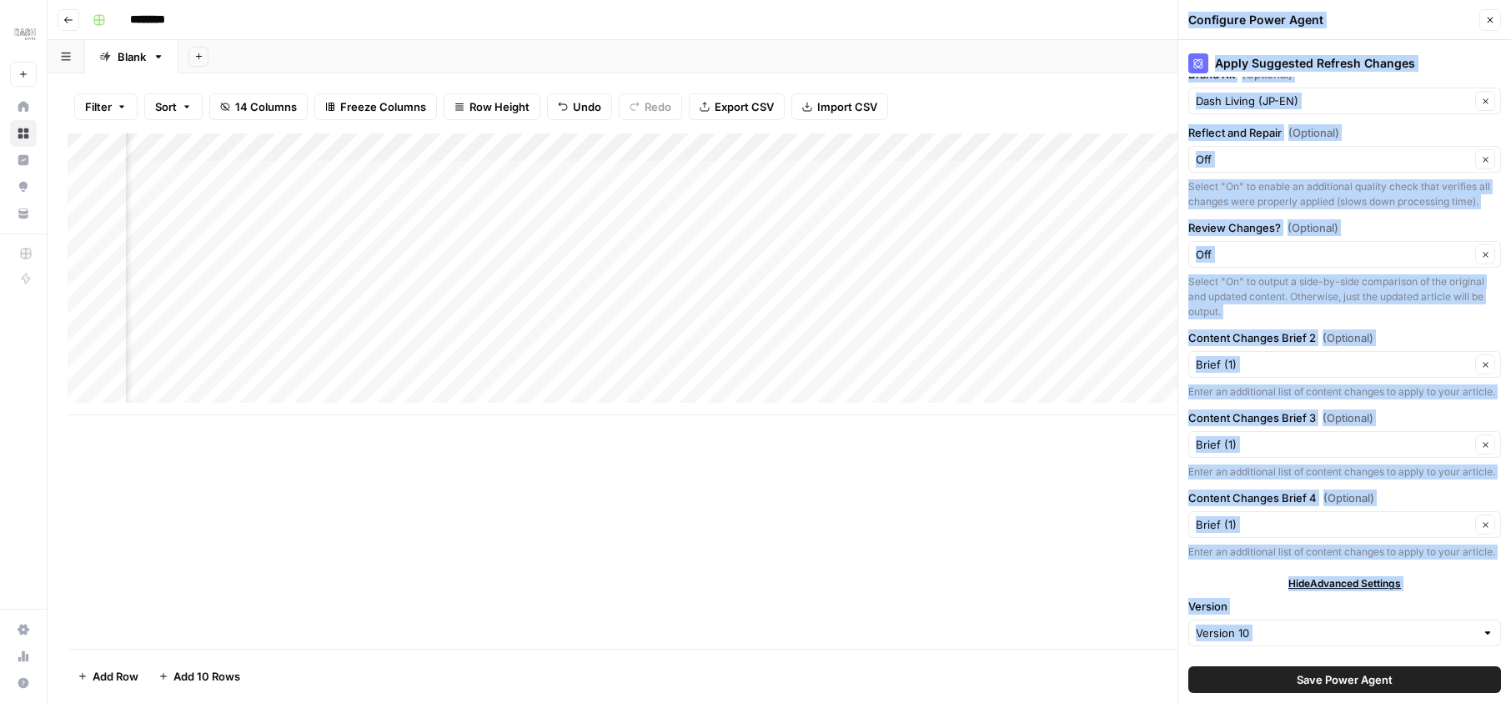
click at [1309, 684] on span "Save Power Agent" at bounding box center [1345, 679] width 96 height 17
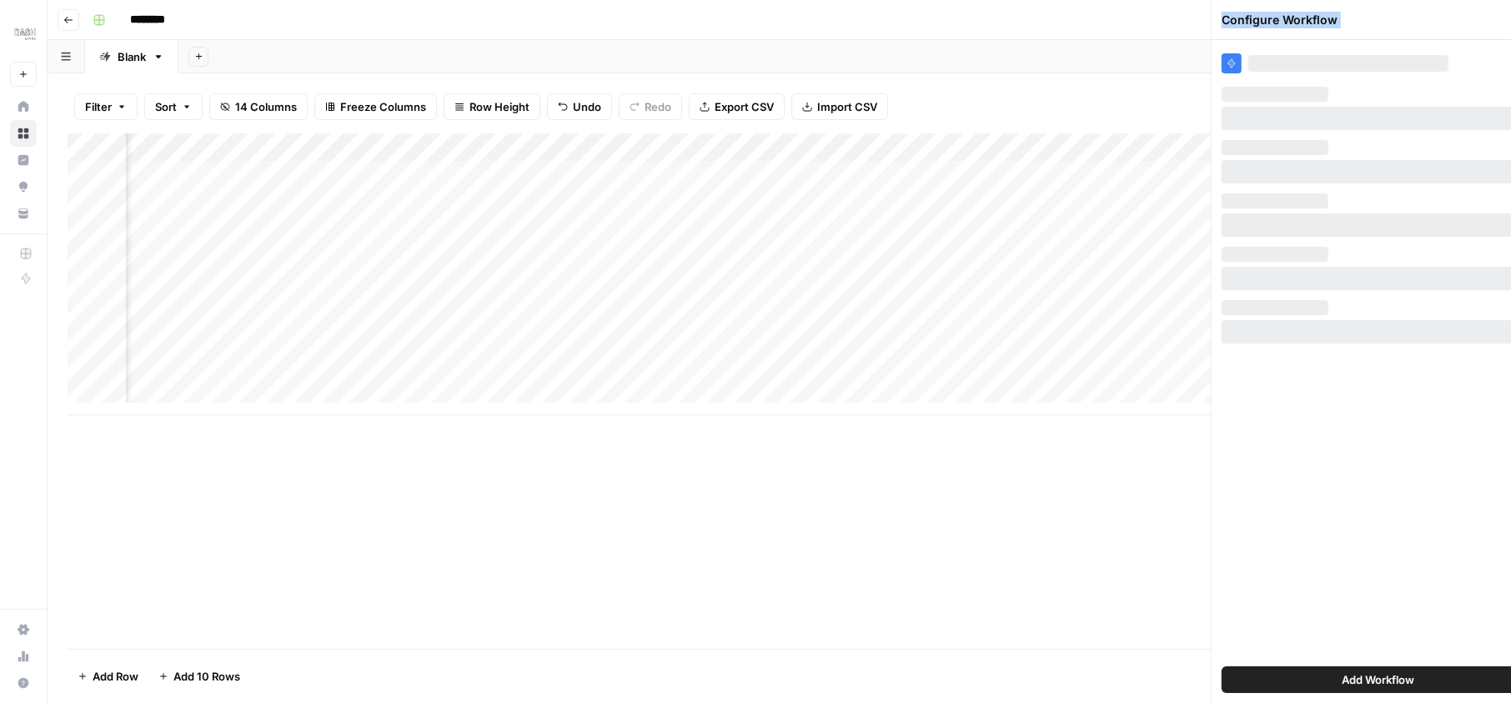
scroll to position [0, 0]
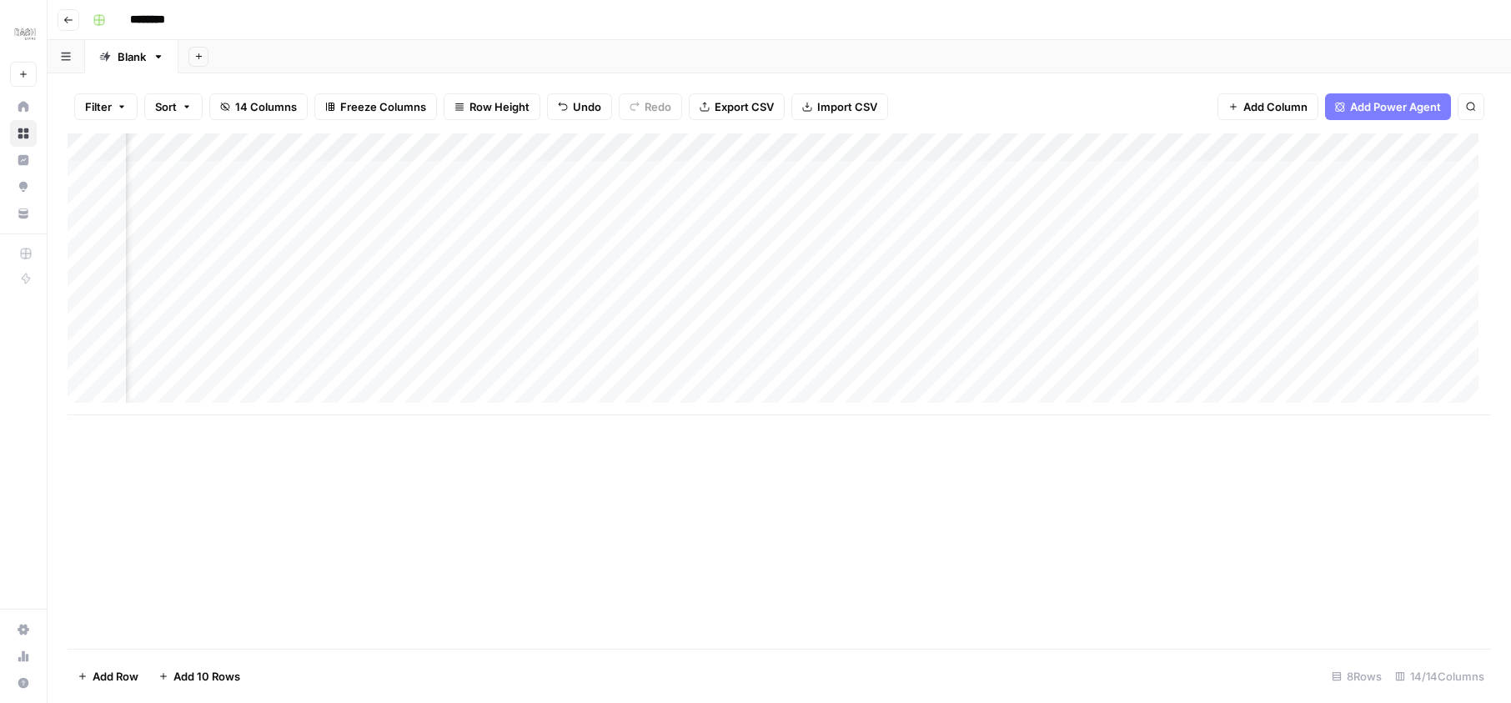
click at [1106, 172] on div "Add Column" at bounding box center [779, 274] width 1423 height 282
click at [1149, 182] on div "Add Column" at bounding box center [779, 274] width 1423 height 282
click at [1294, 175] on div "Add Column" at bounding box center [779, 274] width 1423 height 282
click at [971, 178] on div "Add Column" at bounding box center [779, 274] width 1423 height 282
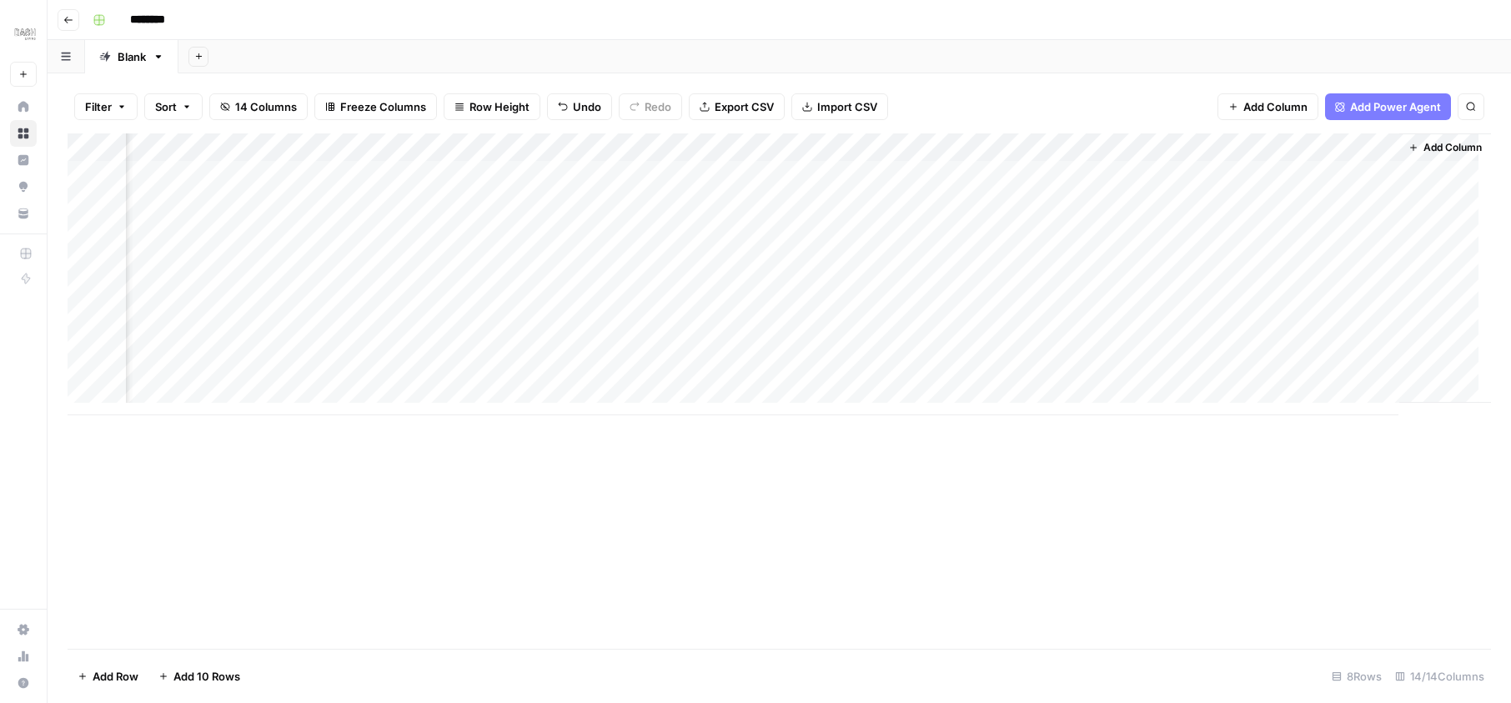
click at [932, 175] on div "Add Column" at bounding box center [779, 274] width 1423 height 282
click at [932, 175] on div at bounding box center [956, 174] width 262 height 31
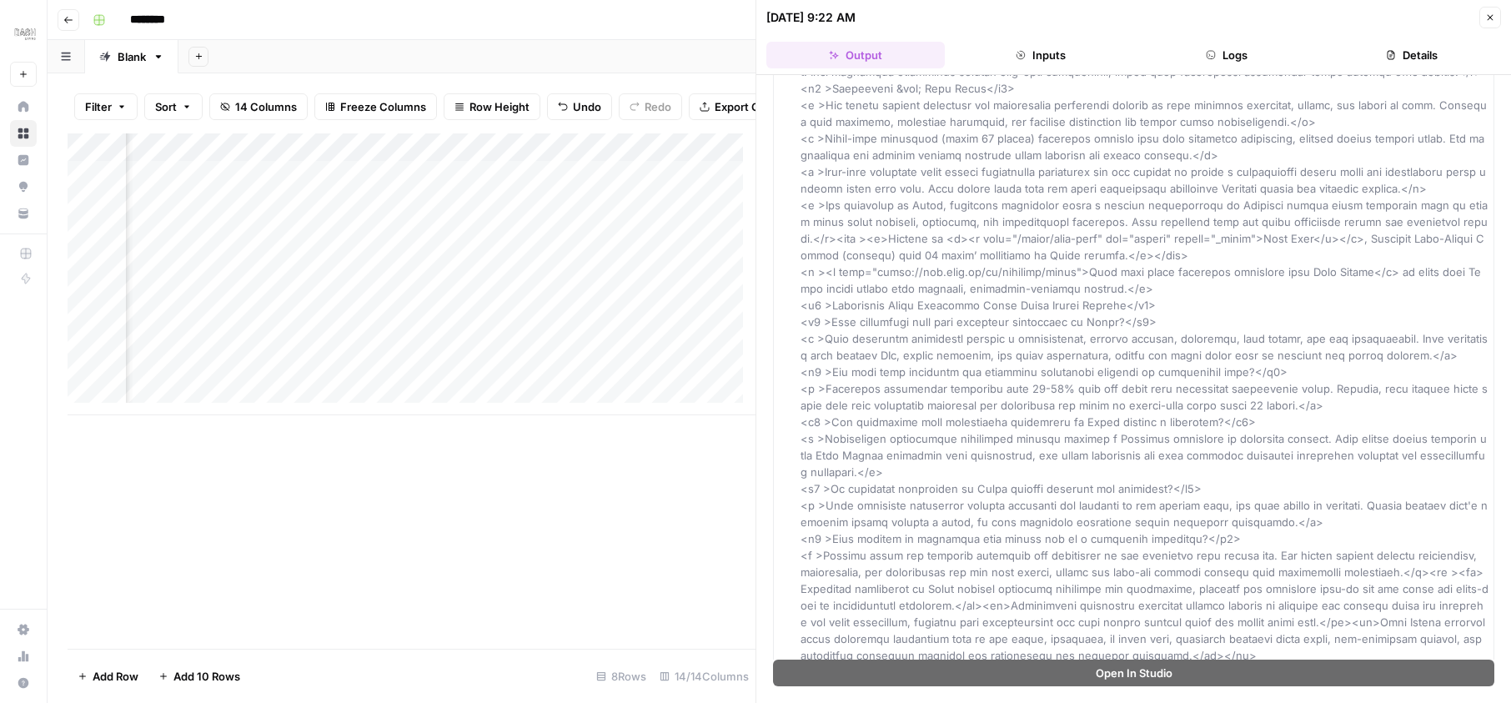
scroll to position [0, 2356]
click at [1498, 13] on button "Close" at bounding box center [1490, 18] width 22 height 22
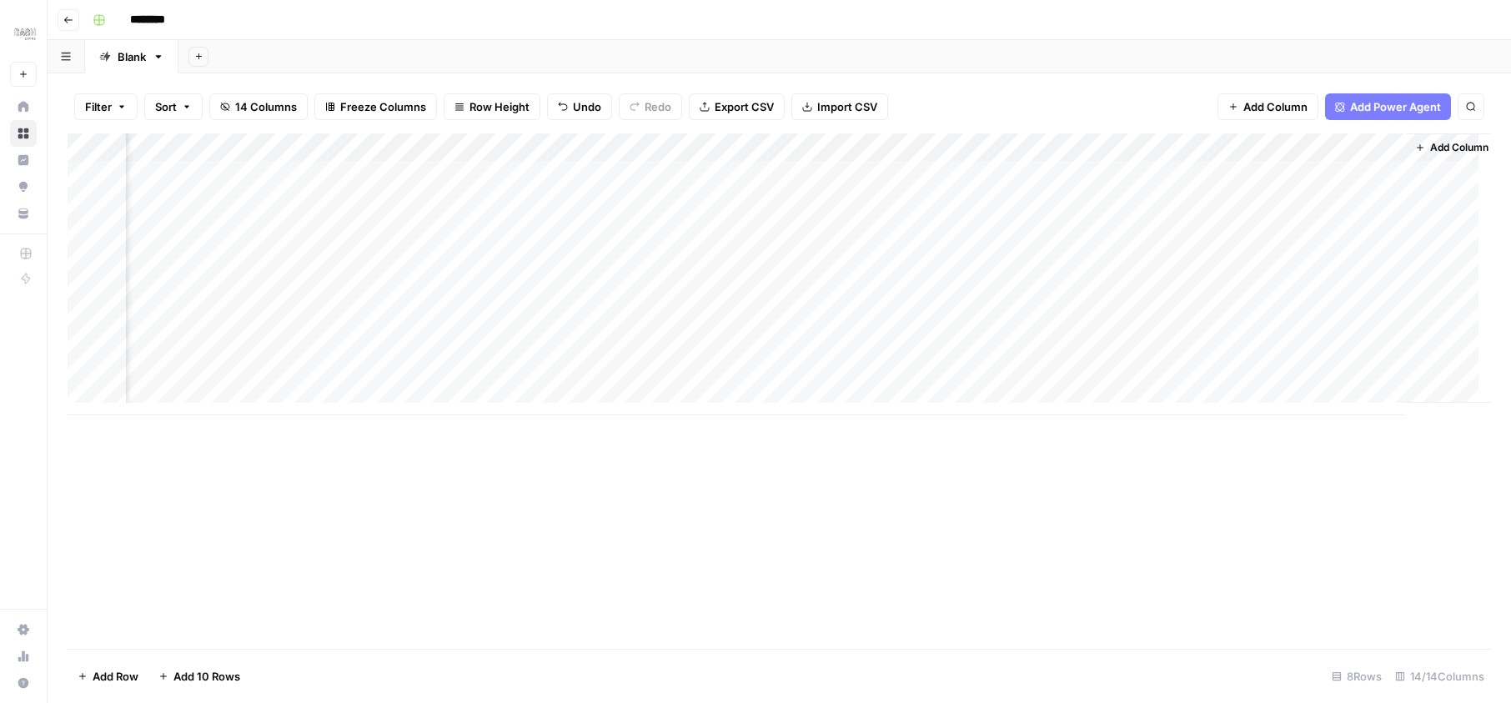
scroll to position [0, 1620]
click at [1383, 101] on span "Add Power Agent" at bounding box center [1395, 106] width 91 height 17
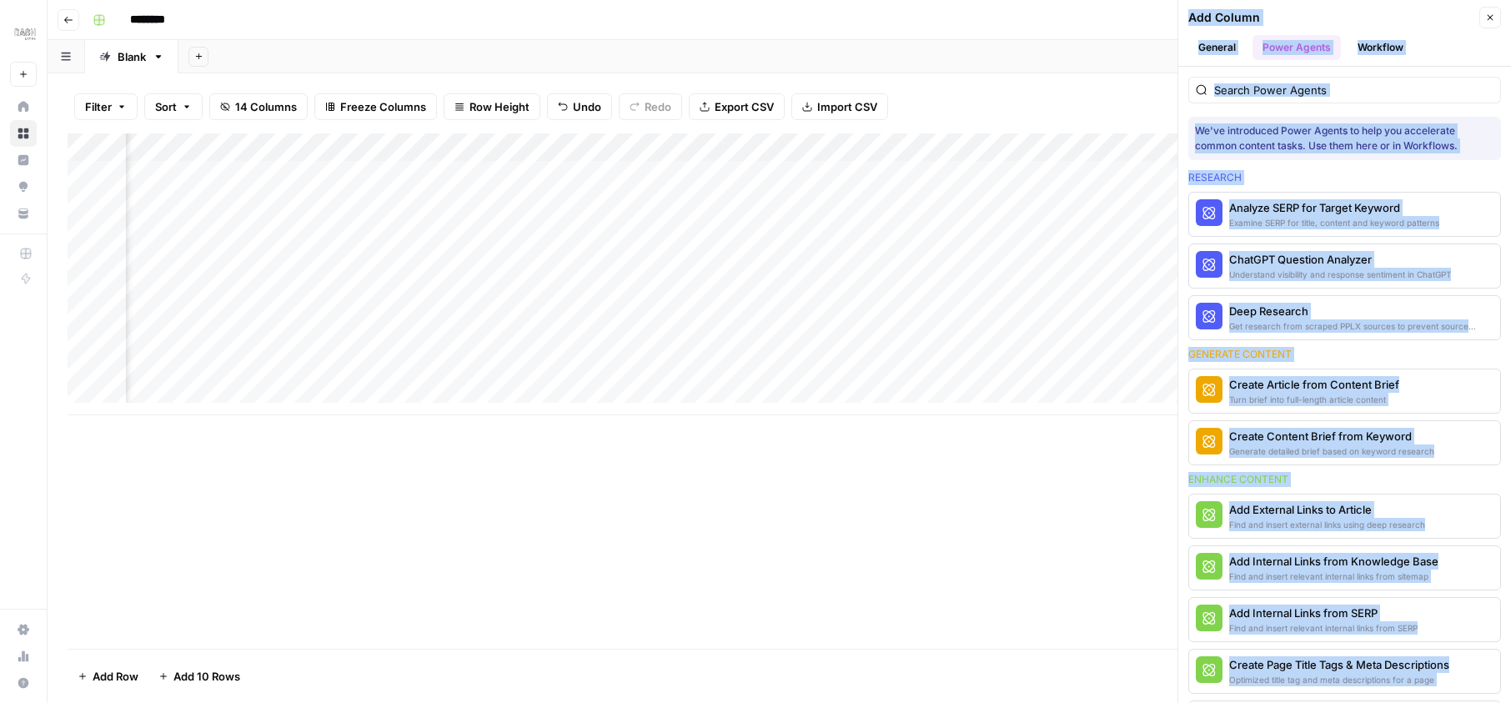
scroll to position [100, 0]
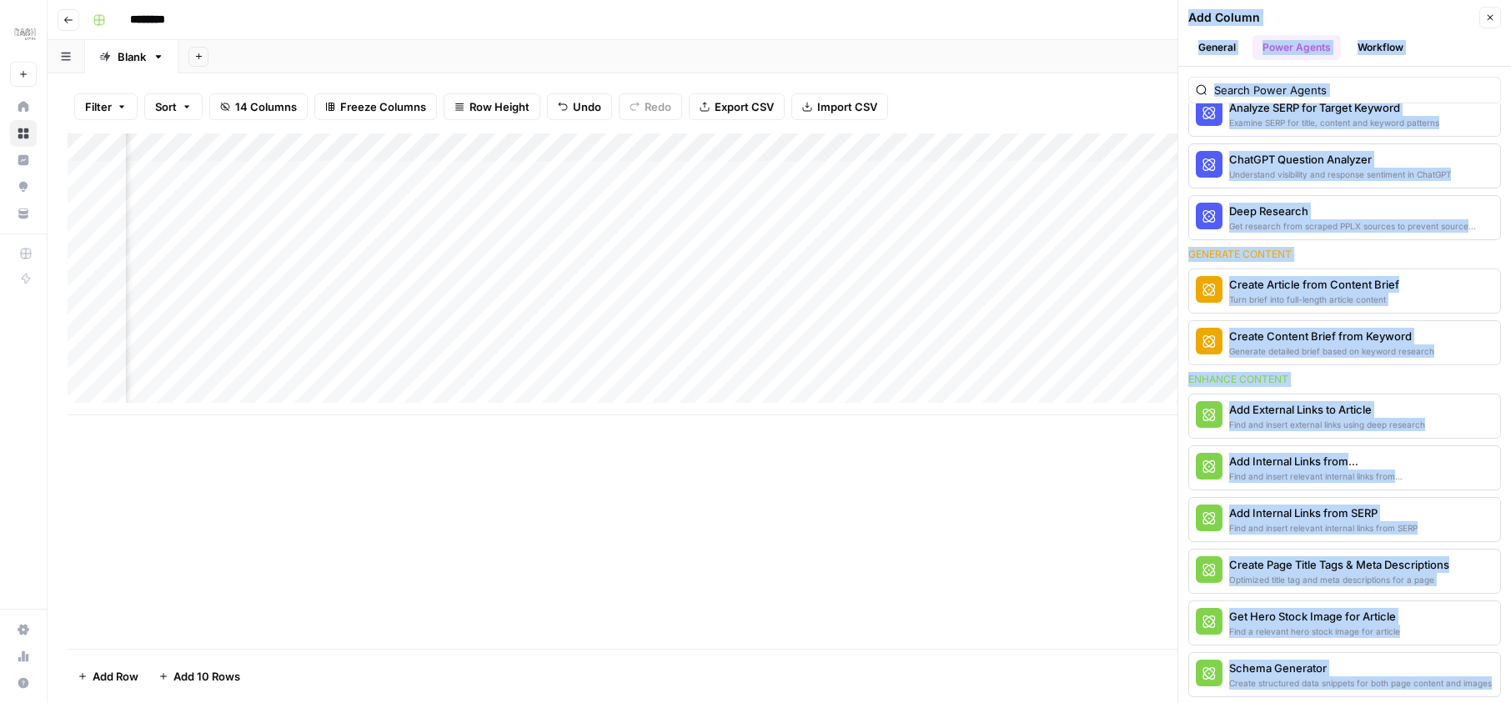
click at [1413, 474] on div "Add Internal Links from Knowledge Base Find and insert relevant internal links …" at bounding box center [1344, 467] width 313 height 45
click at [1342, 466] on div "Add Internal Links from Knowledge Base" at bounding box center [1316, 461] width 175 height 17
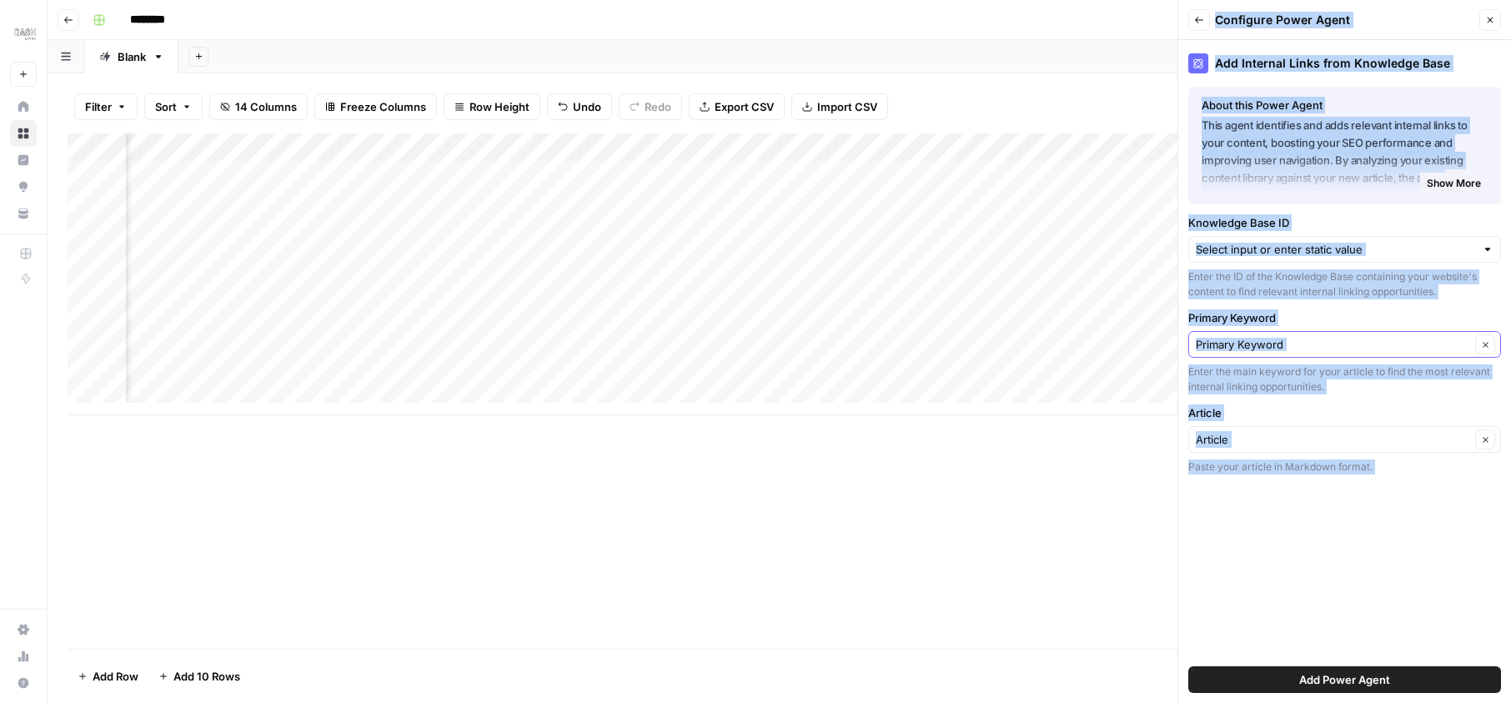
click at [1332, 351] on input "Primary Keyword" at bounding box center [1333, 344] width 274 height 17
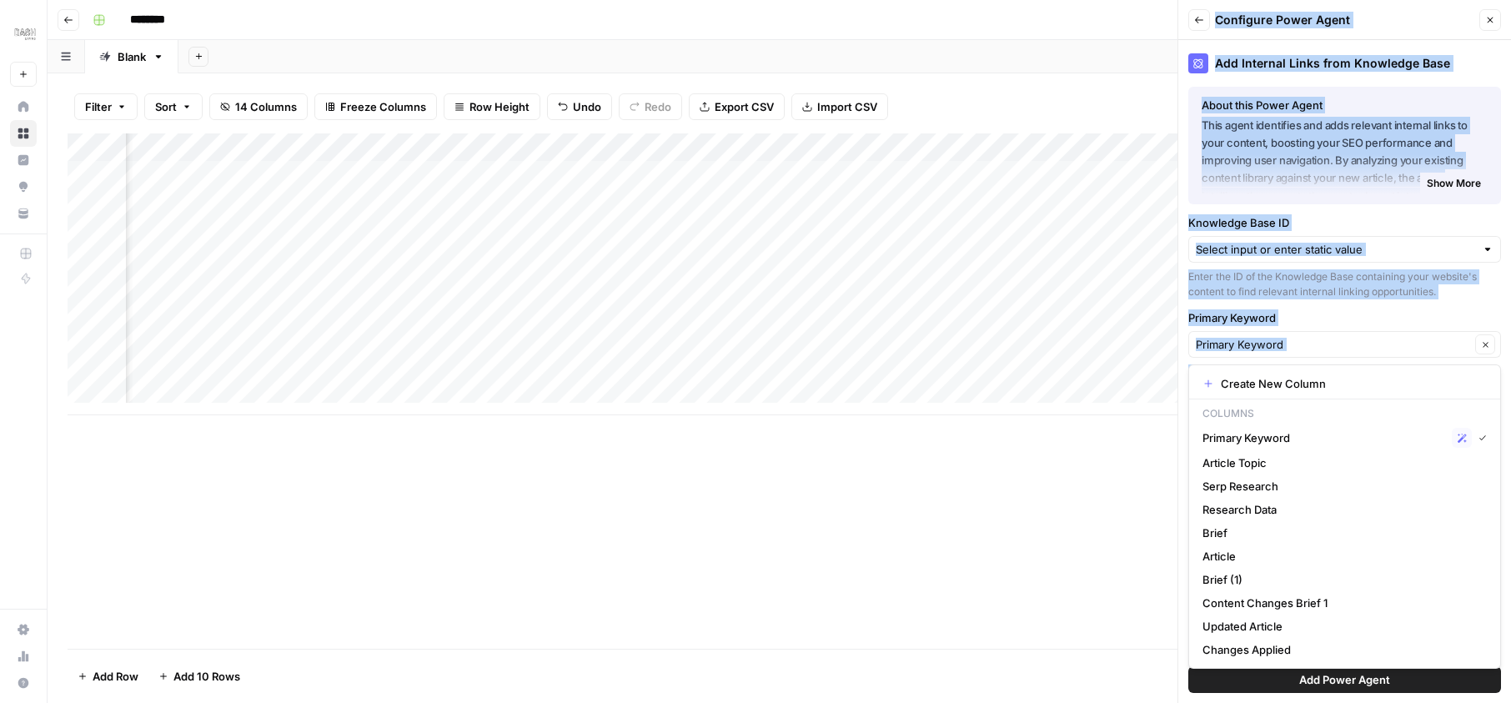
type input "Primary Keyword"
drag, startPoint x: 1498, startPoint y: 13, endPoint x: 1088, endPoint y: 482, distance: 622.9
click at [1088, 482] on div "Add Column" at bounding box center [779, 390] width 1423 height 515
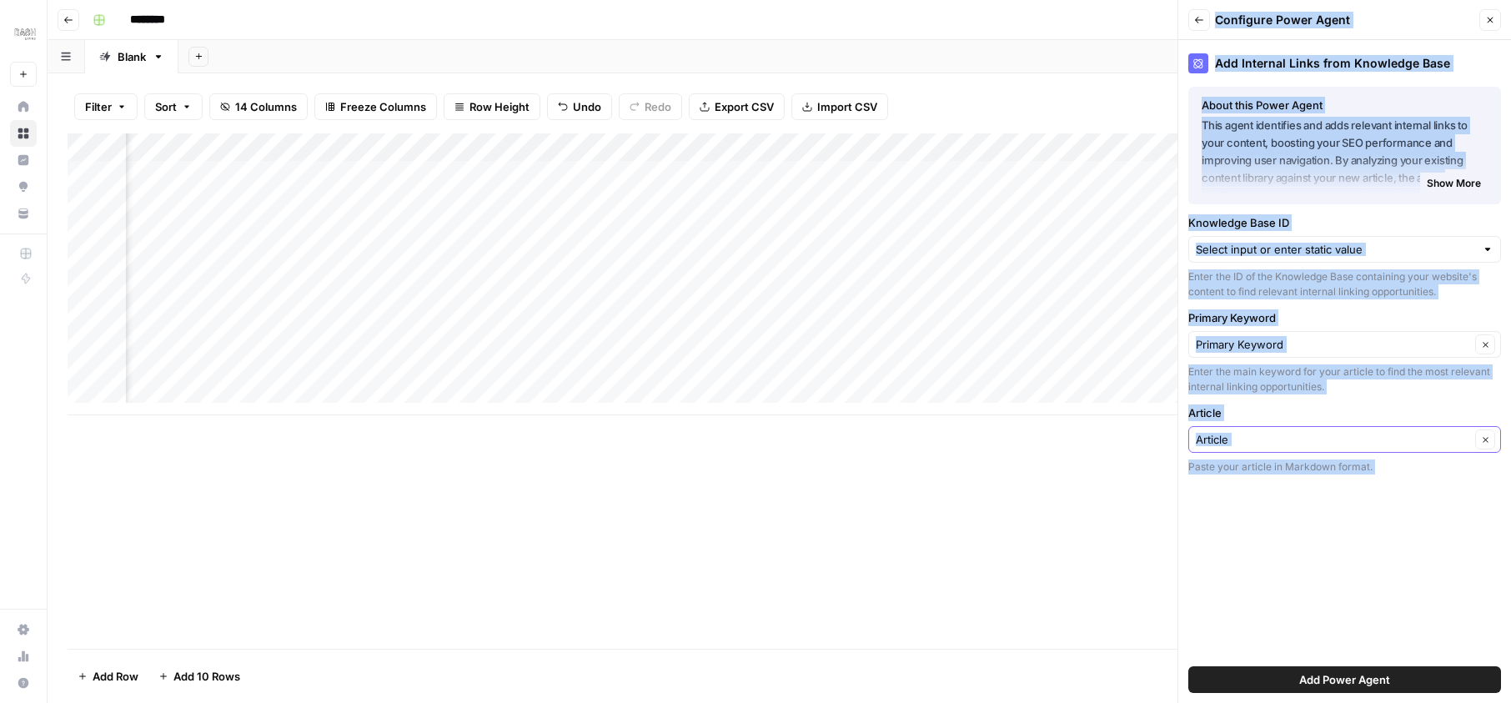
click at [1237, 442] on input "Article" at bounding box center [1333, 439] width 274 height 17
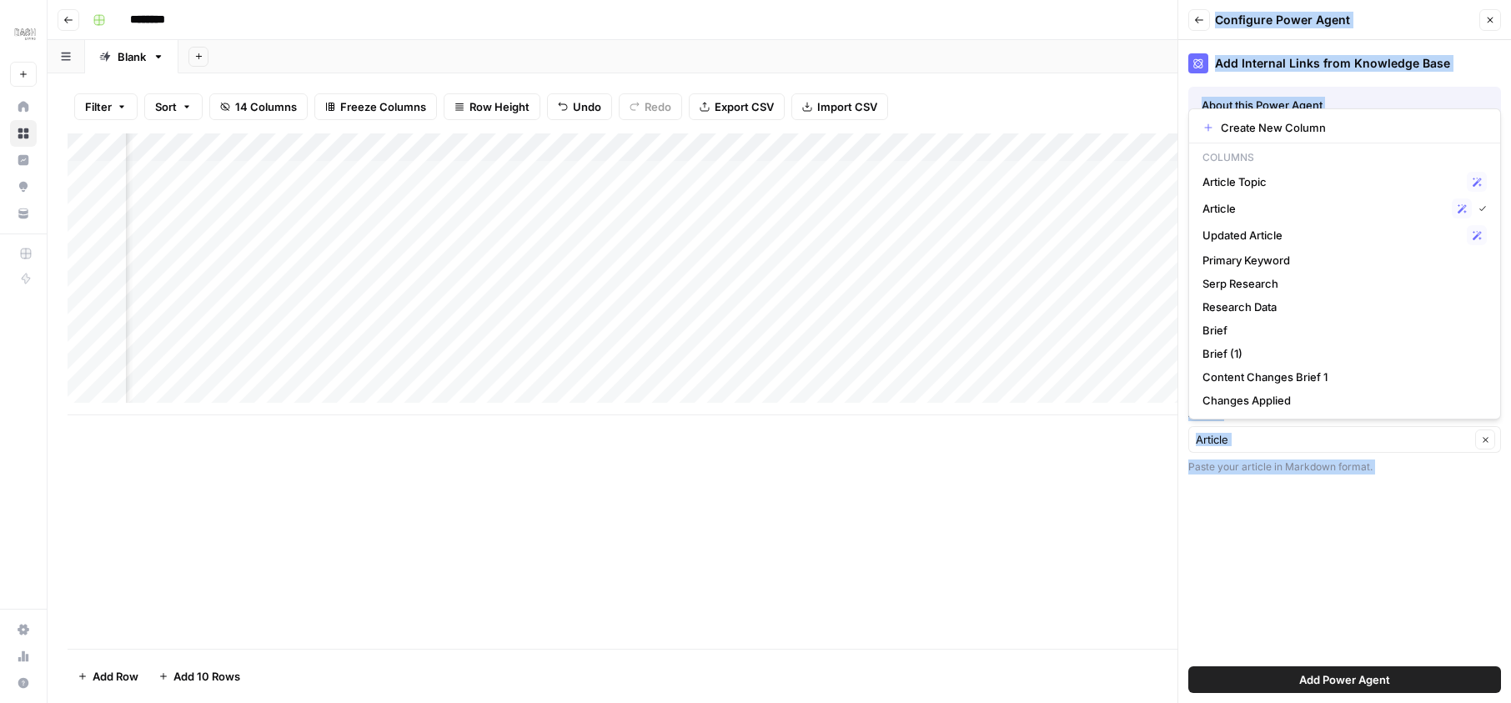
type input "Article"
click at [1105, 517] on div "Add Column" at bounding box center [779, 390] width 1423 height 515
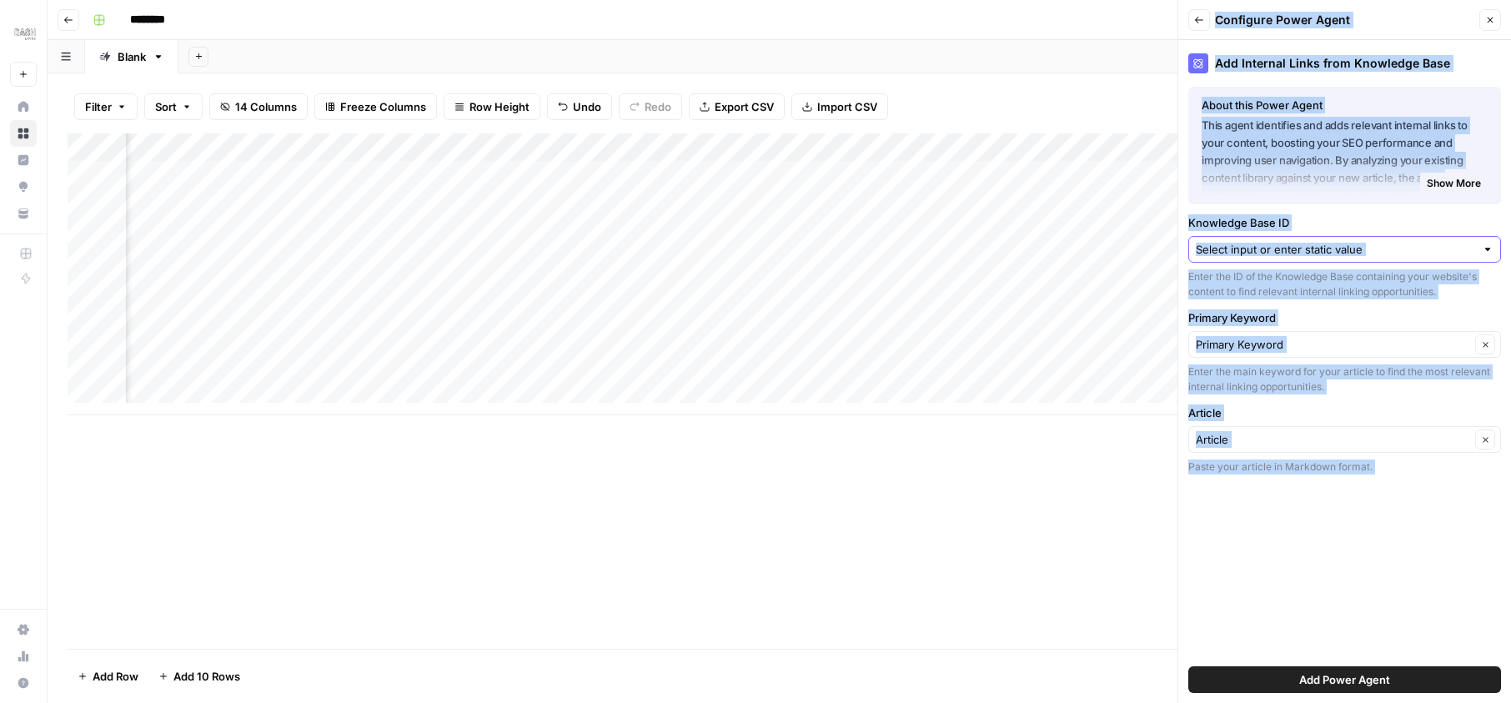
click at [1364, 243] on input "Knowledge Base ID" at bounding box center [1335, 249] width 279 height 17
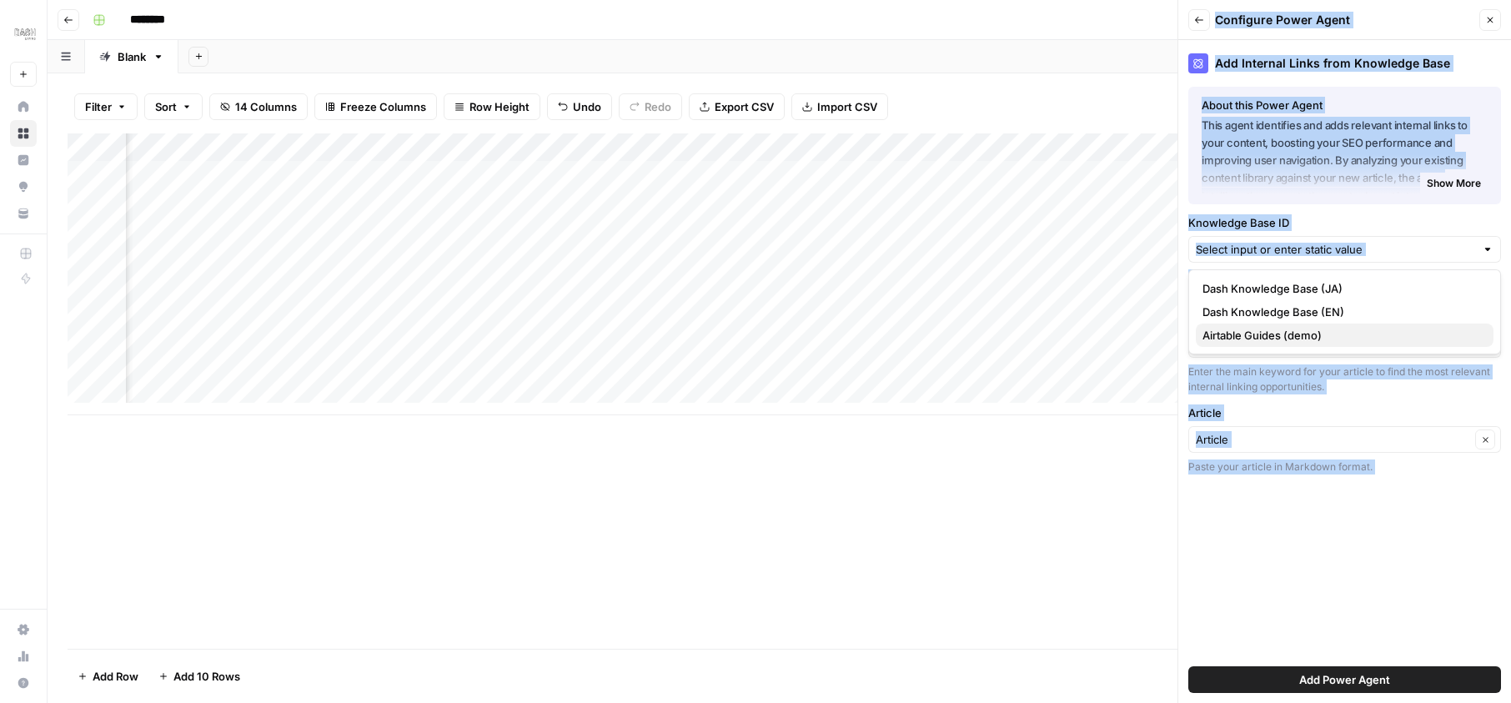
click at [1293, 336] on span "Airtable Guides (demo)" at bounding box center [1341, 335] width 278 height 17
type input "Airtable Guides (demo)"
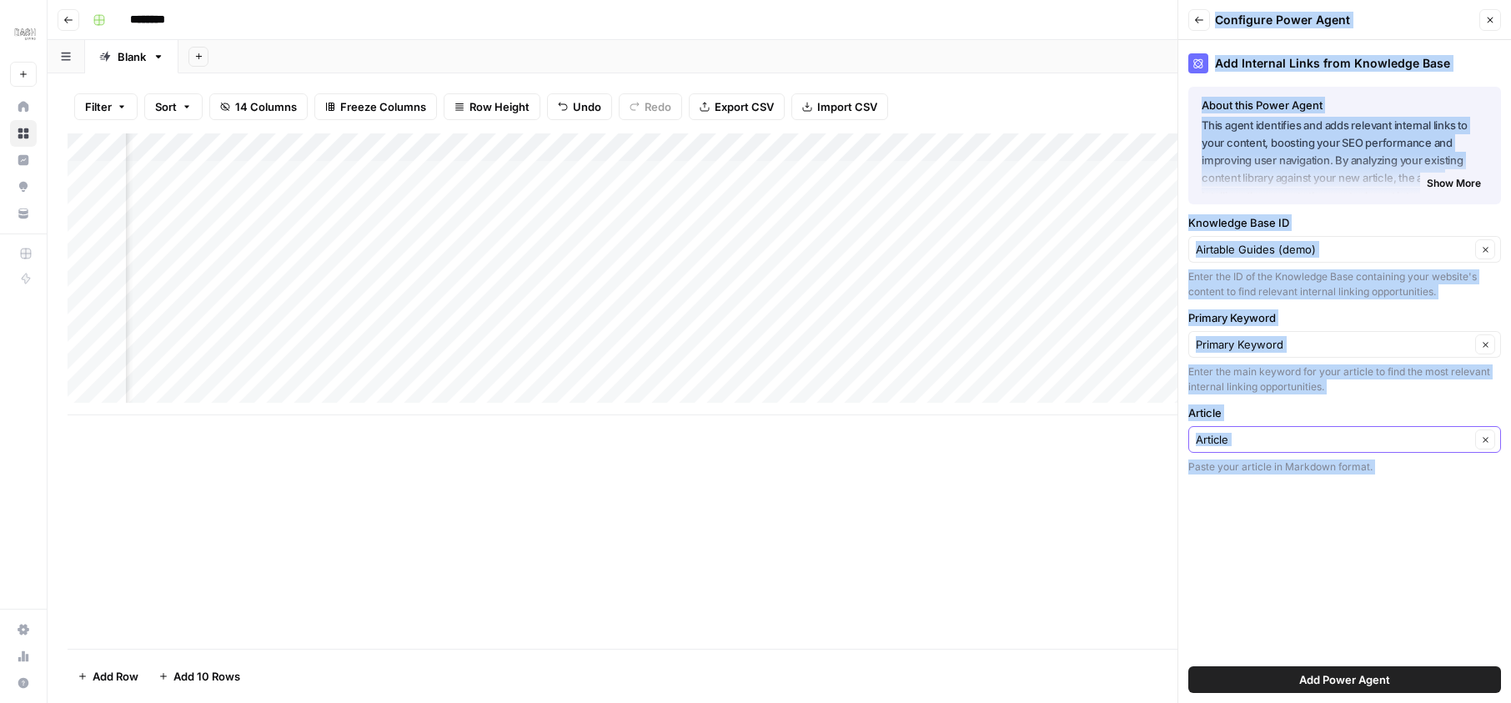
click at [1330, 445] on input "Article" at bounding box center [1333, 439] width 274 height 17
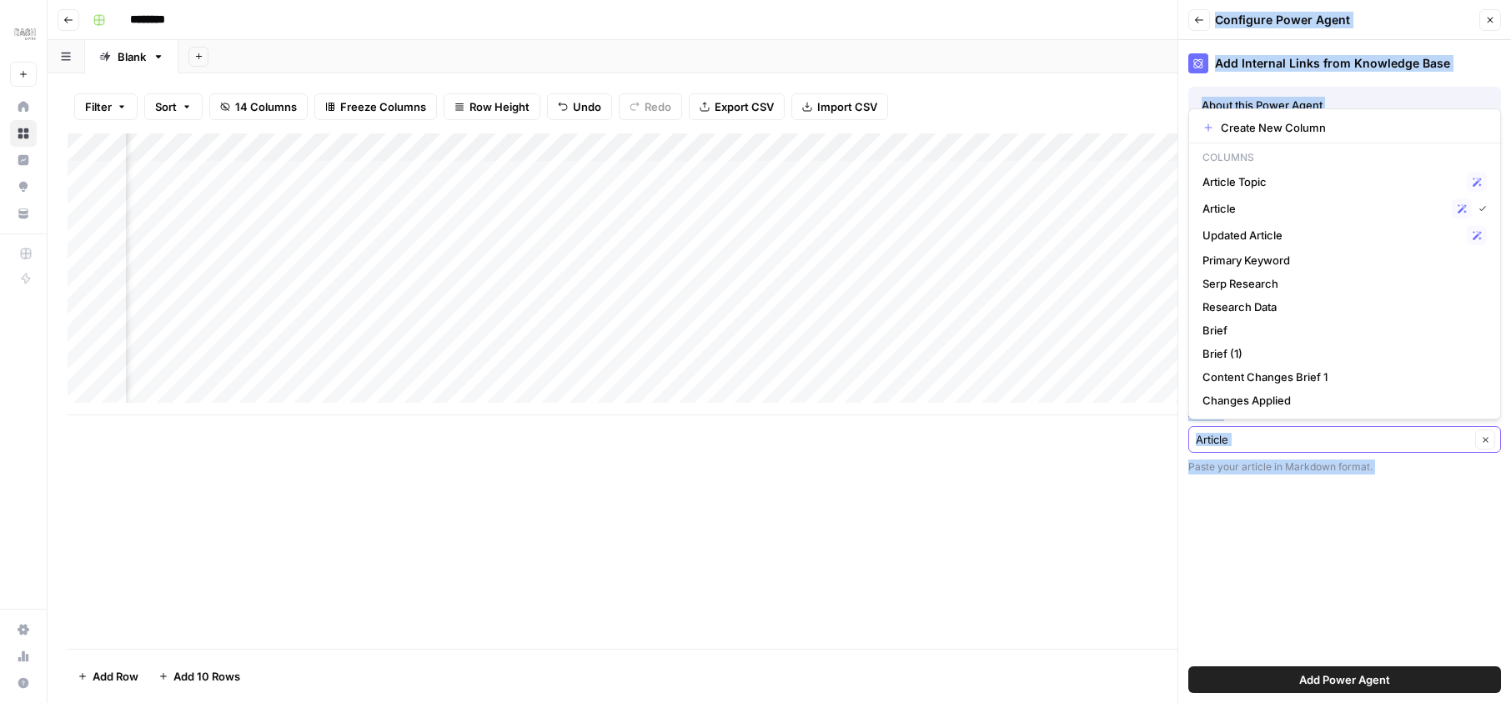
scroll to position [0, 1861]
click at [1281, 235] on span "Updated Article" at bounding box center [1331, 235] width 258 height 17
type input "Updated Article"
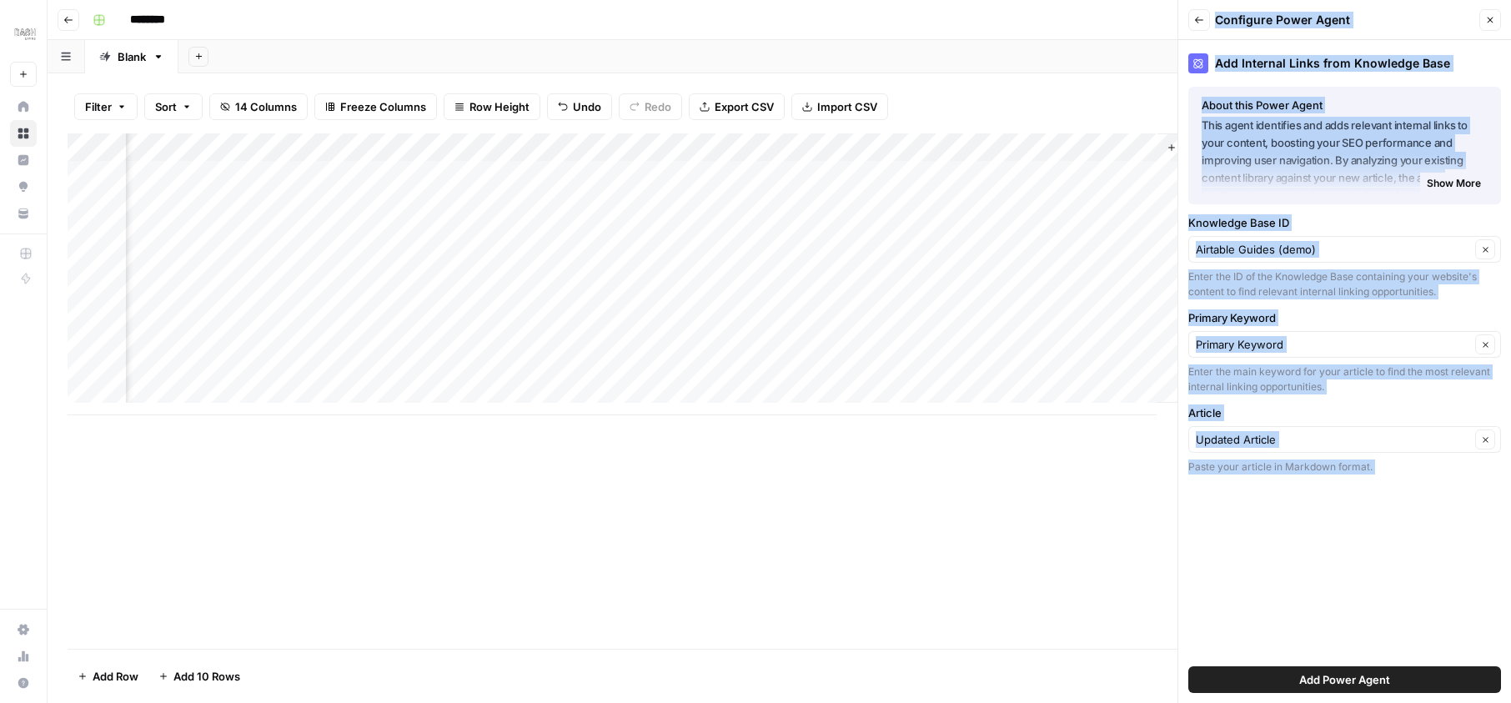
click at [918, 173] on div "Add Column" at bounding box center [779, 274] width 1423 height 282
click at [1354, 687] on span "Add Power Agent" at bounding box center [1344, 679] width 91 height 17
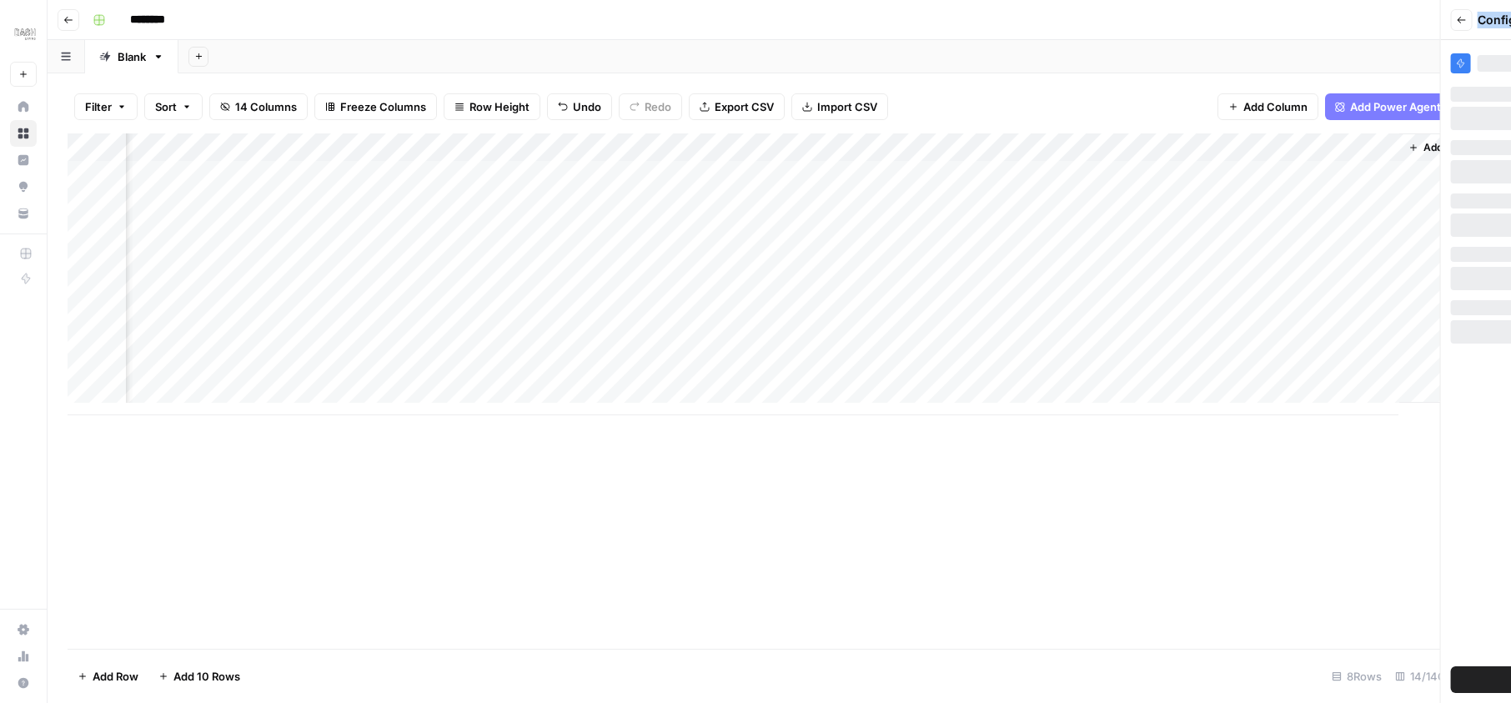
scroll to position [0, 1620]
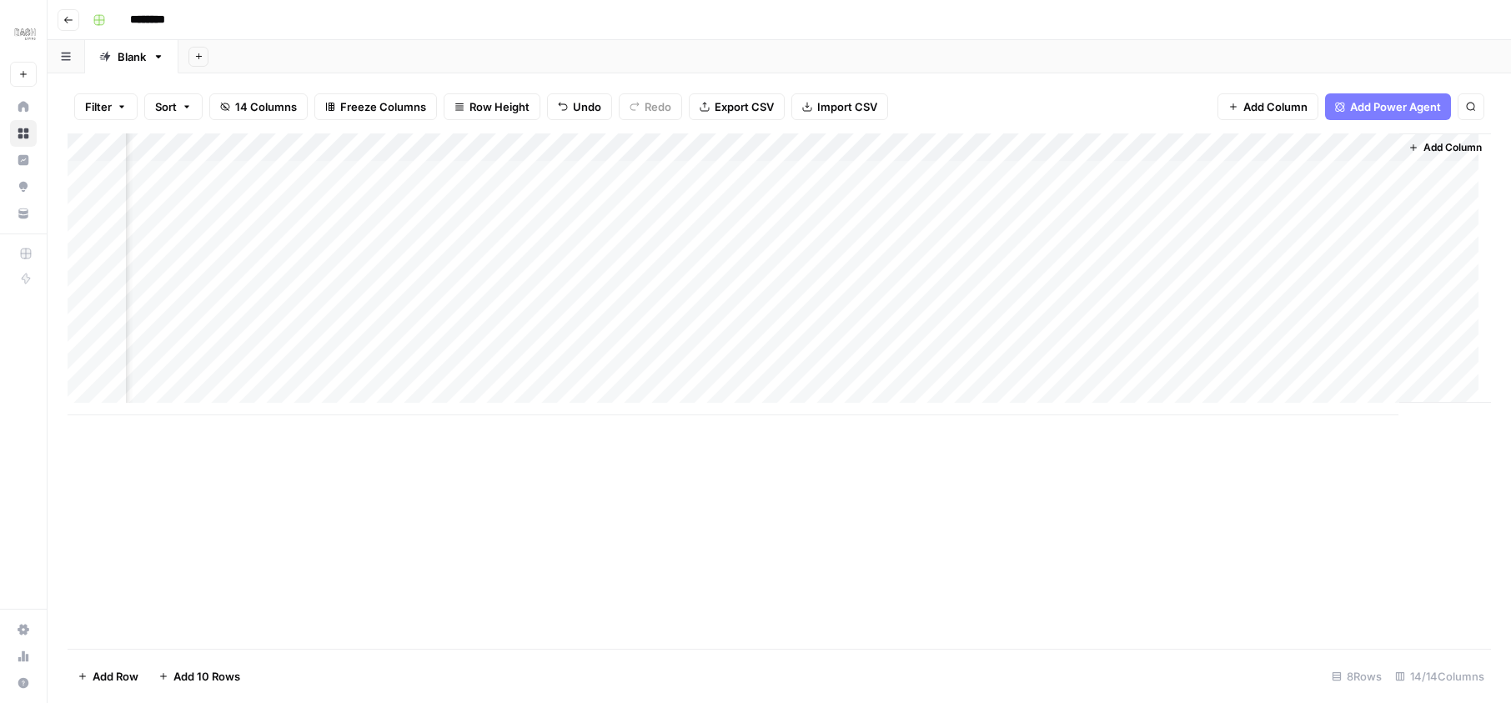
drag, startPoint x: 1293, startPoint y: 336, endPoint x: 1311, endPoint y: 407, distance: 73.0
click at [1311, 407] on div "Add Column" at bounding box center [779, 274] width 1423 height 282
click at [1368, 108] on span "Add Power Agent" at bounding box center [1395, 106] width 91 height 17
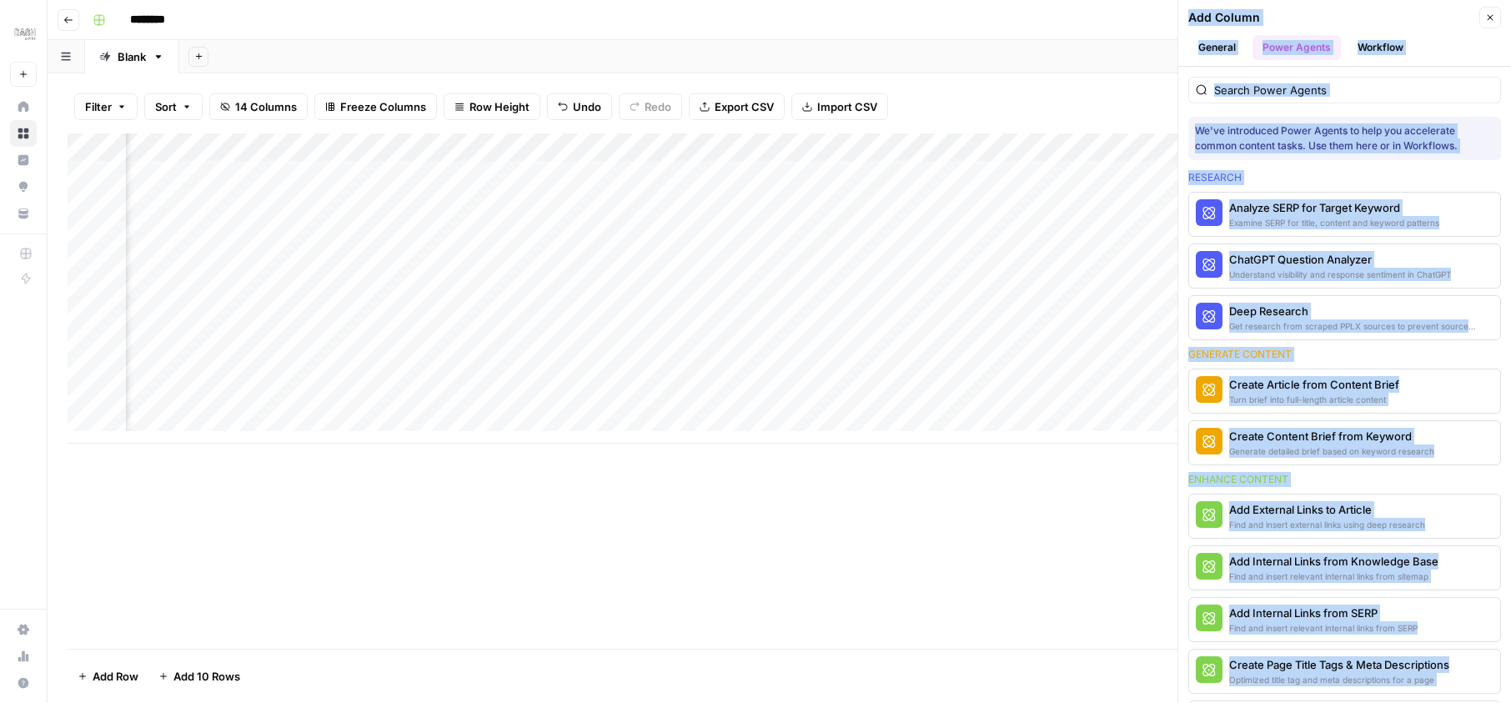
click at [1367, 558] on div "Add Internal Links from Knowledge Base" at bounding box center [1333, 561] width 209 height 17
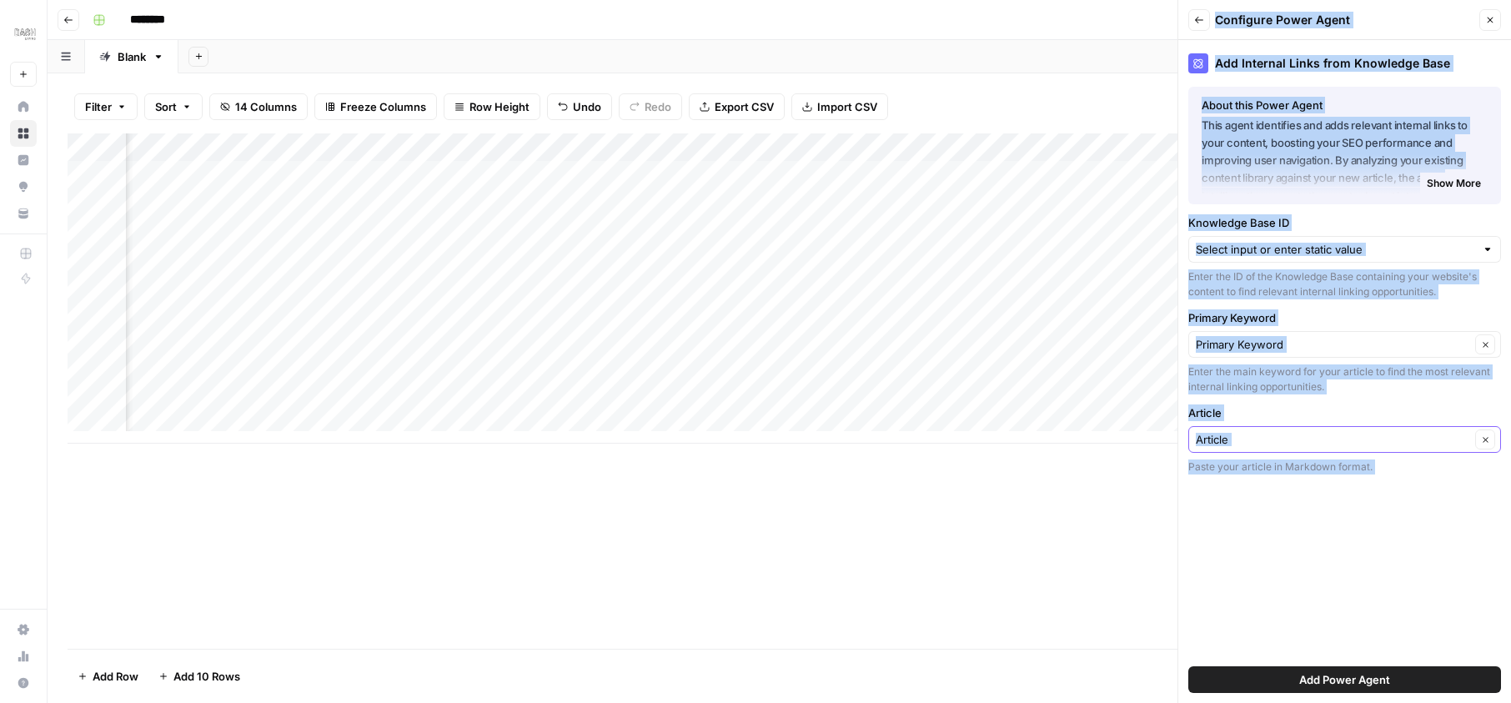
click at [1305, 439] on input "Article" at bounding box center [1333, 439] width 274 height 17
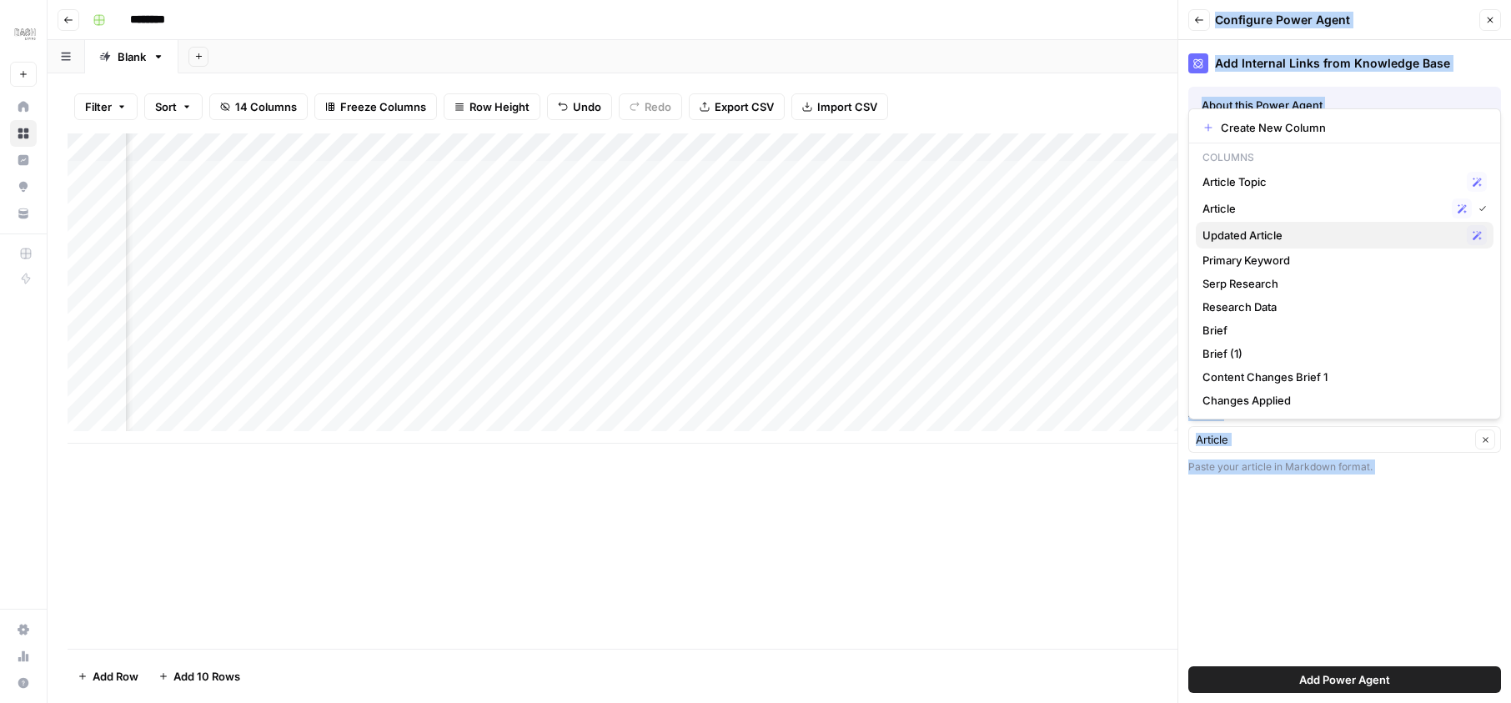
click at [1281, 232] on span "Updated Article" at bounding box center [1331, 235] width 258 height 17
type input "Updated Article"
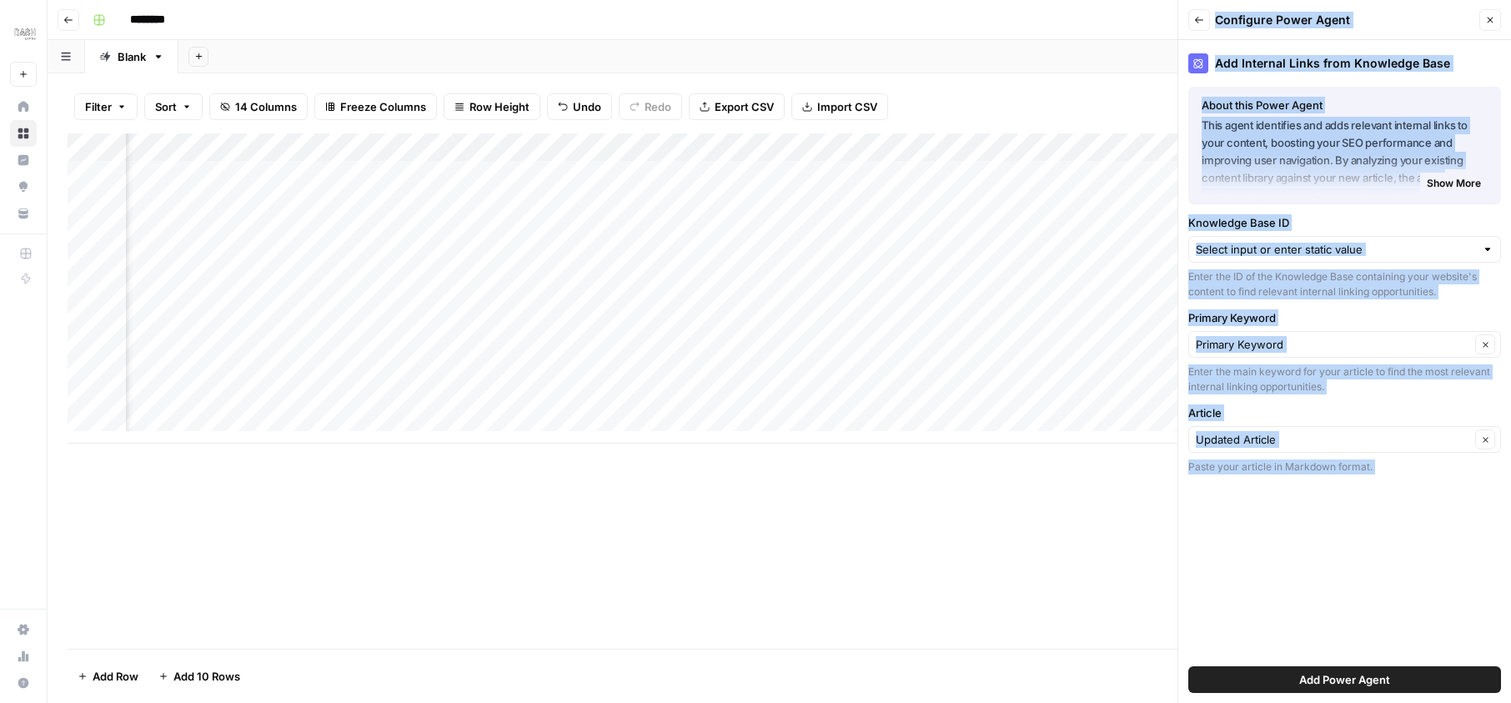
click at [1323, 516] on div "Add Internal Links from Knowledge Base About this Power Agent This agent identi…" at bounding box center [1344, 371] width 333 height 663
click at [1386, 686] on span "Add Power Agent" at bounding box center [1344, 679] width 91 height 17
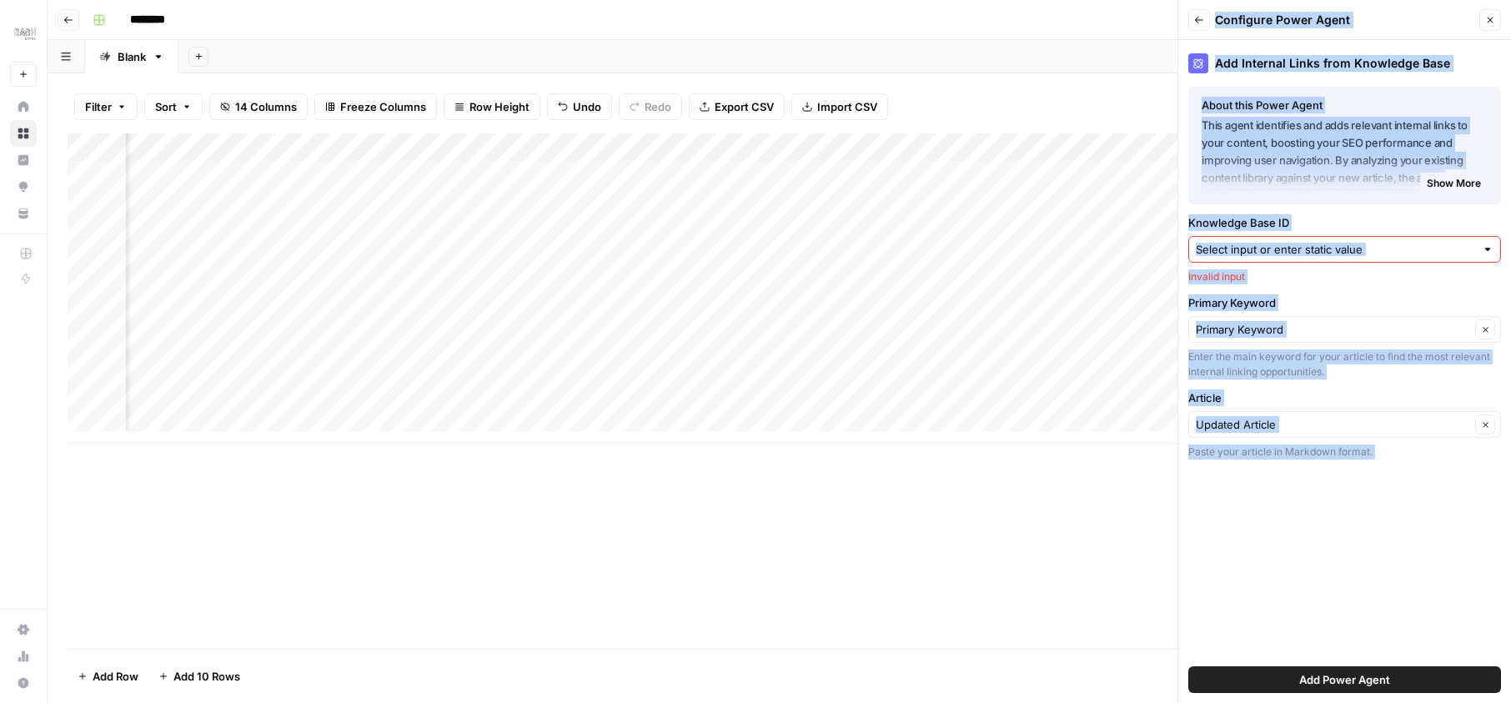
click at [1290, 257] on input "Knowledge Base ID" at bounding box center [1335, 249] width 279 height 17
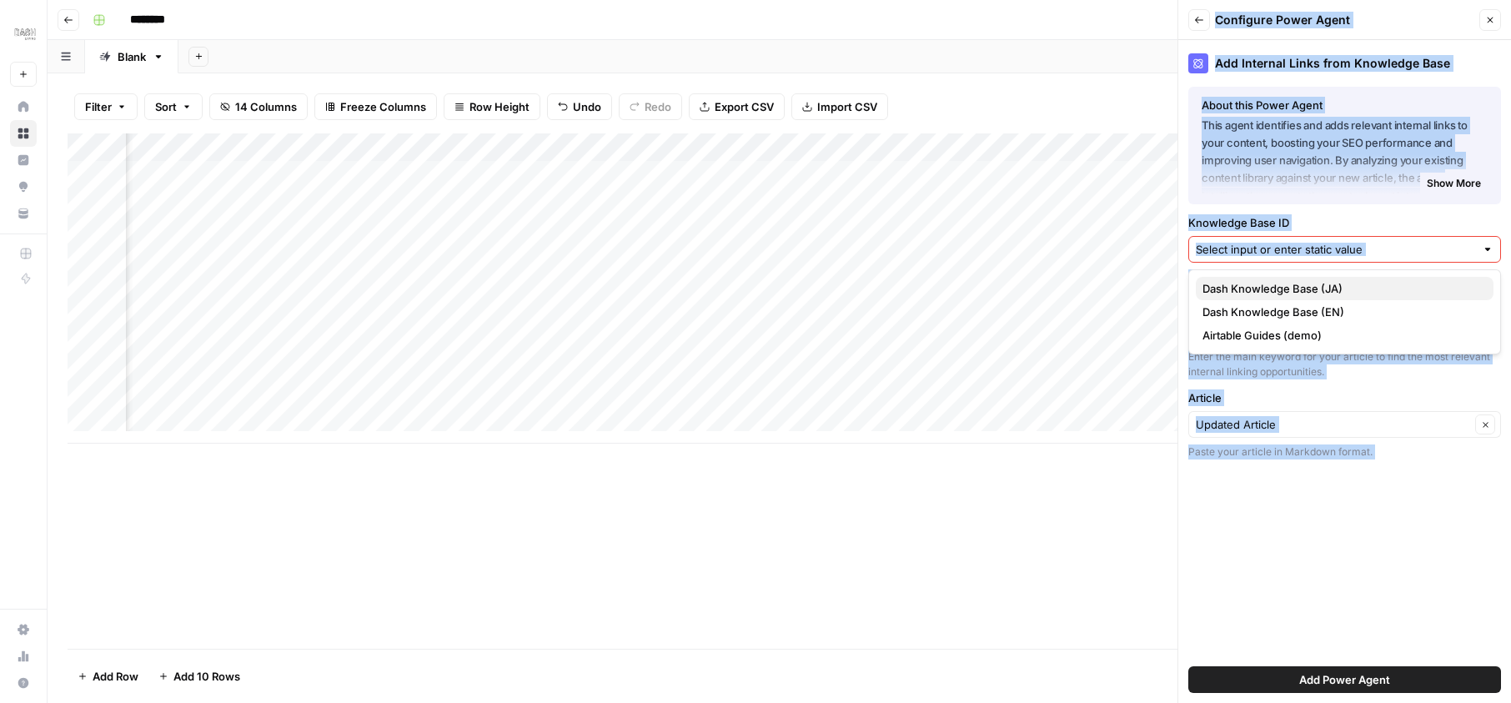
click at [1282, 289] on span "Dash Knowledge Base (JA)" at bounding box center [1341, 288] width 278 height 17
type input "Dash Knowledge Base (JA)"
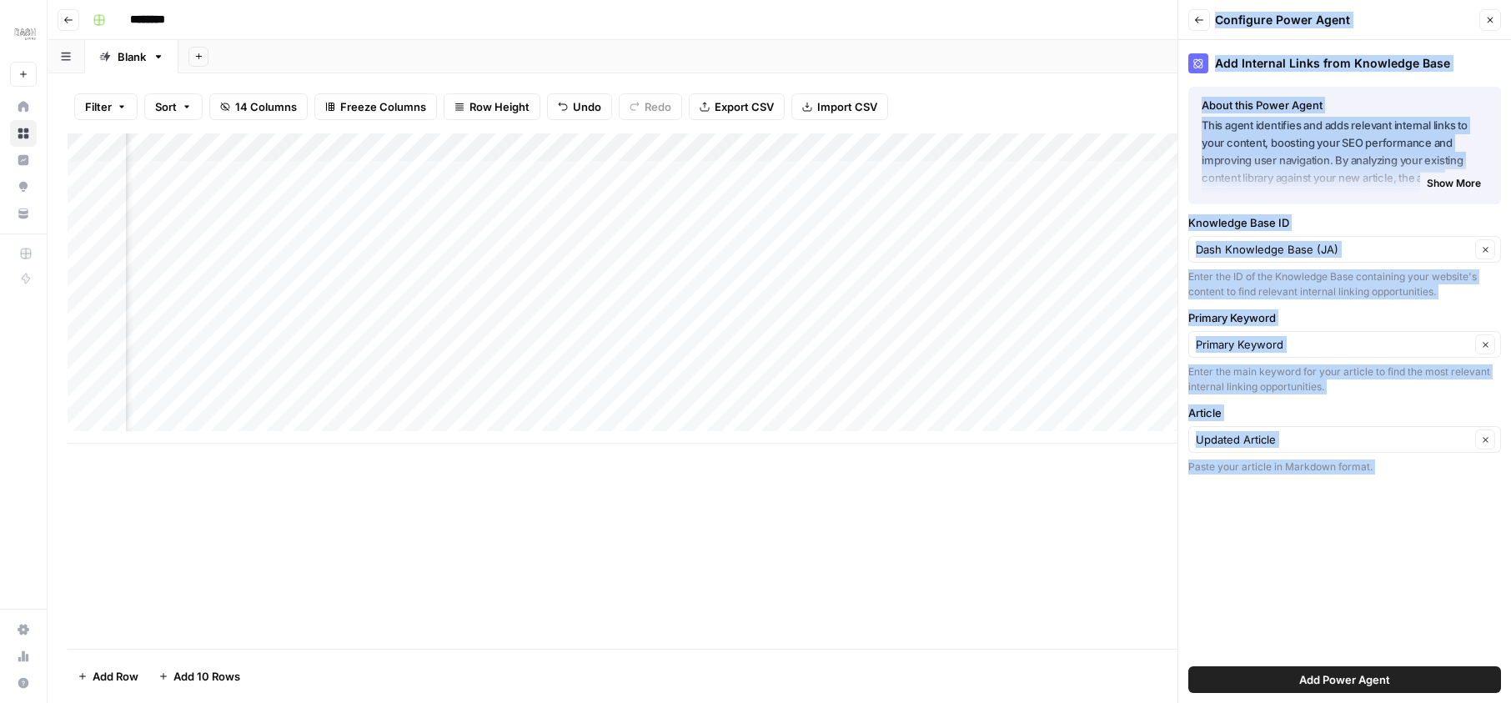
drag, startPoint x: 1386, startPoint y: 686, endPoint x: 1374, endPoint y: 680, distance: 13.1
click at [1374, 680] on span "Add Power Agent" at bounding box center [1344, 679] width 91 height 17
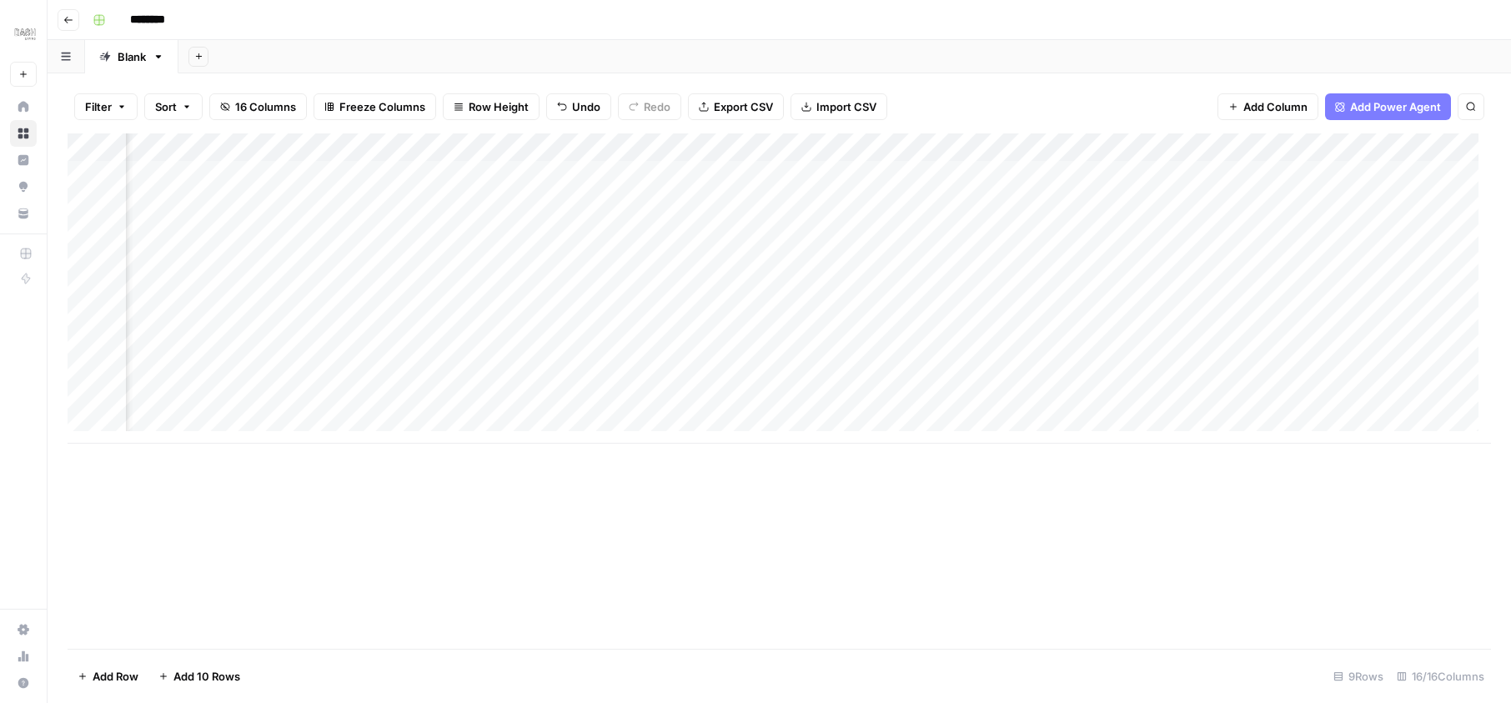
scroll to position [0, 1941]
drag, startPoint x: 1374, startPoint y: 680, endPoint x: 1195, endPoint y: 444, distance: 297.0
click at [1195, 444] on div "Add Column" at bounding box center [779, 390] width 1423 height 515
click at [1079, 173] on div "Add Column" at bounding box center [779, 288] width 1423 height 310
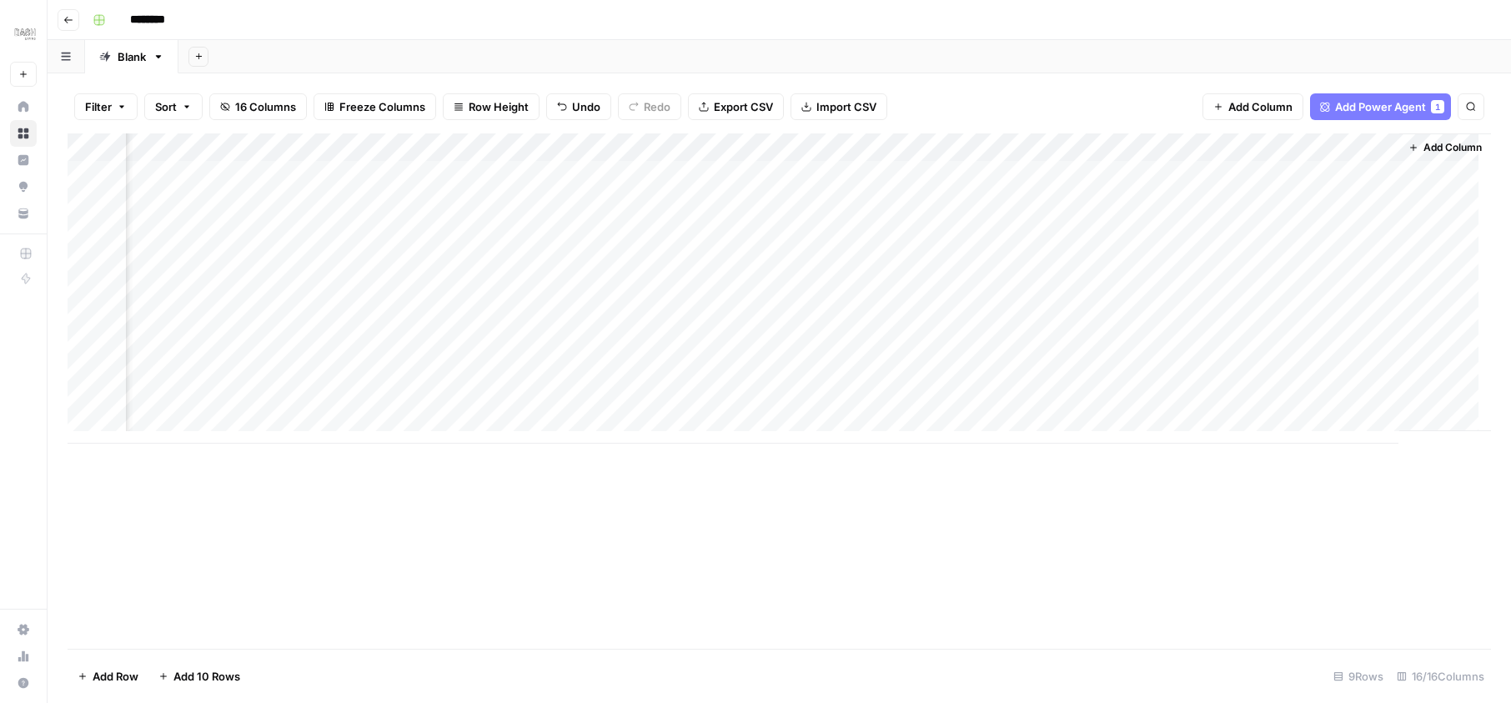
click at [1429, 146] on span "Add Column" at bounding box center [1452, 147] width 58 height 15
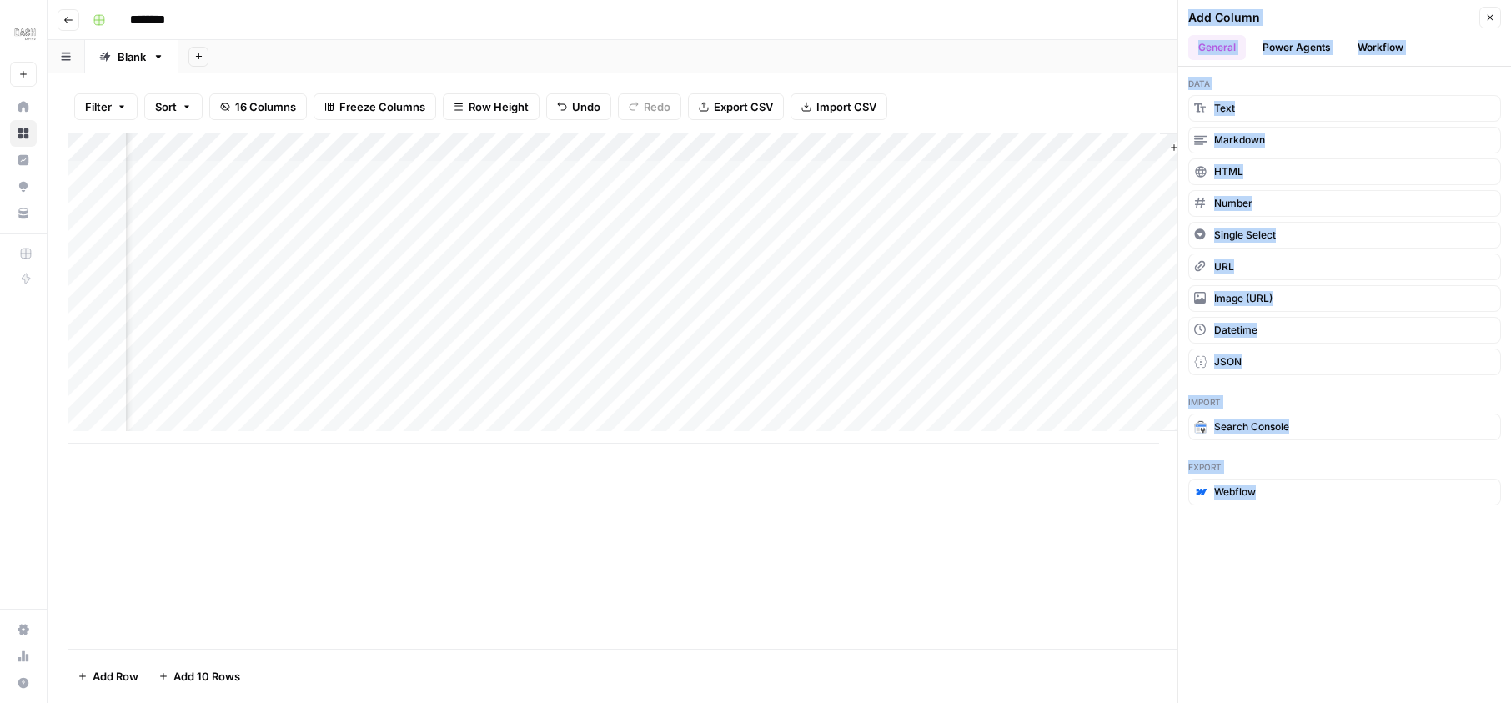
scroll to position [0, 2300]
click at [1078, 175] on div "Add Column" at bounding box center [779, 288] width 1423 height 310
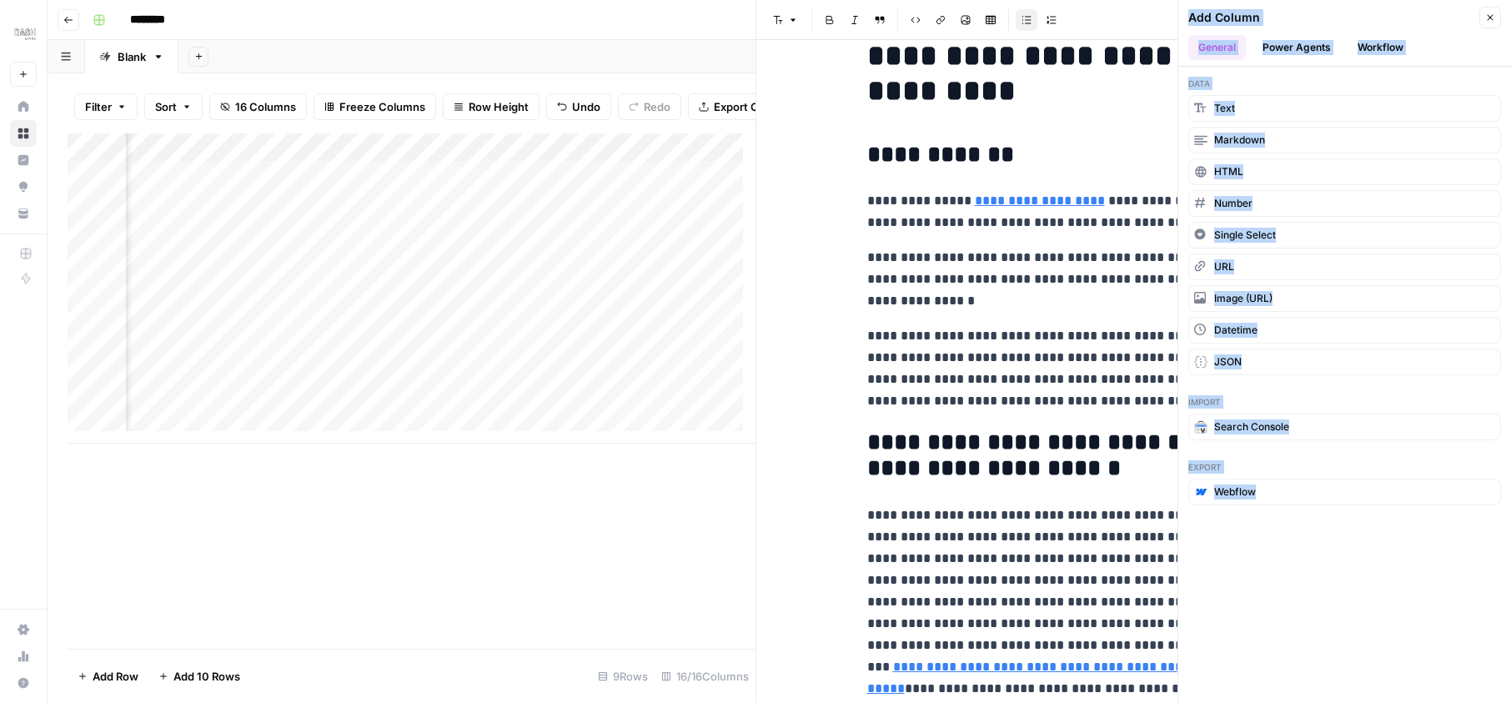
scroll to position [100, 0]
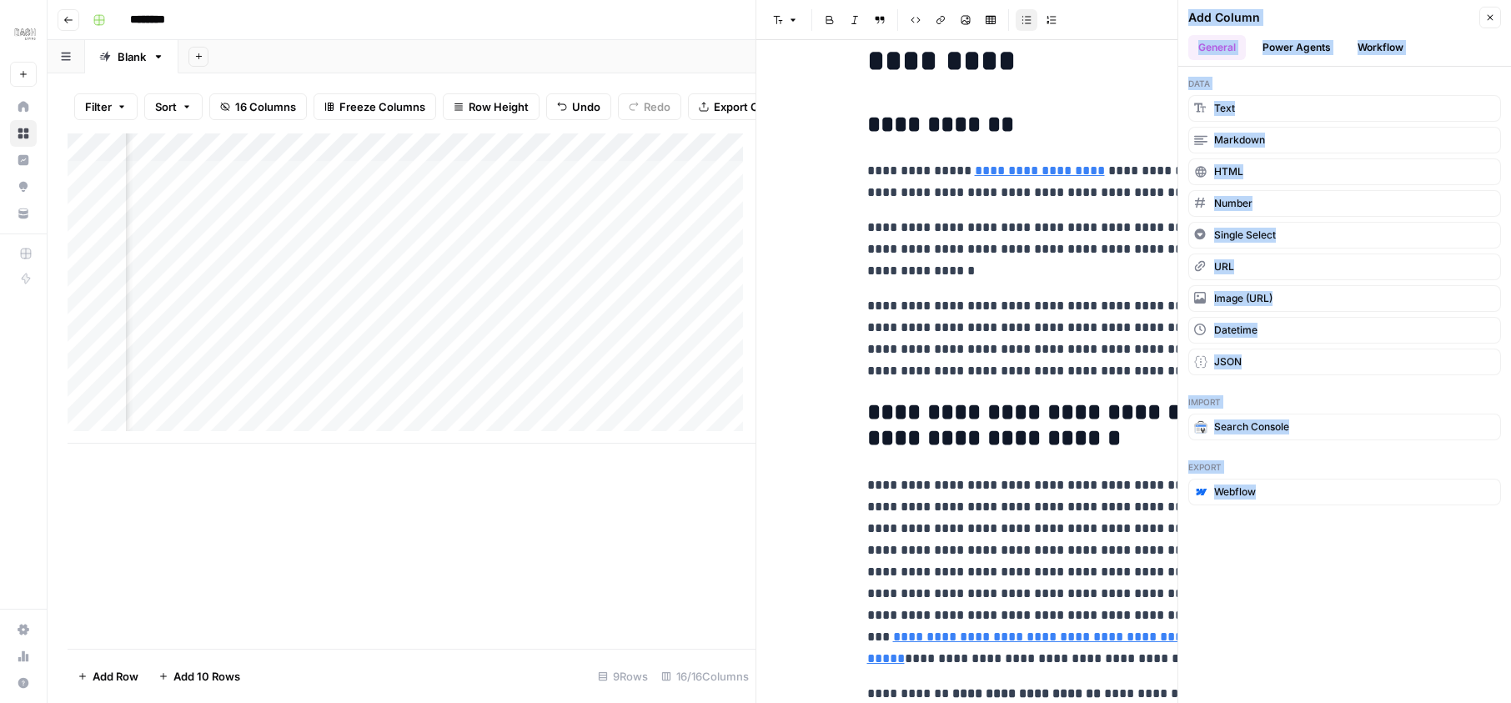
click at [1490, 16] on icon "button" at bounding box center [1490, 18] width 10 height 10
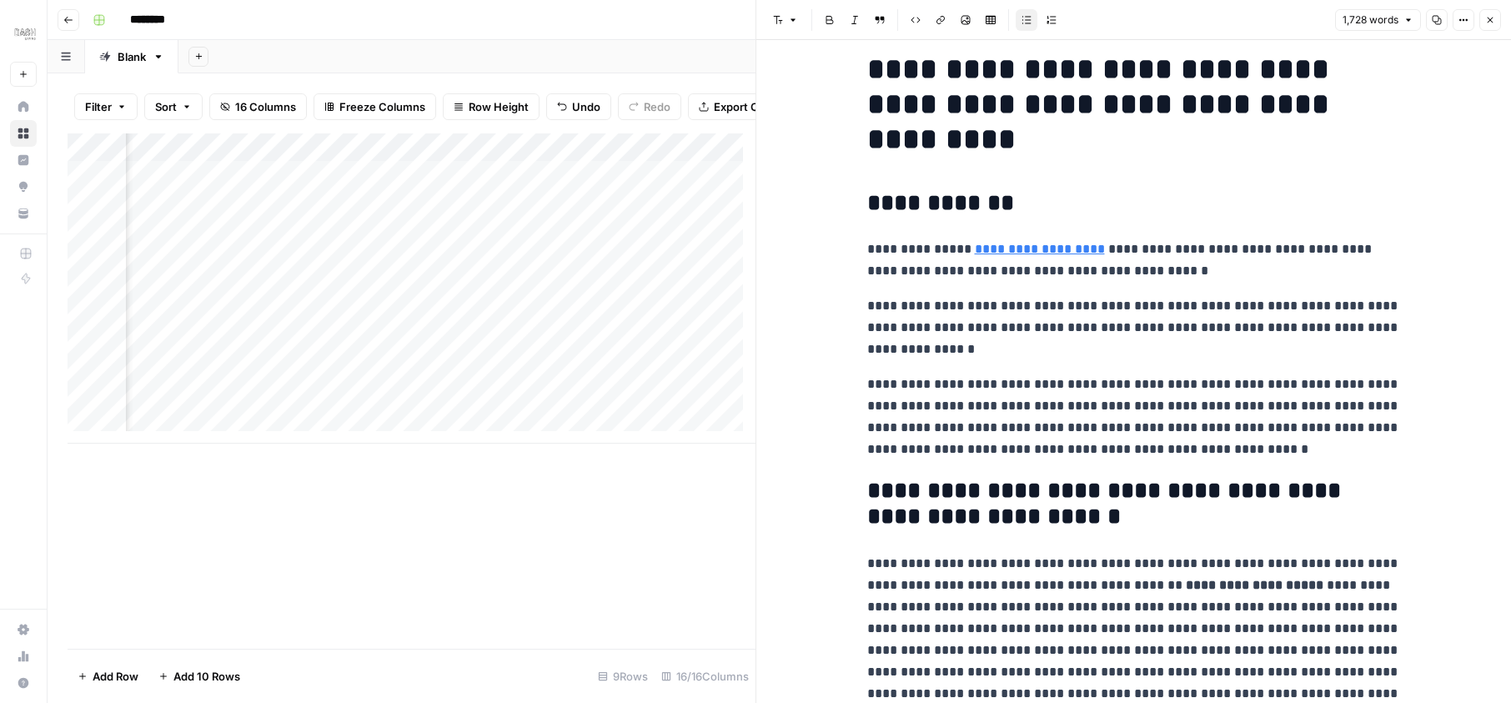
scroll to position [0, 0]
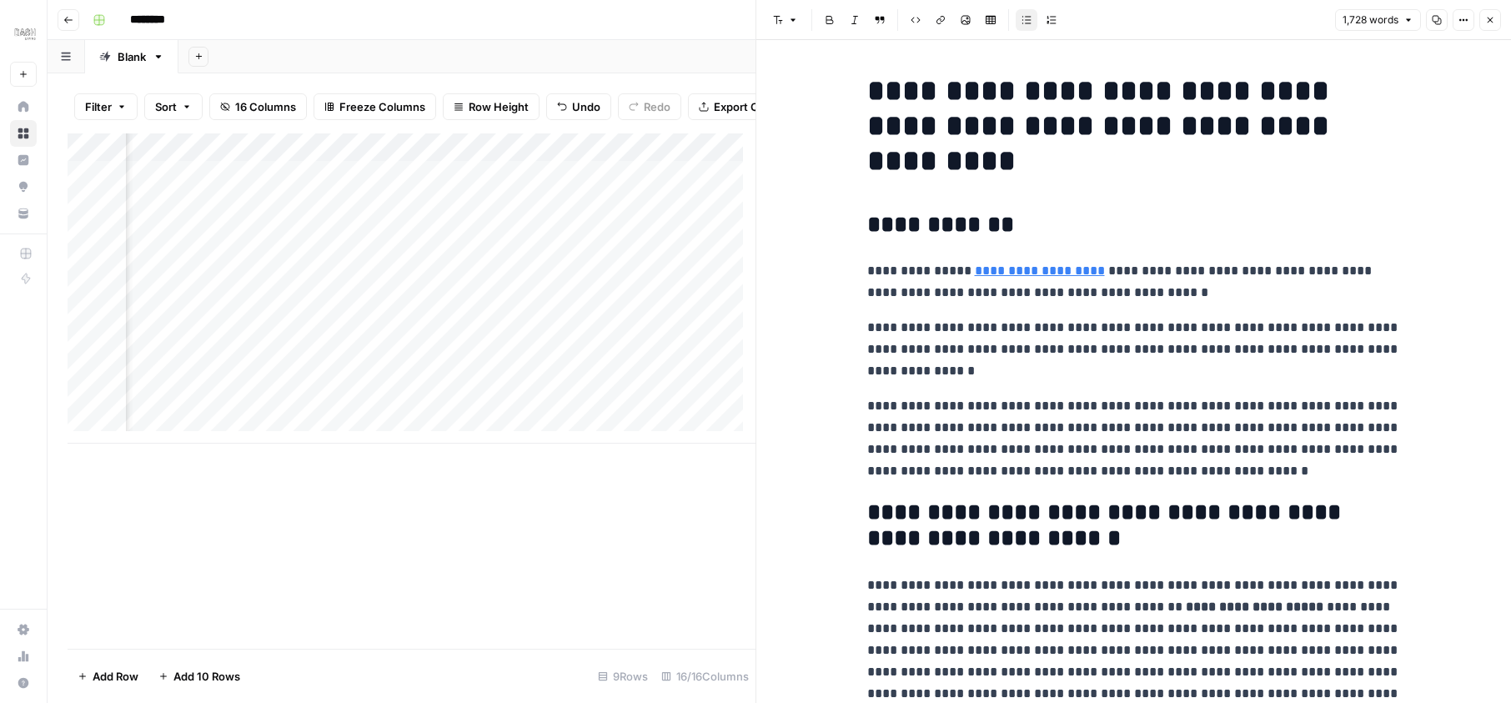
click at [1064, 273] on link "**********" at bounding box center [1040, 270] width 130 height 13
click at [1182, 334] on p "**********" at bounding box center [1134, 349] width 534 height 65
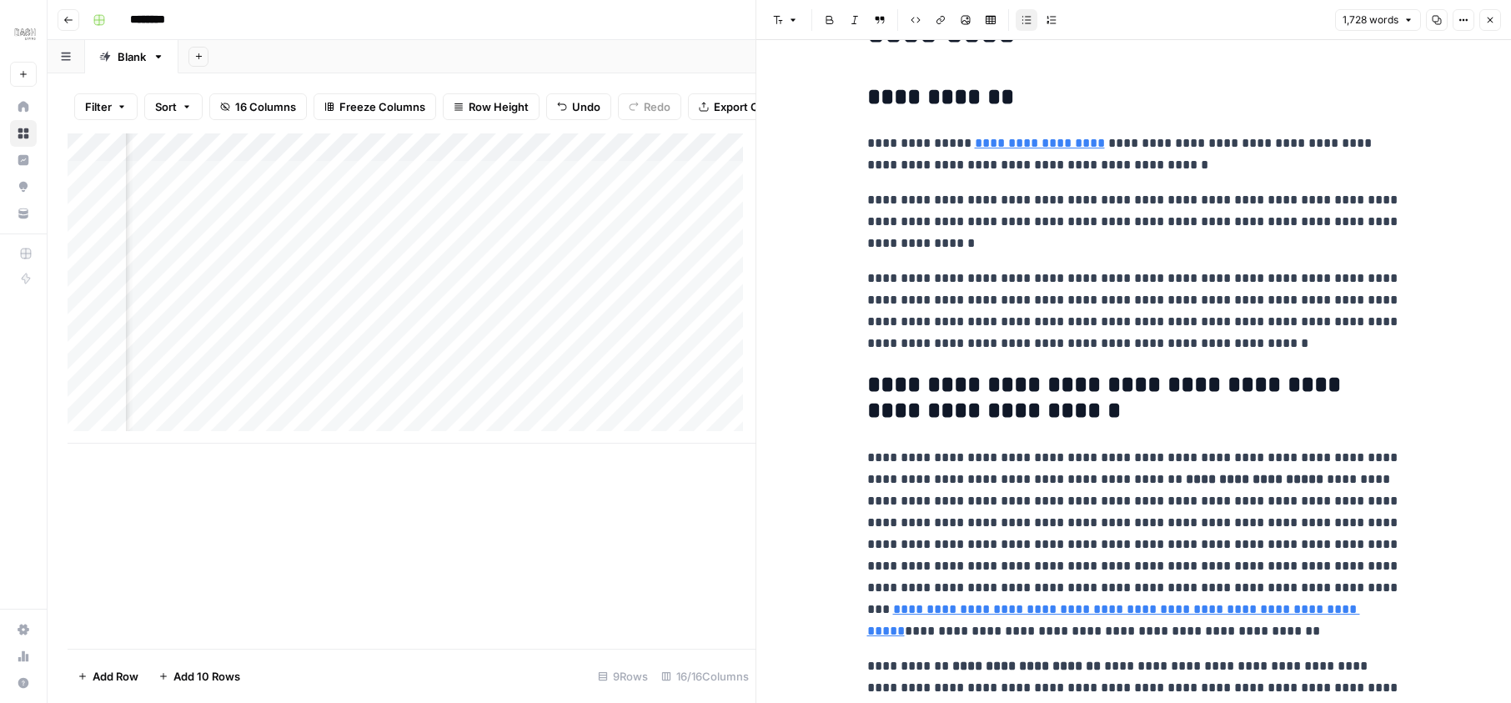
scroll to position [200, 0]
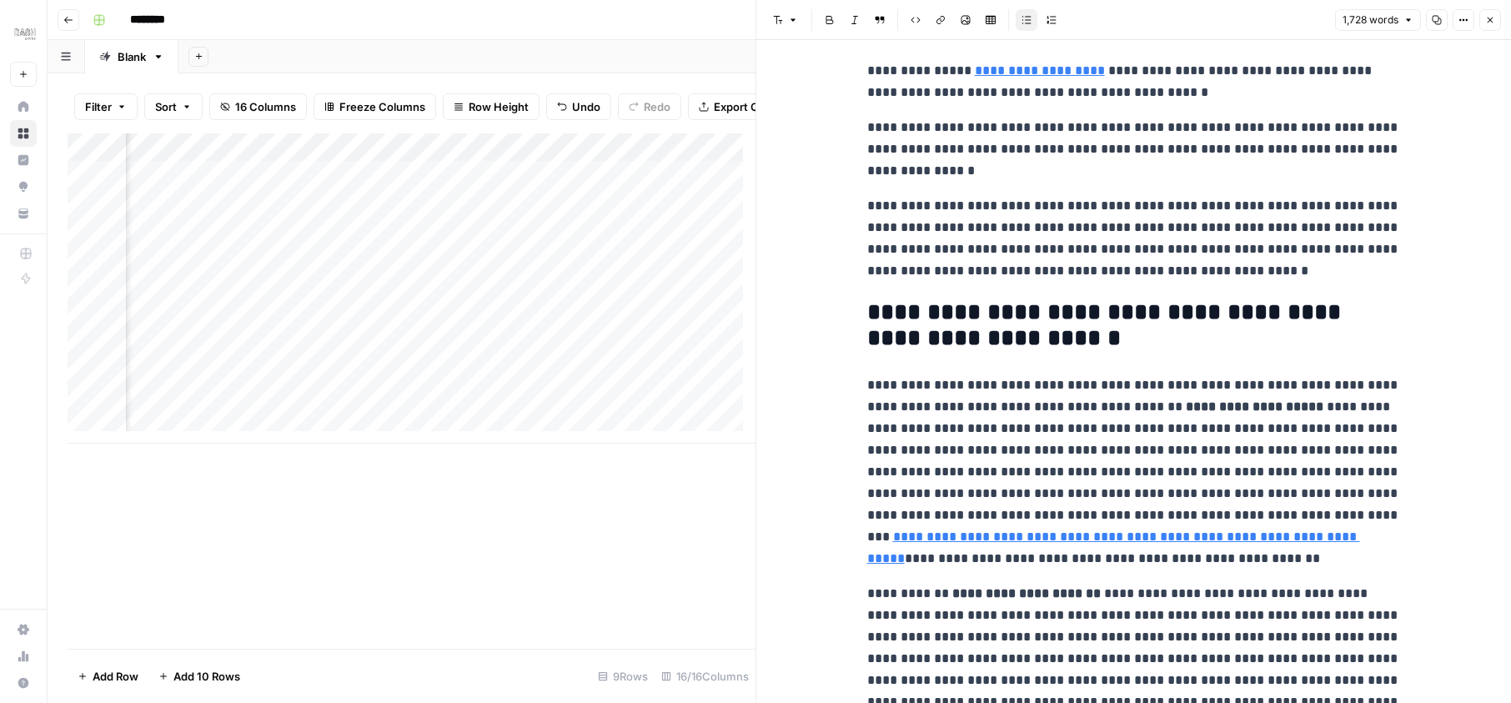
click at [1274, 530] on link "**********" at bounding box center [1113, 547] width 493 height 34
click at [1240, 400] on strong "**********" at bounding box center [1255, 406] width 138 height 13
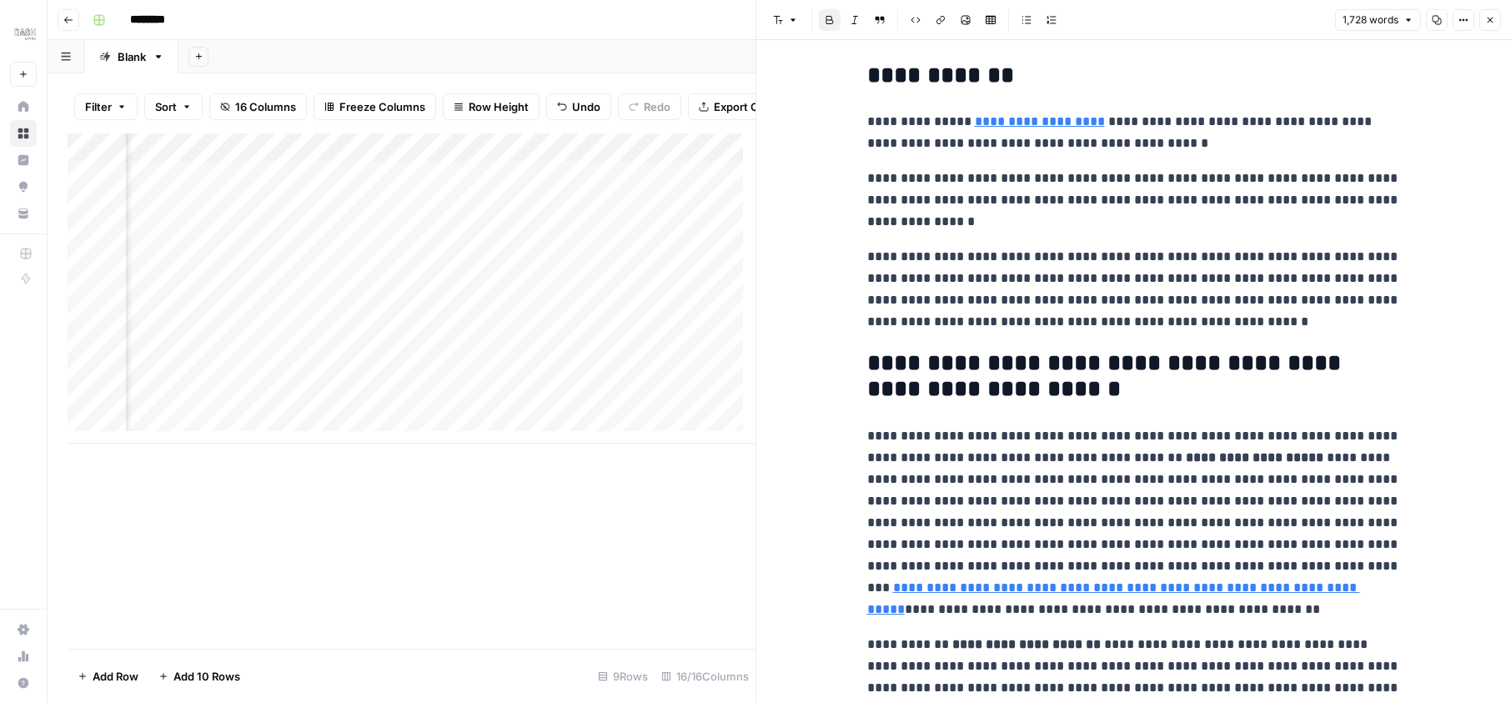
scroll to position [0, 0]
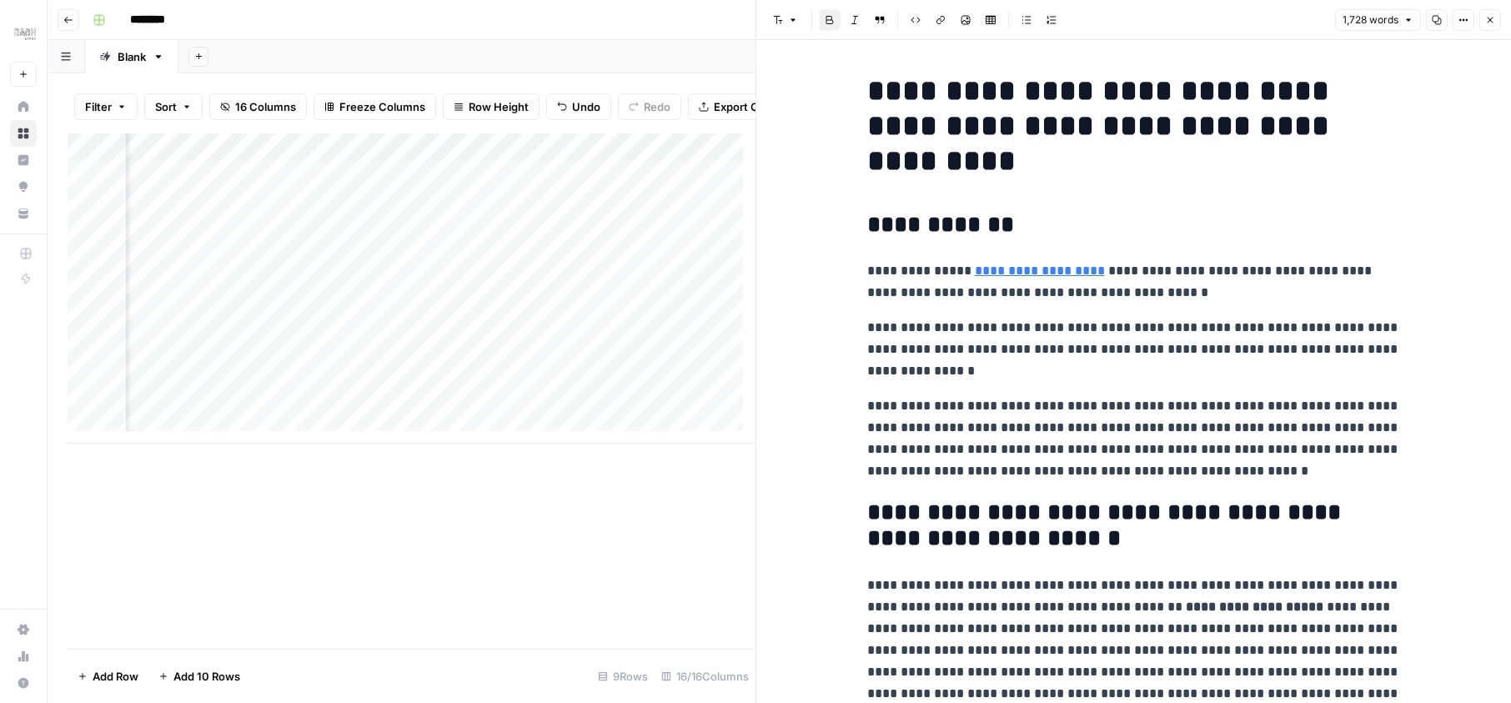
click at [1152, 402] on p "**********" at bounding box center [1134, 438] width 534 height 87
drag, startPoint x: 1036, startPoint y: 439, endPoint x: 1286, endPoint y: 432, distance: 250.3
click at [1286, 432] on p "**********" at bounding box center [1134, 438] width 534 height 87
copy div "**********"
